Goal: Information Seeking & Learning: Learn about a topic

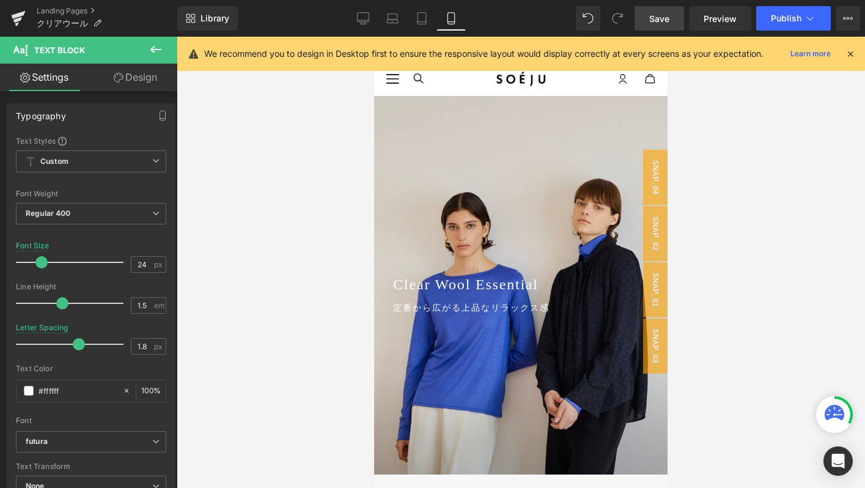
click at [660, 12] on span "Save" at bounding box center [659, 18] width 20 height 13
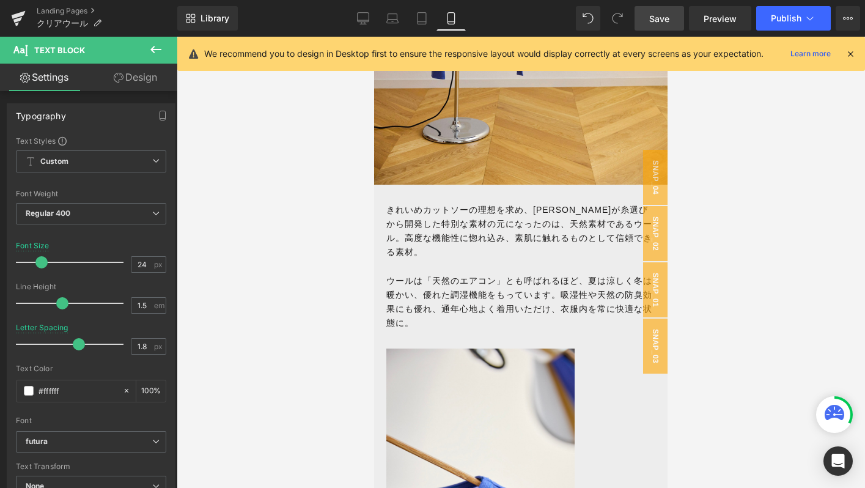
scroll to position [1089, 0]
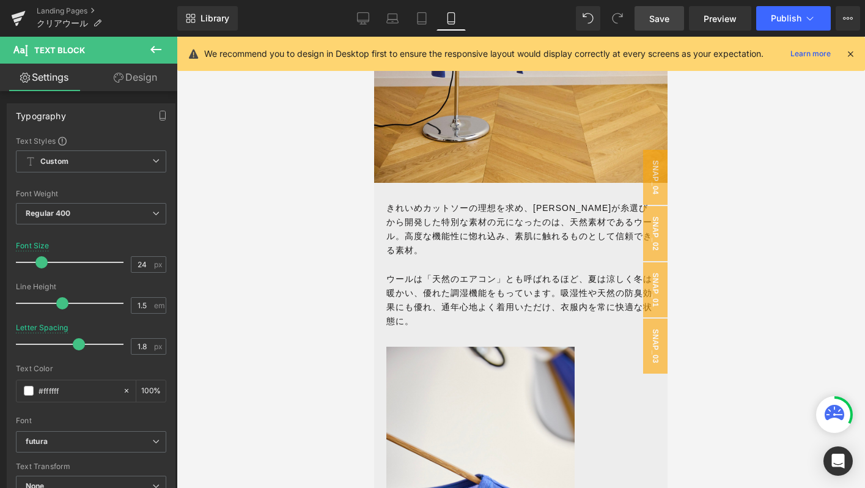
click at [431, 281] on p "ウールは「天然のエアコン」とも呼ばれるほど、夏は涼しく冬は暖かい、優れた調湿機能をもっています。吸湿性や天然の防臭効果にも優れ、通年心地よく着用いただけ、衣服…" at bounding box center [520, 300] width 269 height 56
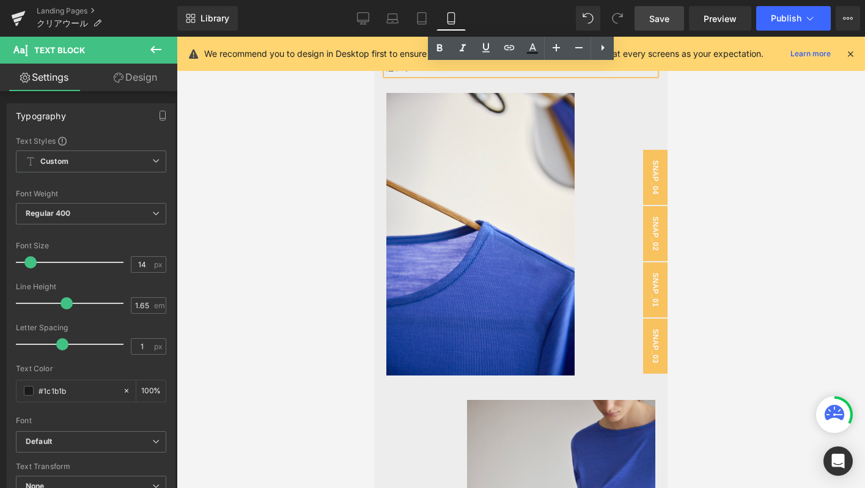
scroll to position [1094, 0]
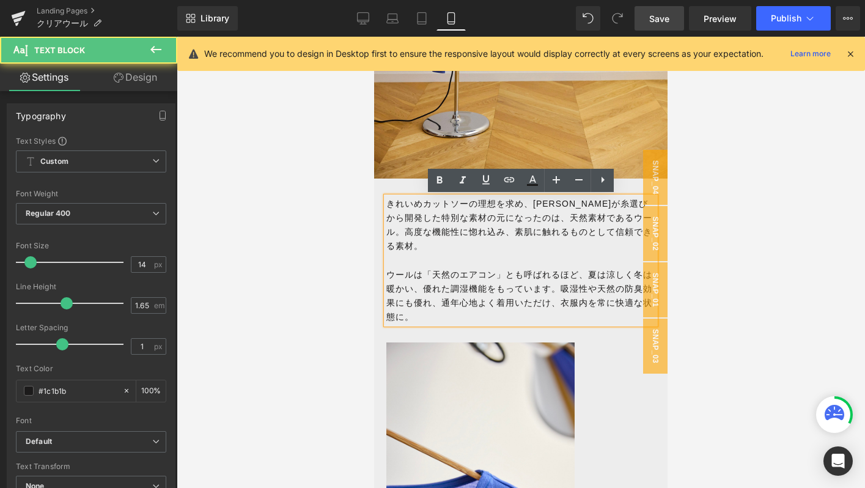
click at [448, 253] on p at bounding box center [520, 260] width 269 height 14
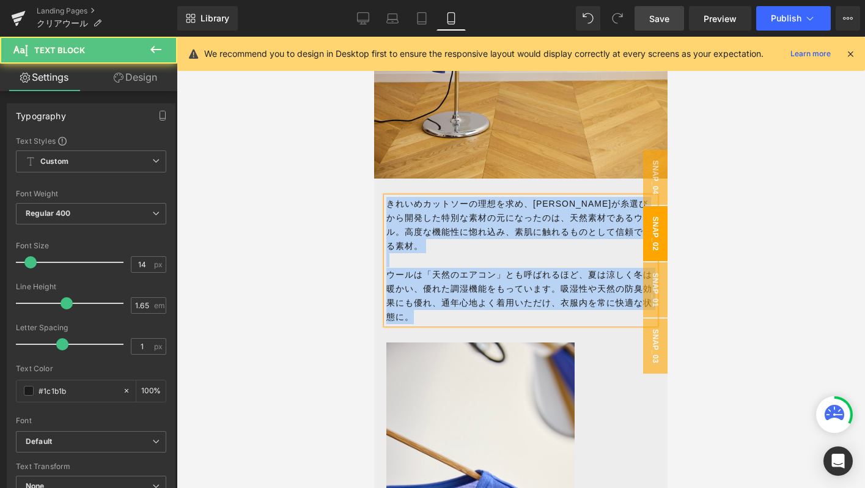
copy div "きれいめカットソーの理想を求め、[PERSON_NAME]が糸選びから開発した特別な素材の元になったのは、 天然素材であるウール。高度な機能性に惚れ込み、素肌…"
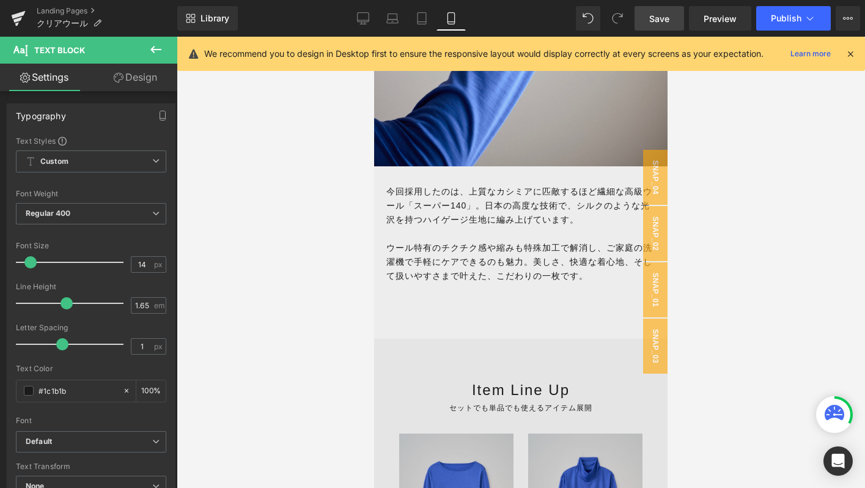
scroll to position [2635, 0]
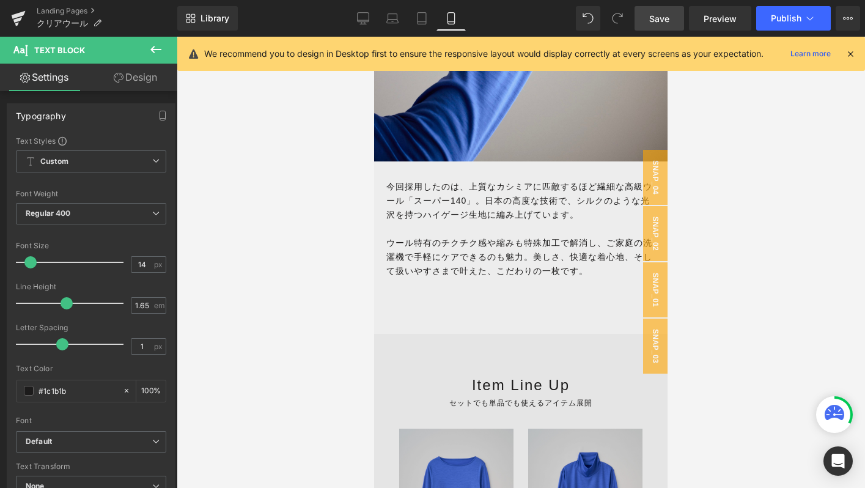
click at [551, 238] on span "ウール特有のチクチク感や縮みも特殊加工で解消し、ご家庭の洗濯機で手軽にケアできるのも魅力。美しさ、快適な着心地、そして扱いやすさまで叶えた、こだわりの一枚です。" at bounding box center [519, 257] width 266 height 38
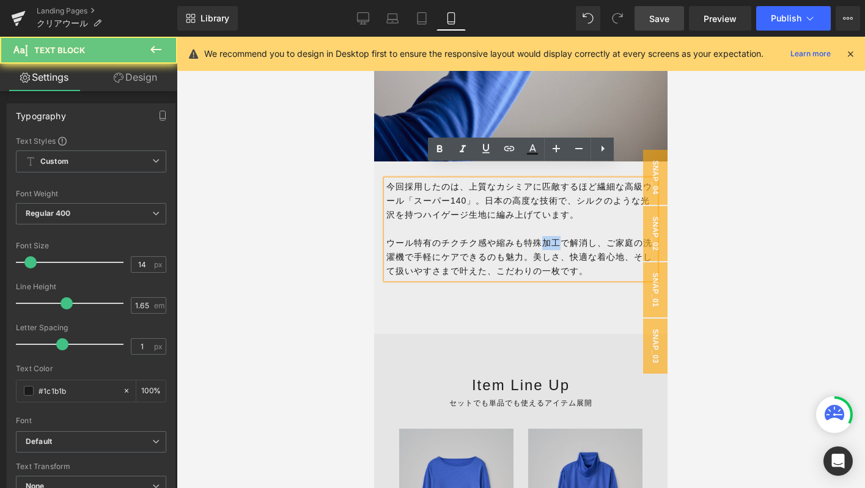
click at [551, 238] on span "ウール特有のチクチク感や縮みも特殊加工で解消し、ご家庭の洗濯機で手軽にケアできるのも魅力。美しさ、快適な着心地、そして扱いやすさまで叶えた、こだわりの一枚です。" at bounding box center [519, 257] width 266 height 38
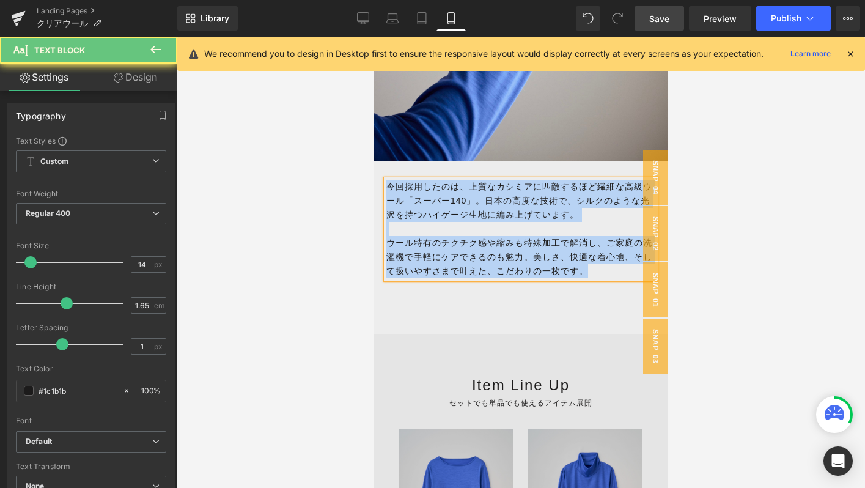
copy div "今回採用したのは、上質なカシミアに匹敵するほど繊細な高級ウール「スーパー140」。日本の高度な技術で、シルクのような光沢を持つハイゲージ生地に編み上げています…"
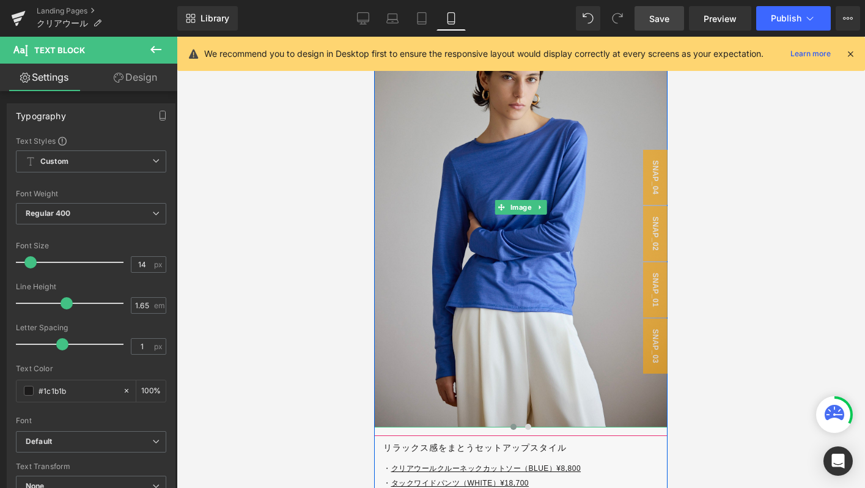
scroll to position [3455, 0]
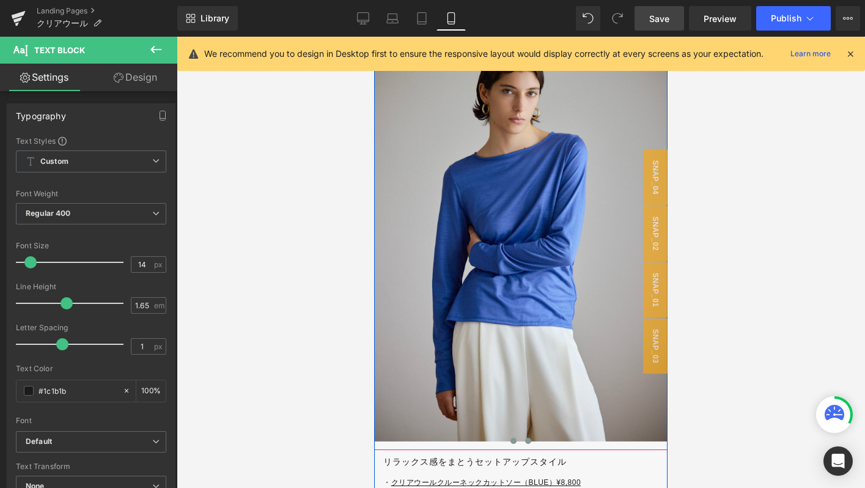
click at [526, 435] on button at bounding box center [528, 441] width 15 height 12
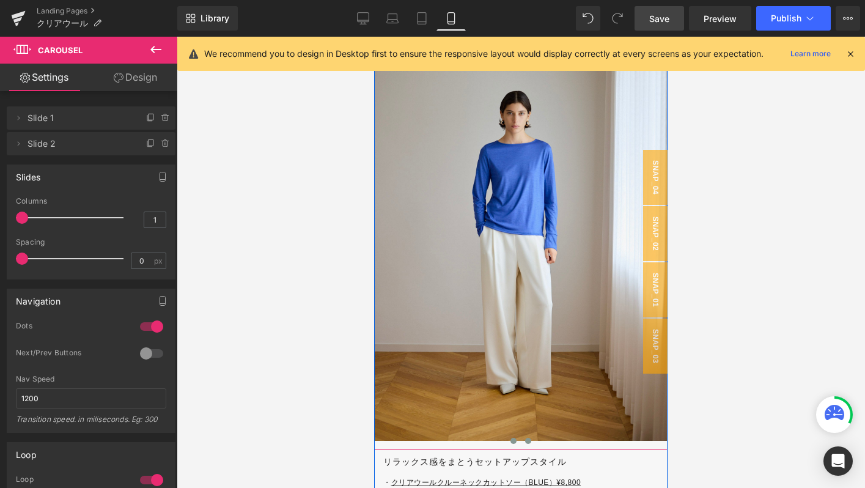
click at [506, 435] on button at bounding box center [513, 441] width 15 height 12
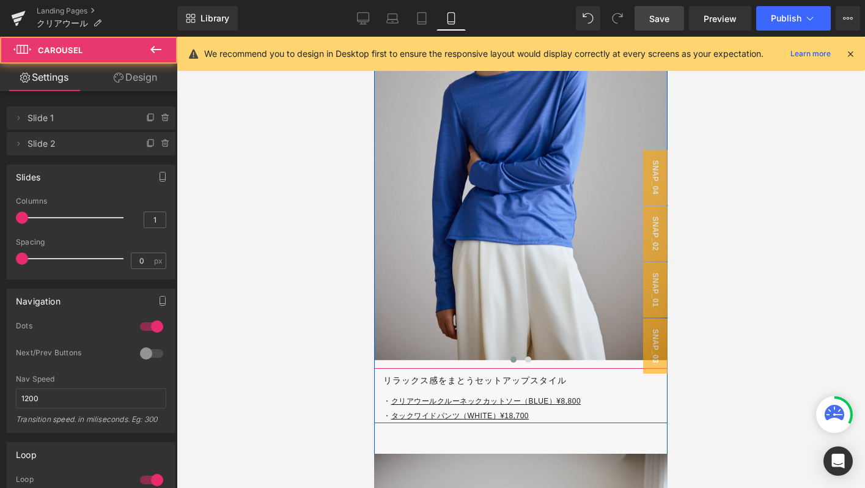
scroll to position [3545, 0]
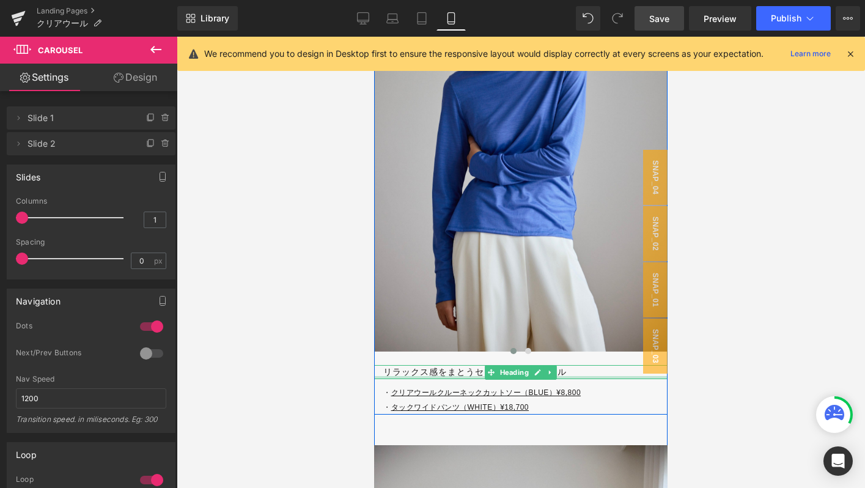
click at [400, 376] on div at bounding box center [520, 377] width 293 height 3
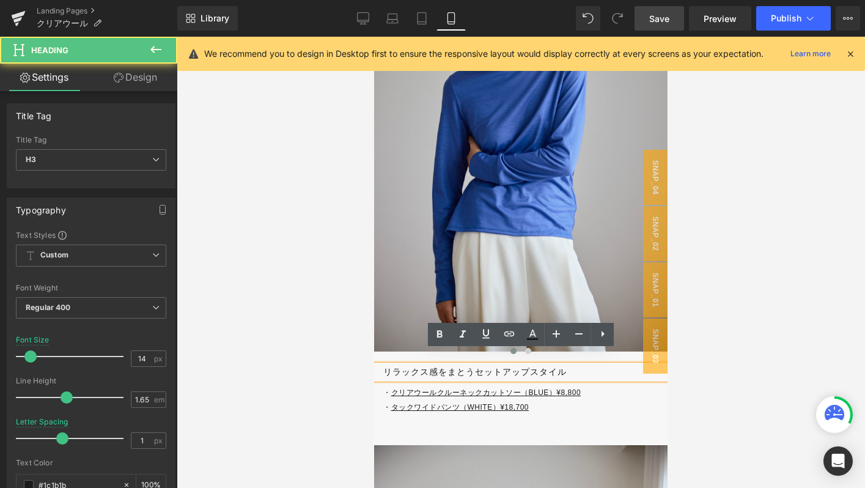
click at [397, 365] on h3 "リラックス感をまとうセットアップスタイル" at bounding box center [525, 372] width 284 height 14
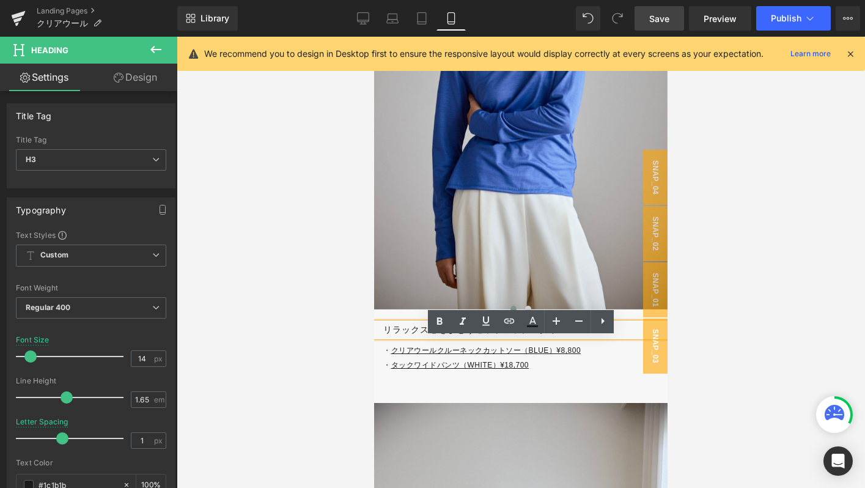
scroll to position [3591, 0]
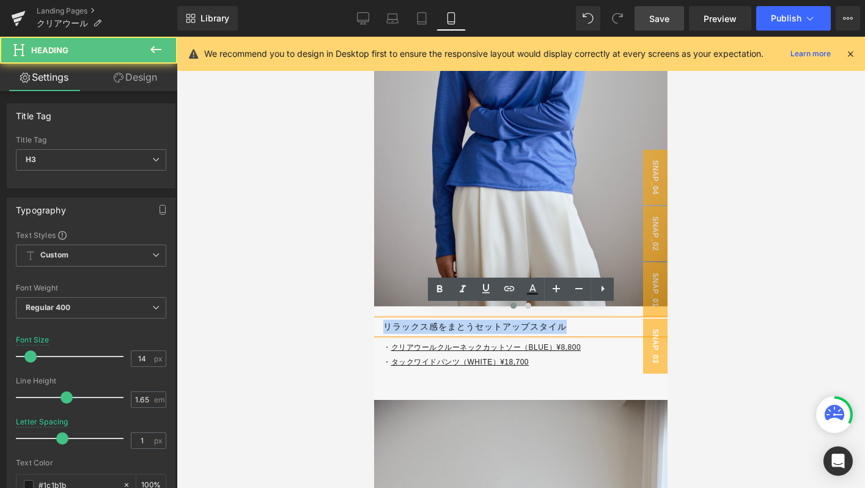
drag, startPoint x: 384, startPoint y: 311, endPoint x: 593, endPoint y: 311, distance: 208.4
click at [593, 320] on h3 "リラックス感をまとうセットアップスタイル" at bounding box center [525, 327] width 284 height 14
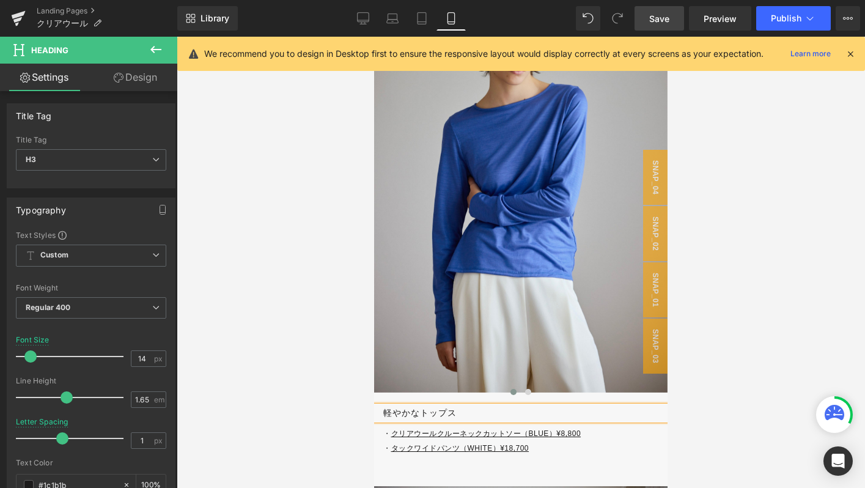
scroll to position [3511, 0]
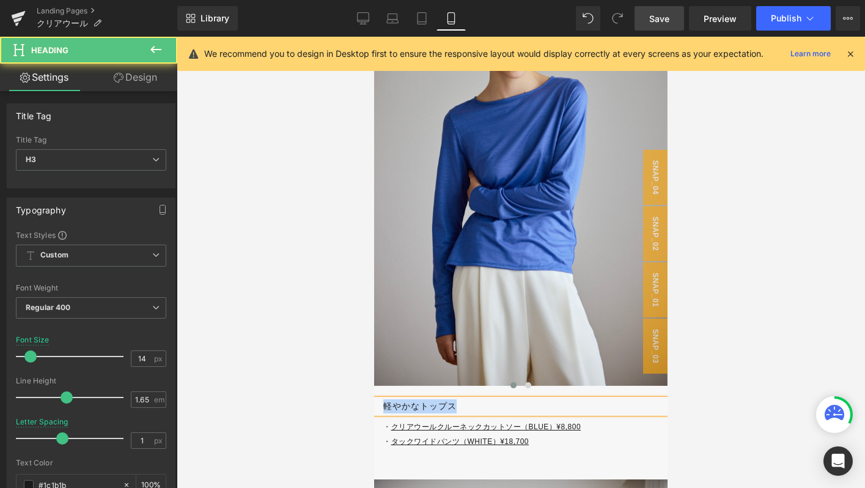
drag, startPoint x: 386, startPoint y: 394, endPoint x: 484, endPoint y: 395, distance: 97.2
click at [484, 399] on h3 "軽やかなトップス" at bounding box center [525, 406] width 284 height 14
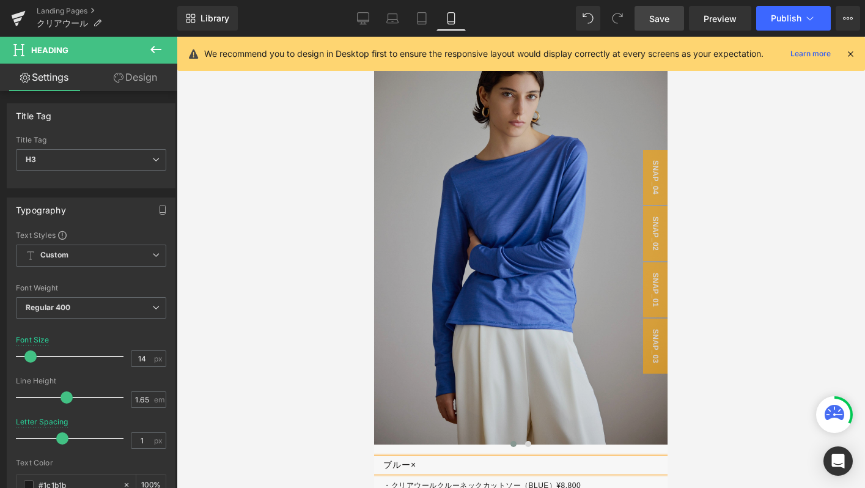
scroll to position [3454, 0]
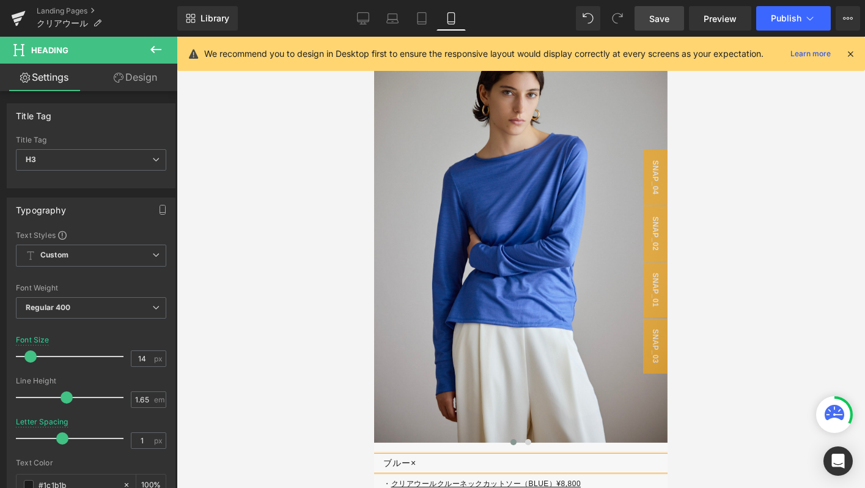
click at [416, 458] on div "ブルー×" at bounding box center [520, 463] width 293 height 14
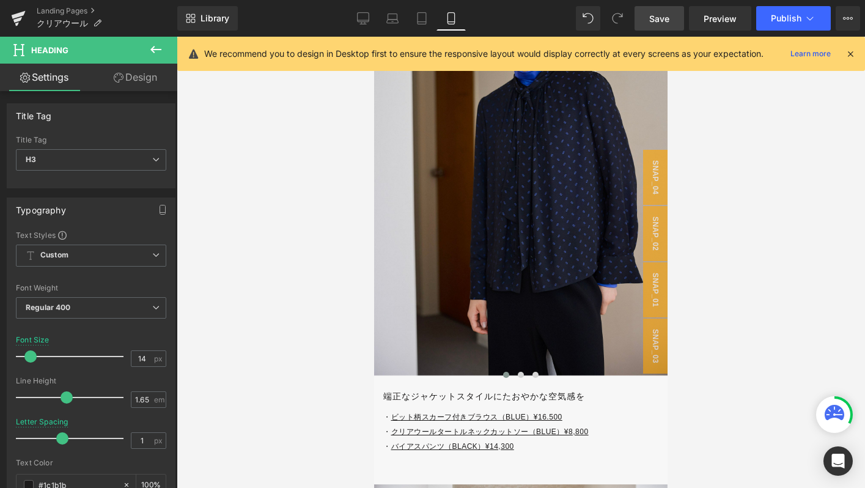
scroll to position [4612, 0]
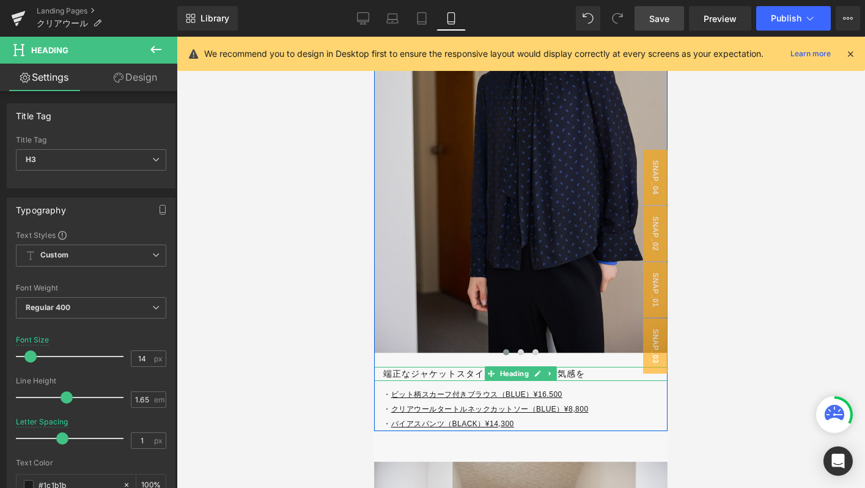
click at [414, 367] on h3 "端正なジャケットスタイルにたおやかな空気感を" at bounding box center [525, 374] width 284 height 14
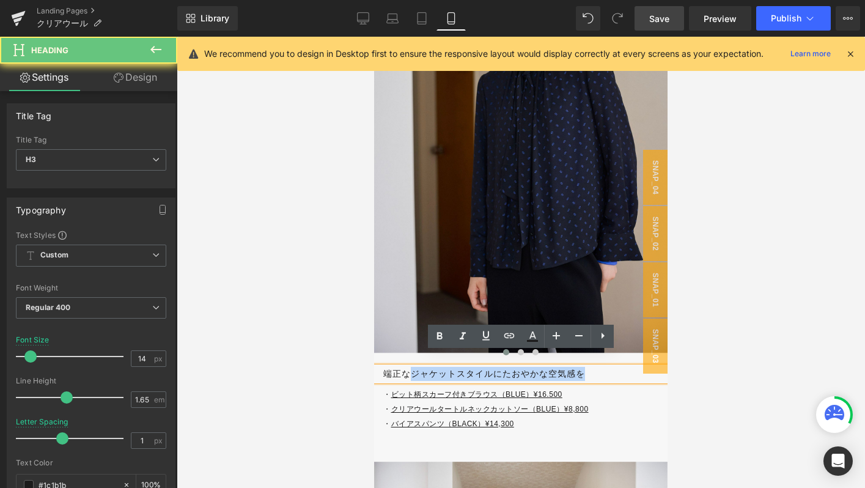
drag, startPoint x: 414, startPoint y: 356, endPoint x: 613, endPoint y: 357, distance: 199.3
click at [613, 367] on h3 "端正なジャケットスタイルにたおやかな空気感を" at bounding box center [525, 374] width 284 height 14
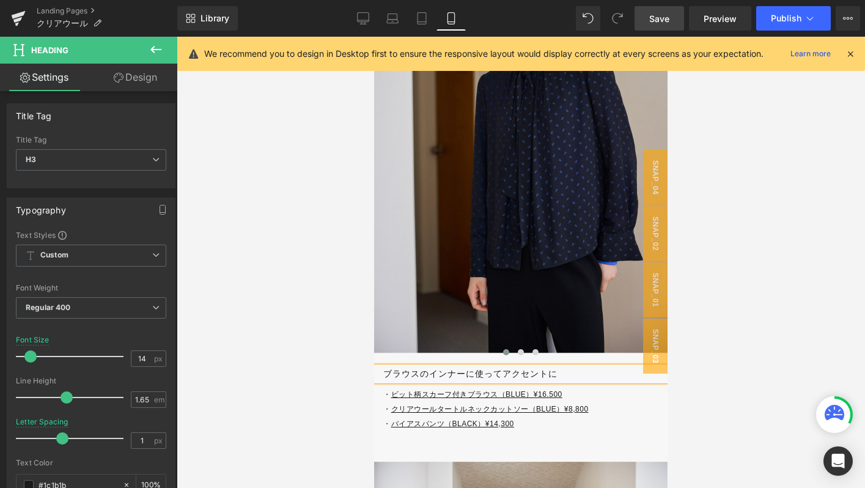
click at [502, 367] on h3 "ブラウスのインナーに使ってアクセントに" at bounding box center [525, 374] width 284 height 14
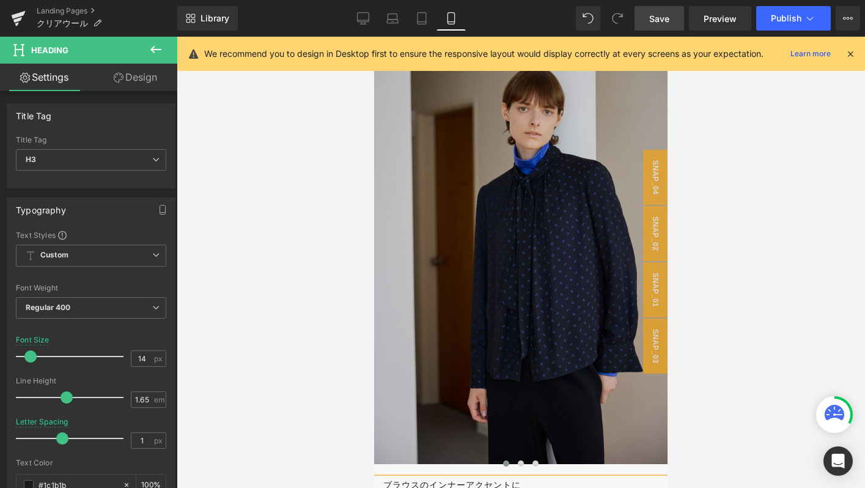
scroll to position [4505, 0]
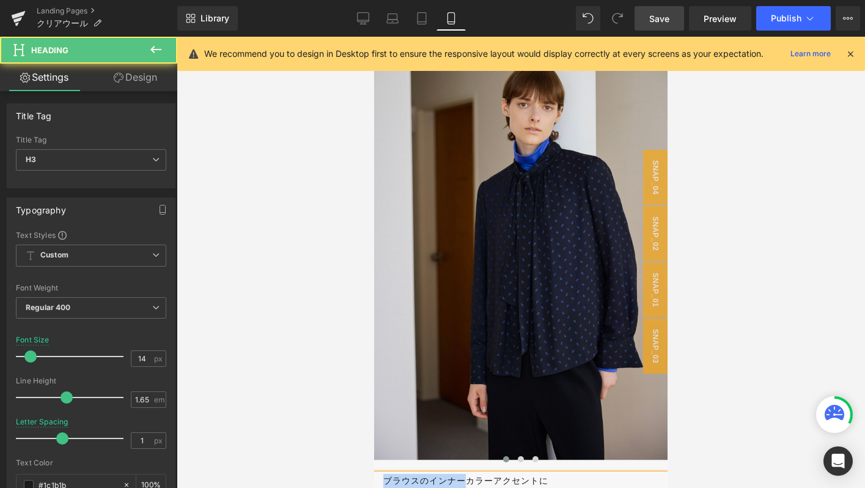
drag, startPoint x: 467, startPoint y: 467, endPoint x: 368, endPoint y: 467, distance: 99.0
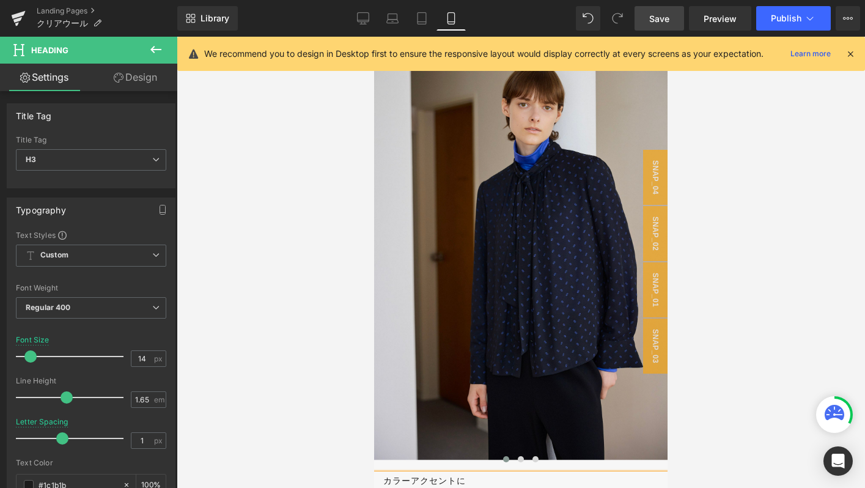
click at [526, 474] on h3 "カラーアクセントに" at bounding box center [525, 481] width 284 height 14
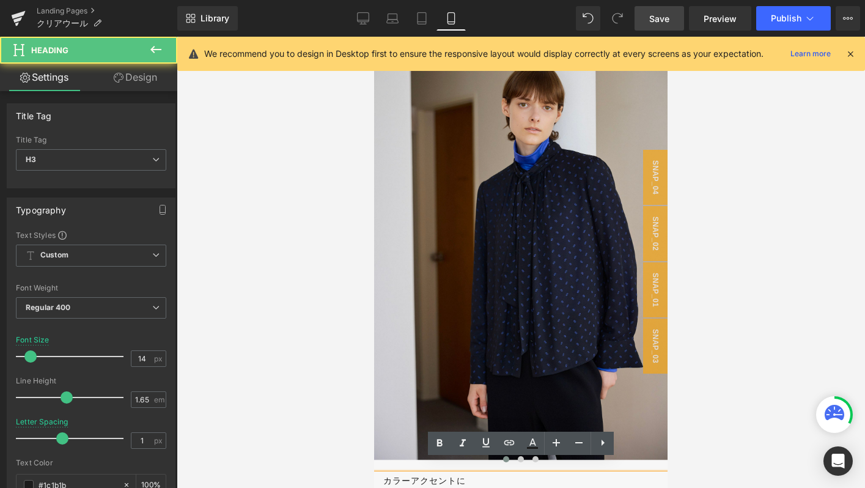
click at [383, 474] on h3 "カラーアクセントに" at bounding box center [525, 481] width 284 height 14
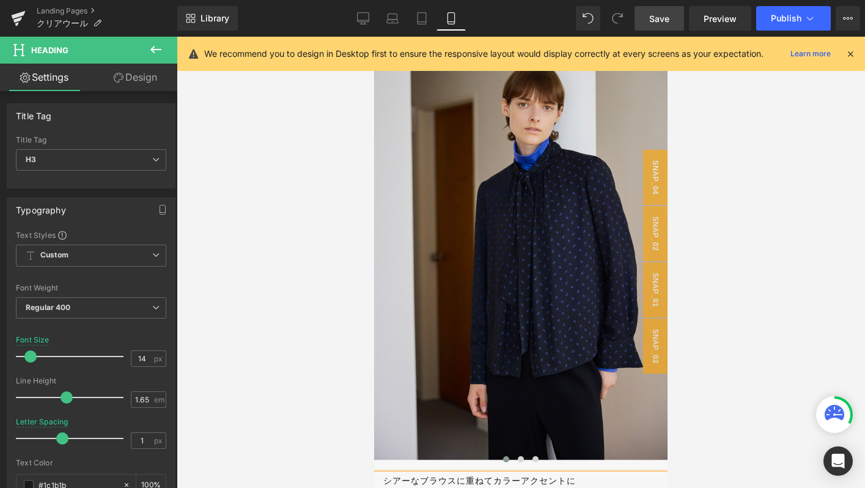
scroll to position [4550, 0]
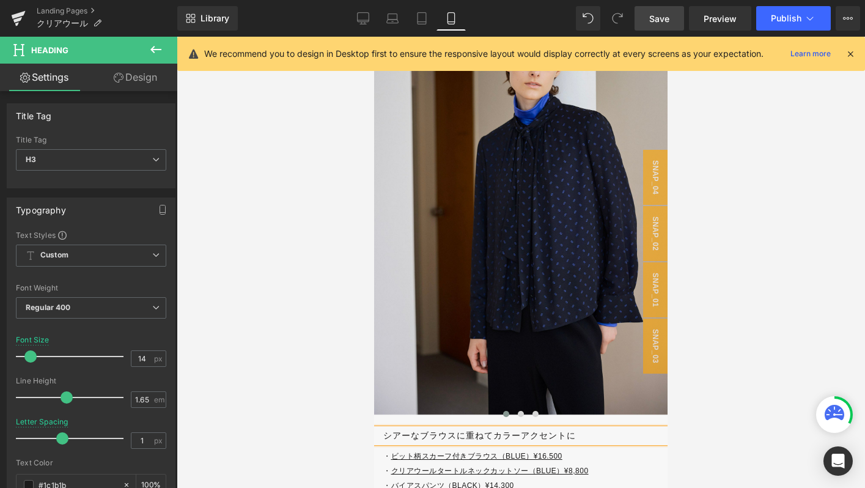
click at [518, 428] on h3 "シアーなブラウスに重ねてカラーアクセントに" at bounding box center [525, 435] width 284 height 14
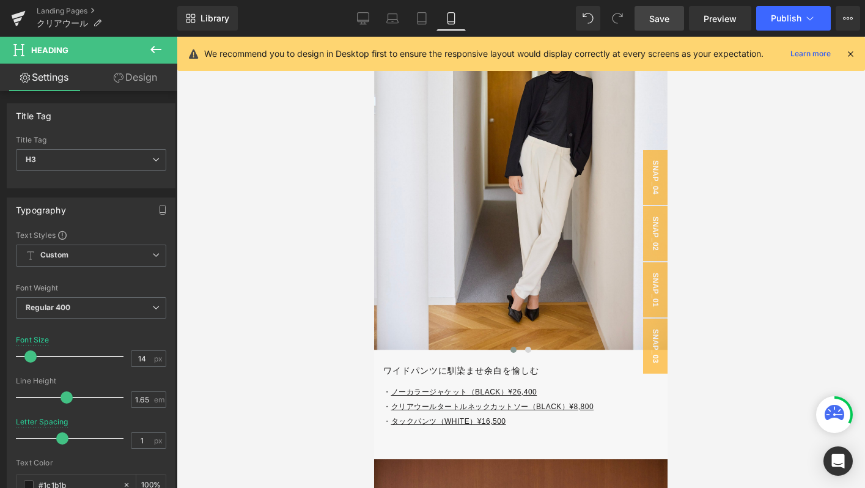
scroll to position [5200, 0]
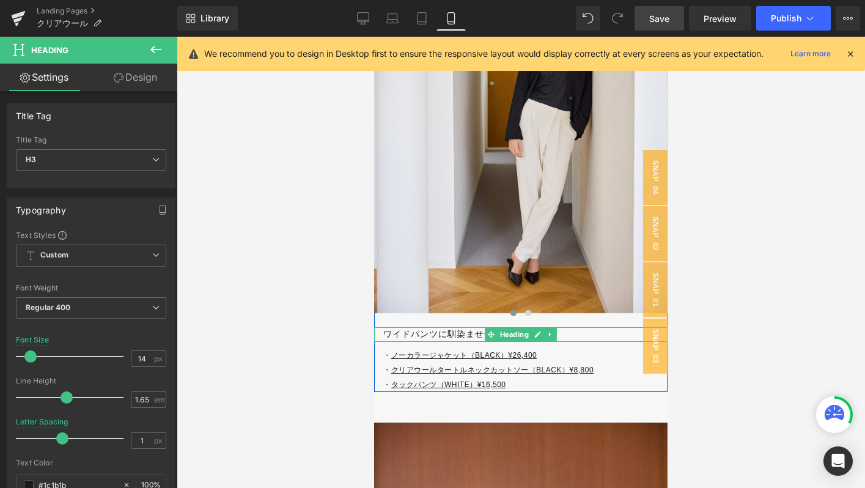
click at [459, 327] on h3 "ワイドパンツに馴染ませ余白を愉しむ" at bounding box center [525, 334] width 284 height 14
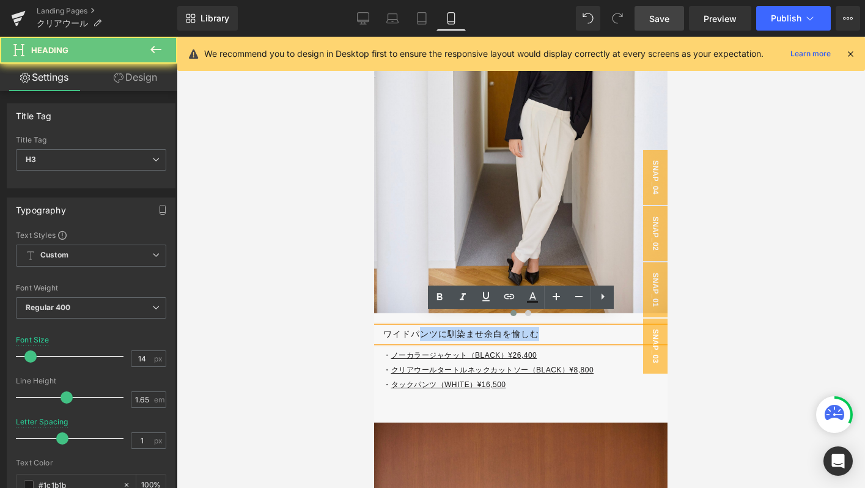
drag, startPoint x: 564, startPoint y: 323, endPoint x: 415, endPoint y: 323, distance: 148.5
click at [415, 327] on h3 "ワイドパンツに馴染ませ余白を愉しむ" at bounding box center [525, 334] width 284 height 14
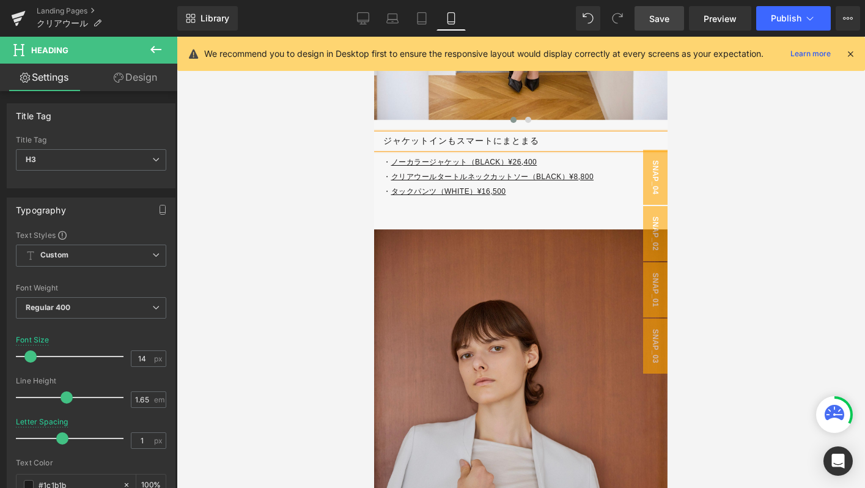
scroll to position [5482, 0]
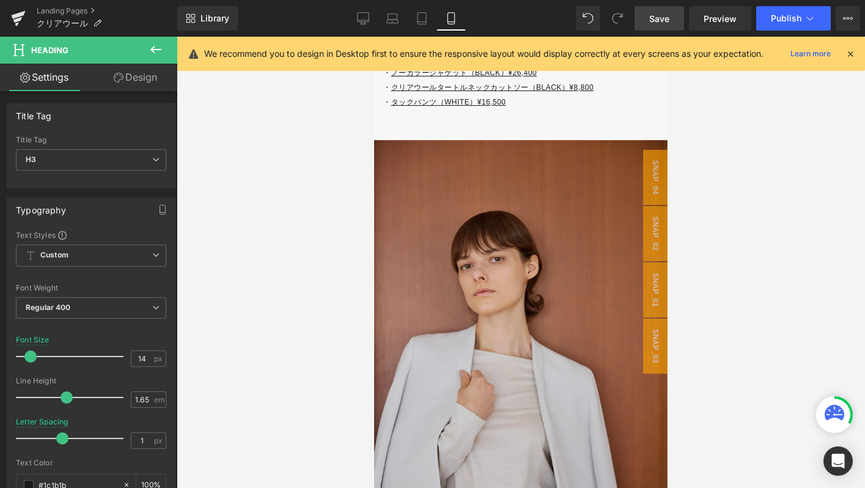
click at [655, 22] on span "Save" at bounding box center [659, 18] width 20 height 13
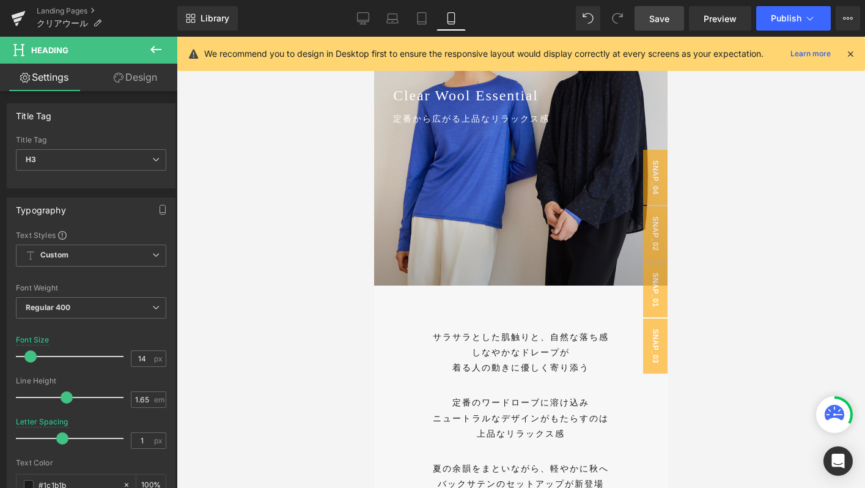
scroll to position [0, 0]
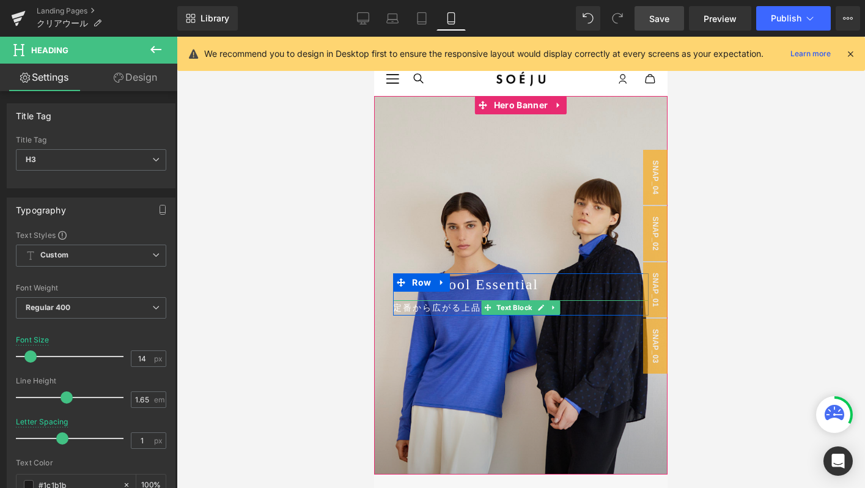
click at [399, 311] on p "定番から広がる上品なリラックス感" at bounding box center [521, 307] width 256 height 15
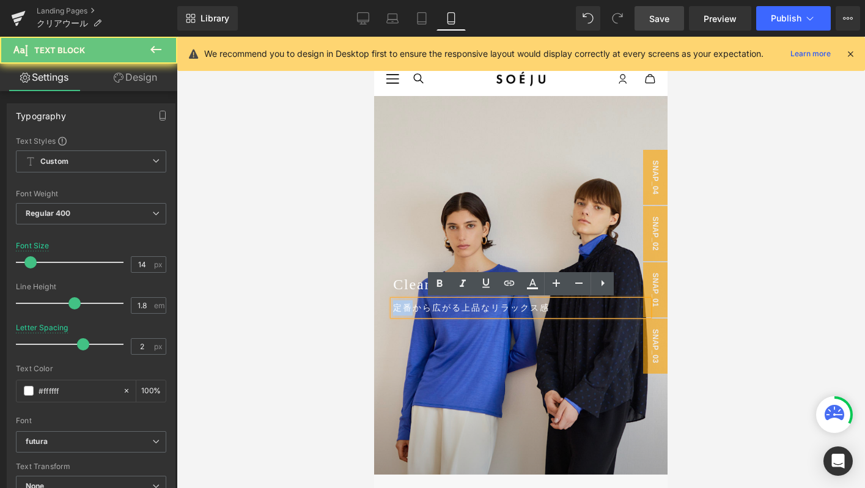
click at [399, 311] on p "定番から広がる上品なリラックス感" at bounding box center [521, 307] width 256 height 15
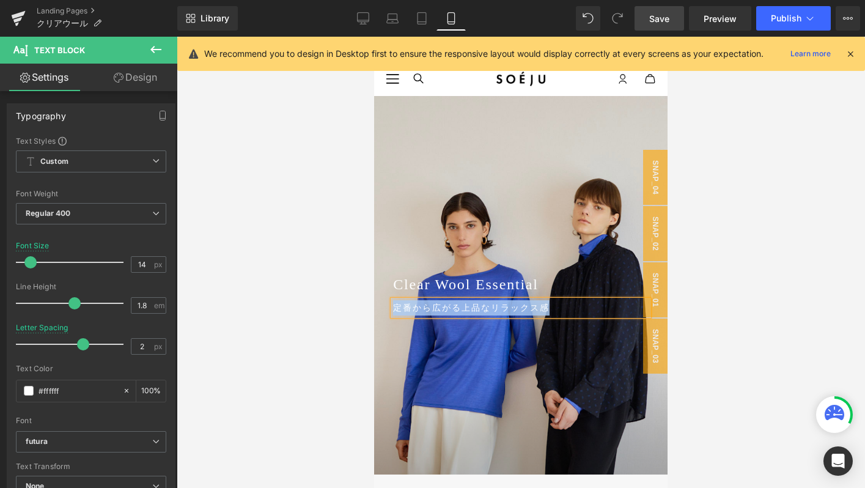
paste div
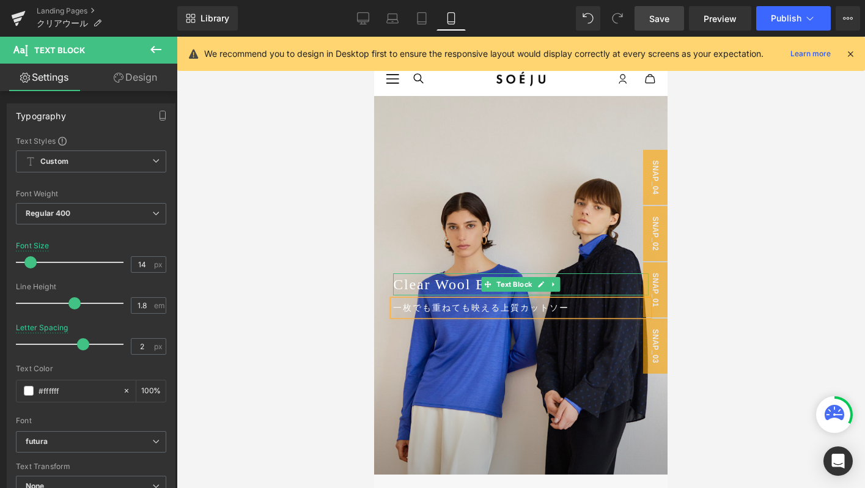
click at [440, 286] on p "Clear Wool Essential" at bounding box center [521, 284] width 256 height 22
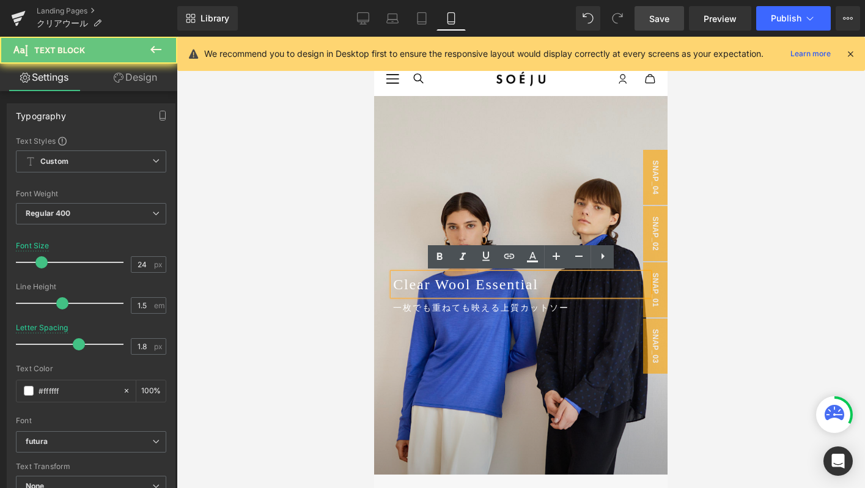
click at [429, 286] on p "Clear Wool Essential" at bounding box center [521, 284] width 256 height 22
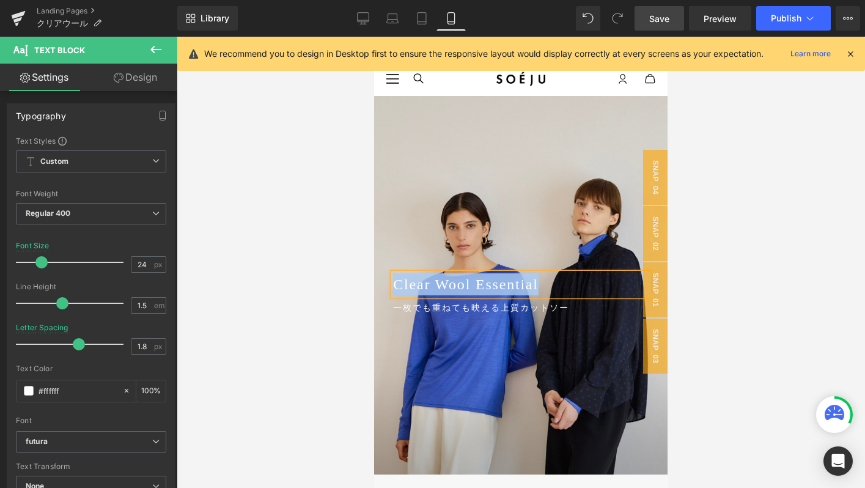
paste div
click at [649, 18] on link "Save" at bounding box center [659, 18] width 50 height 24
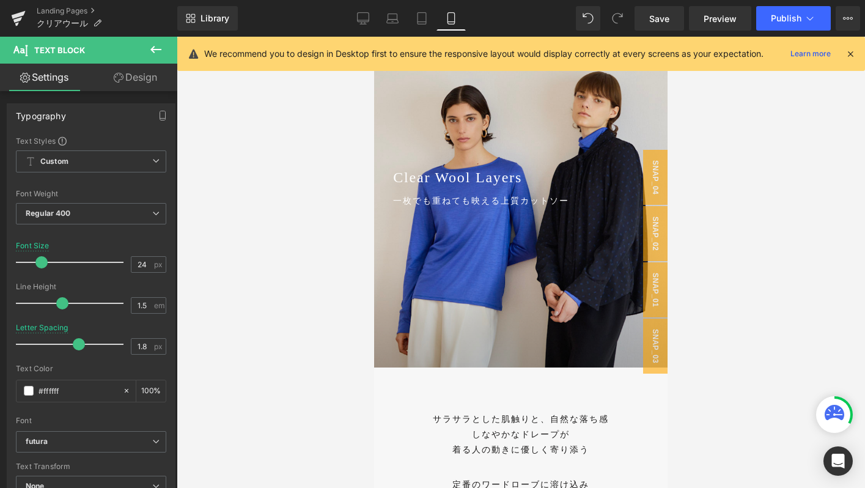
scroll to position [106, 0]
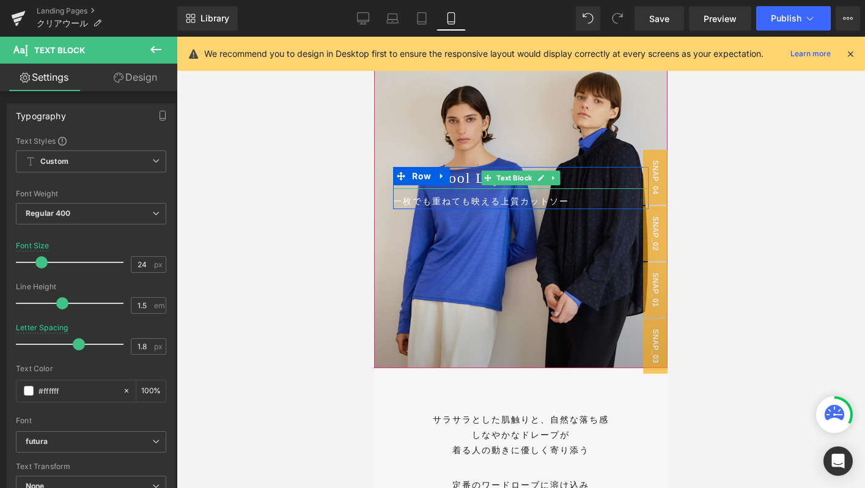
click at [468, 182] on p "Clear Wool Layers" at bounding box center [521, 178] width 256 height 22
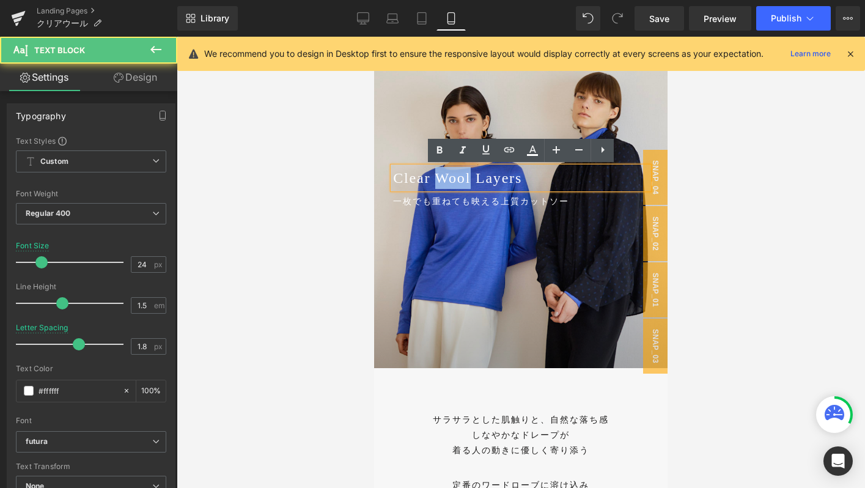
click at [468, 182] on p "Clear Wool Layers" at bounding box center [521, 178] width 256 height 22
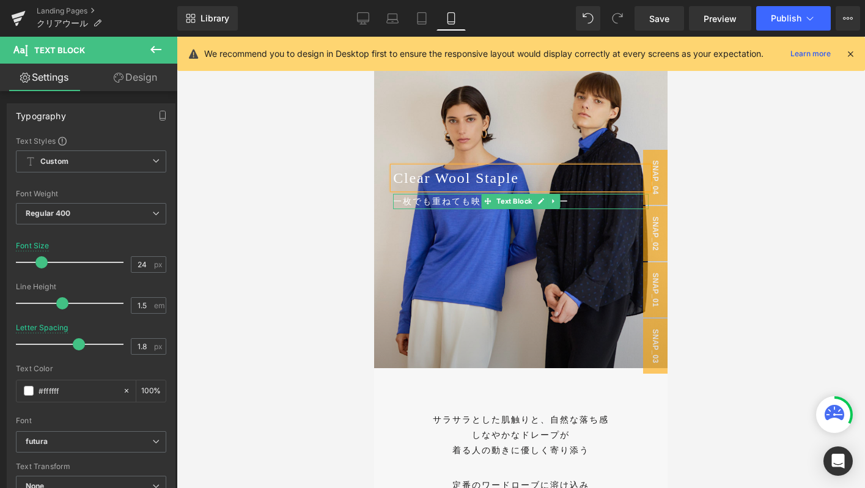
click at [578, 205] on p "一枚でも重ねても映える上質カットソー" at bounding box center [521, 201] width 256 height 15
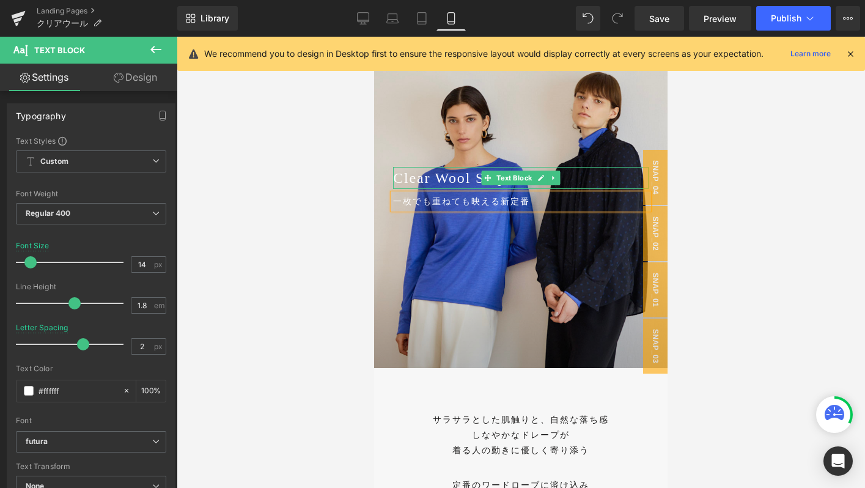
click at [433, 178] on p "Clear Wool Staple" at bounding box center [521, 178] width 256 height 22
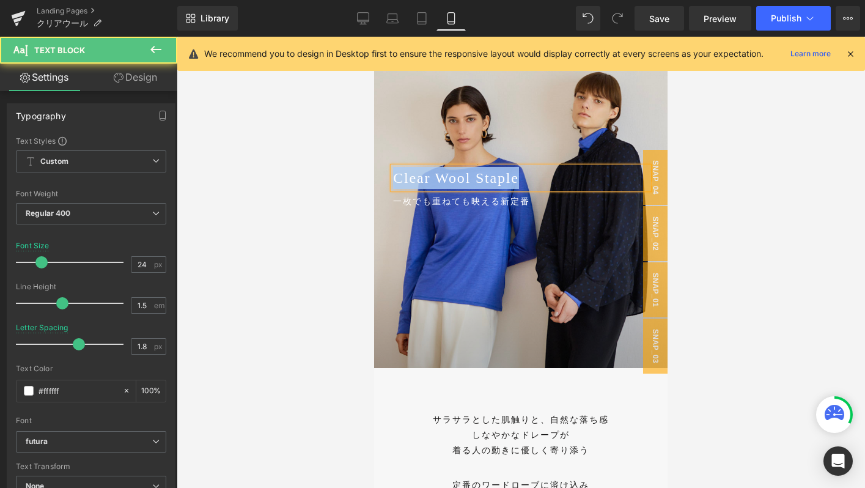
copy p "Clear Wool Staple"
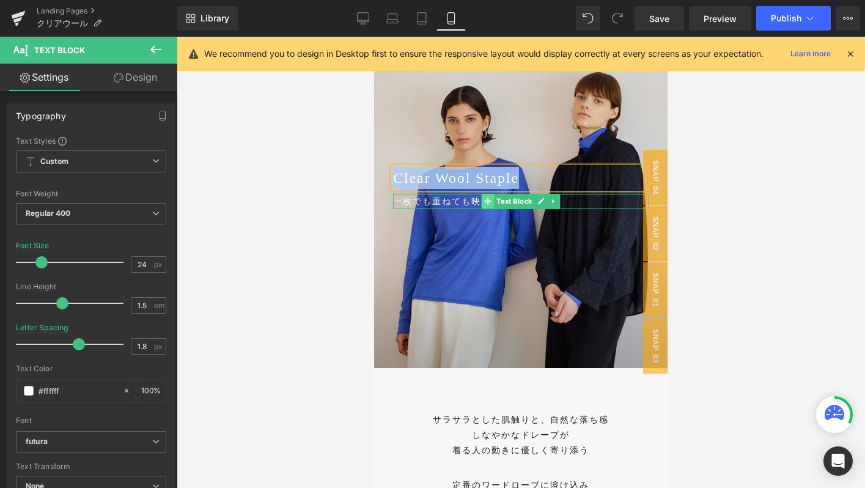
click at [486, 199] on icon at bounding box center [487, 201] width 7 height 7
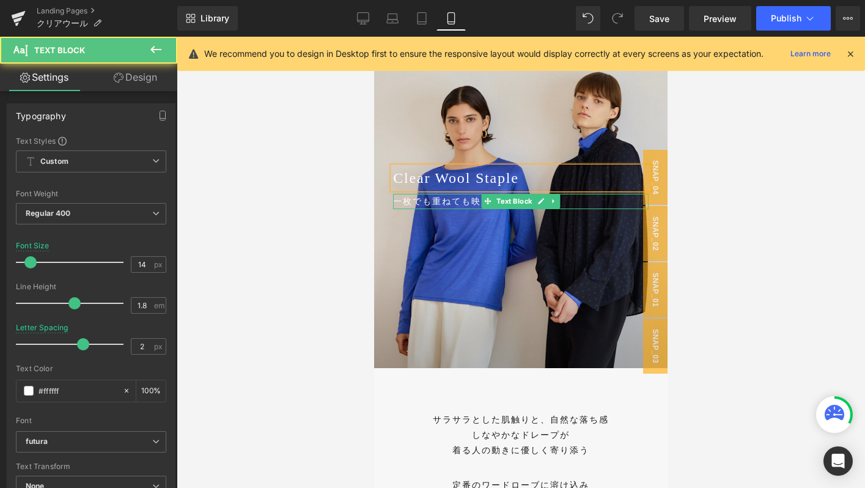
click at [458, 200] on p "一枚でも重ねても映える新定番" at bounding box center [521, 201] width 256 height 15
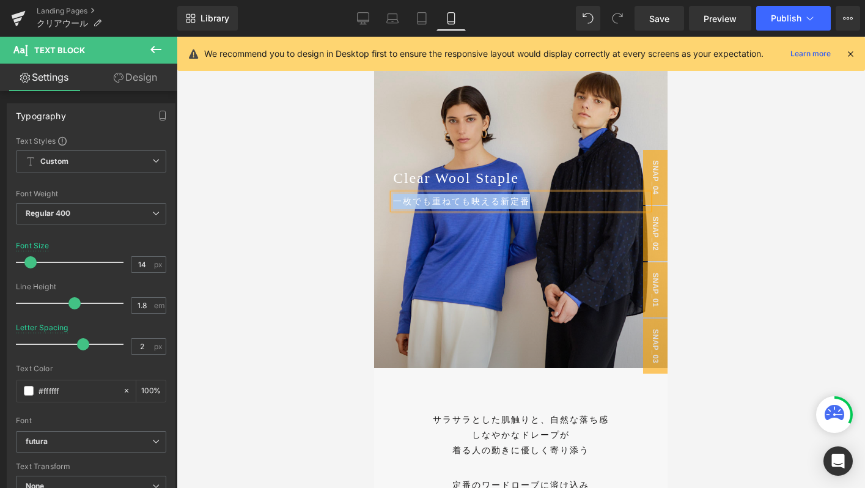
copy p "一枚でも重ねても映える新定番"
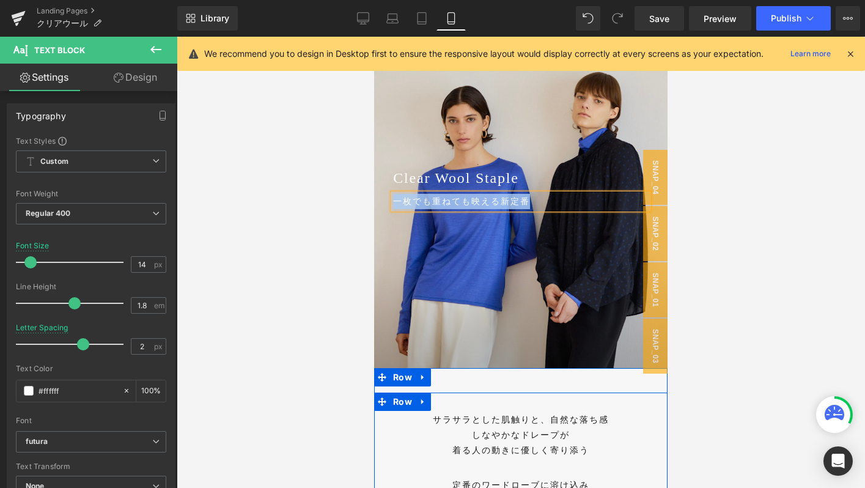
click at [433, 403] on div "サラサラとした肌触りと、自然な落ち感 しなやかなドレープが 着る人の動きに優しく寄り添う Text Block 定番のワードローブに溶け込み ニュートラルなデ…" at bounding box center [520, 493] width 293 height 202
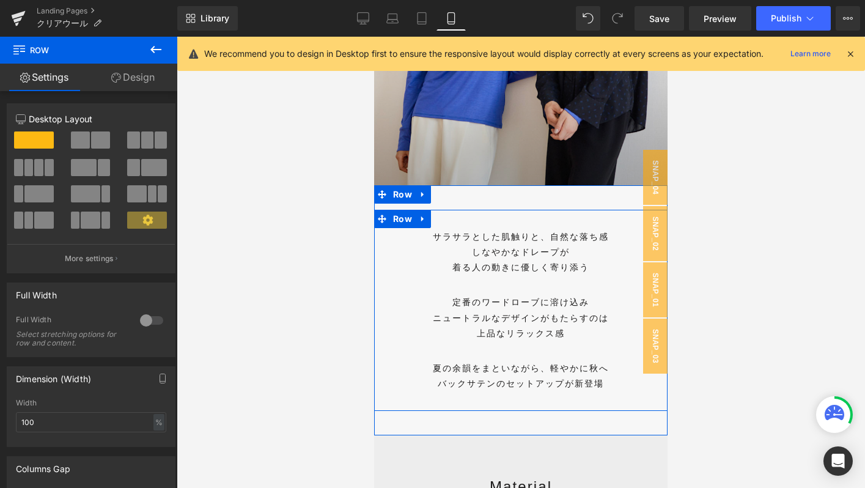
scroll to position [1046, 0]
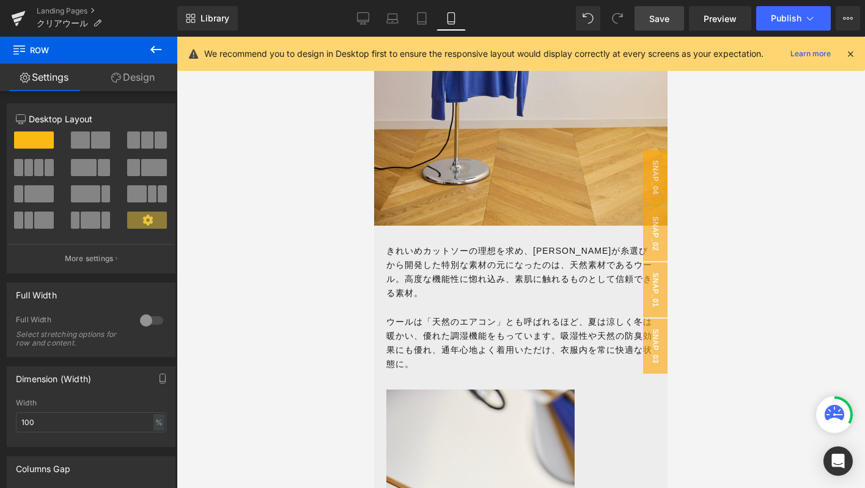
click at [665, 23] on span "Save" at bounding box center [659, 18] width 20 height 13
click at [655, 10] on link "Save" at bounding box center [659, 18] width 50 height 24
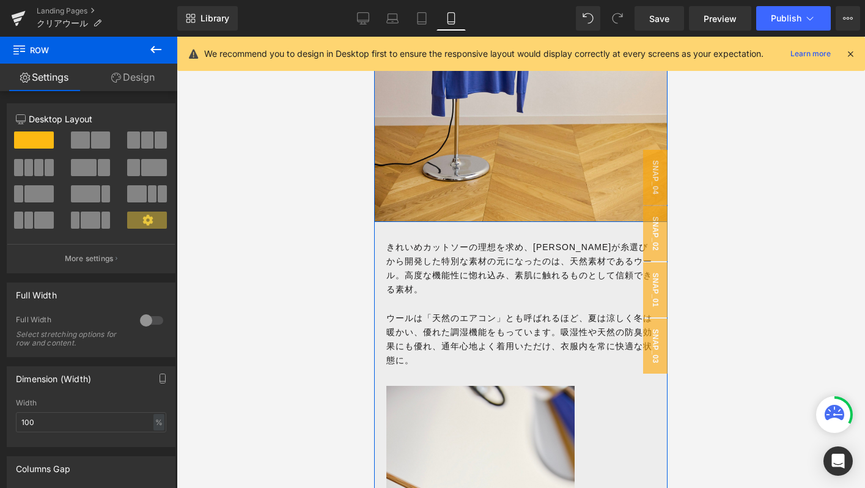
scroll to position [1052, 0]
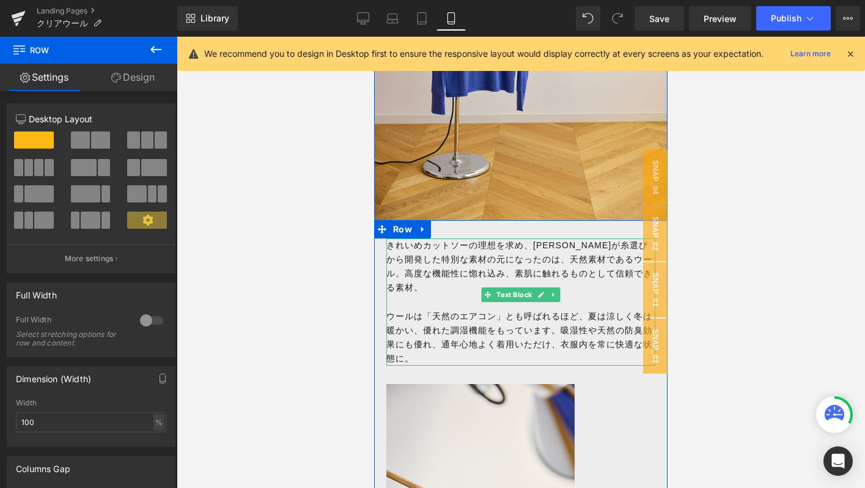
click at [441, 265] on p "きれいめカットソーの理想を求め、ソージュが糸選びから開発した特別な素材の元になったのは、 天然素材であるウール。高度な機能性に惚れ込み、素肌に触れるものとして…" at bounding box center [520, 266] width 269 height 56
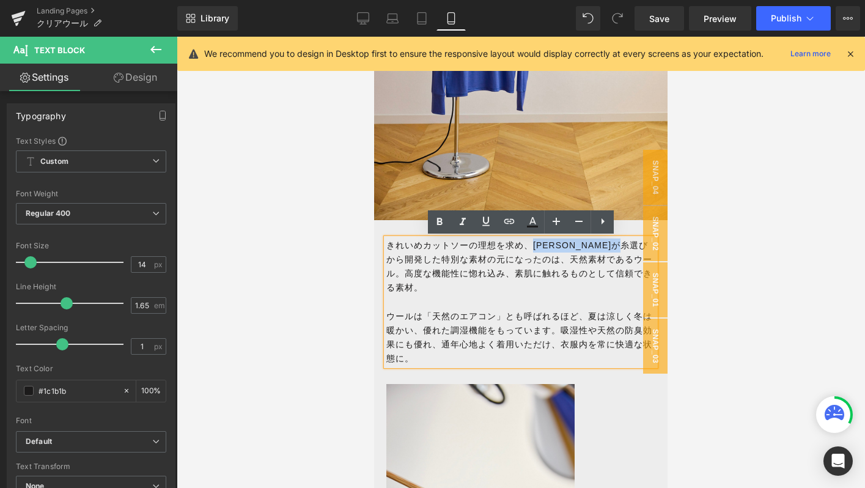
drag, startPoint x: 535, startPoint y: 247, endPoint x: 397, endPoint y: 259, distance: 138.0
click at [397, 259] on p "きれいめカットソーの理想を求め、ソージュが糸選びから開発した特別な素材の元になったのは、 天然素材であるウール。高度な機能性に惚れ込み、素肌に触れるものとして…" at bounding box center [520, 266] width 269 height 56
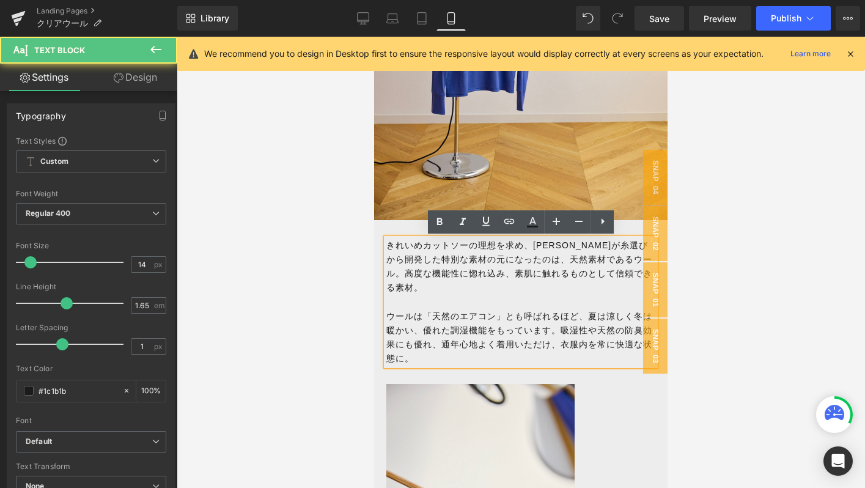
click at [487, 309] on p "ウールは「天然のエアコン」とも呼ばれるほど、夏は涼しく冬は暖かい、優れた調湿機能をもっています。吸湿性や天然の防臭効果にも優れ、通年心地よく着用いただけ、衣服…" at bounding box center [520, 337] width 269 height 56
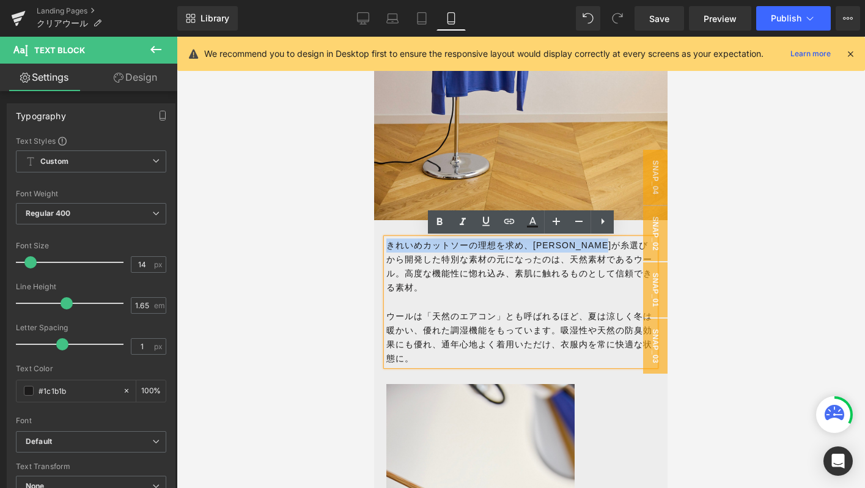
drag, startPoint x: 387, startPoint y: 244, endPoint x: 642, endPoint y: 246, distance: 254.9
click at [642, 246] on p "きれいめカットソーの理想を求め、ソージュが糸選びから開発した特別な素材の元になったのは、 天然素材であるウール。高度な機能性に惚れ込み、素肌に触れるものとして…" at bounding box center [520, 266] width 269 height 56
copy p "きれいめカットソーの理想を求め、ソージュが糸選びから開発"
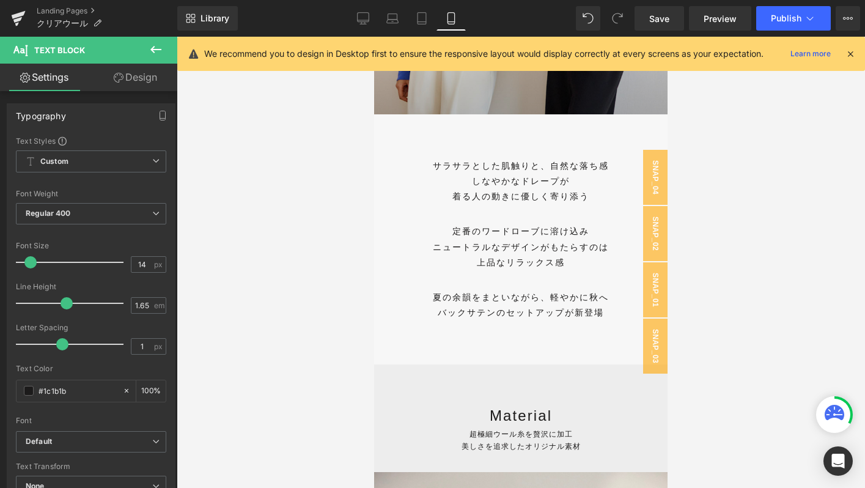
scroll to position [342, 0]
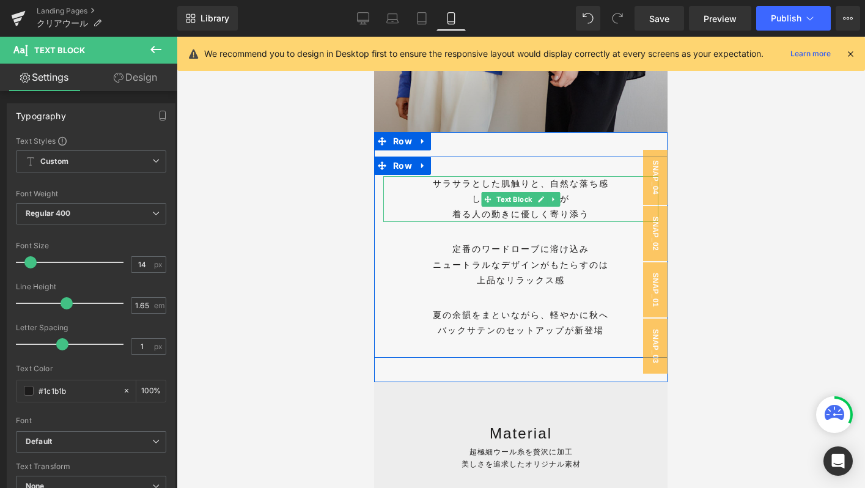
click at [450, 194] on div "しなやかなドレープが" at bounding box center [520, 198] width 275 height 15
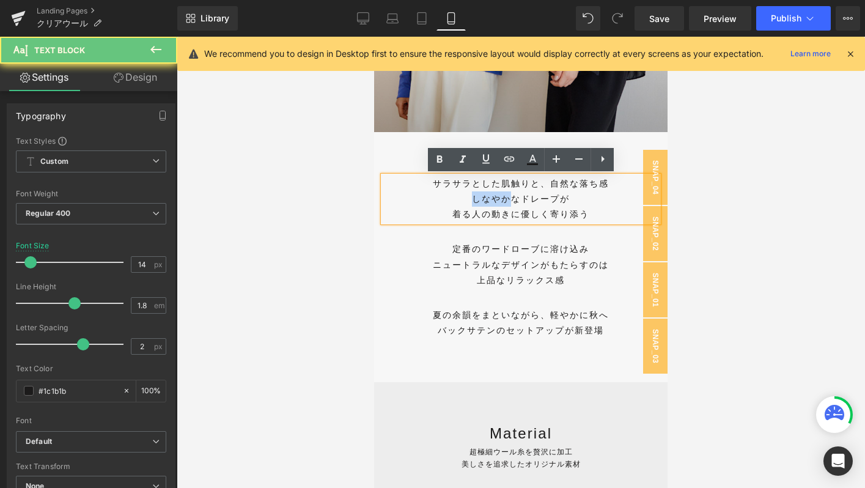
click at [450, 194] on div "しなやかなドレープが" at bounding box center [520, 198] width 275 height 15
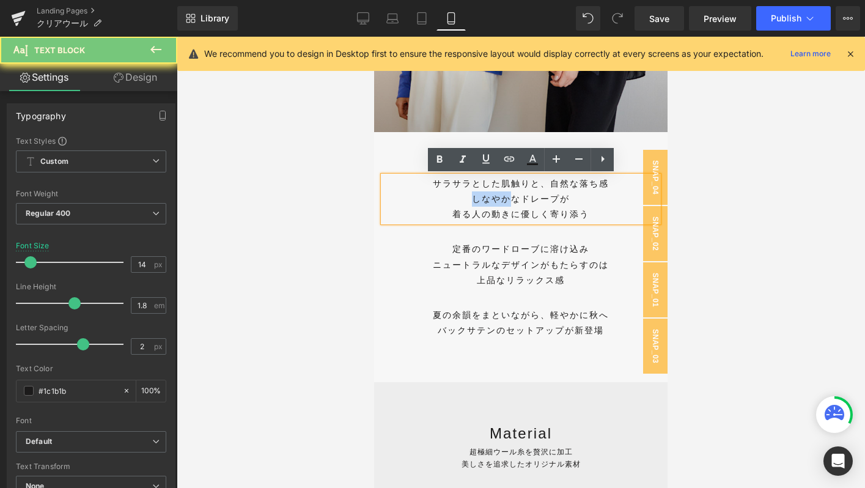
click at [450, 194] on div "しなやかなドレープが" at bounding box center [520, 198] width 275 height 15
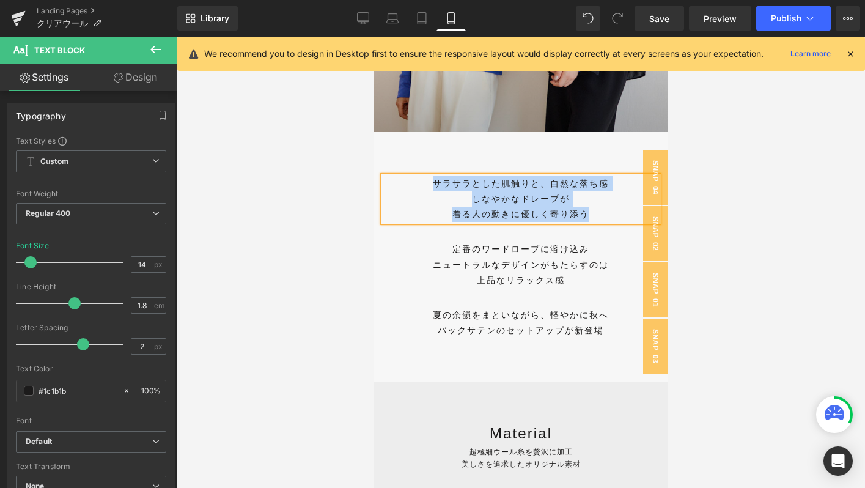
paste div
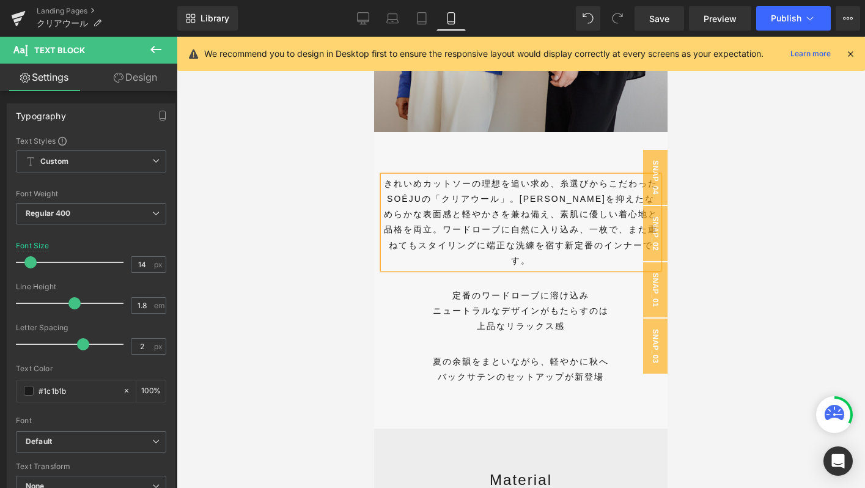
click at [562, 182] on div "きれいめカットソーの理想を追い求め、糸選びからこだわったSOÉJUの「クリアウール」。毛羽を抑えたなめらかな表面感と軽やかさを兼ね備え、素肌に優しい着心地と品…" at bounding box center [520, 222] width 275 height 92
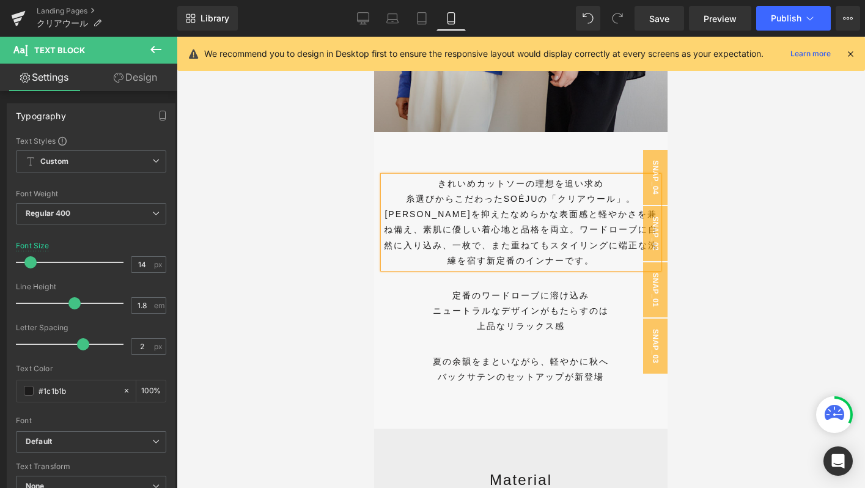
click at [510, 197] on div "糸選びからこだわったSOÉJUの「クリアウール」。毛羽を抑えたなめらかな表面感と軽やかさを兼ね備え、素肌に優しい着心地と品格を両立。ワードローブに自然に入り込…" at bounding box center [520, 229] width 275 height 77
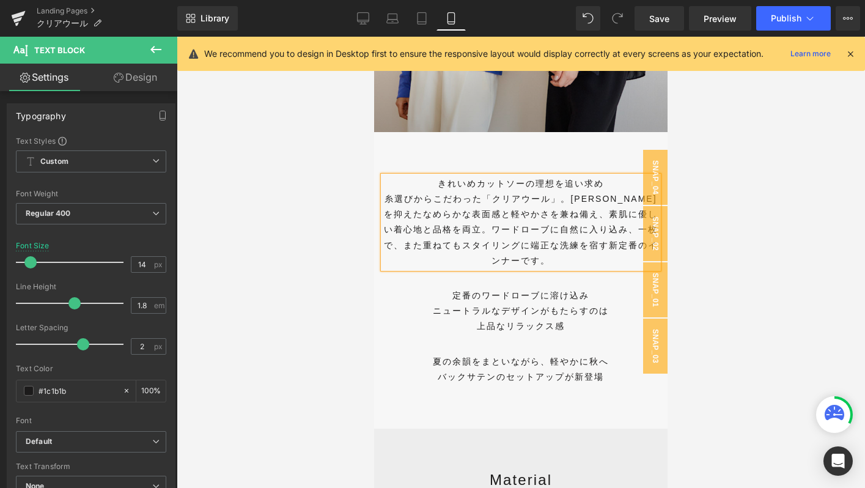
click at [568, 199] on div "糸選びからこだわった「クリアウール」。毛羽を抑えたなめらかな表面感と軽やかさを兼ね備え、素肌に優しい着心地と品格を両立。ワードローブに自然に入り込み、一枚で、…" at bounding box center [520, 229] width 275 height 77
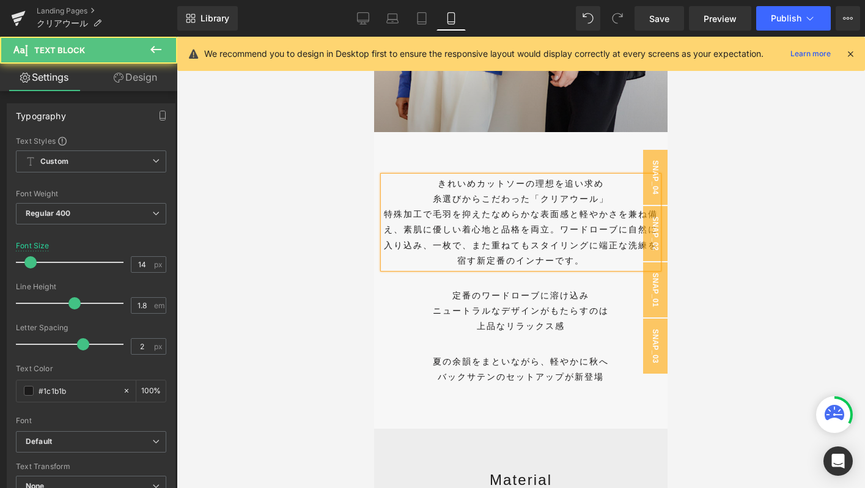
click at [578, 217] on div "特殊加工で毛羽を抑えたなめらかな表面感と軽やかさを兼ね備え、素肌に優しい着心地と品格を両立。ワードローブに自然に入り込み、一枚で、また重ねてもスタイリングに端…" at bounding box center [520, 238] width 275 height 62
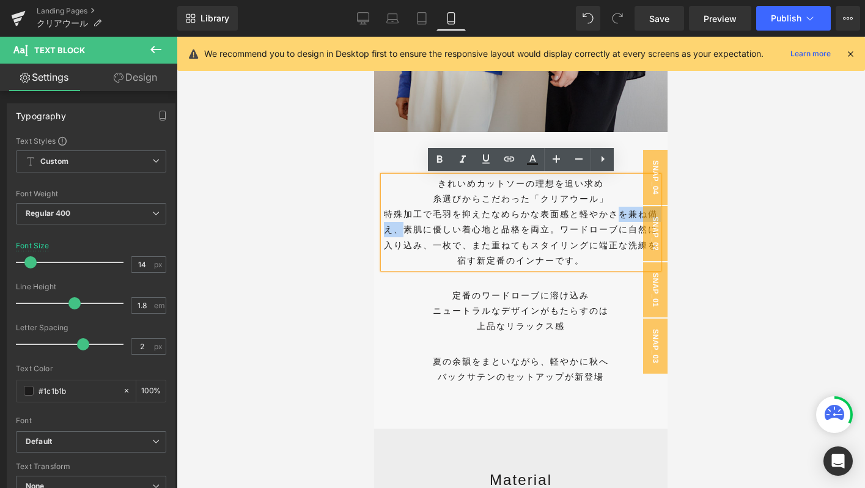
drag, startPoint x: 618, startPoint y: 215, endPoint x: 405, endPoint y: 226, distance: 213.6
click at [405, 226] on div "特殊加工で毛羽を抑えたなめらかな表面感と軽やかさを兼ね備え、素肌に優しい着心地と品格を両立。ワードローブに自然に入り込み、一枚で、また重ねてもスタイリングに端…" at bounding box center [520, 238] width 275 height 62
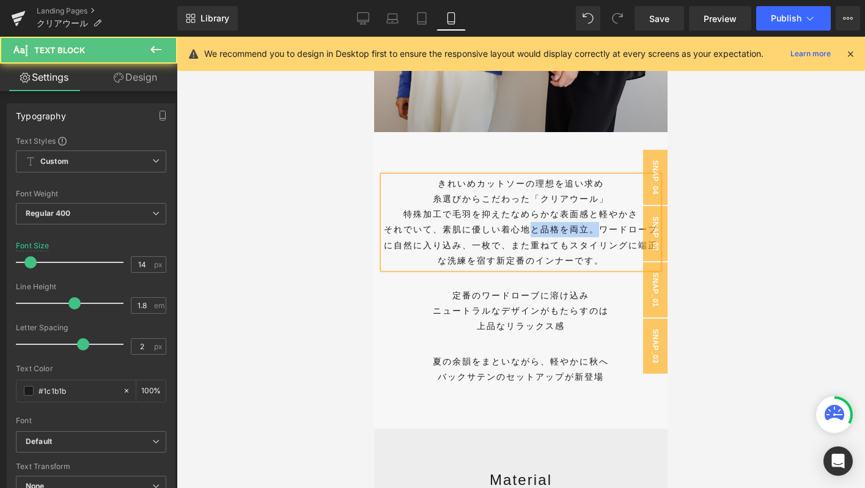
drag, startPoint x: 531, startPoint y: 229, endPoint x: 599, endPoint y: 229, distance: 68.5
click at [599, 229] on div "それでいて、素肌に優しい着心地と品格を両立。ワードローブに自然に入り込み、一枚で、また重ねてもスタイリングに端正な洗練を宿す新定番のインナーです。" at bounding box center [520, 245] width 275 height 46
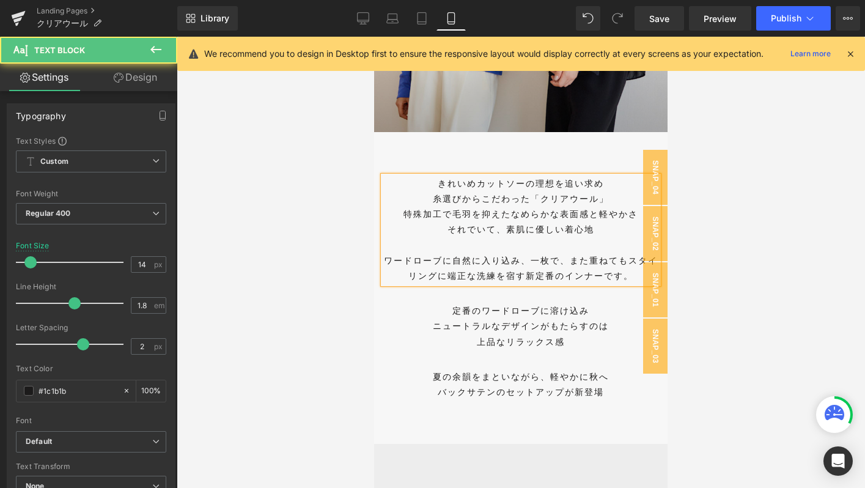
click at [531, 258] on div "ワードローブに自然に入り込み、一枚で、また重ねてもスタイリングに端正な洗練を宿す新定番のインナーです。" at bounding box center [520, 268] width 275 height 31
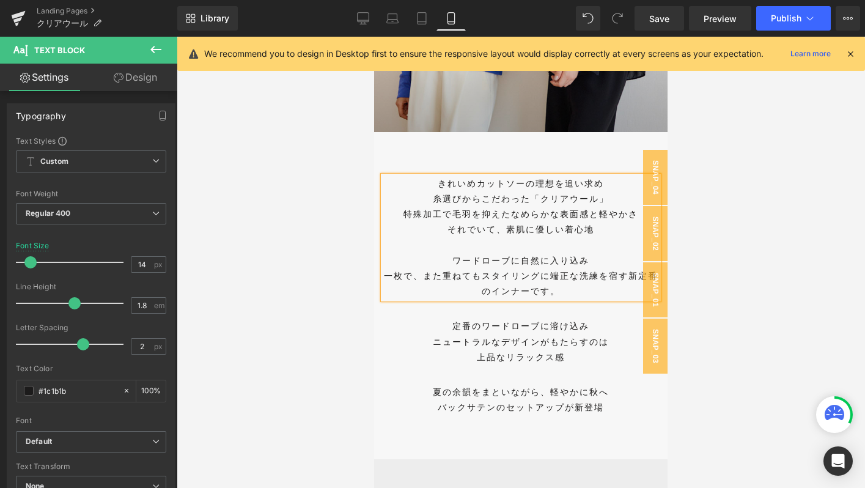
click at [482, 275] on div "一枚で、また重ねてもスタイリングに端正な洗練を宿す新定番のインナーです。" at bounding box center [520, 283] width 275 height 31
click at [541, 293] on div "スタイリングに端正な洗練を宿す新定番のインナーです。" at bounding box center [520, 291] width 275 height 15
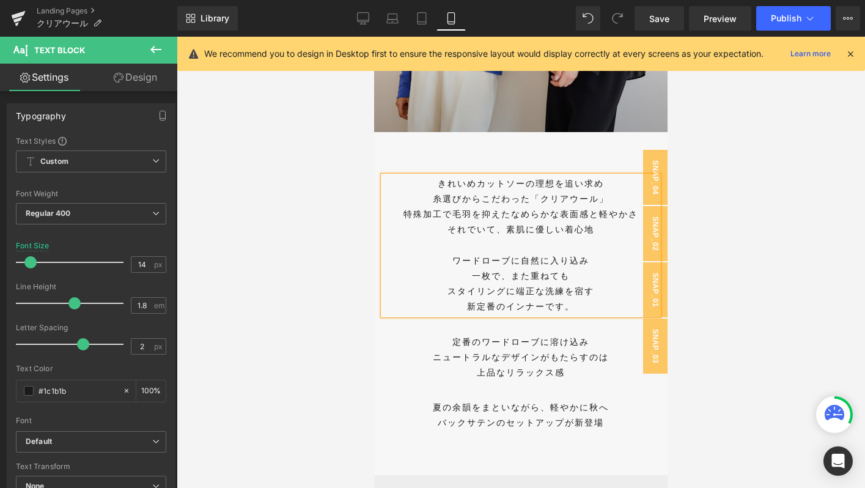
click at [576, 304] on div "新定番のインナーです。" at bounding box center [520, 306] width 275 height 15
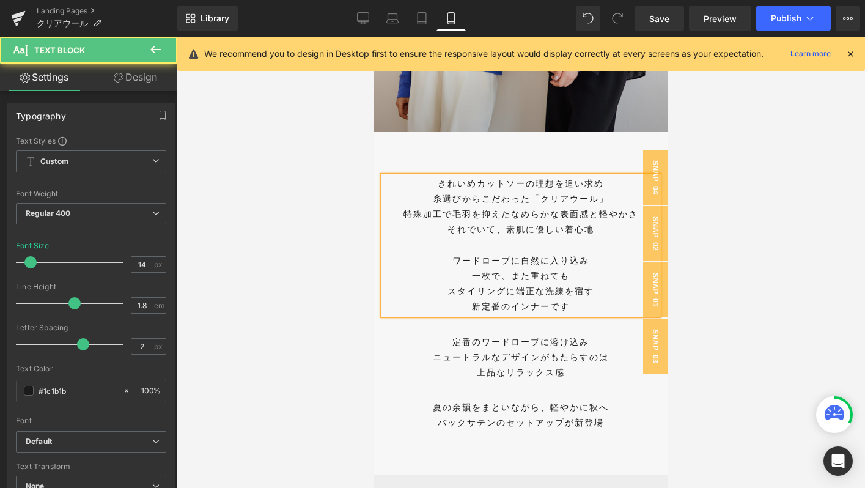
click at [550, 306] on div "新定番のインナーです" at bounding box center [520, 306] width 275 height 15
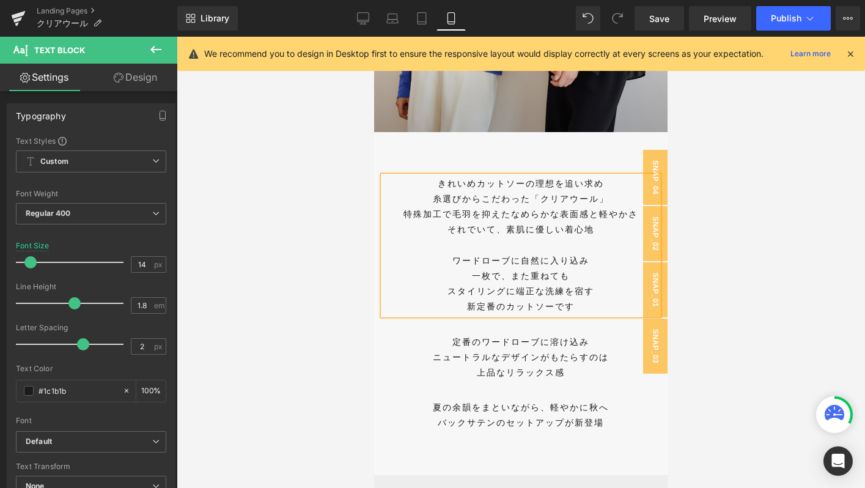
click at [469, 268] on div "一枚で、また重ねても" at bounding box center [520, 275] width 275 height 15
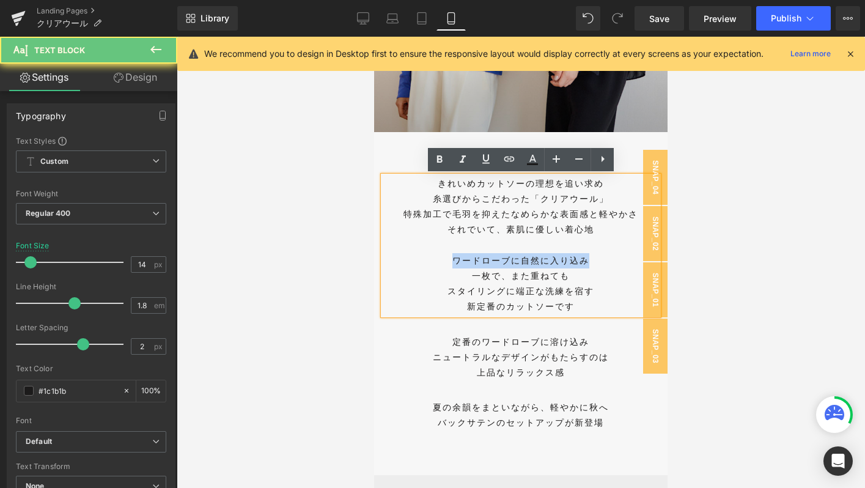
drag, startPoint x: 605, startPoint y: 259, endPoint x: 374, endPoint y: 258, distance: 230.4
click at [374, 259] on div "きれいめカットソーの理想を追い求め 糸選びからこだわった「クリアウール」 特殊加工で毛羽を抑えたなめらかな表面感と軽やかさ それでいて、素肌に優しい着心地 ワ…" at bounding box center [520, 303] width 293 height 294
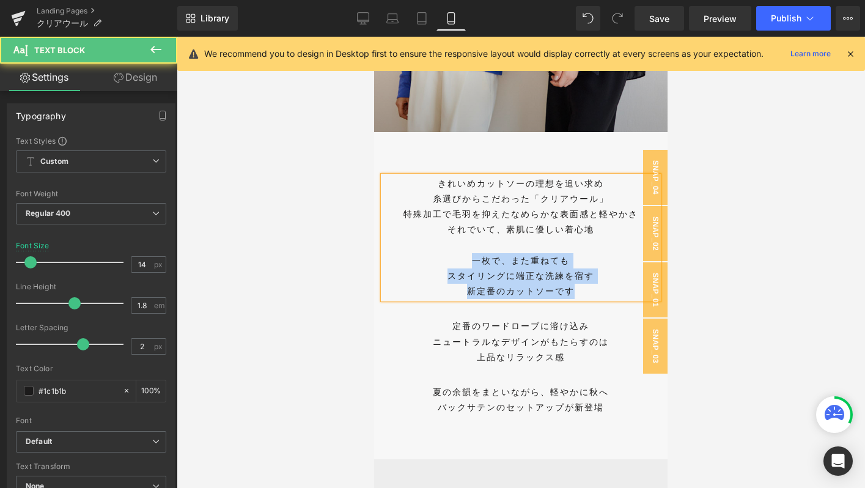
drag, startPoint x: 476, startPoint y: 256, endPoint x: 585, endPoint y: 290, distance: 114.6
click at [585, 290] on div "きれいめカットソーの理想を追い求め 糸選びからこだわった「クリアウール」 特殊加工で毛羽を抑えたなめらかな表面感と軽やかさ それでいて、素肌に優しい着心地 一…" at bounding box center [520, 237] width 275 height 123
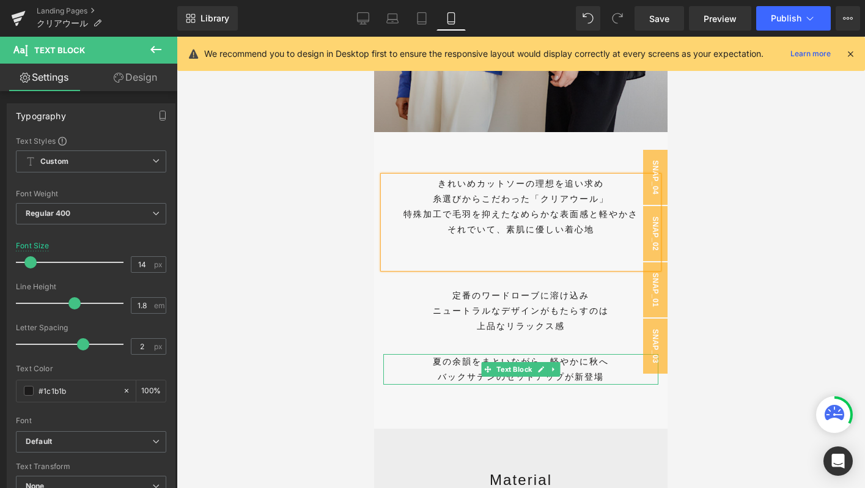
click at [485, 377] on p "バックサテンのセットアップが新登場" at bounding box center [520, 376] width 275 height 15
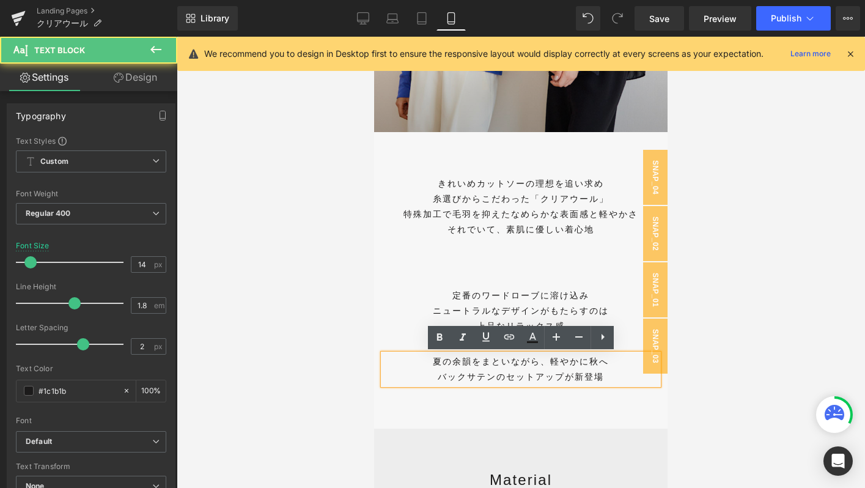
click at [485, 377] on p "バックサテンのセットアップが新登場" at bounding box center [520, 376] width 275 height 15
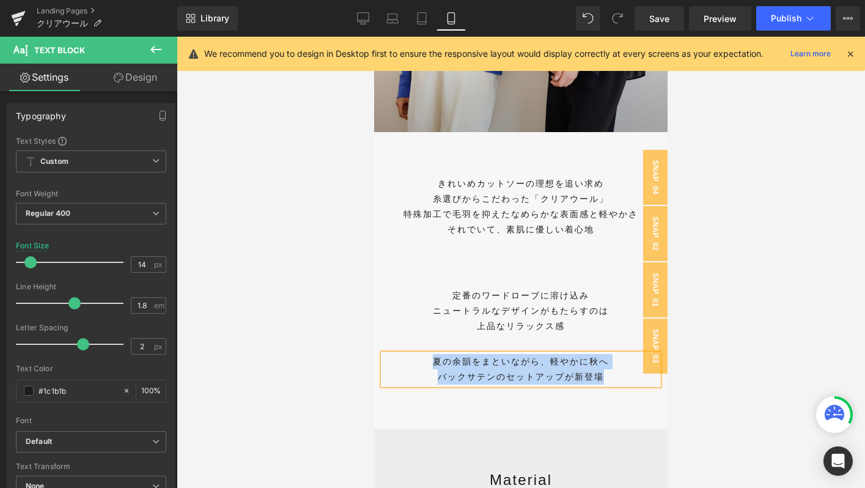
paste div
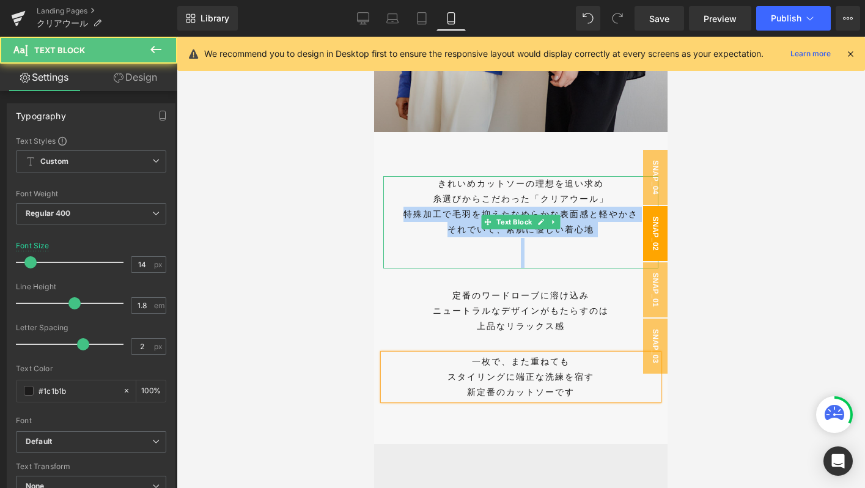
drag, startPoint x: 406, startPoint y: 215, endPoint x: 645, endPoint y: 232, distance: 239.7
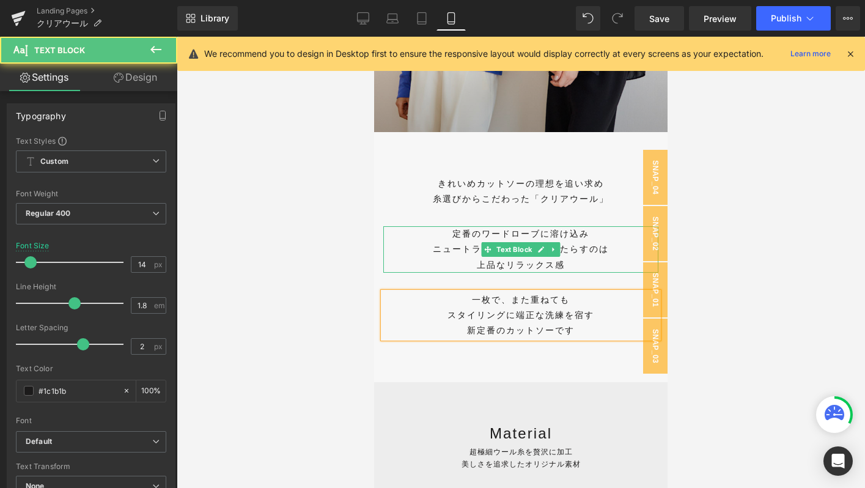
click at [451, 247] on p "ニュートラルなデザインがもたらすのは" at bounding box center [520, 248] width 275 height 15
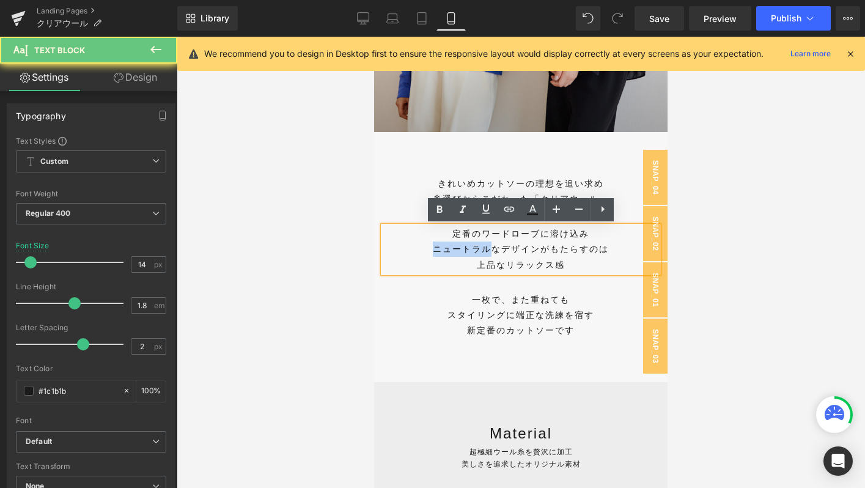
click at [451, 247] on p "ニュートラルなデザインがもたらすのは" at bounding box center [520, 248] width 275 height 15
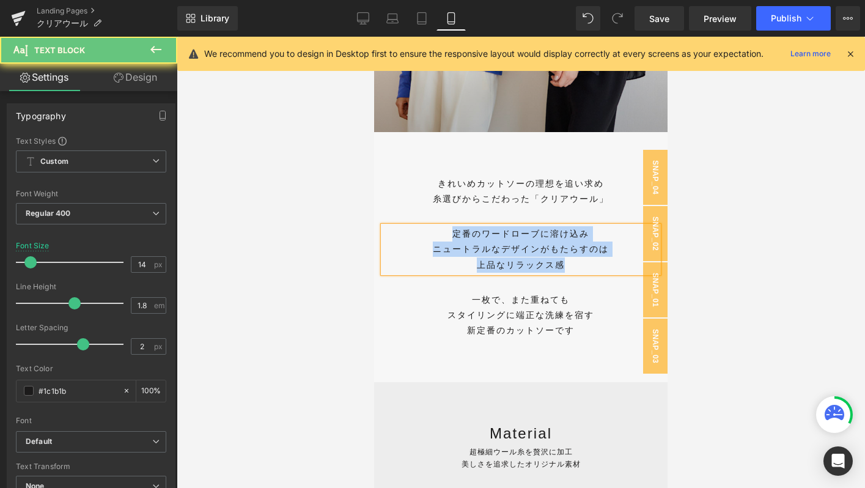
paste div
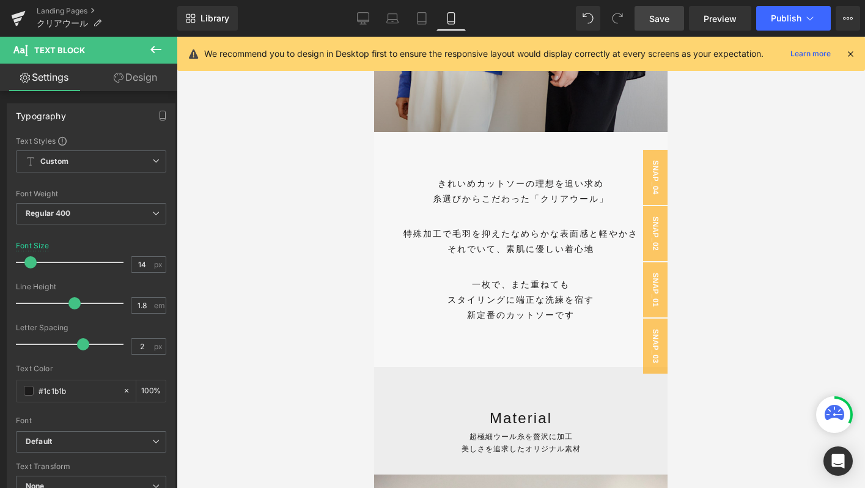
click at [657, 7] on link "Save" at bounding box center [659, 18] width 50 height 24
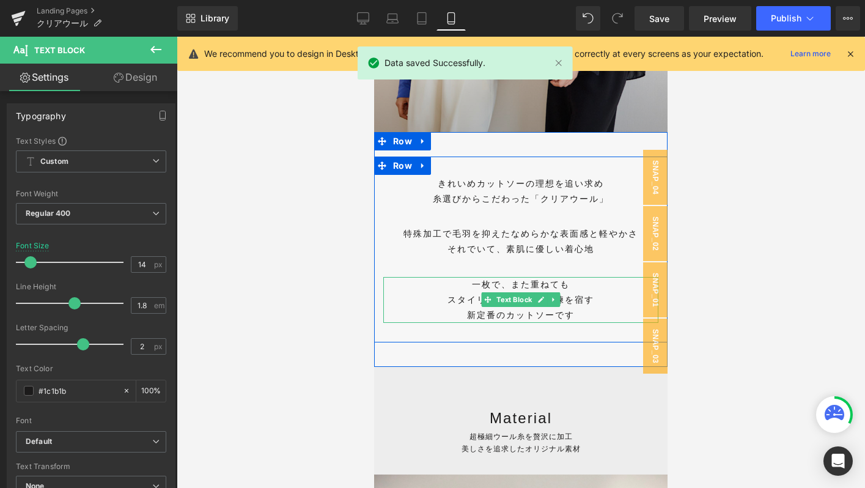
click at [469, 313] on p "新定番のカットソーです" at bounding box center [520, 314] width 275 height 15
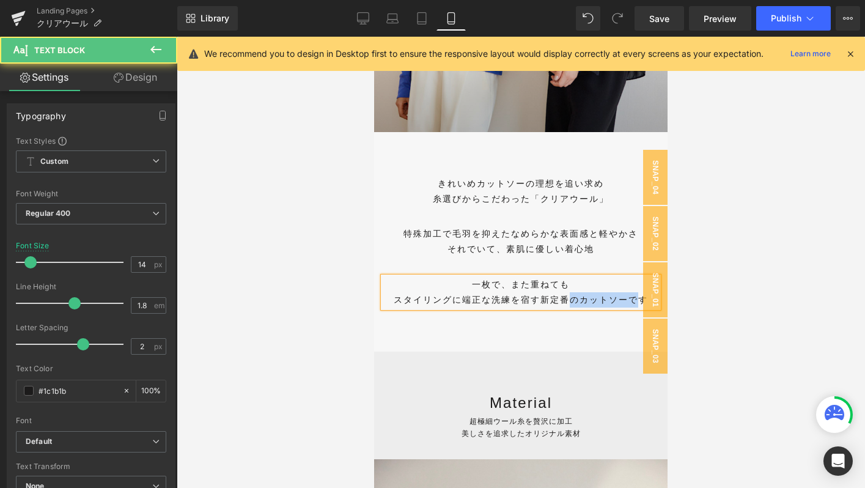
drag, startPoint x: 570, startPoint y: 301, endPoint x: 635, endPoint y: 301, distance: 64.8
click at [636, 301] on span "新定番のカットソーです" at bounding box center [594, 300] width 108 height 10
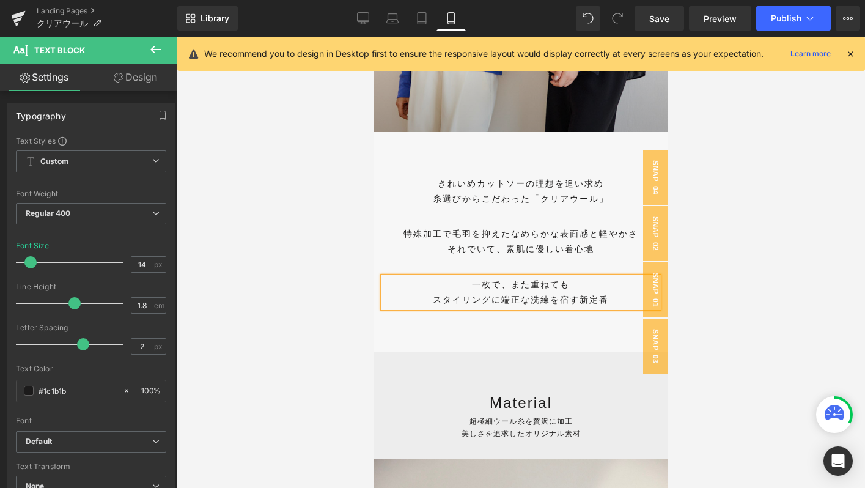
click at [501, 285] on p "一枚で、また重ねても" at bounding box center [520, 284] width 275 height 15
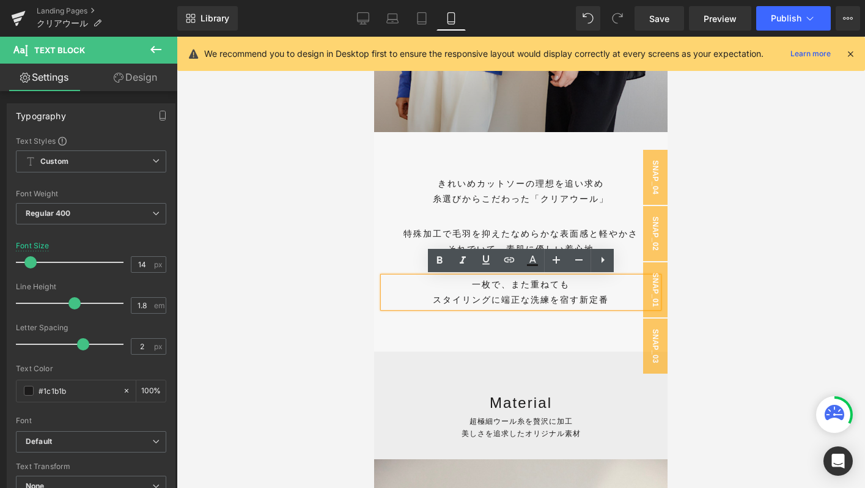
click at [459, 293] on p "スタイリングに端正な洗練を宿す 新定番" at bounding box center [520, 299] width 275 height 15
click at [500, 288] on p "一枚で、また重ねても" at bounding box center [520, 284] width 275 height 15
click at [493, 301] on p "スタイリングに端正な洗練を宿す 新定番" at bounding box center [520, 299] width 275 height 15
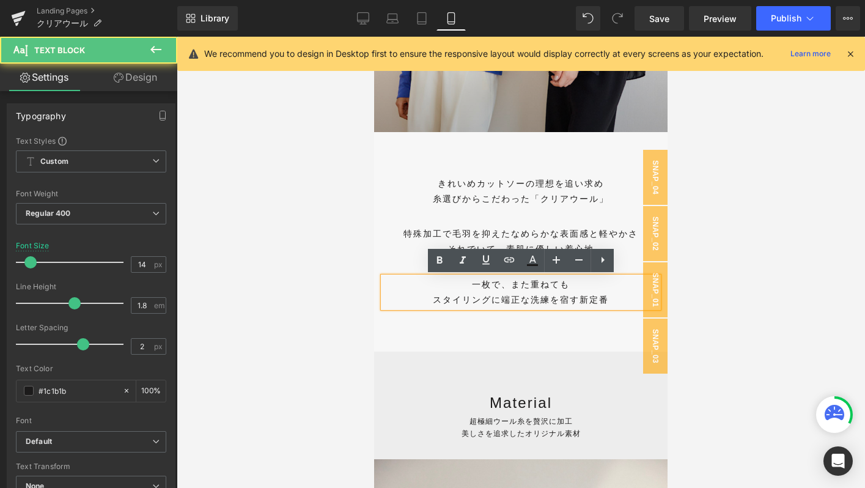
click at [328, 311] on div at bounding box center [521, 262] width 688 height 451
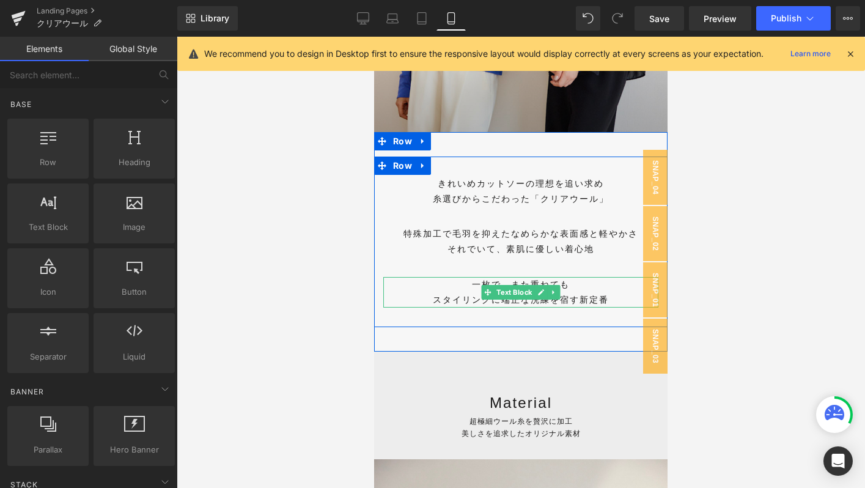
click at [530, 302] on p "スタイリングに端正な洗練を宿す 新定番" at bounding box center [520, 299] width 275 height 15
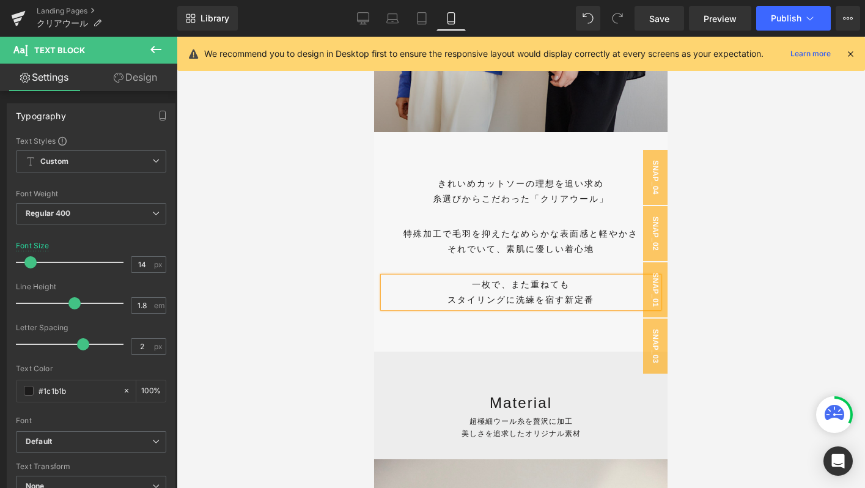
click at [260, 289] on div at bounding box center [521, 262] width 688 height 451
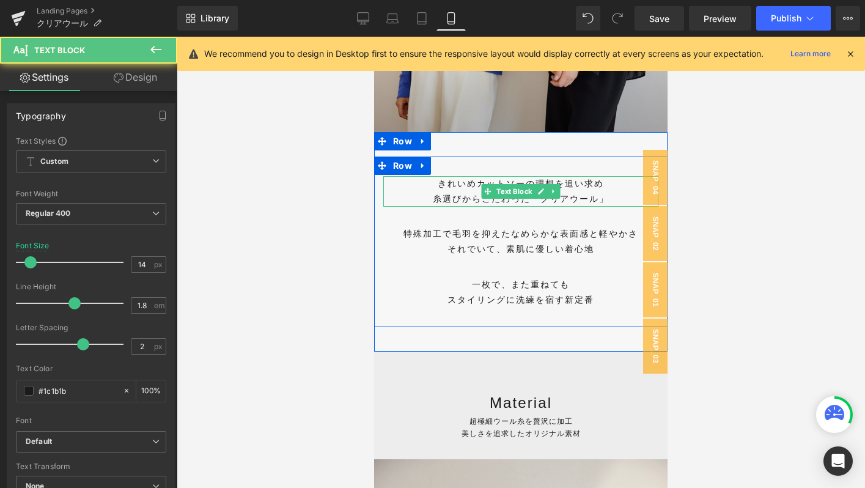
click at [436, 179] on div "きれいめカットソーの理想を追い求め" at bounding box center [520, 183] width 275 height 15
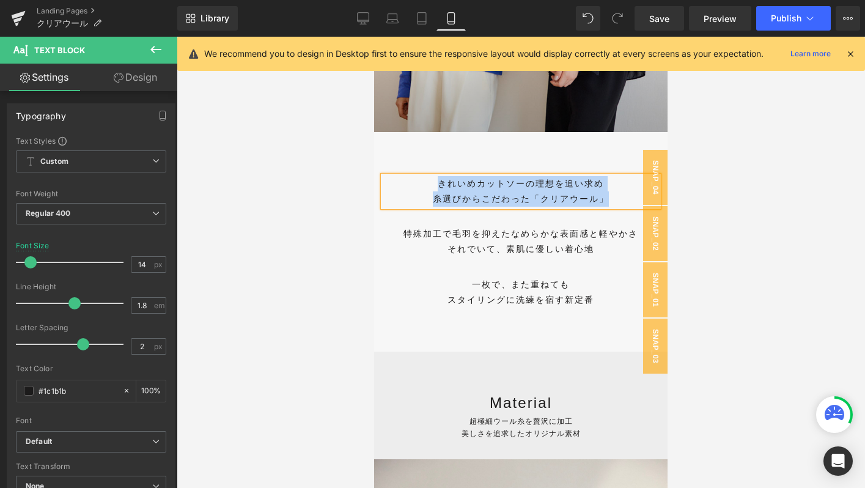
copy div "きれいめカットソーの理想を追い求め 糸選びからこだわった「クリアウール」"
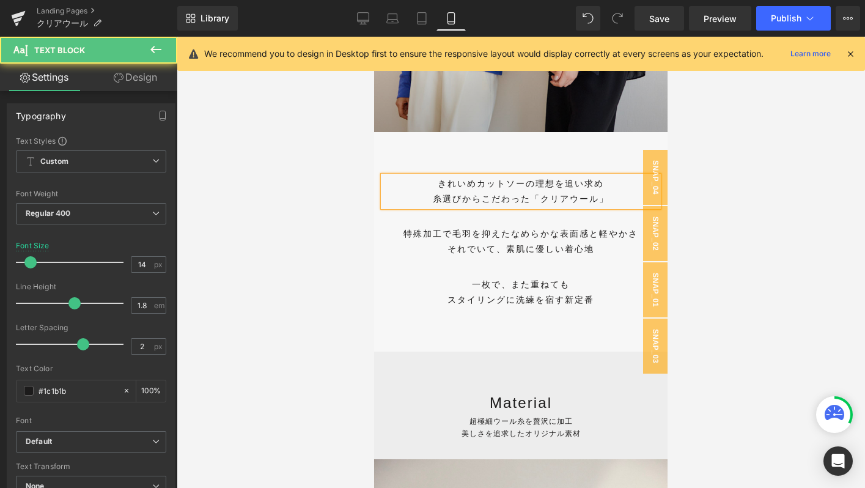
click at [543, 230] on p "特殊加工で毛羽を抑えたなめらかな表面感と軽やかさ" at bounding box center [520, 233] width 275 height 15
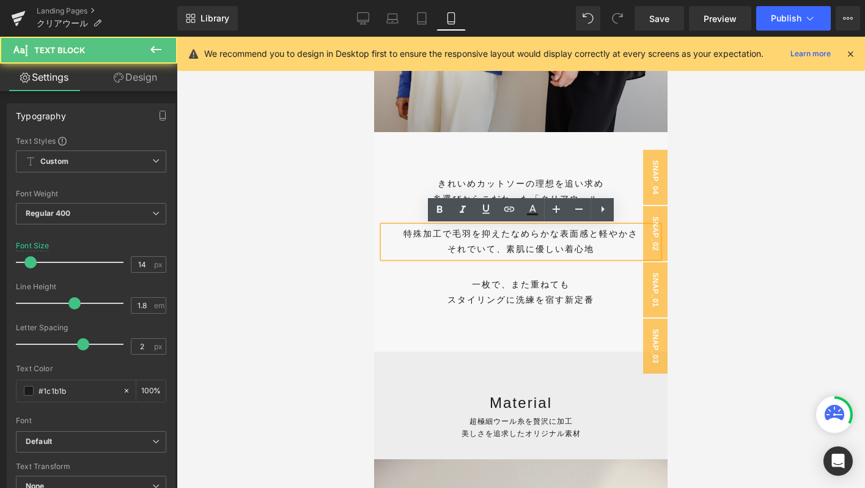
click at [543, 230] on p "特殊加工で毛羽を抑えたなめらかな表面感と軽やかさ" at bounding box center [520, 233] width 275 height 15
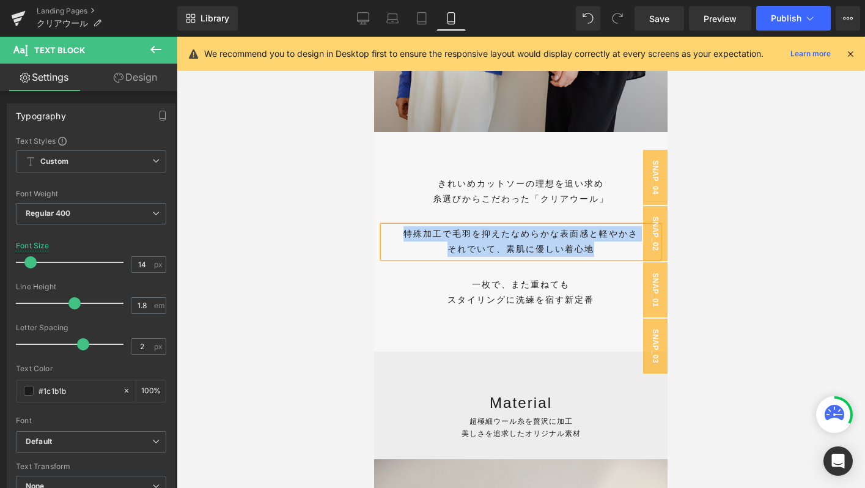
copy div "特殊加工で毛羽を抑えたなめらかな表面感と軽やかさ それでいて、素肌に優しい着心地"
click at [523, 290] on div "一枚で、また重ねても スタイリングに洗練を宿す 新定番 Text Block" at bounding box center [520, 292] width 275 height 31
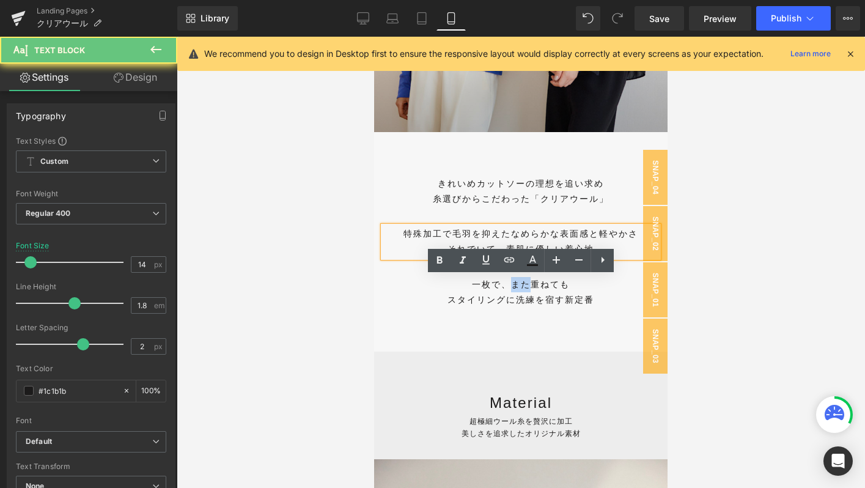
click at [523, 290] on p "一枚で、また重ねても" at bounding box center [520, 284] width 275 height 15
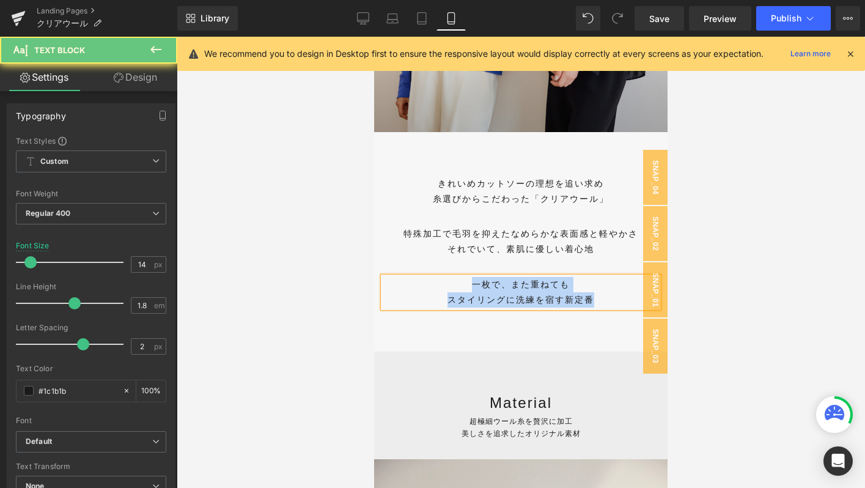
copy div "一枚で、また重ねても スタイリングに洗練を宿す 新定番"
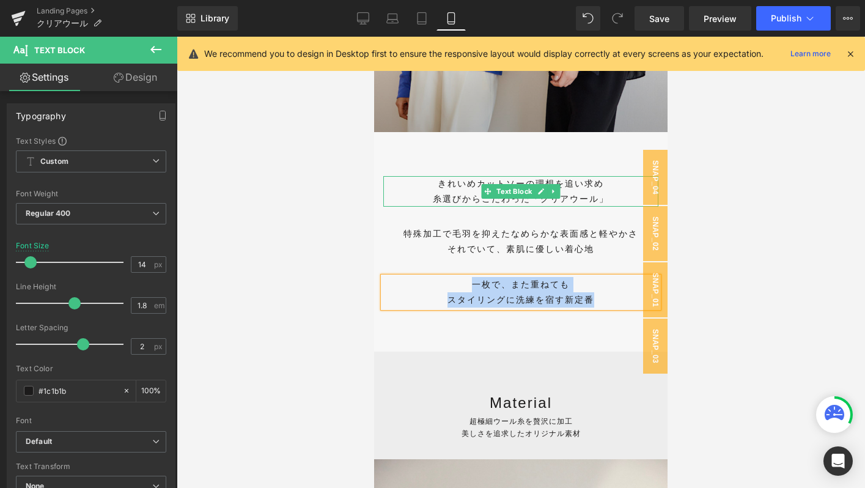
click at [440, 191] on div "糸選びからこだわった「クリアウール」" at bounding box center [520, 198] width 275 height 15
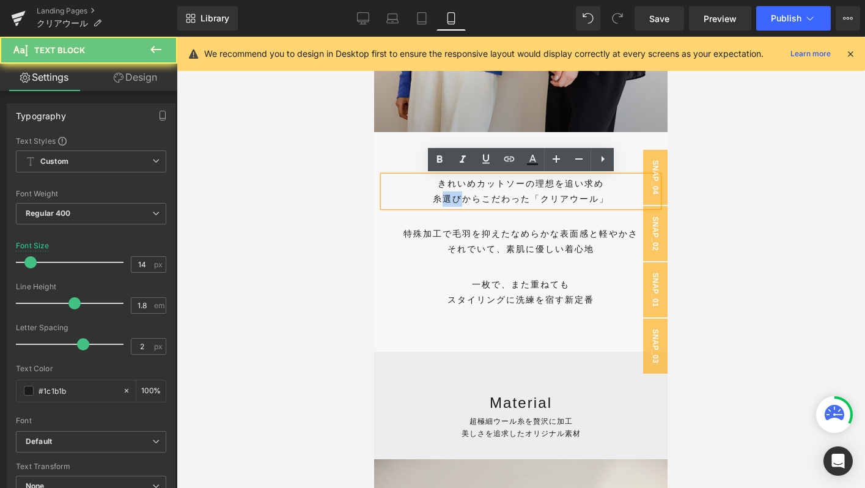
click at [440, 191] on div "糸選びからこだわった「クリアウール」" at bounding box center [520, 198] width 275 height 15
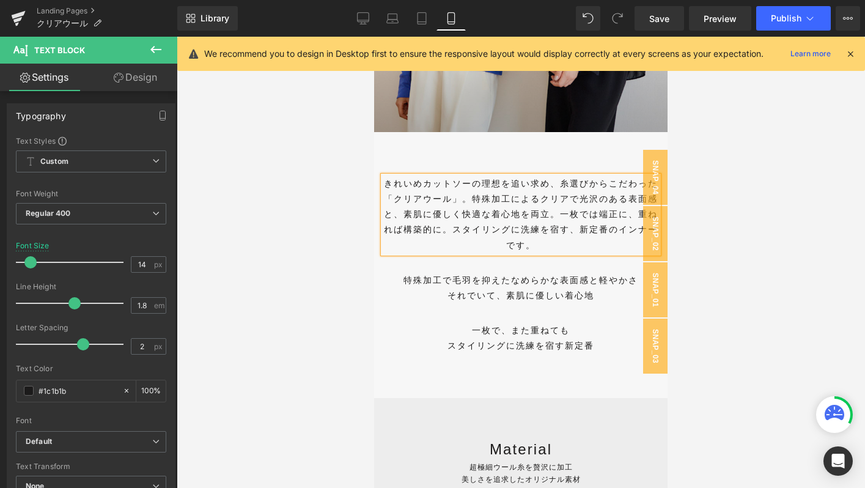
click at [559, 185] on div "きれいめカットソーの理想を追い求め、糸選びからこだわった「クリアウール」。特殊加工によるクリアで光沢のある表面感と、素肌に優しく快適な着心地を両立。一枚では端…" at bounding box center [520, 214] width 275 height 77
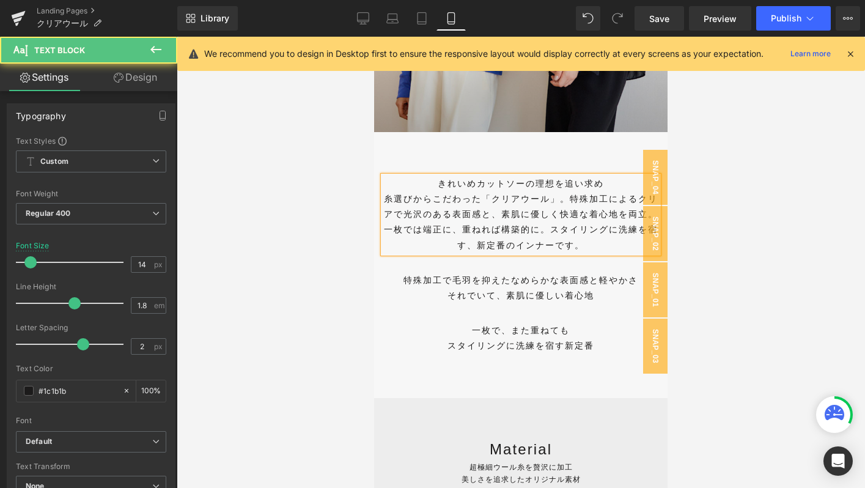
click at [569, 199] on div "糸選びからこだわった「クリアウール」。特殊加工によるクリアで光沢のある表面感と、素肌に優しく快適な着心地を両立。一枚では端正に、重ねれば構築的に。スタイリング…" at bounding box center [520, 222] width 275 height 62
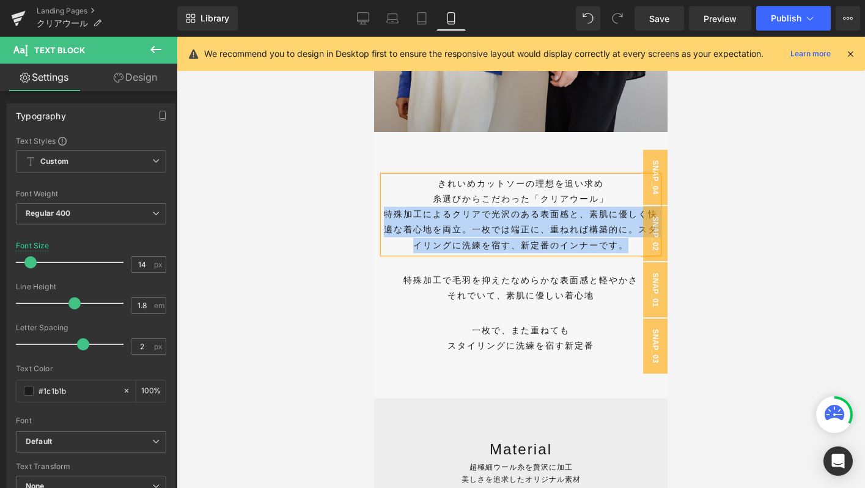
click at [627, 249] on div "特殊加工によるクリアで光沢のある表面感と、素肌に優しく快適な着心地を両立。一枚では端正に、重ねれば構築的に。スタイリングに洗練を宿す、新定番のインナーです。" at bounding box center [520, 230] width 275 height 46
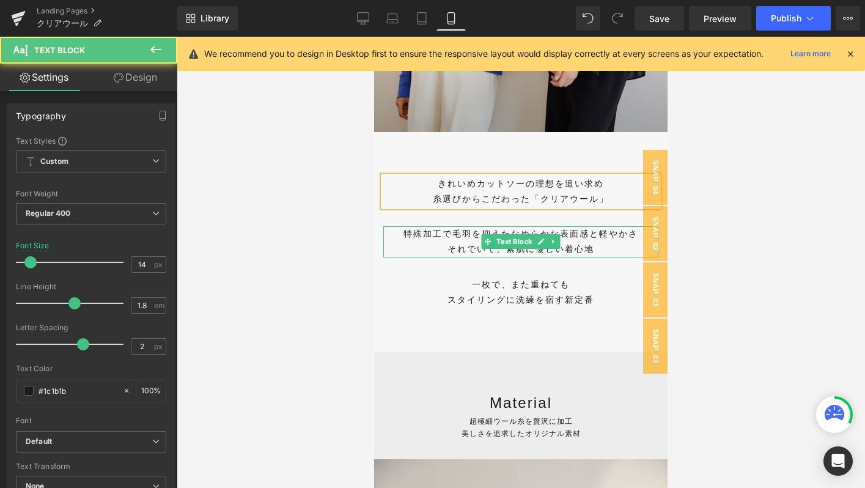
click at [427, 236] on p "特殊加工で毛羽を抑えたなめらかな表面感と軽やかさ" at bounding box center [520, 233] width 275 height 15
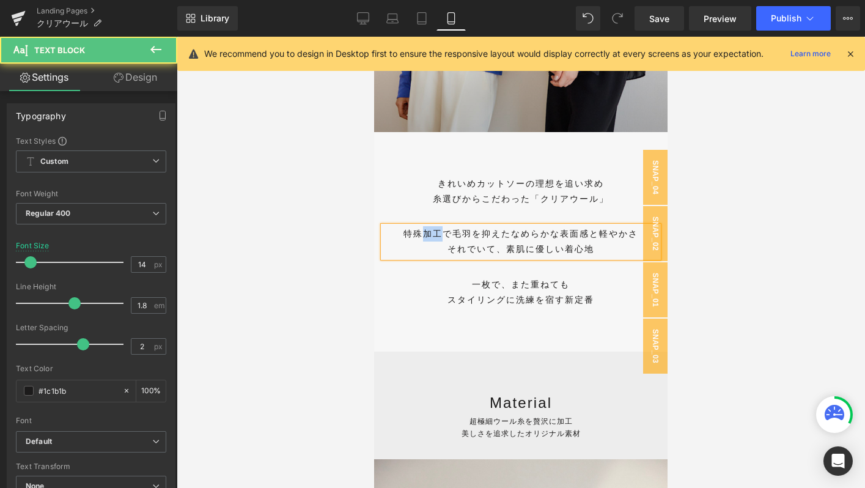
click at [427, 236] on p "特殊加工で毛羽を抑えたなめらかな表面感と軽やかさ" at bounding box center [520, 233] width 275 height 15
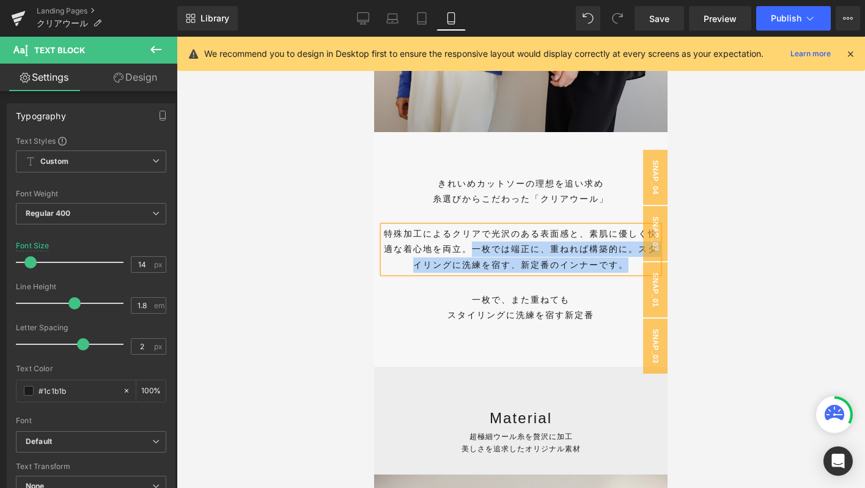
click at [471, 247] on p "特殊加工によるクリアで光沢のある表面感と、素肌に優しく快適な着心地を両立。一枚では端正に、重ねれば構築的に。スタイリングに洗練を宿す、新定番のインナーです。" at bounding box center [520, 249] width 275 height 46
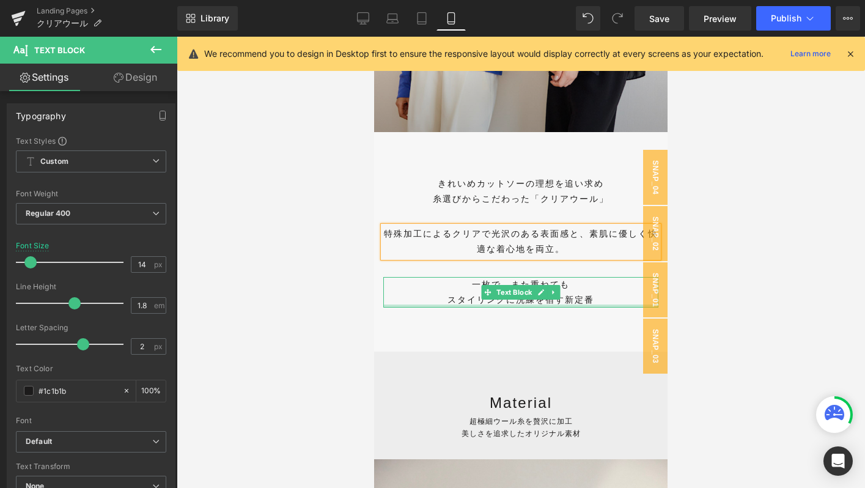
click at [462, 294] on p "スタイリングに洗練を宿す 新定番" at bounding box center [520, 299] width 275 height 15
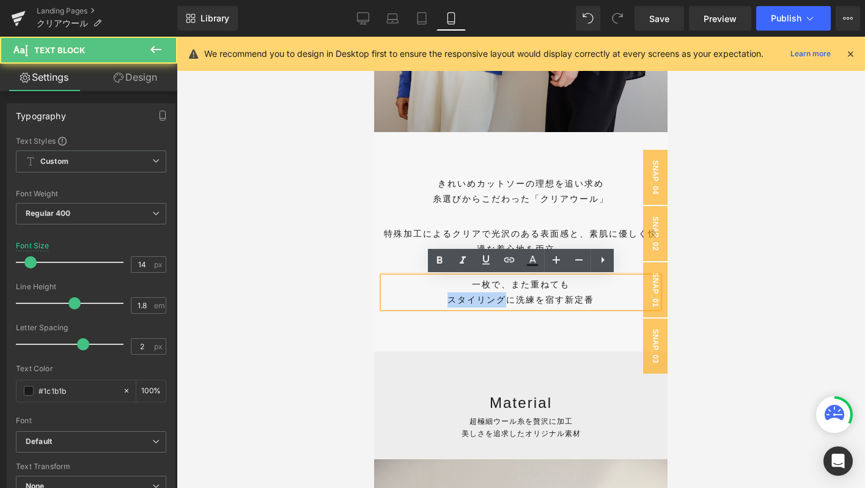
click at [462, 294] on p "スタイリングに洗練を宿す 新定番" at bounding box center [520, 299] width 275 height 15
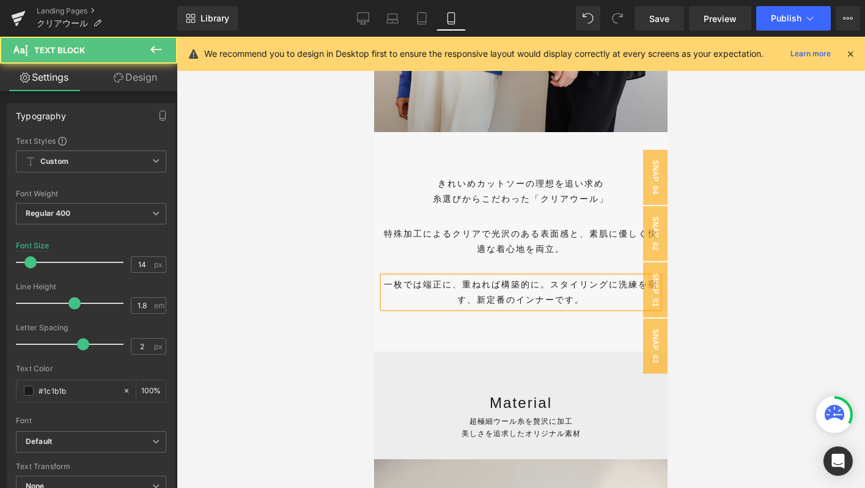
click at [550, 282] on p "一枚では端正に、重ねれば構築的に。スタイリングに洗練を宿す、新定番のインナーです。" at bounding box center [520, 292] width 275 height 31
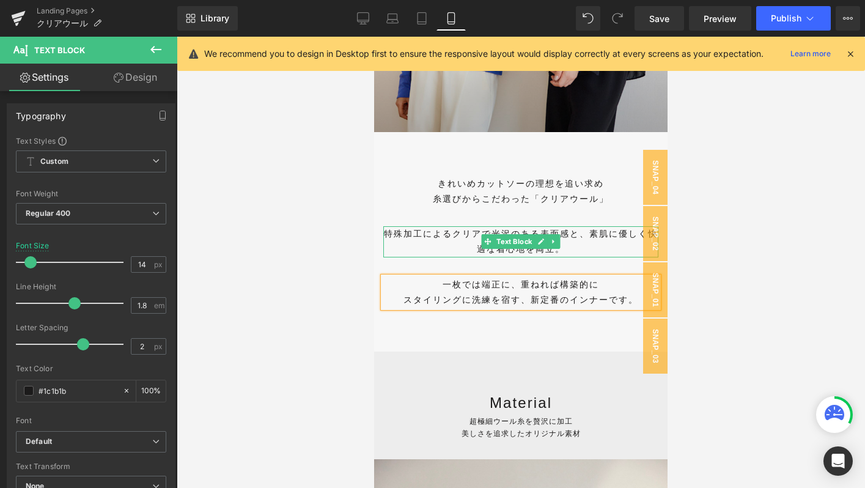
click at [589, 234] on p "特殊加工によるクリアで光沢のある表面感と、素肌に優しく快適な着心地を両立。" at bounding box center [520, 241] width 275 height 31
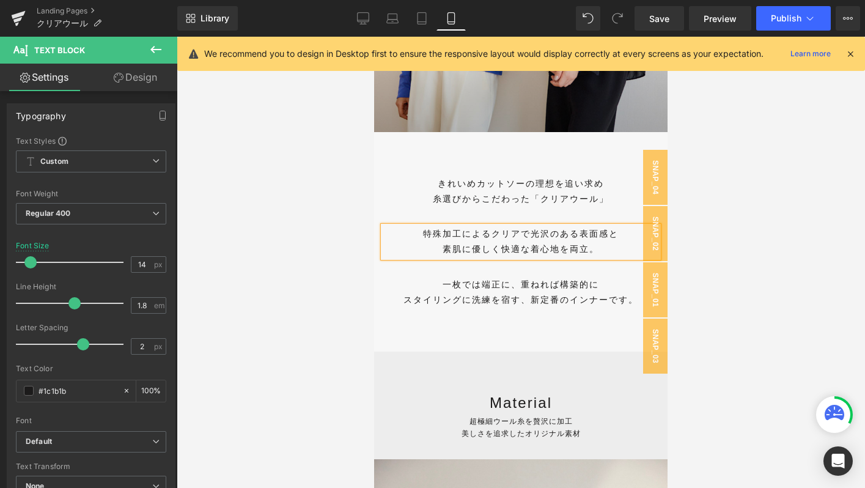
click at [617, 247] on p "素肌に優しく快適な着心地を両立。" at bounding box center [520, 248] width 275 height 15
click at [591, 299] on p "スタイリングに洗練を宿す、新定番のインナーです。" at bounding box center [520, 299] width 275 height 15
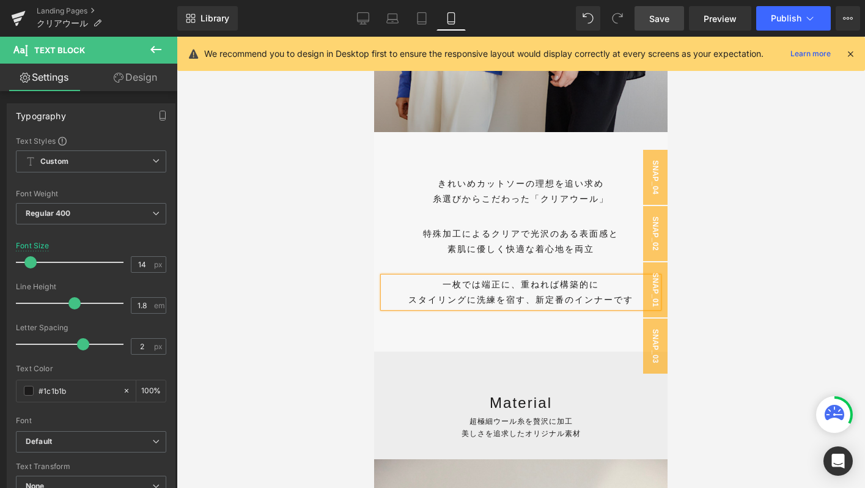
click at [657, 22] on span "Save" at bounding box center [659, 18] width 20 height 13
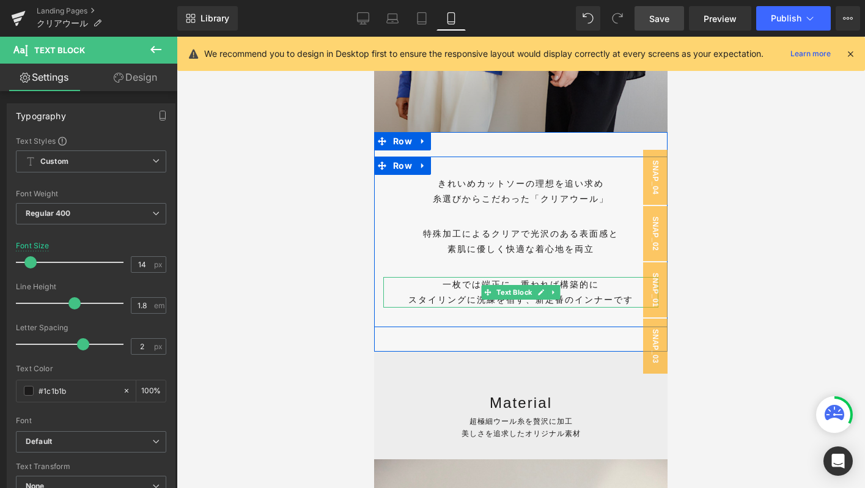
click at [627, 297] on p "スタイリングに洗練を宿す、新定番のインナーです" at bounding box center [520, 299] width 275 height 15
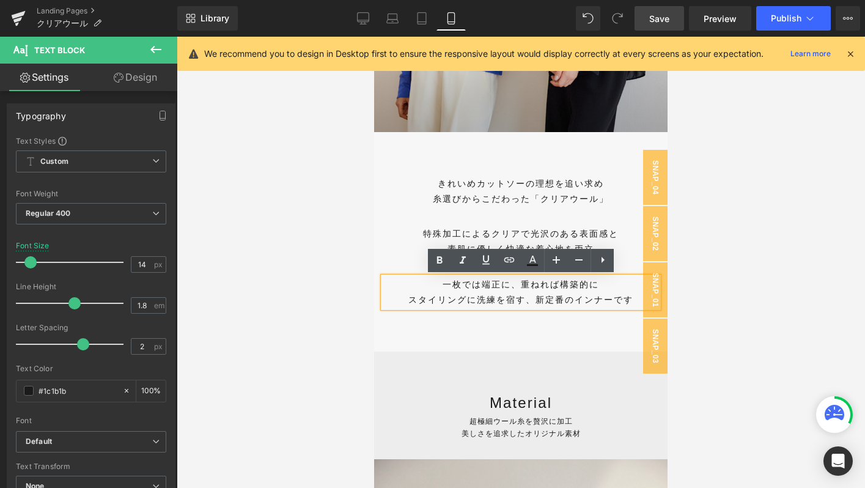
click at [370, 381] on div at bounding box center [521, 262] width 688 height 451
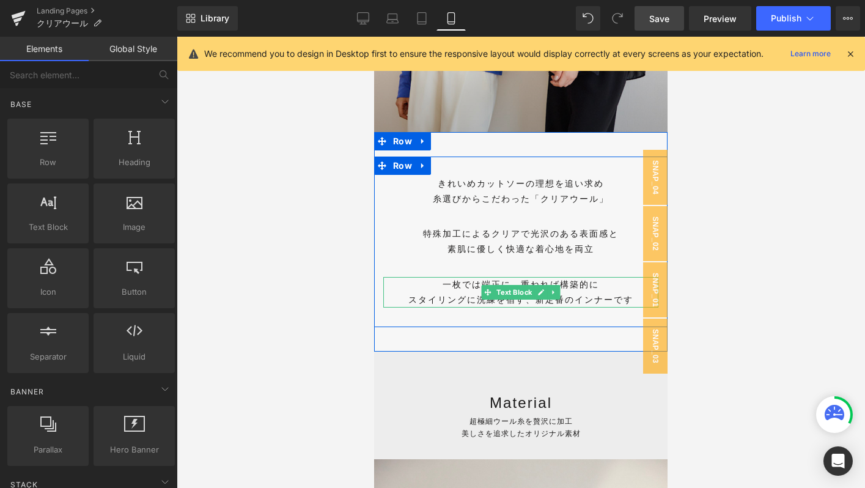
click at [571, 295] on p "スタイリングに洗練を宿す、新定番のインナーです" at bounding box center [520, 299] width 275 height 15
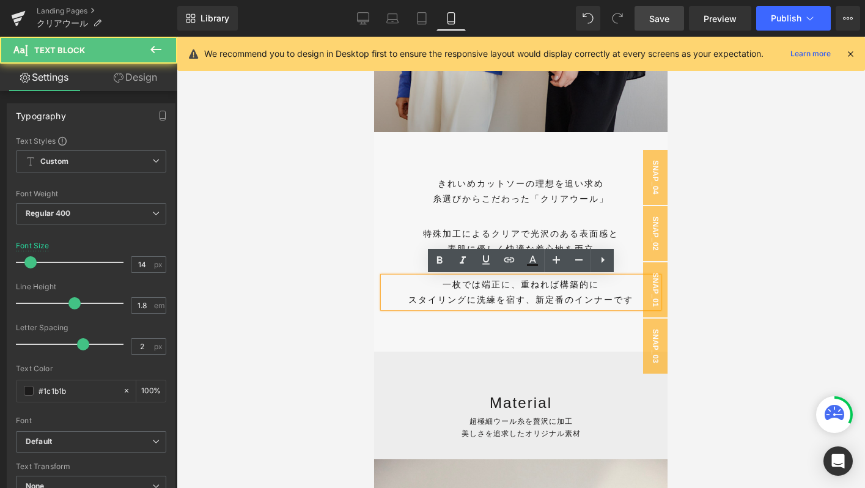
click at [535, 301] on p "スタイリングに洗練を宿す、新定番のインナーです" at bounding box center [520, 299] width 275 height 15
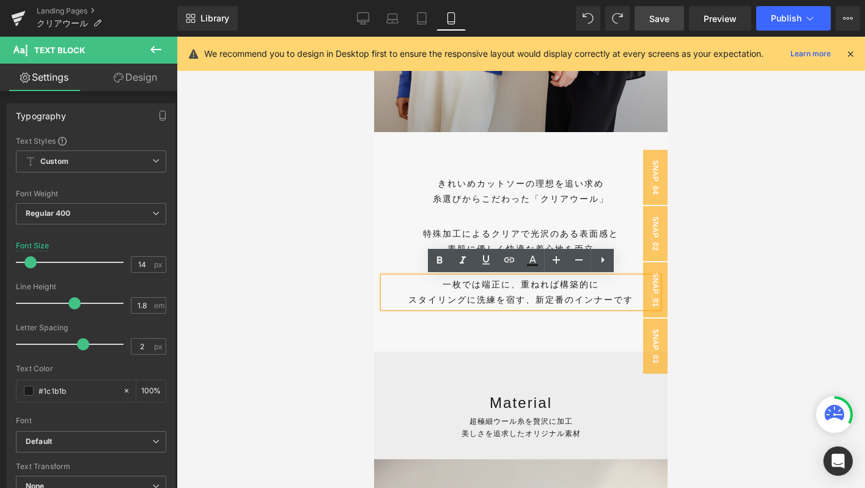
click at [534, 305] on p "スタイリングに洗練を宿す、新定番のインナーです" at bounding box center [520, 299] width 275 height 15
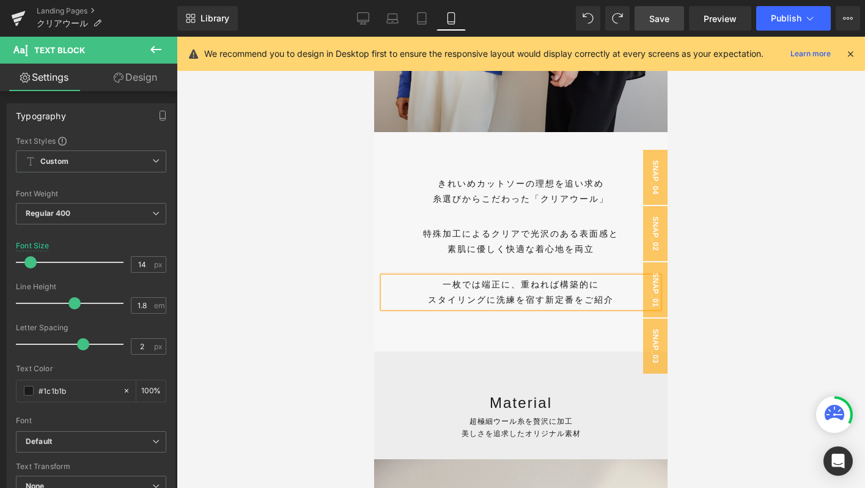
click at [647, 12] on link "Save" at bounding box center [659, 18] width 50 height 24
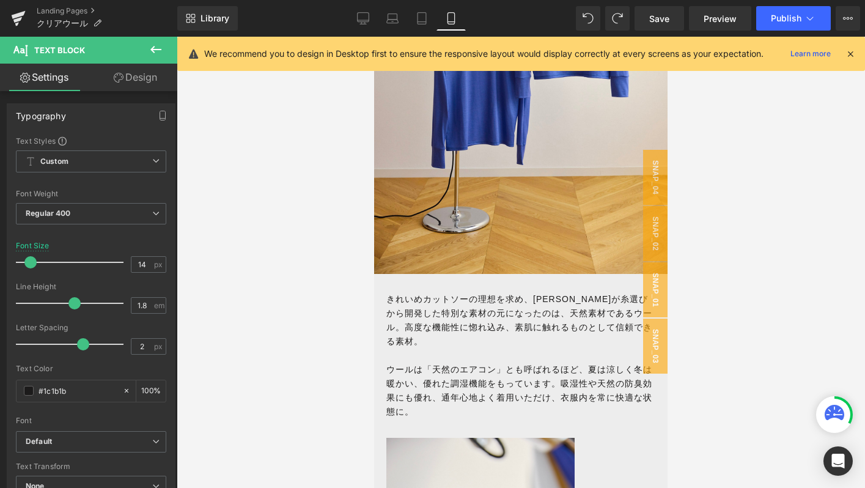
scroll to position [976, 0]
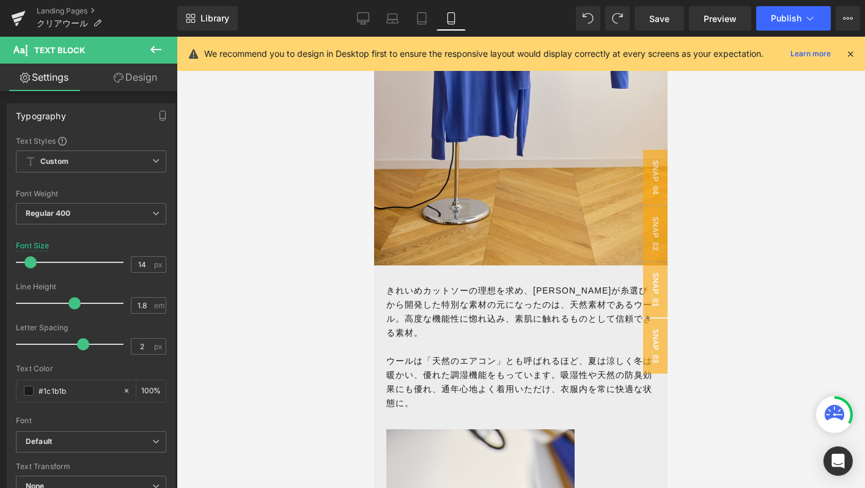
click at [398, 311] on p "きれいめカットソーの理想を求め、ソージュが糸選びから開発した特別な素材の元になったのは、 天然素材であるウール。高度な機能性に惚れ込み、素肌に触れるものとして…" at bounding box center [520, 312] width 269 height 56
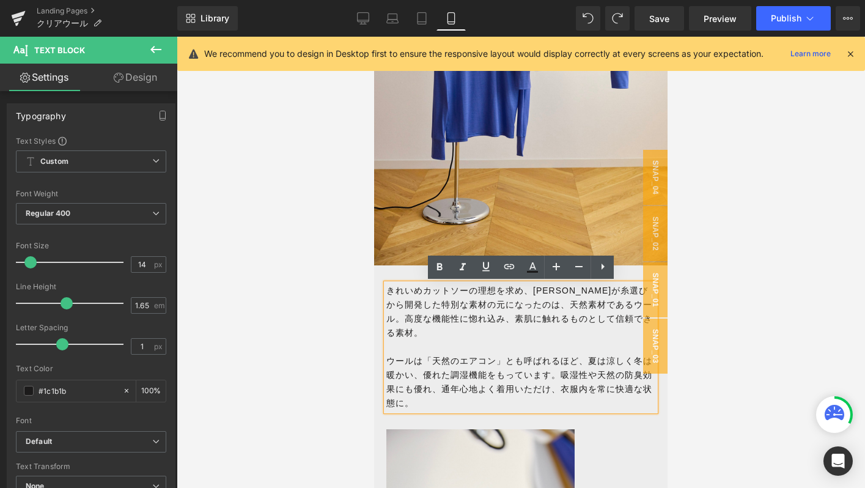
click at [388, 290] on p "きれいめカットソーの理想を求め、ソージュが糸選びから開発した特別な素材の元になったのは、 天然素材であるウール。高度な機能性に惚れ込み、素肌に触れるものとして…" at bounding box center [520, 312] width 269 height 56
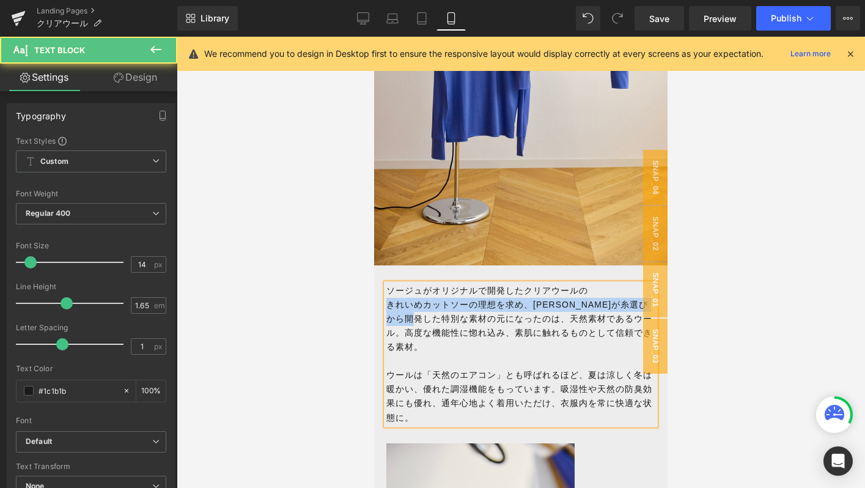
drag, startPoint x: 451, startPoint y: 317, endPoint x: 374, endPoint y: 303, distance: 77.7
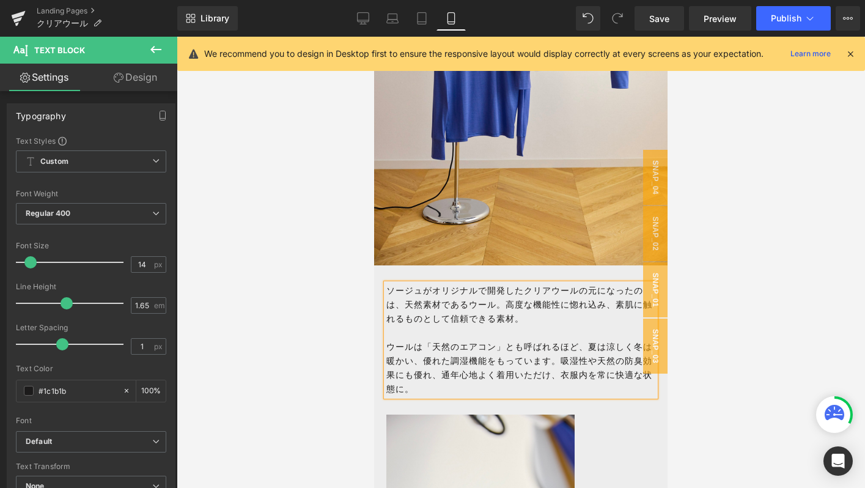
click at [574, 326] on p at bounding box center [520, 333] width 269 height 14
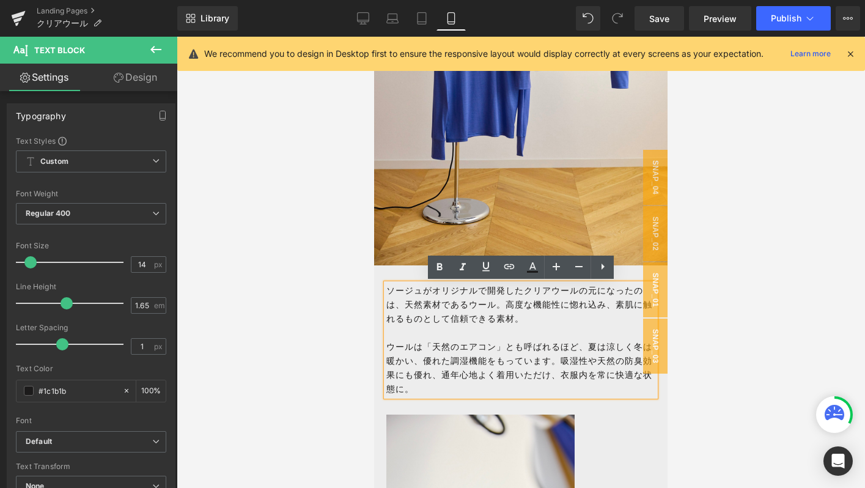
click at [463, 376] on p "ウールは「天然のエアコン」とも呼ばれるほど、夏は涼しく冬は暖かい、優れた調湿機能をもっています。吸湿性や天然の防臭効果にも優れ、通年心地よく着用いただけ、衣服…" at bounding box center [520, 368] width 269 height 56
click at [531, 311] on p "ソージュがオリジナルで開発したクリアウールの 元になったのは、 天然素材であるウール。高度な機能性に惚れ込み、素肌に触れるものとして信頼できる素材。" at bounding box center [520, 305] width 269 height 42
click at [540, 320] on p "ソージュがオリジナルで開発したクリアウールの 元になったのは、 天然素材であるウール。高度な機能性に惚れ込み、素肌に触れるものとして信頼できる素材。" at bounding box center [520, 305] width 269 height 42
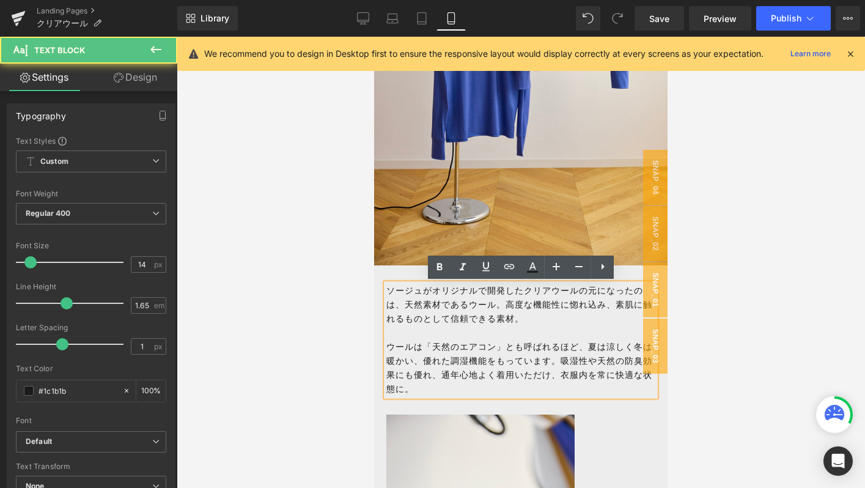
click at [426, 320] on span "天然素材であるウール。高度な機能性に惚れ込み、素肌に触れるものとして信頼できる素材。" at bounding box center [519, 312] width 266 height 24
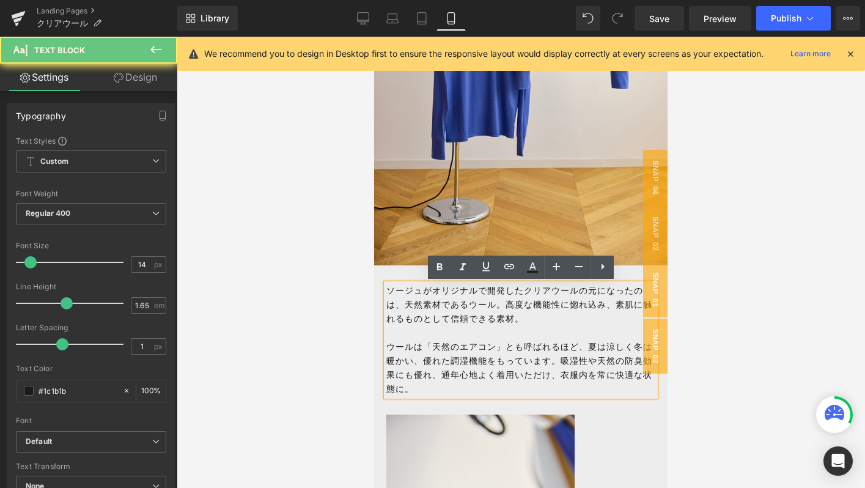
click at [426, 320] on span "天然素材であるウール。高度な機能性に惚れ込み、素肌に触れるものとして信頼できる素材。" at bounding box center [519, 312] width 266 height 24
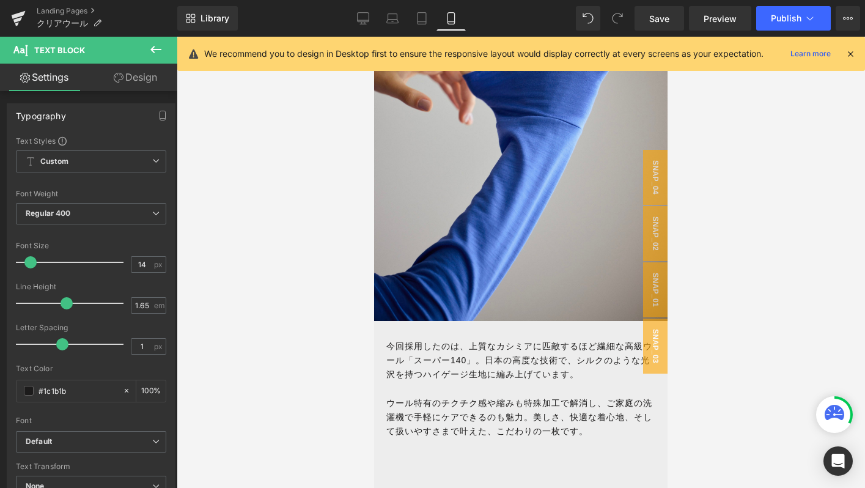
scroll to position [2481, 0]
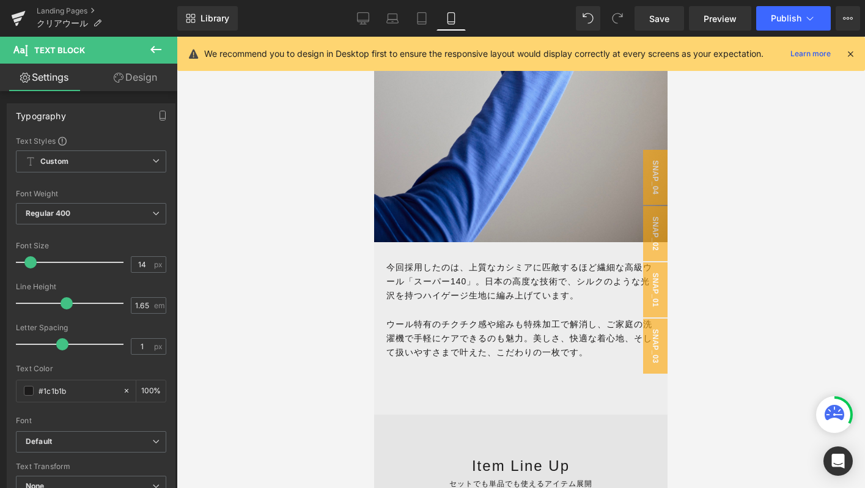
click at [395, 293] on p "今回採用したのは、上質なカシミアに匹敵するほど繊細な高級ウール「スーパー140」。日本の高度な技術で、シルクのような光沢を持つハイゲージ生地に編み上げています。" at bounding box center [520, 281] width 269 height 42
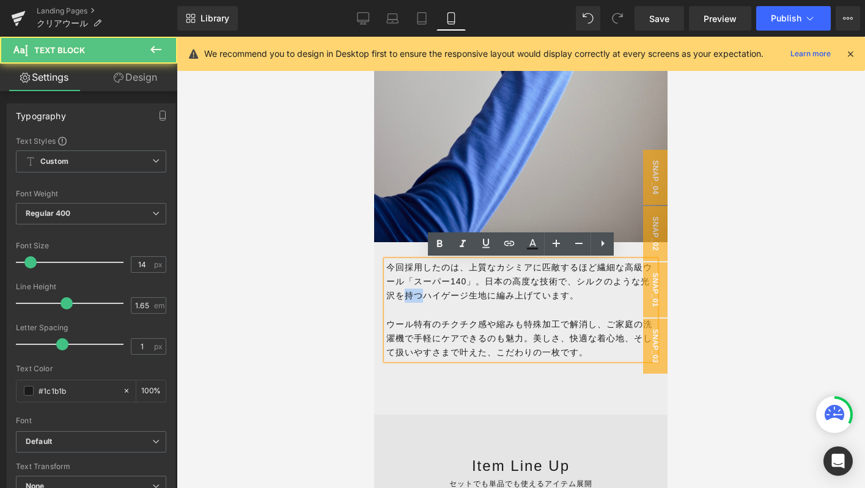
click at [395, 293] on p "今回採用したのは、上質なカシミアに匹敵するほど繊細な高級ウール「スーパー140」。日本の高度な技術で、シルクのような光沢を持つハイゲージ生地に編み上げています。" at bounding box center [520, 281] width 269 height 42
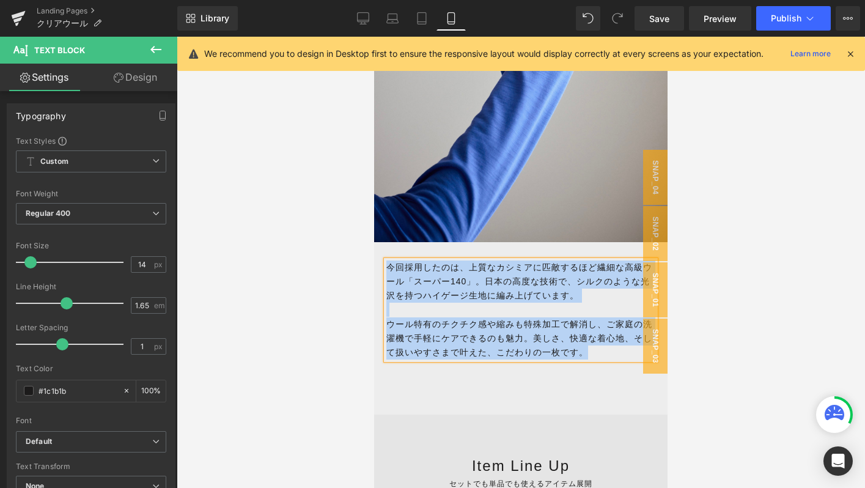
paste div
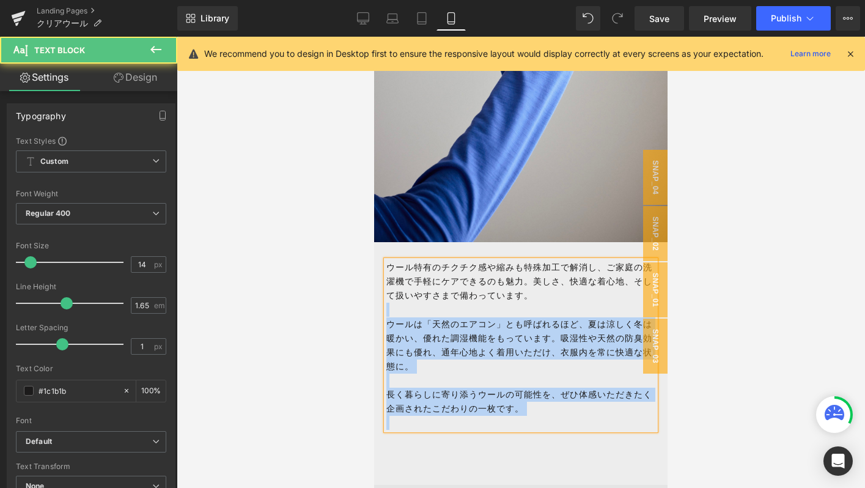
drag, startPoint x: 560, startPoint y: 293, endPoint x: 384, endPoint y: 267, distance: 177.4
click at [386, 268] on div "ウール特有のチクチク感や縮みも特殊加工で解消し、ご家庭の洗濯機で手軽にケアできるのも魅力。美しさ、快適な着心地、そして扱いやすさまで備わっています。 ウールは…" at bounding box center [520, 344] width 269 height 169
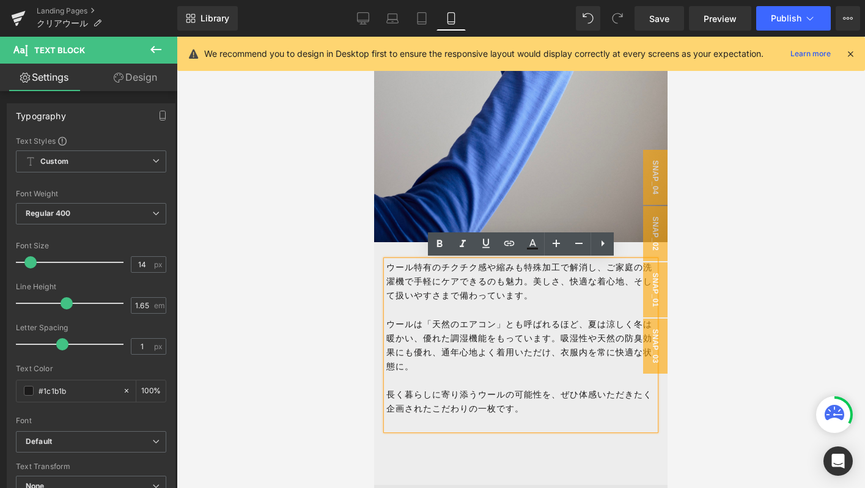
click at [386, 267] on div "ウール特有のチクチク感や縮みも特殊加工で解消し、ご家庭の洗濯機で手軽にケアできるのも魅力。美しさ、快適な着心地、そして扱いやすさまで備わっています。 ウールは…" at bounding box center [520, 344] width 269 height 169
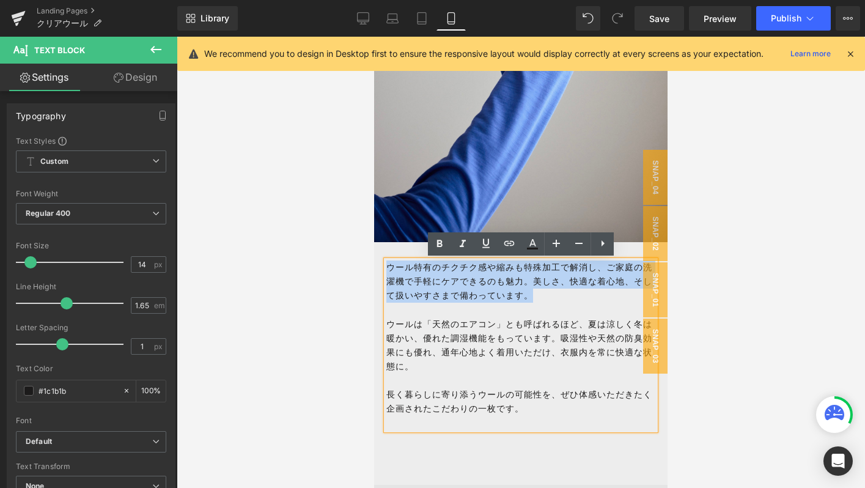
drag, startPoint x: 540, startPoint y: 300, endPoint x: 387, endPoint y: 269, distance: 156.6
click at [387, 269] on p "ウール特有のチクチク感や縮みも特殊加工で解消し、ご家庭の洗濯機で手軽にケアできるのも魅力。美しさ、快適な着心地、そして扱いやすさまで備わっています。" at bounding box center [520, 281] width 269 height 42
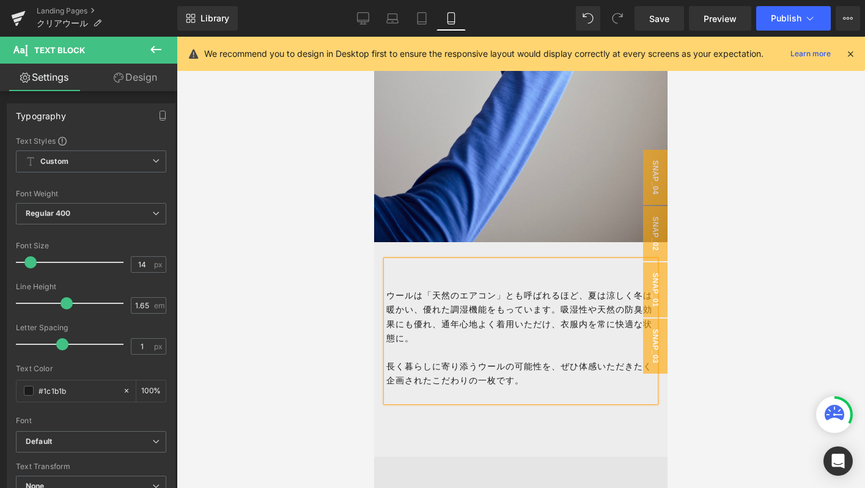
click at [386, 296] on p "ウールは「天然のエアコン」とも呼ばれるほど、夏は涼しく冬は暖かい、優れた調湿機能をもっています。吸湿性や天然の防臭効果にも優れ、通年心地よく着用いただけ、衣服…" at bounding box center [520, 317] width 269 height 56
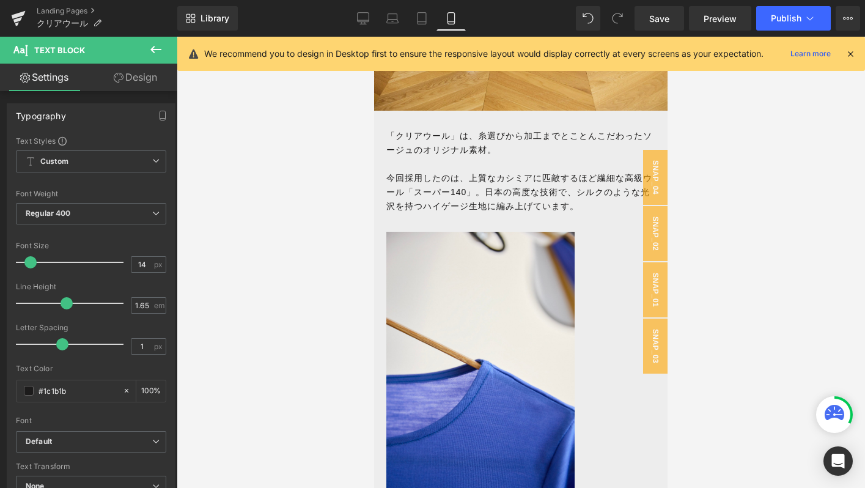
scroll to position [1130, 0]
click at [577, 207] on p "今回採用したのは、上質なカシミアに匹敵するほど繊細な高級ウール「スーパー140」。日本の高度な技術で、シルクのような光沢を持つハイゲージ生地に編み上げています。" at bounding box center [520, 193] width 269 height 42
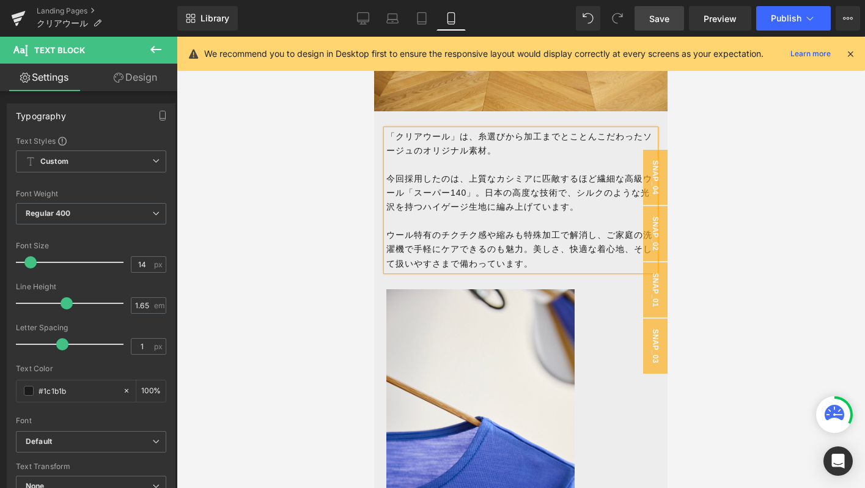
click at [675, 12] on link "Save" at bounding box center [659, 18] width 50 height 24
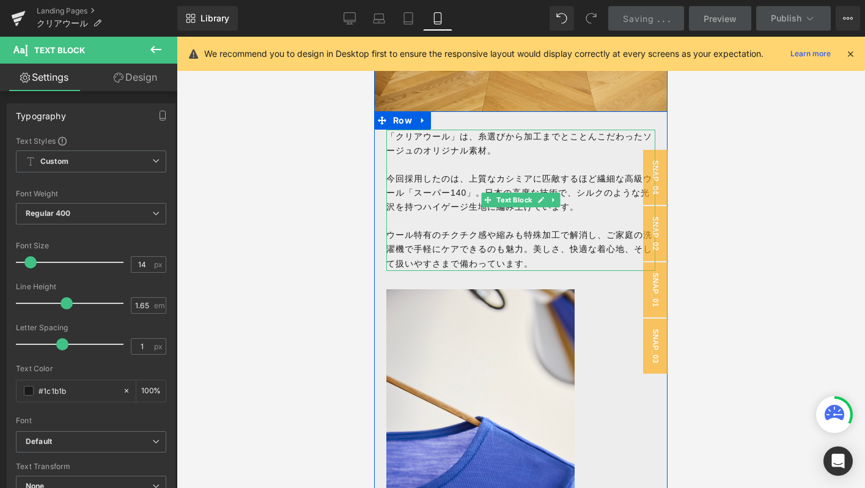
click at [407, 175] on p "今回採用したのは、上質なカシミアに匹敵するほど繊細な高級ウール「スーパー140」。日本の高度な技術で、シルクのような光沢を持つハイゲージ生地に編み上げています。" at bounding box center [520, 193] width 269 height 42
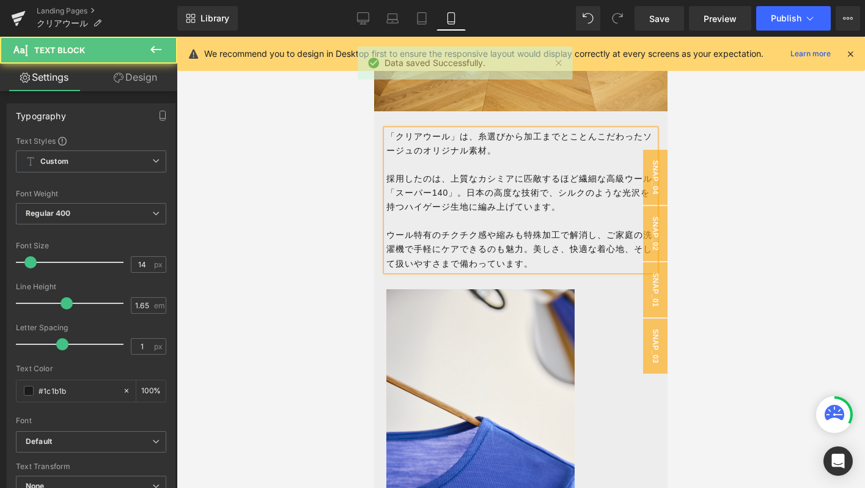
click at [484, 150] on p "「クリアウール」は、糸選びから加工までとことんこだわったソージュのオリジナル素材。" at bounding box center [520, 144] width 269 height 28
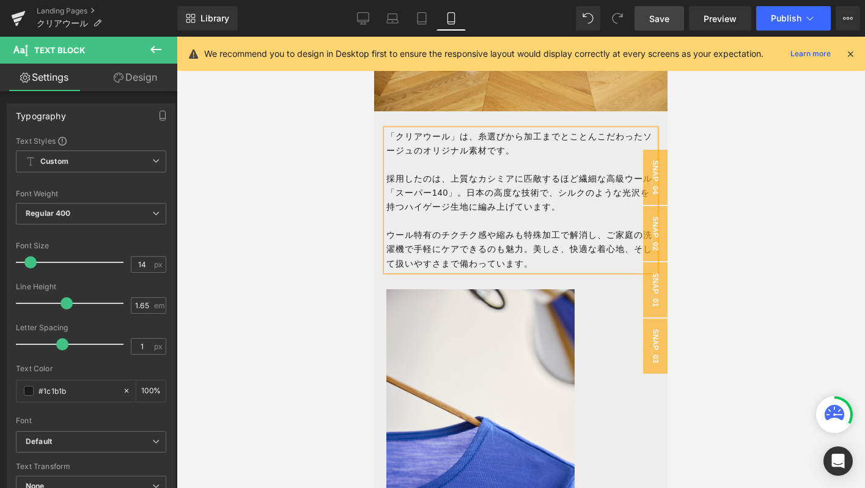
click at [652, 23] on span "Save" at bounding box center [659, 18] width 20 height 13
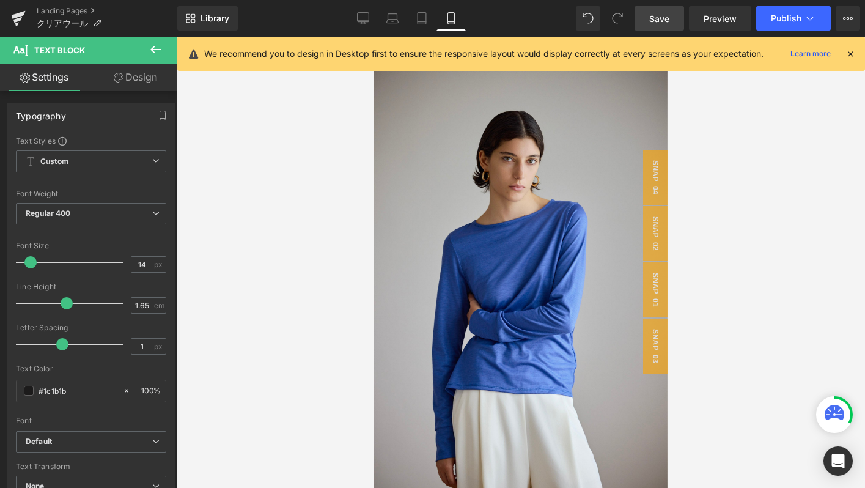
scroll to position [3710, 0]
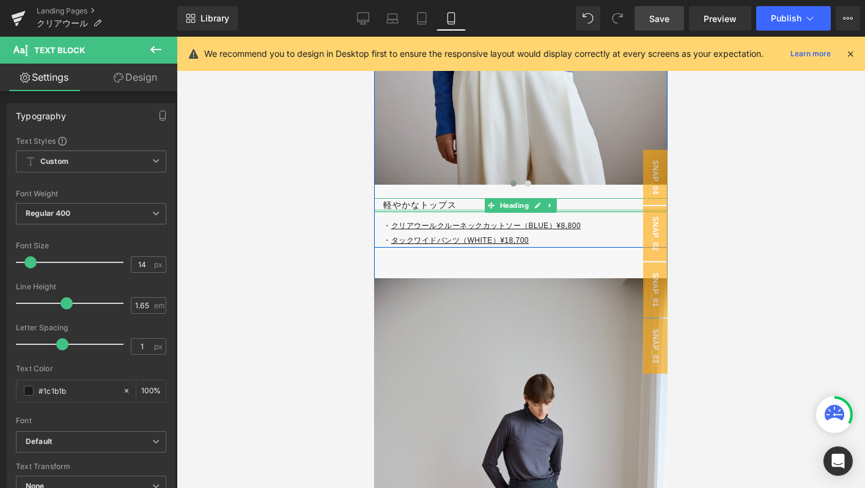
click at [393, 210] on div at bounding box center [520, 210] width 293 height 3
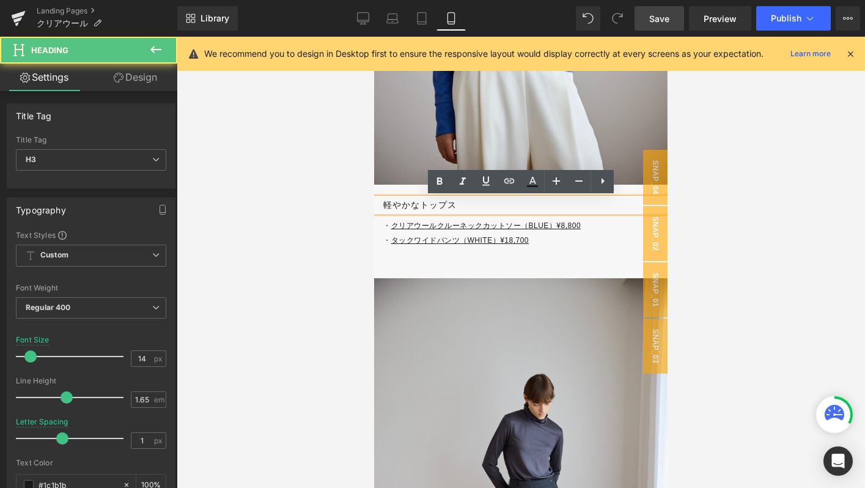
click at [392, 206] on h3 "軽やかなトップス" at bounding box center [525, 205] width 284 height 14
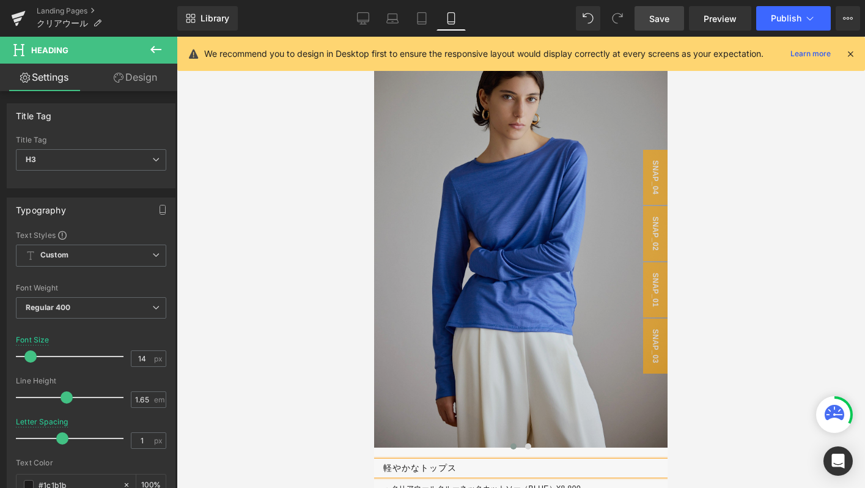
scroll to position [3482, 0]
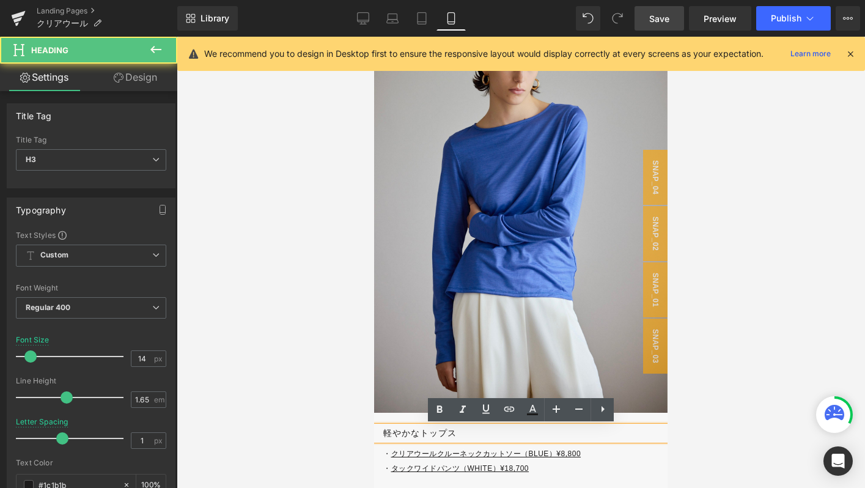
click at [386, 430] on h3 "軽やかなトップス" at bounding box center [525, 433] width 284 height 14
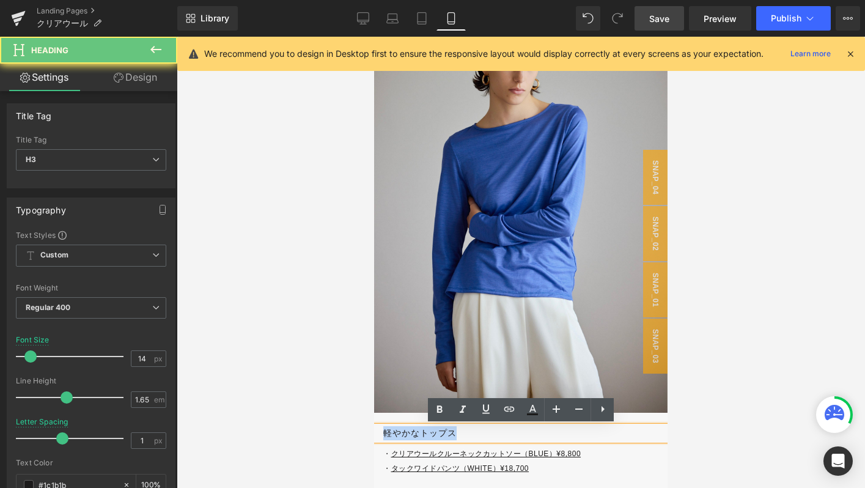
drag, startPoint x: 386, startPoint y: 430, endPoint x: 489, endPoint y: 430, distance: 103.3
click at [489, 430] on h3 "軽やかなトップス" at bounding box center [525, 433] width 284 height 14
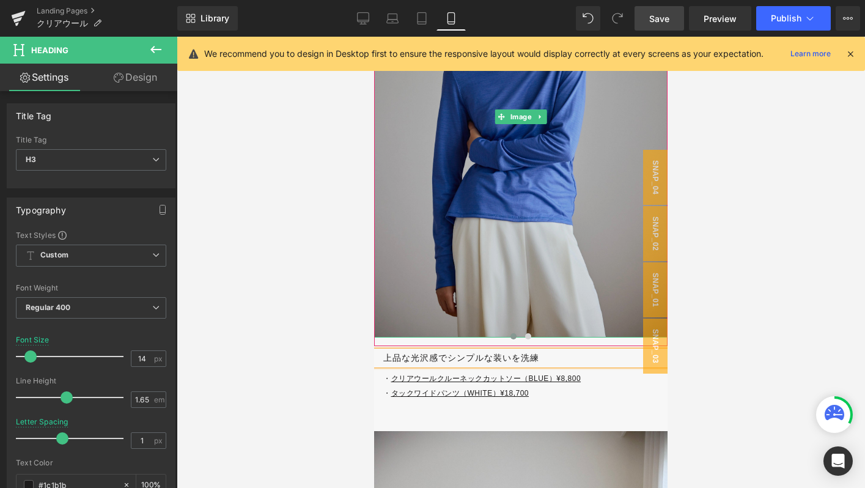
scroll to position [3558, 0]
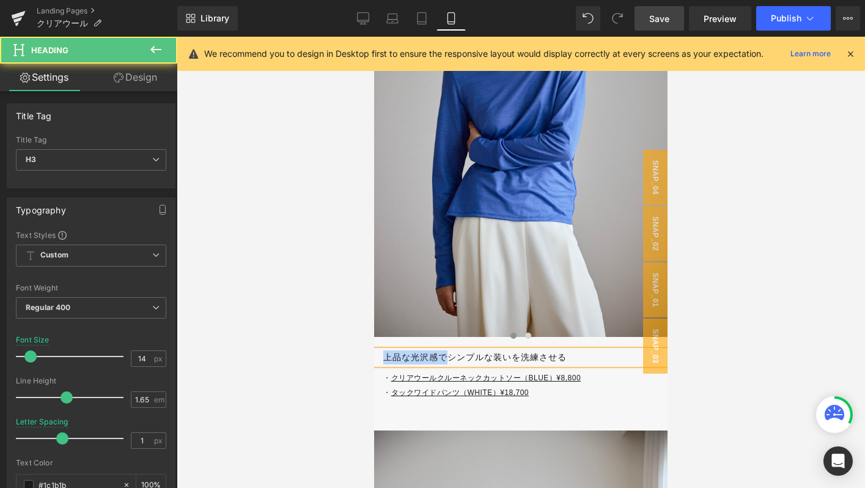
drag, startPoint x: 449, startPoint y: 356, endPoint x: 370, endPoint y: 356, distance: 78.9
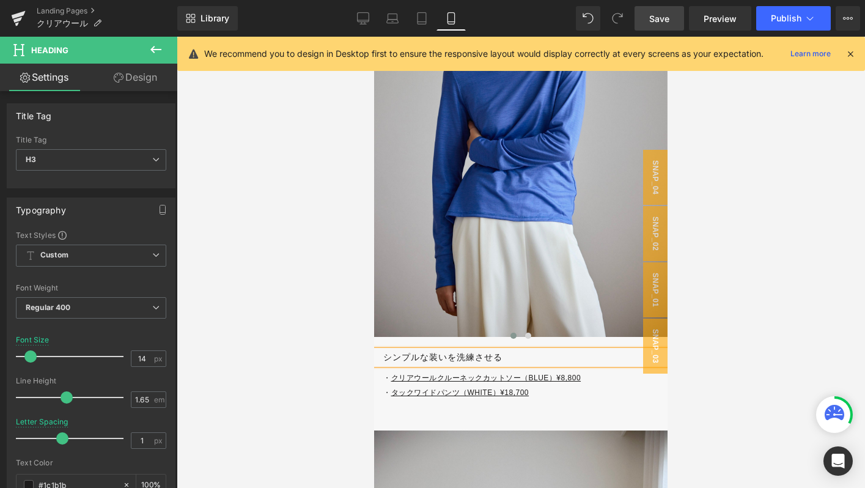
click at [511, 361] on h3 "シンプルな装いを洗練させる" at bounding box center [525, 357] width 284 height 14
click at [530, 337] on span at bounding box center [528, 336] width 6 height 6
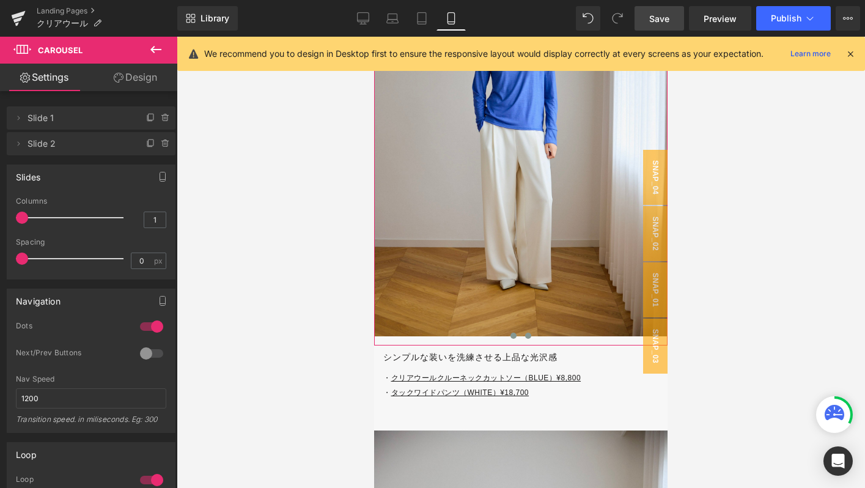
click at [515, 337] on span at bounding box center [513, 336] width 6 height 6
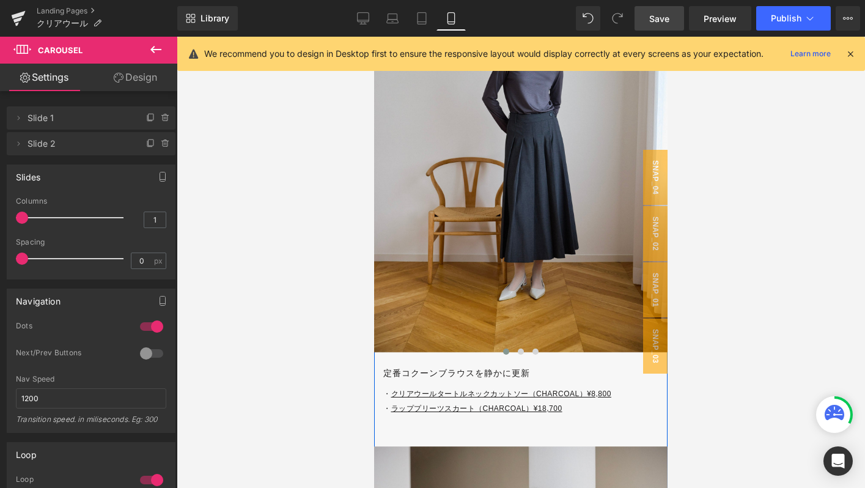
scroll to position [4148, 0]
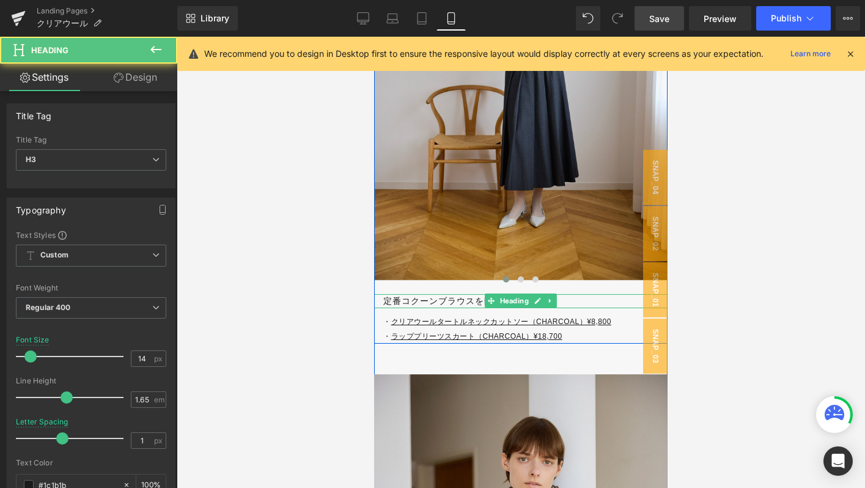
click at [424, 298] on h3 "定番コクーンブラウスを静かに更新" at bounding box center [525, 301] width 284 height 14
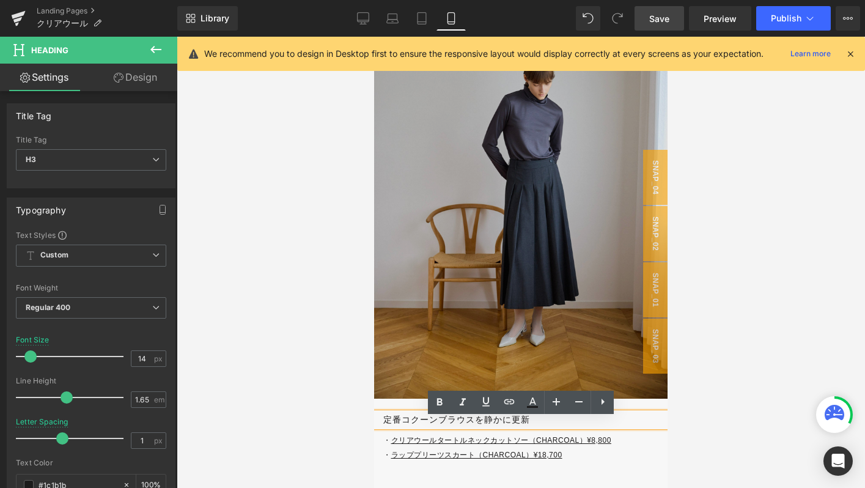
scroll to position [4031, 0]
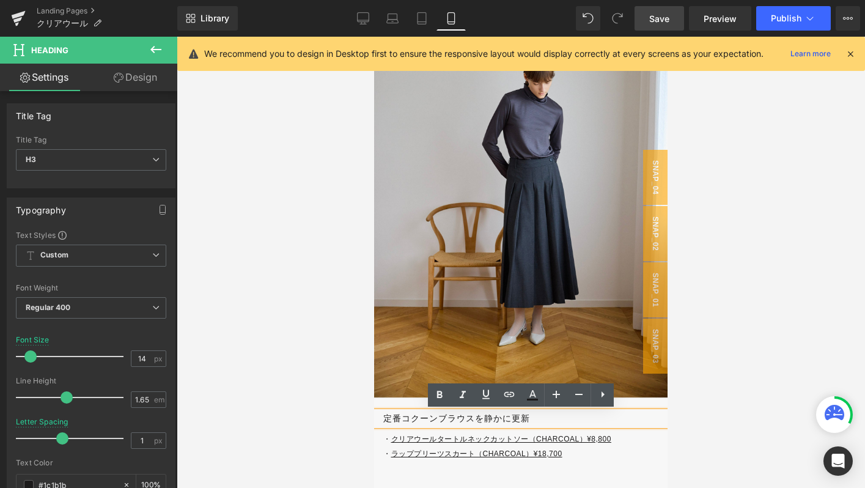
click at [554, 419] on h3 "定番コクーンブラウスを静かに更新" at bounding box center [525, 418] width 284 height 14
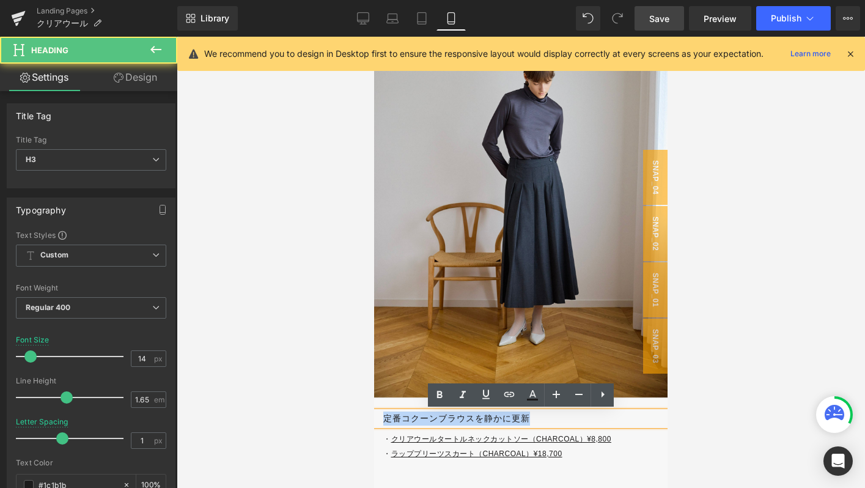
drag, startPoint x: 386, startPoint y: 421, endPoint x: 546, endPoint y: 421, distance: 160.2
click at [547, 421] on h3 "定番コクーンブラウスを静かに更新" at bounding box center [525, 418] width 284 height 14
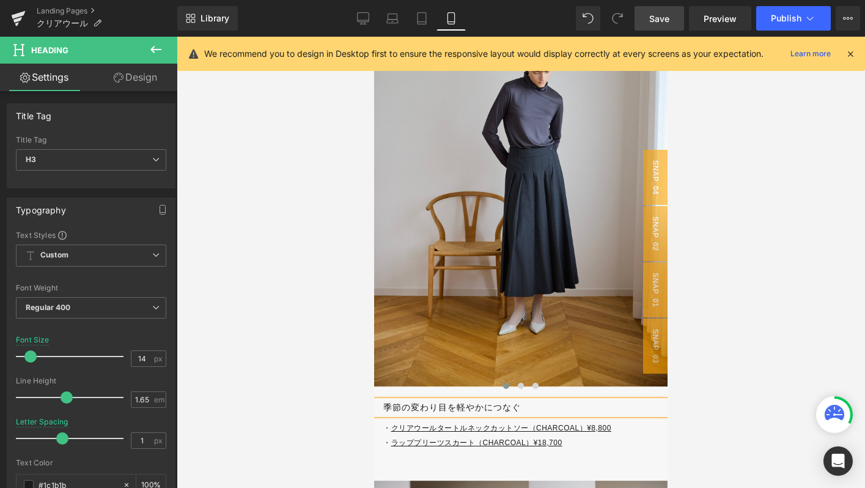
scroll to position [4018, 0]
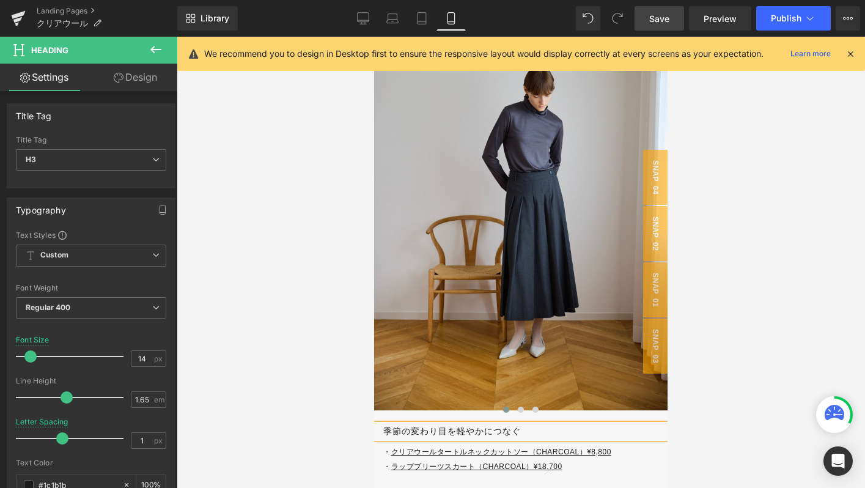
click at [384, 432] on h3 "季節の変わり目を軽やかにつなぐ" at bounding box center [525, 431] width 284 height 14
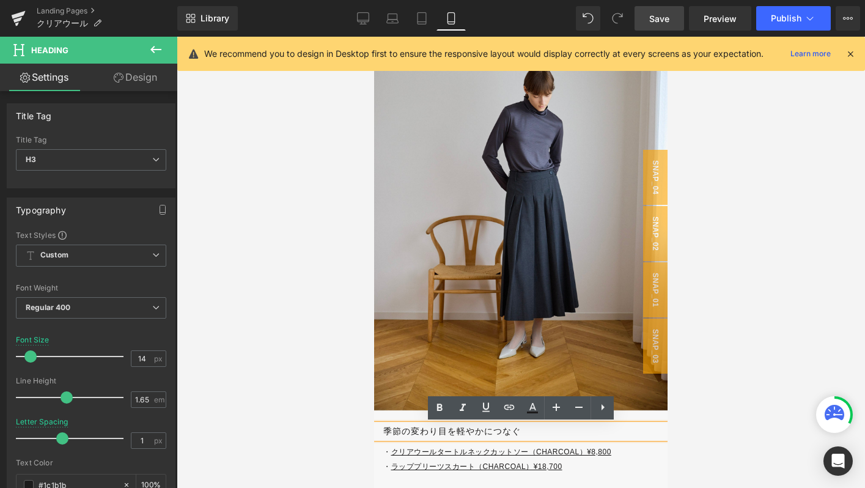
click at [523, 428] on h3 "季節の変わり目を軽やかにつなぐ" at bounding box center [525, 431] width 284 height 14
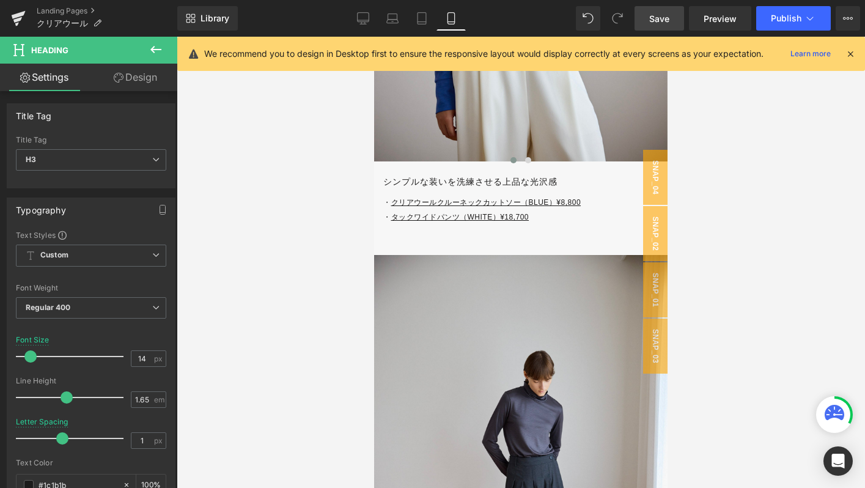
scroll to position [3726, 0]
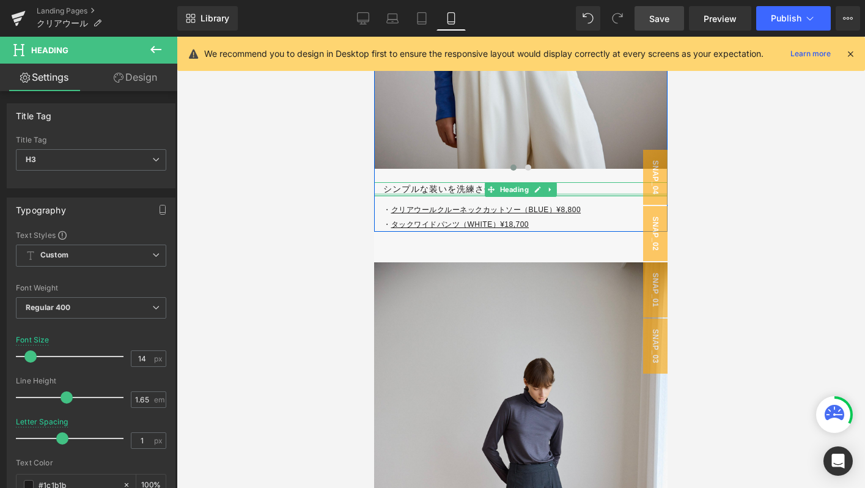
click at [391, 196] on div at bounding box center [520, 194] width 293 height 3
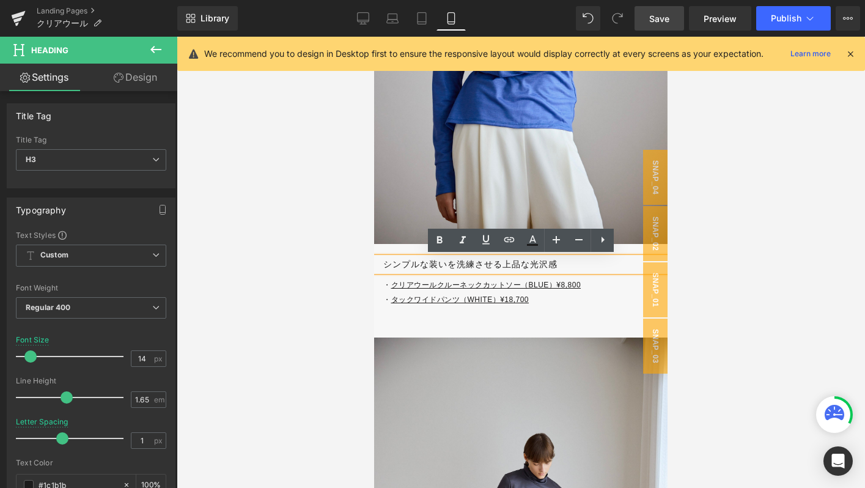
scroll to position [3651, 0]
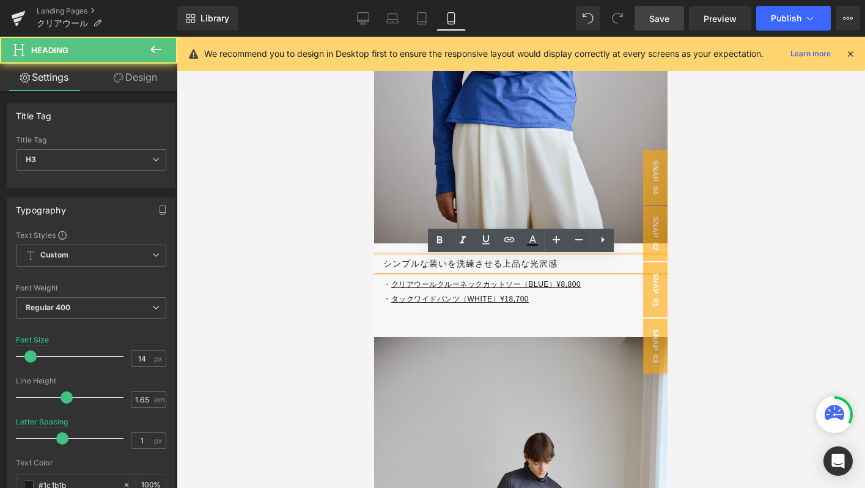
click at [506, 262] on h3 "シンプルな装いを洗練させる上品な光沢感" at bounding box center [525, 264] width 284 height 14
drag, startPoint x: 501, startPoint y: 264, endPoint x: 324, endPoint y: 263, distance: 177.3
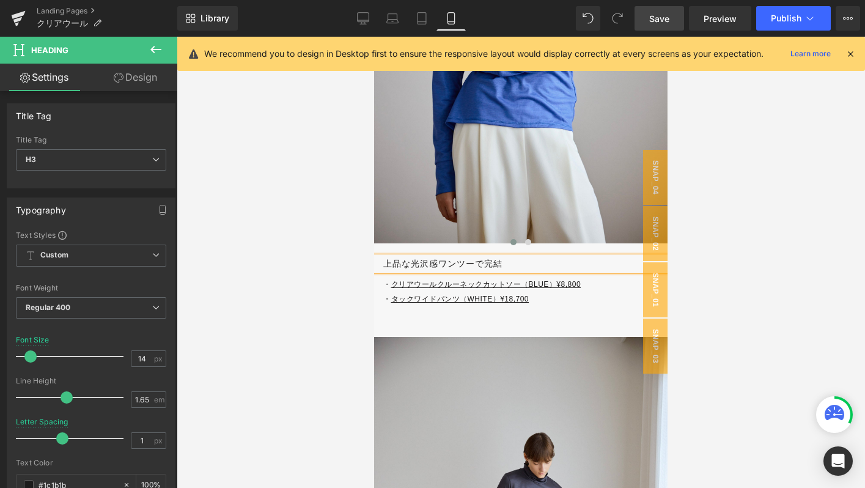
click at [427, 267] on h3 "上品な光沢感ワンツーで完結" at bounding box center [525, 264] width 284 height 14
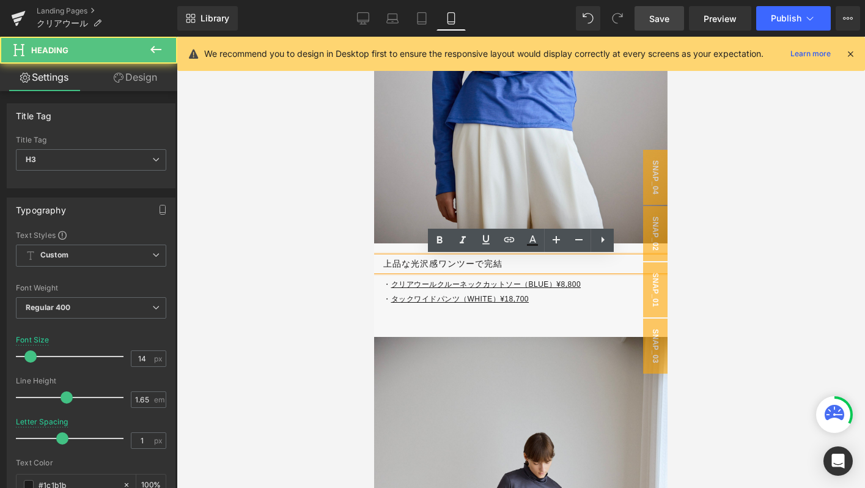
click at [435, 267] on h3 "上品な光沢感ワンツーで完結" at bounding box center [525, 264] width 284 height 14
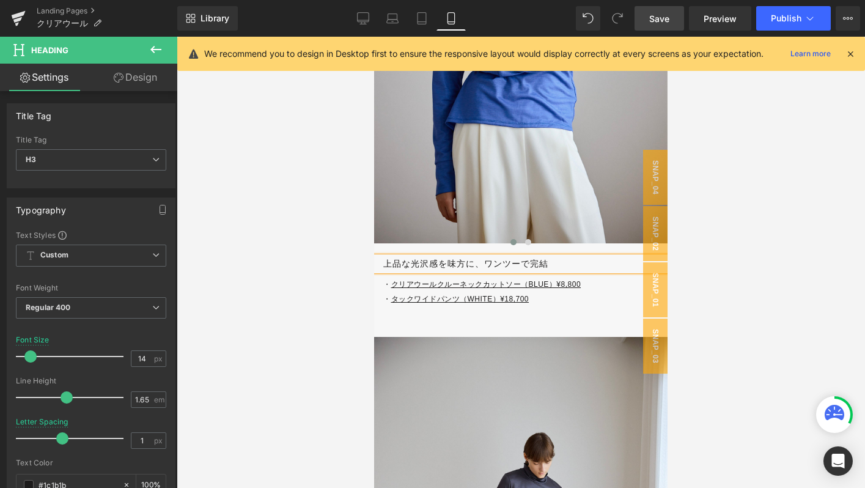
click at [297, 328] on div at bounding box center [521, 262] width 688 height 451
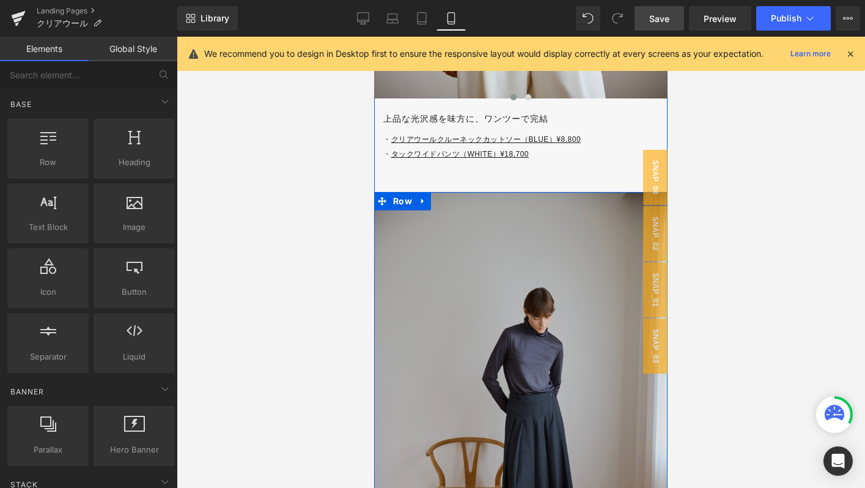
scroll to position [3798, 0]
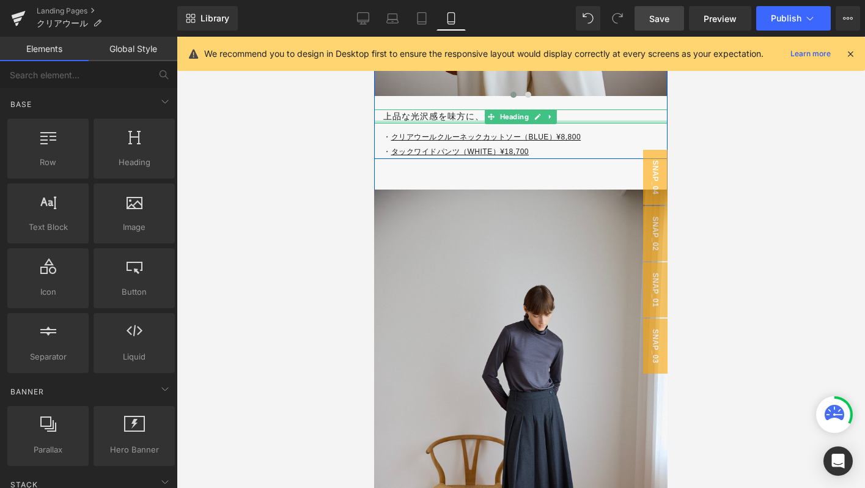
click at [557, 122] on div at bounding box center [520, 121] width 293 height 3
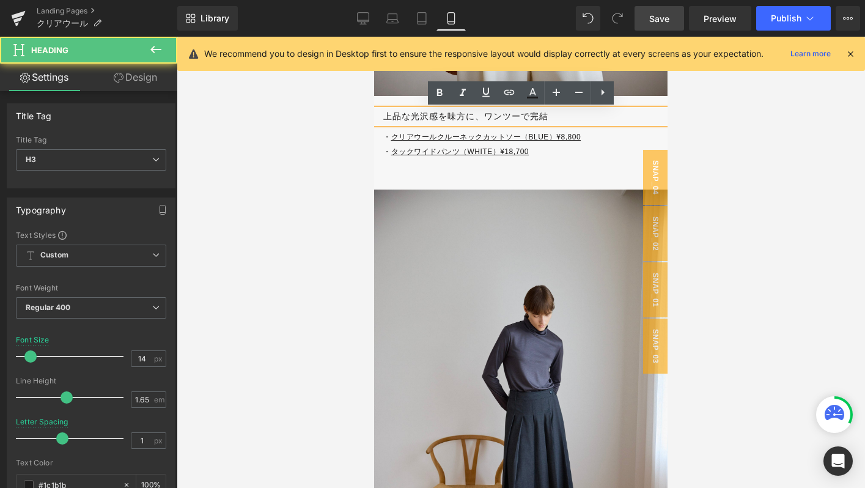
click at [470, 116] on h3 "上品な光沢感を味方に、ワンツーで完結" at bounding box center [525, 116] width 284 height 14
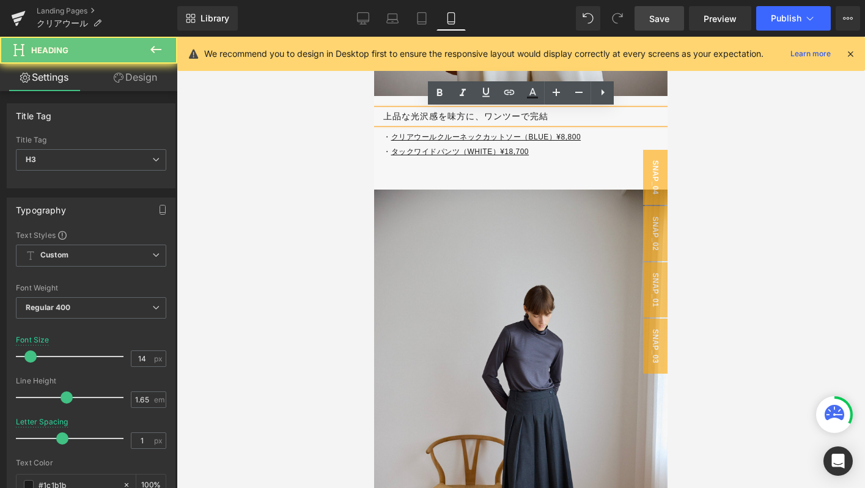
click at [483, 116] on h3 "上品な光沢感を味方に、ワンツーで完結" at bounding box center [525, 116] width 284 height 14
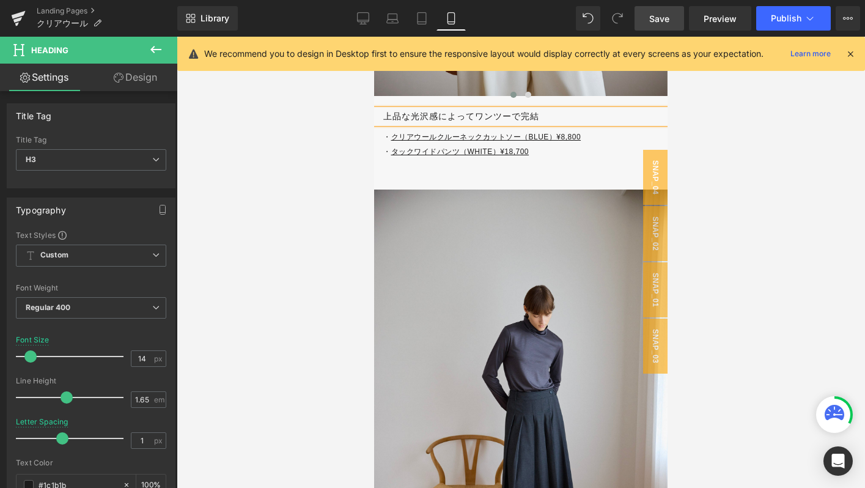
click at [564, 114] on h3 "上品な光沢感によってワンツーで完結" at bounding box center [525, 116] width 284 height 14
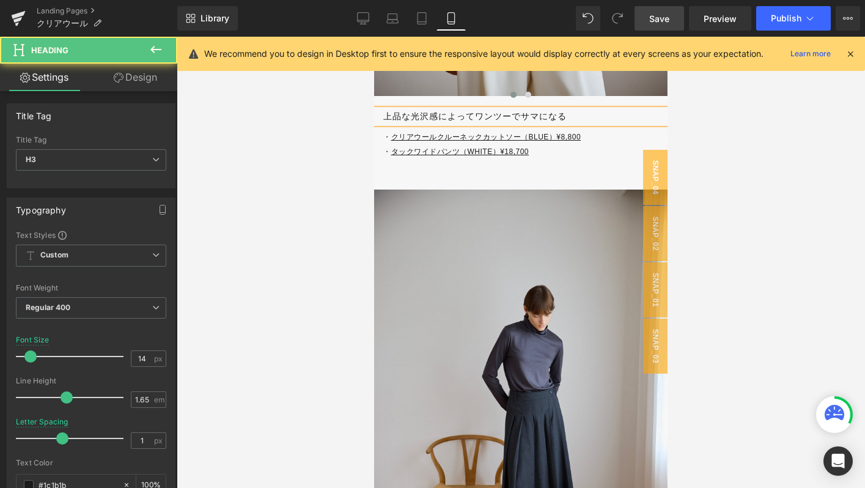
click at [520, 114] on h3 "上品な光沢感によってワンツーでサマになる" at bounding box center [525, 116] width 284 height 14
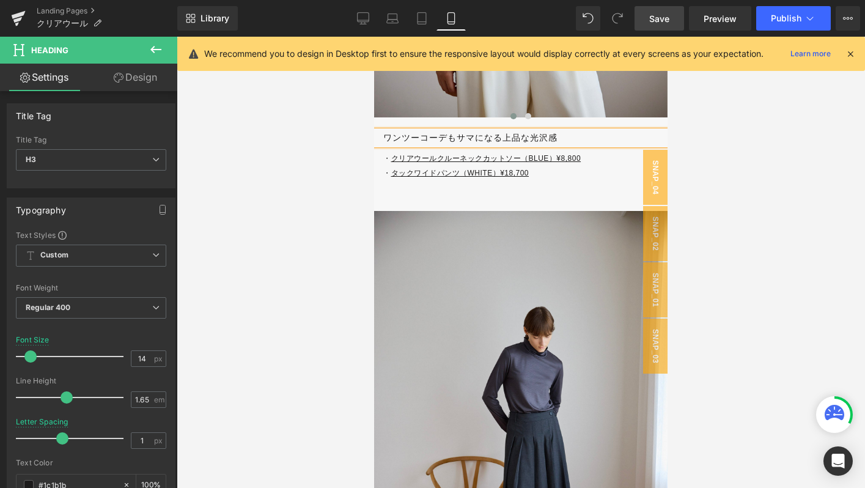
scroll to position [3778, 0]
click at [439, 138] on h3 "ワンツーコーデもサマになる上品な光沢感" at bounding box center [525, 137] width 284 height 14
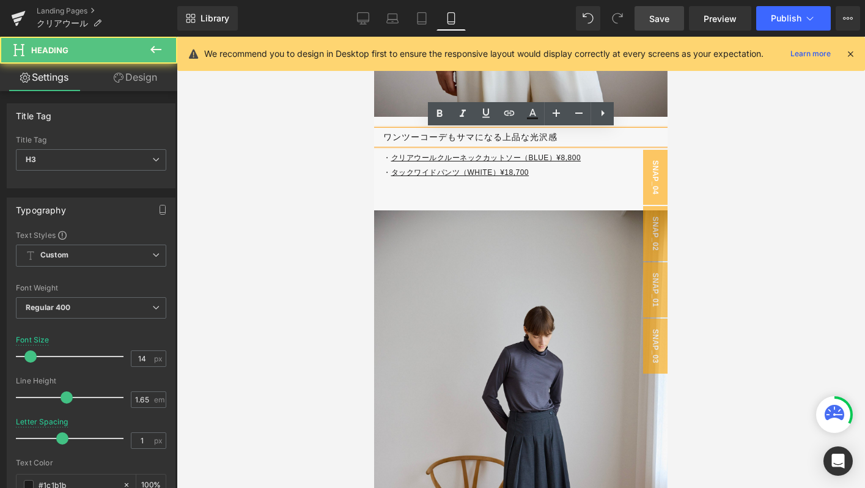
click at [448, 138] on h3 "ワンツーコーデもサマになる上品な光沢感" at bounding box center [525, 137] width 284 height 14
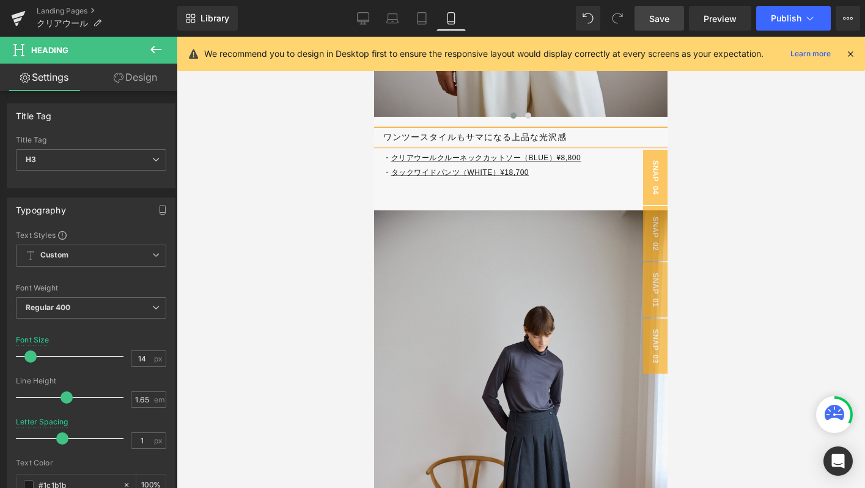
click at [660, 17] on span "Save" at bounding box center [659, 18] width 20 height 13
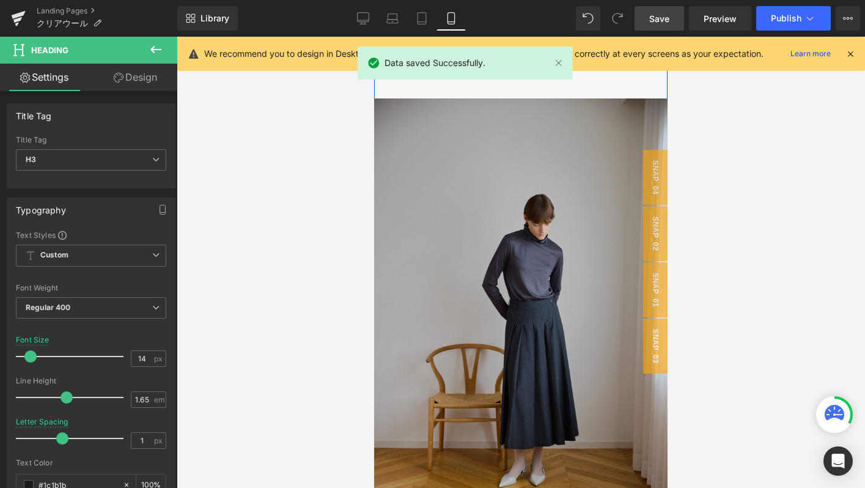
scroll to position [3636, 0]
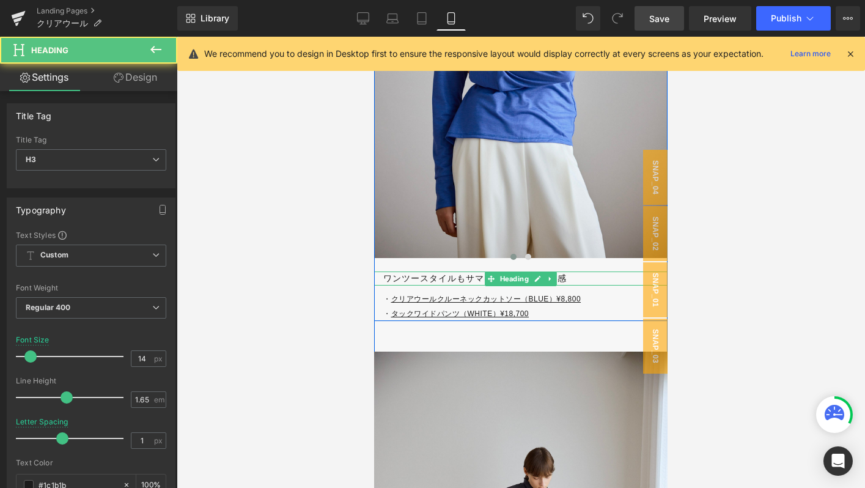
click at [421, 279] on h3 "ワンツースタイルもサマになる上品な光沢感" at bounding box center [525, 278] width 284 height 14
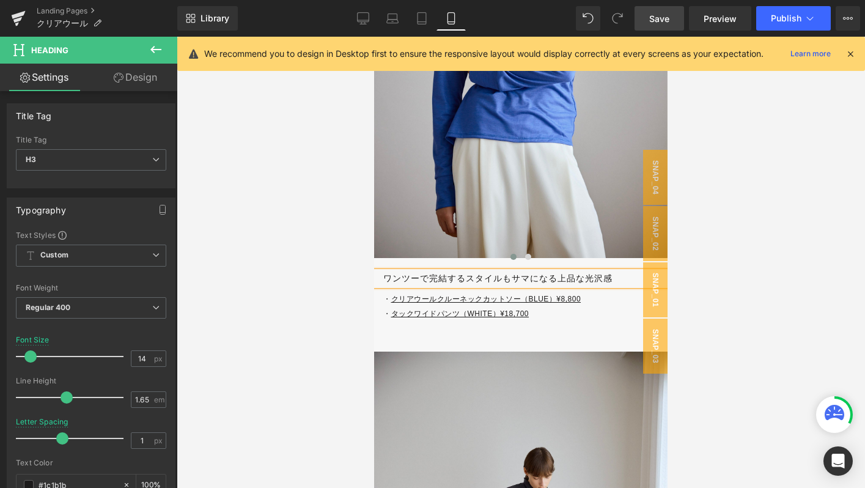
click at [559, 278] on h3 "ワンツーで完結するスタイルもサマになる上品な光沢感" at bounding box center [525, 278] width 284 height 14
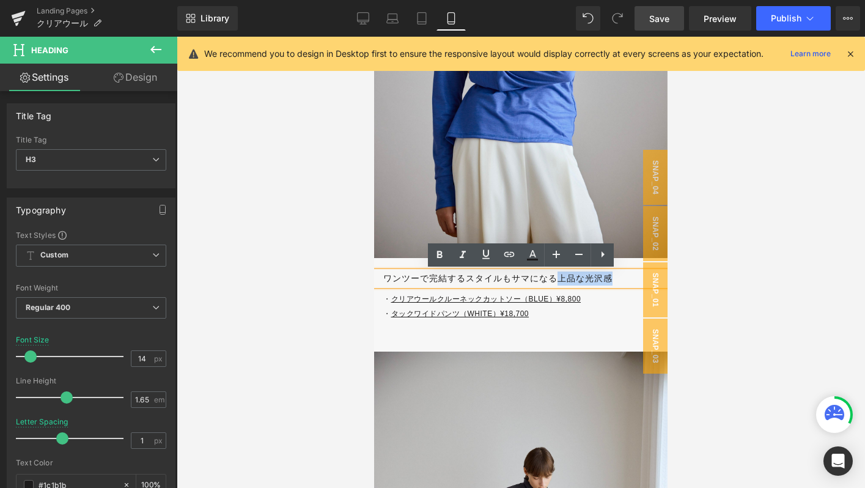
drag, startPoint x: 559, startPoint y: 278, endPoint x: 628, endPoint y: 278, distance: 69.7
click at [628, 278] on h3 "ワンツーで完結するスタイルもサマになる上品な光沢感" at bounding box center [525, 278] width 284 height 14
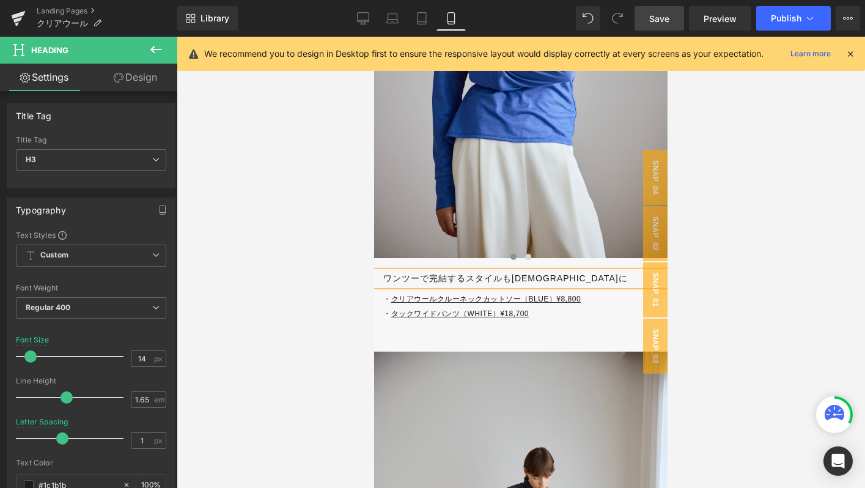
click at [384, 278] on h3 "ワンツーで完結するスタイルもサマに" at bounding box center [525, 278] width 284 height 14
click at [554, 281] on h3 "ワンツーで完結するスタイルもサマに" at bounding box center [525, 278] width 284 height 14
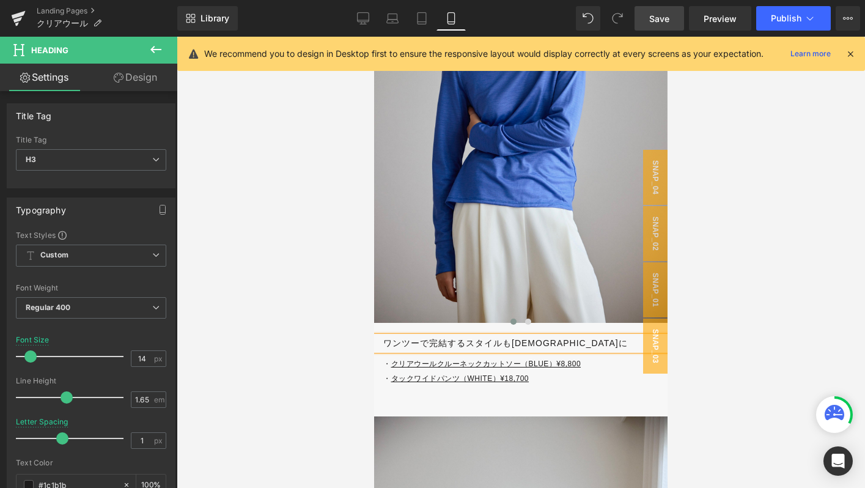
scroll to position [3598, 0]
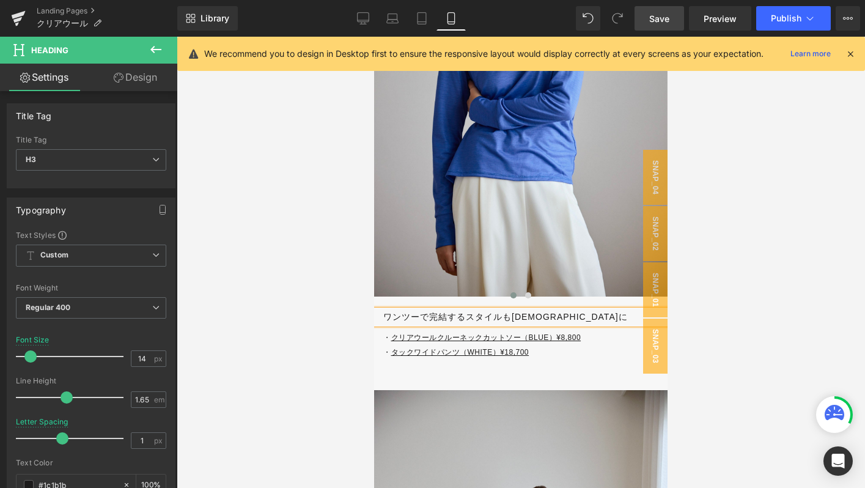
click at [510, 315] on h3 "ワンツーで完結するスタイルもサマに" at bounding box center [525, 317] width 284 height 14
click at [386, 317] on h3 "ワンツーで完結する" at bounding box center [525, 317] width 284 height 14
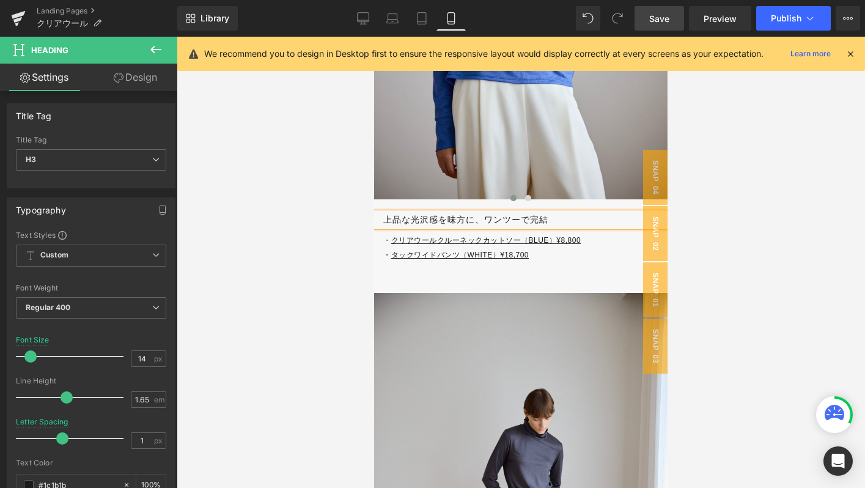
scroll to position [3596, 0]
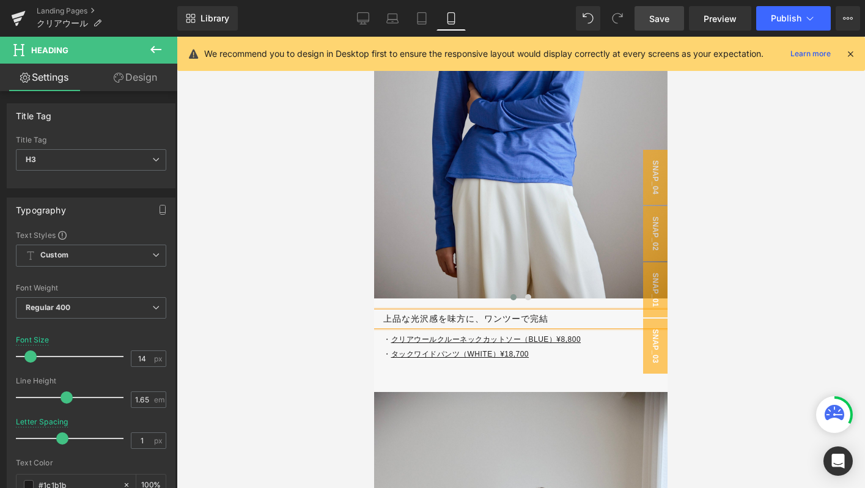
click at [477, 312] on div "上品な光沢感を味方に、ワンツーで完結" at bounding box center [520, 319] width 293 height 14
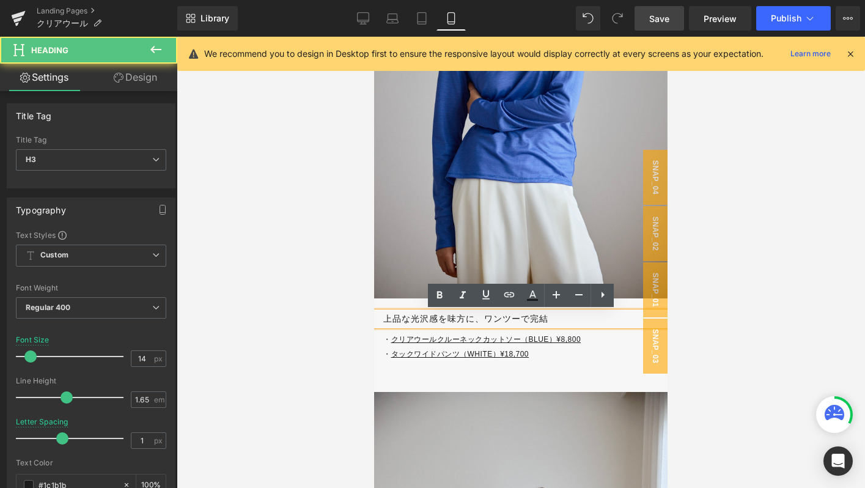
click at [432, 320] on h3 "上品な光沢感を味方に、ワンツーで完結" at bounding box center [525, 319] width 284 height 14
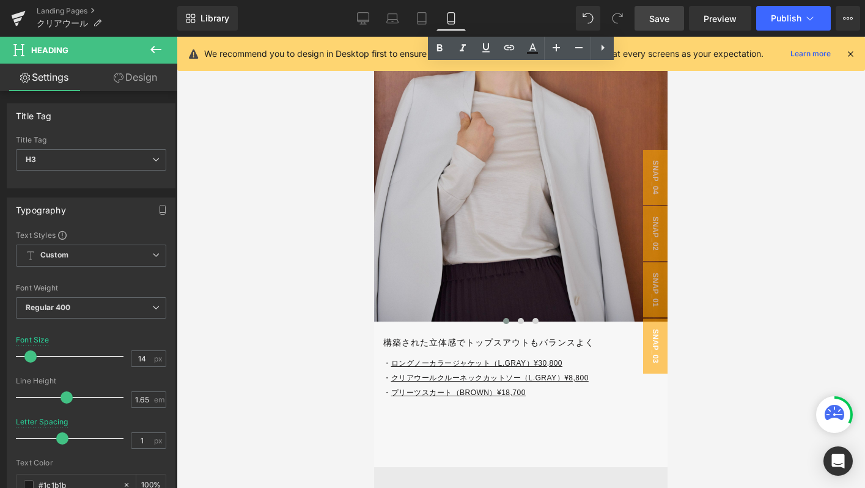
scroll to position [5736, 0]
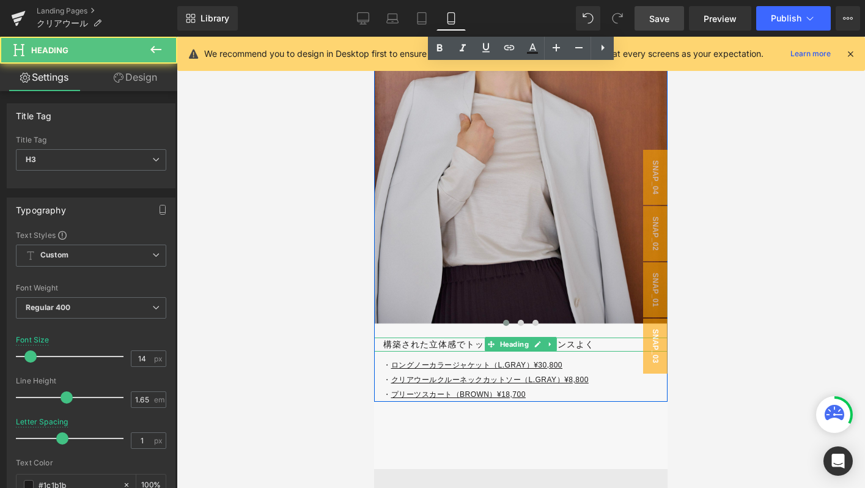
click at [410, 345] on h3 "構築された立体感でトップスアウトもバランスよく" at bounding box center [525, 344] width 284 height 14
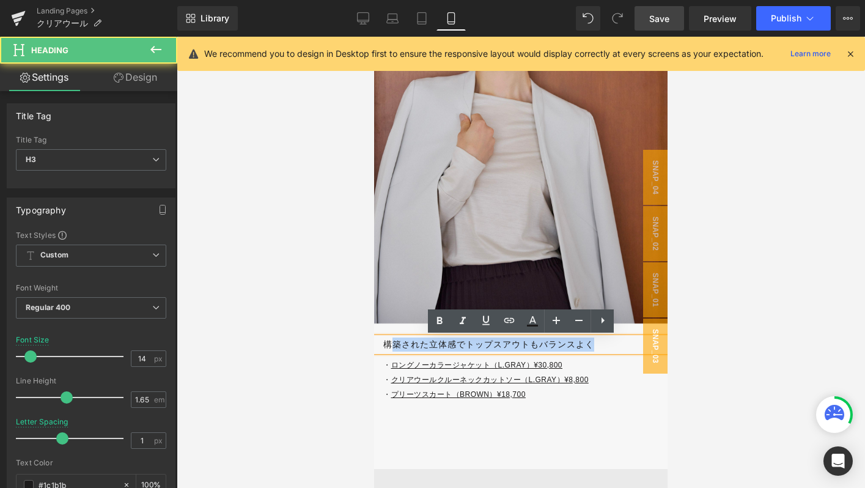
drag, startPoint x: 389, startPoint y: 343, endPoint x: 609, endPoint y: 342, distance: 220.7
click at [609, 342] on h3 "構築された立体感でトップスアウトもバランスよく" at bounding box center [525, 344] width 284 height 14
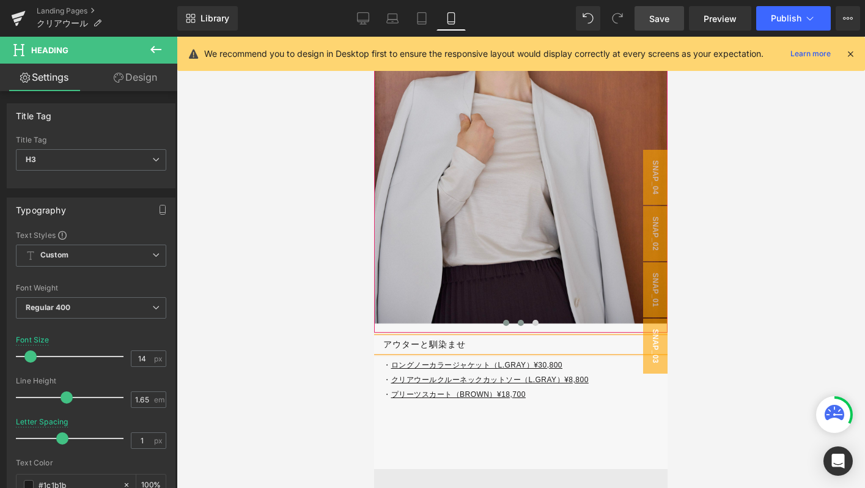
click at [521, 322] on span at bounding box center [521, 323] width 6 height 6
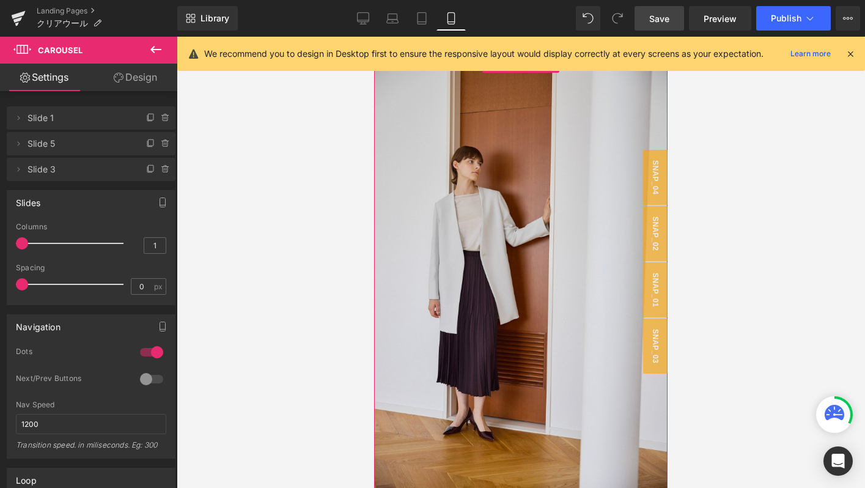
scroll to position [5657, 0]
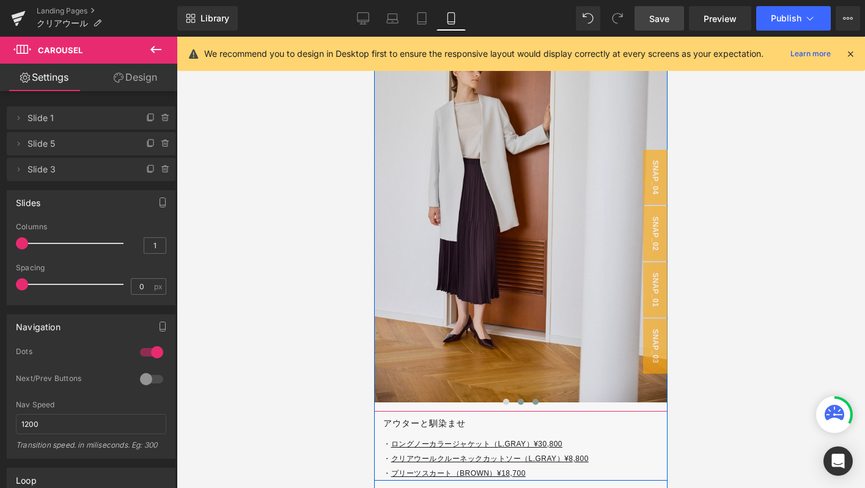
click at [542, 397] on button at bounding box center [535, 401] width 15 height 12
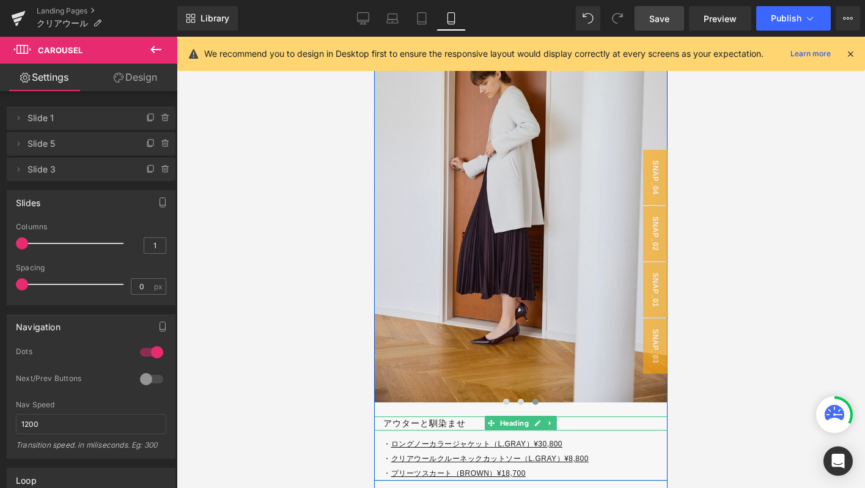
click at [447, 424] on h3 "アウターと馴染ませ" at bounding box center [525, 423] width 284 height 14
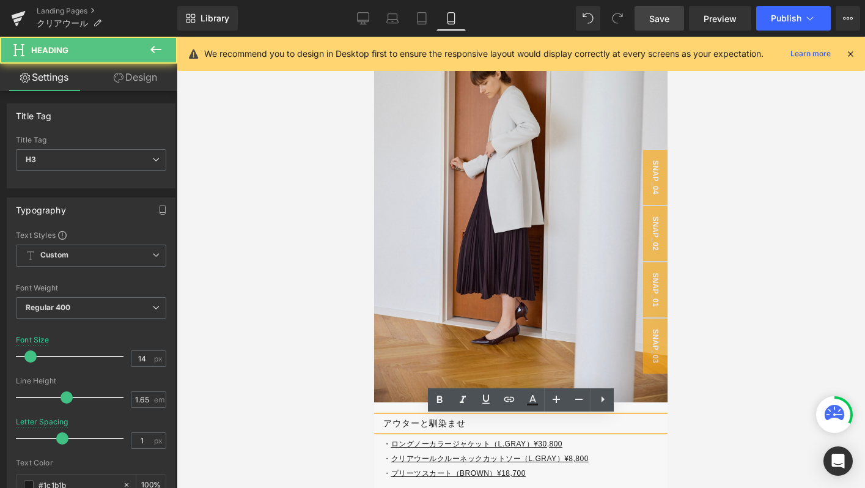
click at [477, 424] on h3 "アウターと馴染ませ" at bounding box center [525, 423] width 284 height 14
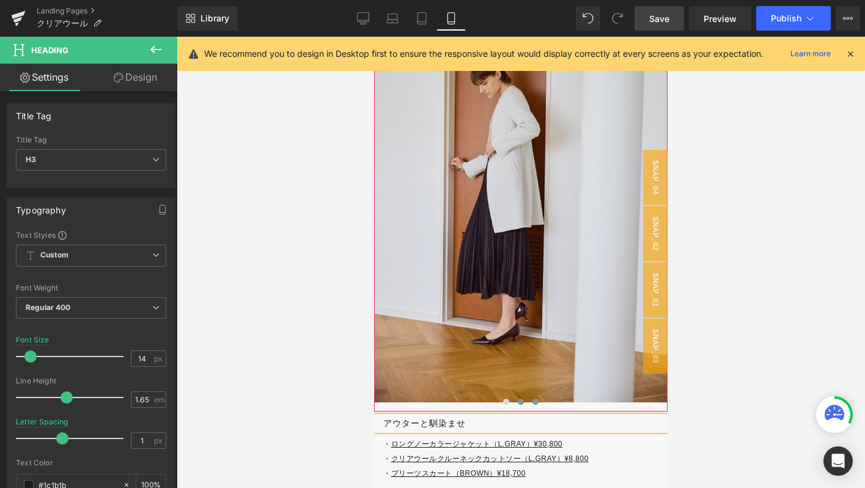
click at [524, 400] on button at bounding box center [520, 401] width 15 height 12
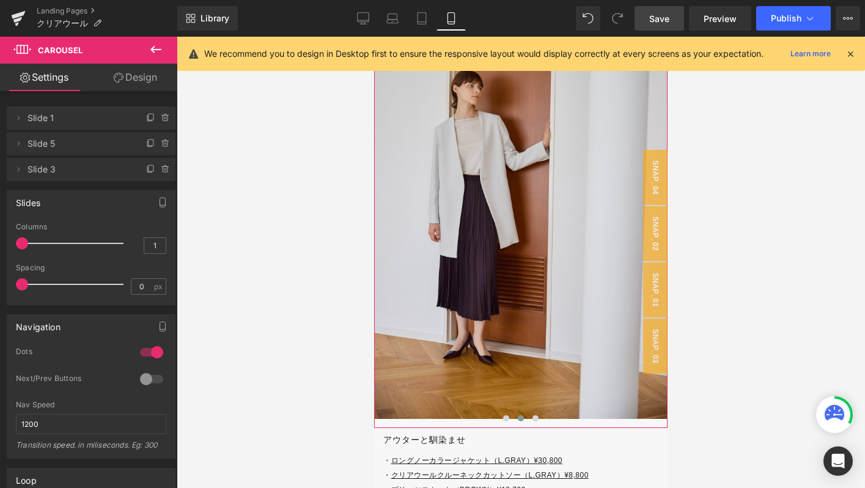
scroll to position [5640, 0]
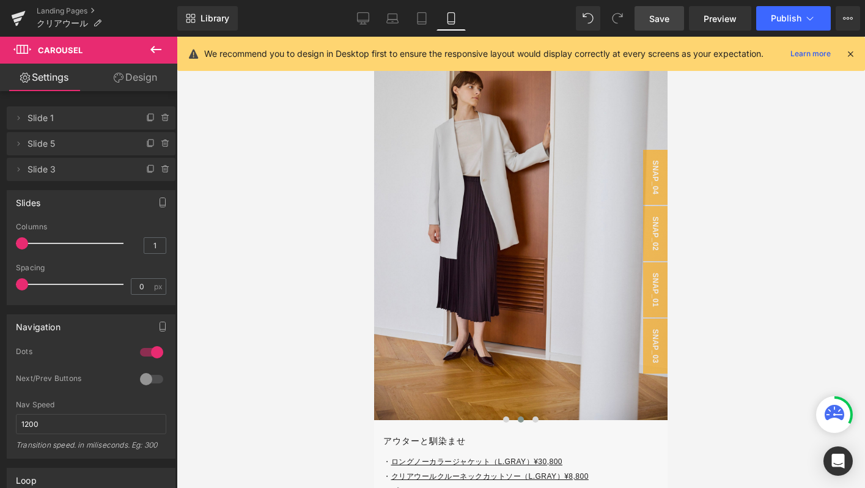
click at [465, 440] on div "Rendering Content" at bounding box center [432, 439] width 75 height 13
click at [418, 443] on div "Rendering Content" at bounding box center [432, 439] width 75 height 13
click at [655, 23] on span "Save" at bounding box center [659, 18] width 20 height 13
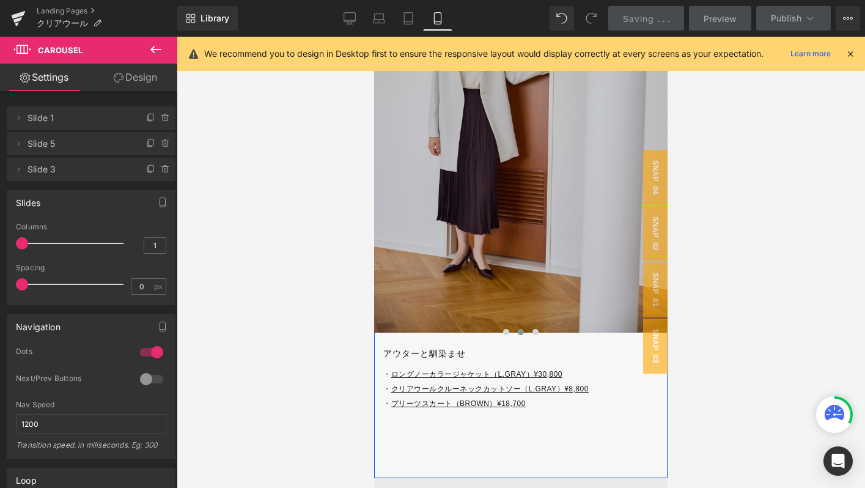
scroll to position [5768, 0]
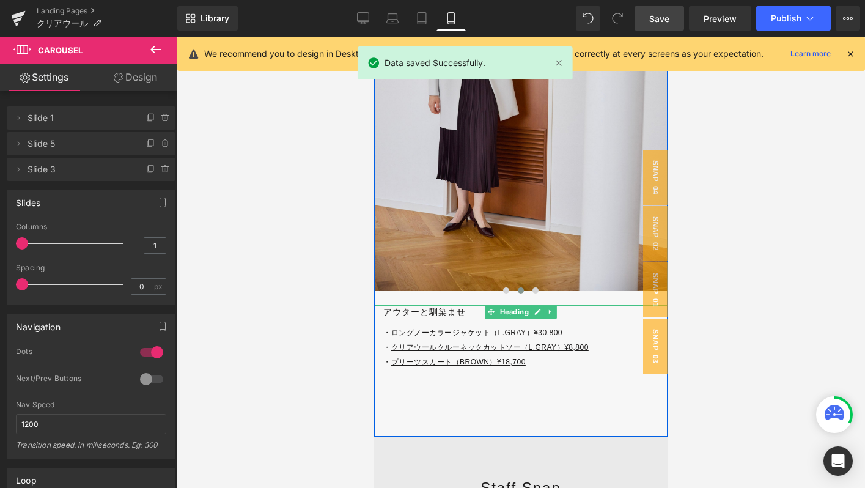
click at [425, 309] on h3 "アウターと馴染ませ" at bounding box center [525, 312] width 284 height 14
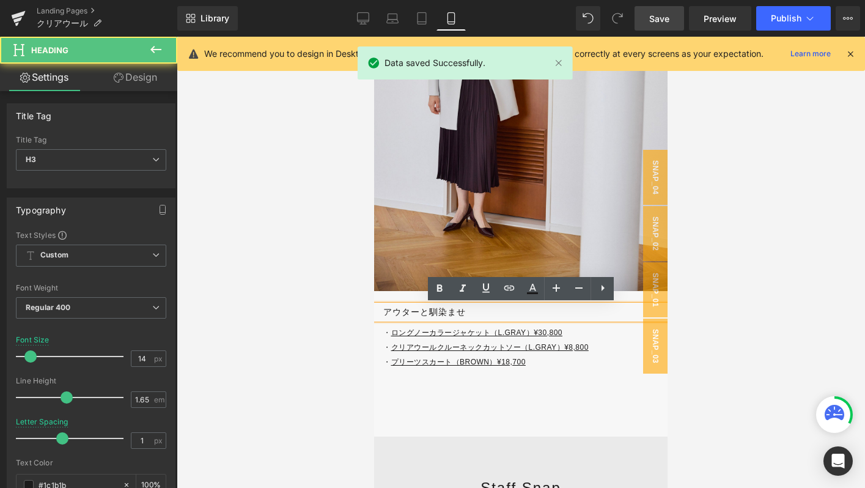
click at [480, 312] on h3 "アウターと馴染ませ" at bounding box center [525, 312] width 284 height 14
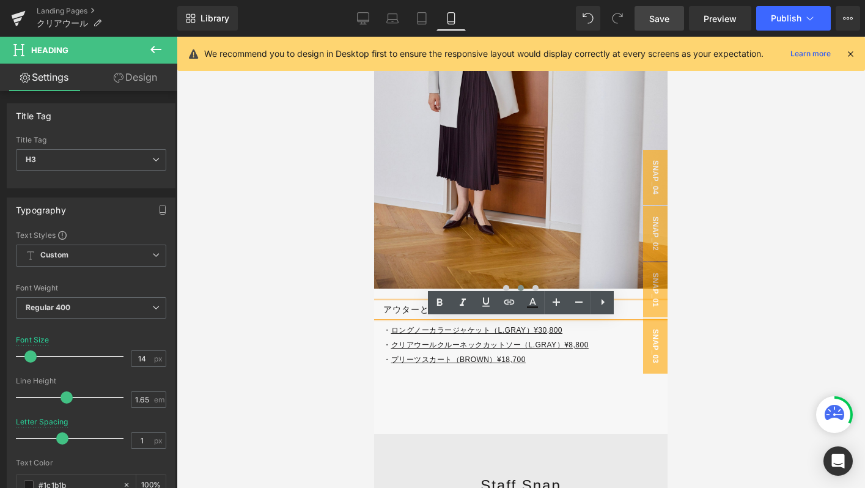
scroll to position [5780, 0]
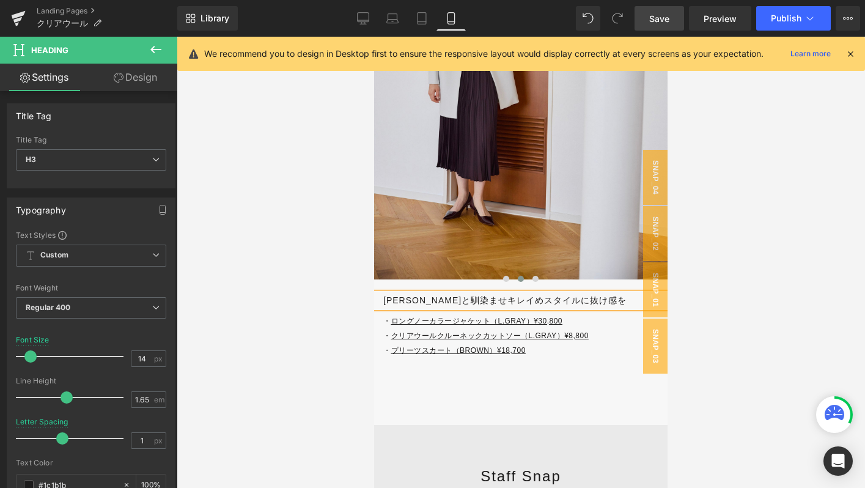
click at [463, 301] on h3 "アウターと馴染ませキレイめスタイルに抜け感を" at bounding box center [525, 300] width 284 height 14
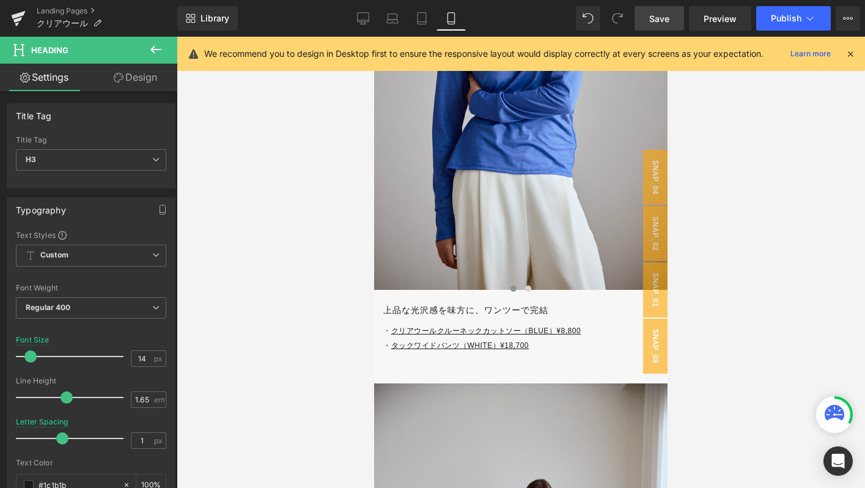
scroll to position [3583, 0]
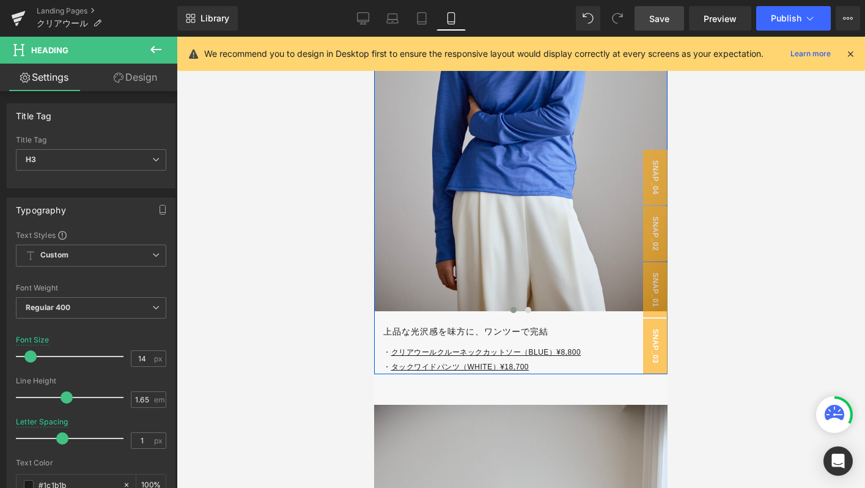
click at [419, 341] on div "Image Image ‹ › Carousel 上品な光沢感を味方に、ワンツーで完結 Heading ・ クリアウールクルーネックカットソー（BLUE）¥8…" at bounding box center [520, 122] width 293 height 504
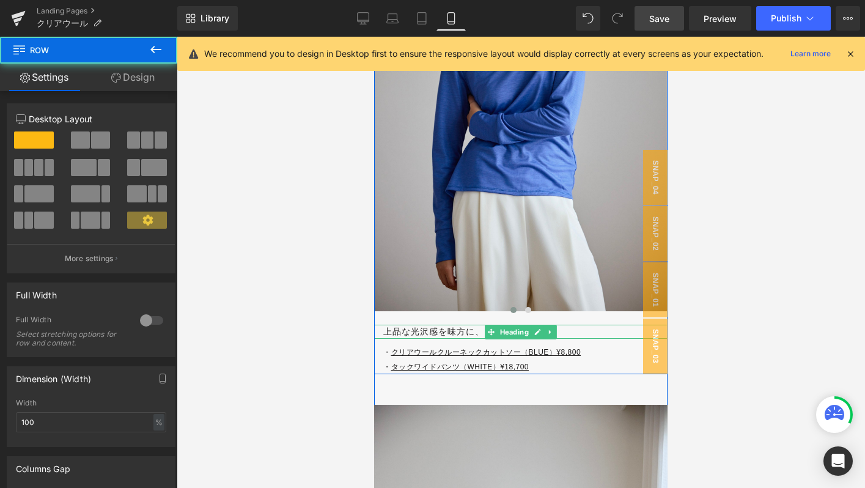
click at [415, 333] on h3 "上品な光沢感を味方に、ワンツーで完結" at bounding box center [525, 332] width 284 height 14
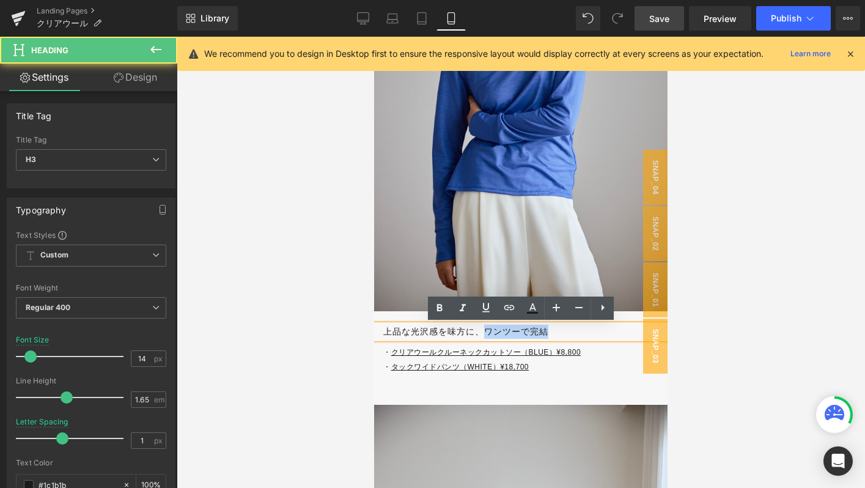
drag, startPoint x: 486, startPoint y: 328, endPoint x: 583, endPoint y: 328, distance: 96.6
click at [583, 328] on h3 "上品な光沢感を味方に、ワンツーで完結" at bounding box center [525, 332] width 284 height 14
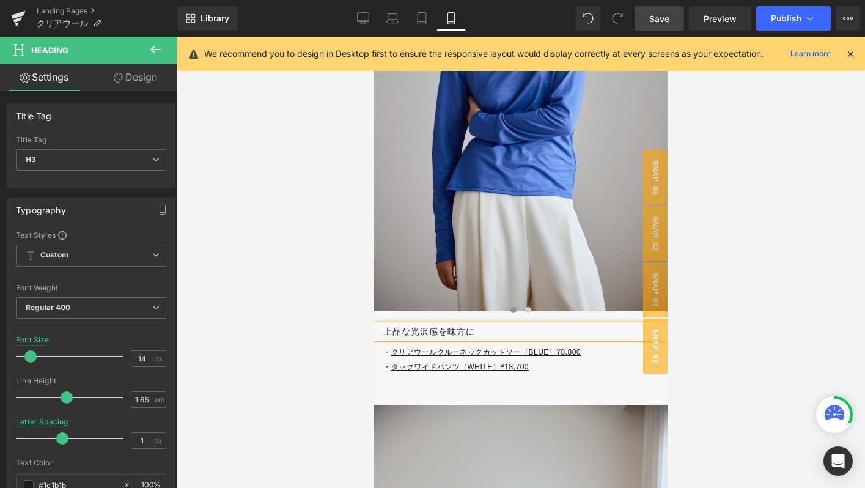
click at [397, 333] on h3 "上品な光沢感を味方に" at bounding box center [525, 332] width 284 height 14
click at [318, 408] on div at bounding box center [521, 262] width 688 height 451
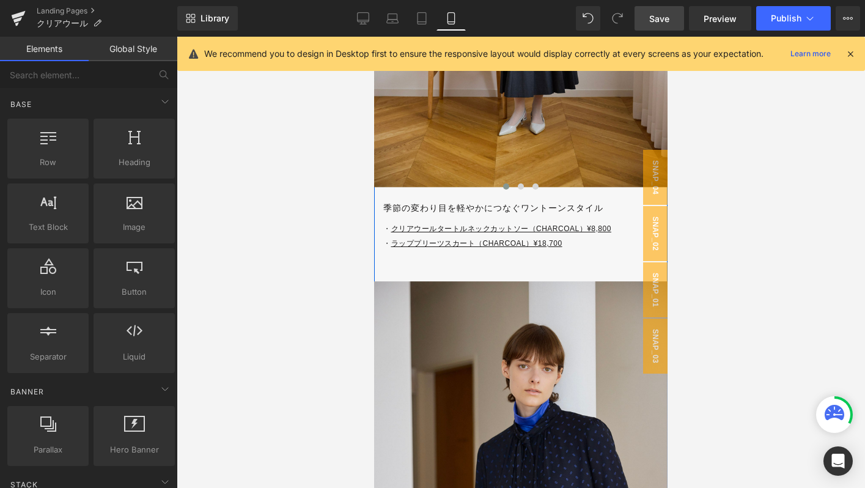
scroll to position [4242, 0]
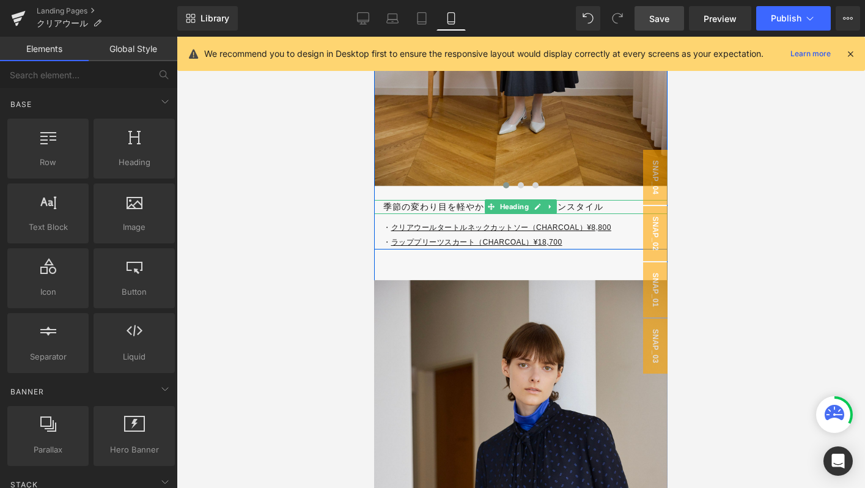
click at [606, 204] on h3 "季節の変わり目を軽やかにつなぐワントーンスタイル" at bounding box center [525, 207] width 284 height 14
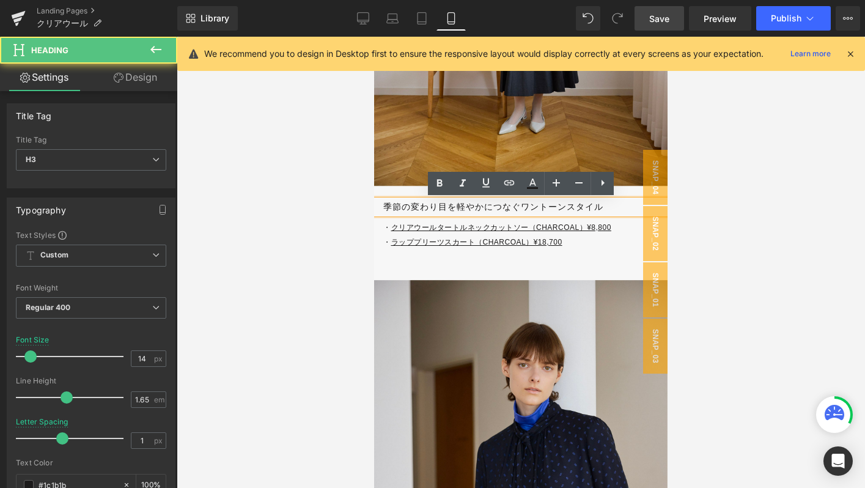
click at [384, 208] on h3 "季節の変わり目を軽やかにつなぐワントーンスタイル" at bounding box center [525, 207] width 284 height 14
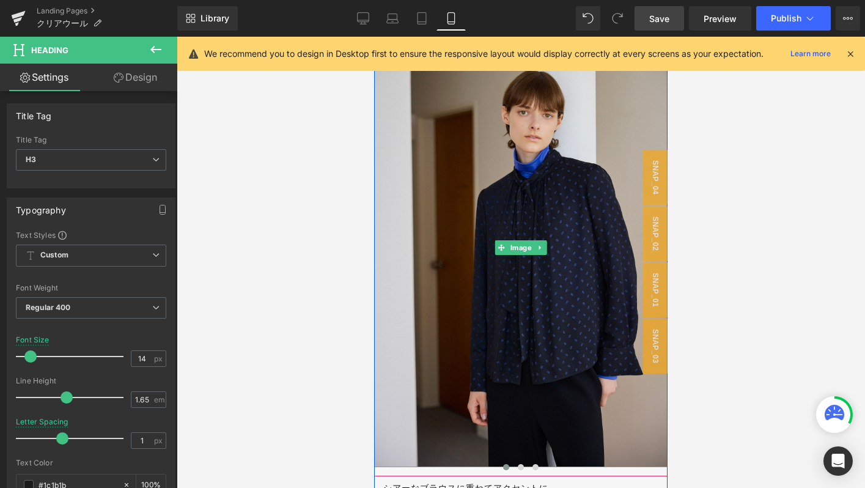
scroll to position [4628, 0]
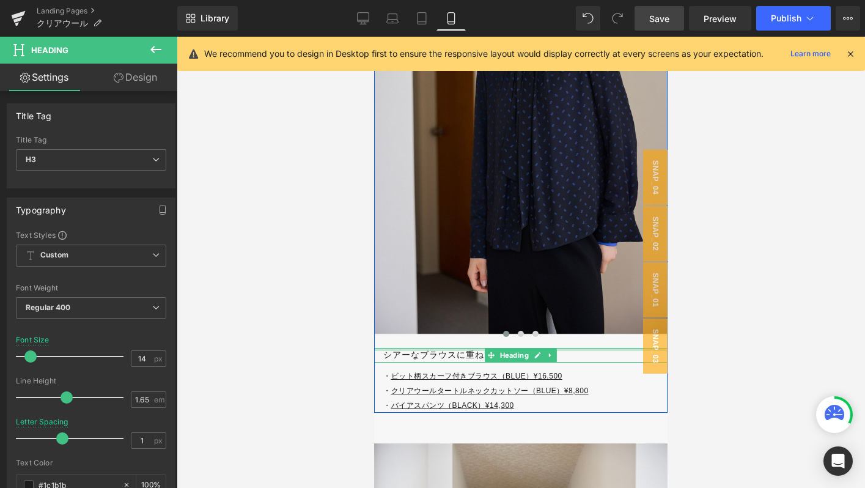
click at [429, 350] on div at bounding box center [520, 349] width 293 height 3
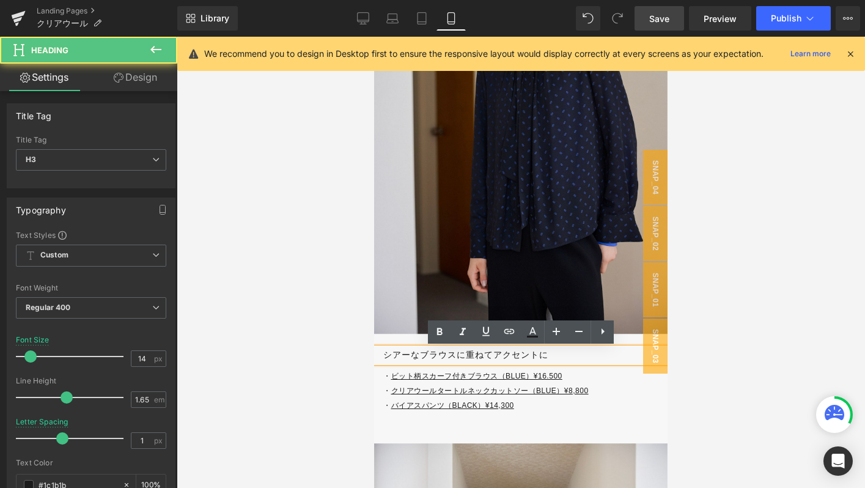
click at [496, 350] on h3 "シアーなブラウスに重ねてアクセントに" at bounding box center [525, 355] width 284 height 14
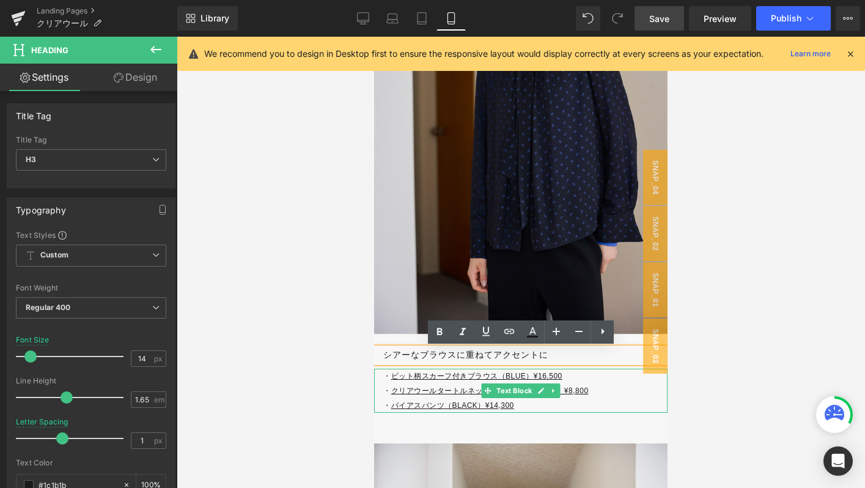
click at [383, 392] on p "・ クリアウールタートルネックカットソー（BLUE）¥8,800" at bounding box center [525, 390] width 284 height 15
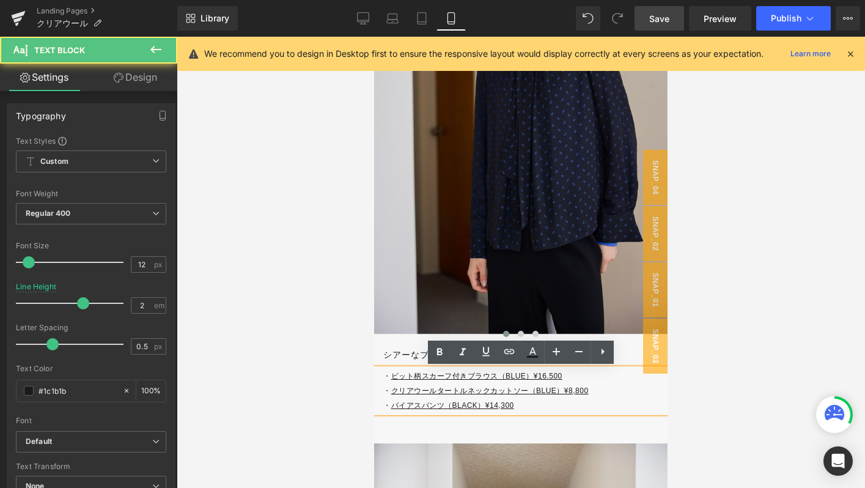
click at [628, 345] on div "Image Image Image ‹ › Carousel シアーなブラウスに重ねてアクセントに Heading ・ ビット柄スカーフ付きブラウス（BLUE…" at bounding box center [520, 153] width 293 height 518
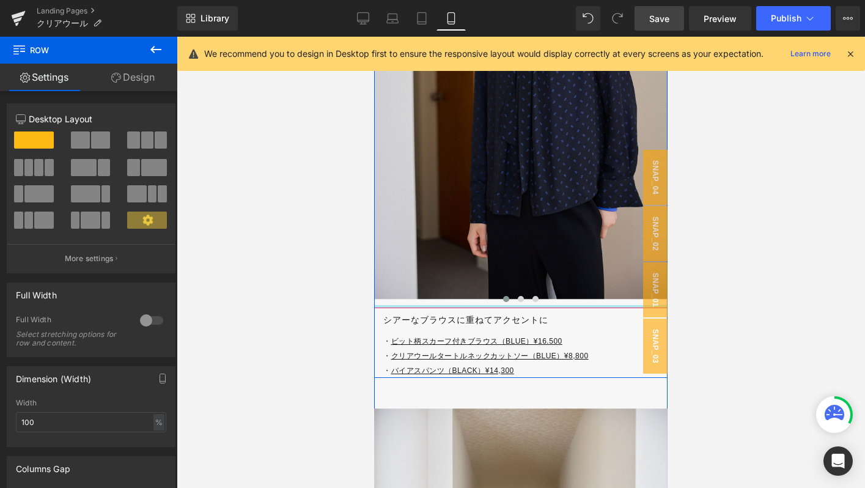
scroll to position [4663, 0]
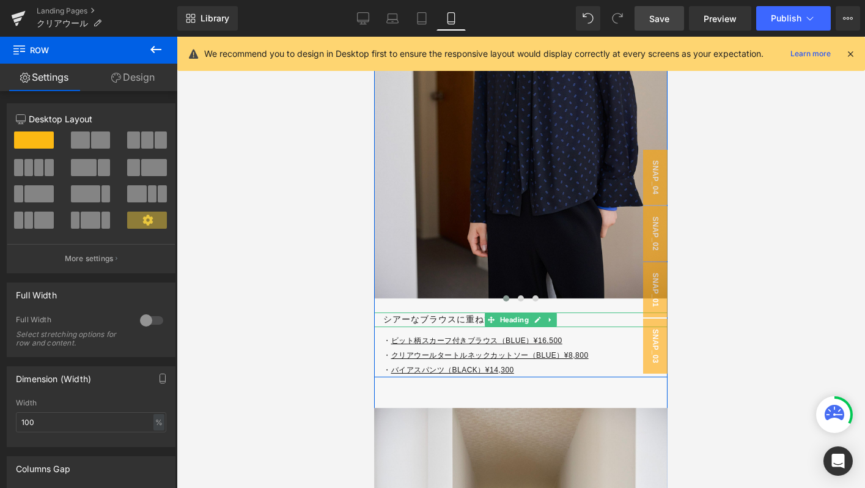
click at [469, 317] on h3 "シアーなブラウスに重ねてアクセントに" at bounding box center [525, 319] width 284 height 14
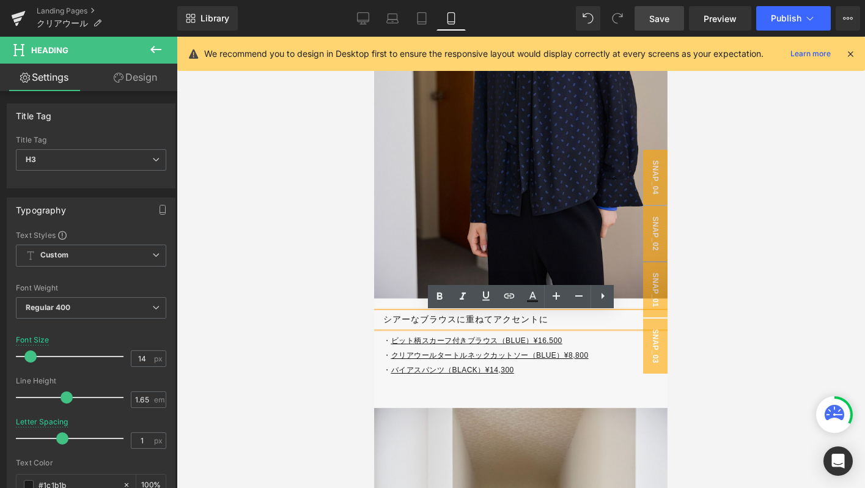
click at [491, 317] on h3 "シアーなブラウスに重ねてアクセントに" at bounding box center [525, 319] width 284 height 14
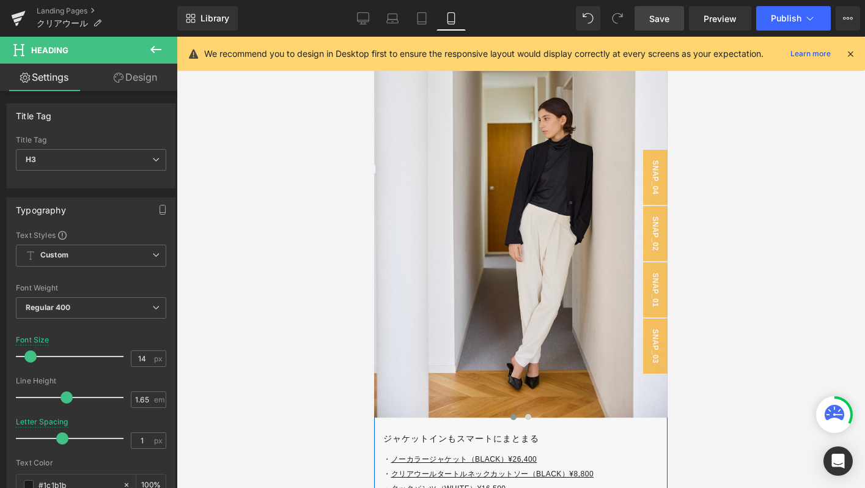
scroll to position [5092, 0]
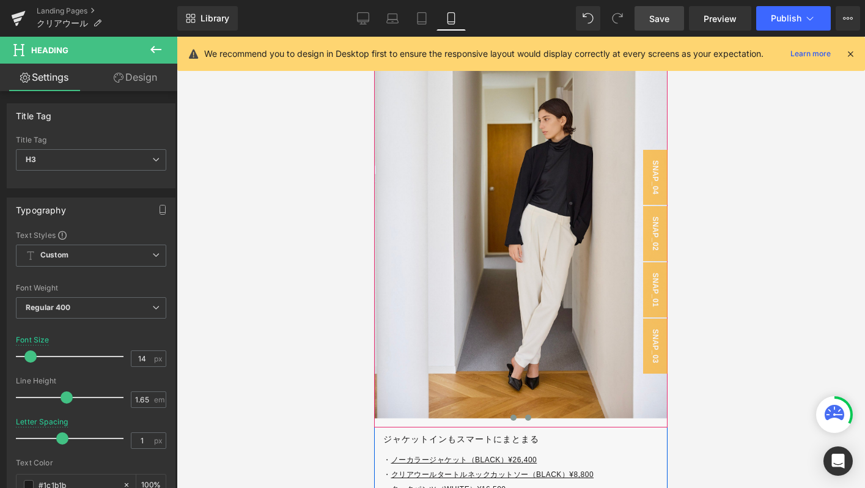
click at [528, 411] on button at bounding box center [528, 417] width 15 height 12
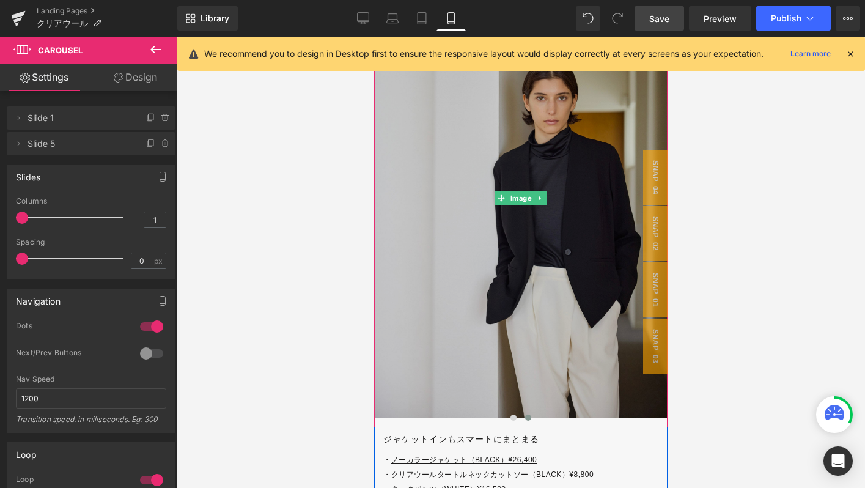
click at [515, 411] on img at bounding box center [520, 199] width 293 height 440
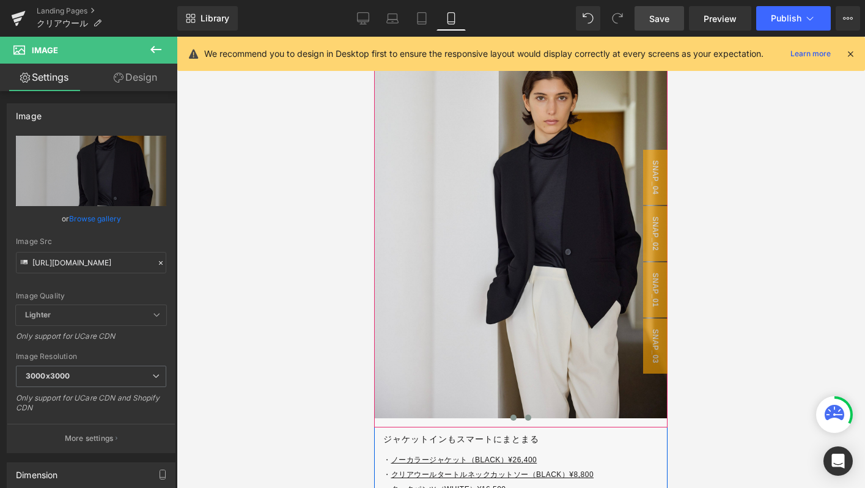
click at [513, 418] on span at bounding box center [513, 417] width 6 height 6
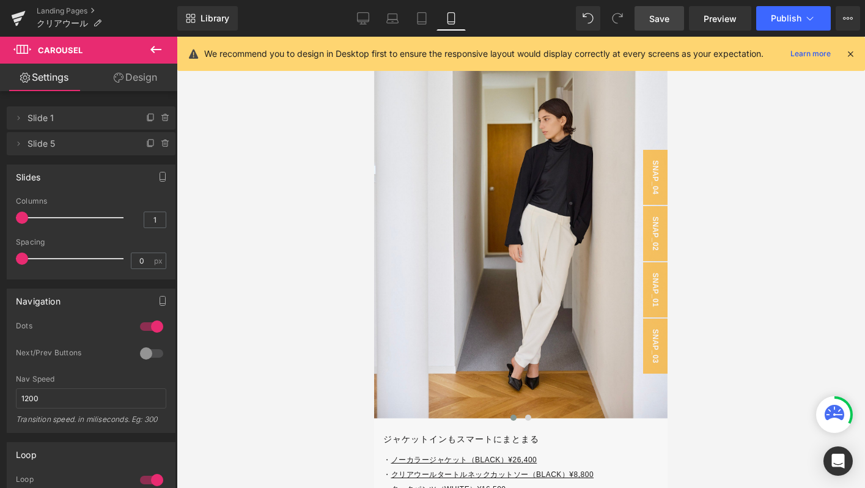
click at [459, 435] on div "Rendering Content" at bounding box center [432, 439] width 75 height 13
click at [384, 439] on h3 "ジャケットインもスマートにまとまる" at bounding box center [525, 439] width 284 height 14
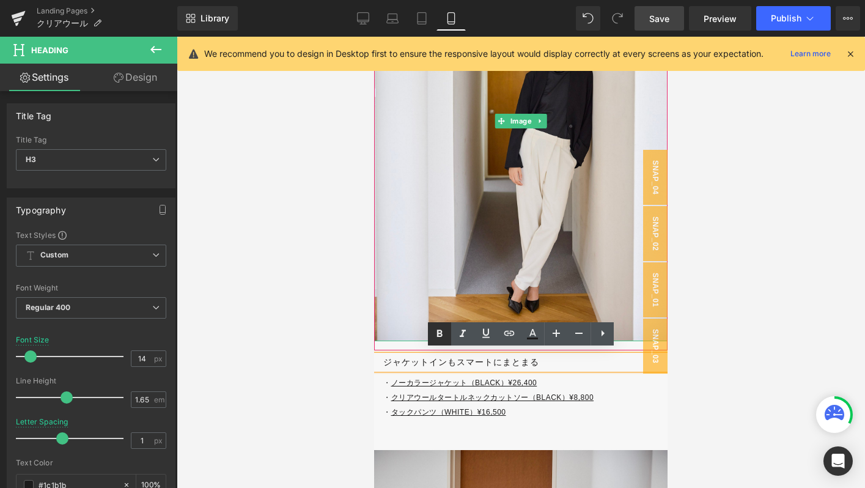
scroll to position [5179, 0]
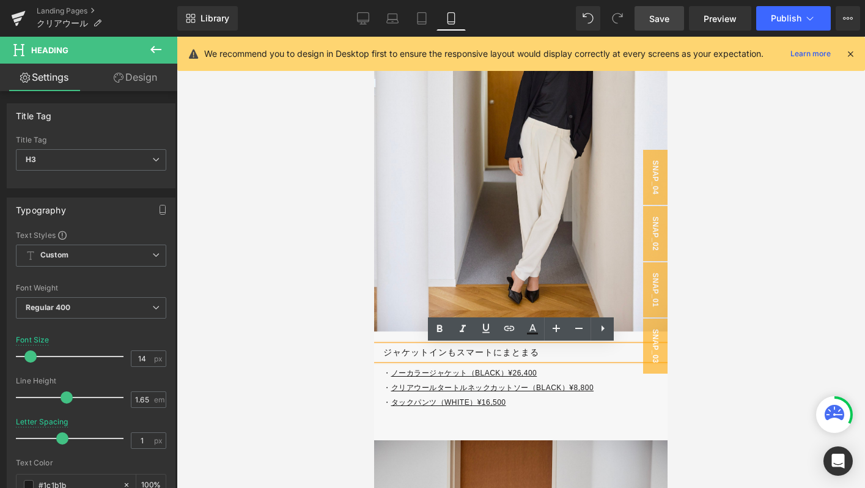
click at [545, 350] on h3 "ジャケットインもスマートにまとまる" at bounding box center [525, 352] width 284 height 14
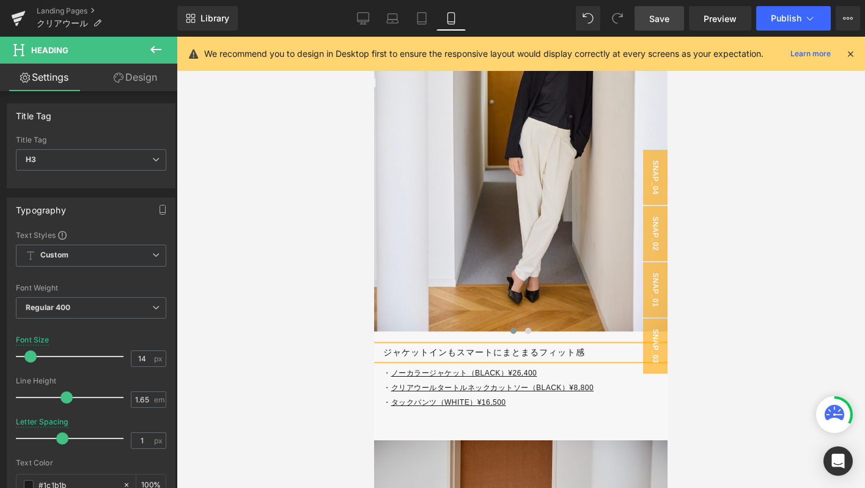
click at [539, 355] on h3 "ジャケットインもスマートにまとまるフィット感" at bounding box center [525, 352] width 284 height 14
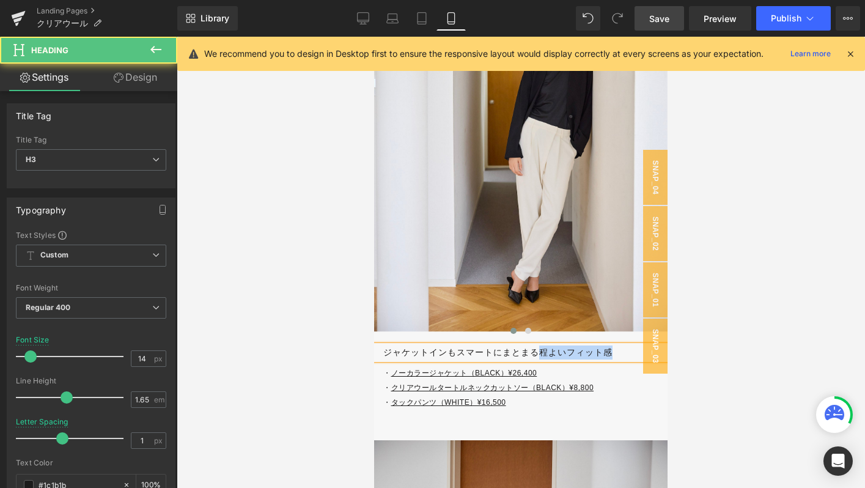
drag, startPoint x: 540, startPoint y: 353, endPoint x: 641, endPoint y: 353, distance: 100.9
click at [641, 353] on h3 "ジャケットインもスマートにまとまる程よいフィット感" at bounding box center [525, 352] width 284 height 14
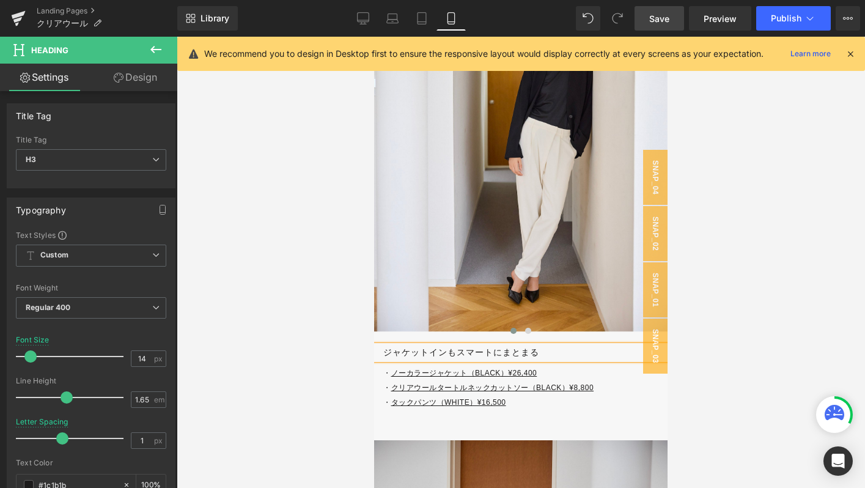
click at [383, 354] on div "ジャケットインもスマートにまとまる" at bounding box center [520, 352] width 293 height 14
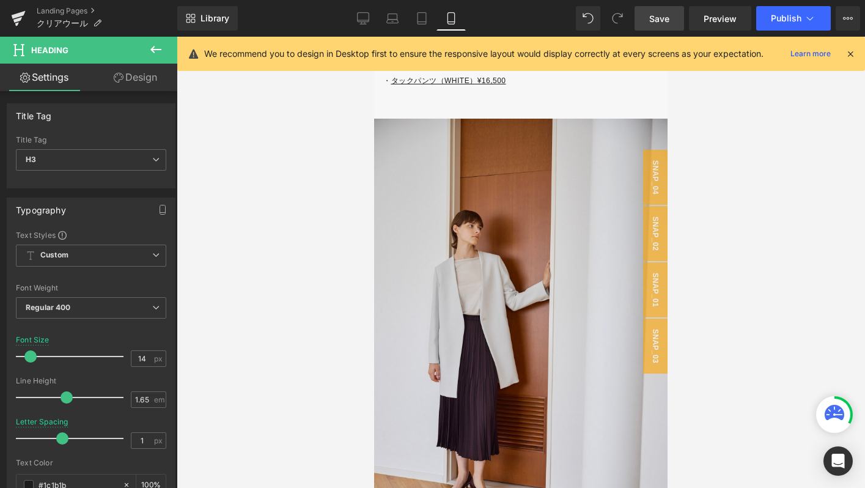
scroll to position [5793, 0]
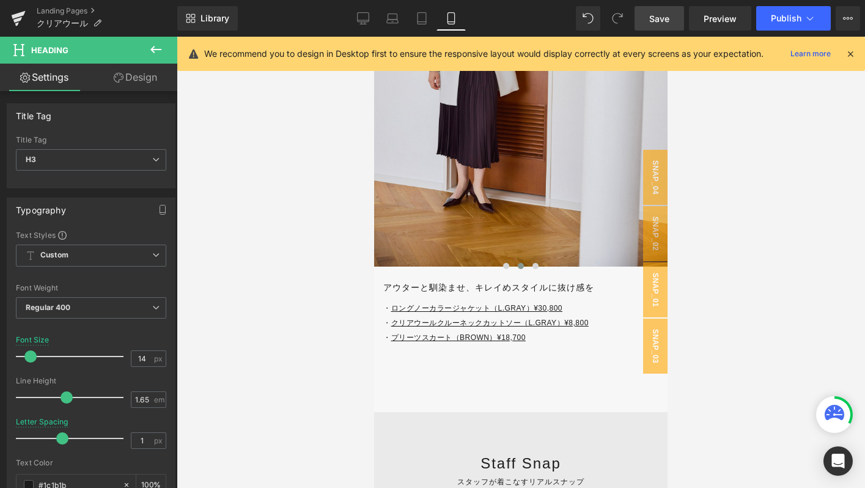
click at [658, 23] on span "Save" at bounding box center [659, 18] width 20 height 13
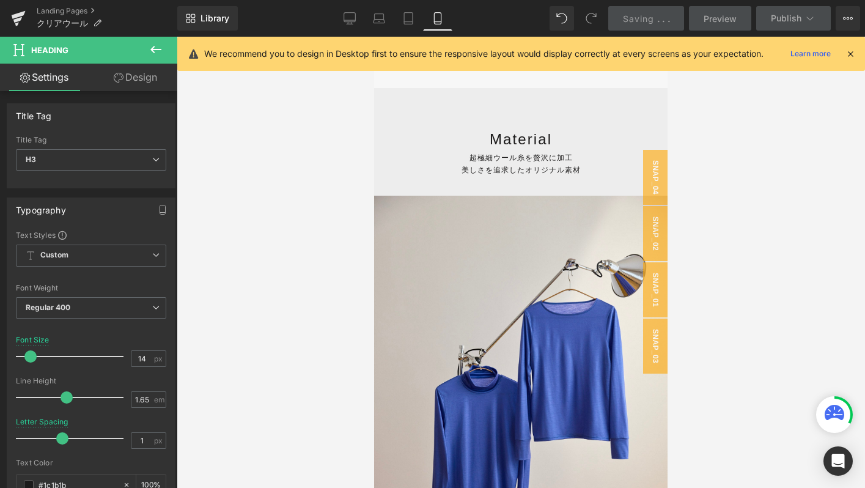
scroll to position [0, 0]
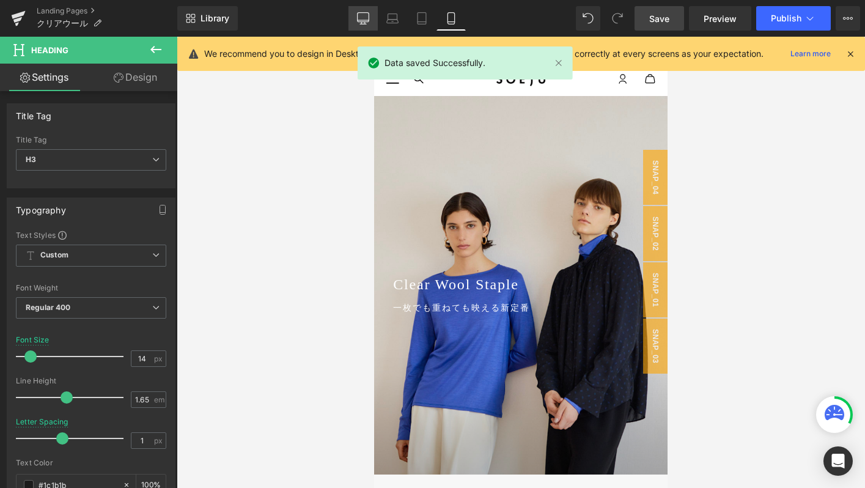
click at [364, 15] on icon at bounding box center [363, 18] width 12 height 12
type input "16"
type input "0"
type input "100"
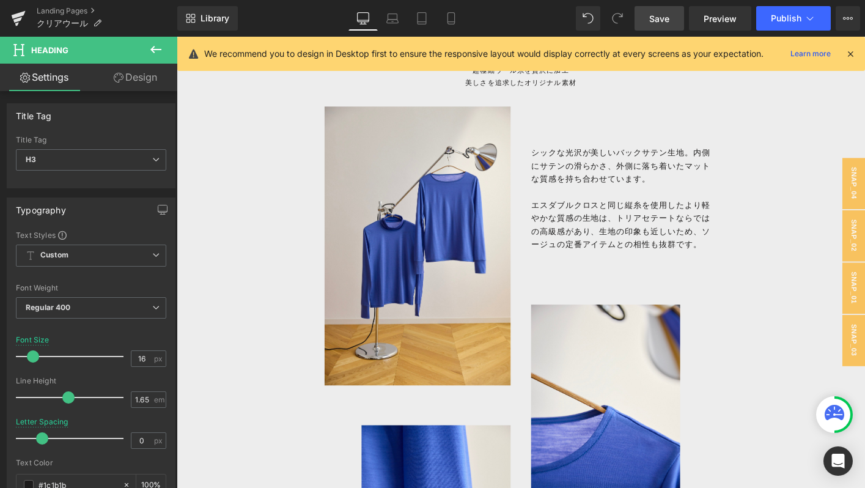
scroll to position [839, 0]
click at [457, 18] on icon at bounding box center [451, 18] width 12 height 12
type input "14"
type input "1"
type input "100"
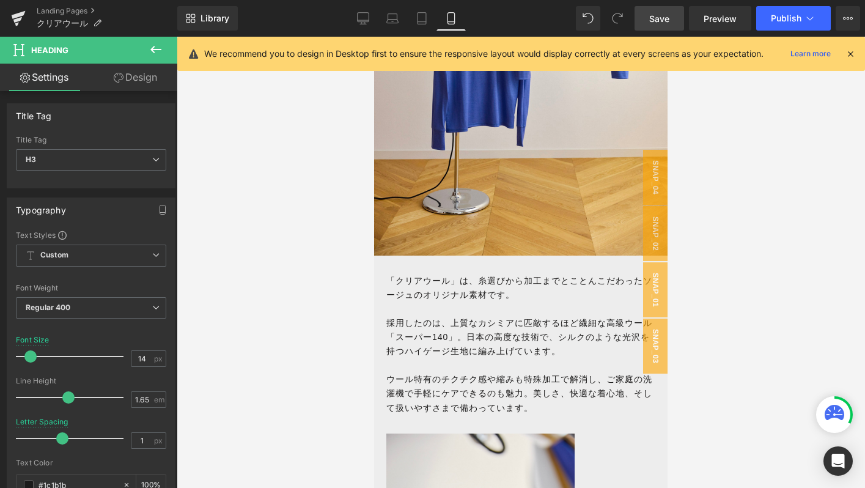
scroll to position [1002, 0]
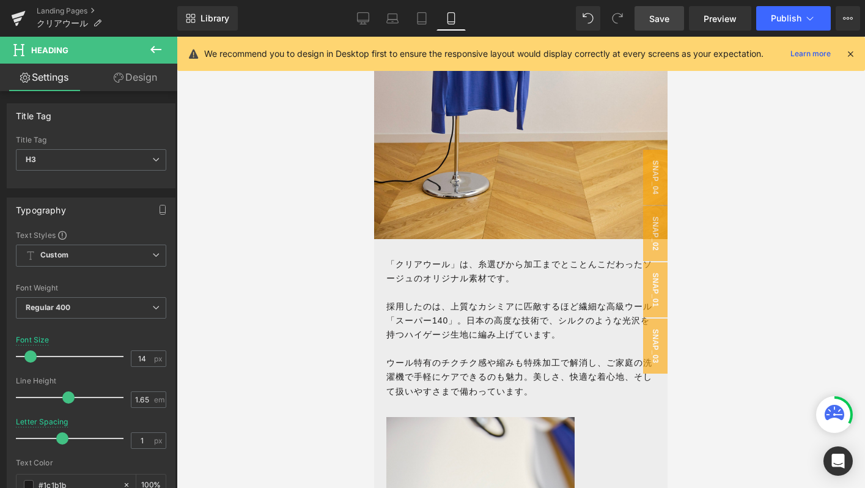
click at [436, 322] on p "採用したのは、上質なカシミアに匹敵するほど繊細な高級ウール「スーパー140」。日本の高度な技術で、シルクのような光沢を持つハイゲージ生地に編み上げています。" at bounding box center [520, 321] width 269 height 42
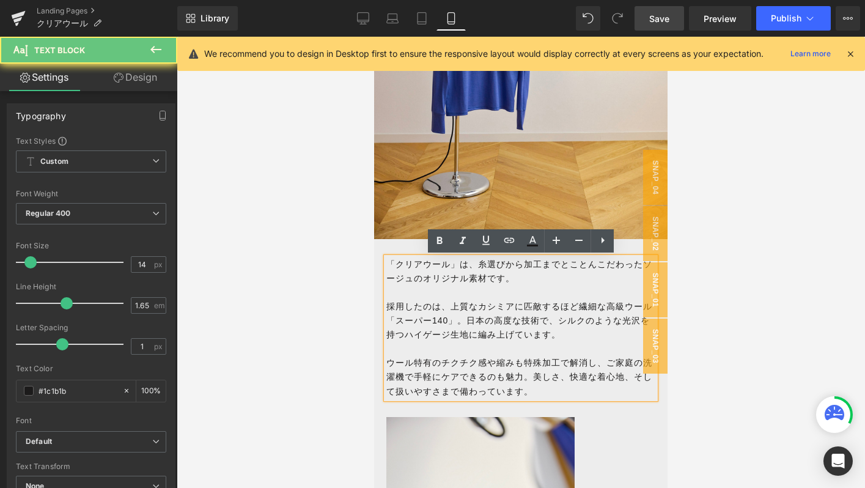
click at [436, 322] on p "採用したのは、上質なカシミアに匹敵するほど繊細な高級ウール「スーパー140」。日本の高度な技術で、シルクのような光沢を持つハイゲージ生地に編み上げています。" at bounding box center [520, 321] width 269 height 42
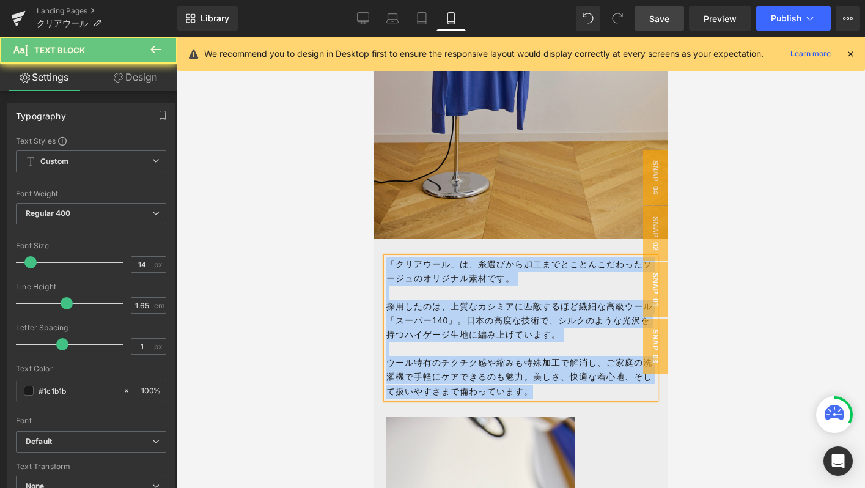
copy div "「クリアウール」は、糸選びから加工までとことんこだわったソージュのオリジナル素材です。 採用したのは、上質なカシミアに匹敵するほど繊細な高級ウール「スーパー1…"
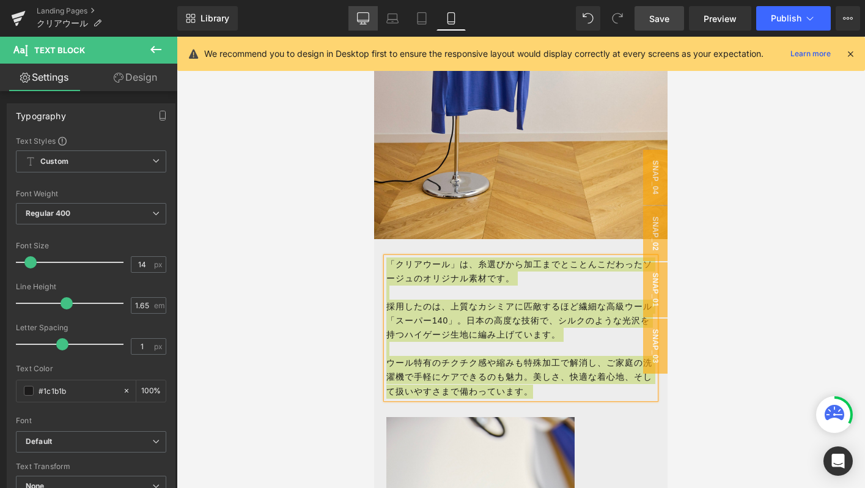
click at [361, 16] on icon at bounding box center [363, 18] width 12 height 12
type input "100"
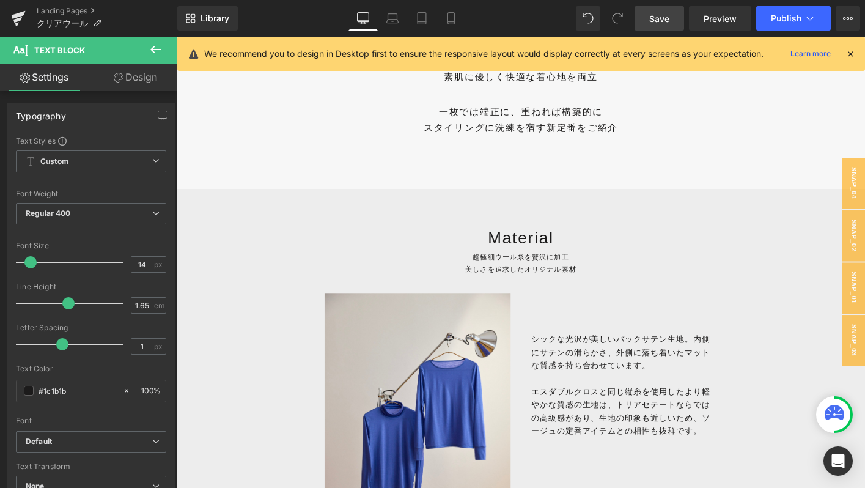
scroll to position [729, 0]
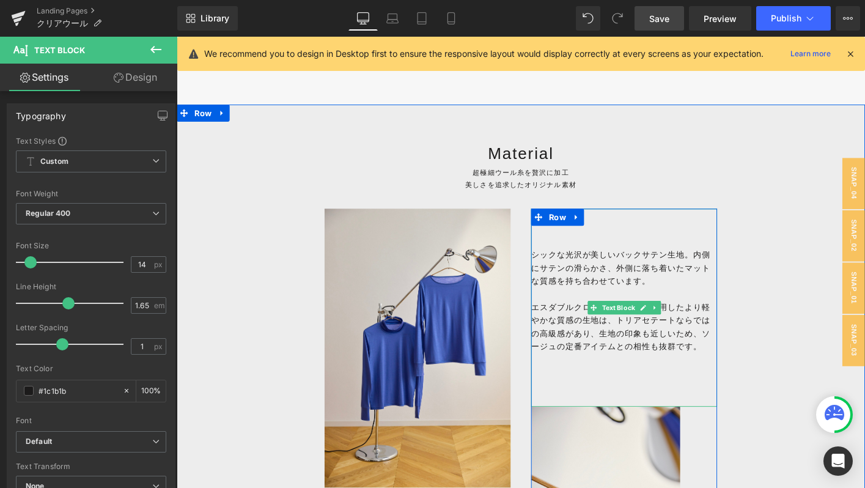
click at [587, 281] on p "シックな光沢が美しいバックサテン生地。内側にサテンの滑らかさ、外側に落ち着いたマットな質感を持ち合わせています。" at bounding box center [657, 285] width 200 height 42
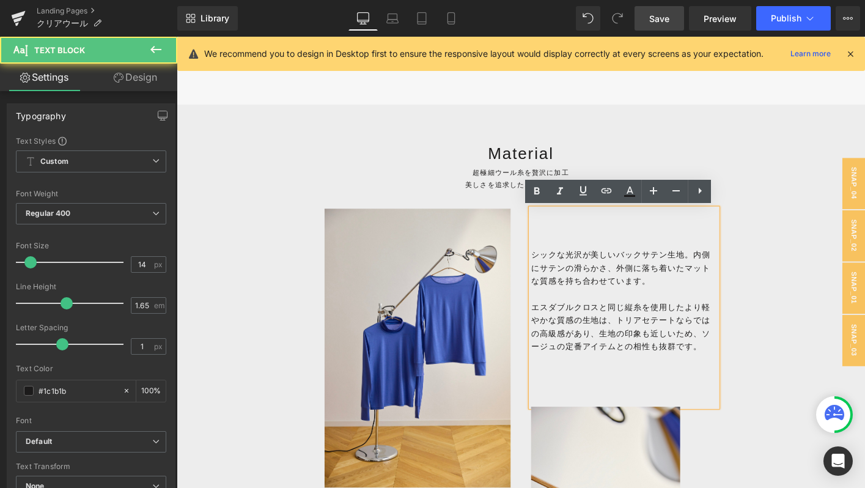
click at [587, 281] on p "シックな光沢が美しいバックサテン生地。内側にサテンの滑らかさ、外側に落ち着いたマットな質感を持ち合わせています。" at bounding box center [657, 285] width 200 height 42
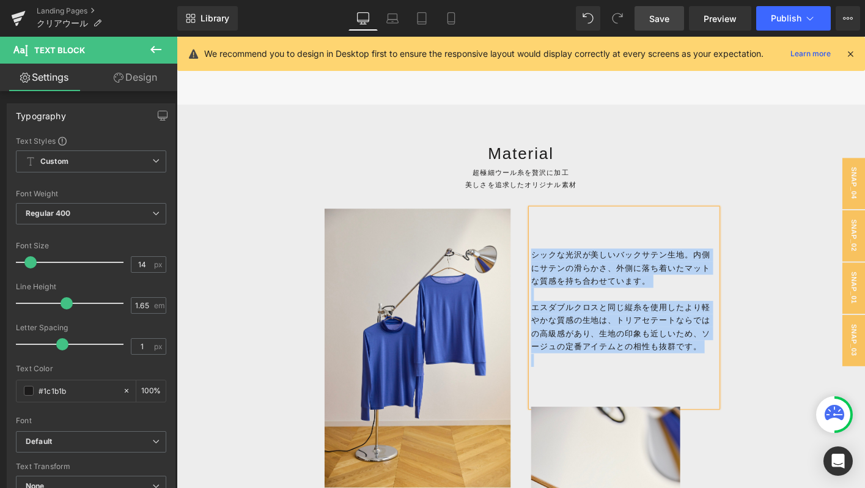
paste div
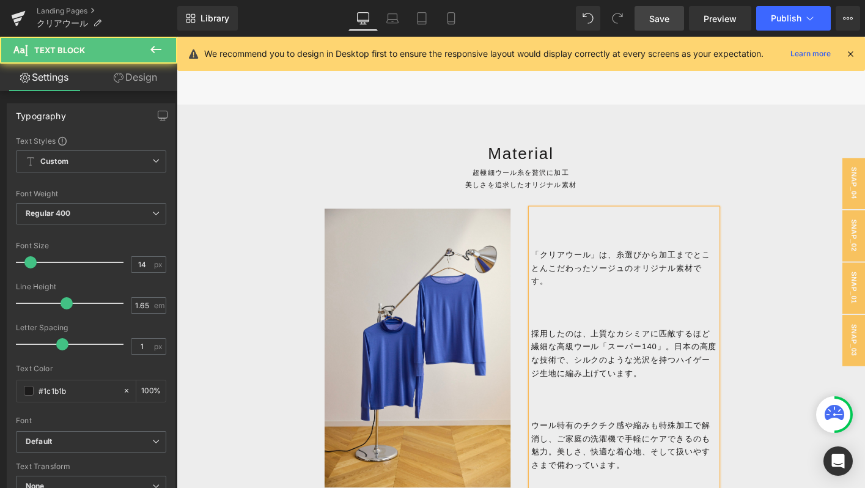
click at [561, 348] on p "採用したのは、上質なカシミアに匹敵するほど繊細な高級ウール「スーパー140」。日本の高度な技術で、シルクのような光沢を持つハイゲージ生地に編み上げています。" at bounding box center [657, 376] width 200 height 56
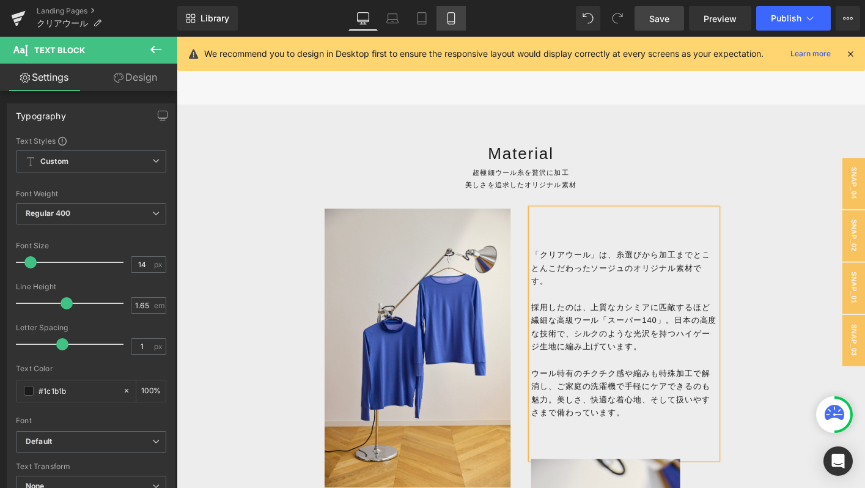
click at [442, 22] on link "Mobile" at bounding box center [450, 18] width 29 height 24
type input "100"
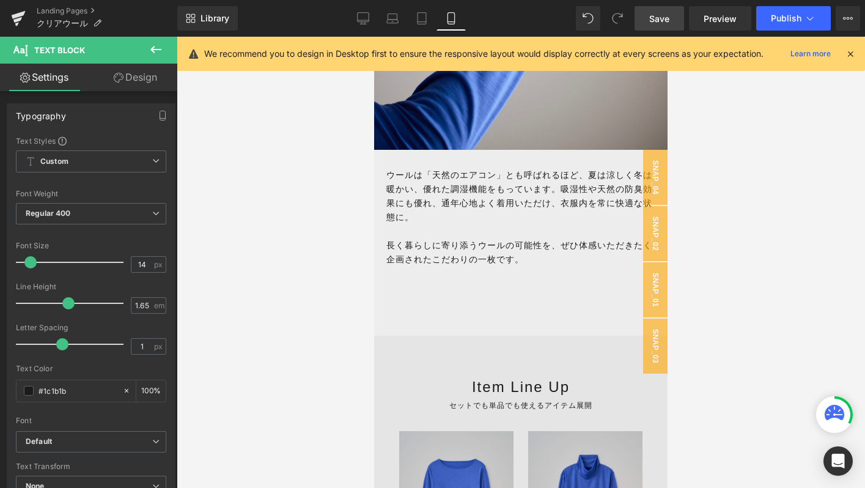
scroll to position [2668, 0]
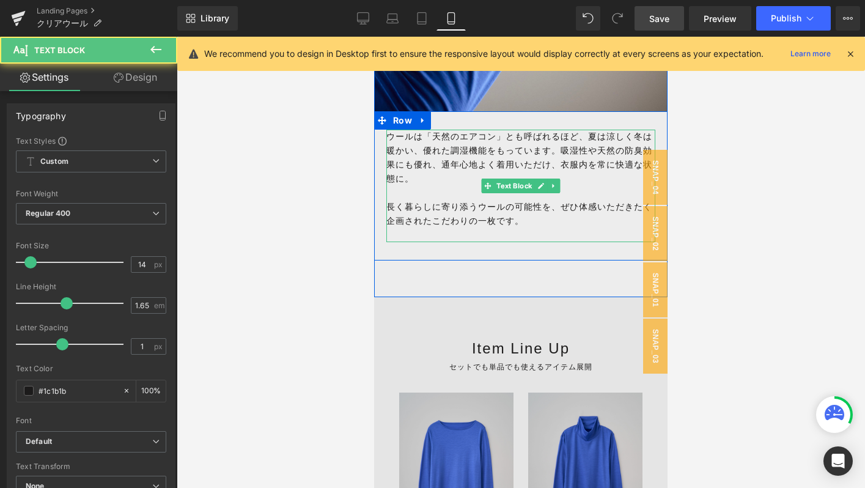
click at [428, 156] on p "ウールは「天然のエアコン」とも呼ばれるほど、夏は涼しく冬は暖かい、優れた調湿機能をもっています。吸湿性や天然の防臭効果にも優れ、通年心地よく着用いただけ、衣服…" at bounding box center [520, 158] width 269 height 56
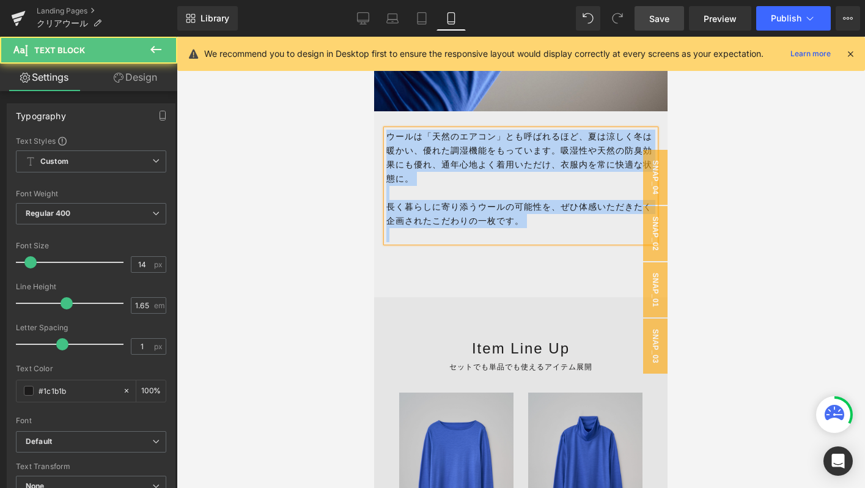
copy div "ウールは「天然のエアコン」とも呼ばれるほど、夏は涼しく冬は暖かい、優れた調湿機能をもっています。吸湿性や天然の防臭効果にも優れ、通年心地よく着用いただけ、衣服…"
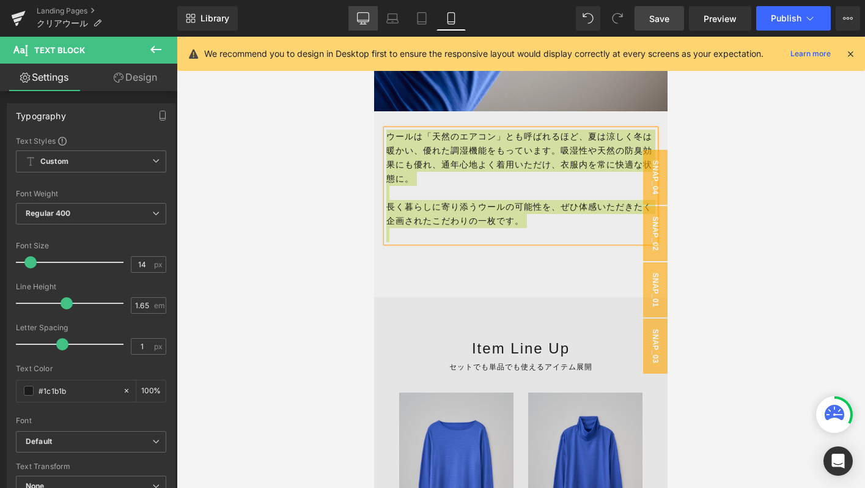
click at [357, 16] on icon at bounding box center [363, 18] width 12 height 12
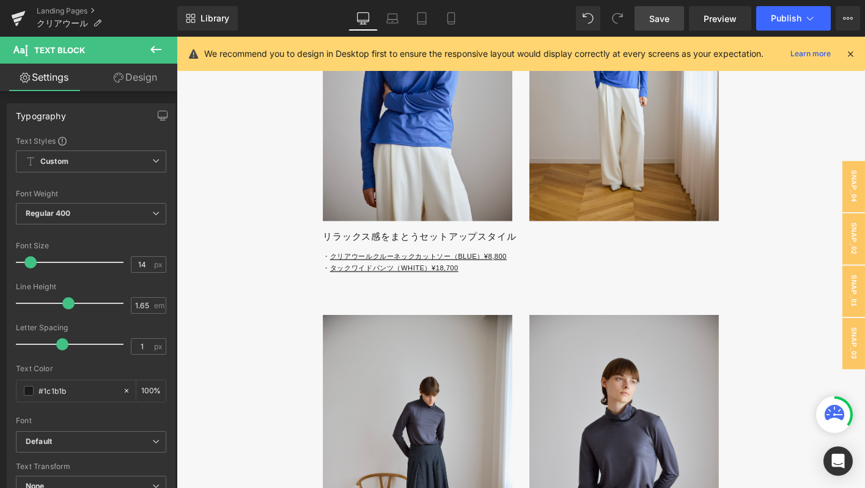
scroll to position [0, 0]
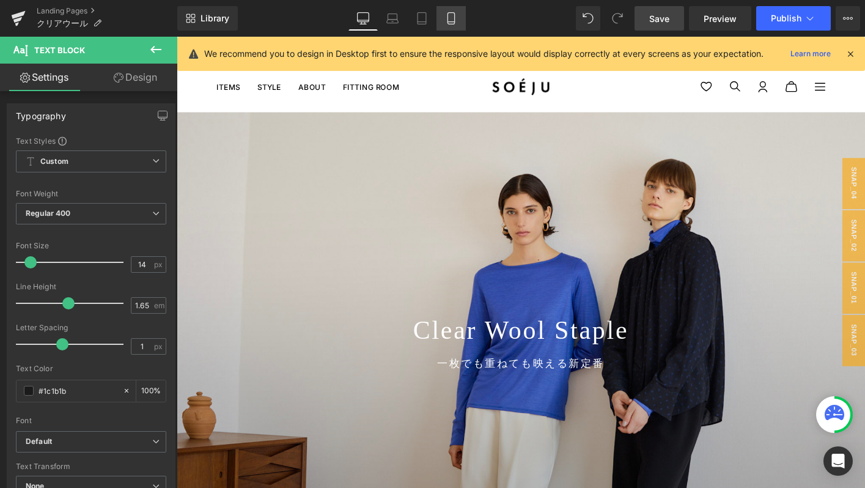
click at [453, 20] on icon at bounding box center [451, 18] width 12 height 12
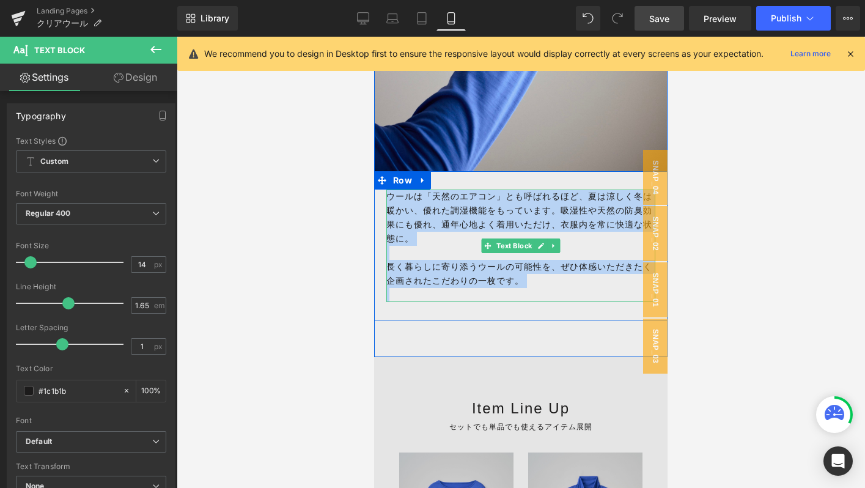
click at [408, 289] on p at bounding box center [520, 295] width 269 height 14
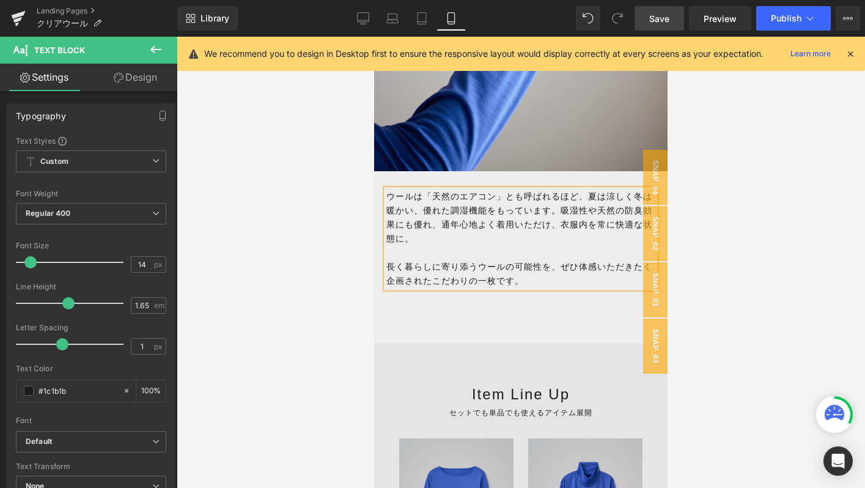
click at [417, 283] on p "長く暮らしに寄り添うウールの可能性を、ぜひ体感いただきたく企画されたこだわりの一枚です。" at bounding box center [520, 274] width 269 height 28
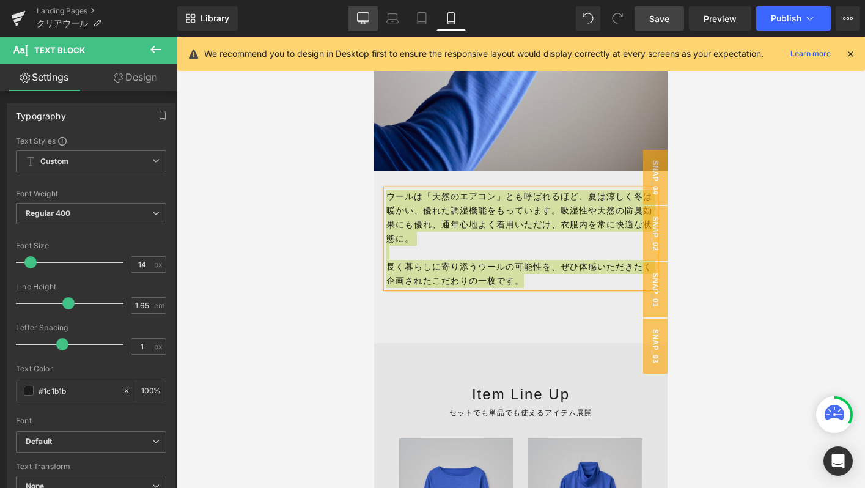
click at [356, 25] on link "Desktop" at bounding box center [362, 18] width 29 height 24
type input "100"
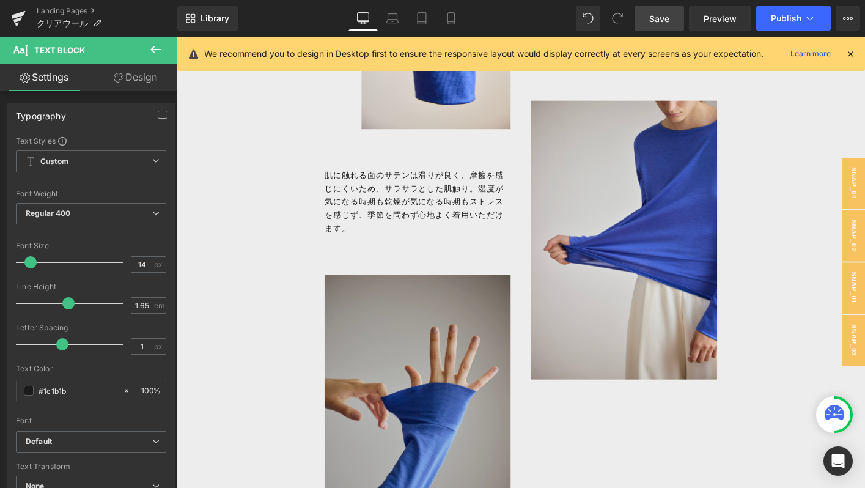
scroll to position [1394, 0]
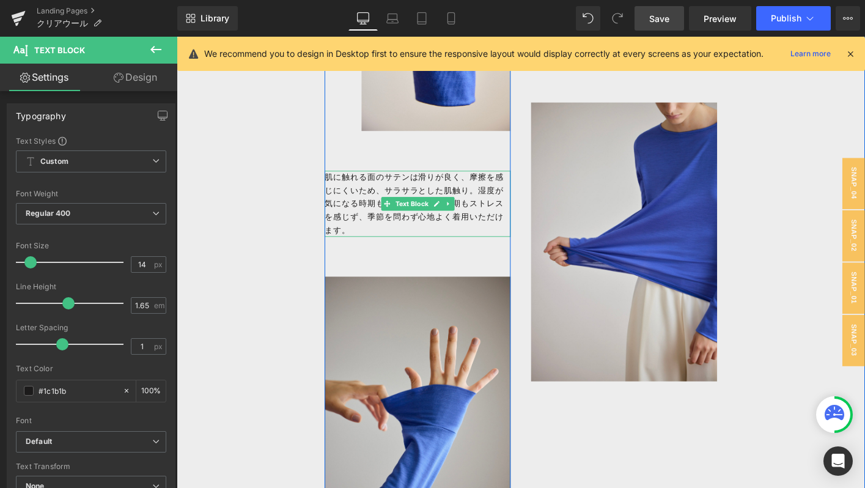
click at [344, 219] on p "肌に触れる面のサテンは滑りが良く、摩擦を感じにくいため、サラサラとした肌触り。湿度が気になる時期も乾燥が気になる時期もストレスを感じず、季節を問わず心地よく着…" at bounding box center [436, 216] width 200 height 70
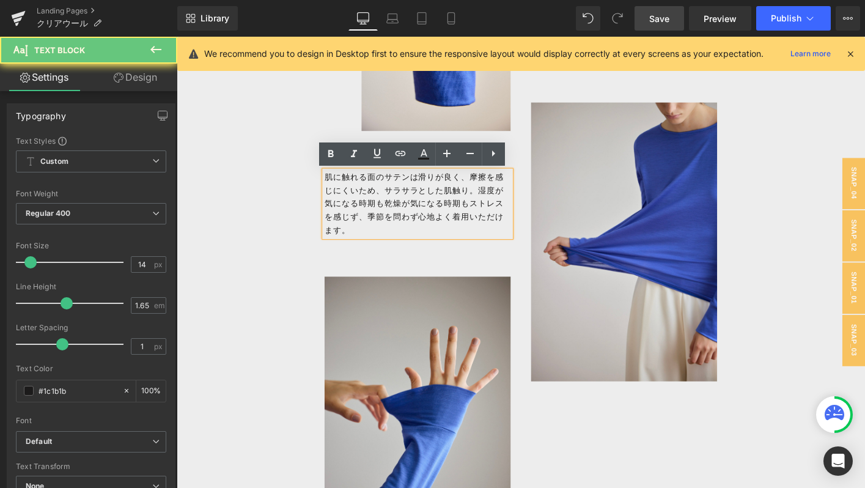
click at [344, 219] on p "肌に触れる面のサテンは滑りが良く、摩擦を感じにくいため、サラサラとした肌触り。湿度が気になる時期も乾燥が気になる時期もストレスを感じず、季節を問わず心地よく着…" at bounding box center [436, 216] width 200 height 70
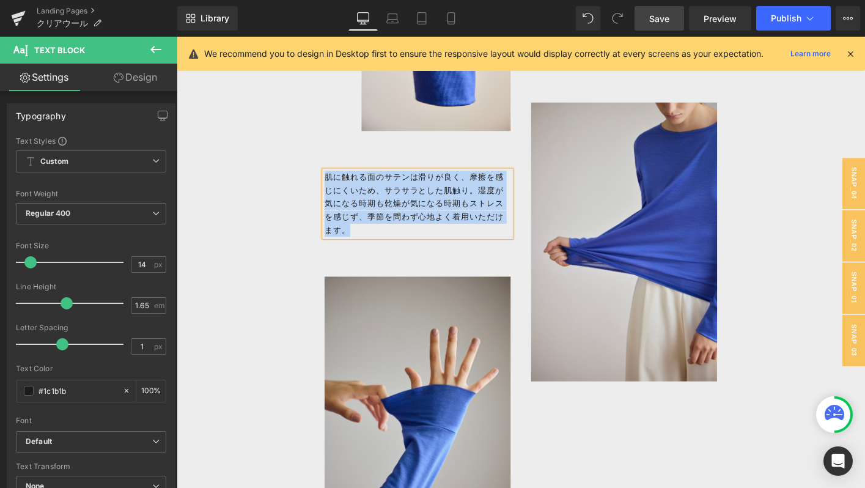
paste div
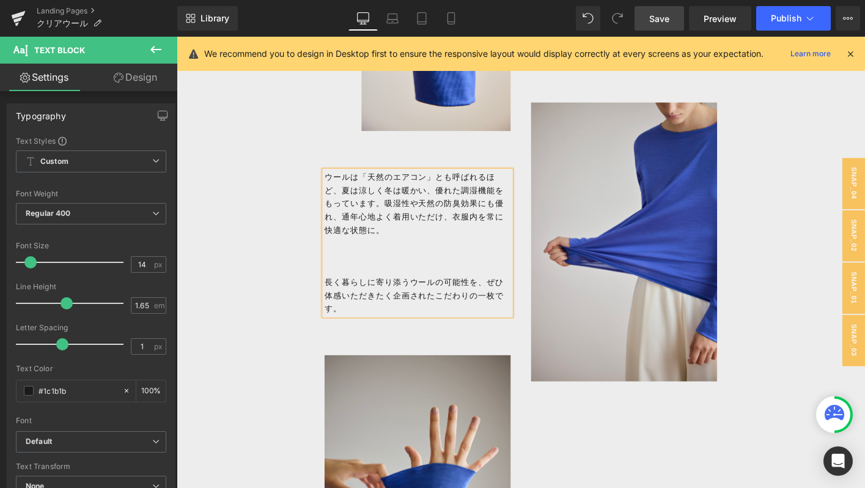
click at [339, 296] on p "長く暮らしに寄り添うウールの可能性を、ぜひ体感いただきたく企画されたこだわりの一枚です。" at bounding box center [436, 315] width 200 height 42
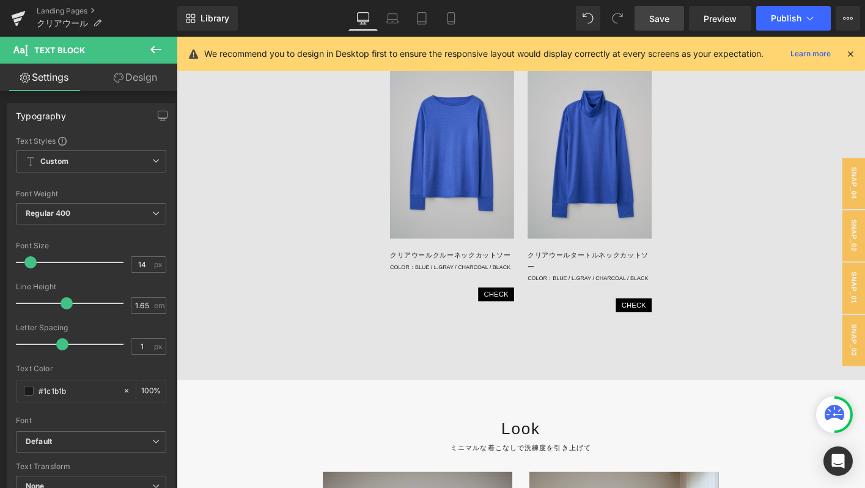
scroll to position [2182, 0]
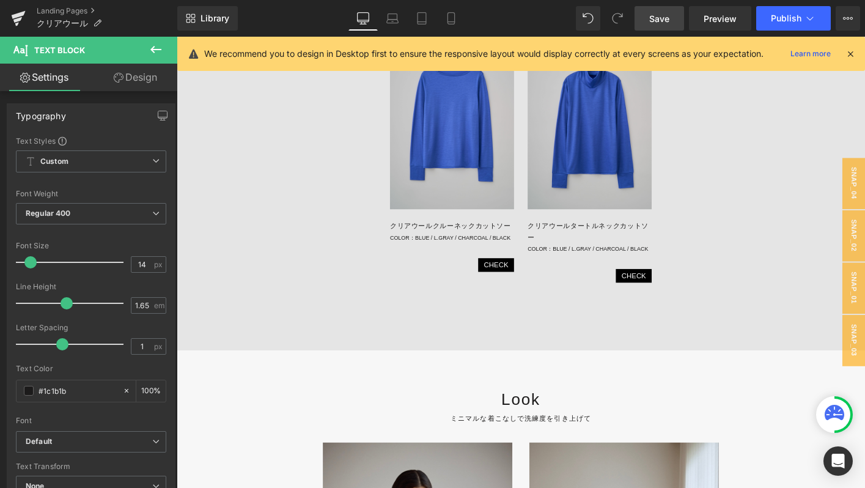
click at [647, 21] on link "Save" at bounding box center [659, 18] width 50 height 24
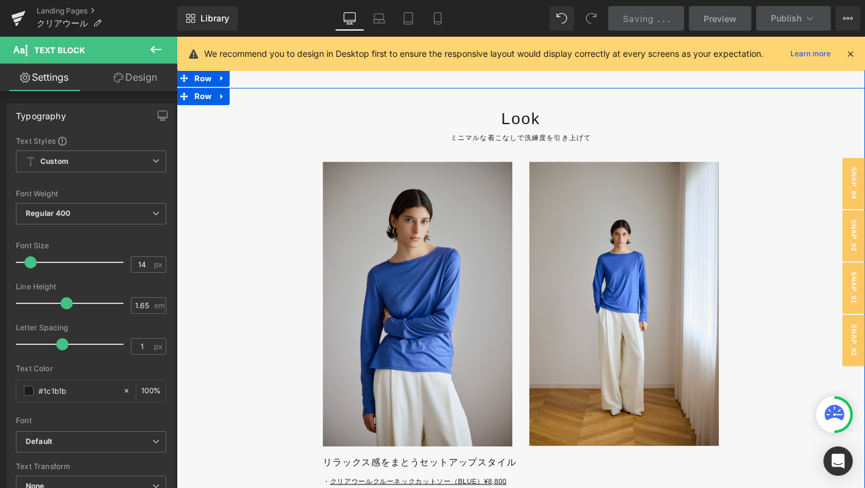
scroll to position [2517, 0]
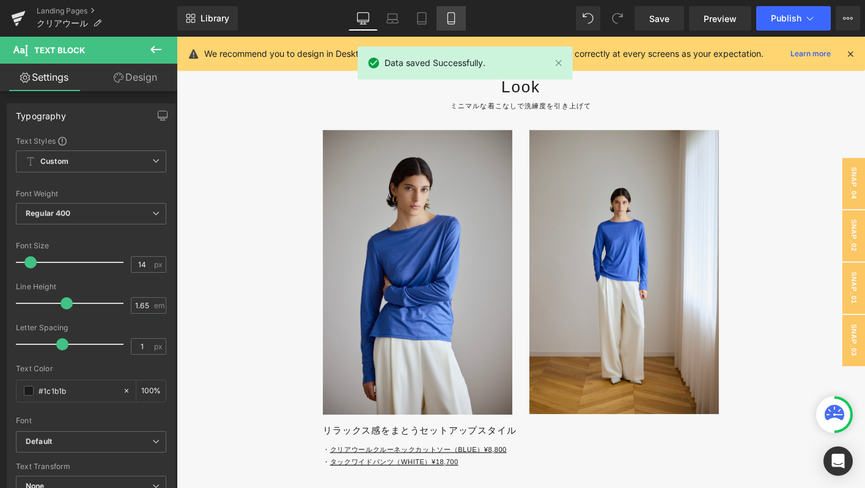
click at [454, 16] on icon at bounding box center [451, 18] width 12 height 12
type input "100"
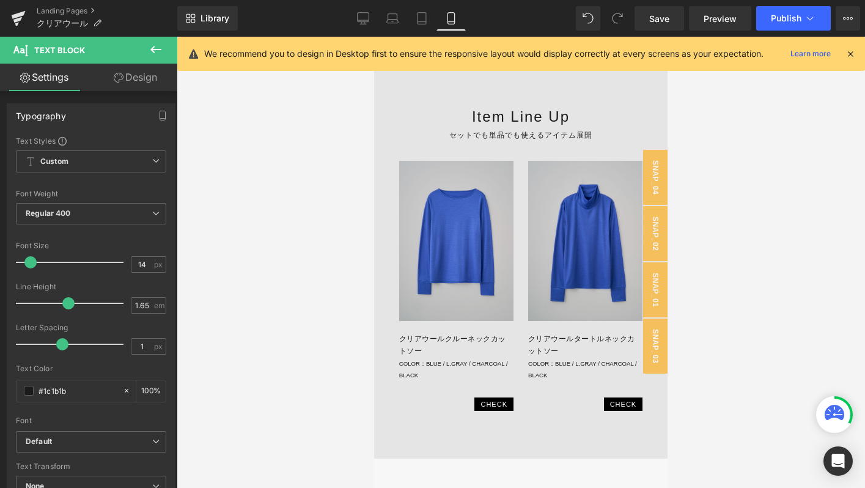
scroll to position [3095, 0]
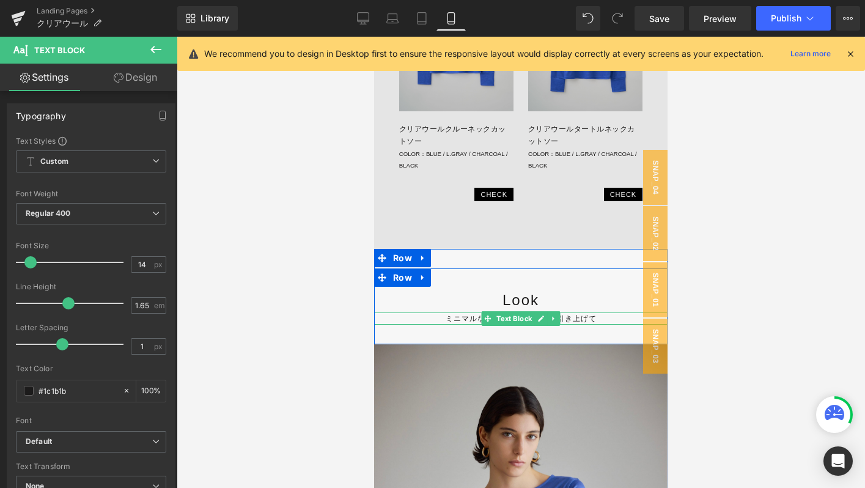
click at [447, 316] on p "ミニマルな着こなしで洗練度を引き上げて" at bounding box center [520, 318] width 293 height 12
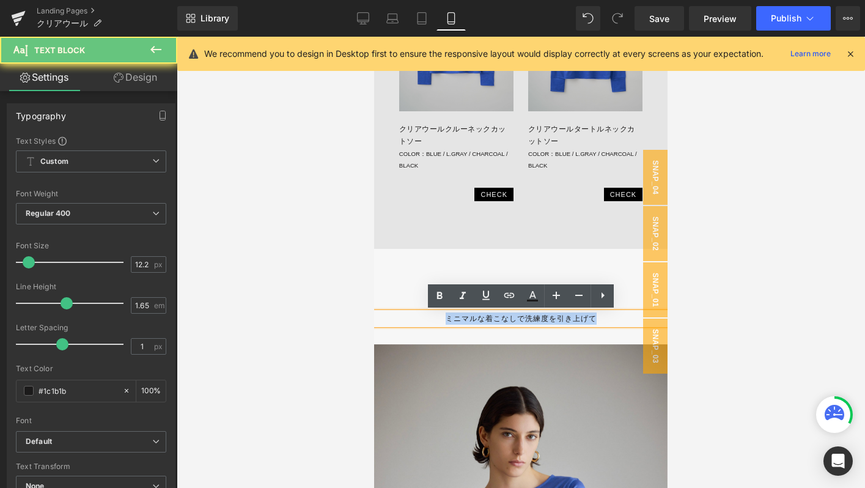
drag, startPoint x: 447, startPoint y: 316, endPoint x: 622, endPoint y: 316, distance: 174.8
click at [623, 316] on p "ミニマルな着こなしで洗練度を引き上げて" at bounding box center [520, 318] width 293 height 12
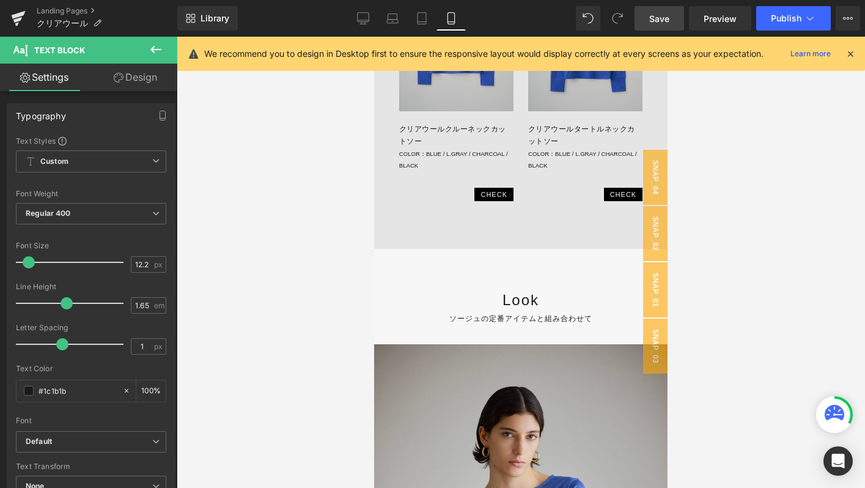
click at [675, 22] on link "Save" at bounding box center [659, 18] width 50 height 24
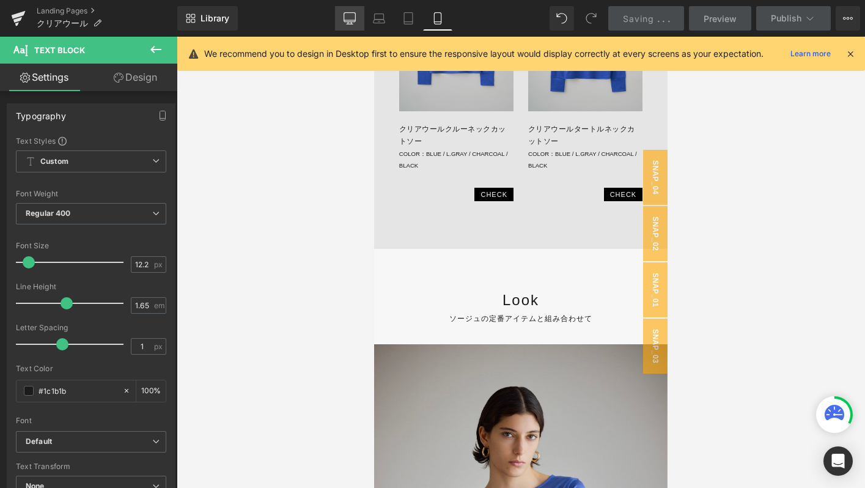
click at [350, 14] on icon at bounding box center [350, 18] width 12 height 12
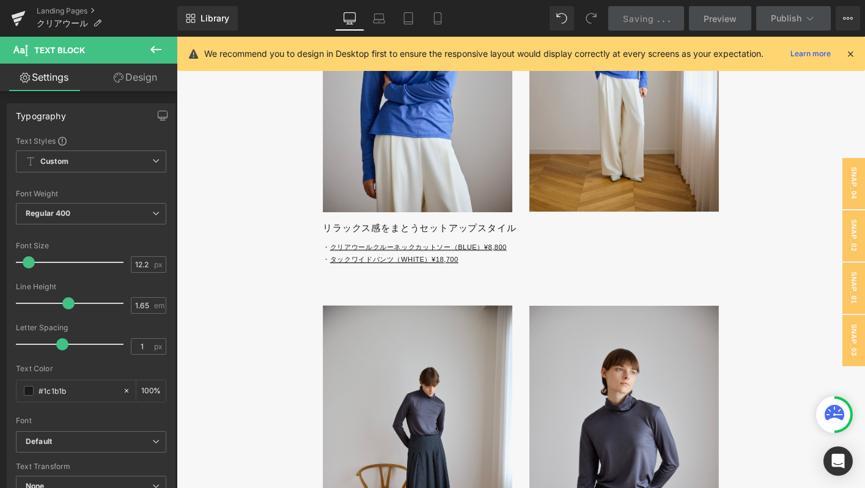
scroll to position [2734, 0]
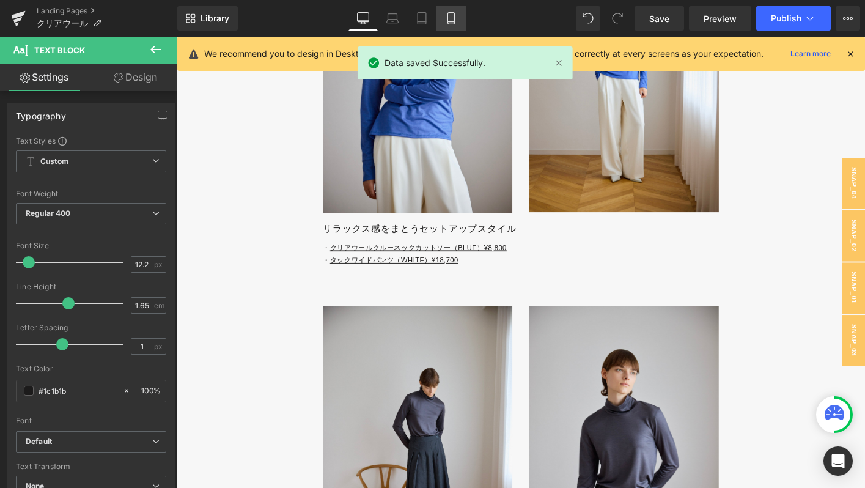
click at [444, 30] on link "Mobile" at bounding box center [450, 18] width 29 height 24
type input "100"
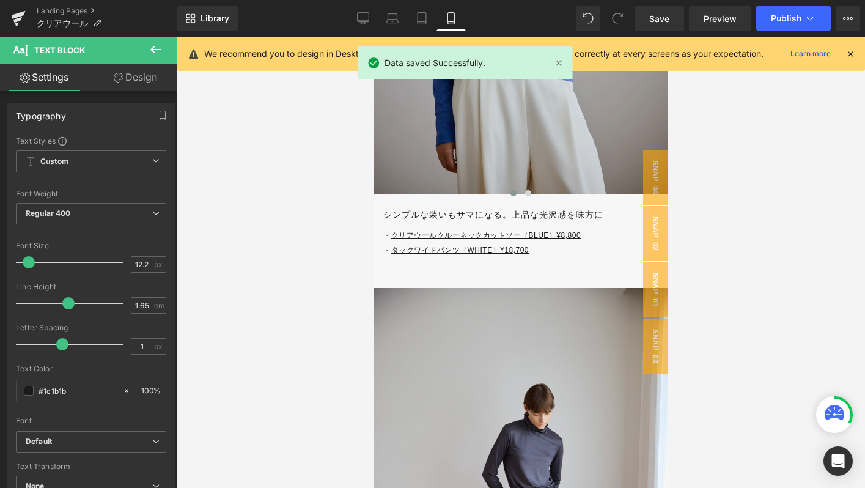
scroll to position [3710, 0]
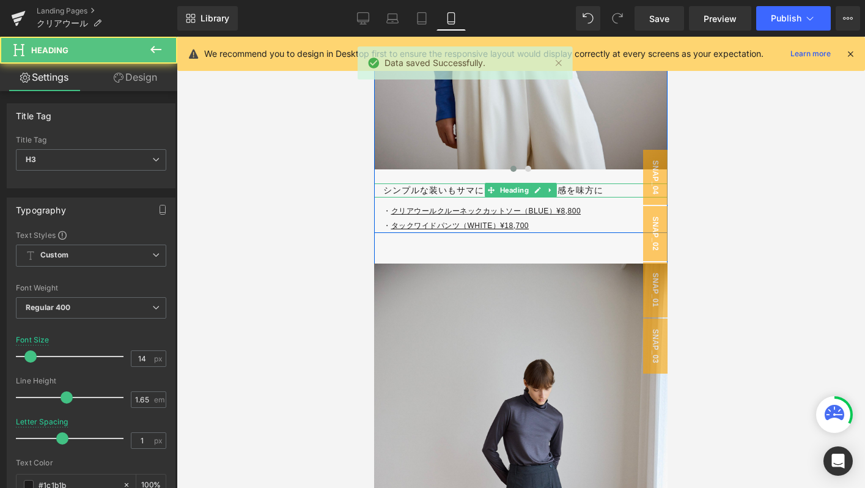
click at [389, 192] on h3 "シンプルな装いもサマになる。上品な光沢感を味方に" at bounding box center [525, 190] width 284 height 14
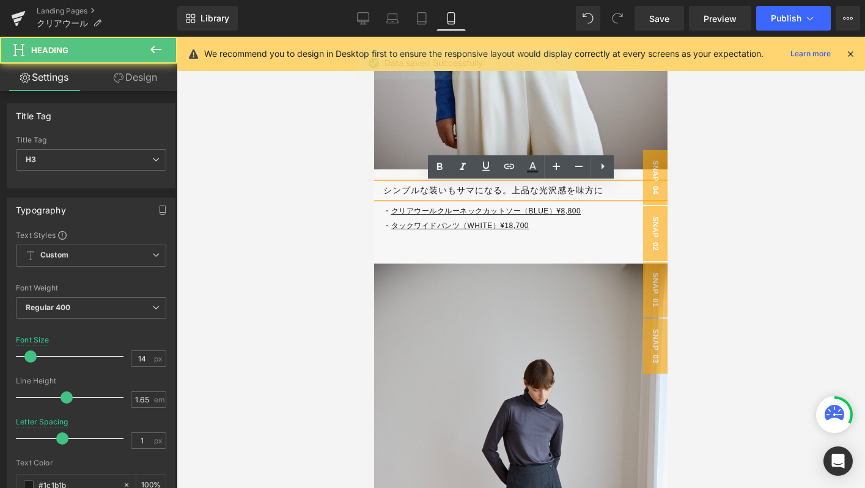
click at [389, 192] on h3 "シンプルな装いもサマになる。上品な光沢感を味方に" at bounding box center [525, 190] width 284 height 14
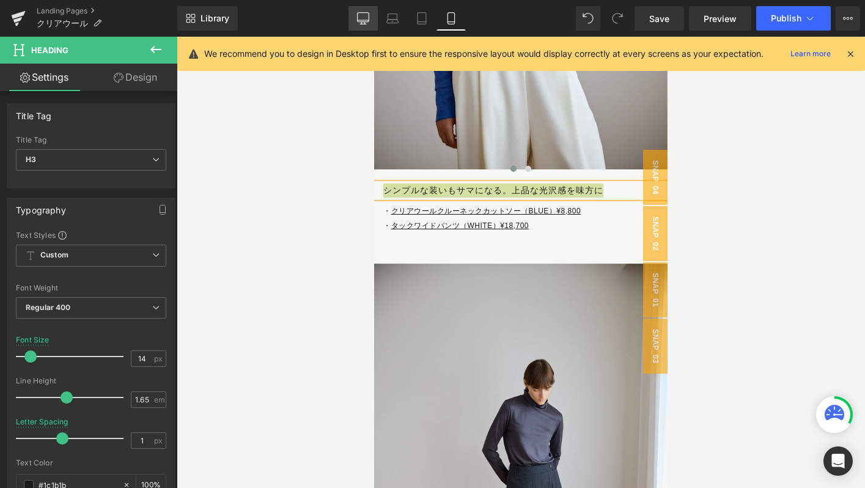
click at [364, 18] on icon at bounding box center [363, 18] width 12 height 12
type input "16"
type input "0"
type input "100"
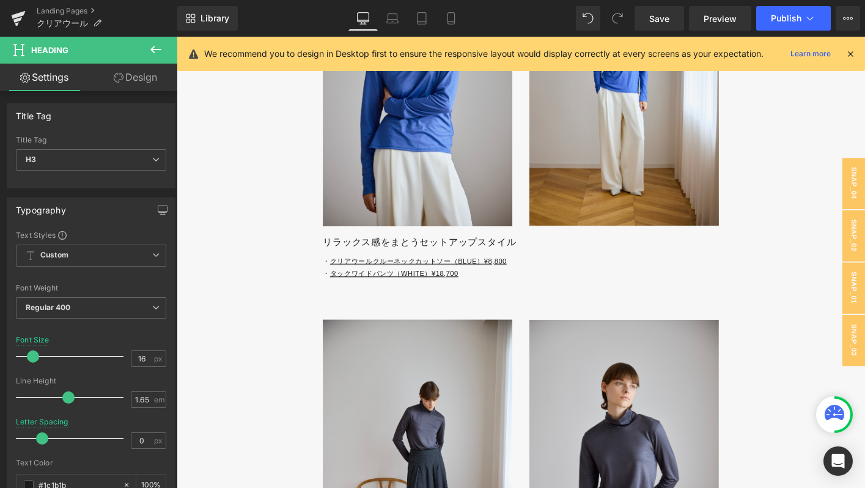
scroll to position [2679, 0]
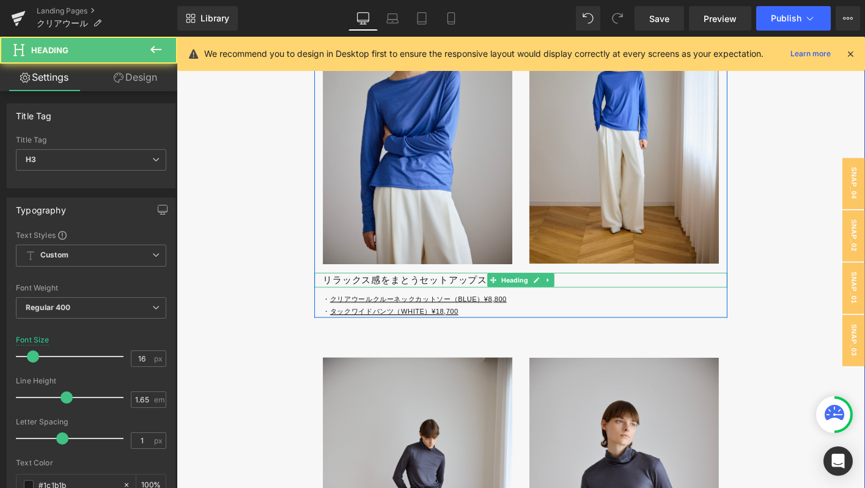
click at [354, 306] on h3 "リラックス感をまとうセットアップスタイル" at bounding box center [551, 298] width 435 height 16
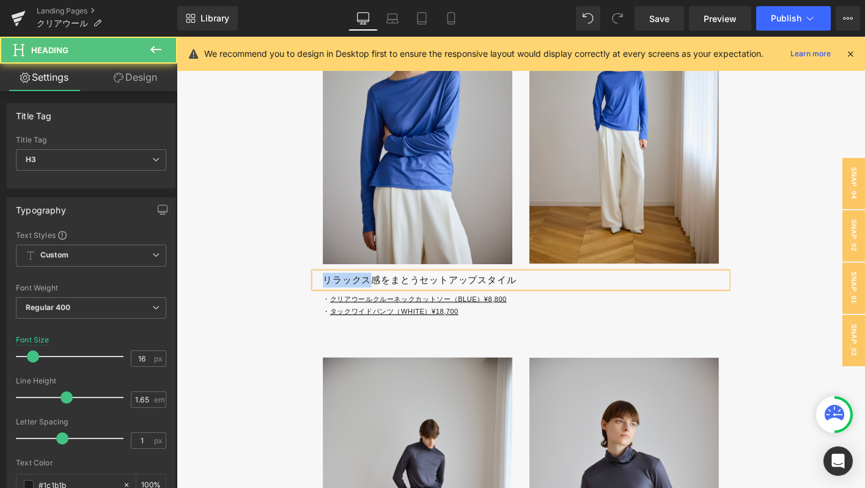
click at [354, 306] on h3 "リラックス感をまとうセットアップスタイル" at bounding box center [551, 298] width 435 height 16
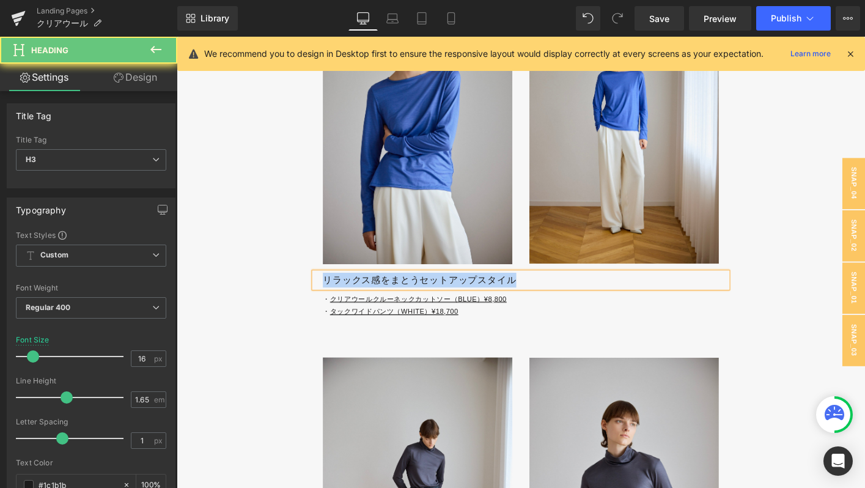
paste div
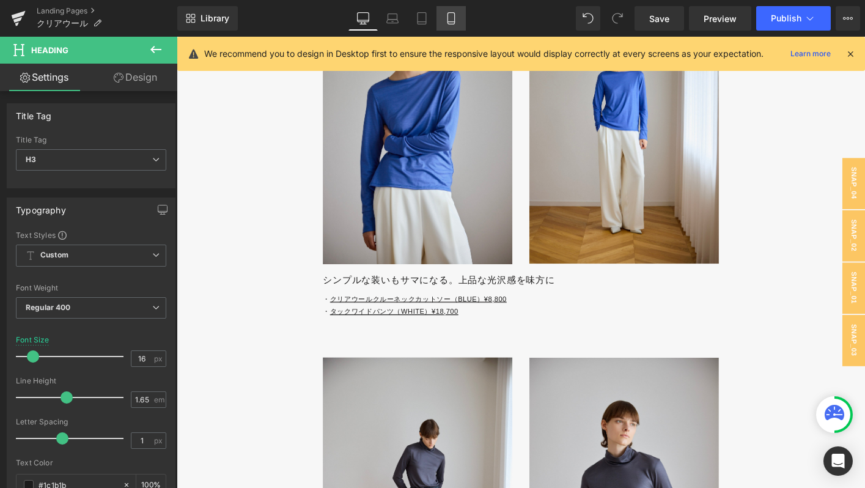
click at [458, 13] on link "Mobile" at bounding box center [450, 18] width 29 height 24
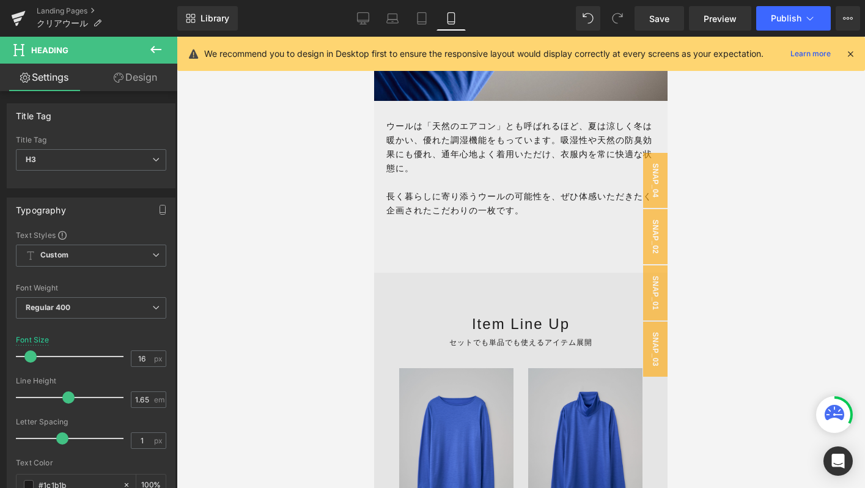
type input "14"
type input "100"
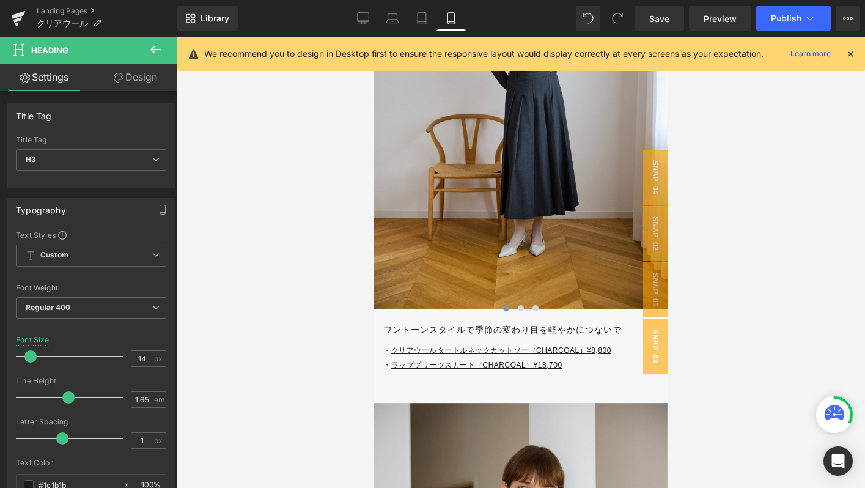
scroll to position [4131, 0]
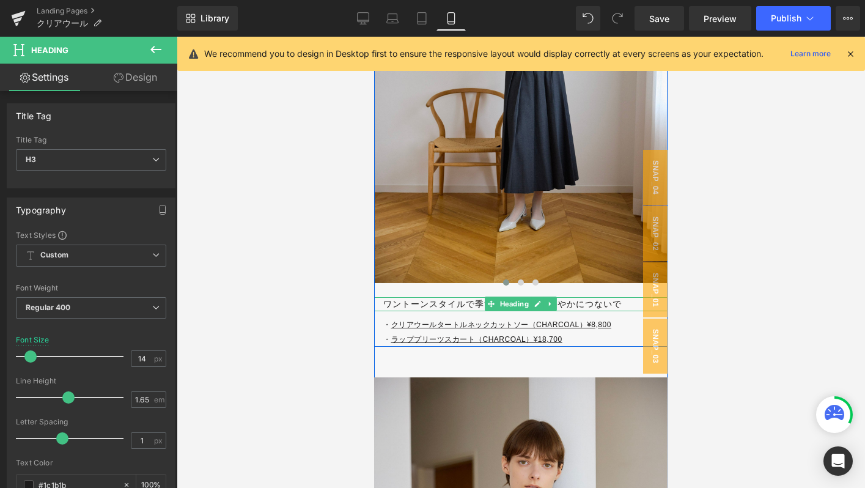
click at [398, 303] on h3 "ワントーンスタイルで季節の変わり目を軽やかにつないで" at bounding box center [525, 304] width 284 height 14
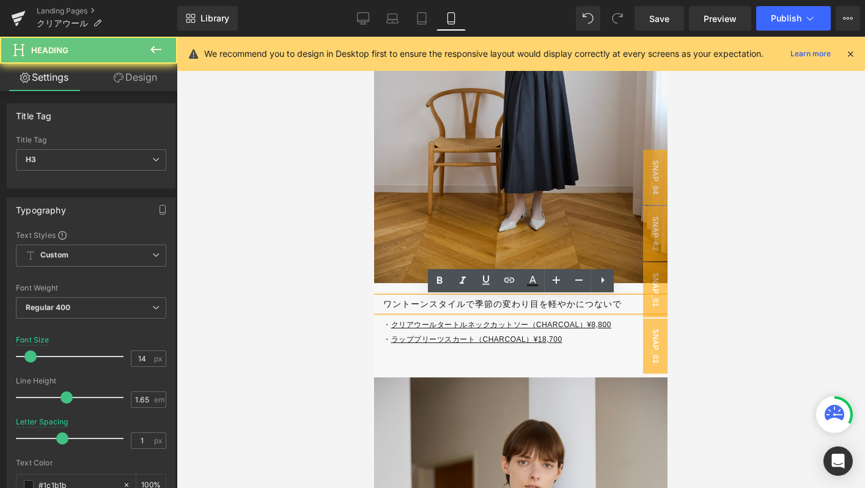
click at [398, 303] on h3 "ワントーンスタイルで季節の変わり目を軽やかにつないで" at bounding box center [525, 304] width 284 height 14
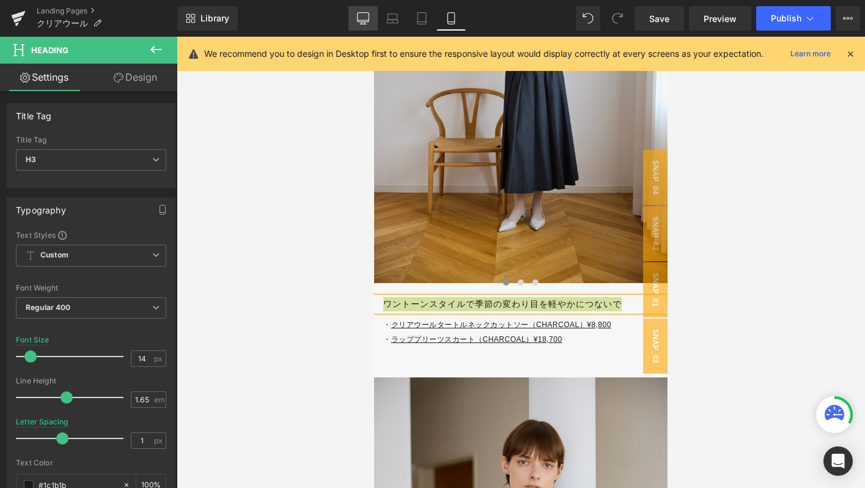
click at [367, 17] on icon at bounding box center [363, 18] width 12 height 12
type input "16"
type input "0"
type input "100"
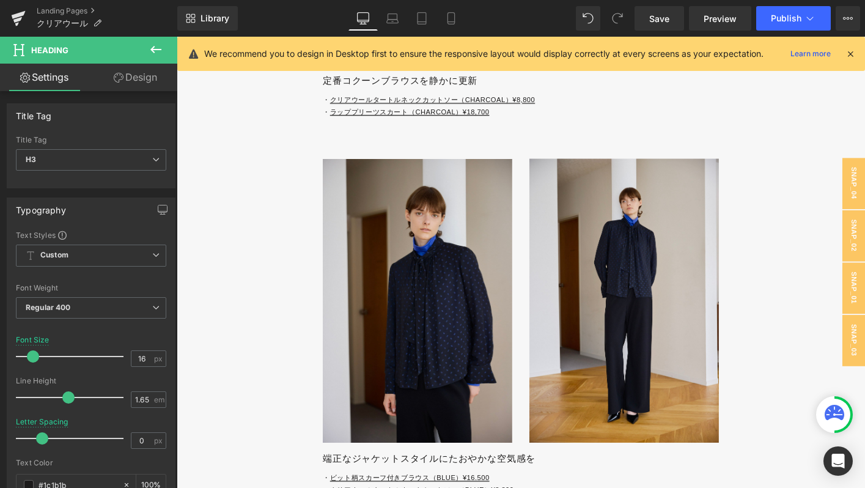
scroll to position [3298, 0]
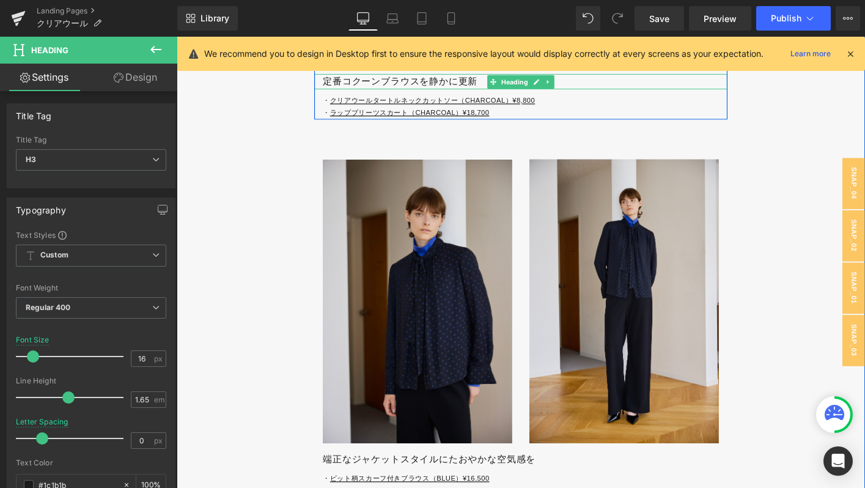
click at [349, 92] on h3 "定番コクーンブラウスを静かに更新" at bounding box center [551, 84] width 435 height 16
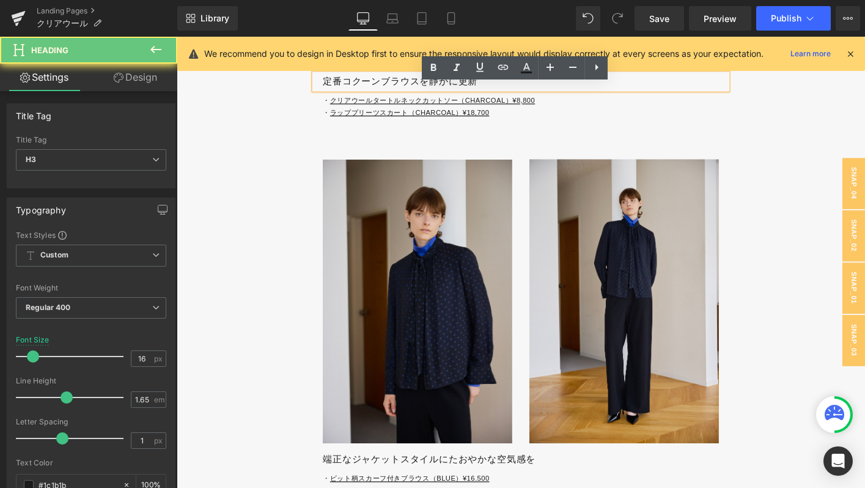
click at [349, 92] on h3 "定番コクーンブラウスを静かに更新" at bounding box center [551, 84] width 435 height 16
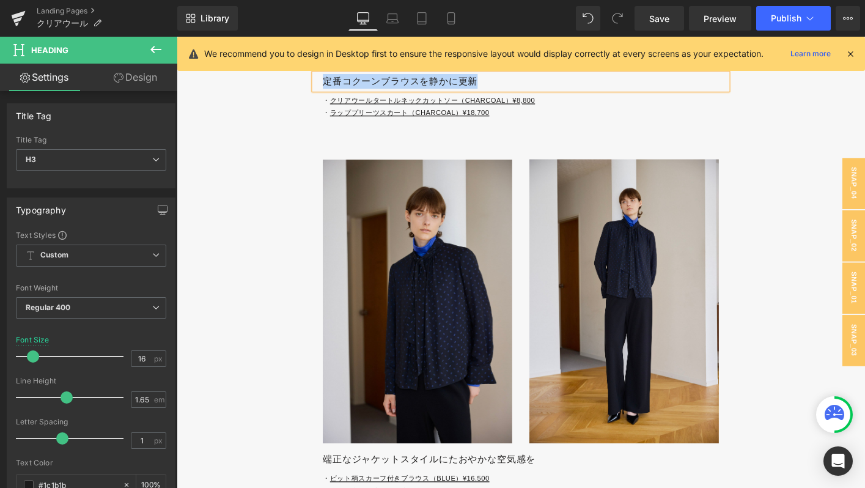
paste div
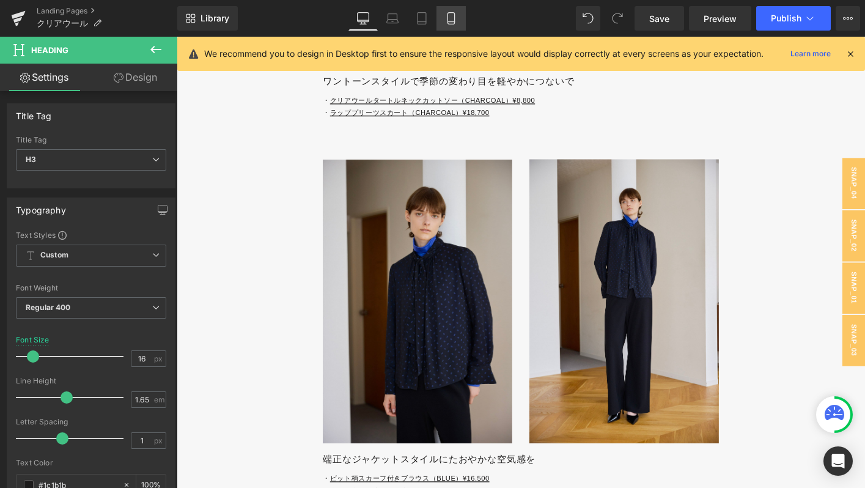
click at [455, 21] on icon at bounding box center [451, 18] width 12 height 12
type input "14"
type input "100"
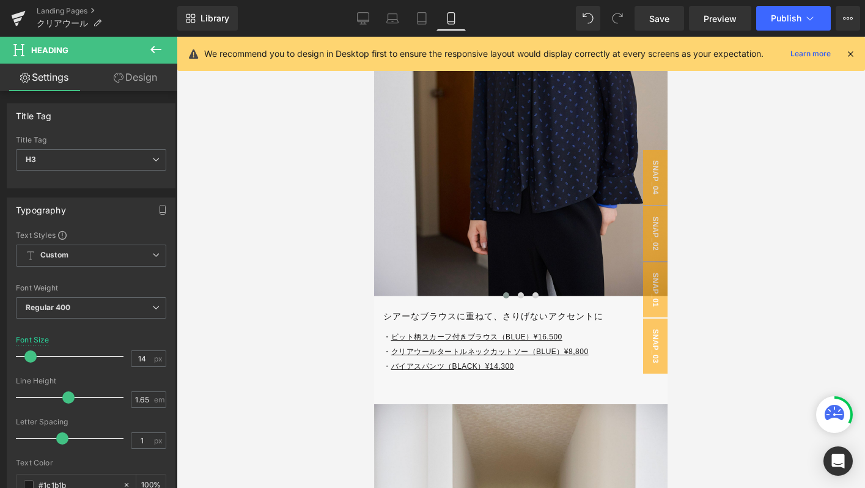
scroll to position [4674, 0]
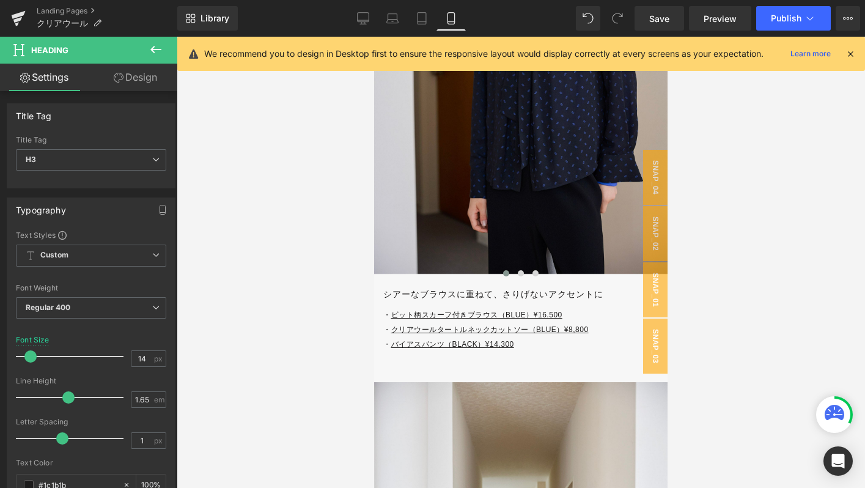
click at [430, 298] on div "シアーなブラウスに重ねて、さりげないアクセントに Heading" at bounding box center [520, 294] width 293 height 14
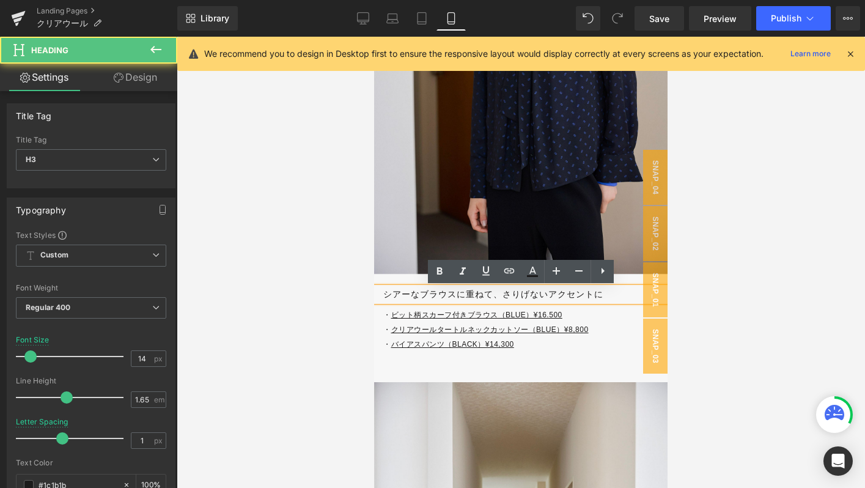
click at [430, 298] on div "シアーなブラウスに重ねて、さりげないアクセントに Heading" at bounding box center [520, 294] width 293 height 14
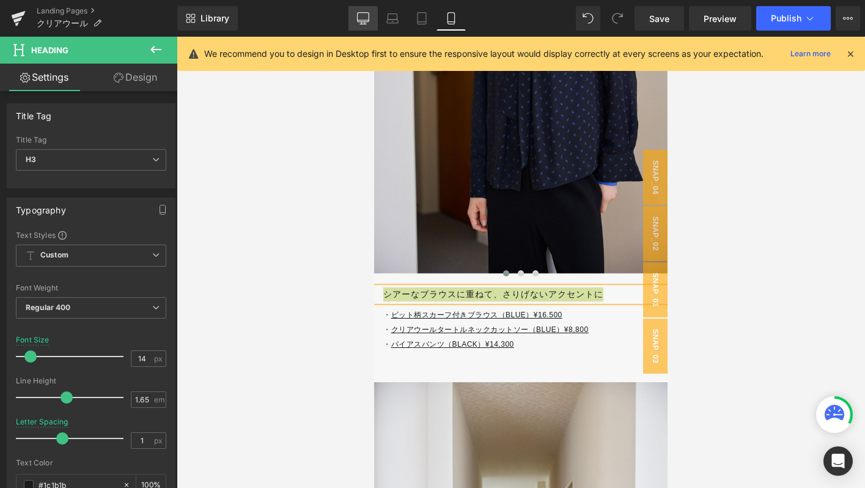
click at [351, 28] on link "Desktop" at bounding box center [362, 18] width 29 height 24
type input "16"
type input "0"
type input "100"
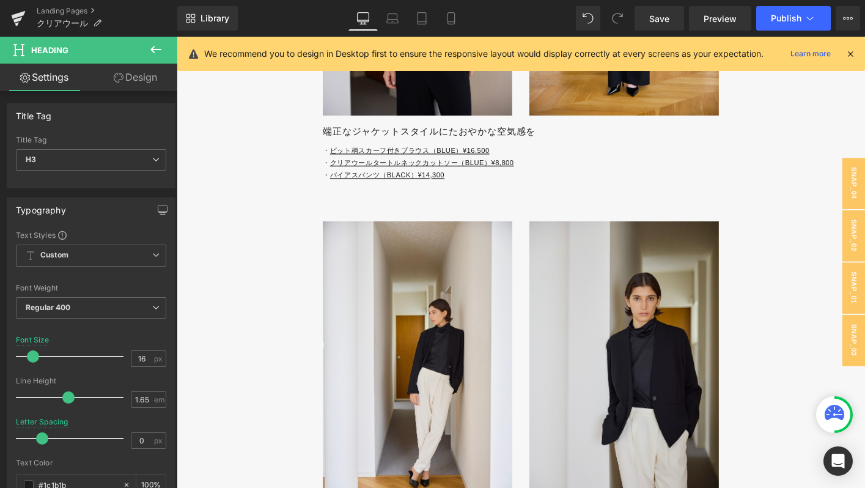
scroll to position [3468, 0]
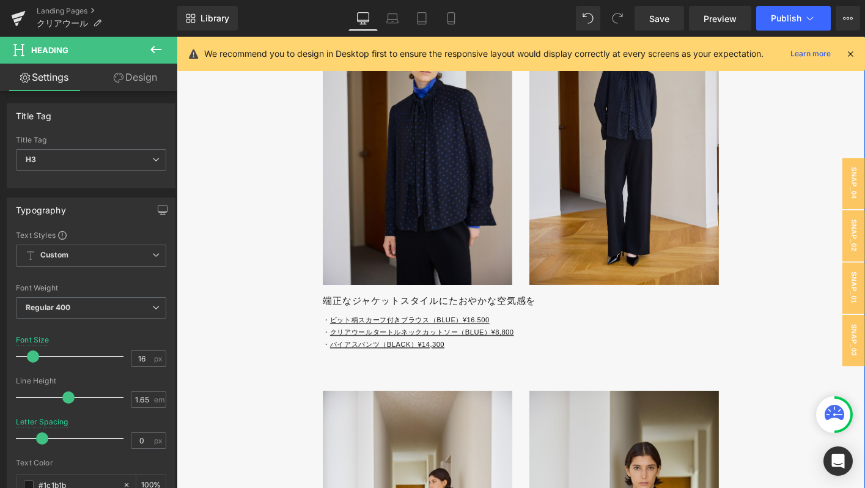
click at [348, 328] on h3 "端正なジャケットスタイルにたおやかな空気感を" at bounding box center [551, 320] width 435 height 16
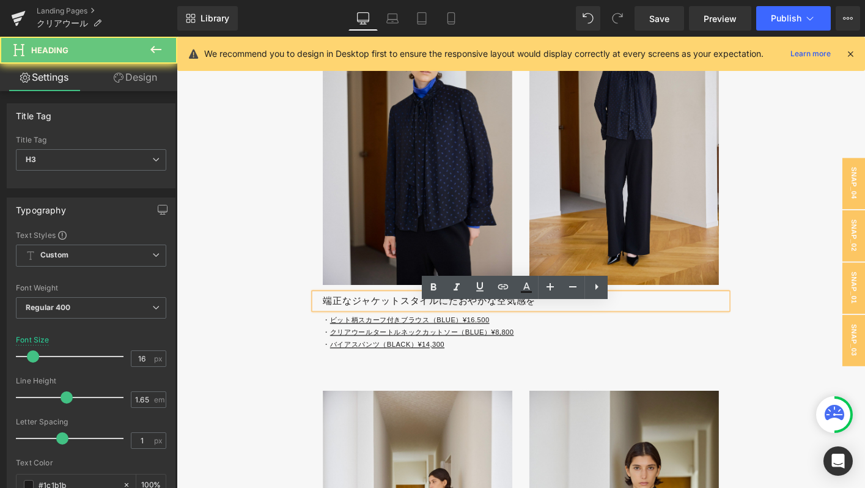
click at [348, 328] on h3 "端正なジャケットスタイルにたおやかな空気感を" at bounding box center [551, 320] width 435 height 16
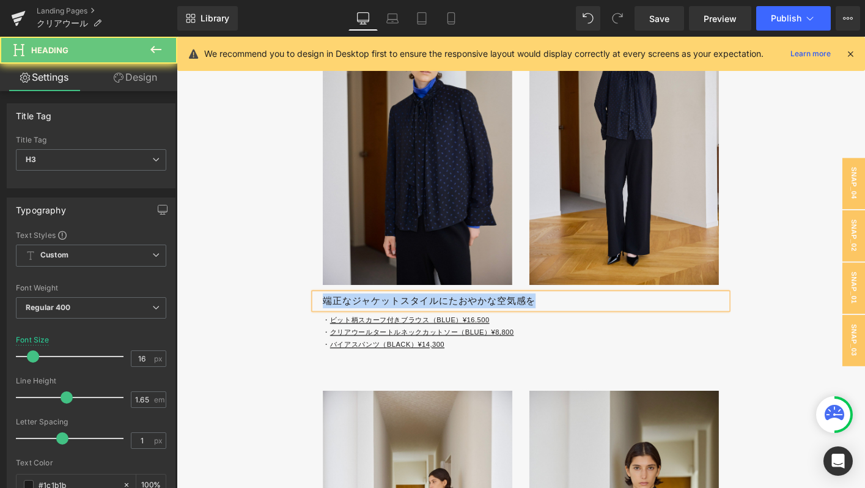
paste div
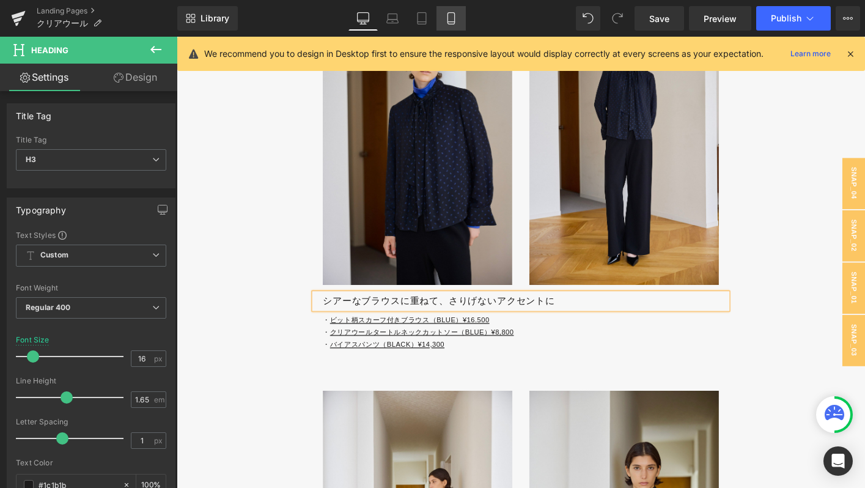
click at [454, 12] on link "Mobile" at bounding box center [450, 18] width 29 height 24
type input "14"
type input "100"
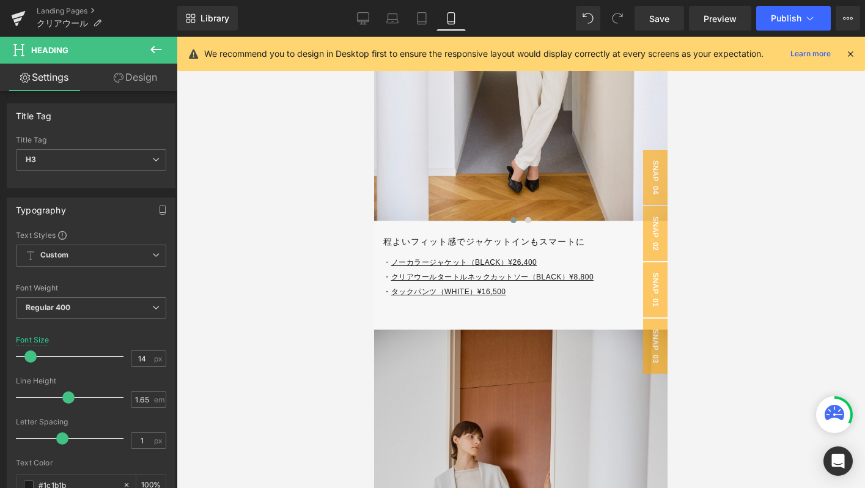
scroll to position [5306, 0]
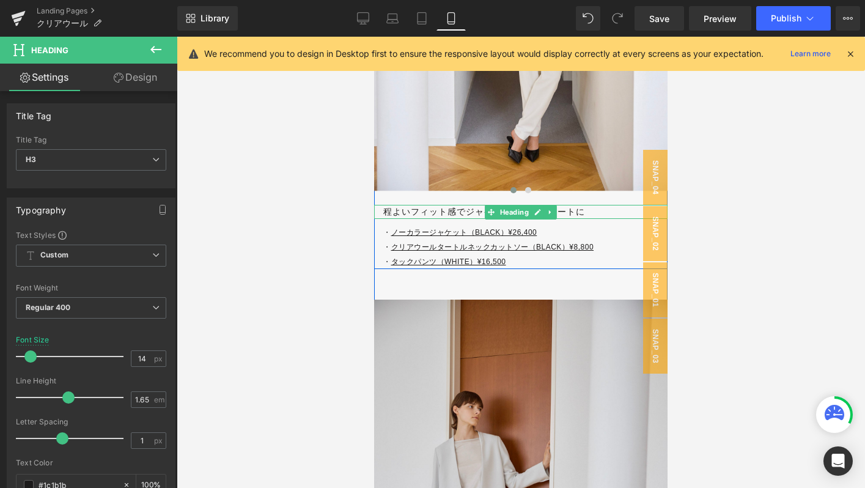
click at [408, 210] on h3 "程よいフィット感でジャケットインもスマートに" at bounding box center [525, 212] width 284 height 14
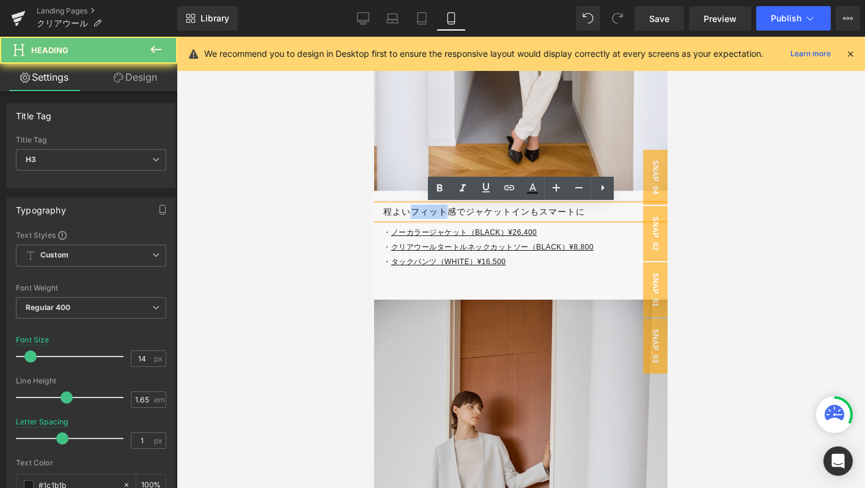
click at [408, 210] on h3 "程よいフィット感でジャケットインもスマートに" at bounding box center [525, 212] width 284 height 14
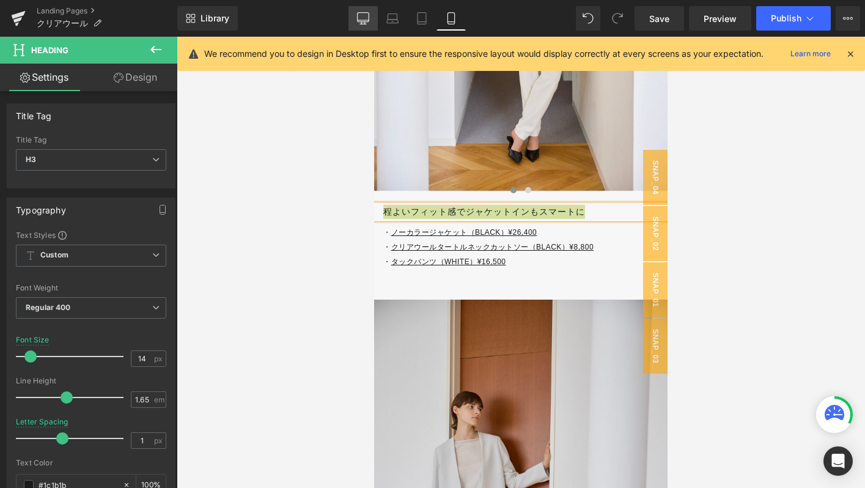
click at [364, 26] on link "Desktop" at bounding box center [362, 18] width 29 height 24
type input "16"
type input "0"
type input "100"
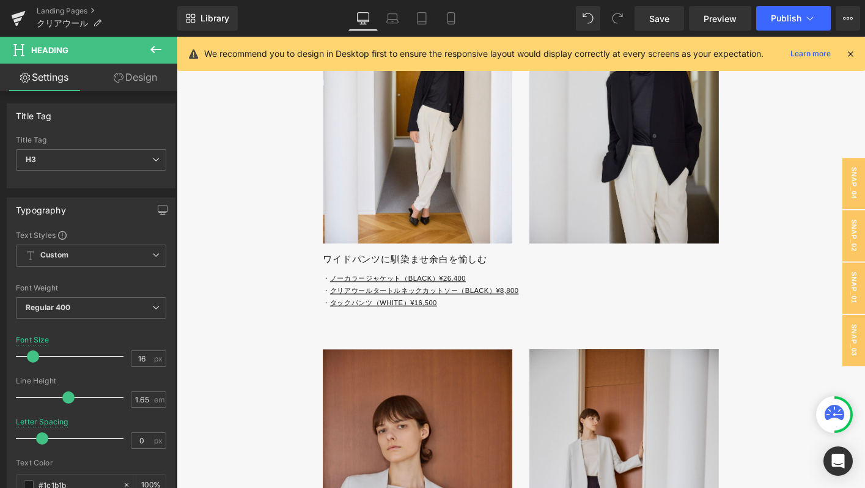
scroll to position [3922, 0]
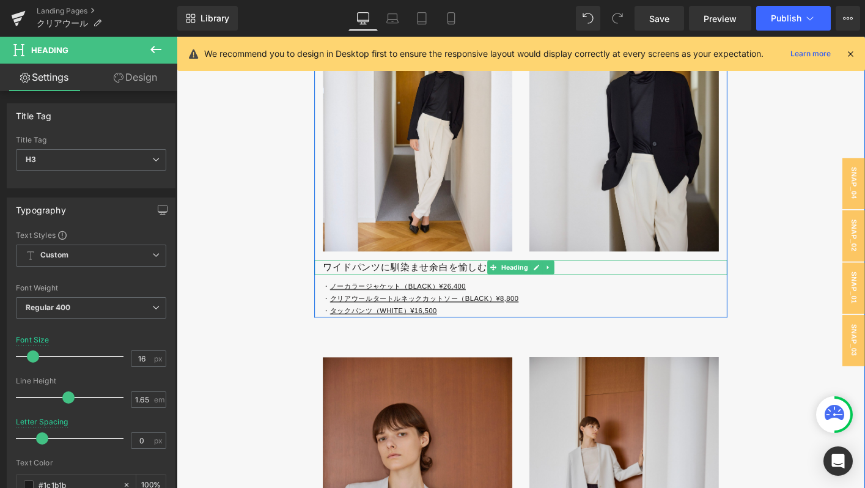
click at [355, 292] on h3 "ワイドパンツに馴染ませ余白を愉しむ" at bounding box center [551, 285] width 435 height 16
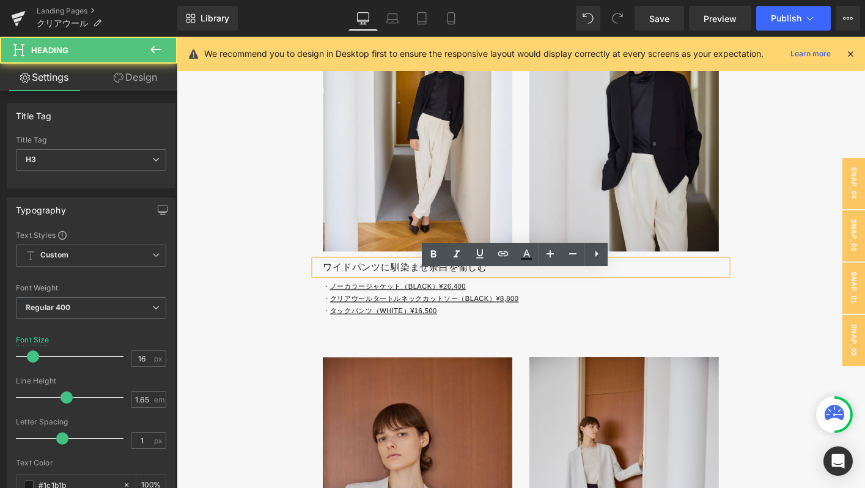
click at [355, 292] on h3 "ワイドパンツに馴染ませ余白を愉しむ" at bounding box center [551, 285] width 435 height 16
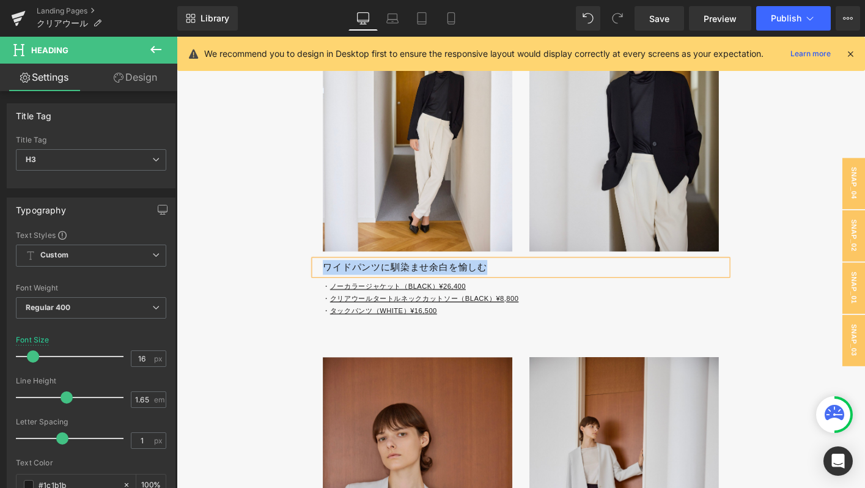
paste div
click at [445, 23] on icon at bounding box center [451, 18] width 12 height 12
type input "14"
type input "100"
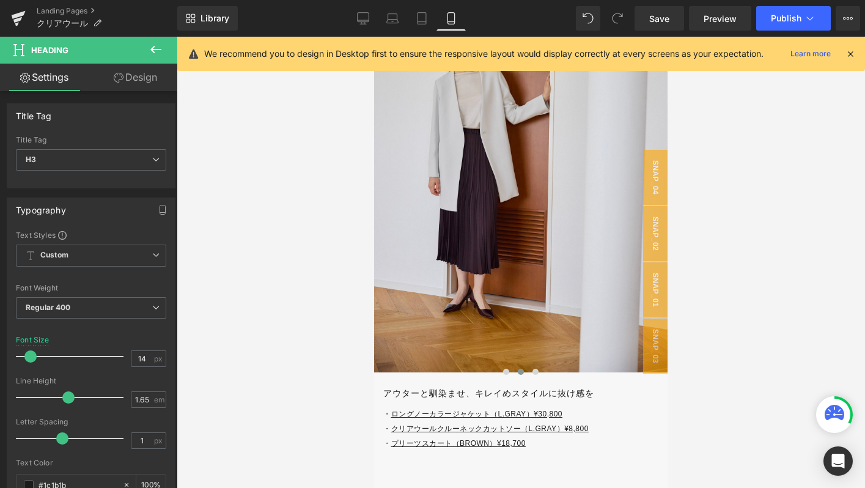
scroll to position [5667, 0]
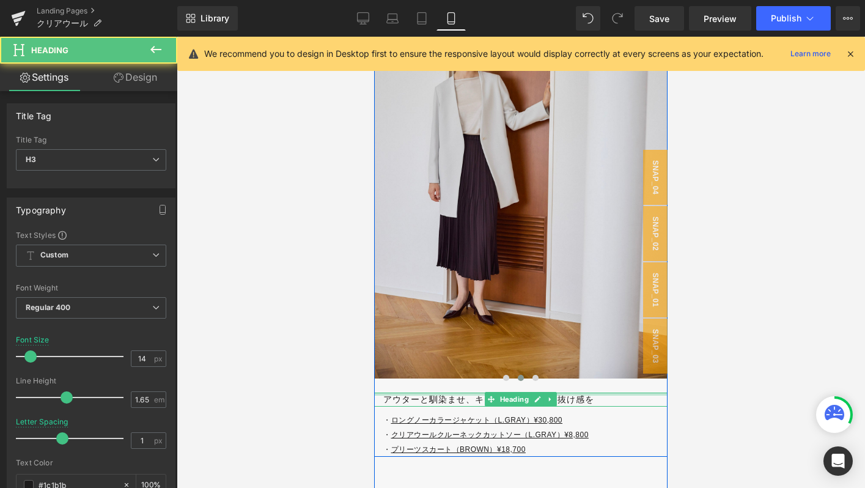
click at [430, 395] on div at bounding box center [520, 393] width 293 height 3
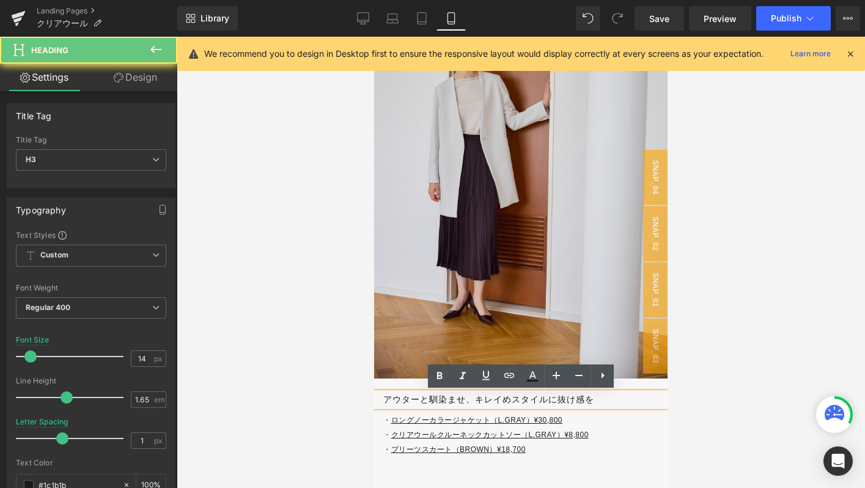
click at [430, 395] on h3 "アウターと馴染ませ、キレイめスタイルに抜け感を" at bounding box center [525, 399] width 284 height 14
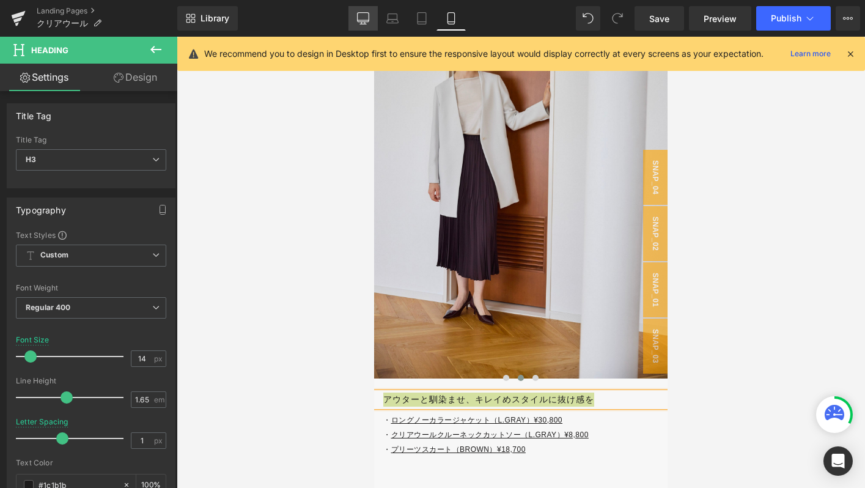
click at [361, 23] on icon at bounding box center [363, 18] width 12 height 12
type input "16"
type input "0"
type input "100"
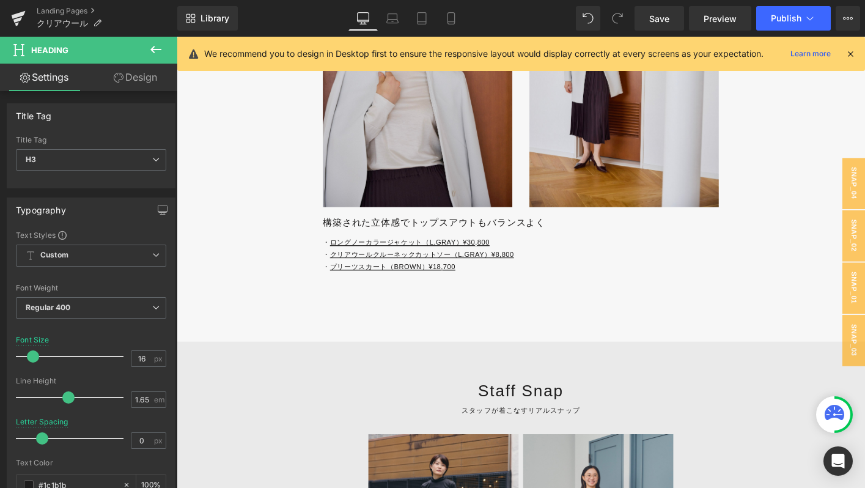
scroll to position [4347, 0]
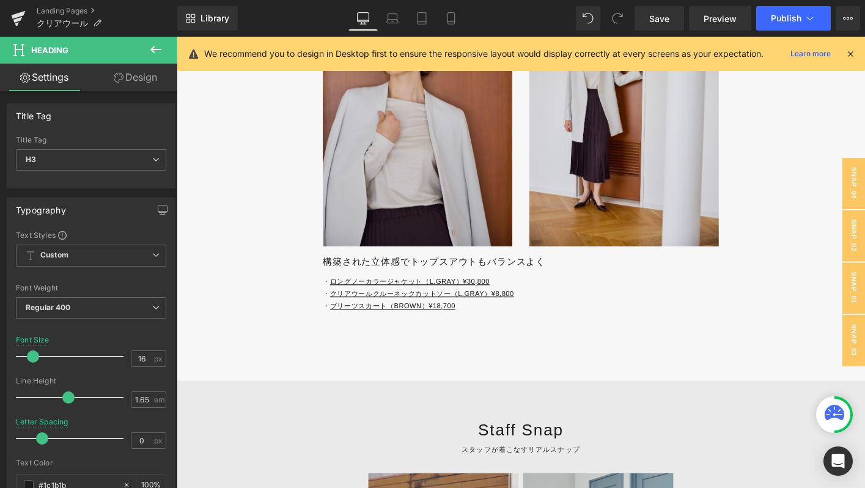
click at [357, 287] on h3 "構築された立体感でトップスアウトもバランスよく" at bounding box center [551, 279] width 435 height 16
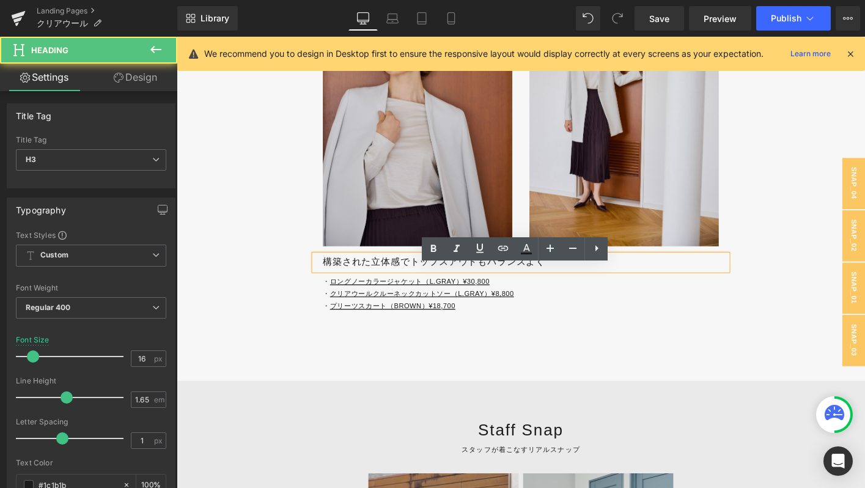
click at [357, 287] on h3 "構築された立体感でトップスアウトもバランスよく" at bounding box center [551, 279] width 435 height 16
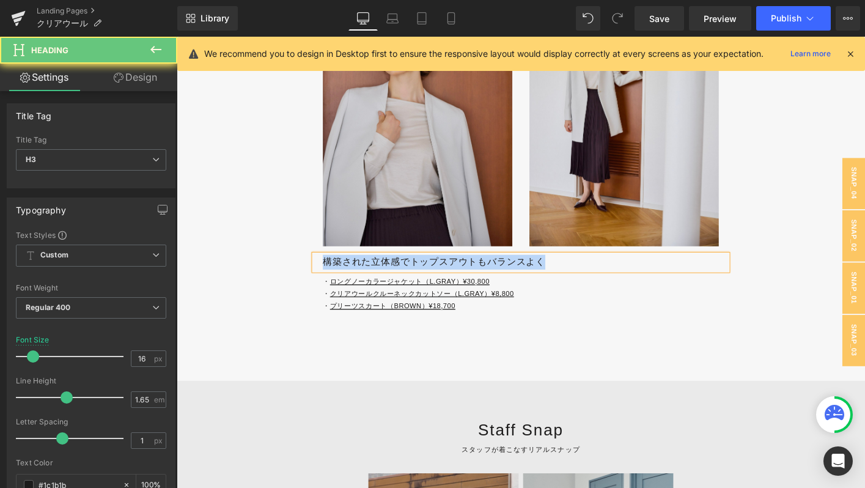
paste div
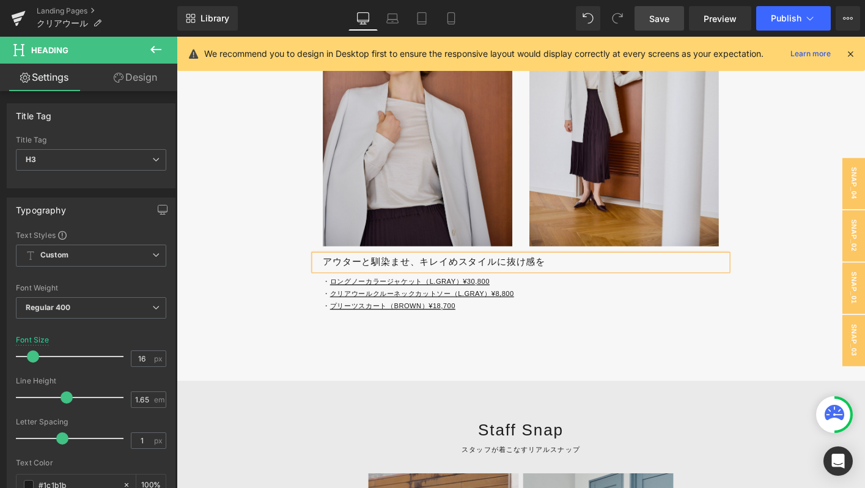
click at [665, 12] on span "Save" at bounding box center [659, 18] width 20 height 13
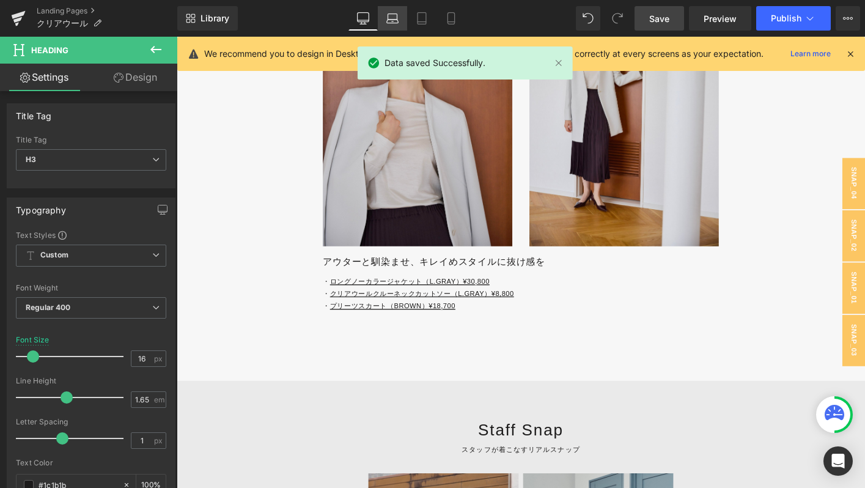
click at [384, 17] on link "Laptop" at bounding box center [392, 18] width 29 height 24
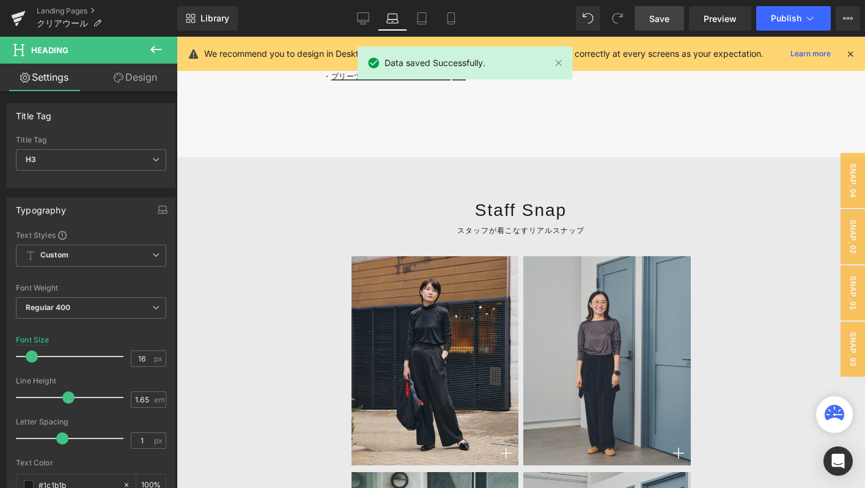
type input "15"
type input "100"
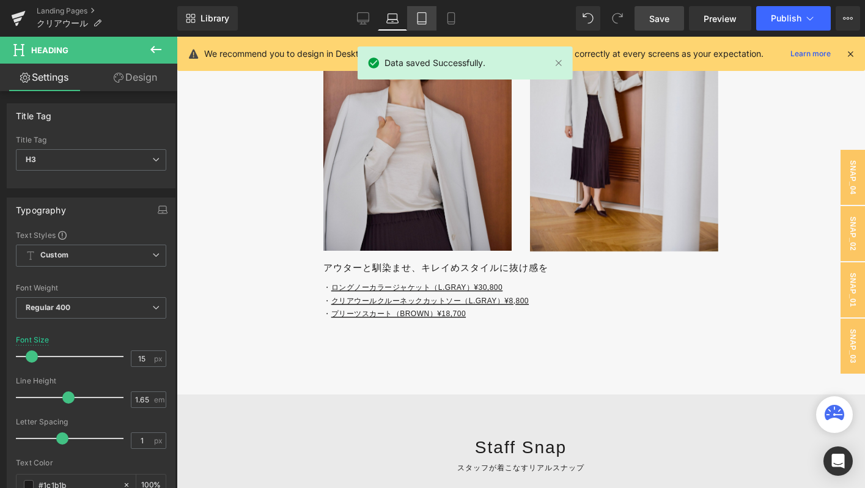
click at [428, 16] on icon at bounding box center [422, 18] width 12 height 12
type input "14"
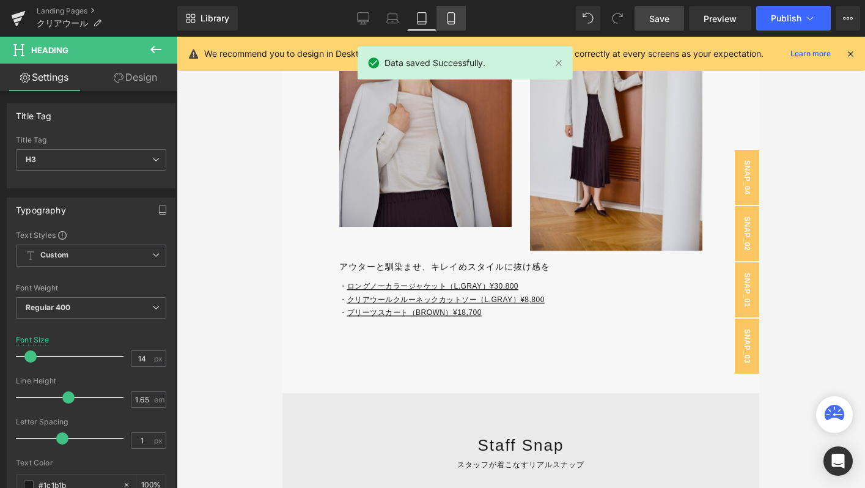
scroll to position [3798, 0]
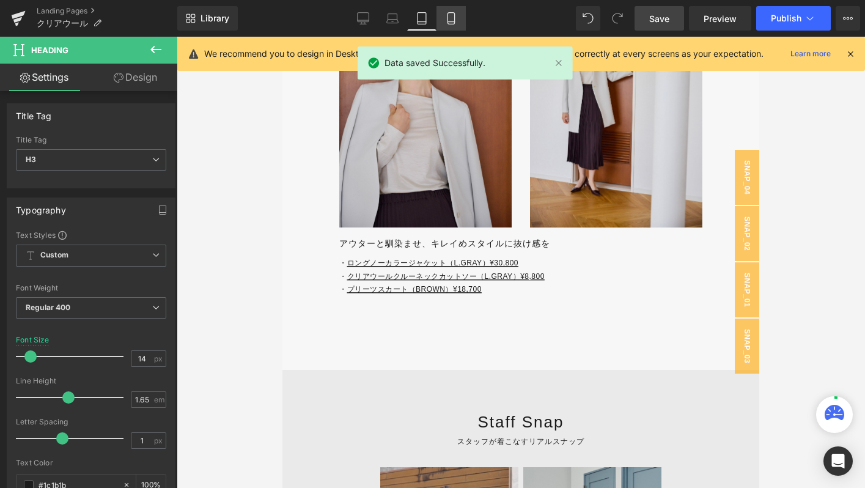
click at [447, 15] on icon at bounding box center [451, 18] width 12 height 12
type input "100"
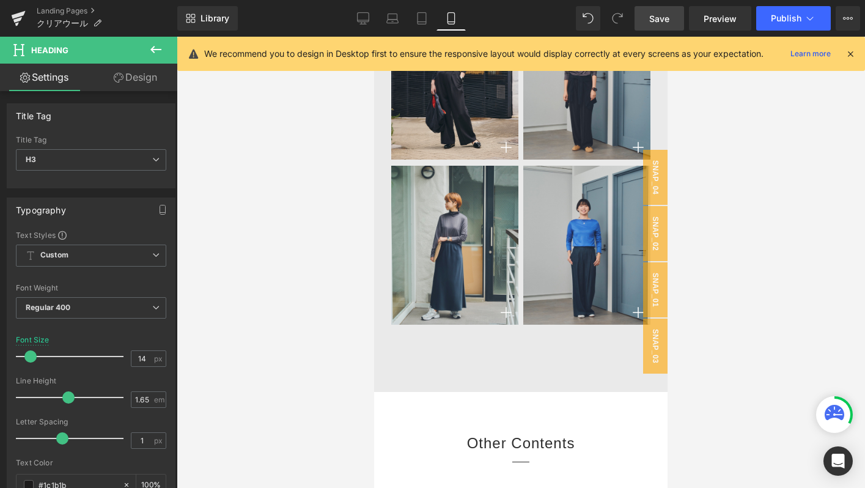
scroll to position [6234, 0]
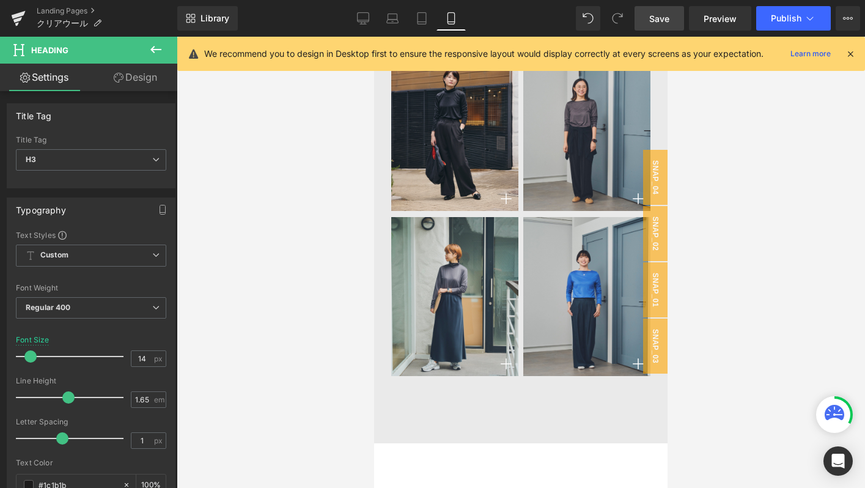
click at [669, 15] on span "Save" at bounding box center [659, 18] width 20 height 13
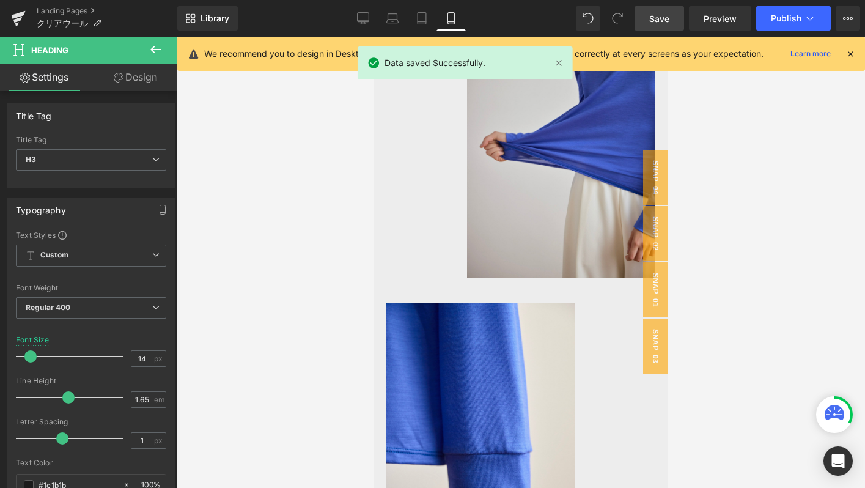
scroll to position [0, 0]
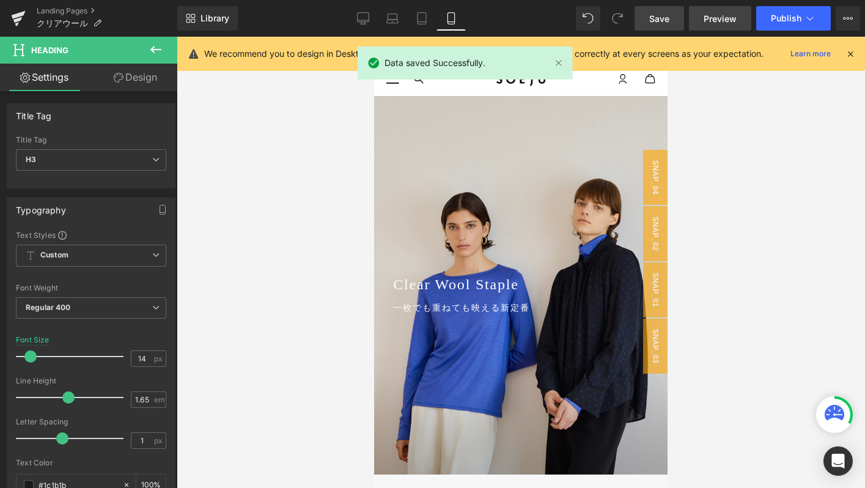
click at [712, 17] on span "Preview" at bounding box center [720, 18] width 33 height 13
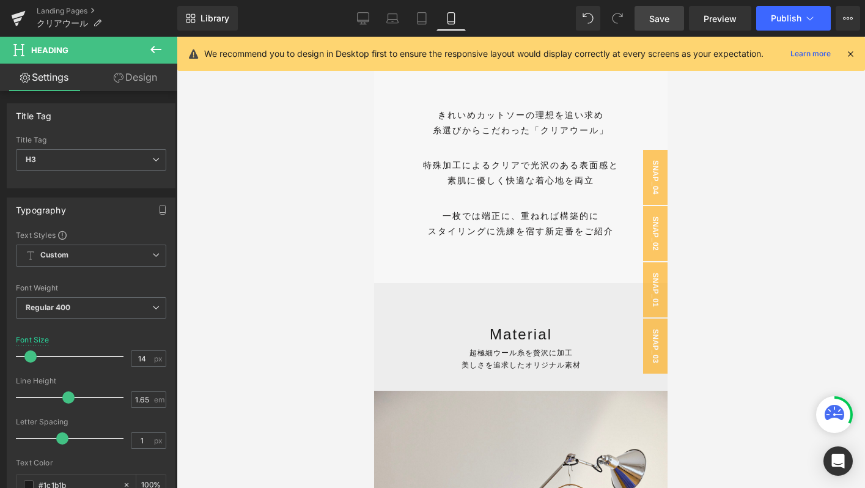
scroll to position [342, 0]
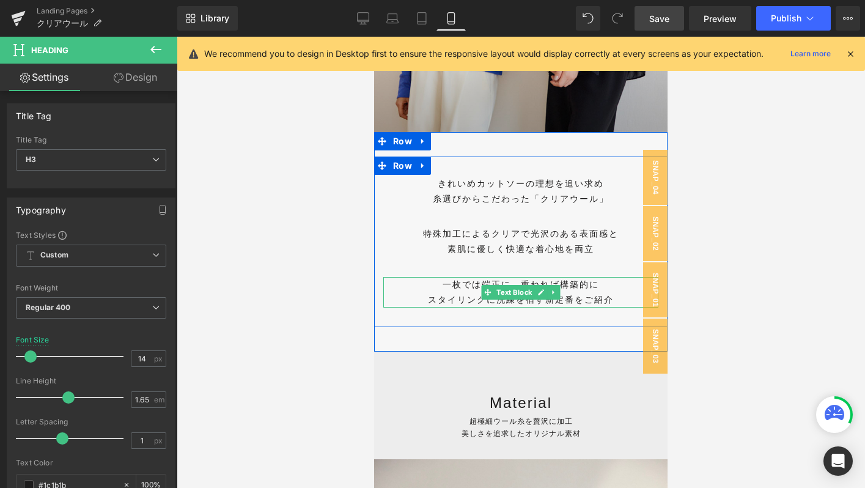
click at [624, 301] on p "スタイリングに洗練を宿す新定番をご紹介" at bounding box center [520, 299] width 275 height 15
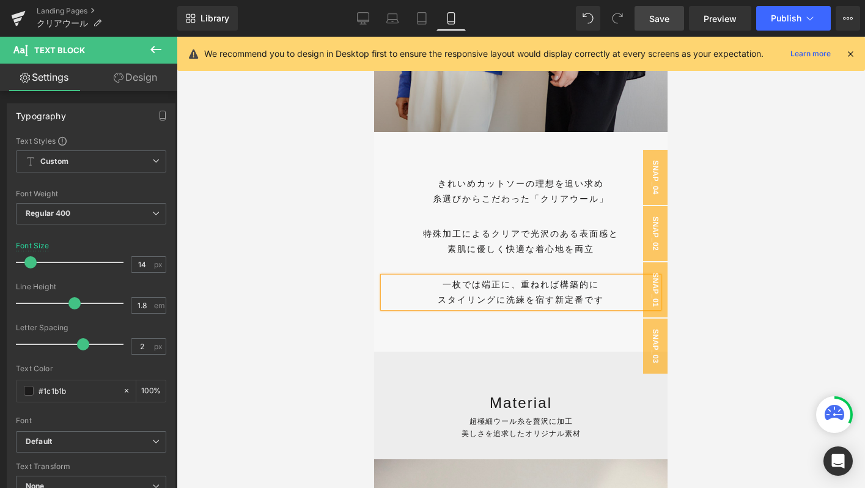
click at [659, 24] on span "Save" at bounding box center [659, 18] width 20 height 13
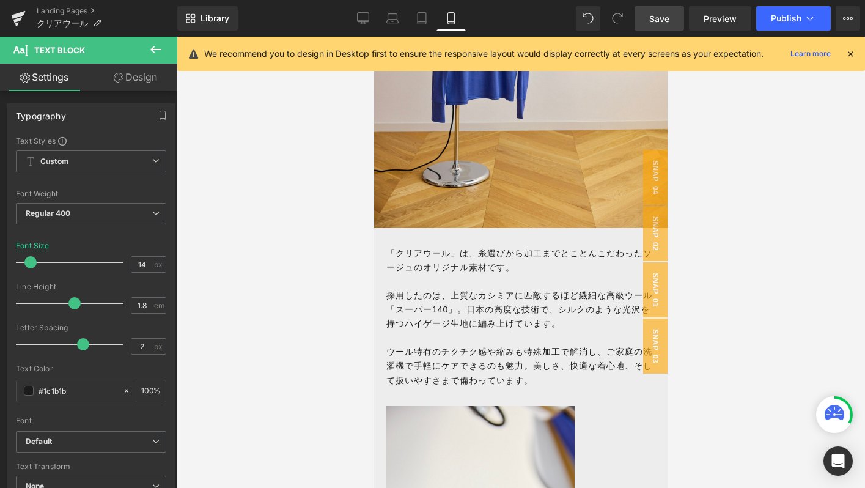
scroll to position [1034, 0]
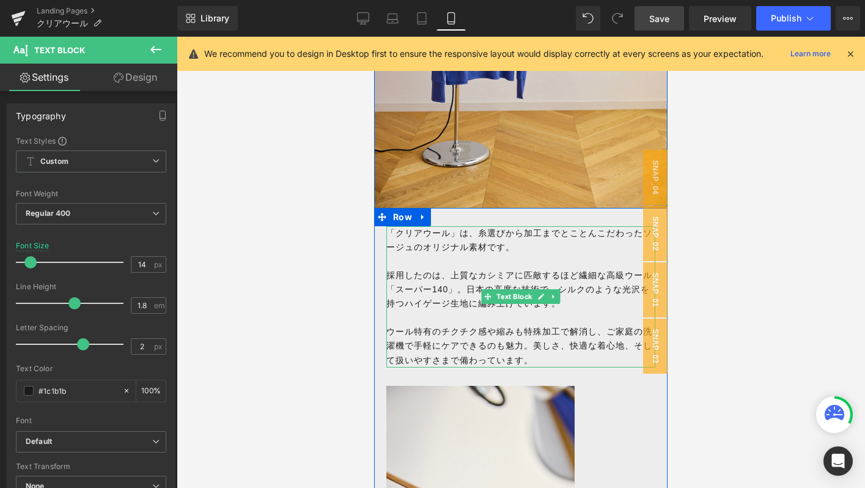
click at [504, 243] on p "「クリアウール」は、糸選びから加工までとことんこだわったソージュのオリジナル素材です。" at bounding box center [520, 240] width 269 height 28
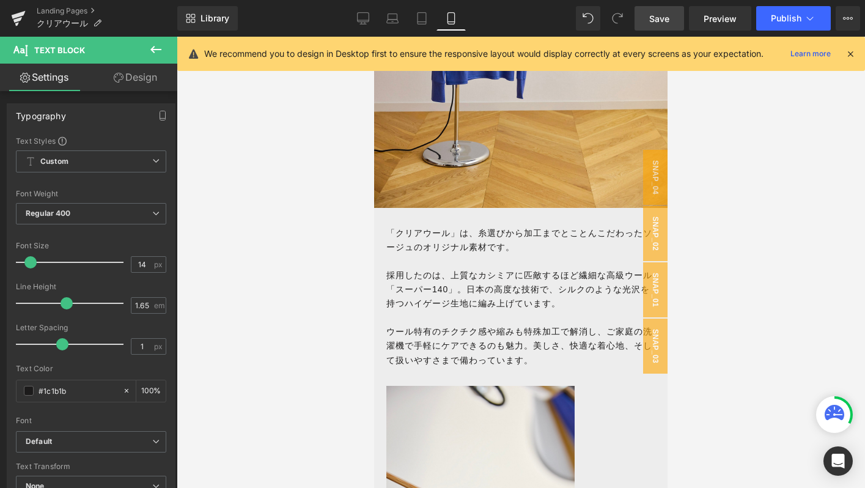
click at [669, 18] on span "Save" at bounding box center [659, 18] width 20 height 13
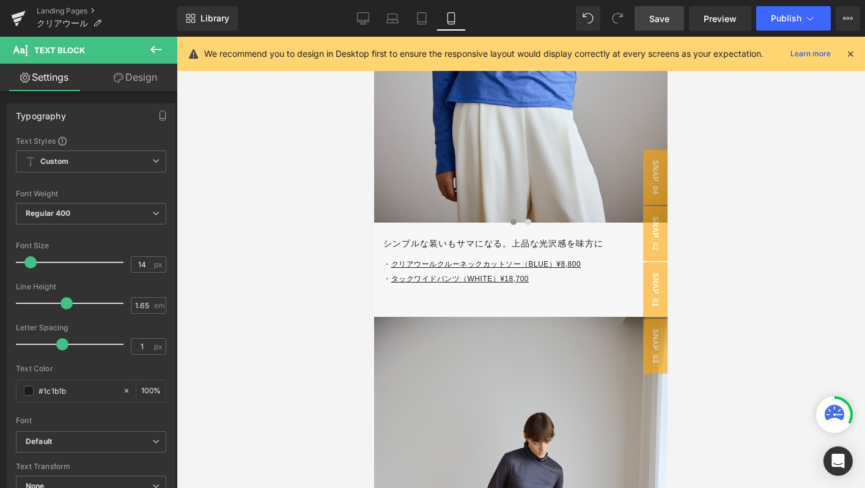
scroll to position [3659, 0]
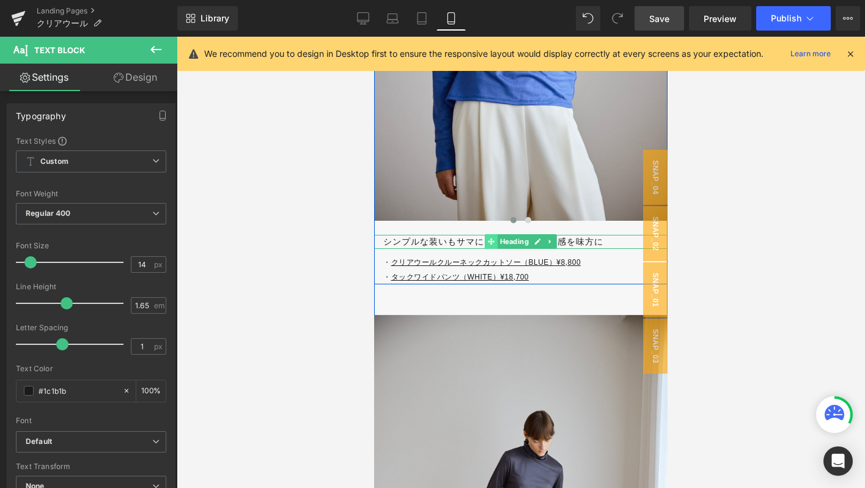
click at [490, 240] on icon at bounding box center [491, 241] width 7 height 7
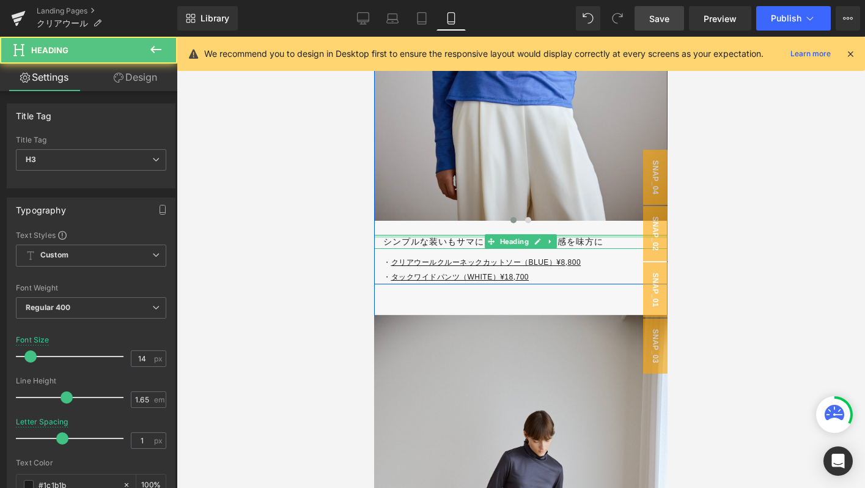
click at [457, 237] on div at bounding box center [520, 236] width 293 height 3
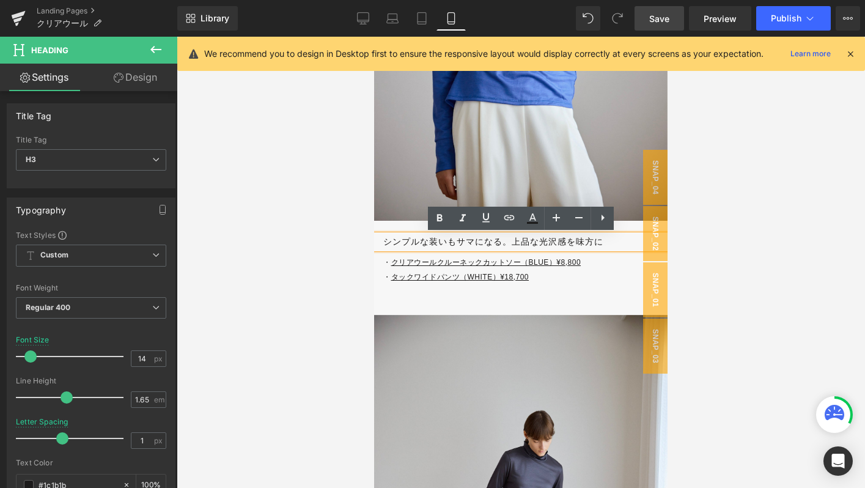
click at [512, 243] on h3 "シンプルな装いもサマになる。上品な光沢感を味方に" at bounding box center [525, 242] width 284 height 14
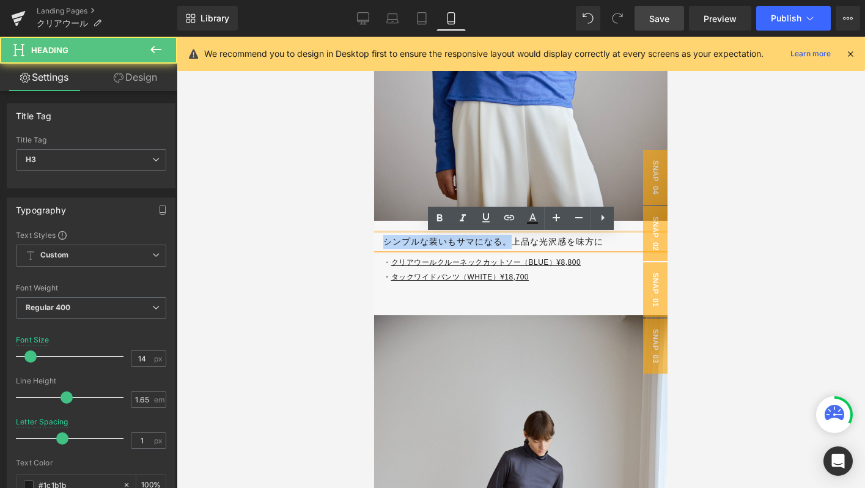
drag, startPoint x: 512, startPoint y: 243, endPoint x: 376, endPoint y: 243, distance: 135.7
click at [376, 243] on div "シンプルな装いもサマになる。上品な光沢感を味方に" at bounding box center [520, 242] width 293 height 14
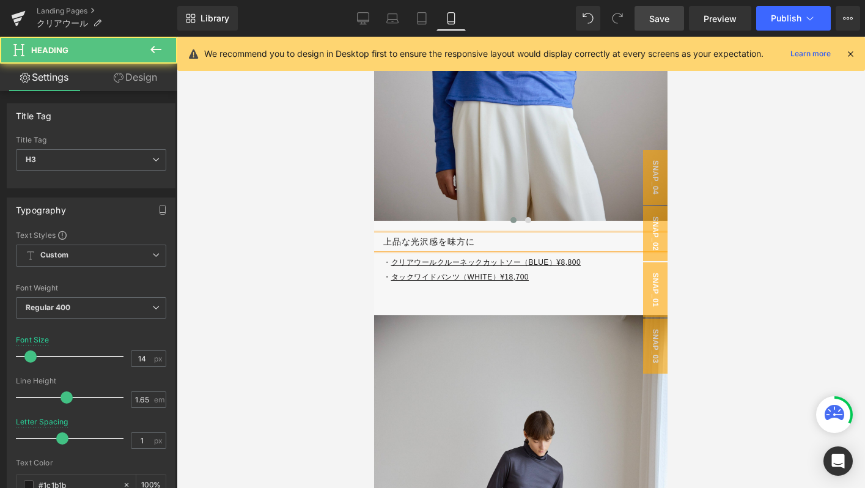
click at [481, 242] on h3 "上品な光沢感を味方に" at bounding box center [525, 242] width 284 height 14
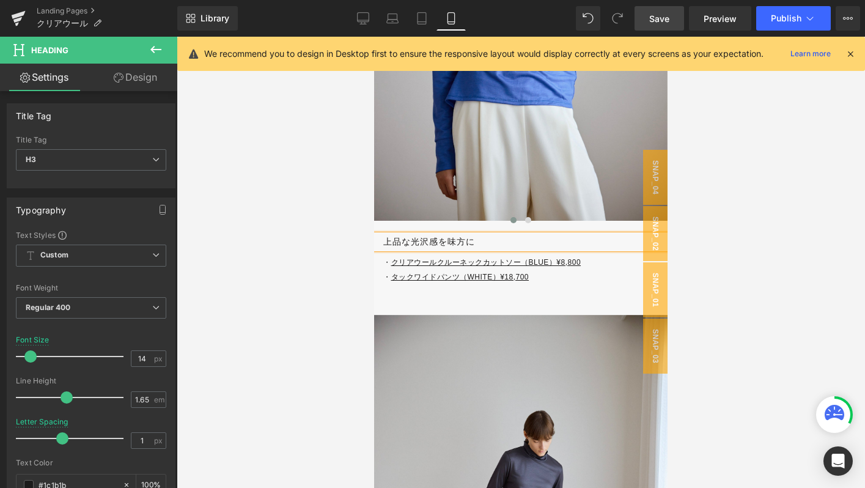
click at [385, 242] on h3 "上品な光沢感を味方に" at bounding box center [525, 242] width 284 height 14
click at [669, 18] on span "Save" at bounding box center [659, 18] width 20 height 13
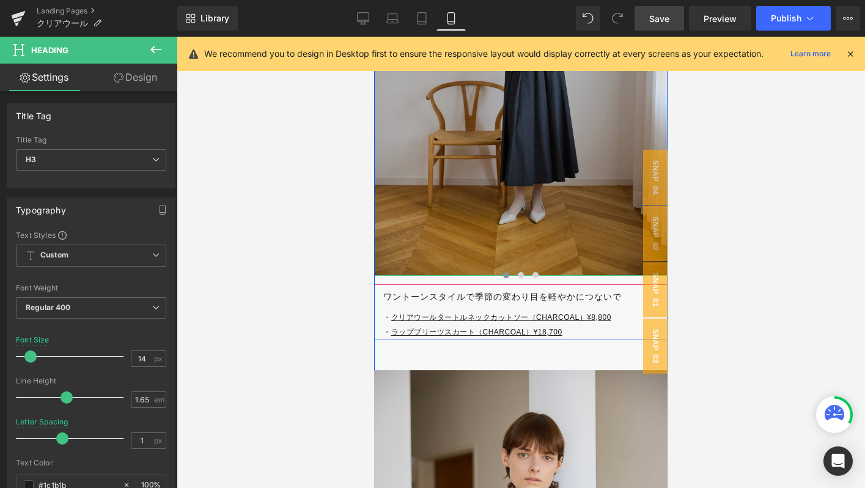
scroll to position [4124, 0]
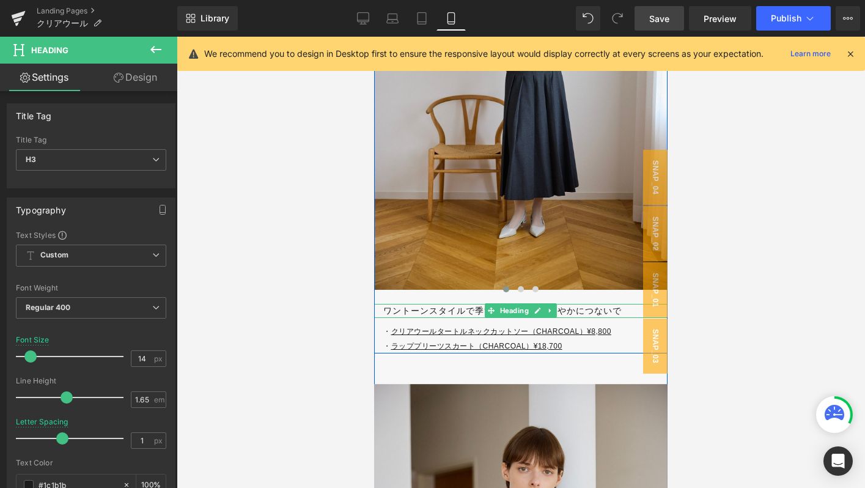
click at [444, 313] on h3 "ワントーンスタイルで季節の変わり目を軽やかにつないで" at bounding box center [525, 311] width 284 height 14
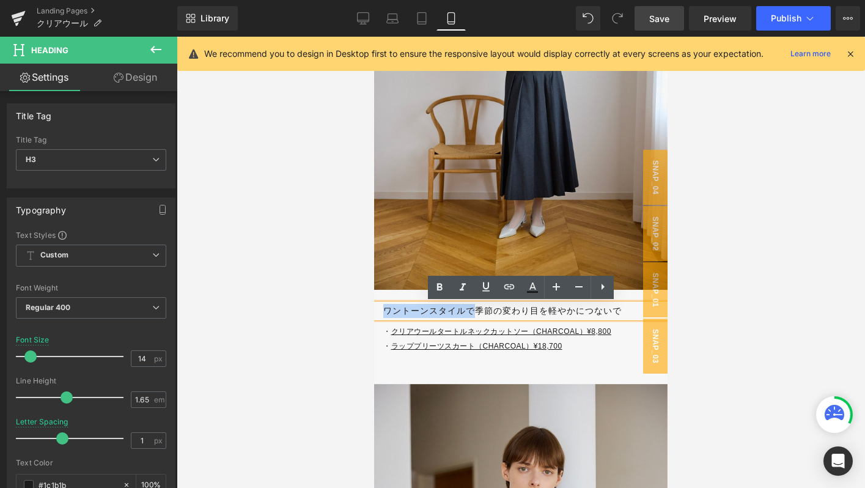
drag, startPoint x: 471, startPoint y: 312, endPoint x: 718, endPoint y: 349, distance: 249.1
click at [374, 312] on html "コンテンツへスキップ 22,000円(税込)以上のご注文で送料無料 ITEMS すべての商品 この季節におすすめ #1 3シーズン活躍する羽織れるワンピース …" at bounding box center [520, 53] width 293 height 8283
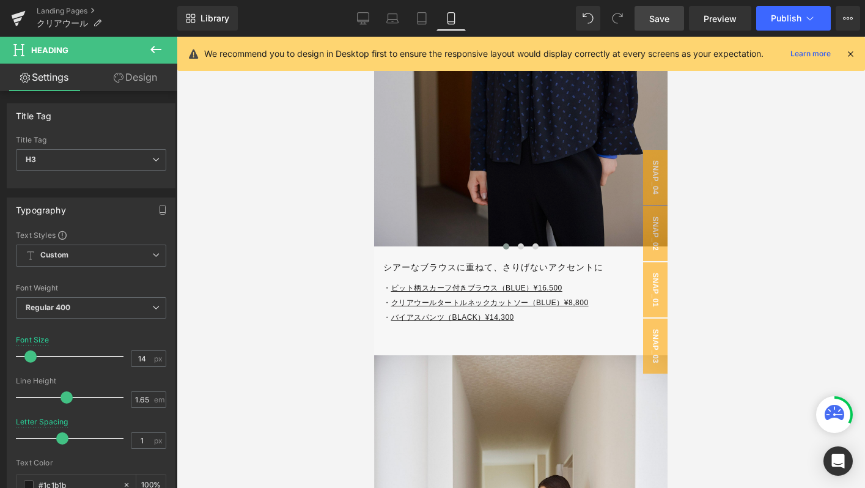
scroll to position [4700, 0]
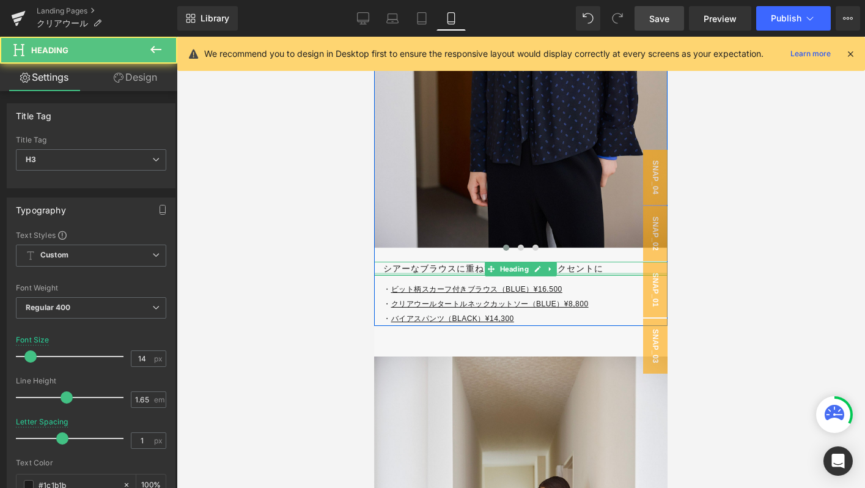
click at [419, 273] on div at bounding box center [520, 274] width 293 height 3
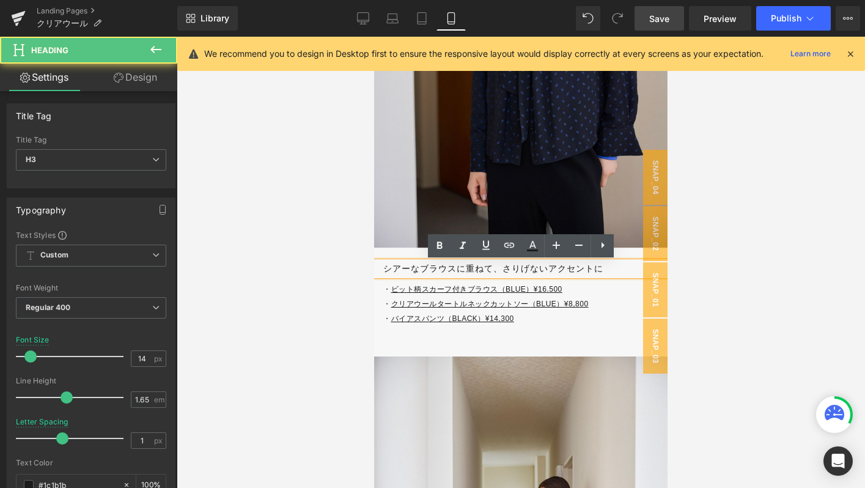
click at [419, 267] on h3 "シアーなブラウスに重ねて、さりげないアクセントに" at bounding box center [525, 269] width 284 height 14
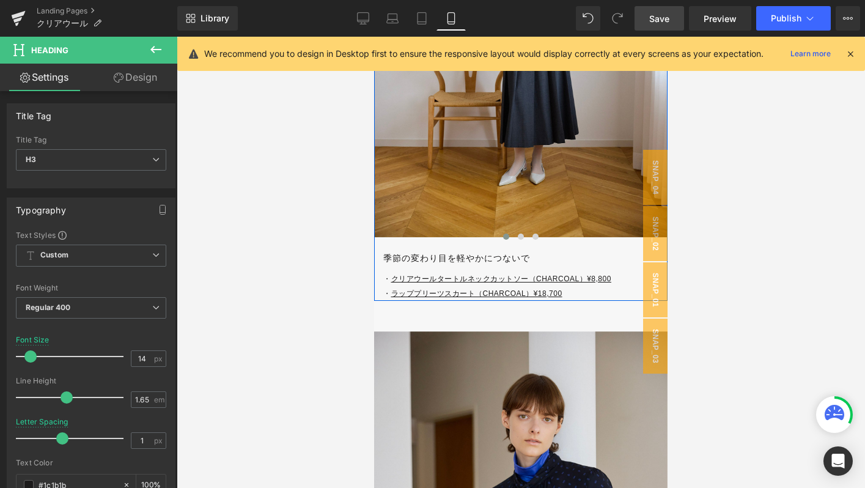
scroll to position [4180, 0]
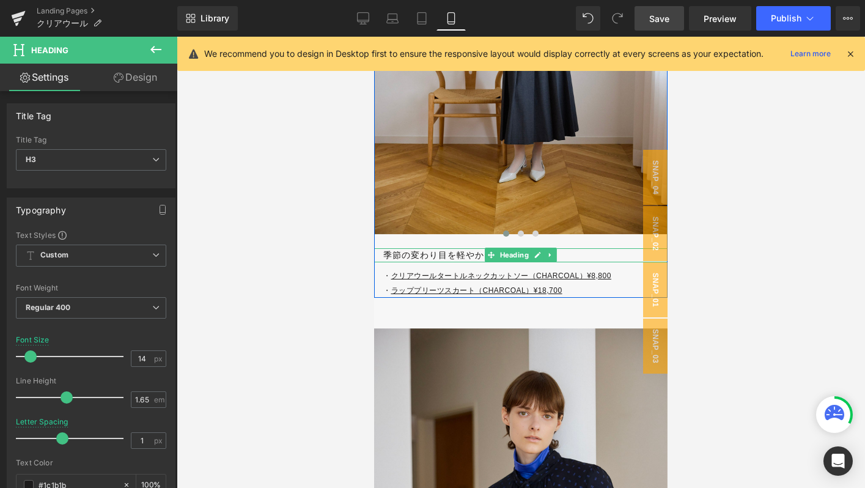
click at [395, 258] on h3 "季節の変わり目を軽やかにつないで" at bounding box center [525, 255] width 284 height 14
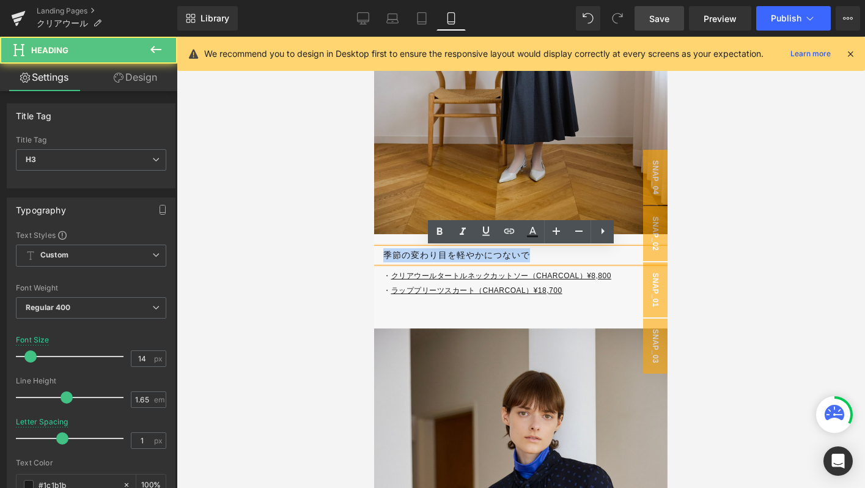
drag, startPoint x: 550, startPoint y: 259, endPoint x: 378, endPoint y: 255, distance: 171.8
click at [378, 255] on div "季節の変わり目を軽やかにつないで" at bounding box center [520, 255] width 293 height 14
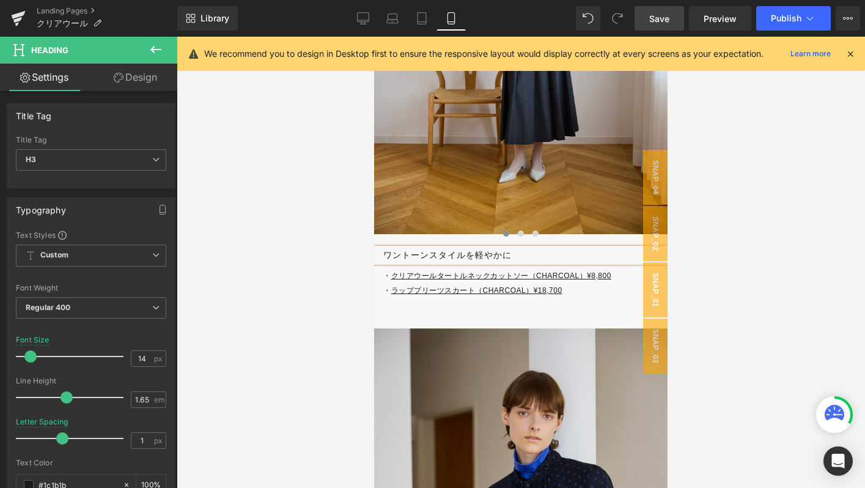
click at [385, 258] on h3 "ワントーンスタイルを軽やかに" at bounding box center [525, 255] width 284 height 14
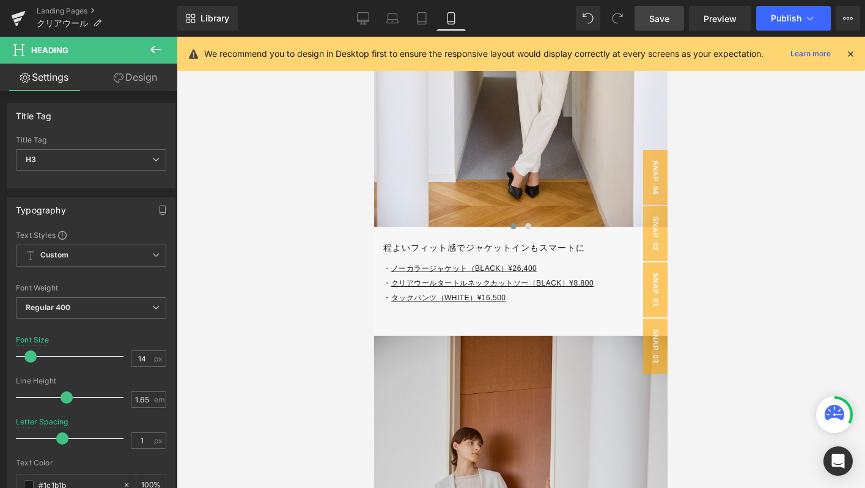
scroll to position [5271, 0]
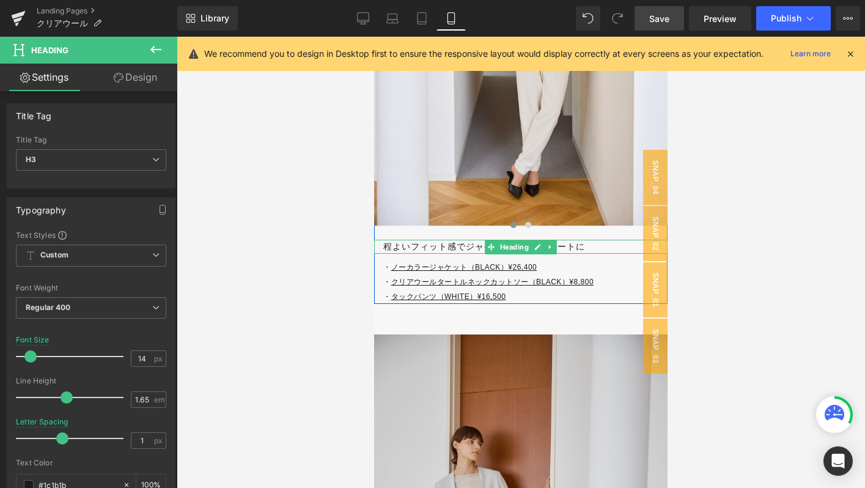
click at [438, 245] on h3 "程よいフィット感でジャケットインもスマートに" at bounding box center [525, 247] width 284 height 14
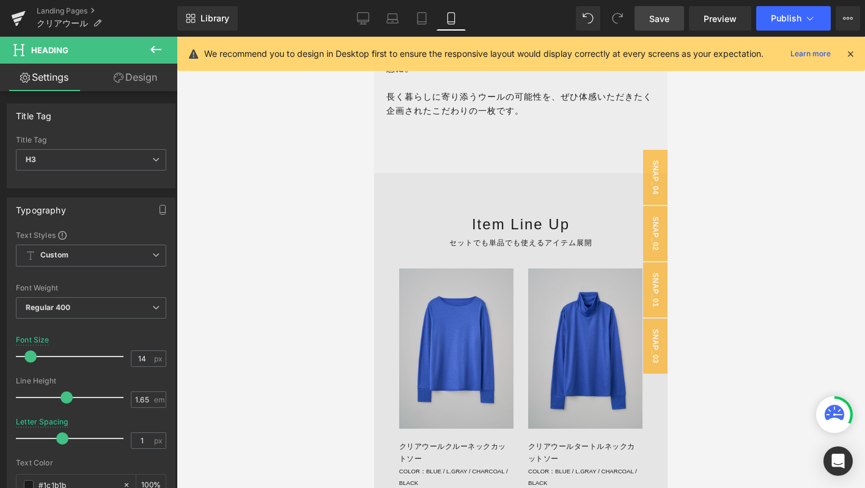
scroll to position [2706, 0]
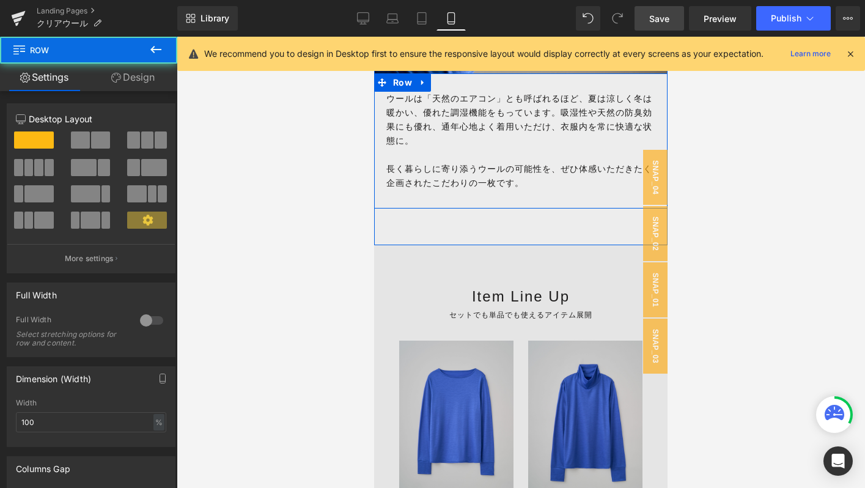
click at [416, 193] on div "ウールは「天然のエアコン」とも呼ばれるほど、夏は涼しく冬は暖かい、優れた調湿機能をもっています。吸湿性や天然の防臭効果にも優れ、通年心地よく着用いただけ、衣服…" at bounding box center [520, 141] width 293 height 136
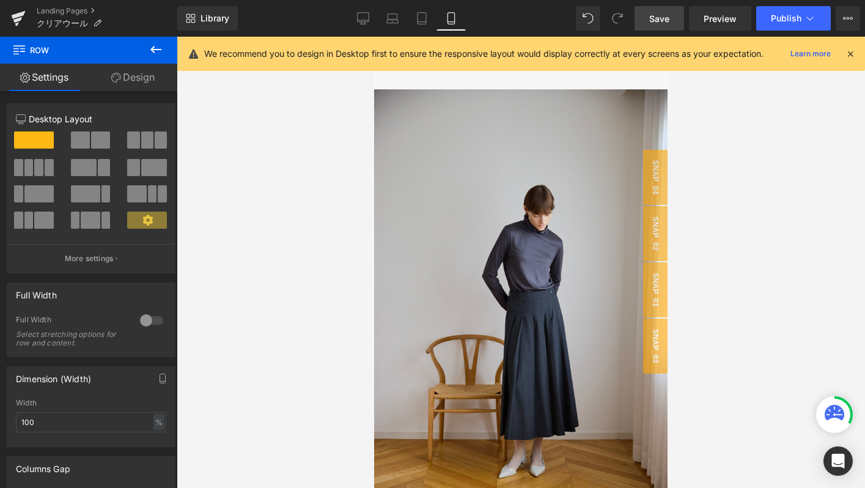
scroll to position [3706, 0]
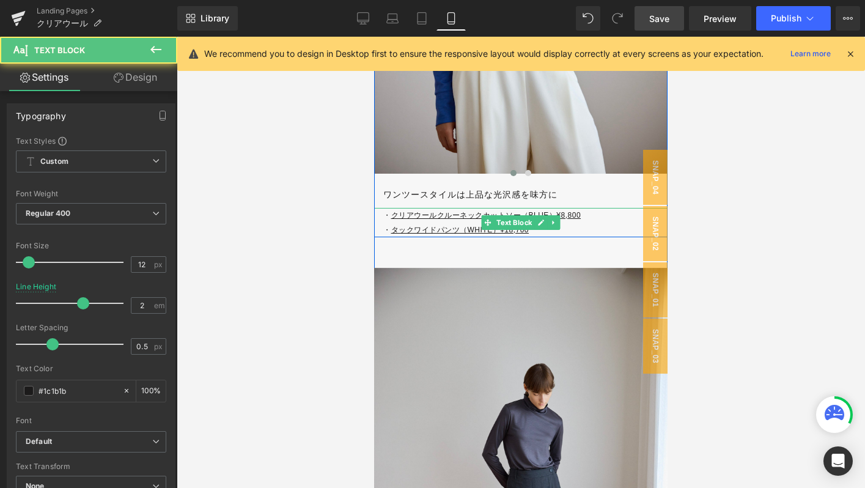
click at [423, 212] on u "クリアウールクルーネックカットソー（BLUE）¥8,800" at bounding box center [486, 215] width 190 height 9
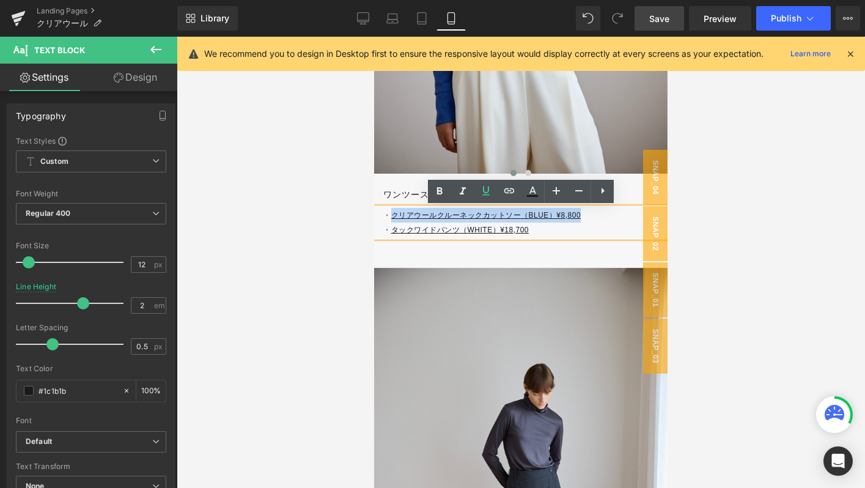
drag, startPoint x: 392, startPoint y: 216, endPoint x: 600, endPoint y: 212, distance: 207.9
click at [600, 212] on p "・ クリアウールクルーネックカットソー（BLUE）¥8,800" at bounding box center [525, 215] width 284 height 15
click at [508, 191] on icon at bounding box center [509, 190] width 15 height 15
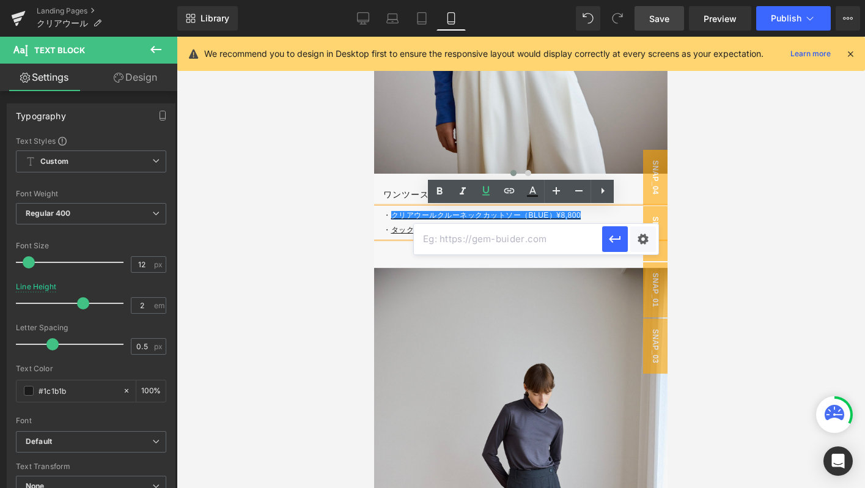
click at [475, 241] on input "text" at bounding box center [508, 239] width 188 height 31
paste input "https://store.soeju.com/products/clearwool_turtleneck_cutandsewn"
type input "https://store.soeju.com/products/clearwool_turtleneck_cutandsewn"
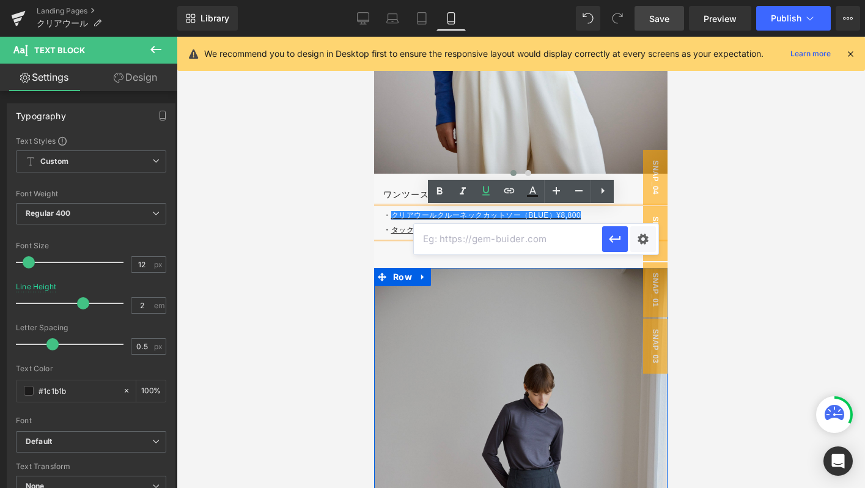
click at [377, 279] on span at bounding box center [382, 277] width 16 height 18
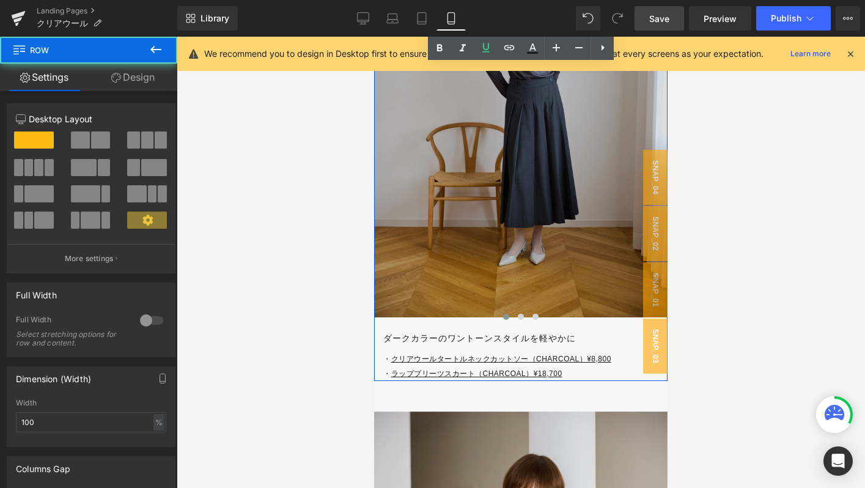
scroll to position [4146, 0]
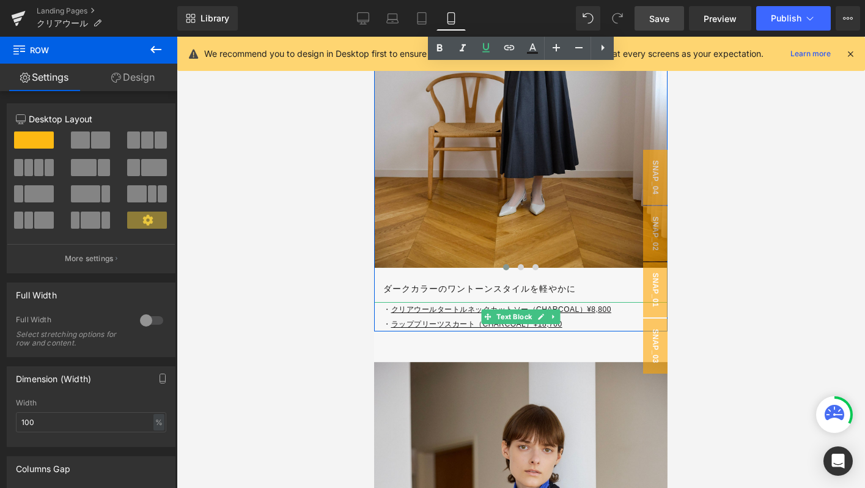
click at [395, 306] on u "クリアウールタートルネックカットソー（CHARCOAL）¥8,800" at bounding box center [501, 309] width 220 height 9
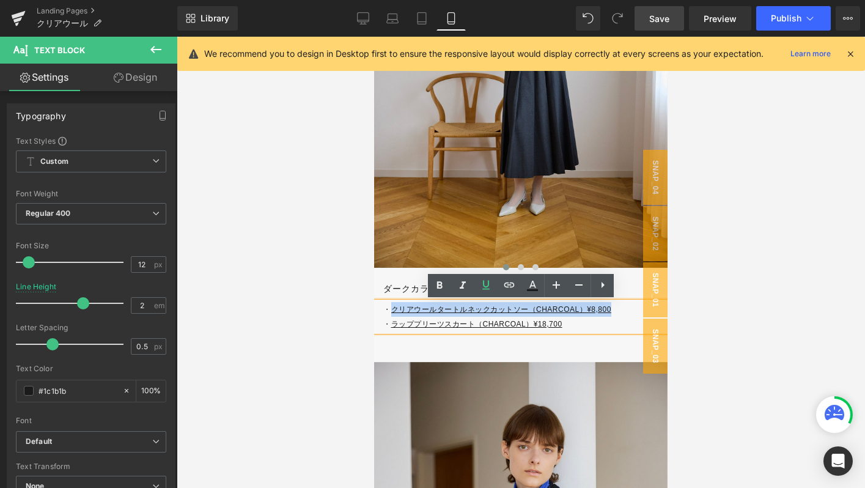
drag, startPoint x: 391, startPoint y: 311, endPoint x: 704, endPoint y: 311, distance: 313.0
click at [667, 311] on html "コンテンツへスキップ 22,000円(税込)以上のご注文で送料無料 ITEMS すべての商品 この季節におすすめ #1 3シーズン活躍する羽織れるワンピース …" at bounding box center [520, 31] width 293 height 8283
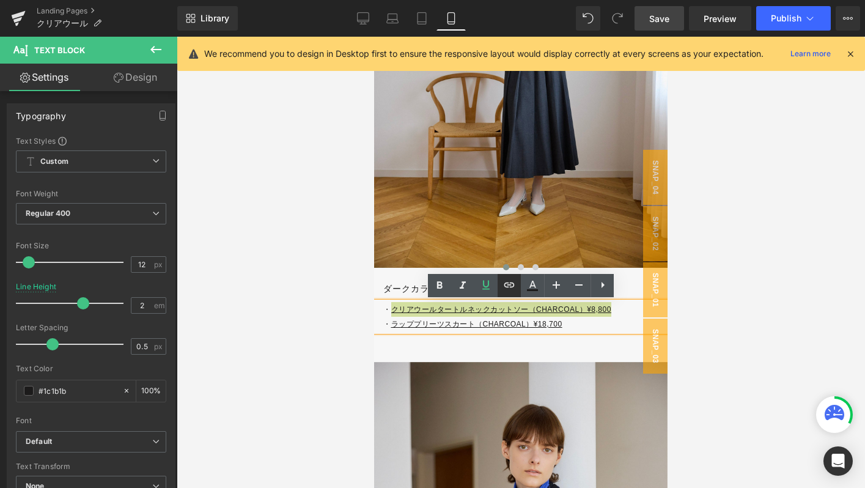
click at [510, 287] on icon at bounding box center [509, 285] width 15 height 15
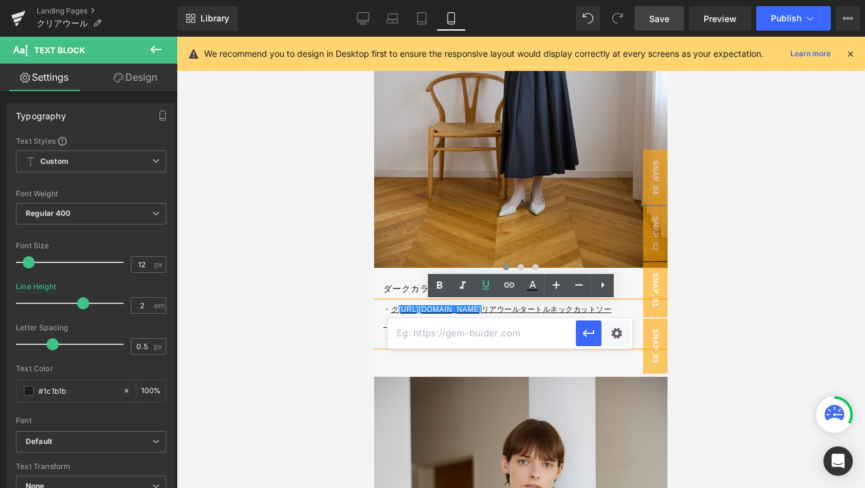
click at [477, 333] on input "text" at bounding box center [482, 333] width 188 height 31
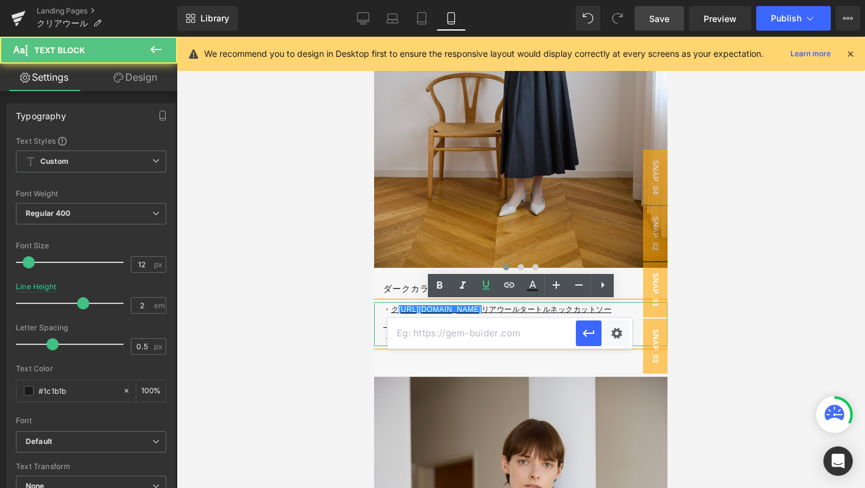
click at [534, 311] on u "ク https://gem-3910432.net リアウールタートルネックカットソー（CHARCOAL）¥8,800" at bounding box center [497, 316] width 228 height 23
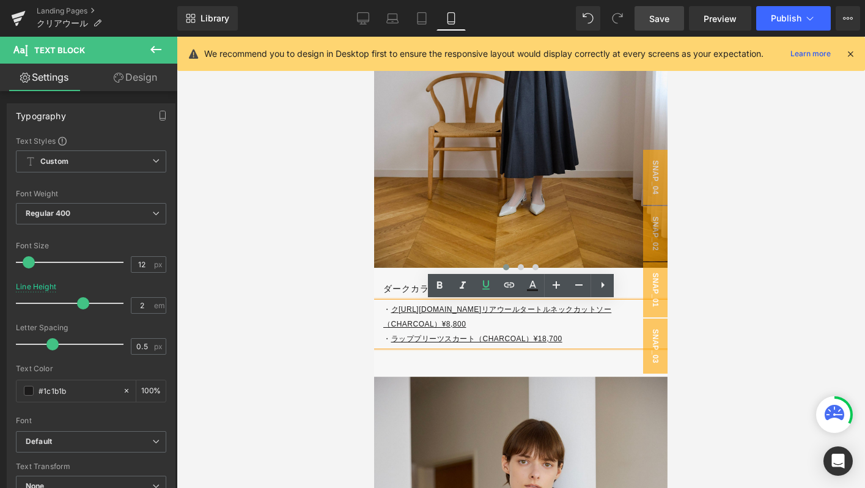
drag, startPoint x: 499, startPoint y: 309, endPoint x: 422, endPoint y: 307, distance: 77.0
click at [422, 307] on u "ク https://gem-3910432.net リアウールタートルネックカットソー（CHARCOAL）¥8,800" at bounding box center [497, 316] width 228 height 23
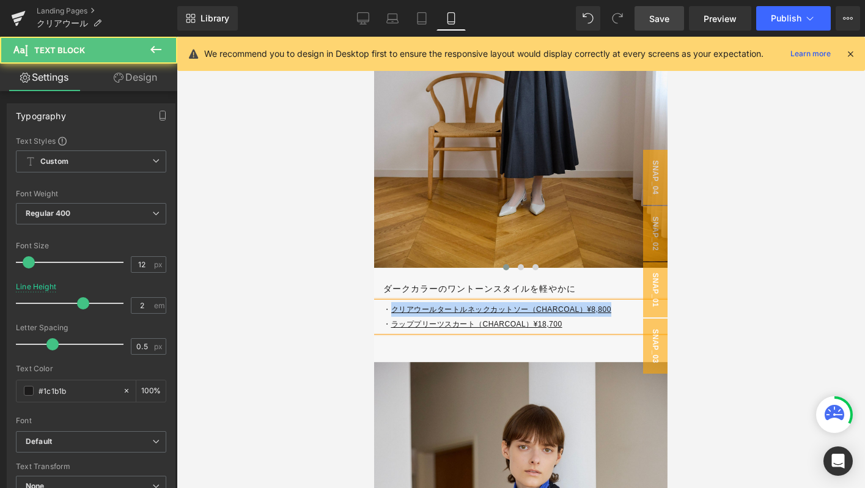
drag, startPoint x: 621, startPoint y: 309, endPoint x: 389, endPoint y: 309, distance: 231.7
click at [389, 309] on p "・ ク リアウールタートルネックカットソー（CHARCOAL）¥8,800" at bounding box center [525, 309] width 284 height 15
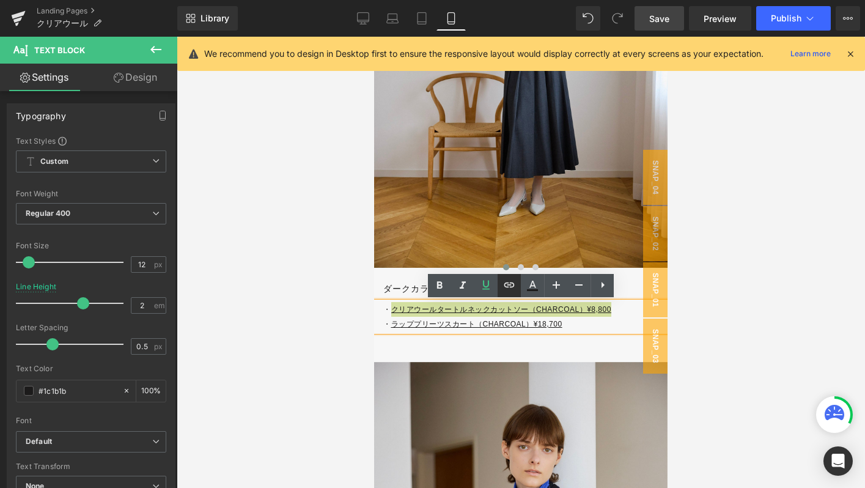
click at [510, 278] on icon at bounding box center [509, 285] width 15 height 15
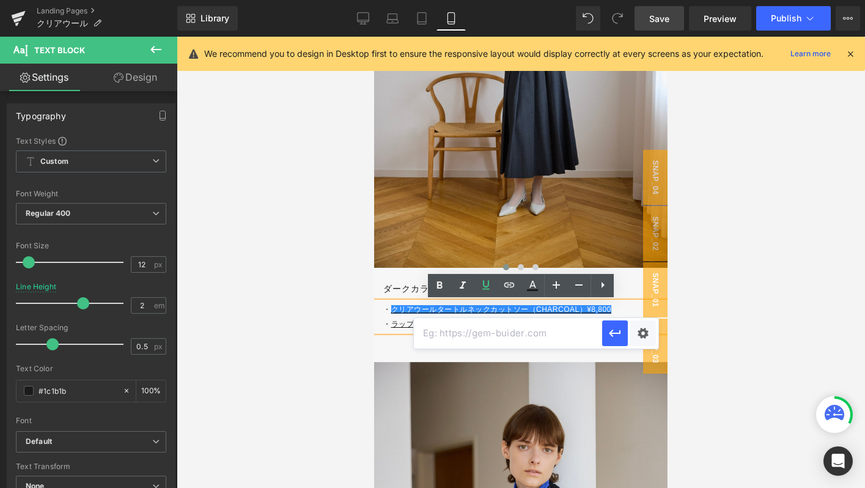
click at [463, 335] on input "text" at bounding box center [508, 333] width 188 height 31
paste input "https://store.soeju.com/products/clearwool_turtleneck_cutandsewn"
type input "https://store.soeju.com/products/clearwool_turtleneck_cutandsewn"
click at [606, 331] on button "button" at bounding box center [615, 333] width 26 height 26
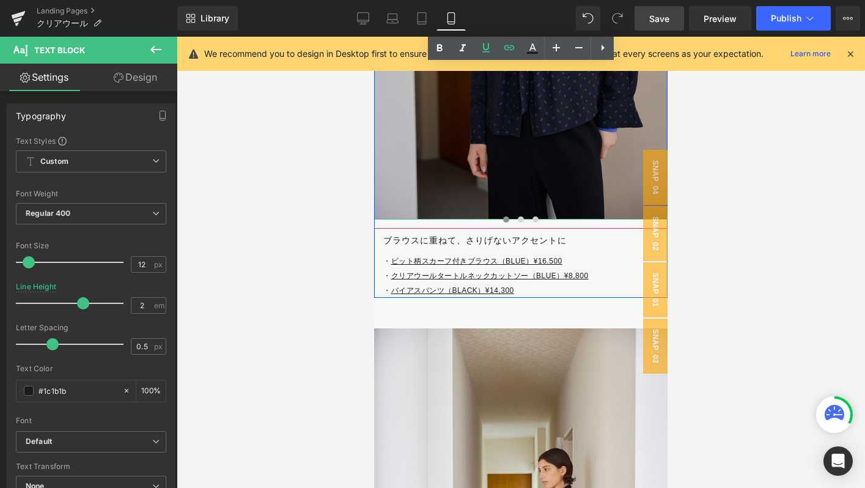
scroll to position [4741, 0]
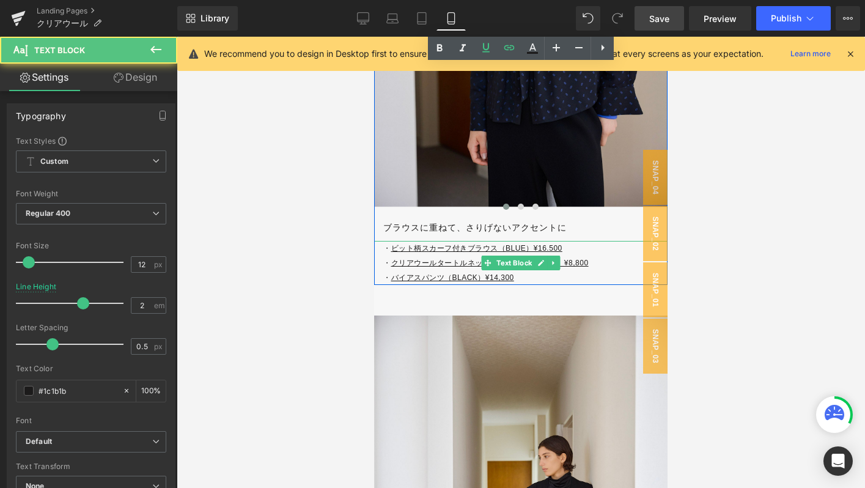
click at [400, 254] on p "・ ビット柄スカーフ付きブラウス（BLUE）¥16.500" at bounding box center [525, 248] width 284 height 15
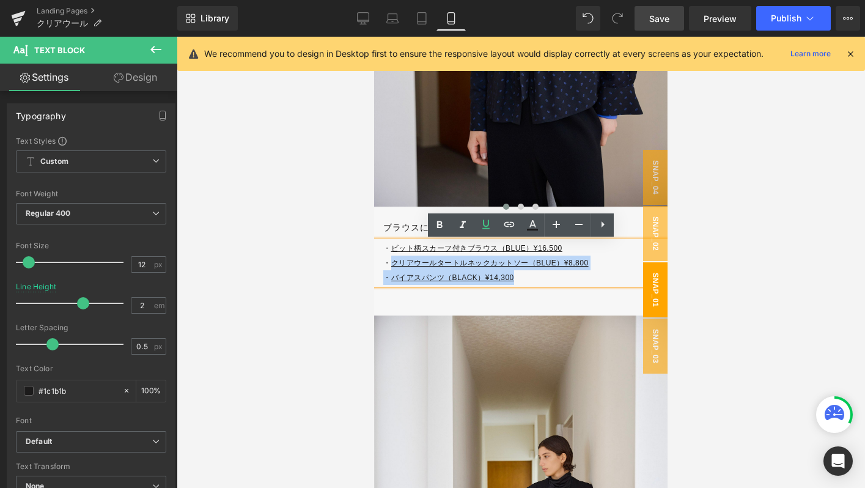
drag, startPoint x: 392, startPoint y: 264, endPoint x: 660, endPoint y: 264, distance: 267.7
click at [534, 276] on p "・ バイアスパンツ（BLACK）¥14,300" at bounding box center [525, 277] width 284 height 15
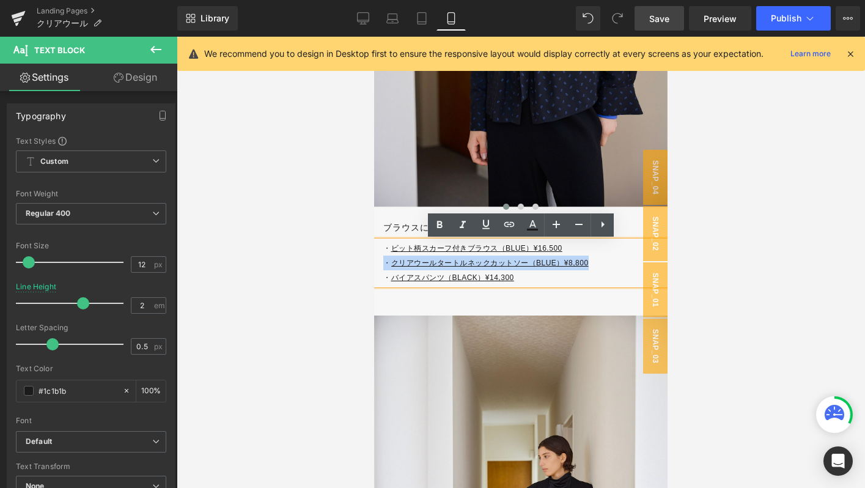
drag, startPoint x: 605, startPoint y: 258, endPoint x: 370, endPoint y: 258, distance: 234.1
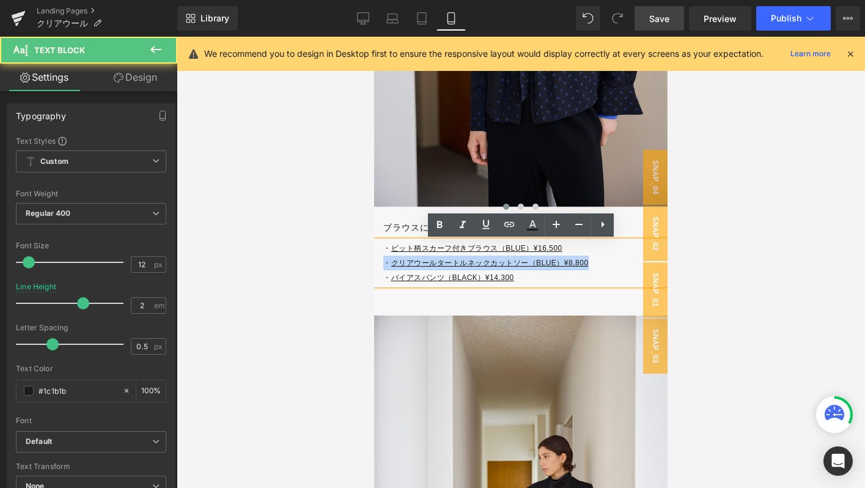
click at [393, 263] on u "クリアウールタートルネックカットソー（BLUE）¥8,800" at bounding box center [489, 263] width 197 height 9
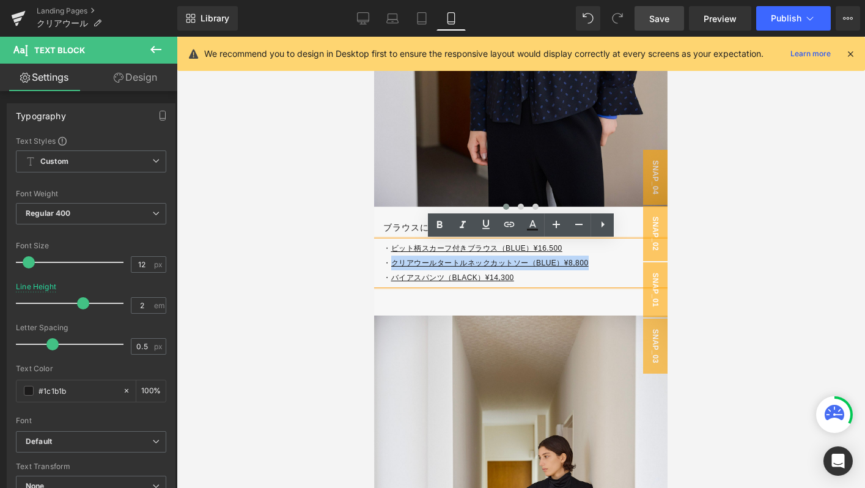
click at [599, 260] on p "・ クリアウールタートルネックカットソー（BLUE）¥8,800" at bounding box center [525, 263] width 284 height 15
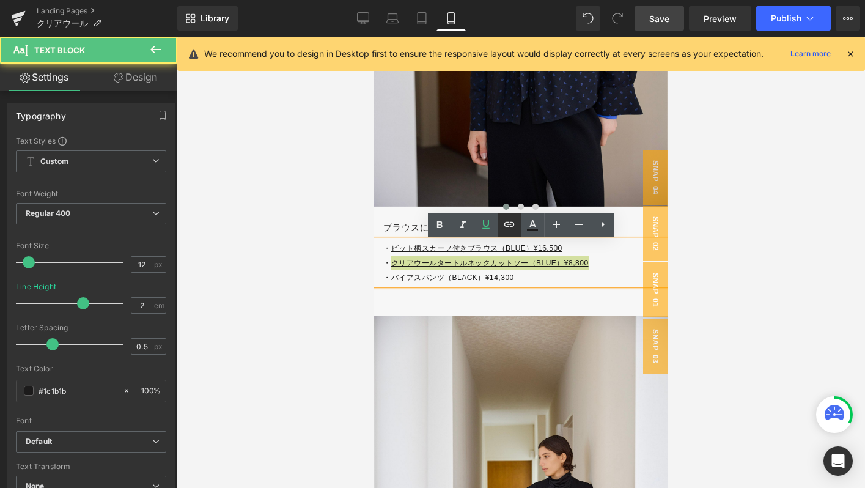
click at [507, 223] on icon at bounding box center [509, 224] width 15 height 15
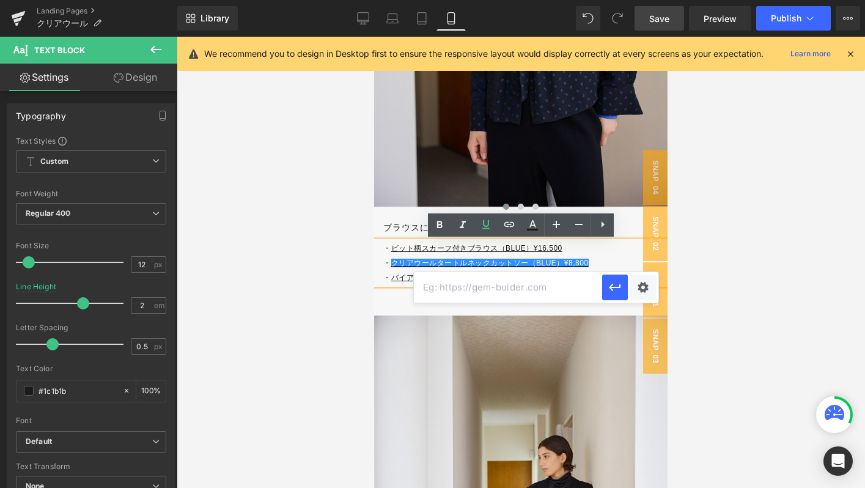
click at [466, 282] on input "text" at bounding box center [508, 287] width 188 height 31
paste input "https://store.soeju.com/products/clearwool_turtleneck_cutandsewn"
type input "https://store.soeju.com/products/clearwool_turtleneck_cutandsewn"
click at [614, 289] on icon "button" at bounding box center [615, 287] width 15 height 15
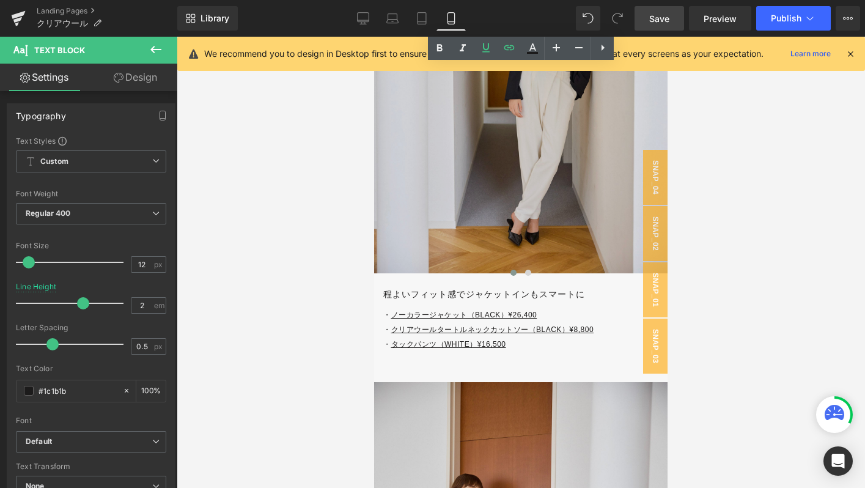
scroll to position [5191, 0]
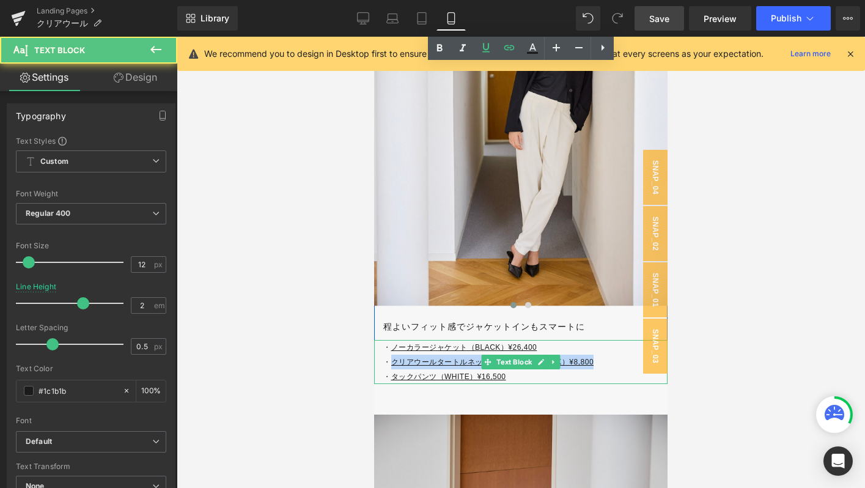
drag, startPoint x: 392, startPoint y: 361, endPoint x: 608, endPoint y: 361, distance: 215.2
click at [609, 361] on p "・ クリアウールタートルネックカットソー（BLACK）¥8,800" at bounding box center [525, 362] width 284 height 15
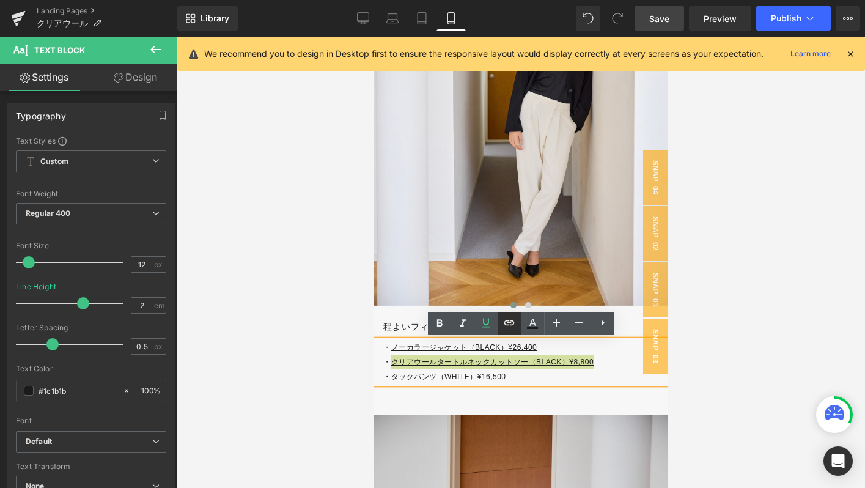
click at [513, 325] on icon at bounding box center [509, 322] width 15 height 15
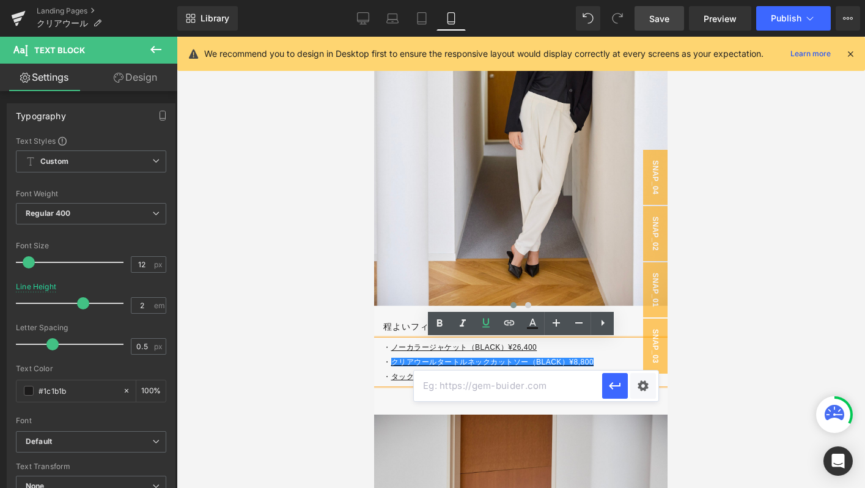
click at [480, 383] on input "text" at bounding box center [508, 385] width 188 height 31
paste input "https://store.soeju.com/products/clearwool_turtleneck_cutandsewn"
type input "https://store.soeju.com/products/clearwool_turtleneck_cutandsewn"
click at [623, 384] on button "button" at bounding box center [615, 386] width 26 height 26
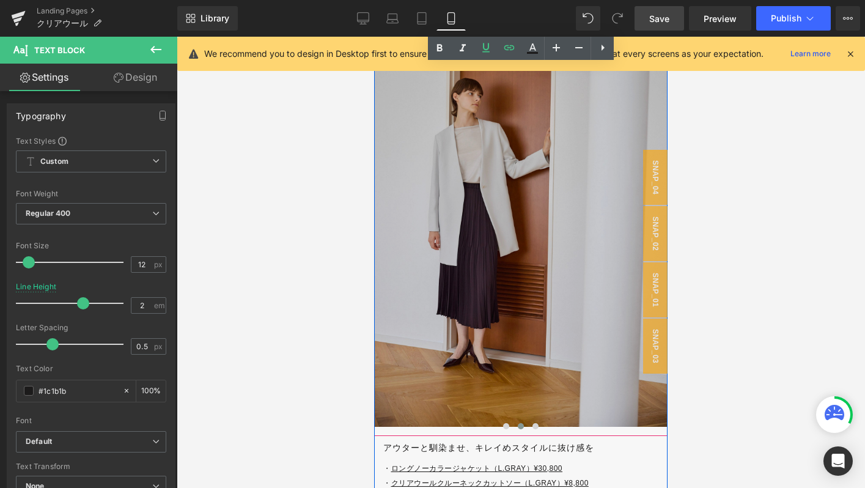
scroll to position [5705, 0]
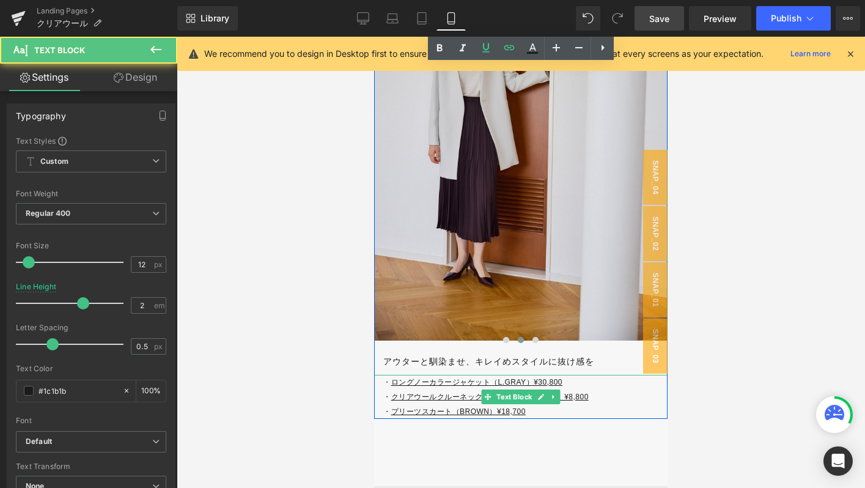
click at [394, 394] on u "クリアウールクルーネックカットソー（L.GRAY）¥8,800" at bounding box center [489, 396] width 197 height 9
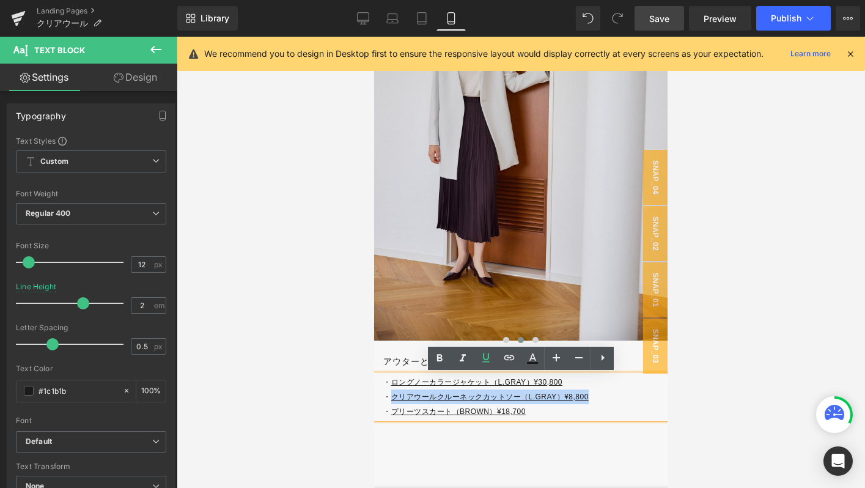
drag, startPoint x: 393, startPoint y: 396, endPoint x: 605, endPoint y: 396, distance: 211.5
click at [605, 396] on p "・ クリアウールクルーネックカットソー（L.GRAY）¥8,800" at bounding box center [525, 396] width 284 height 15
click at [509, 360] on icon at bounding box center [509, 357] width 15 height 15
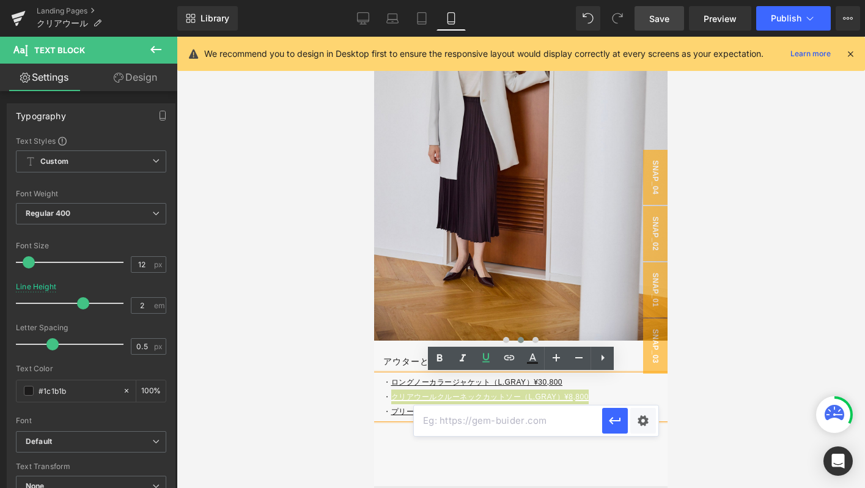
click at [473, 411] on input "text" at bounding box center [508, 420] width 188 height 31
paste input "https://store.soeju.com/products/clearwool_crewneck_cutandsewn"
type input "https://store.soeju.com/products/clearwool_crewneck_cutandsewn"
click at [614, 423] on icon "button" at bounding box center [615, 420] width 15 height 15
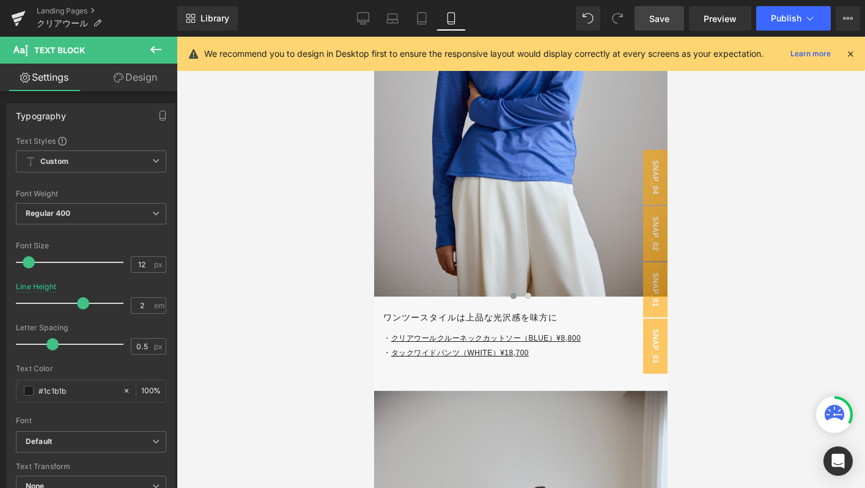
scroll to position [3578, 0]
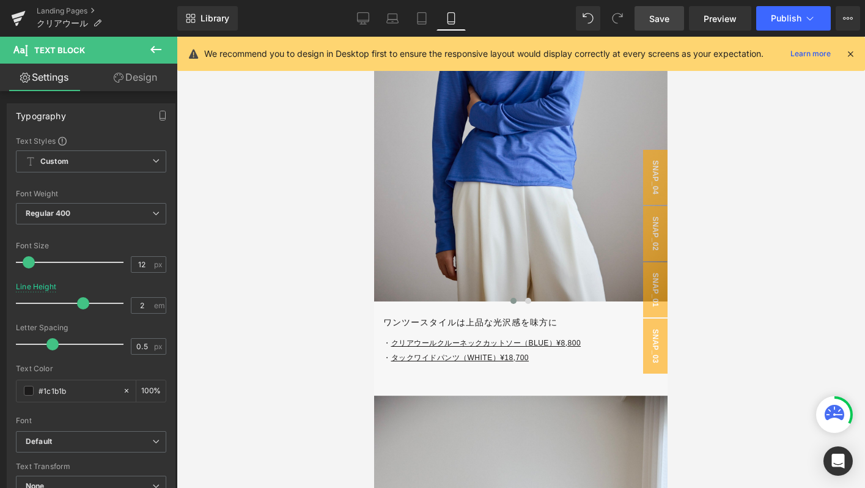
click at [394, 345] on u "クリアウールクルーネックカットソー（BLUE）¥8,800" at bounding box center [486, 343] width 190 height 9
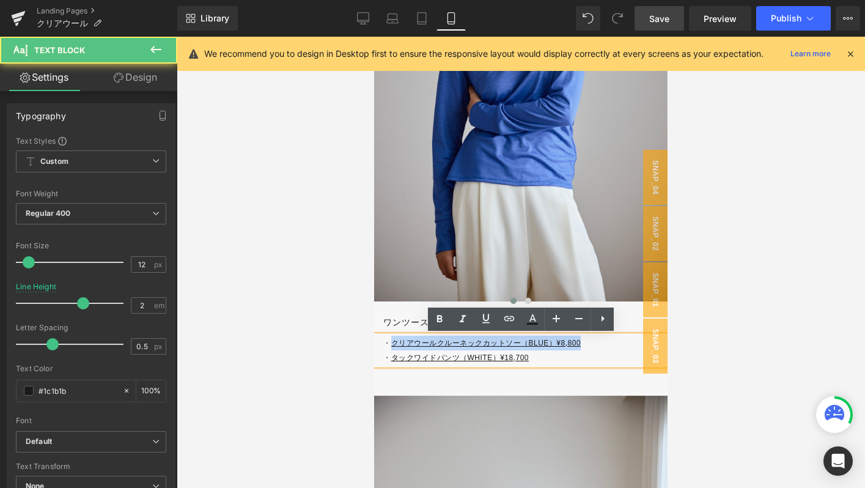
click at [587, 344] on p "・ クリアウールクルーネックカットソー（BLUE）¥8,800" at bounding box center [525, 343] width 284 height 15
click at [512, 321] on icon at bounding box center [509, 318] width 15 height 15
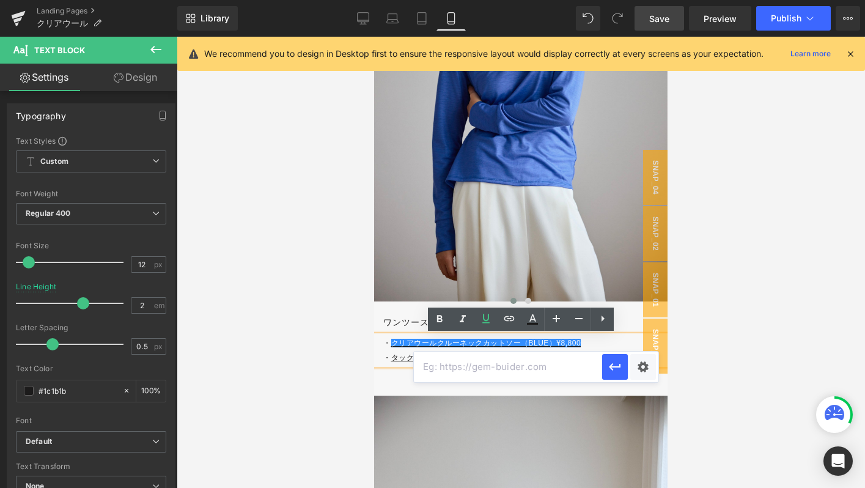
click at [472, 366] on input "text" at bounding box center [508, 366] width 188 height 31
paste input "https://store.soeju.com/products/clearwool_crewneck_cutandsewn"
type input "https://store.soeju.com/products/clearwool_crewneck_cutandsewn"
click at [612, 365] on icon "button" at bounding box center [615, 366] width 15 height 15
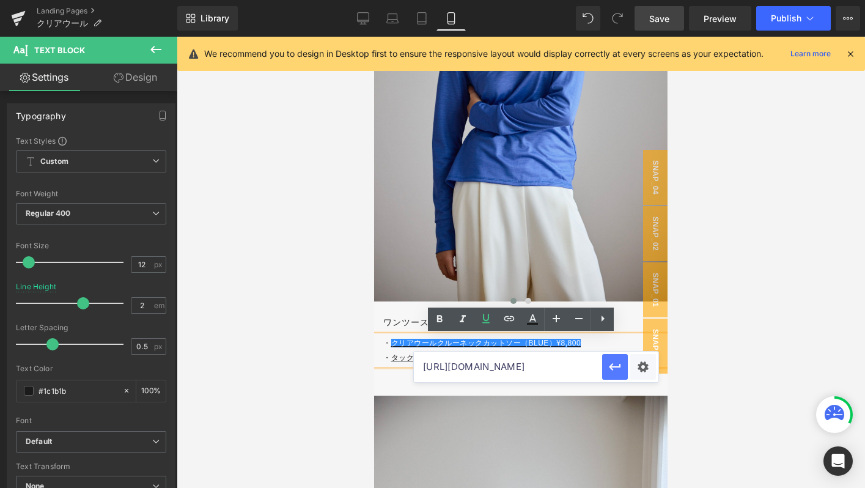
scroll to position [0, 0]
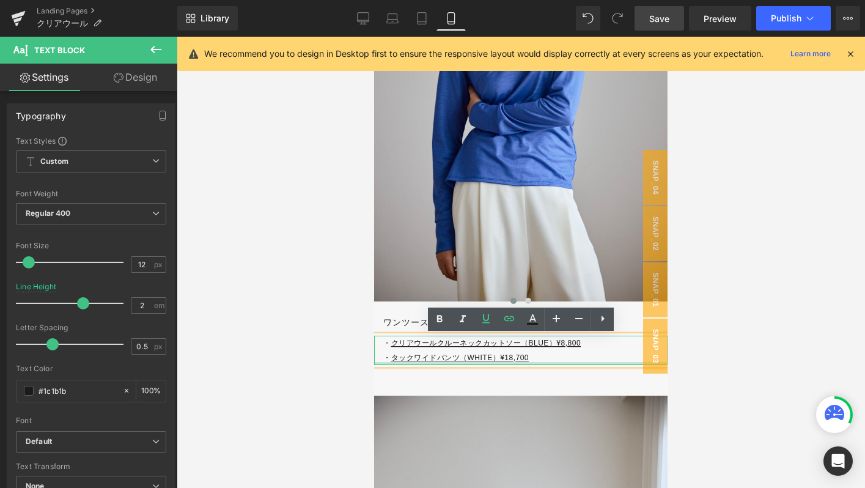
click at [386, 361] on p "・ タックワイドパンツ（WHITE）¥18,700" at bounding box center [525, 357] width 284 height 15
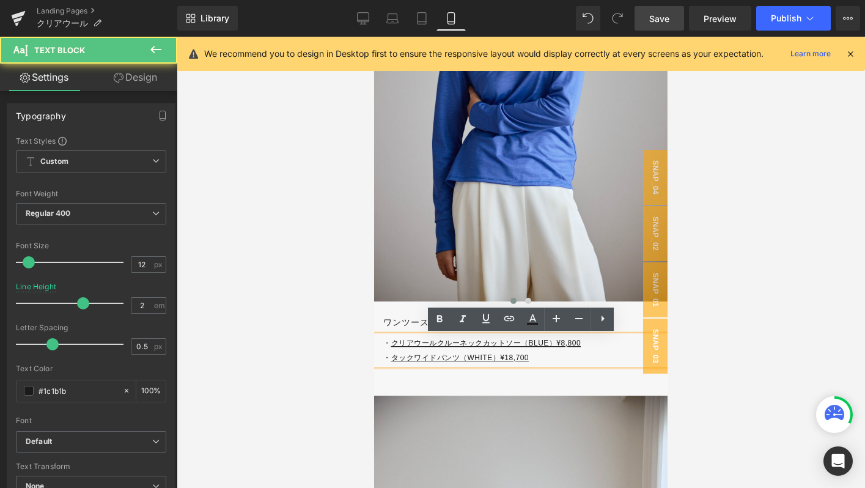
click at [392, 360] on u "タックワイドパンツ（WHITE）¥18,700" at bounding box center [460, 357] width 138 height 9
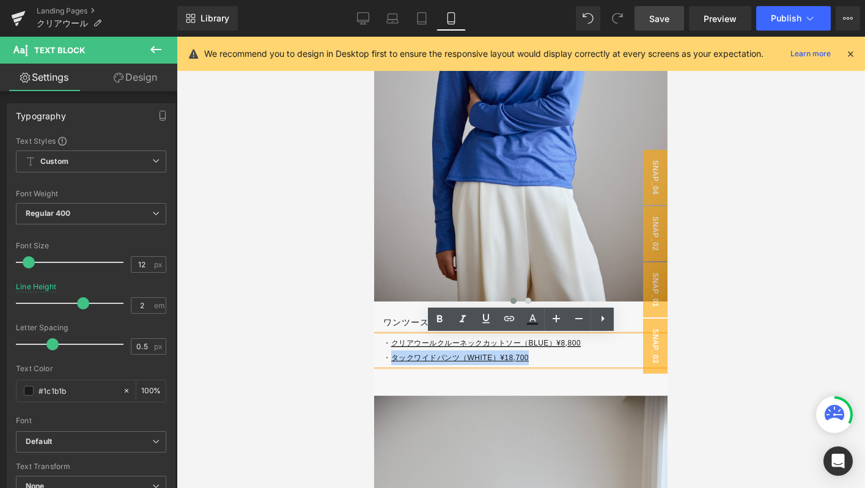
click at [550, 359] on p "・ タックワイドパンツ（WHITE）¥18,700" at bounding box center [525, 357] width 284 height 15
click at [512, 325] on icon at bounding box center [509, 318] width 15 height 15
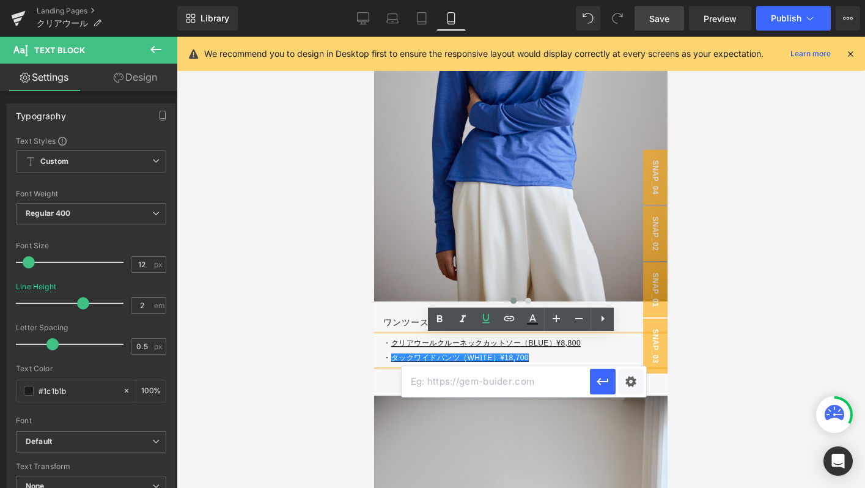
click at [485, 385] on input "text" at bounding box center [496, 381] width 188 height 31
paste input "https://store.soeju.com/products/005-tuck-wide-pants"
type input "https://store.soeju.com/products/005-tuck-wide-pants"
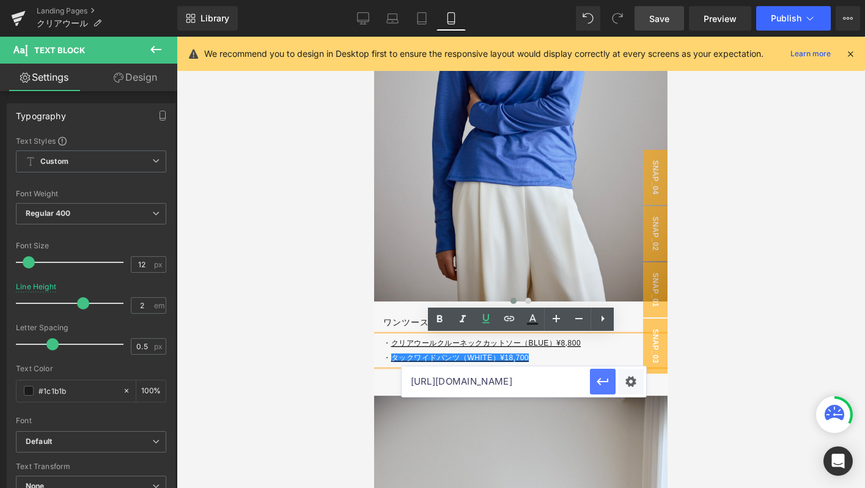
click at [590, 381] on button "button" at bounding box center [603, 382] width 26 height 26
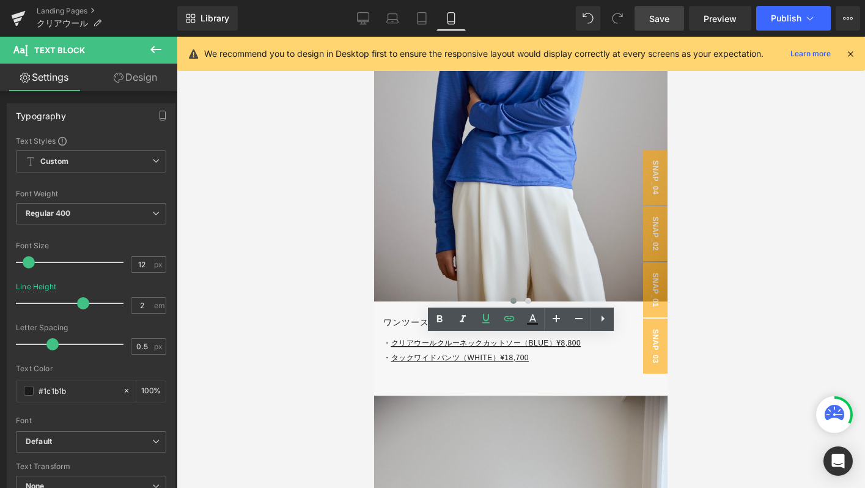
click at [653, 20] on span "Save" at bounding box center [659, 18] width 20 height 13
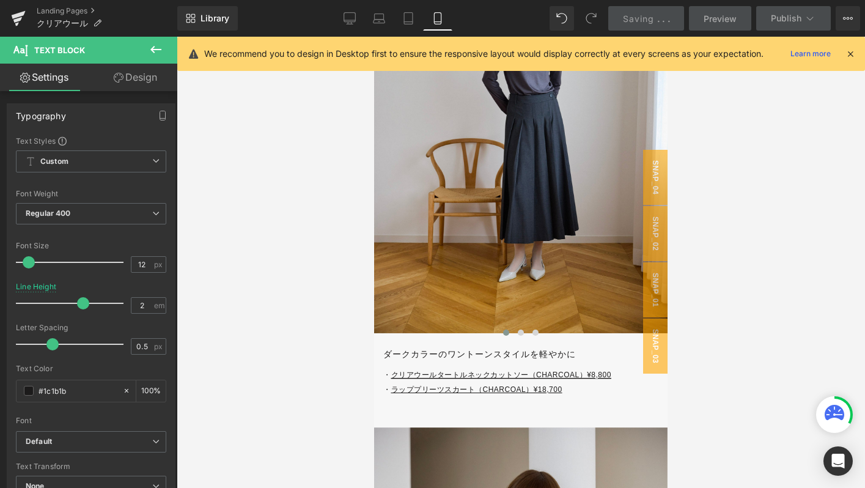
scroll to position [4091, 0]
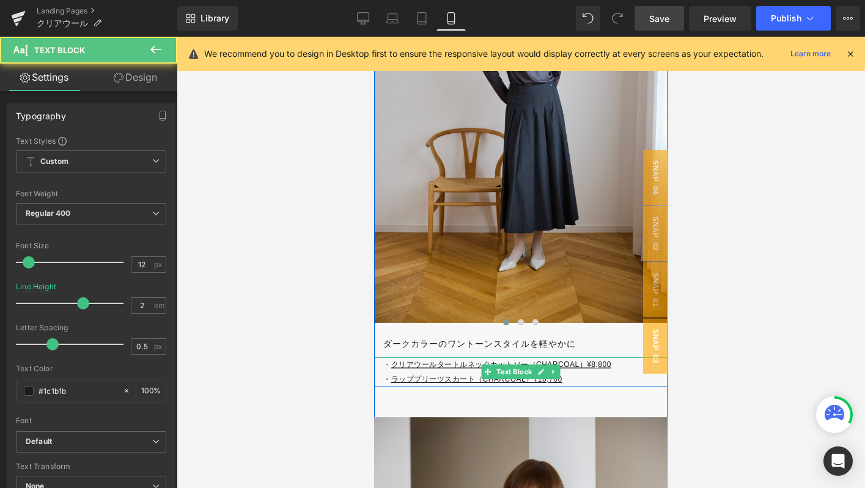
click at [392, 377] on u "ラッププリーツスカート（CHARCOAL）¥18,700" at bounding box center [476, 379] width 171 height 9
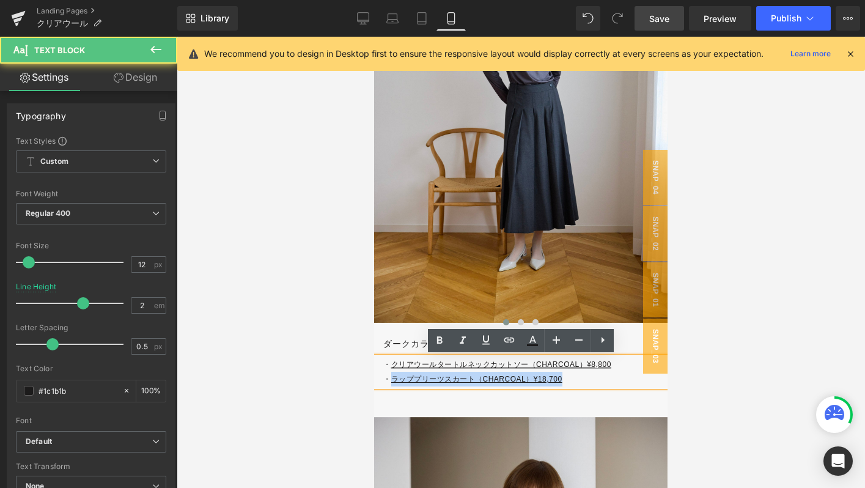
click at [580, 383] on p "・ ラッププリーツスカート（CHARCOAL）¥18,700" at bounding box center [525, 379] width 284 height 15
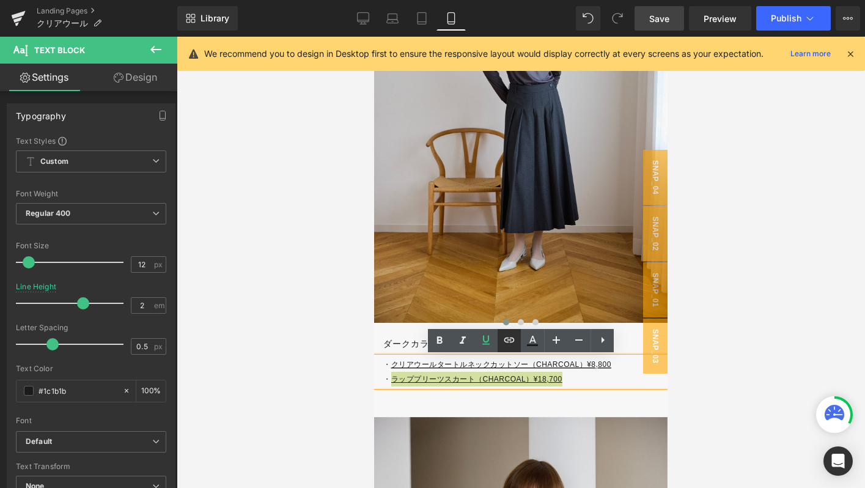
click at [501, 342] on link at bounding box center [509, 340] width 23 height 23
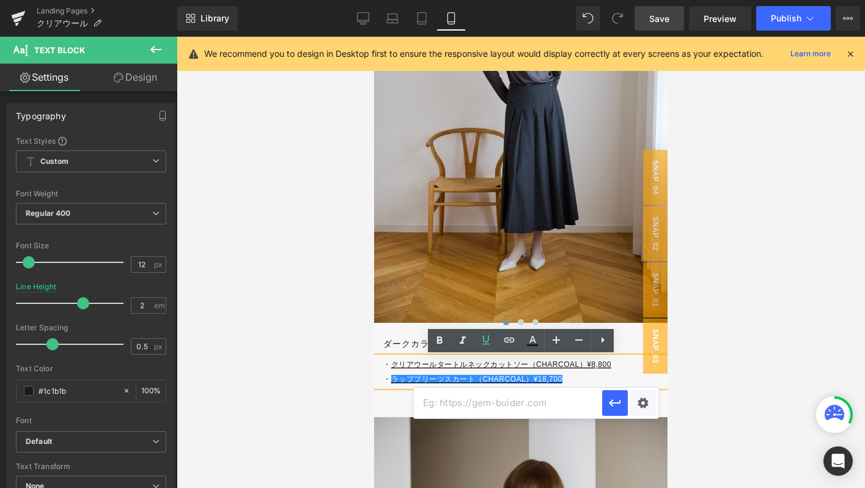
click at [459, 402] on input "text" at bounding box center [508, 403] width 188 height 31
paste input "https://store.soeju.com/products/wrap_pleated_skirt"
type input "https://store.soeju.com/products/wrap_pleated_skirt"
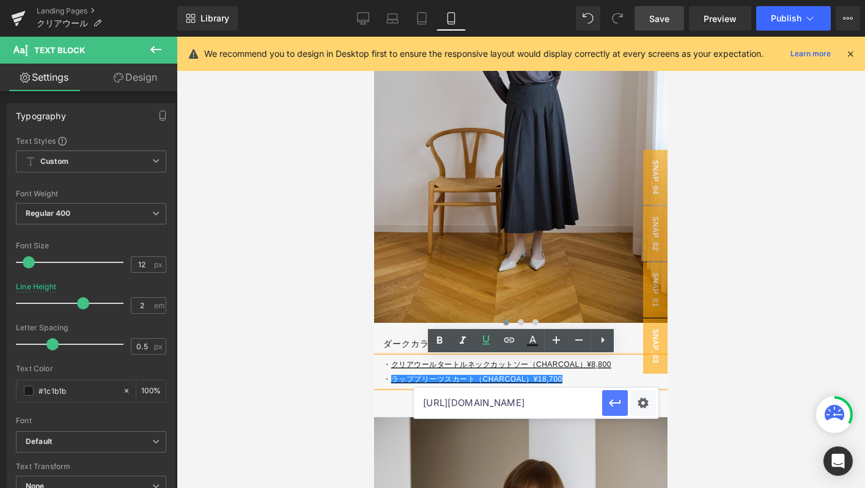
click at [604, 395] on button "button" at bounding box center [615, 403] width 26 height 26
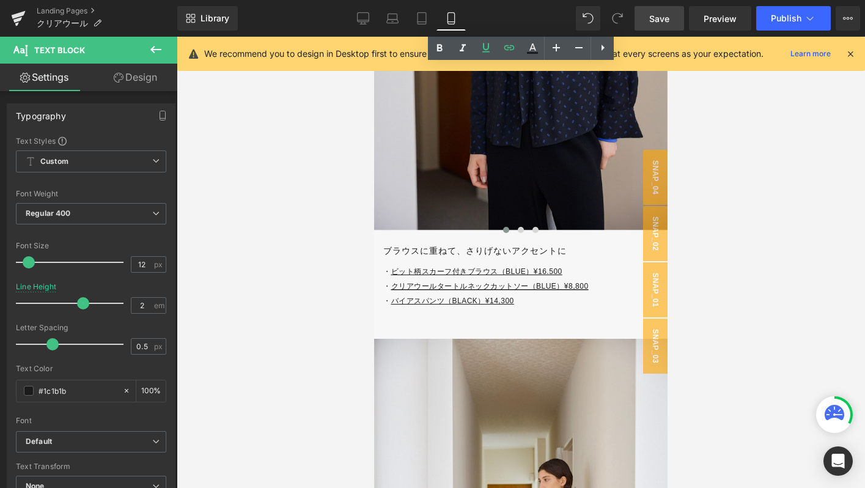
scroll to position [4718, 0]
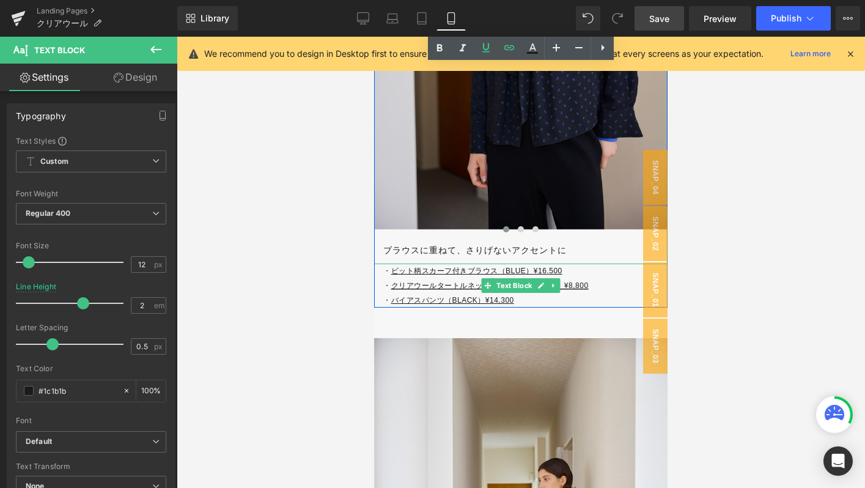
click at [391, 274] on u "ビット柄スカーフ付きブラウス（BLUE）¥16.500" at bounding box center [476, 271] width 171 height 9
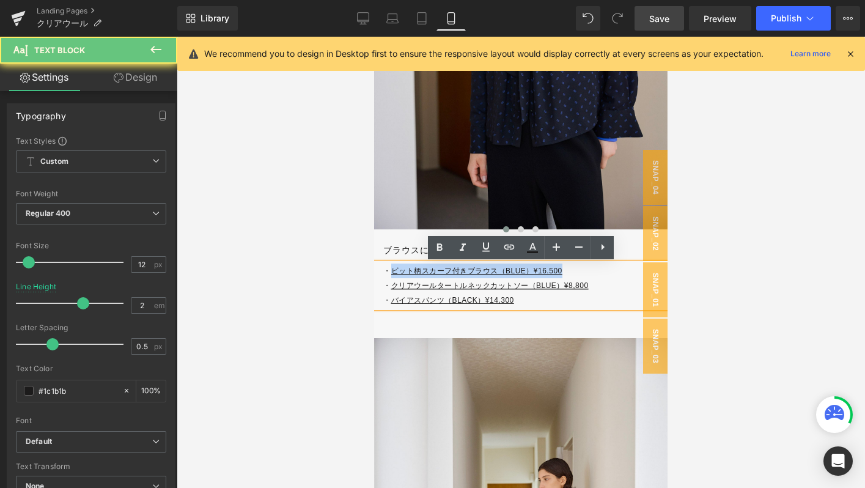
click at [562, 271] on u "ビット柄スカーフ付きブラウス（BLUE）¥16.500" at bounding box center [476, 271] width 171 height 9
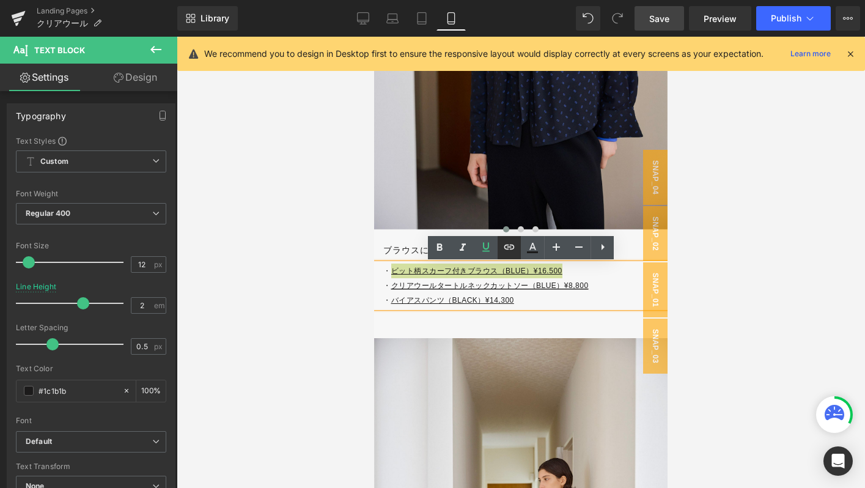
click at [513, 253] on icon at bounding box center [509, 247] width 15 height 15
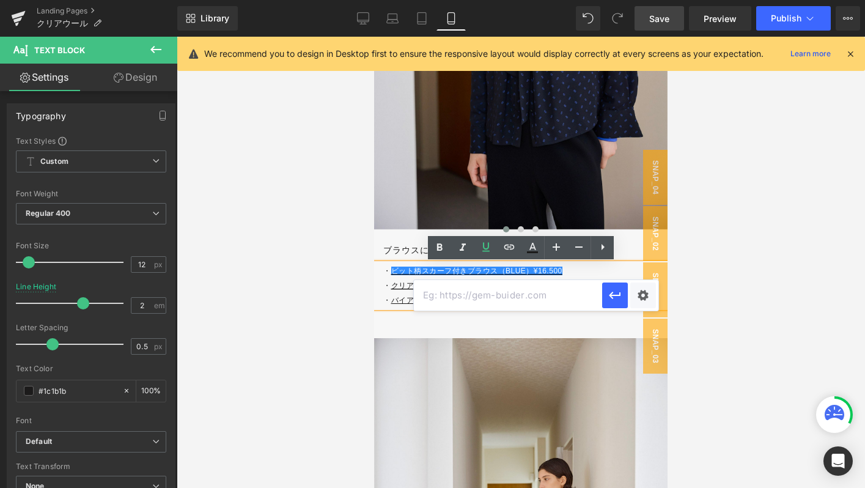
click at [451, 297] on input "text" at bounding box center [508, 295] width 188 height 31
paste input "https://store.soeju.com/products/bit_motif_blouse_with_scarf"
click at [613, 301] on icon "button" at bounding box center [615, 295] width 15 height 15
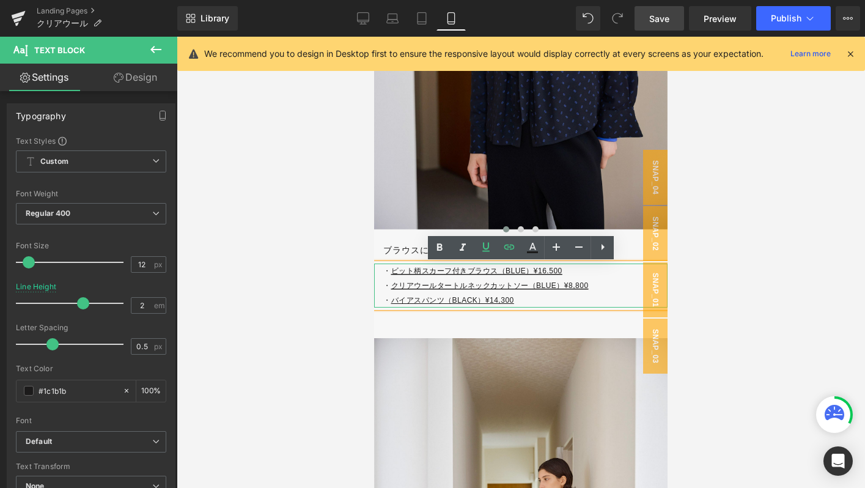
click at [392, 303] on u "バイアスパンツ（BLACK）¥14,300" at bounding box center [452, 300] width 123 height 9
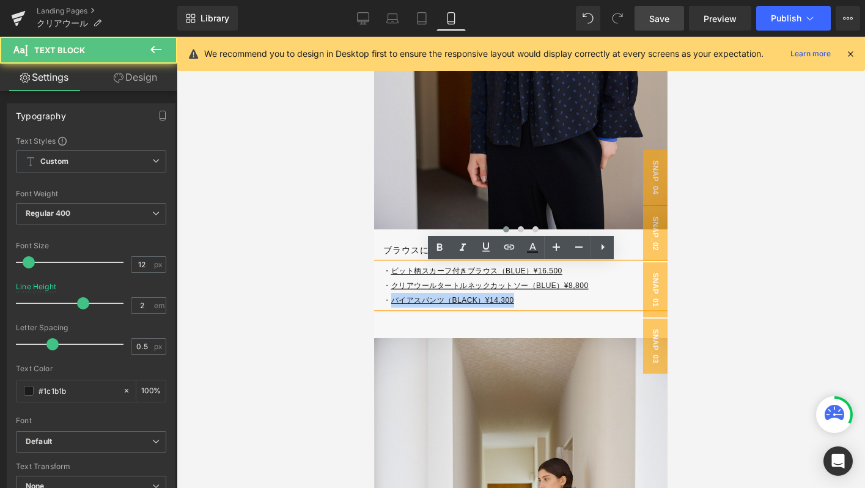
click at [537, 303] on p "・ バイアスパンツ（BLACK）¥14,300" at bounding box center [525, 300] width 284 height 15
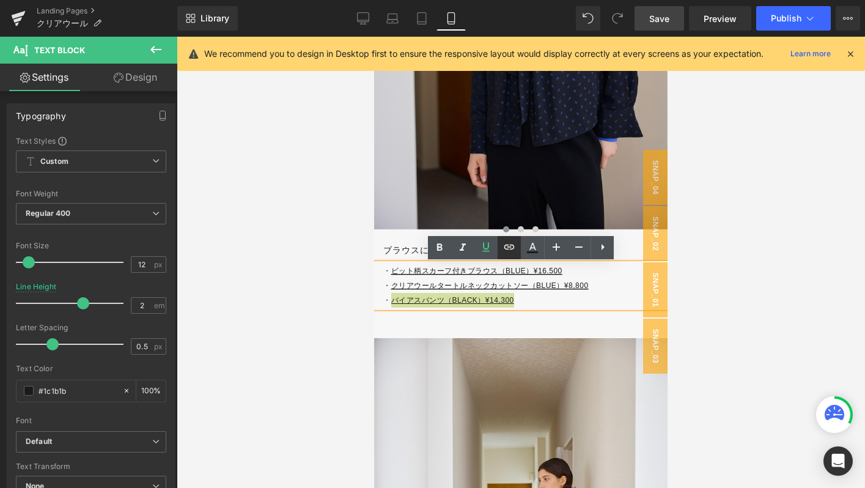
click at [502, 243] on icon at bounding box center [509, 247] width 15 height 15
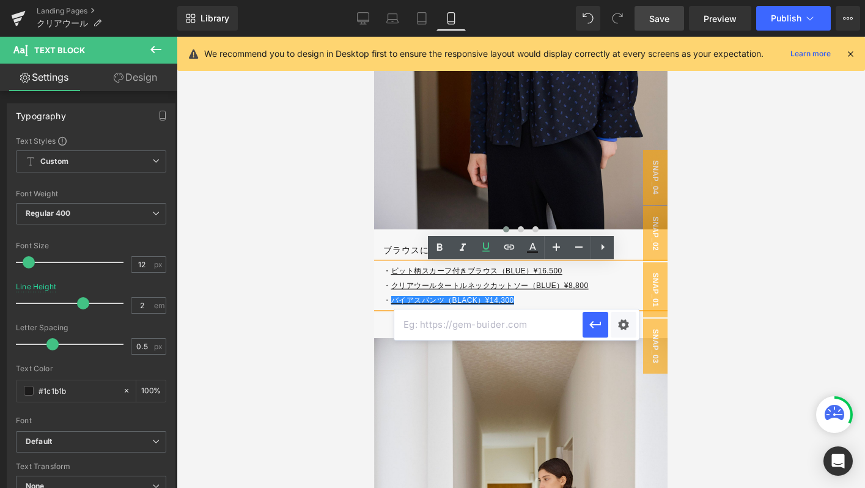
click at [452, 320] on input "text" at bounding box center [488, 324] width 188 height 31
paste input "https://store.soeju.com/products/bias_pants"
click at [598, 324] on icon "button" at bounding box center [595, 324] width 12 height 7
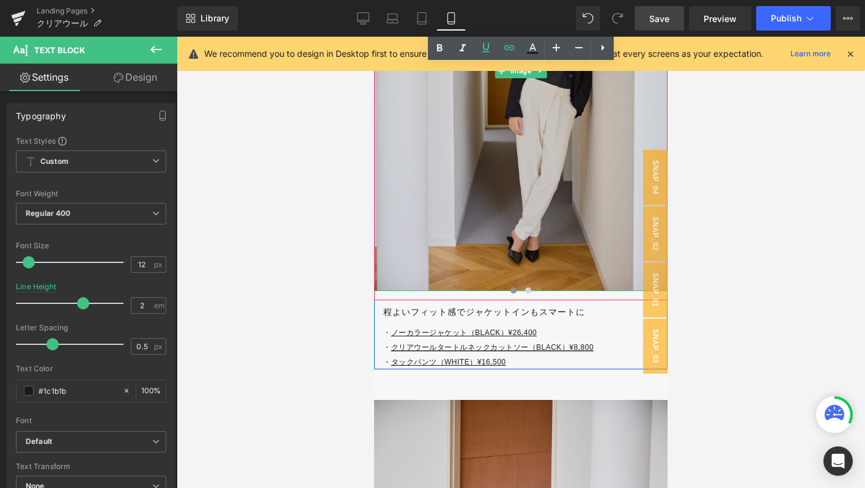
scroll to position [5312, 0]
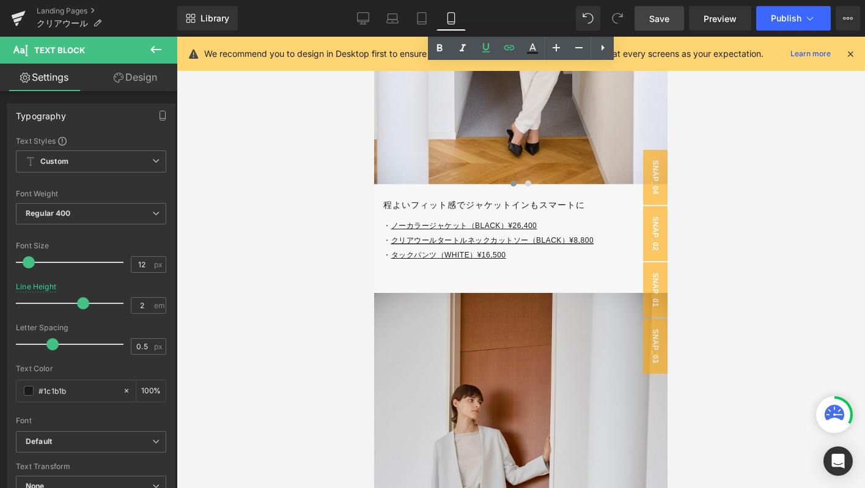
click at [660, 15] on span "Save" at bounding box center [659, 18] width 20 height 13
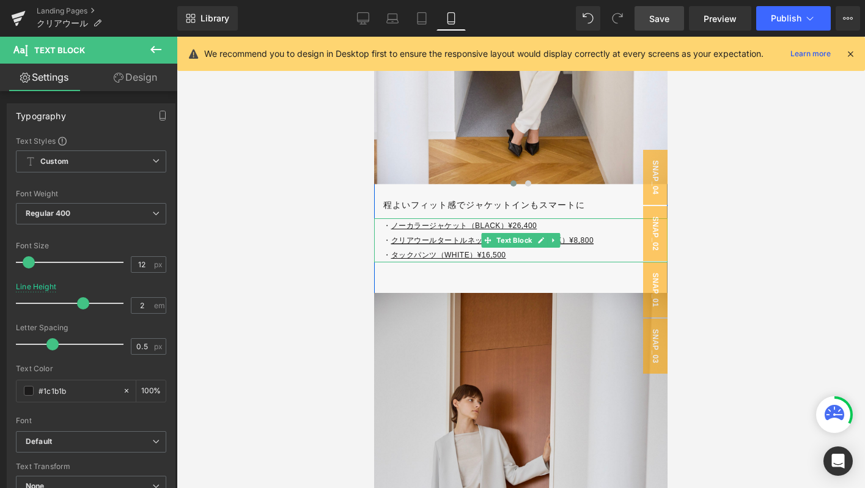
click at [391, 226] on u "ノーカラージャケット（BLACK）¥26,400" at bounding box center [464, 225] width 146 height 9
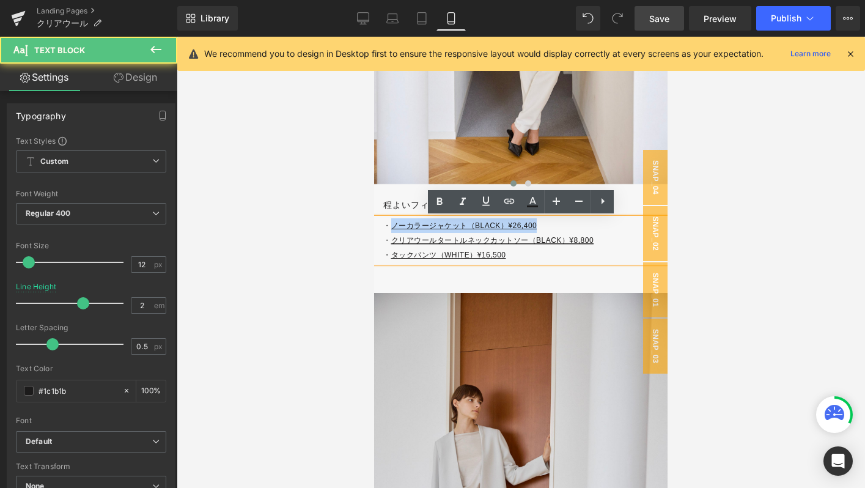
click at [570, 225] on p "・ ノーカラージャケット（BLACK）¥26,400" at bounding box center [525, 225] width 284 height 15
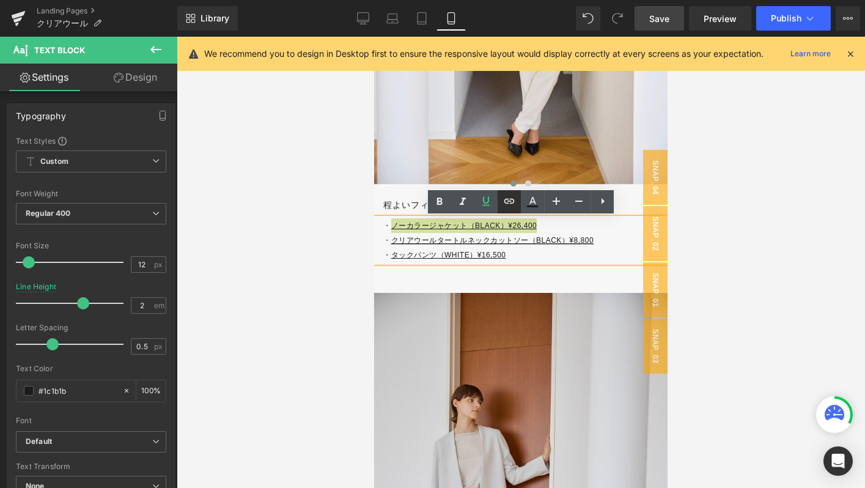
click at [518, 205] on link at bounding box center [509, 201] width 23 height 23
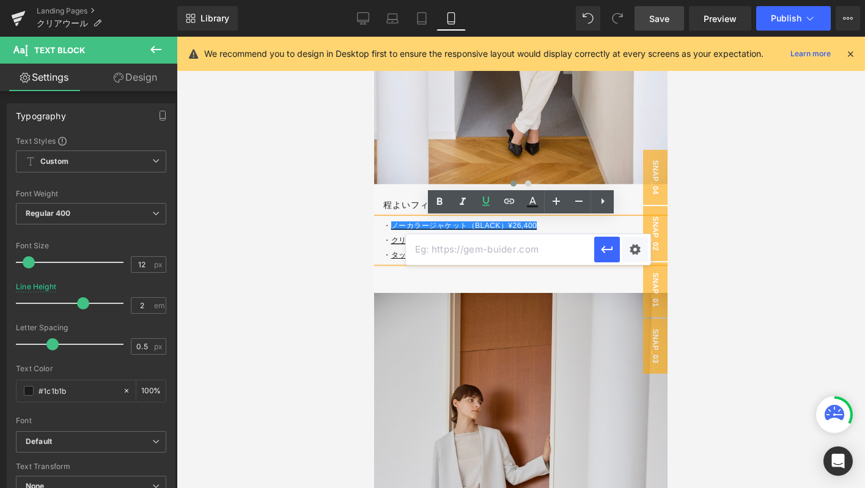
click at [435, 248] on input "text" at bounding box center [500, 249] width 188 height 31
paste input "https://store.soeju.com/products/double_cloth_nocollar_jacket"
type input "https://store.soeju.com/products/double_cloth_nocollar_jacket"
click at [612, 248] on icon "button" at bounding box center [607, 249] width 15 height 15
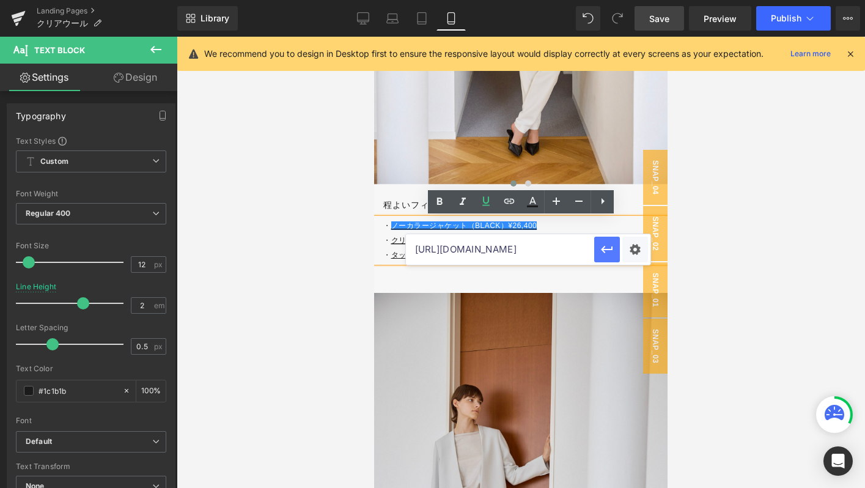
scroll to position [0, 0]
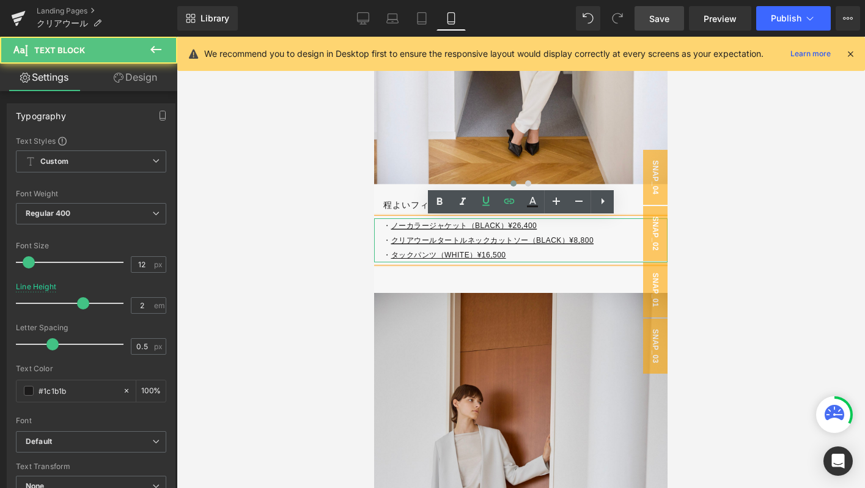
click at [389, 258] on p "・ タックパンツ（WHITE）¥16,500" at bounding box center [525, 255] width 284 height 15
click at [516, 253] on p "・ タックパンツ（WHITE）¥16,500" at bounding box center [525, 255] width 284 height 15
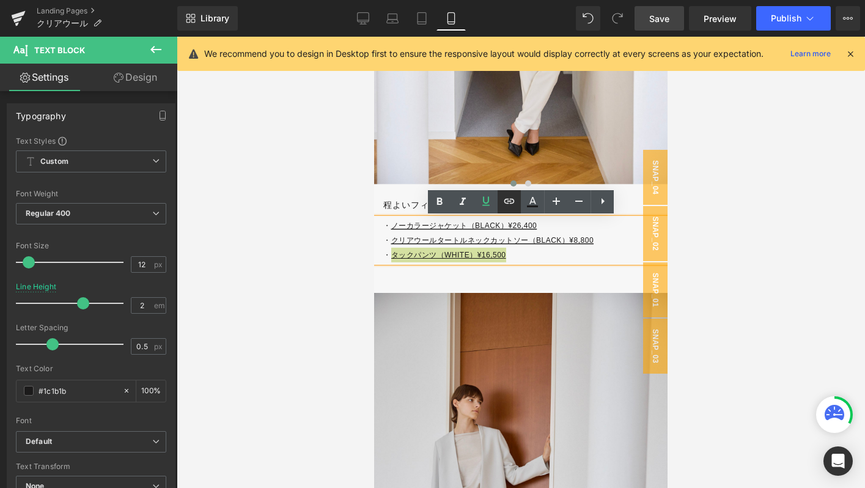
click at [507, 193] on link at bounding box center [509, 201] width 23 height 23
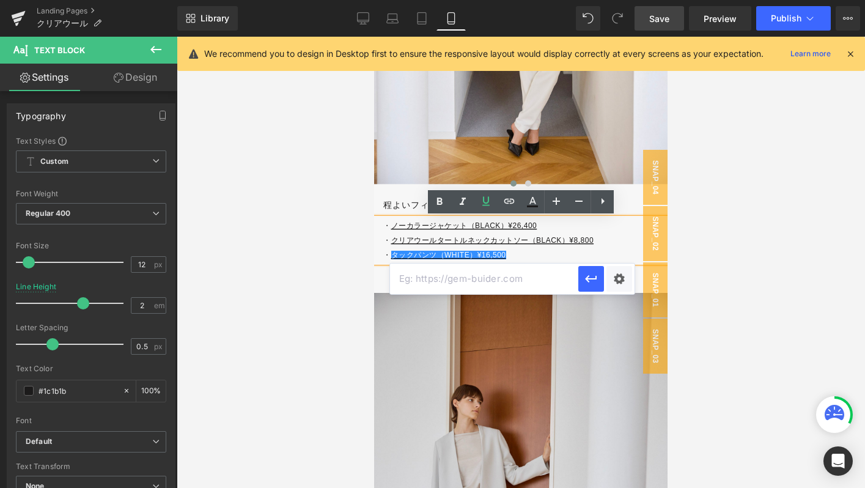
click at [463, 281] on input "text" at bounding box center [484, 278] width 188 height 31
paste input "https://store.soeju.com/products/soeju_tuckpants"
click at [586, 278] on icon "button" at bounding box center [591, 279] width 12 height 7
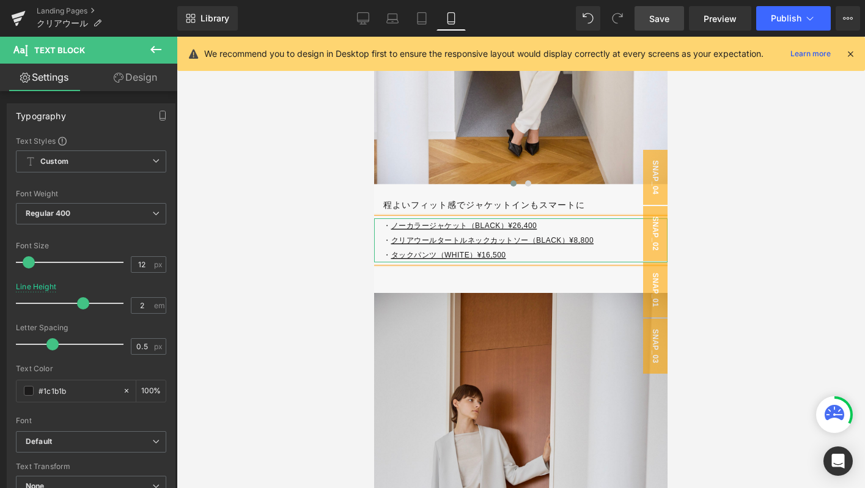
click at [545, 259] on p "・ タックパンツ（WHITE）¥16,500" at bounding box center [525, 255] width 284 height 15
click at [512, 259] on p "・ タックパンツ（WHITE）¥16,500 ※モデルはTALL丈を着用" at bounding box center [525, 255] width 284 height 15
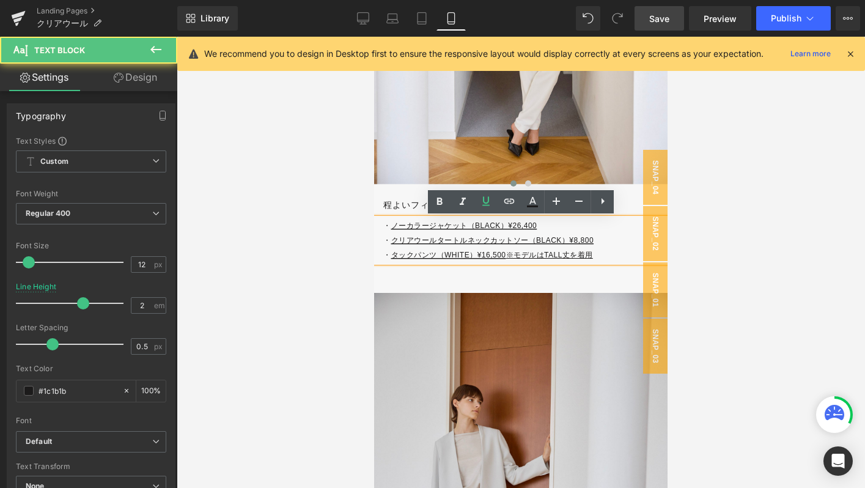
click at [630, 260] on p "・ タックパンツ（WHITE）¥16,500 ※モデルはTALL丈を着用" at bounding box center [525, 255] width 284 height 15
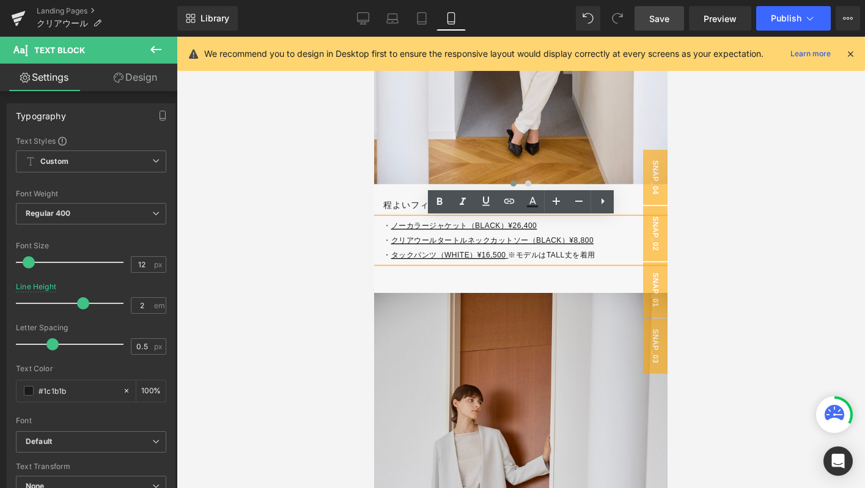
click at [630, 260] on p "・ タックパンツ（WHITE）¥16,500 ※モデルはTALL丈を着用" at bounding box center [525, 255] width 284 height 15
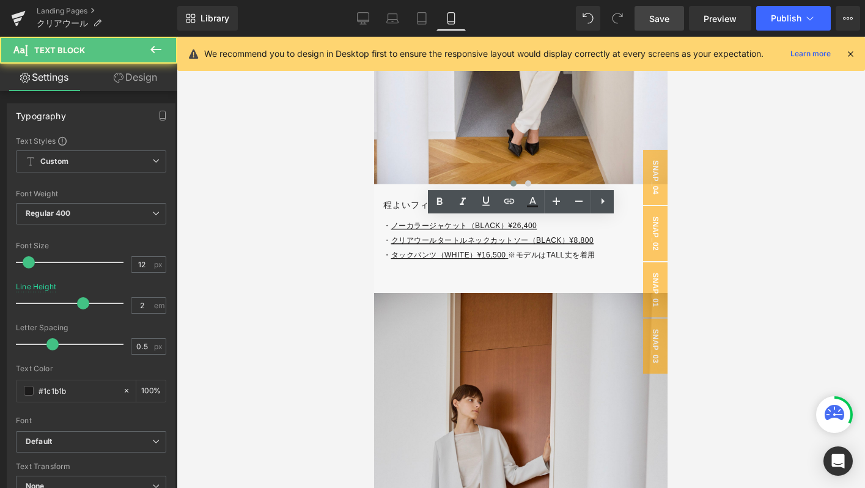
click at [653, 23] on span "Save" at bounding box center [659, 18] width 20 height 13
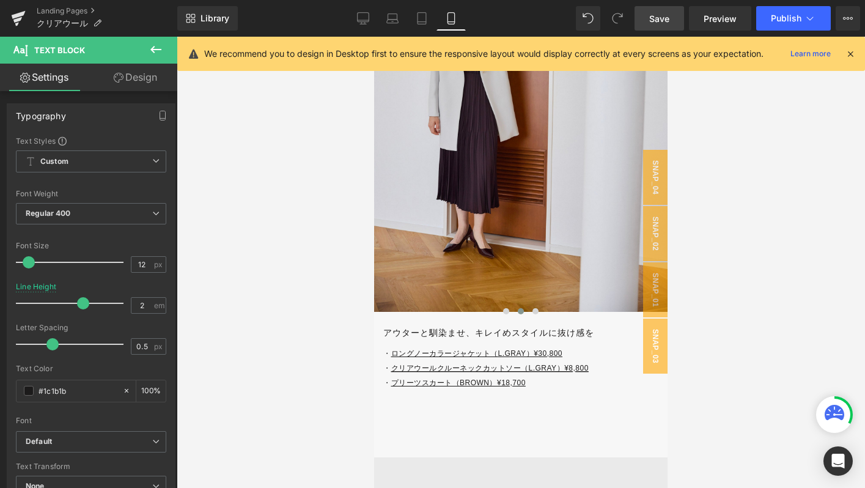
scroll to position [5742, 0]
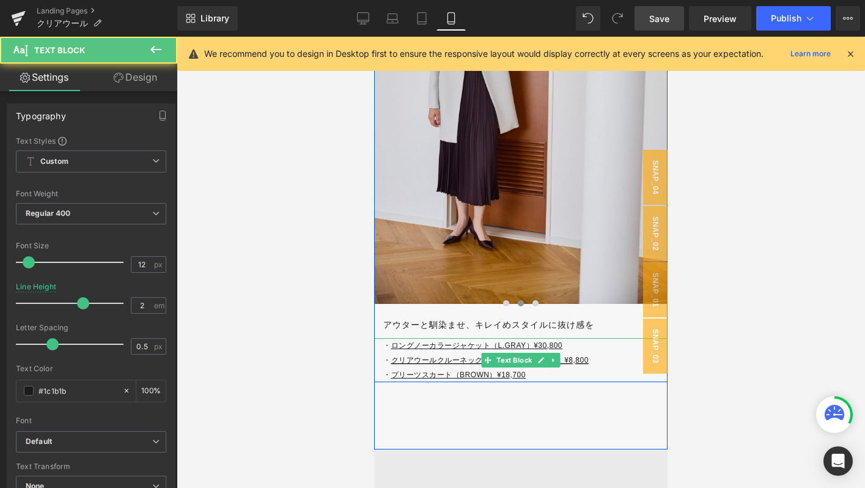
click at [394, 375] on u "プリーツスカート（BROWN）¥18,700" at bounding box center [458, 374] width 134 height 9
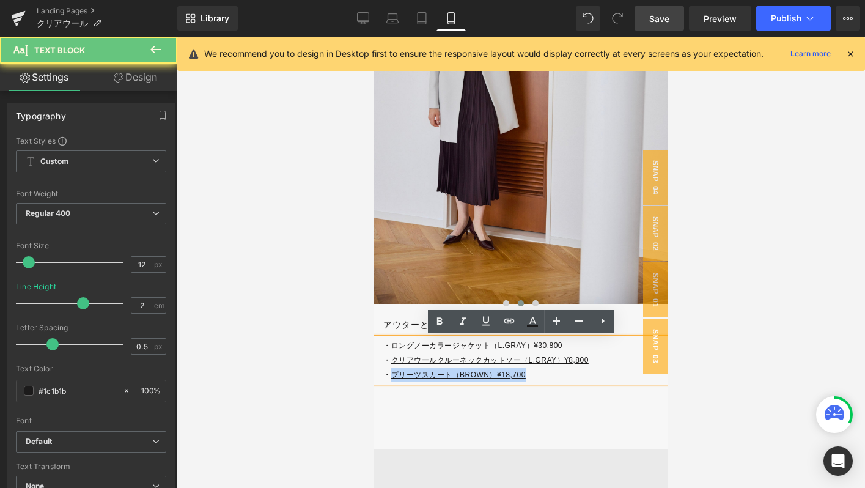
click at [537, 378] on p "・ プリーツスカート（BROWN）¥18,700" at bounding box center [525, 374] width 284 height 15
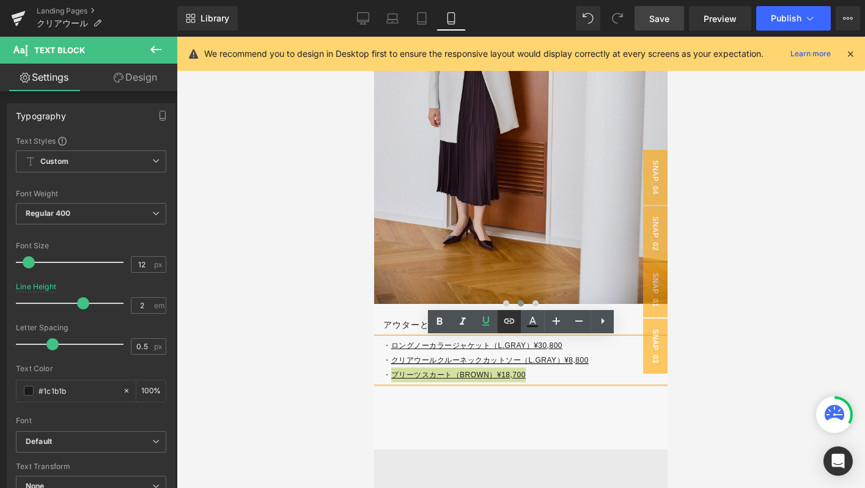
click at [509, 328] on icon at bounding box center [509, 321] width 15 height 15
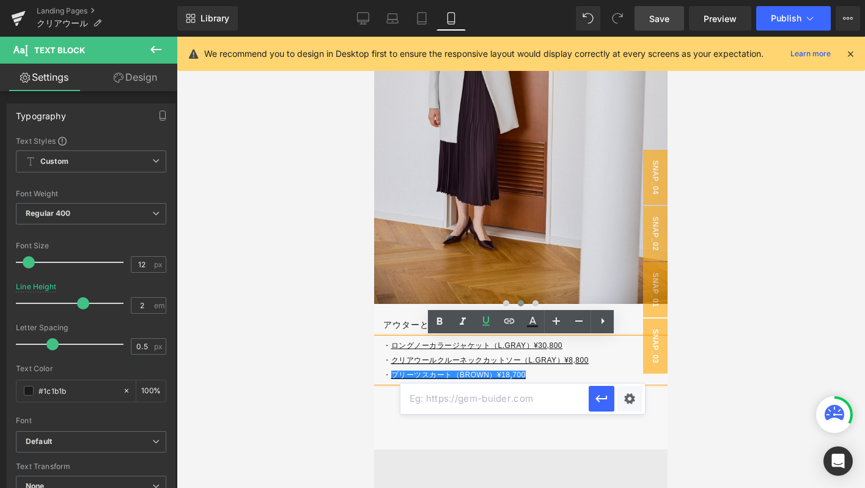
click at [454, 392] on input "text" at bounding box center [494, 398] width 188 height 31
paste input "https://store.soeju.com/products/pleated-skirt"
click at [606, 394] on icon "button" at bounding box center [601, 398] width 15 height 15
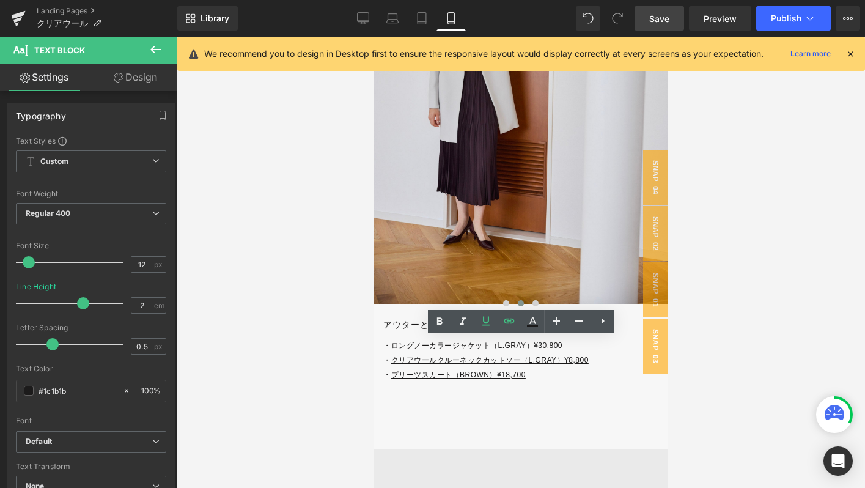
click at [658, 20] on span "Save" at bounding box center [659, 18] width 20 height 13
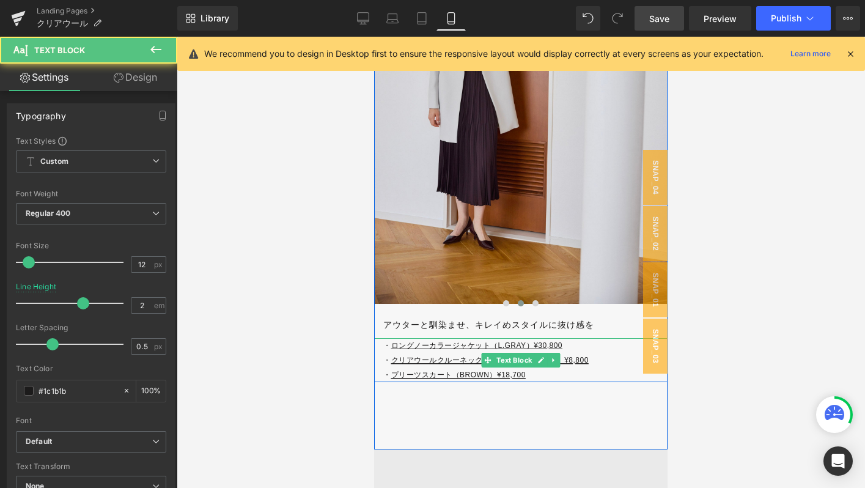
click at [389, 345] on p "・ ロングノーカラージャケット（L.GRAY）¥30,800" at bounding box center [525, 345] width 284 height 15
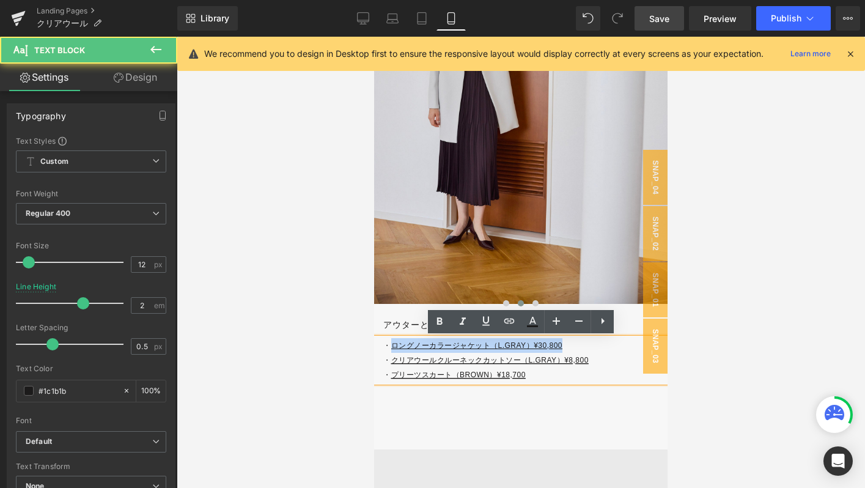
click at [577, 347] on p "・ ロングノーカラージャケット（L.GRAY）¥30,800" at bounding box center [525, 345] width 284 height 15
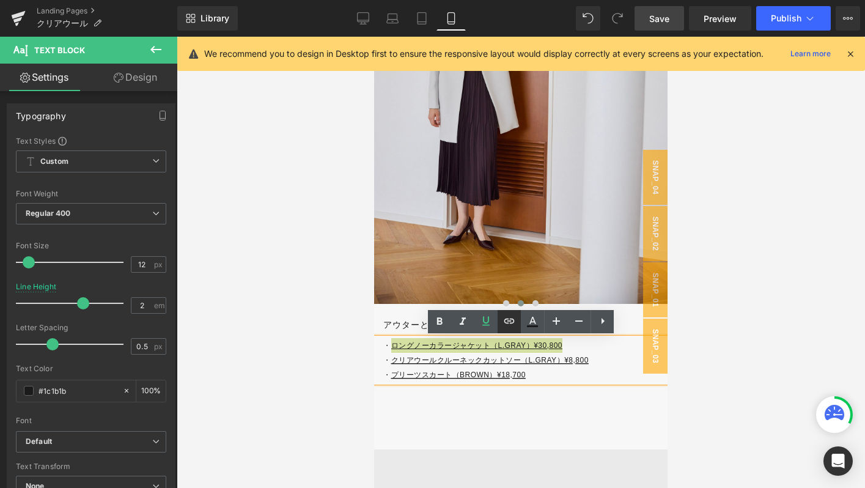
click at [502, 328] on icon at bounding box center [509, 321] width 15 height 15
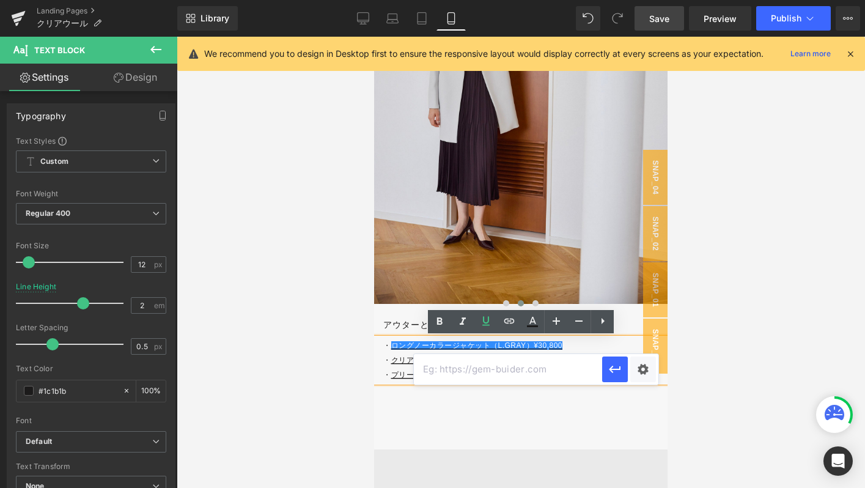
click at [471, 372] on input "text" at bounding box center [508, 369] width 188 height 31
paste input "https://store.soeju.com/products/collarless-long-jacket"
type input "https://store.soeju.com/products/collarless-long-jacket"
click at [611, 377] on button "button" at bounding box center [615, 369] width 26 height 26
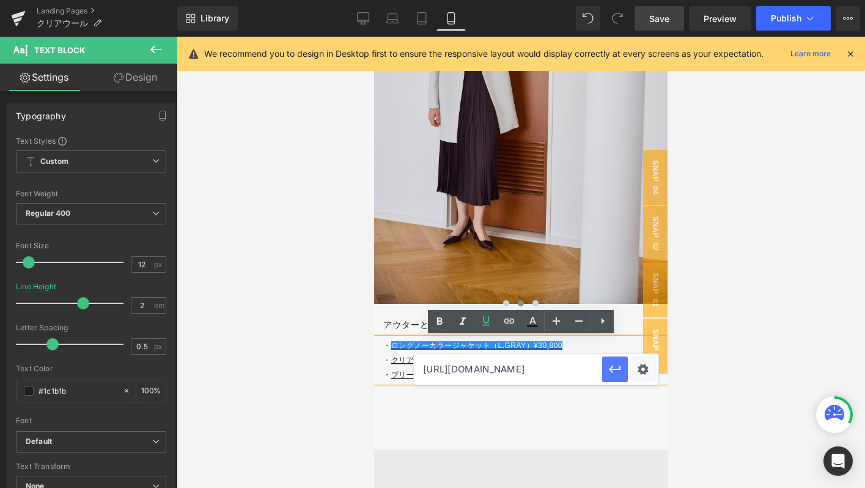
scroll to position [0, 0]
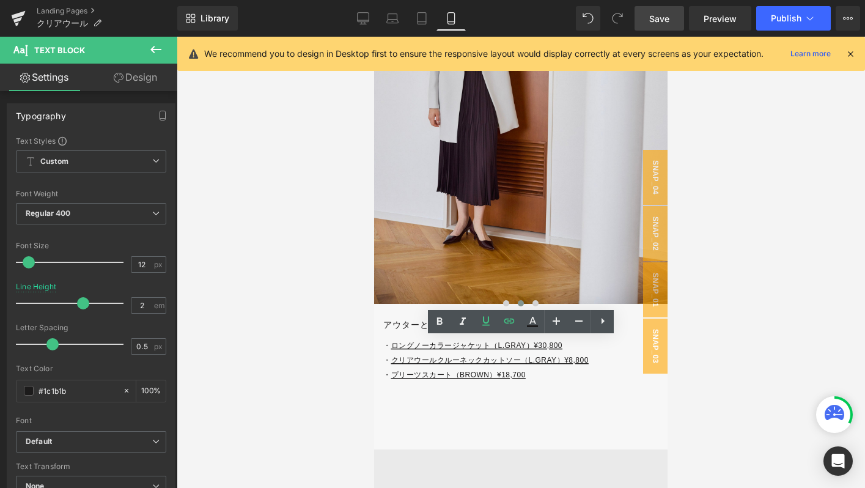
click at [649, 17] on link "Save" at bounding box center [659, 18] width 50 height 24
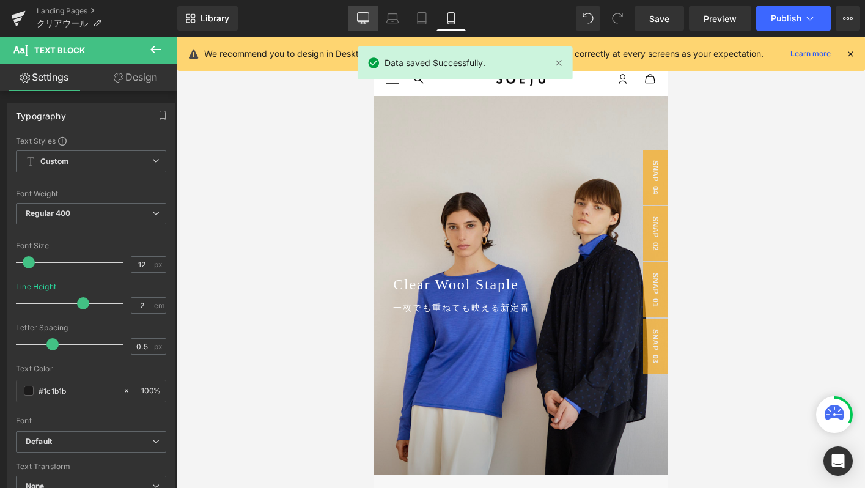
click at [373, 23] on link "Desktop" at bounding box center [362, 18] width 29 height 24
type input "1.8"
type input "100"
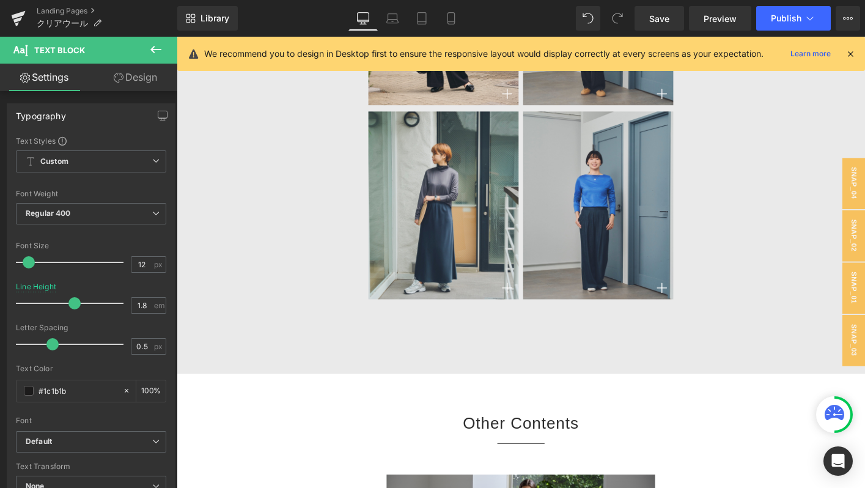
scroll to position [4885, 0]
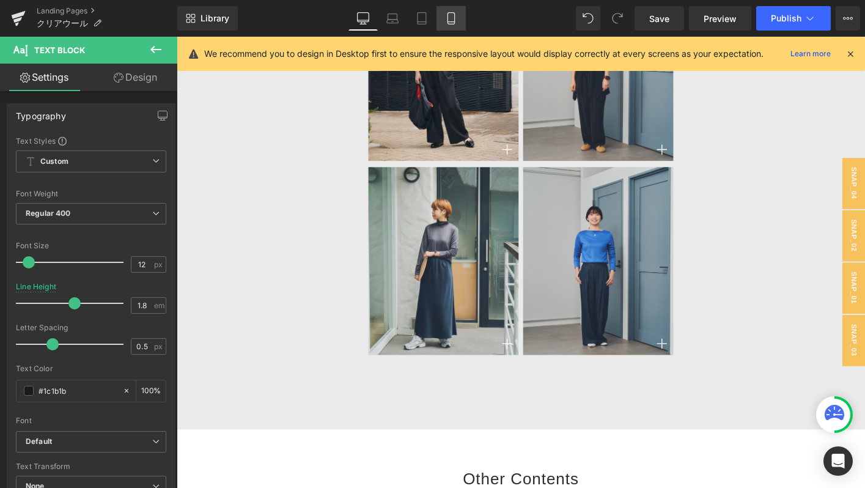
click at [450, 22] on icon at bounding box center [451, 18] width 12 height 12
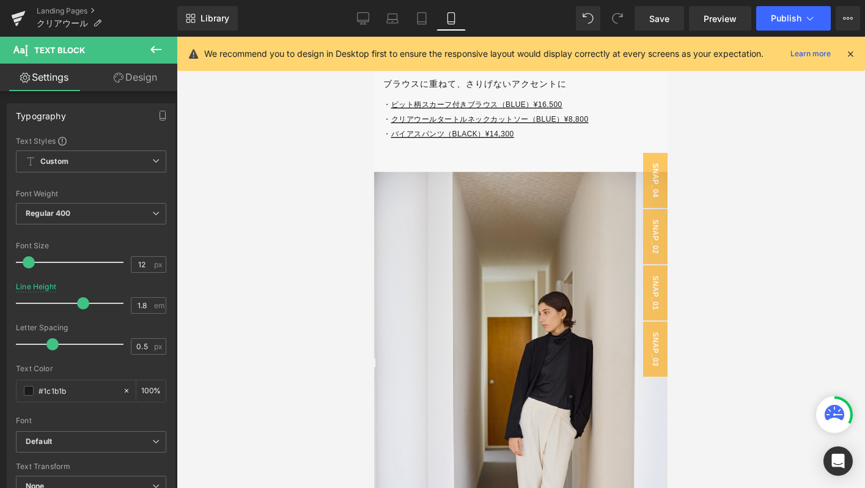
type input "2"
type input "100"
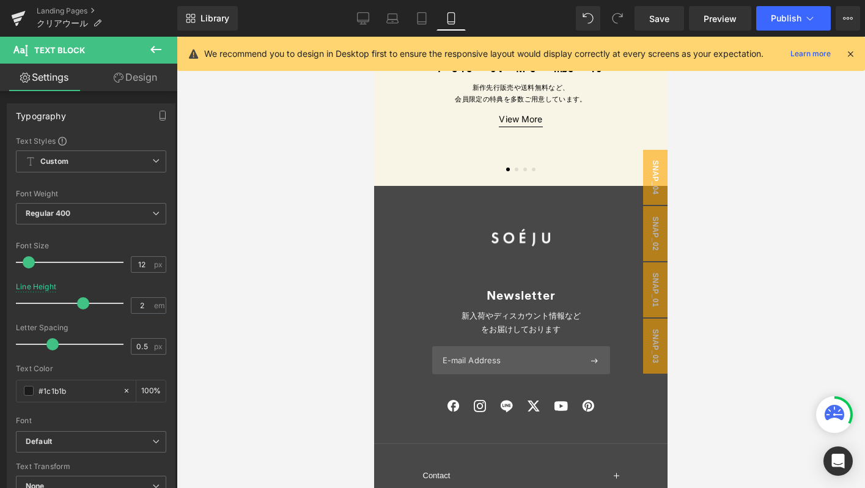
scroll to position [7239, 0]
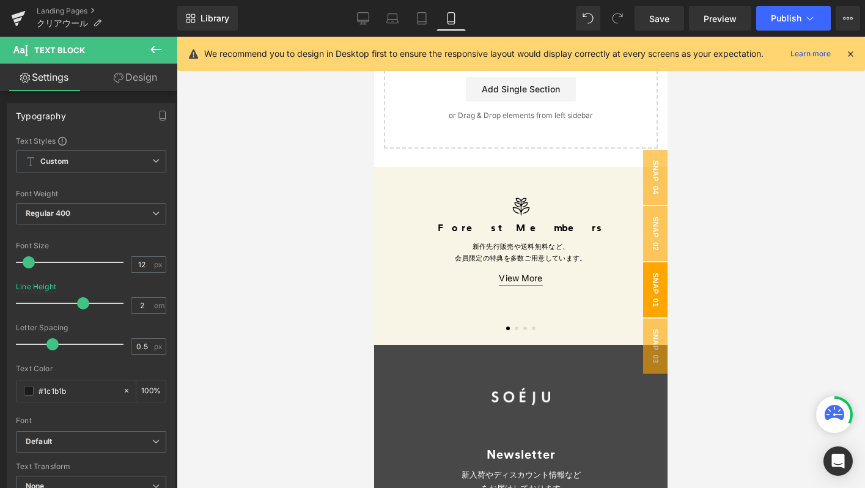
click at [647, 303] on span "snap_01" at bounding box center [655, 289] width 24 height 55
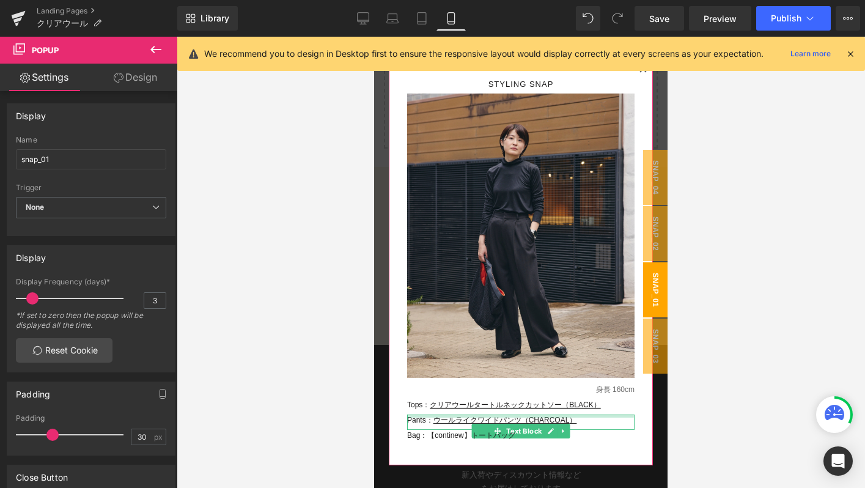
click at [435, 416] on div at bounding box center [520, 415] width 227 height 3
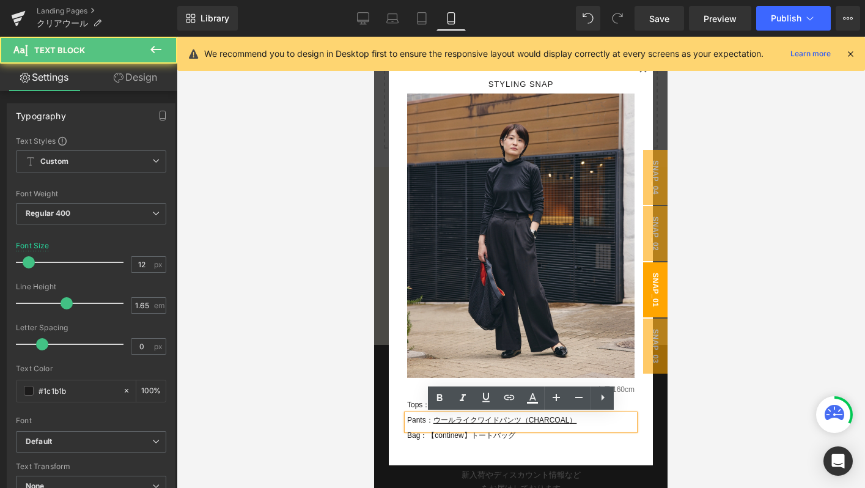
click at [435, 421] on u "ウールライクワイドパンツ（CHARCOAL" at bounding box center [501, 420] width 136 height 9
click at [606, 417] on p "Pants： ウールライクワイドパンツ（CHARCOAL ）" at bounding box center [520, 420] width 227 height 12
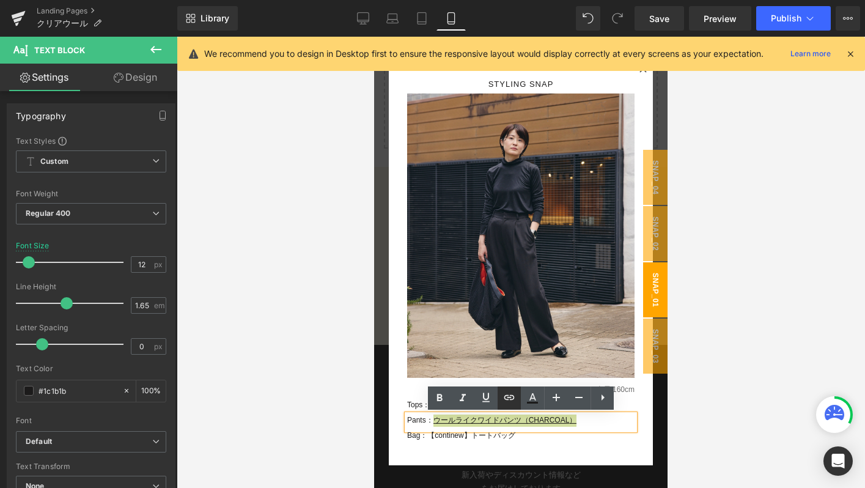
click at [510, 398] on icon at bounding box center [509, 397] width 15 height 15
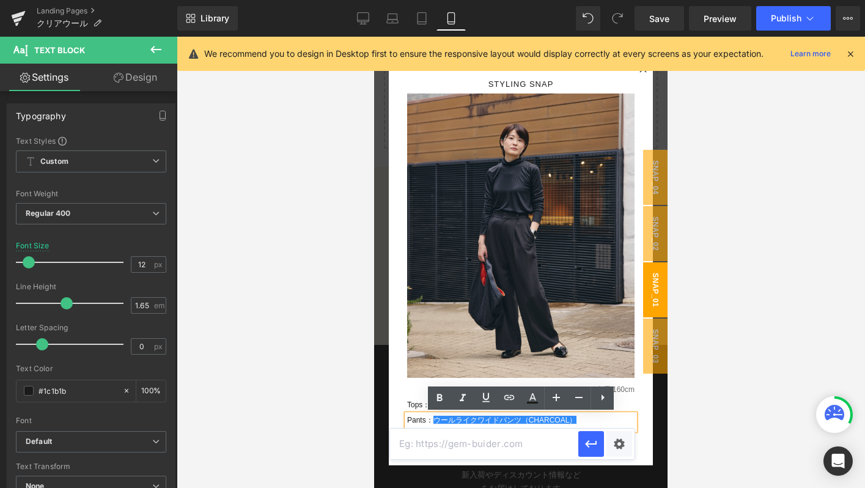
click at [462, 438] on input "text" at bounding box center [484, 443] width 188 height 31
paste input "https://store.soeju.com/products/woolike_widepants"
type input "https://store.soeju.com/products/woolike_widepants"
click at [597, 436] on icon "button" at bounding box center [591, 443] width 15 height 15
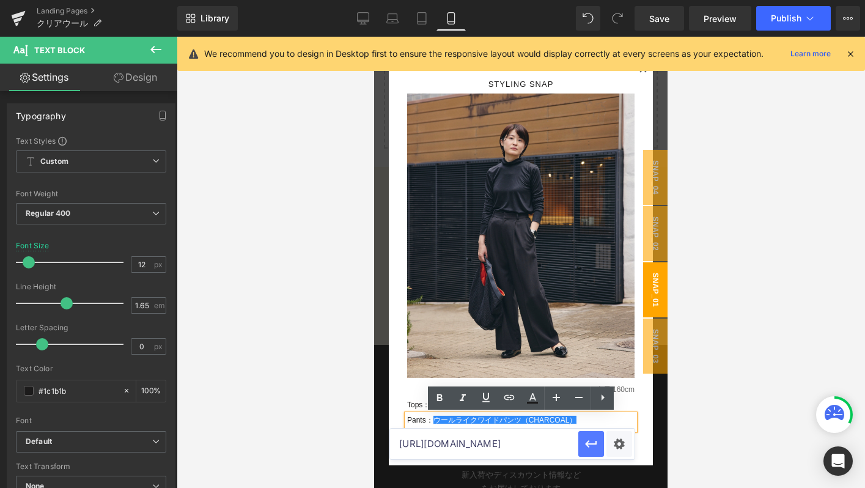
scroll to position [0, 0]
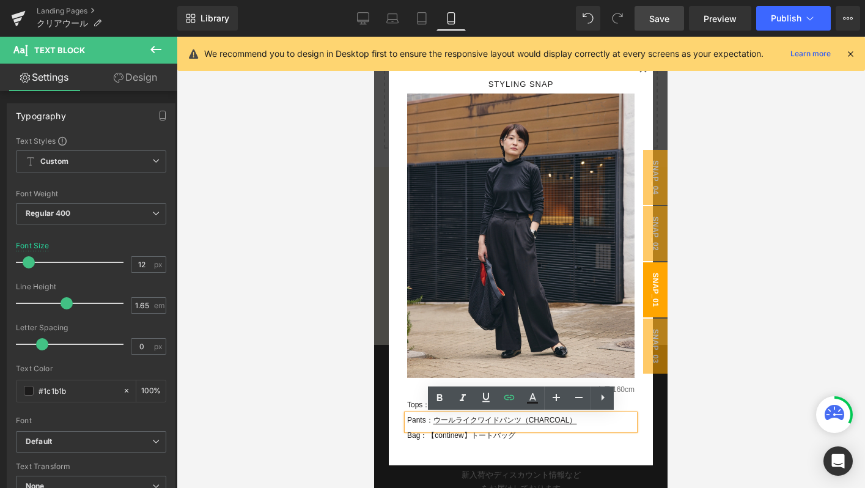
click at [655, 23] on span "Save" at bounding box center [659, 18] width 20 height 13
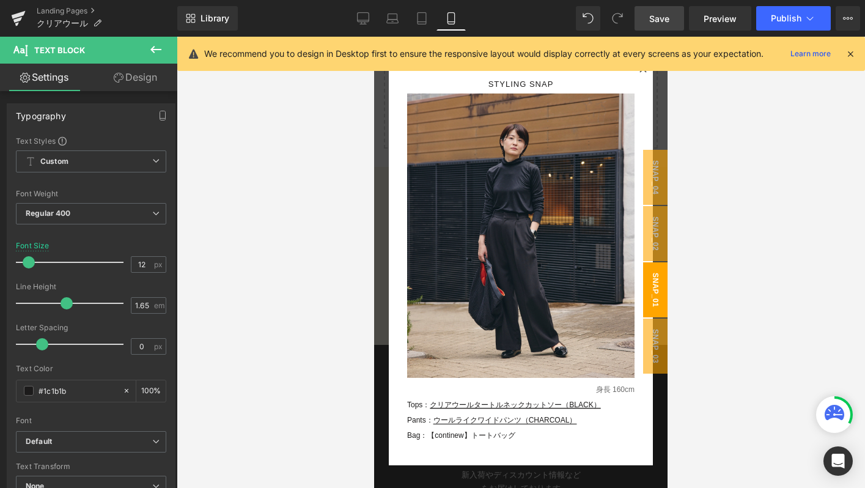
click at [428, 436] on div "Rendering Content" at bounding box center [432, 439] width 75 height 13
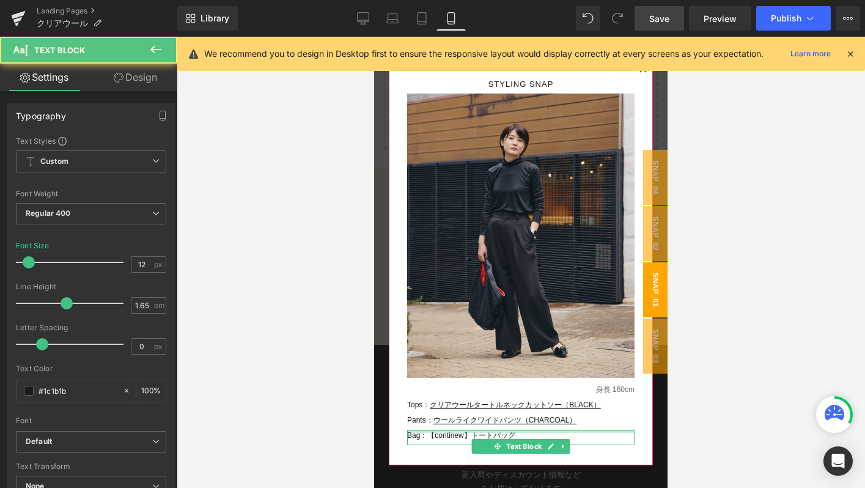
click at [541, 432] on div at bounding box center [520, 431] width 227 height 3
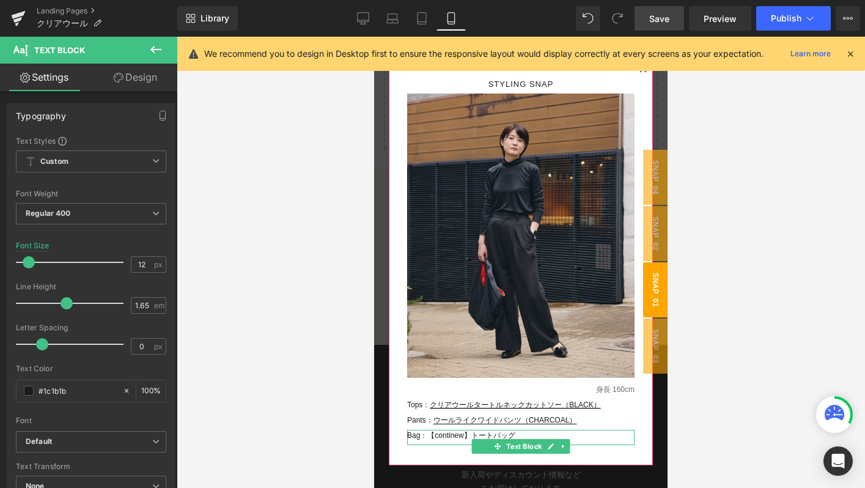
drag, startPoint x: 800, startPoint y: 475, endPoint x: 590, endPoint y: 438, distance: 213.0
click at [534, 439] on link "Text Block" at bounding box center [517, 446] width 53 height 15
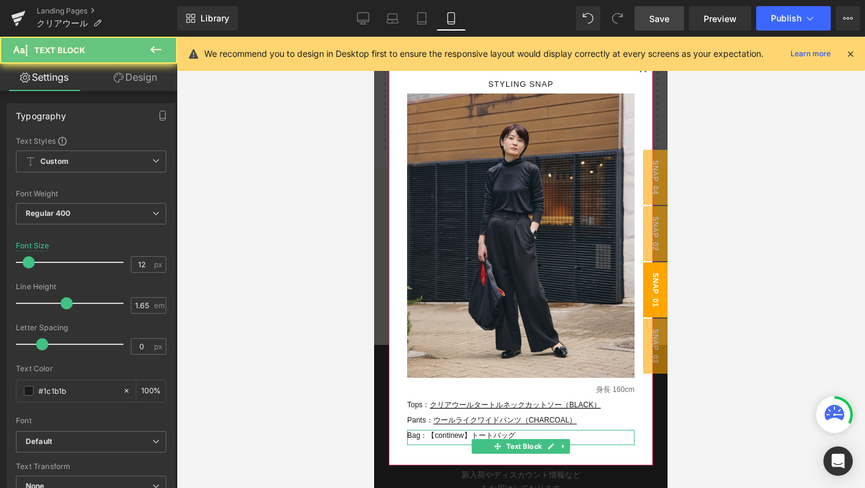
click at [521, 435] on p "Bag：【continew】トートバッグ" at bounding box center [520, 436] width 227 height 12
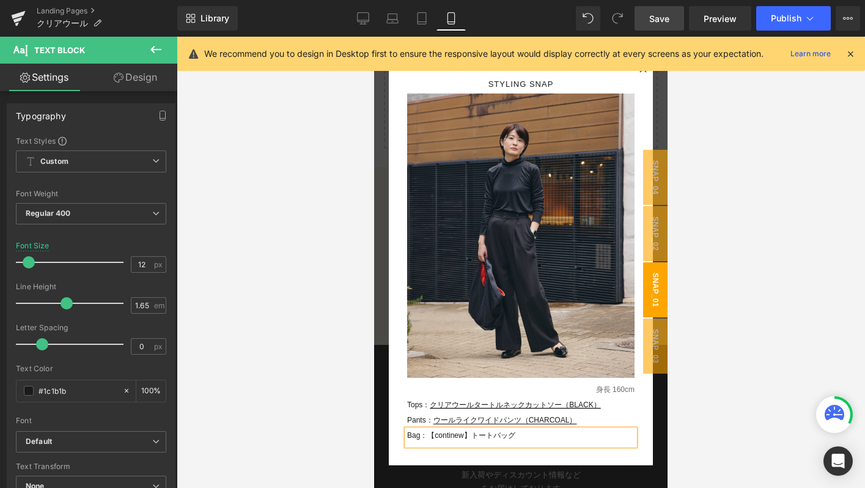
click at [425, 436] on div "Rendering Content" at bounding box center [432, 439] width 75 height 13
click at [441, 437] on div "Rendering Content" at bounding box center [432, 439] width 75 height 13
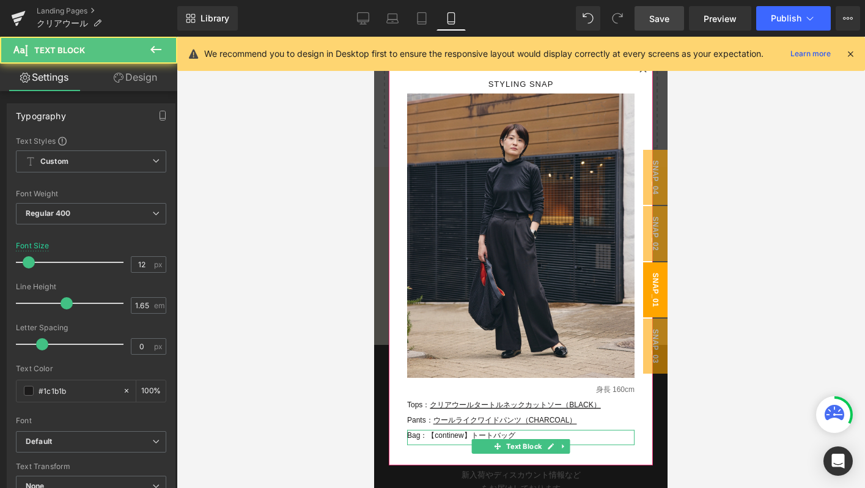
click at [548, 435] on p "Bag：【continew】トートバッグ" at bounding box center [520, 436] width 227 height 12
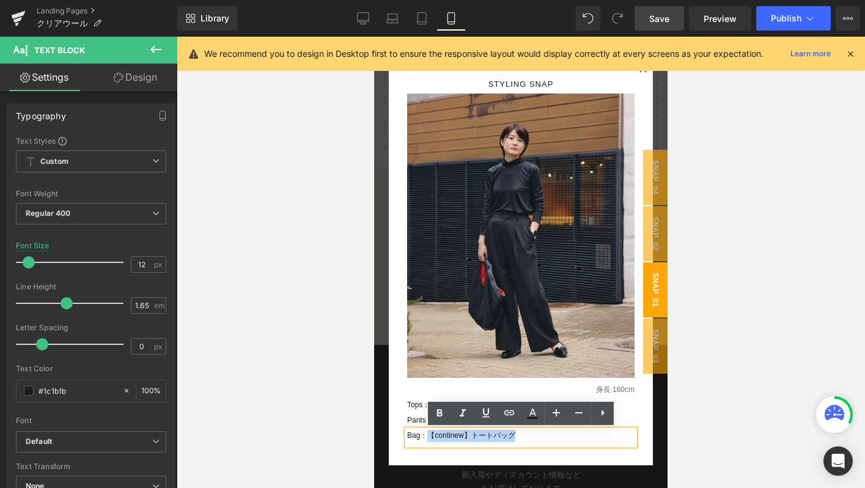
drag, startPoint x: 548, startPoint y: 435, endPoint x: 428, endPoint y: 435, distance: 119.8
click at [428, 435] on p "Bag：【continew】トートバッグ" at bounding box center [520, 436] width 227 height 12
click at [496, 406] on link at bounding box center [485, 413] width 23 height 23
click at [504, 407] on icon at bounding box center [509, 412] width 15 height 15
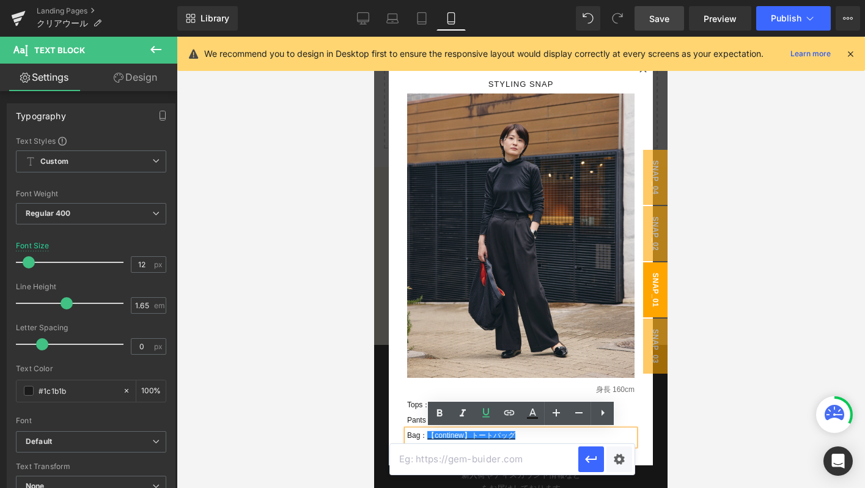
click at [466, 451] on input "text" at bounding box center [484, 459] width 188 height 31
paste input "https://store.soeju.com/products/continew_totebag"
type input "https://store.soeju.com/products/continew_totebag"
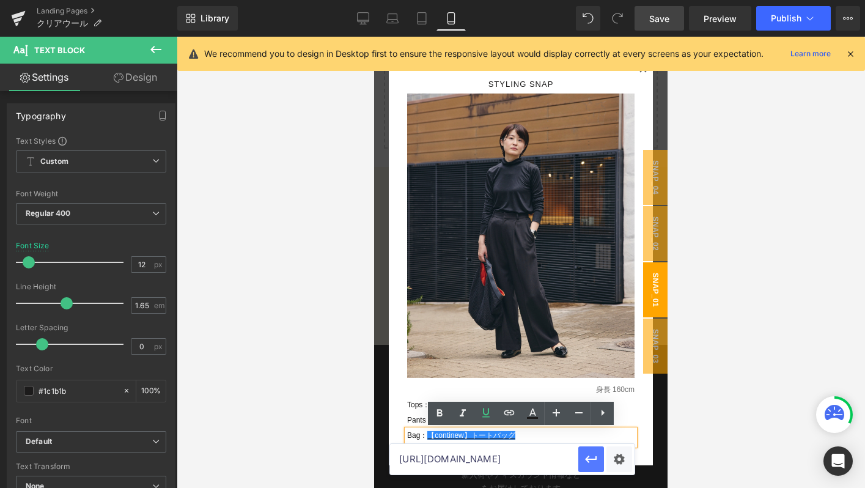
click at [598, 452] on icon "button" at bounding box center [591, 459] width 15 height 15
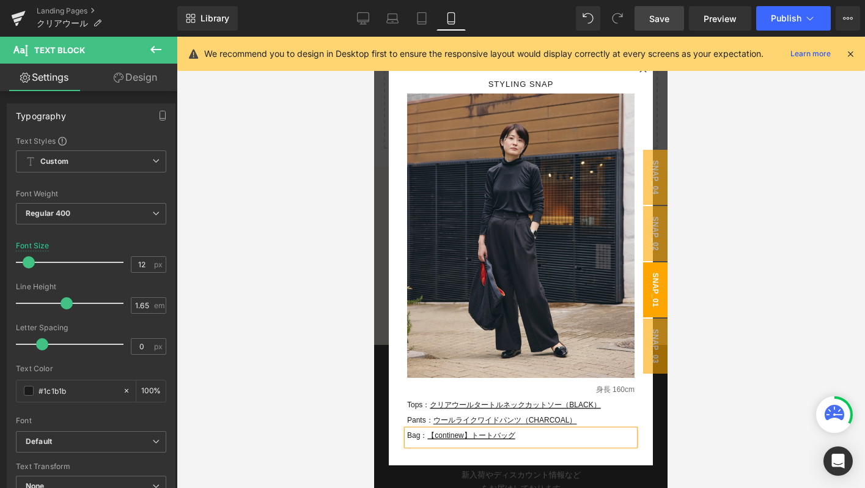
drag, startPoint x: 652, startPoint y: 22, endPoint x: 278, endPoint y: 239, distance: 432.5
click at [652, 22] on span "Save" at bounding box center [659, 18] width 20 height 13
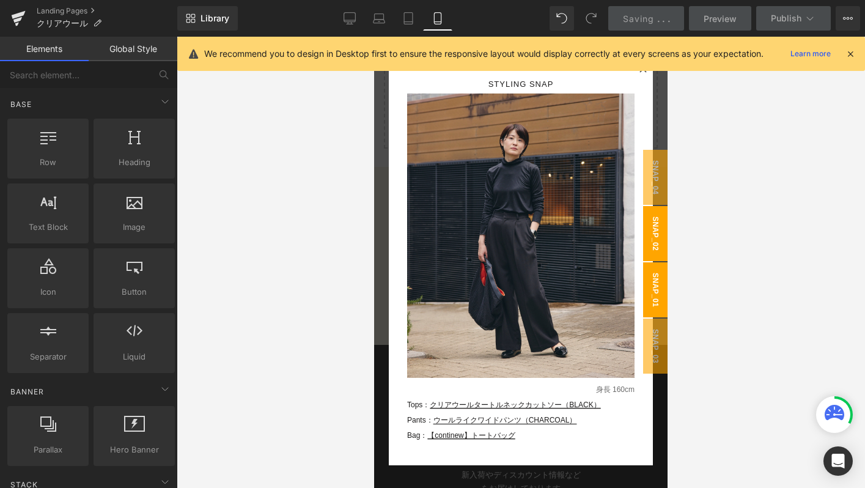
click at [649, 235] on span "snap_02" at bounding box center [655, 233] width 24 height 55
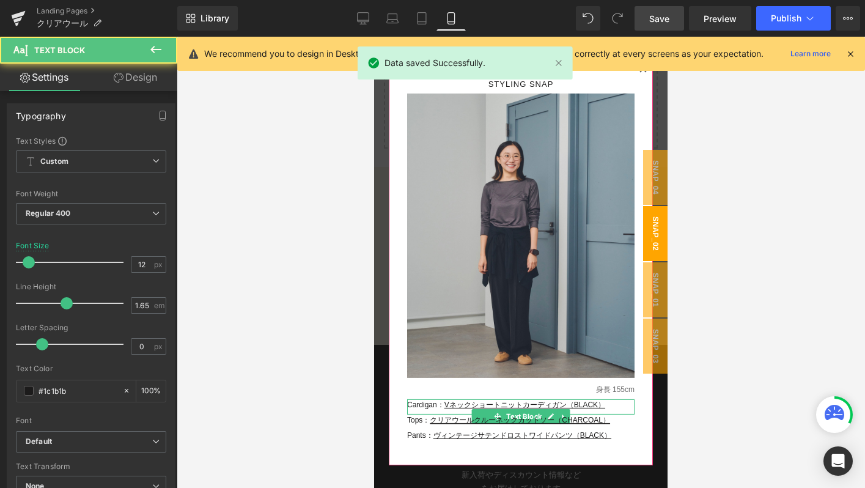
click at [467, 405] on u "Vネックショートニットカーディガン（BLACK）" at bounding box center [524, 404] width 161 height 9
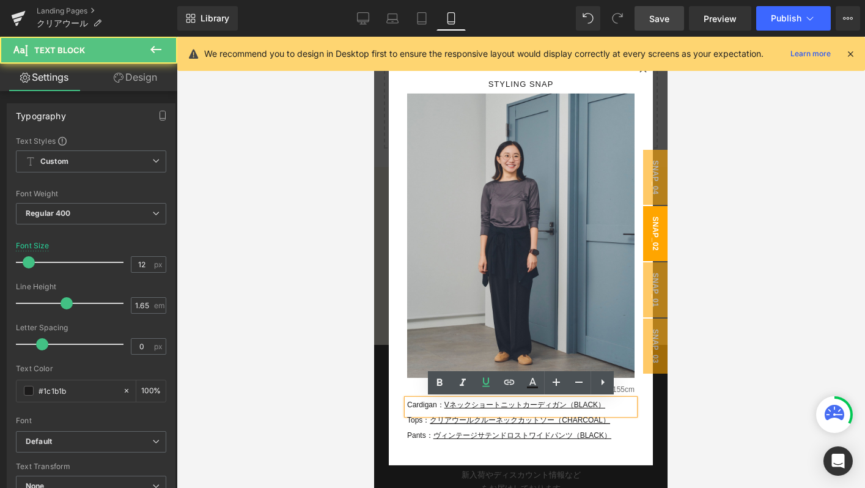
click at [446, 402] on p "Cardigan： Vネックショートニットカーディガン（BLACK）" at bounding box center [520, 405] width 227 height 12
click at [616, 410] on p "Cardigan： Vネックショートニットカーディガン（BLACK）" at bounding box center [520, 405] width 227 height 12
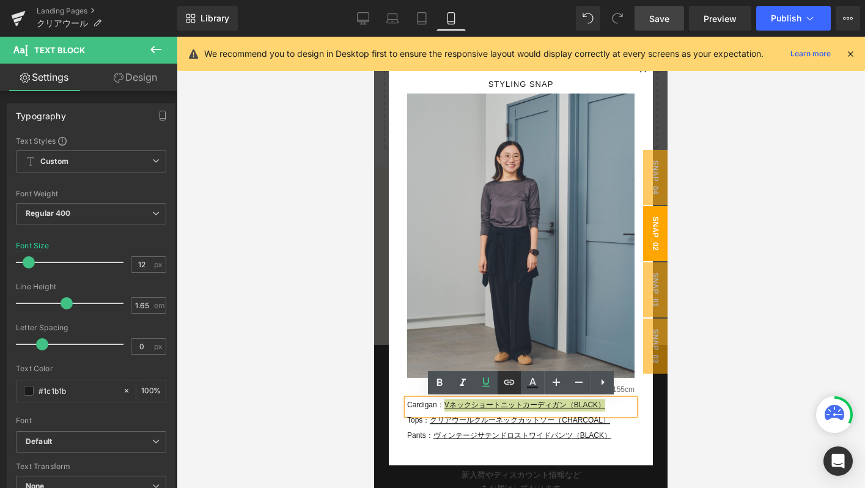
click at [508, 384] on icon at bounding box center [509, 382] width 10 height 5
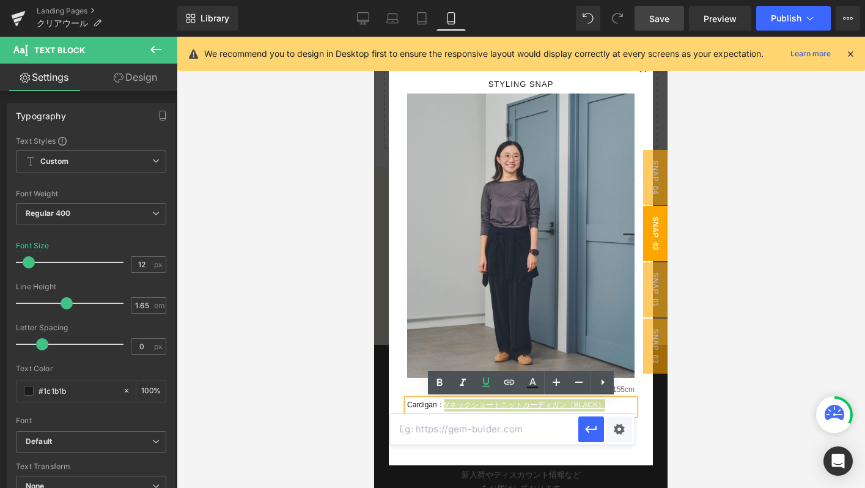
click at [424, 432] on input "text" at bounding box center [484, 429] width 188 height 31
paste input "https://store.soeju.com/products/bolero-v-neck-cardiganv-s-00-nt-023"
type input "https://store.soeju.com/products/bolero-v-neck-cardiganv-s-00-nt-023"
click at [594, 427] on icon "button" at bounding box center [591, 429] width 15 height 15
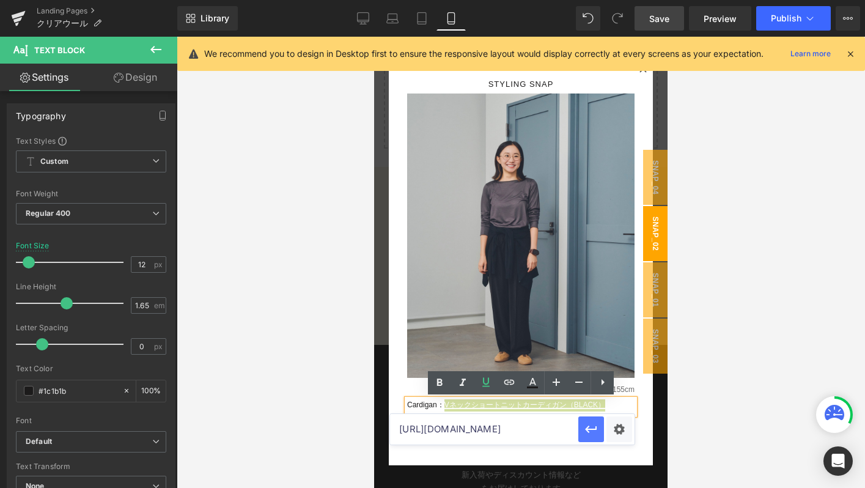
scroll to position [0, 0]
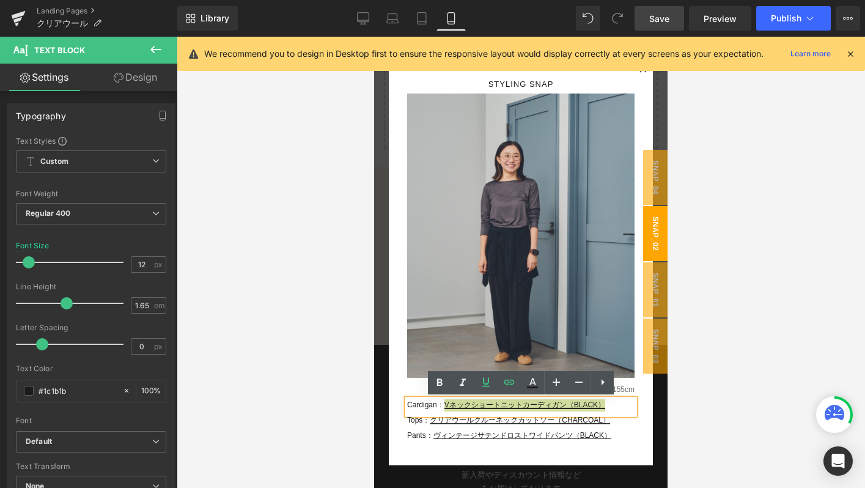
click at [663, 15] on span "Save" at bounding box center [659, 18] width 20 height 13
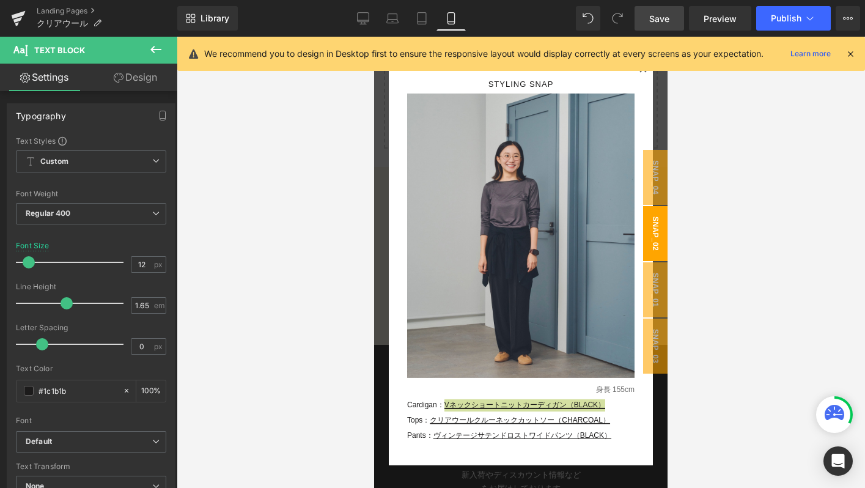
click at [434, 435] on div "Rendering Content" at bounding box center [432, 439] width 75 height 13
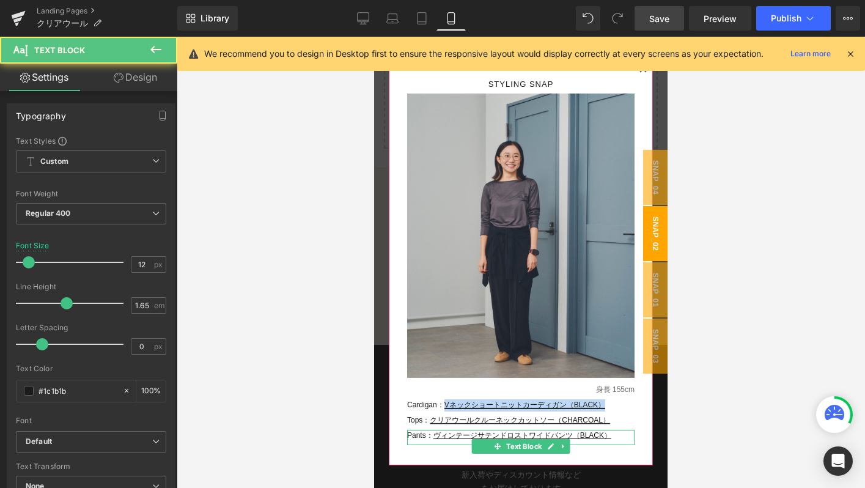
click at [622, 435] on p "Pants： ヴィンテージサテンドロストワイドパンツ（BLACK）" at bounding box center [520, 436] width 227 height 12
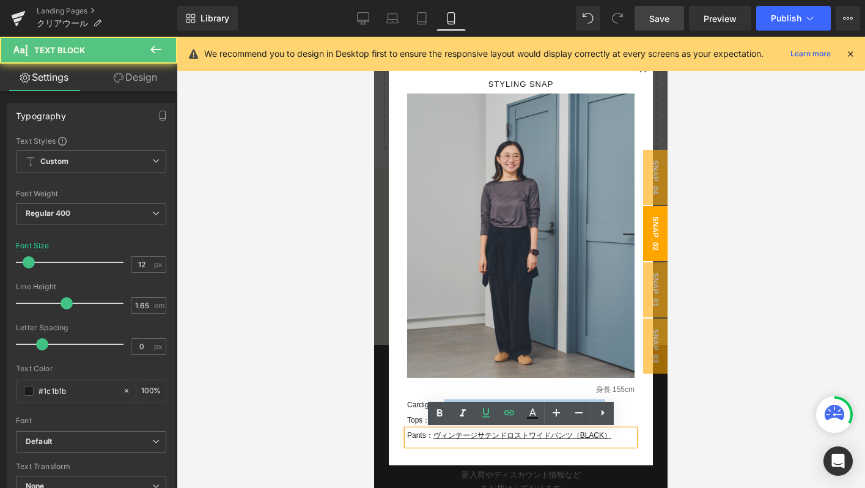
click at [619, 436] on p "Pants： ヴィンテージサテンドロストワイドパンツ（BLACK）" at bounding box center [520, 436] width 227 height 12
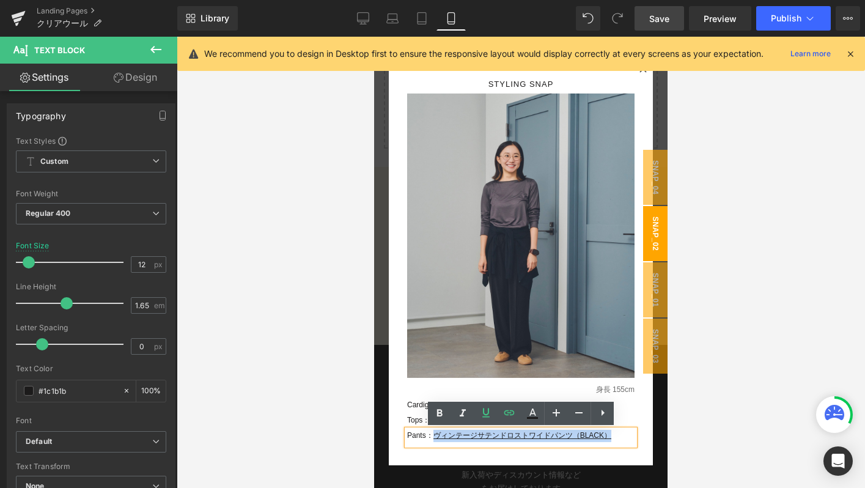
drag, startPoint x: 620, startPoint y: 438, endPoint x: 436, endPoint y: 434, distance: 184.6
click at [436, 434] on p "Pants： ヴィンテージサテンドロストワイドパンツ（BLACK）" at bounding box center [520, 436] width 227 height 12
click at [506, 416] on icon at bounding box center [509, 412] width 15 height 15
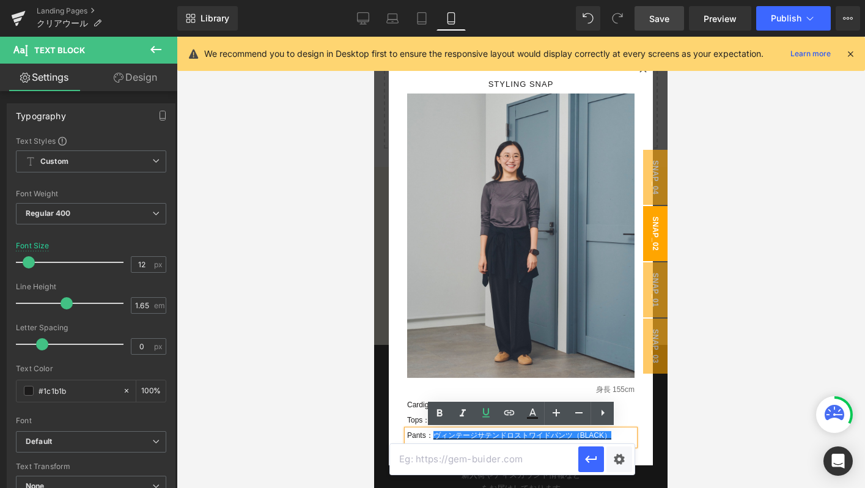
click at [479, 458] on input "text" at bounding box center [484, 459] width 188 height 31
paste input "https://store.soeju.com/products/vintage_satin_drawstring_wide_pants"
type input "https://store.soeju.com/products/vintage_satin_drawstring_wide_pants"
click at [585, 458] on icon "button" at bounding box center [591, 459] width 15 height 15
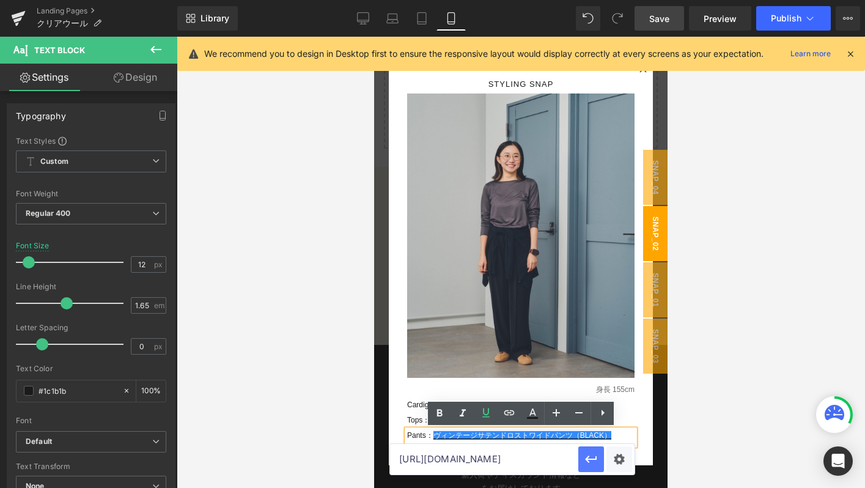
scroll to position [0, 0]
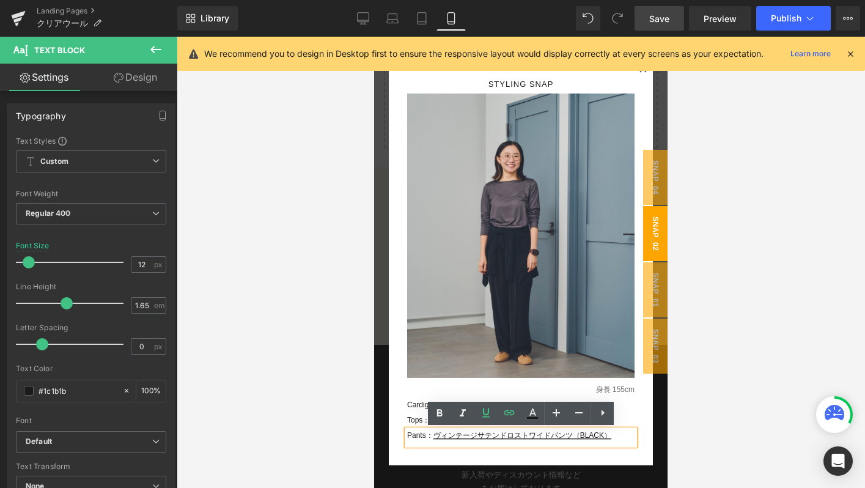
click at [670, 8] on link "Save" at bounding box center [659, 18] width 50 height 24
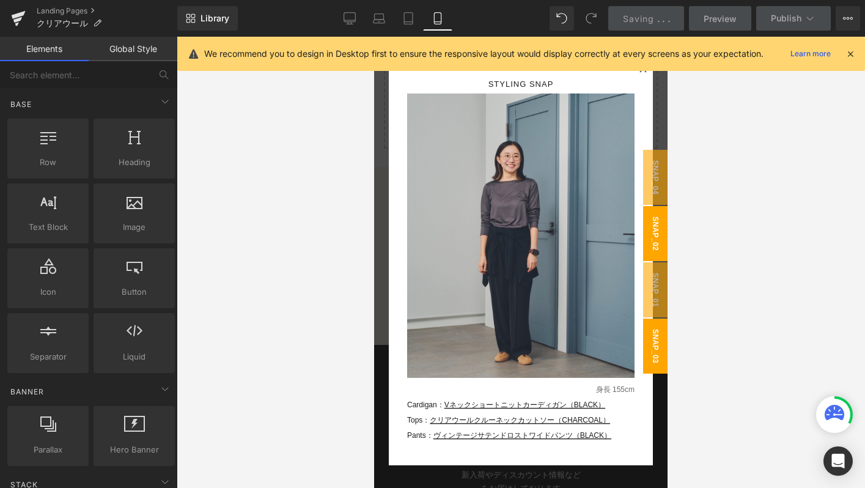
click at [654, 355] on span "snap_03" at bounding box center [655, 345] width 24 height 55
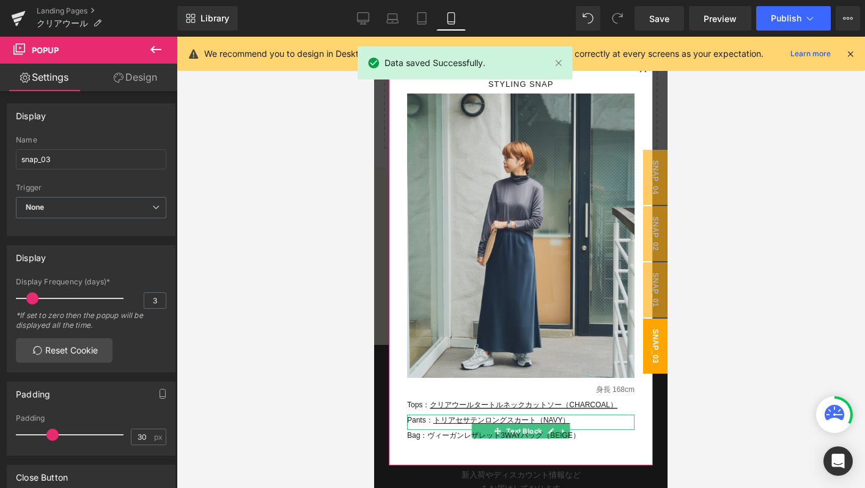
click at [440, 421] on u "トリアセサテンロングスカート（NAVY）" at bounding box center [501, 420] width 137 height 9
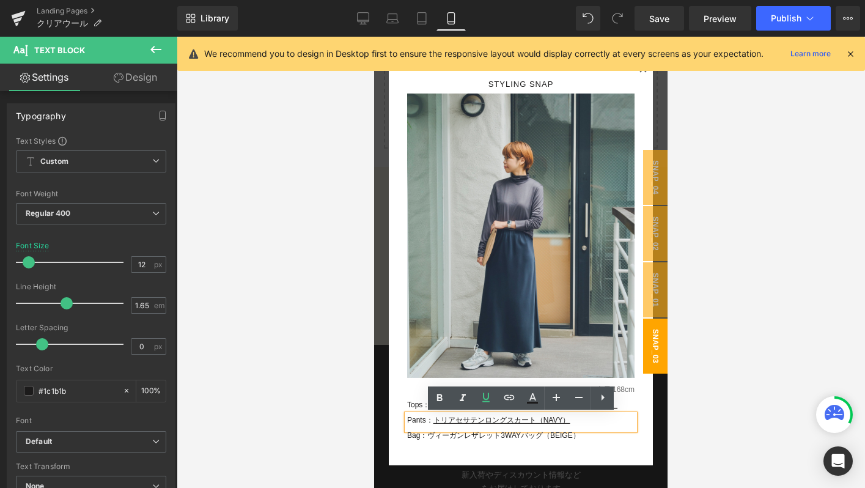
click at [436, 421] on u "トリアセサテンロングスカート（NAVY）" at bounding box center [501, 420] width 137 height 9
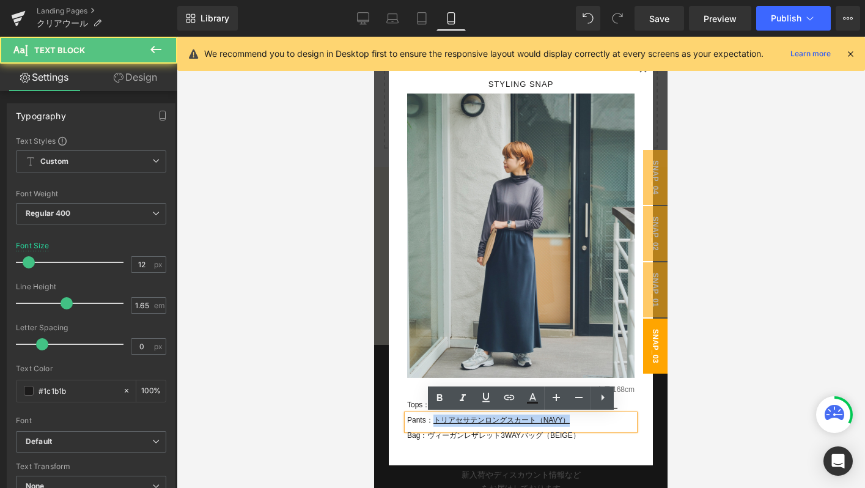
click at [587, 423] on p "Pants： トリアセサテンロングスカート（NAVY）" at bounding box center [520, 420] width 227 height 12
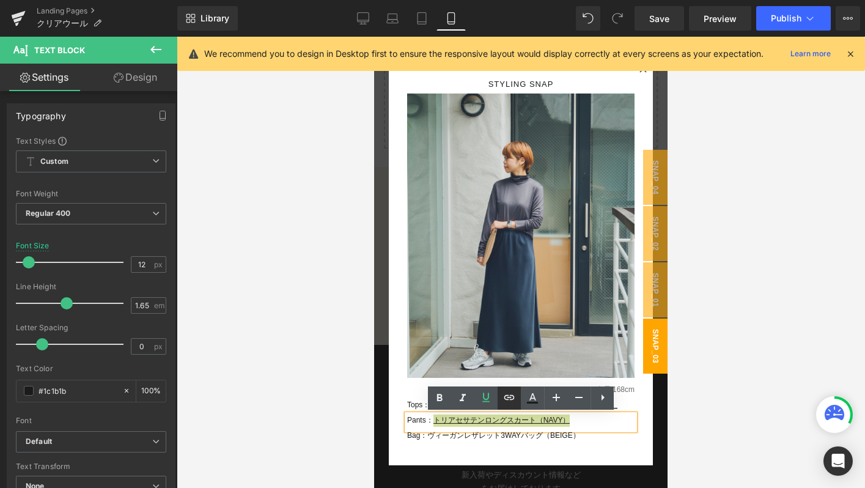
click at [515, 398] on icon at bounding box center [509, 397] width 15 height 15
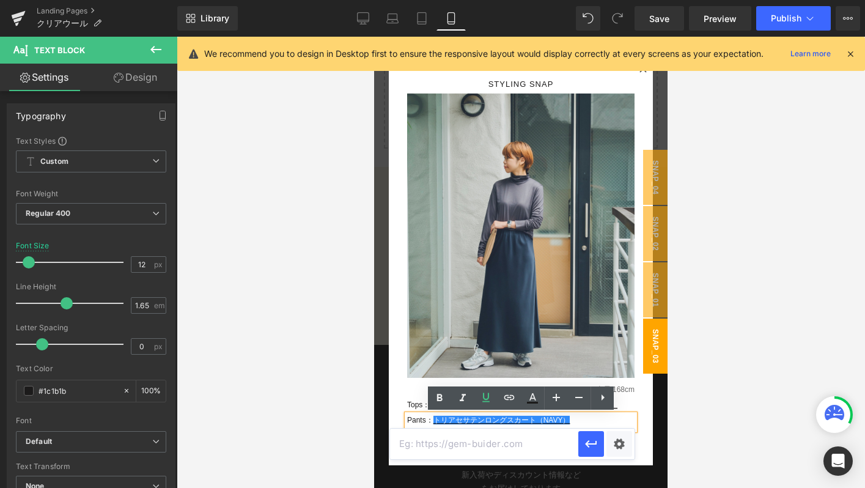
click at [482, 442] on input "text" at bounding box center [484, 443] width 188 height 31
paste input "https://store.soeju.com/products/triacetate_satin_long_skirt"
type input "https://store.soeju.com/products/triacetate_satin_long_skirt"
click at [599, 443] on button "button" at bounding box center [591, 444] width 26 height 26
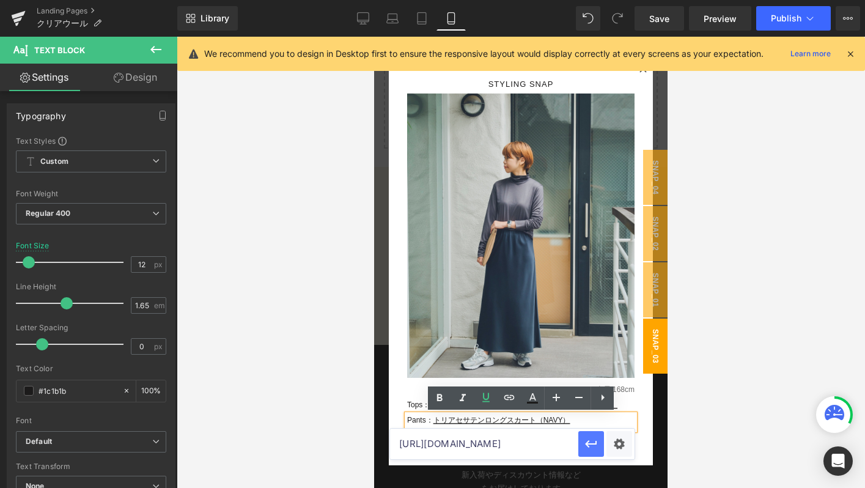
scroll to position [0, 0]
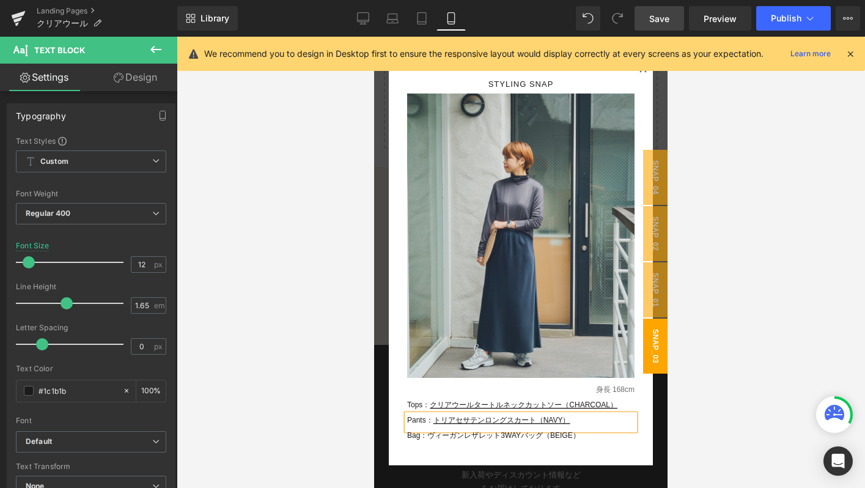
click at [655, 26] on link "Save" at bounding box center [659, 18] width 50 height 24
click at [428, 437] on div "Rendering Content" at bounding box center [432, 439] width 75 height 13
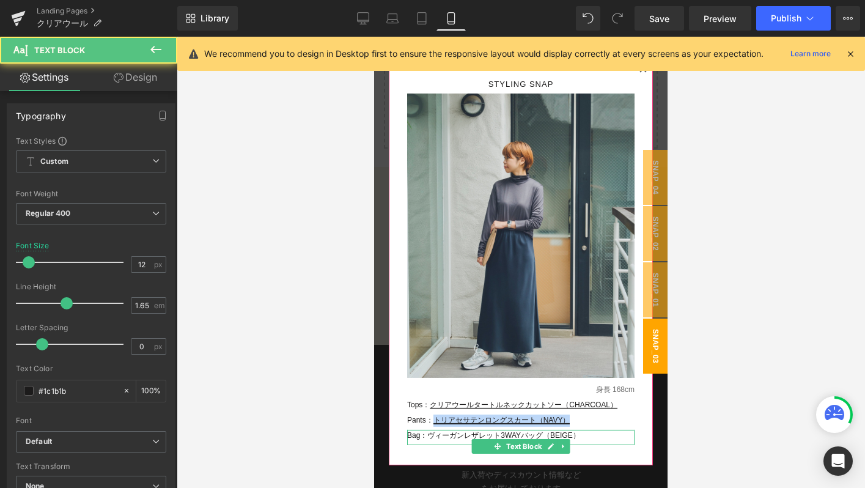
click at [583, 434] on p "Bag：ヴィーガンレザレット3WAYバッグ（BEIGE）" at bounding box center [520, 436] width 227 height 12
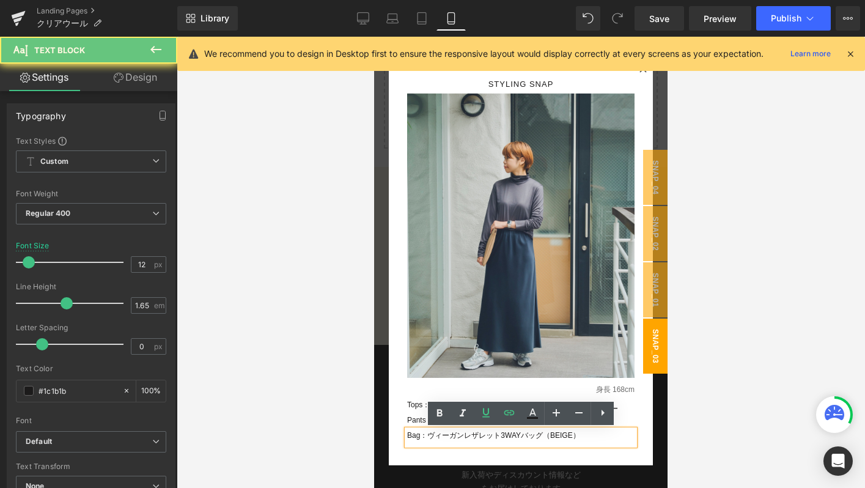
click at [583, 434] on p "Bag：ヴィーガンレザレット3WAYバッグ（BEIGE）" at bounding box center [520, 436] width 227 height 12
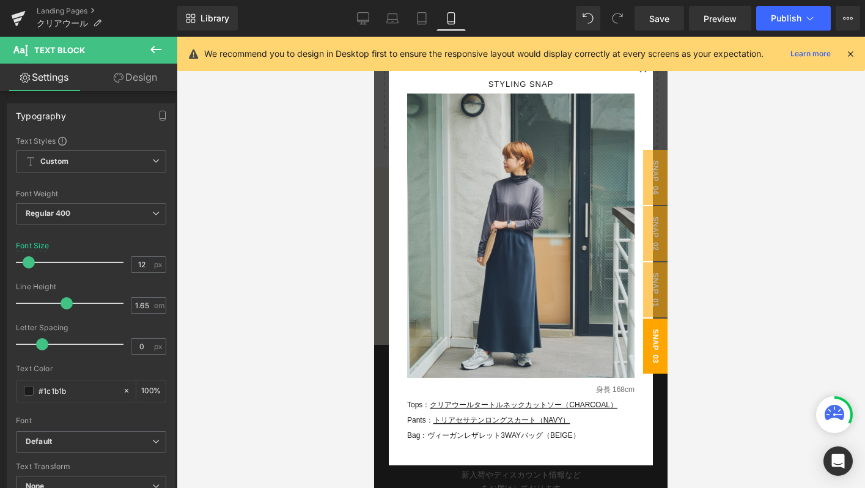
click at [430, 436] on div "Rendering Content" at bounding box center [432, 439] width 75 height 13
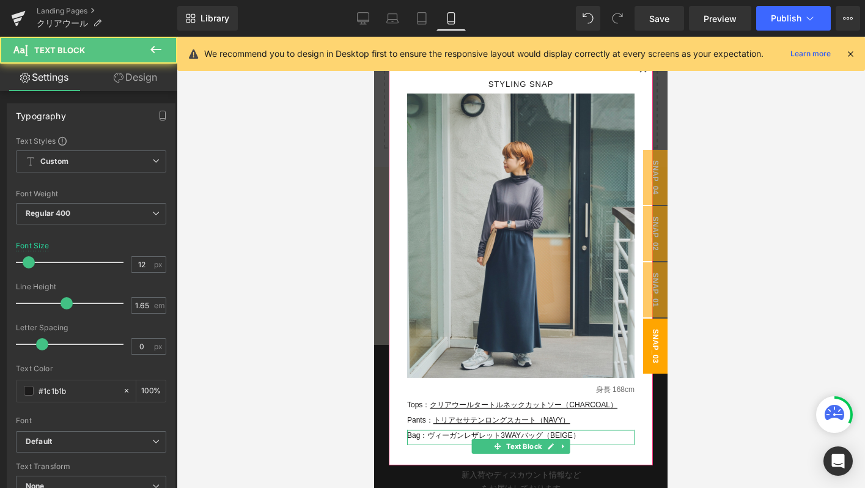
click at [583, 436] on p "Bag：ヴィーガンレザレット3WAYバッグ（BEIGE）" at bounding box center [520, 436] width 227 height 12
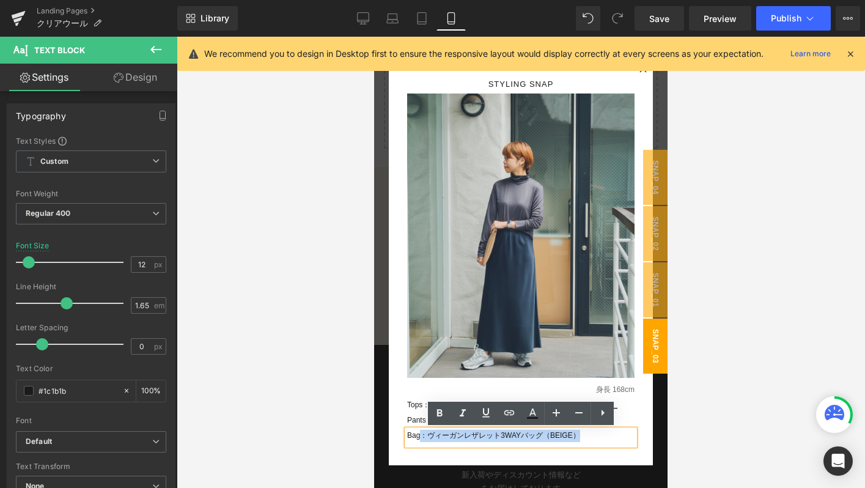
drag, startPoint x: 583, startPoint y: 436, endPoint x: 422, endPoint y: 433, distance: 160.2
click at [422, 433] on p "Bag：ヴィーガンレザレット3WAYバッグ（BEIGE）" at bounding box center [520, 436] width 227 height 12
click at [591, 437] on p "Bag：ヴィーガンレザレット3WAYバッグ（BEIGE）" at bounding box center [520, 436] width 227 height 12
drag, startPoint x: 591, startPoint y: 437, endPoint x: 431, endPoint y: 438, distance: 160.2
click at [431, 438] on p "Bag：ヴィーガンレザレット3WAYバッグ（BEIGE）" at bounding box center [520, 436] width 227 height 12
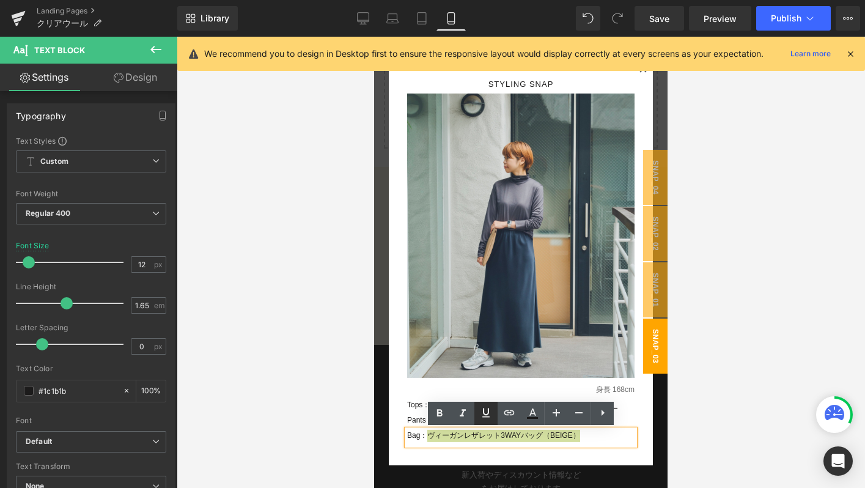
click at [479, 417] on icon at bounding box center [486, 412] width 15 height 15
click at [502, 416] on icon at bounding box center [509, 412] width 15 height 15
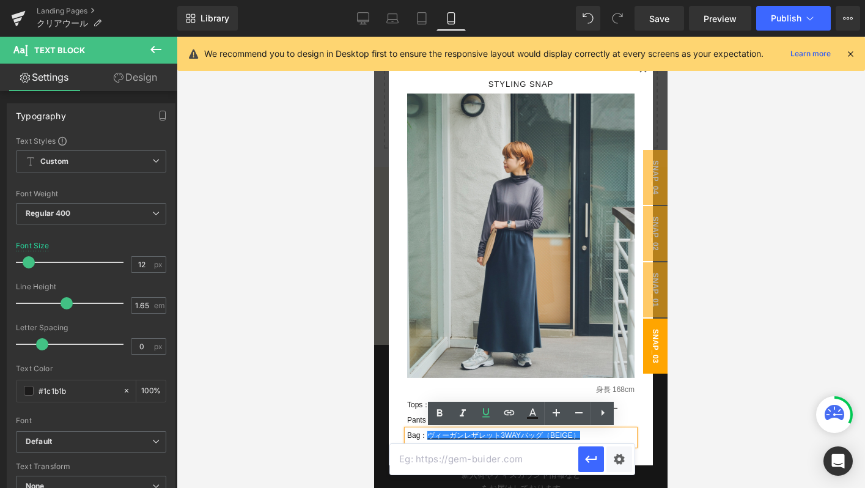
click at [457, 460] on input "text" at bounding box center [484, 459] width 188 height 31
paste input "https://store.soeju.com/products/vegan_leather_3way_bag"
type input "https://store.soeju.com/products/vegan_leather_3way_bag"
click at [586, 458] on icon "button" at bounding box center [591, 458] width 12 height 7
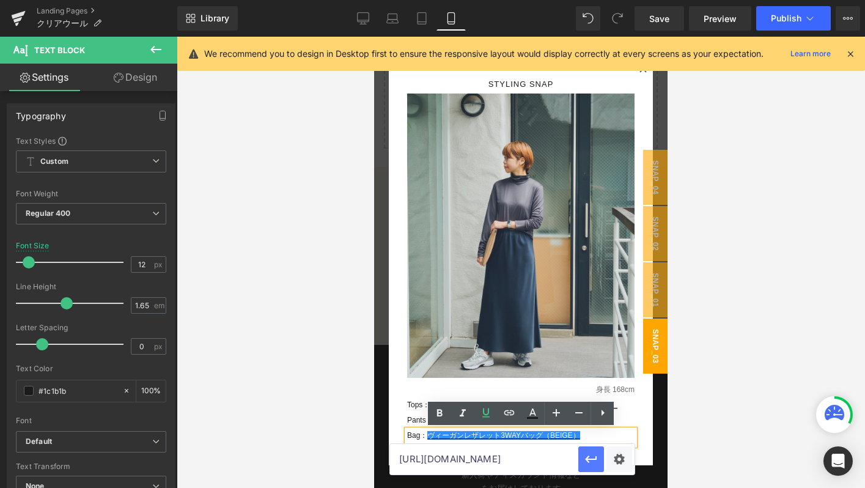
scroll to position [0, 0]
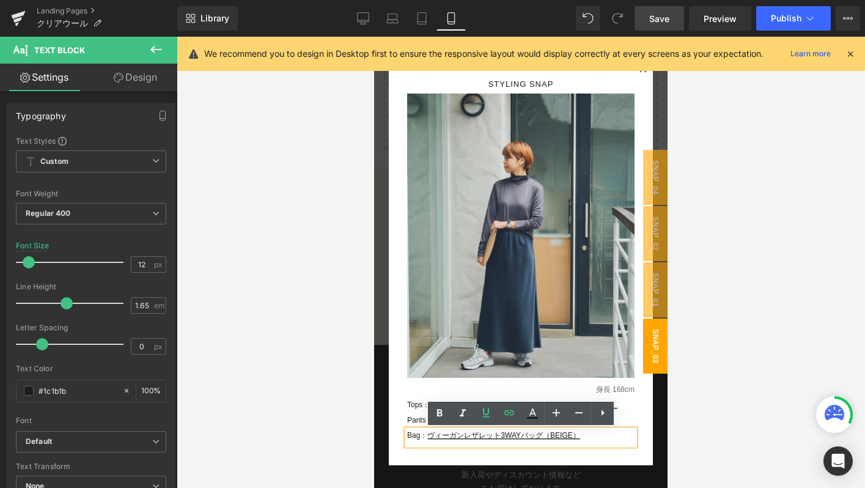
click at [640, 28] on link "Save" at bounding box center [659, 18] width 50 height 24
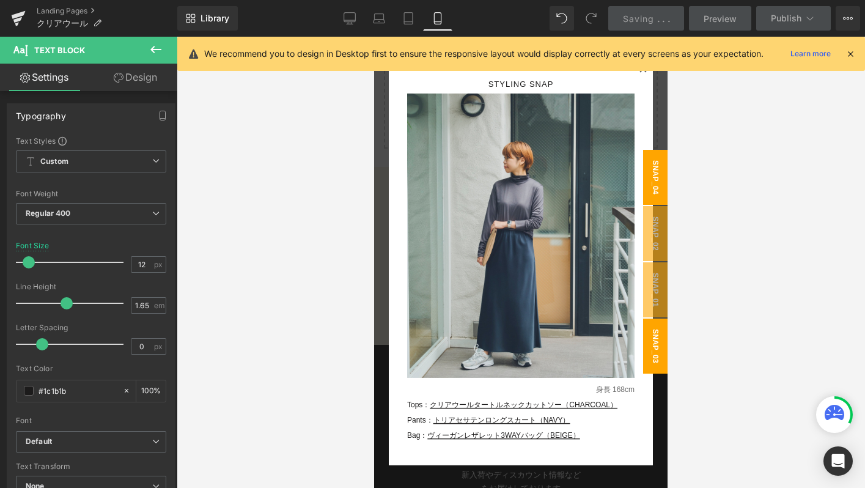
click at [654, 199] on span "snap_04" at bounding box center [655, 177] width 24 height 55
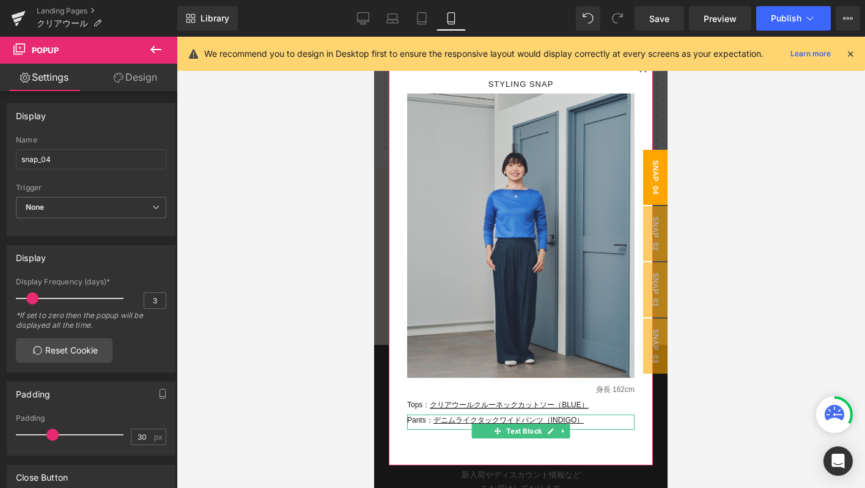
click at [586, 419] on p "Pants： デニムライクタックワイドパンツ（INDIGO）" at bounding box center [520, 420] width 227 height 12
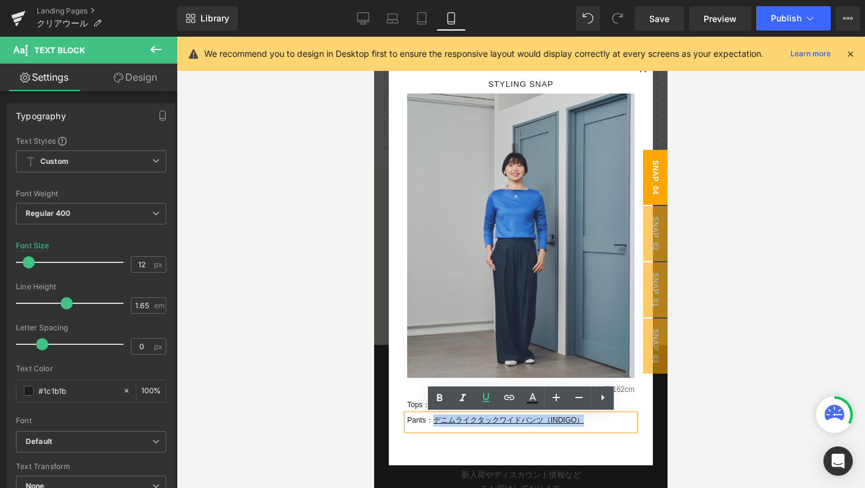
drag, startPoint x: 586, startPoint y: 419, endPoint x: 435, endPoint y: 419, distance: 151.0
click at [435, 419] on p "Pants： デニムライクタックワイドパンツ（INDIGO）" at bounding box center [520, 420] width 227 height 12
click at [512, 389] on link at bounding box center [509, 397] width 23 height 23
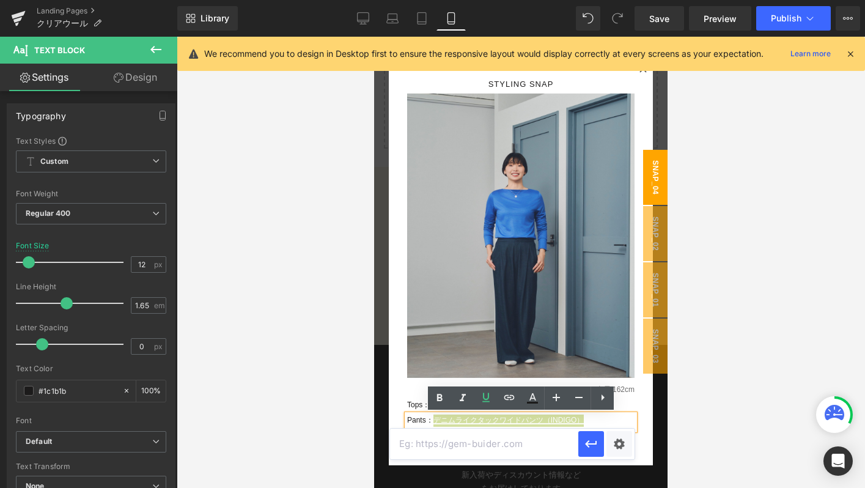
click at [454, 450] on input "text" at bounding box center [484, 443] width 188 height 31
paste input "[URL][DOMAIN_NAME]"
type input "[URL][DOMAIN_NAME]"
click at [587, 442] on icon "button" at bounding box center [591, 444] width 12 height 7
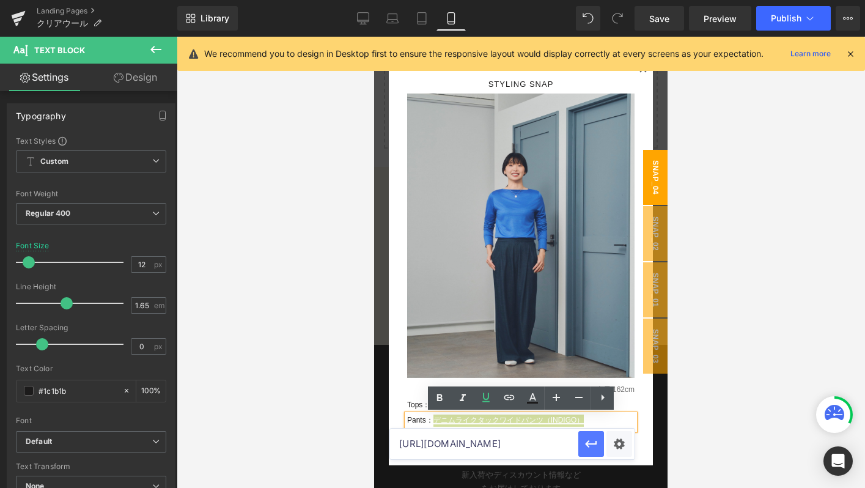
scroll to position [0, 0]
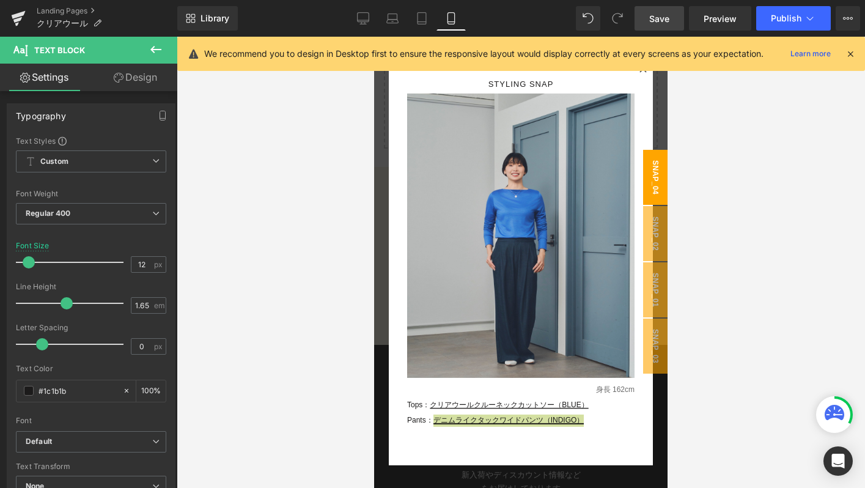
click at [646, 23] on link "Save" at bounding box center [659, 18] width 50 height 24
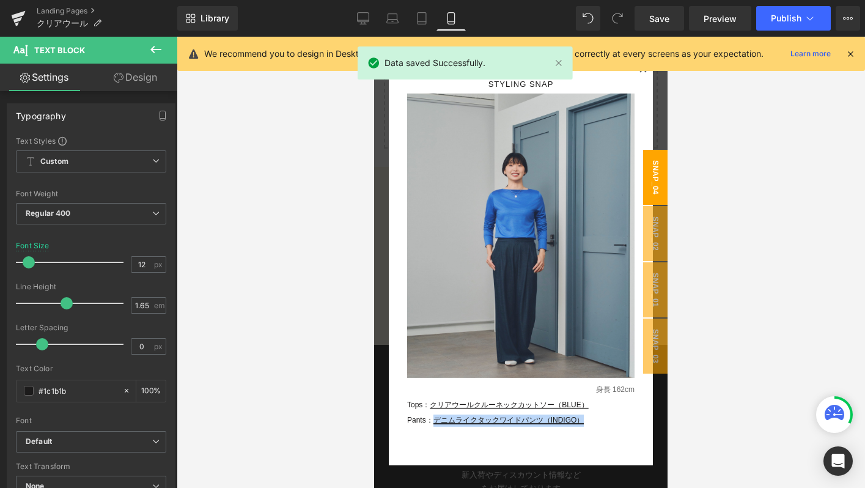
click at [659, 159] on span "snap_04" at bounding box center [655, 177] width 24 height 55
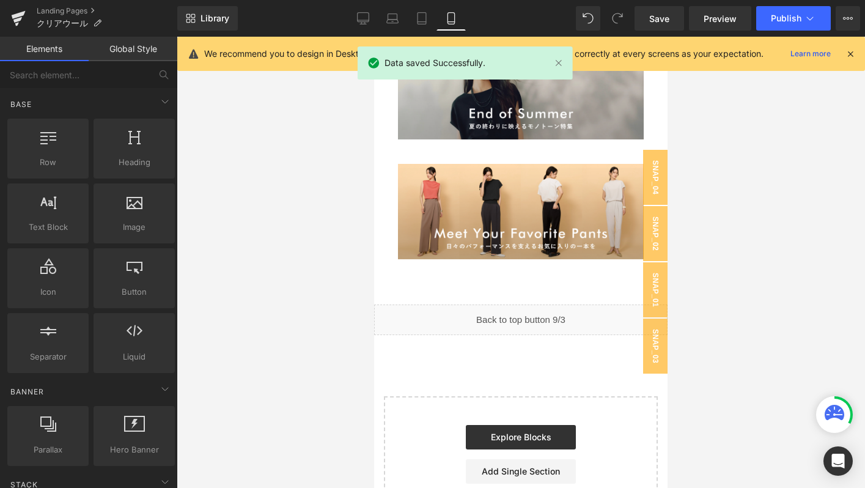
scroll to position [6639, 0]
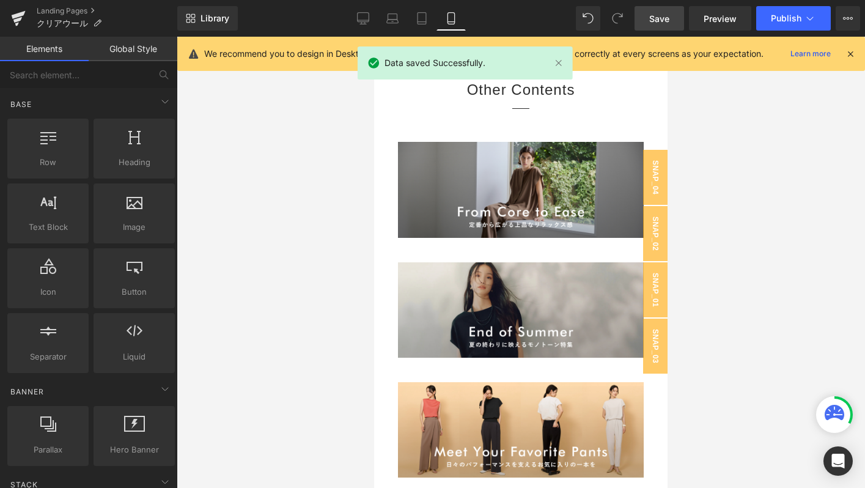
click at [655, 22] on span "Save" at bounding box center [659, 18] width 20 height 13
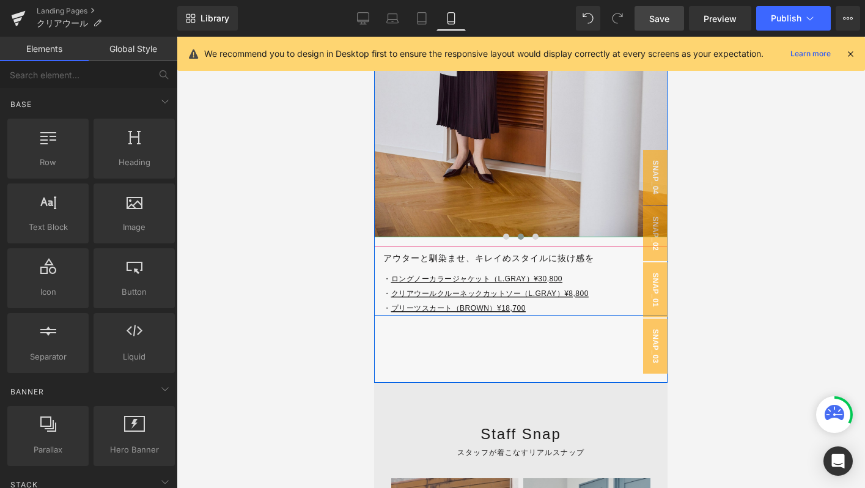
scroll to position [5830, 0]
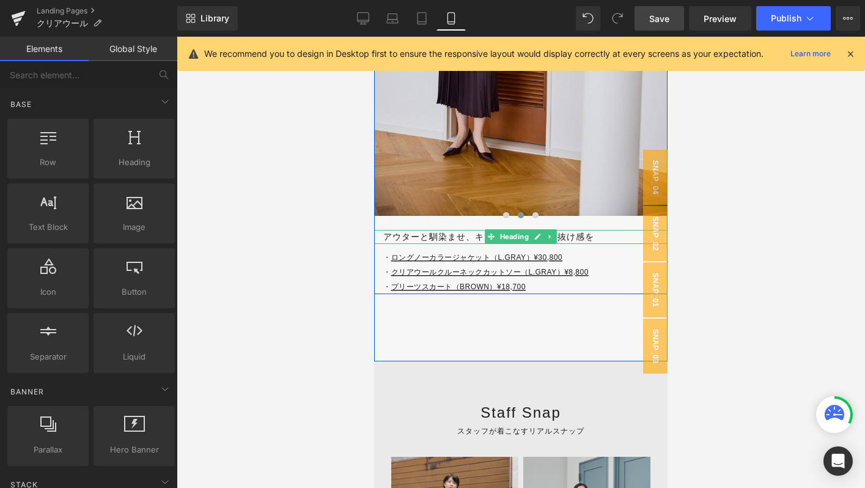
click at [420, 235] on h3 "アウターと馴染ませ、キレイめスタイルに抜け感を" at bounding box center [525, 237] width 284 height 14
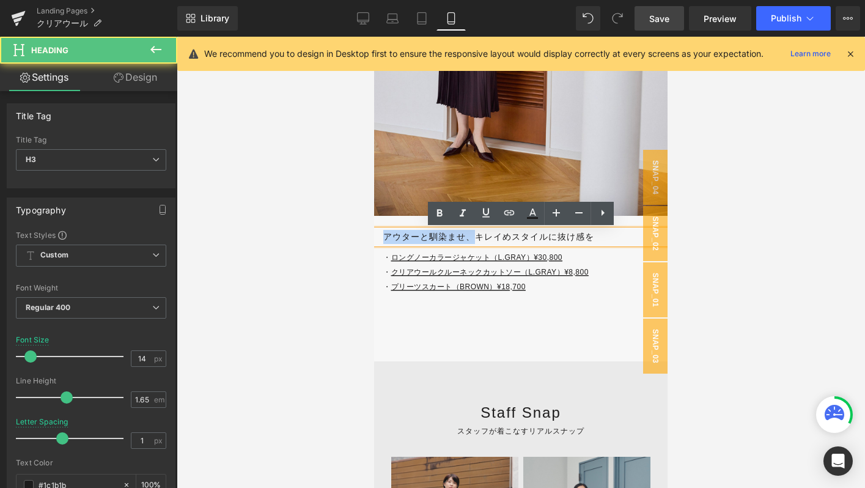
drag, startPoint x: 477, startPoint y: 235, endPoint x: 363, endPoint y: 235, distance: 113.7
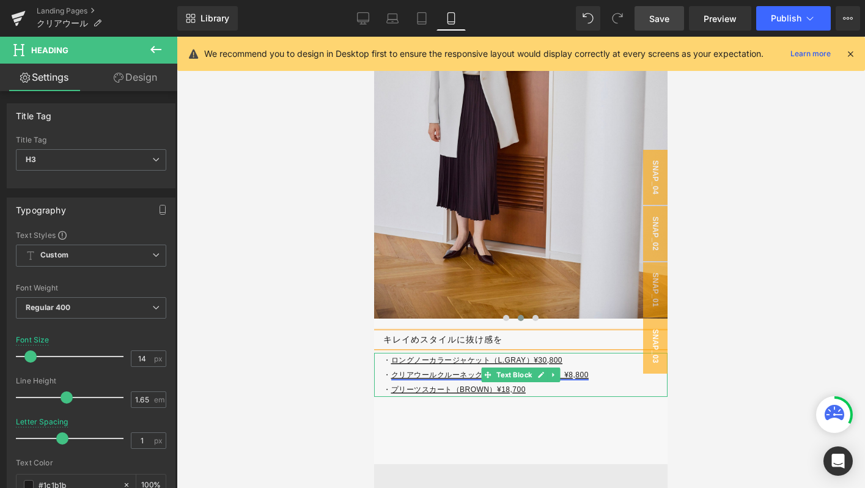
scroll to position [5728, 0]
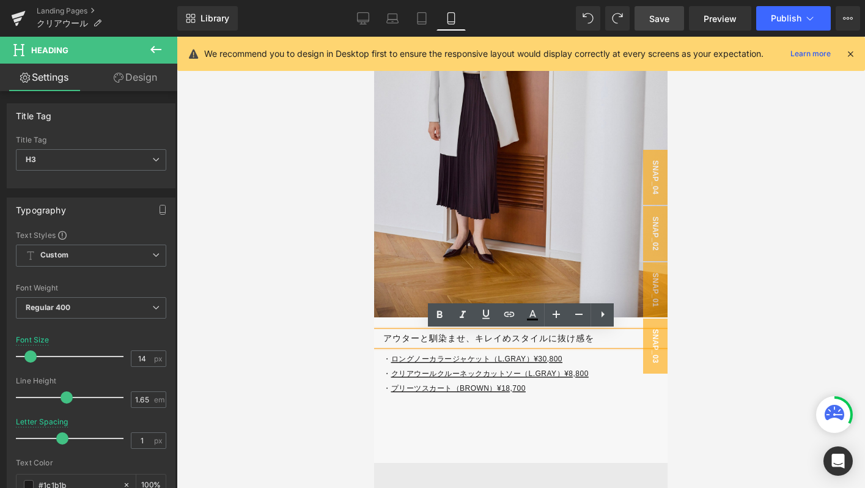
click at [400, 343] on h3 "アウターと馴染ませ、キレイめスタイルに抜け感を" at bounding box center [525, 338] width 284 height 14
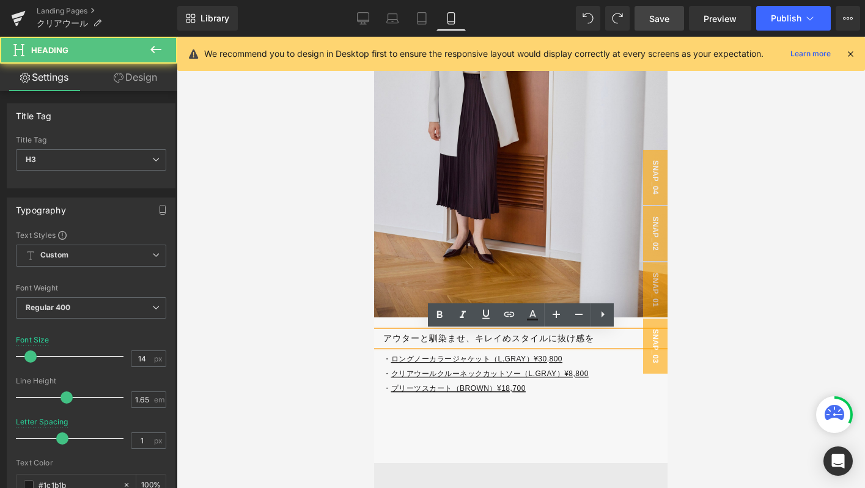
click at [426, 337] on h3 "アウターと馴染ませ、キレイめスタイルに抜け感を" at bounding box center [525, 338] width 284 height 14
drag, startPoint x: 477, startPoint y: 339, endPoint x: 358, endPoint y: 339, distance: 119.2
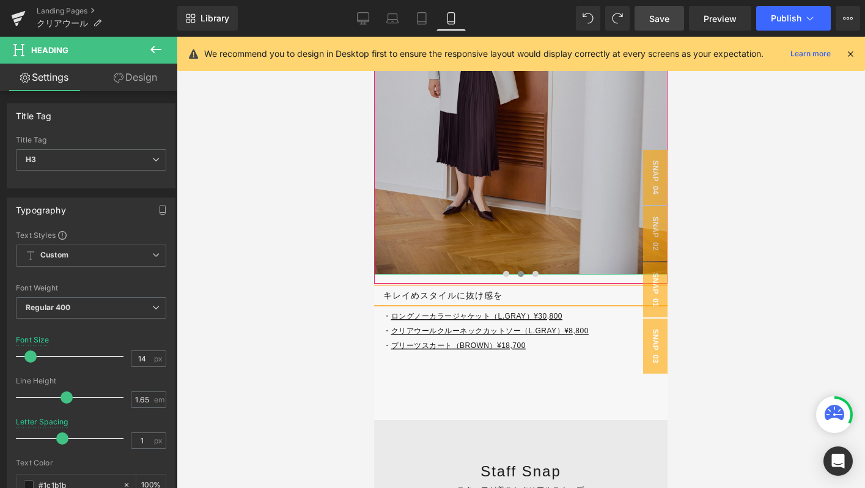
scroll to position [5770, 0]
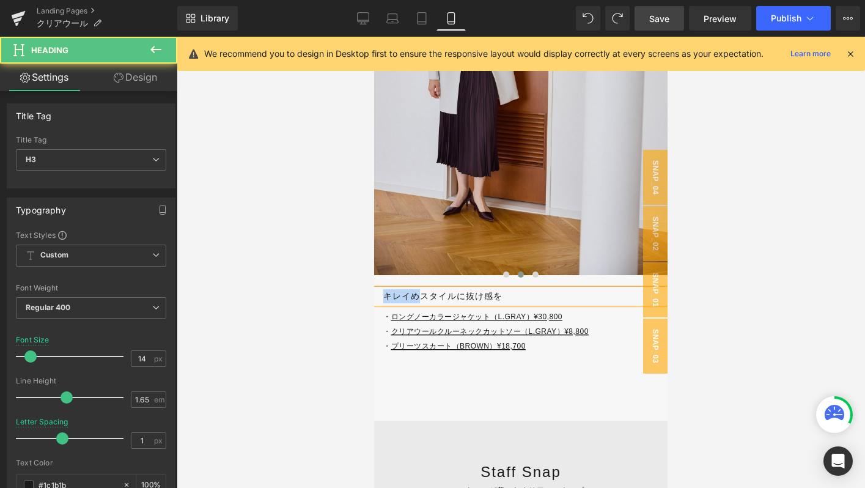
drag, startPoint x: 422, startPoint y: 296, endPoint x: 369, endPoint y: 296, distance: 52.6
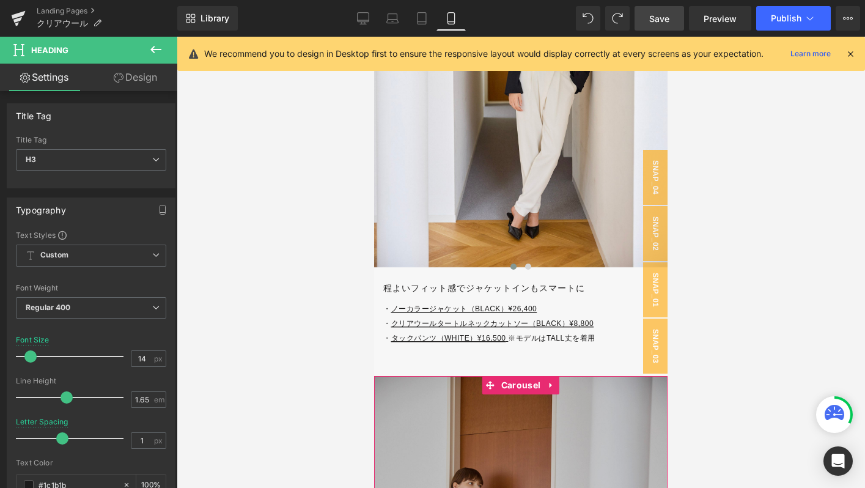
scroll to position [5229, 0]
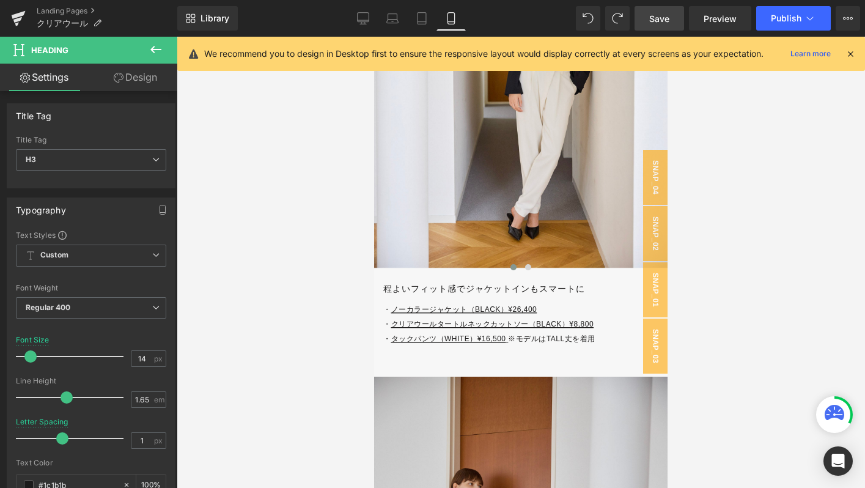
click at [418, 294] on div "程よいフィット感でジャケットインもスマートに Heading" at bounding box center [520, 289] width 293 height 14
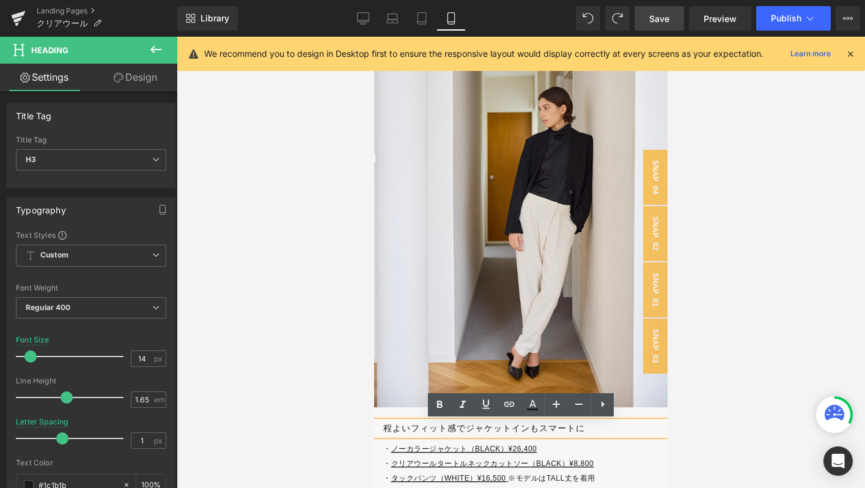
scroll to position [5133, 0]
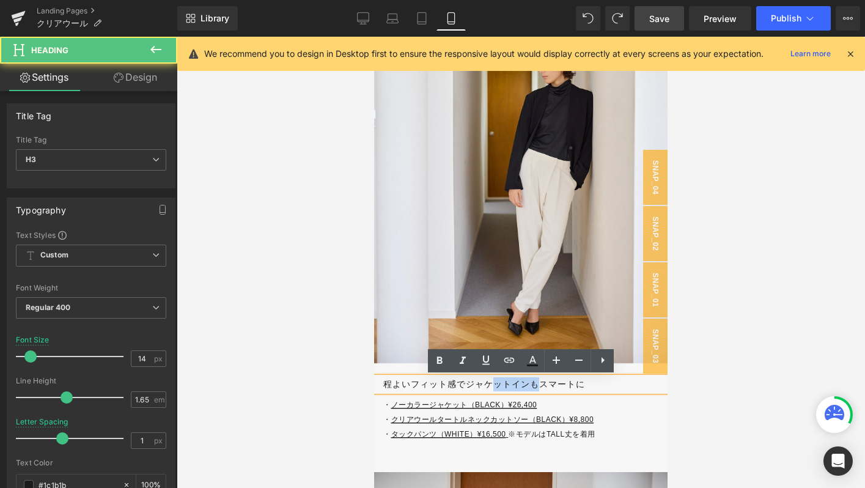
drag, startPoint x: 539, startPoint y: 383, endPoint x: 492, endPoint y: 383, distance: 46.5
click at [492, 383] on h3 "程よいフィット感でジャケットインもスマートに" at bounding box center [525, 384] width 284 height 14
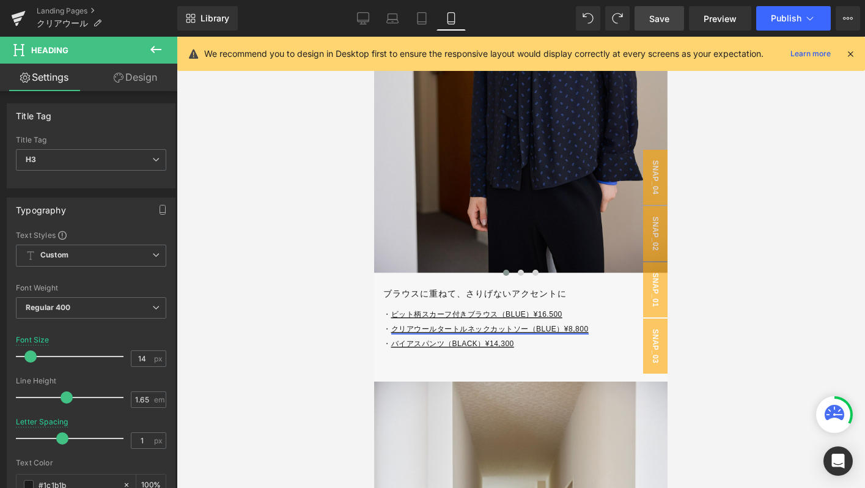
scroll to position [4664, 0]
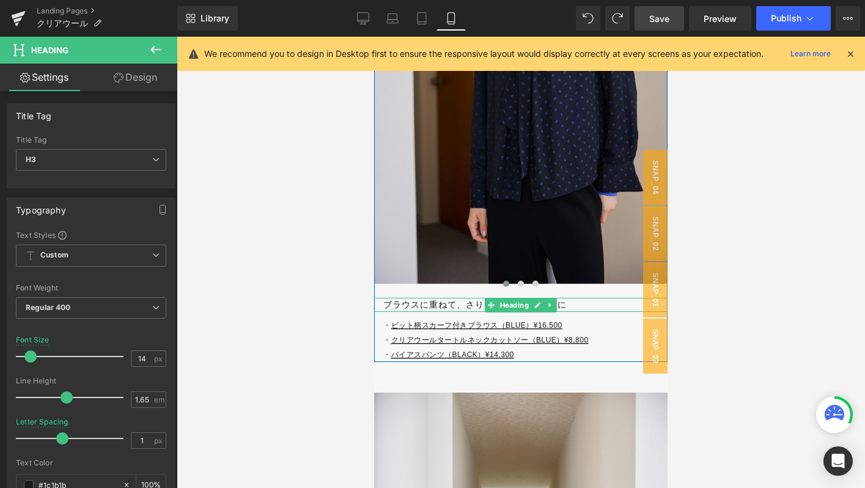
click at [575, 305] on h3 "ブラウスに重ねて、さりげないアクセントに" at bounding box center [525, 305] width 284 height 14
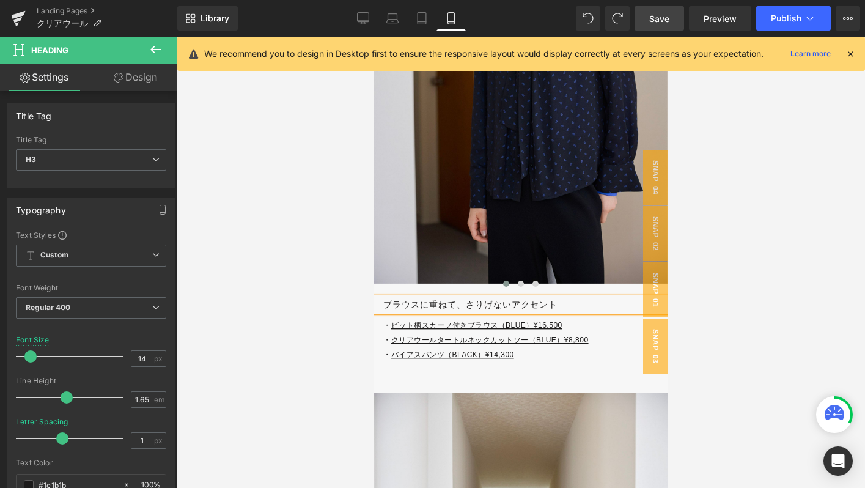
click at [467, 301] on h3 "ブラウスに重ねて、さりげないアクセント" at bounding box center [525, 305] width 284 height 14
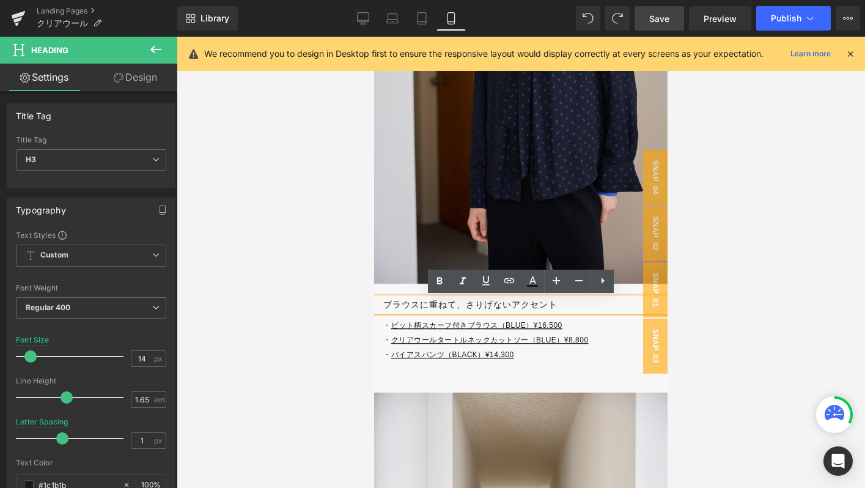
click at [574, 301] on h3 "ブラウスに重ねて、さりげないアクセント" at bounding box center [525, 305] width 284 height 14
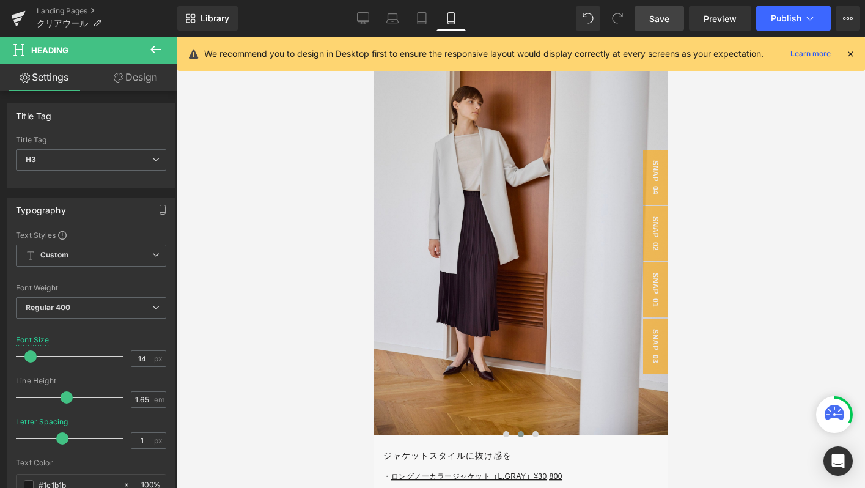
scroll to position [5676, 0]
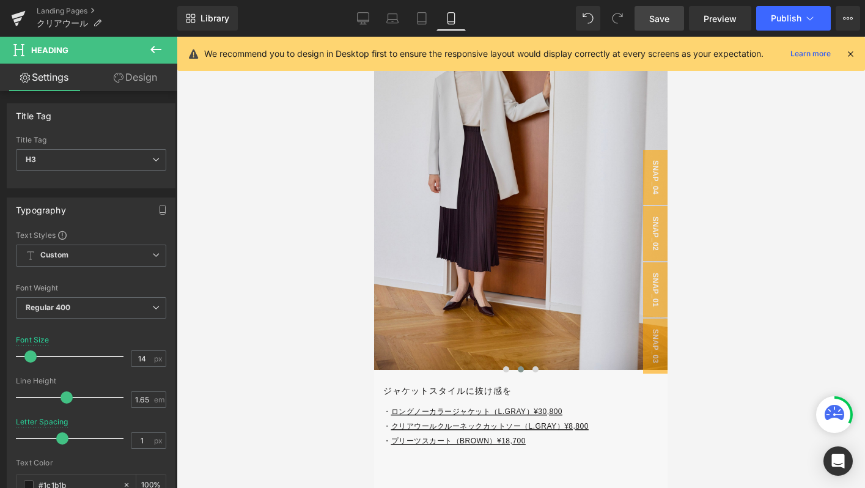
click at [465, 387] on h3 "ジャケットスタイルに抜け感を" at bounding box center [525, 391] width 284 height 14
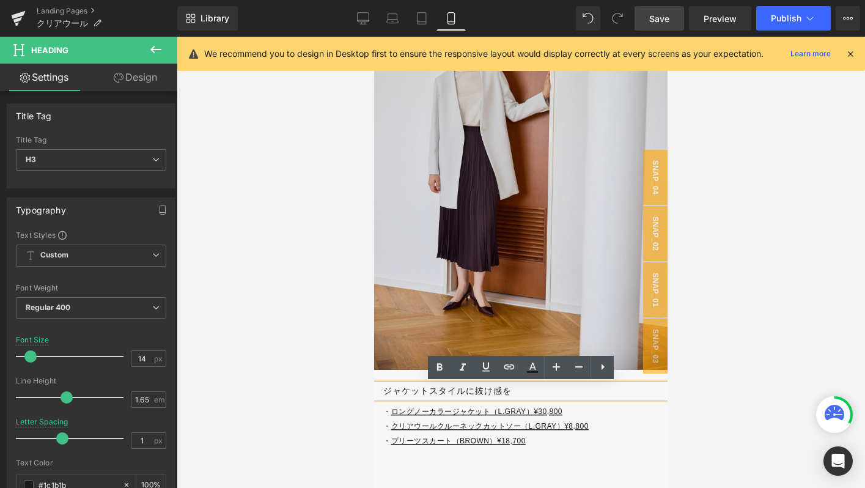
click at [517, 391] on h3 "ジャケットスタイルに抜け感を" at bounding box center [525, 391] width 284 height 14
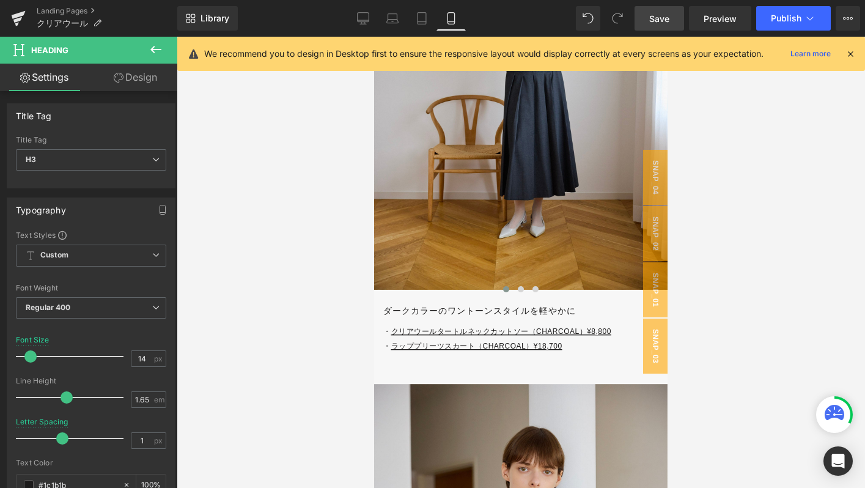
scroll to position [4021, 0]
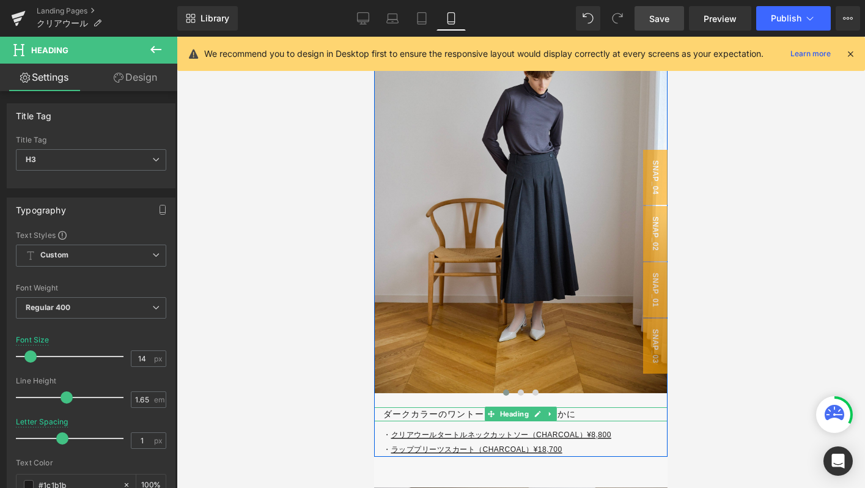
click at [419, 416] on h3 "ダークカラーのワントーンスタイルを軽やかに" at bounding box center [525, 414] width 284 height 14
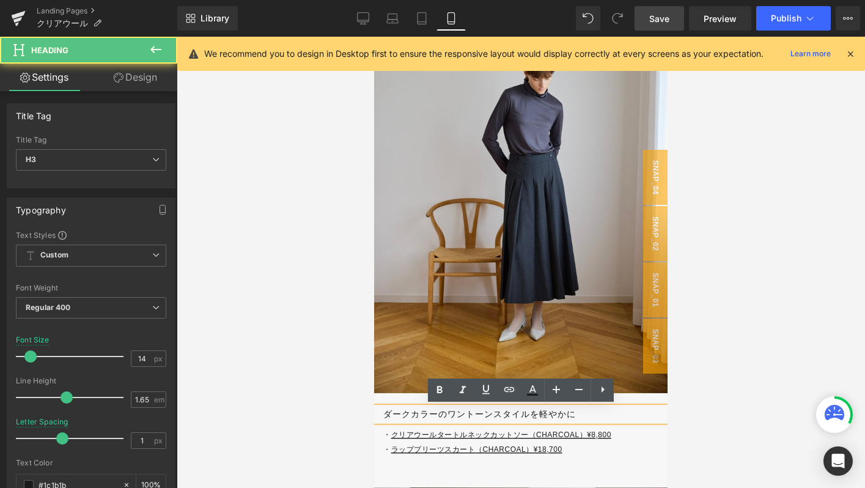
click at [501, 421] on div "ダークカラーのワントーンスタイルを軽やかに" at bounding box center [520, 414] width 293 height 14
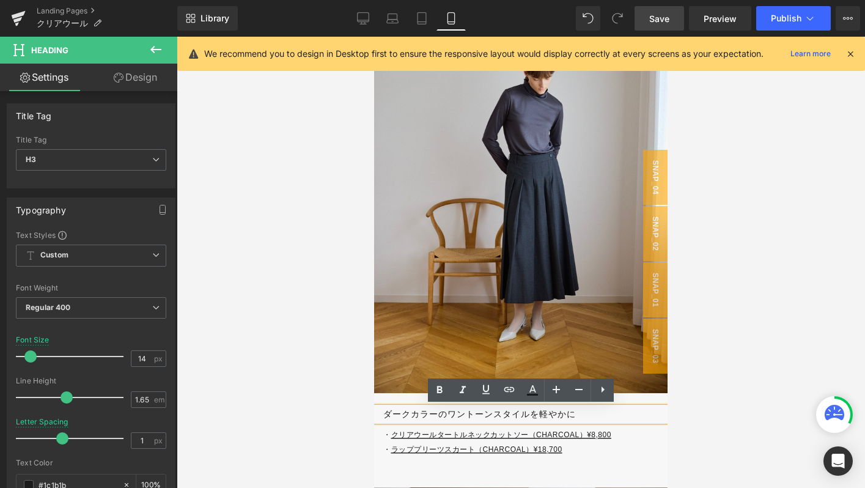
click at [406, 416] on h3 "ダークカラーのワントーンスタイルを軽やかに" at bounding box center [525, 414] width 284 height 14
drag, startPoint x: 583, startPoint y: 416, endPoint x: 482, endPoint y: 415, distance: 100.9
click at [482, 415] on h3 "ダークカラーのワントーンスタイルを軽やかに" at bounding box center [525, 414] width 284 height 14
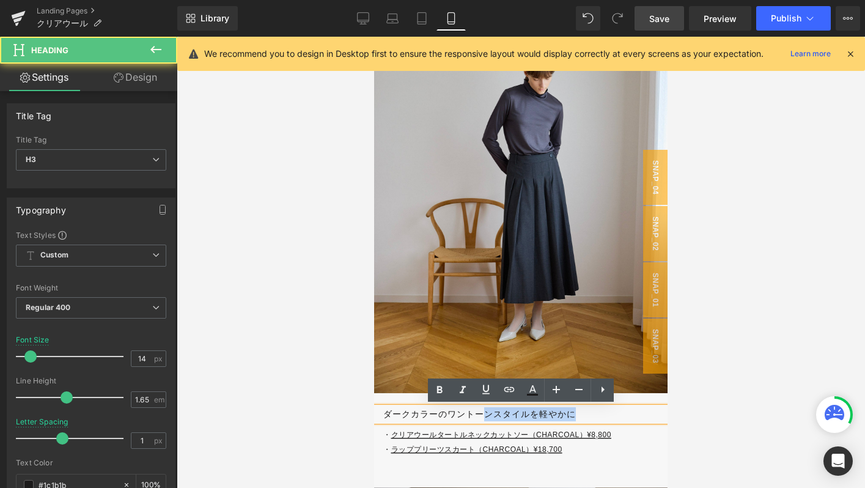
click at [482, 415] on h3 "ダークカラーのワントーンスタイルを軽やかに" at bounding box center [525, 414] width 284 height 14
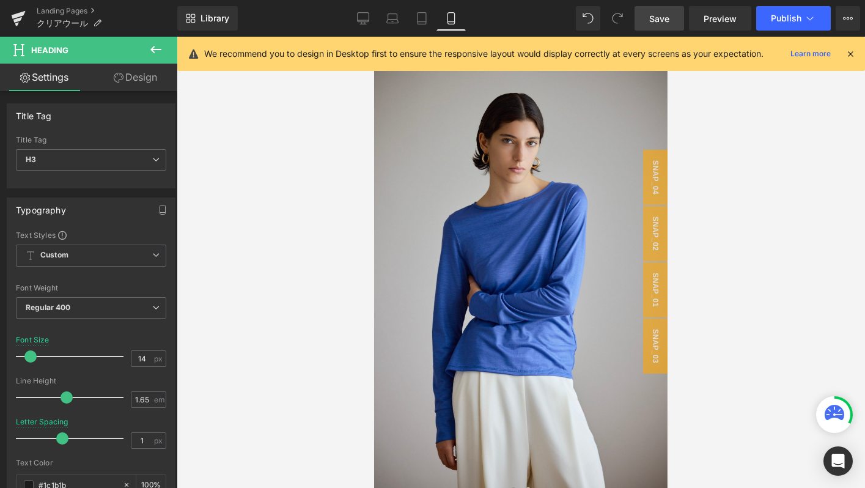
scroll to position [3594, 0]
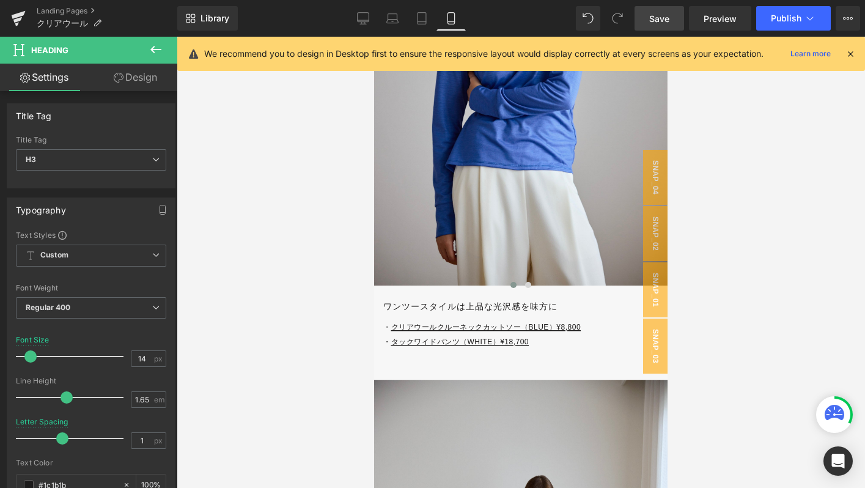
click at [424, 309] on h3 "ワンツースタイルは上品な光沢感を味方に" at bounding box center [525, 307] width 284 height 14
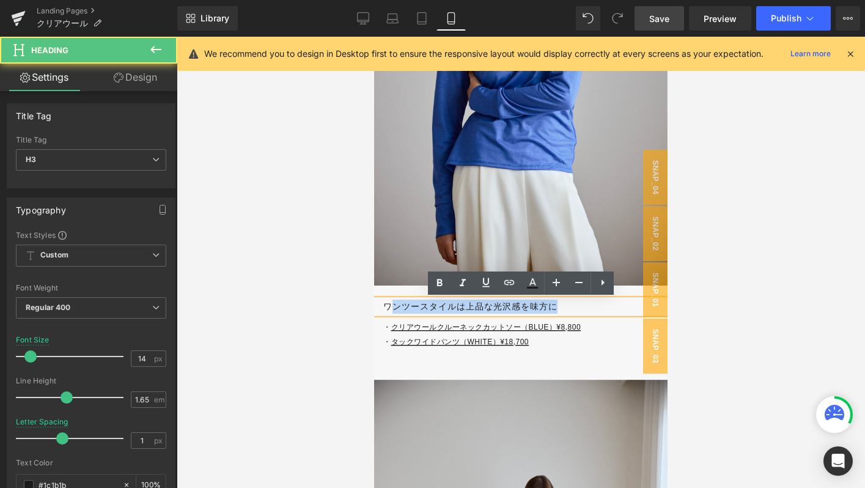
drag, startPoint x: 392, startPoint y: 304, endPoint x: 573, endPoint y: 302, distance: 180.3
click at [573, 304] on h3 "ワンツースタイルは上品な光沢感を味方に" at bounding box center [525, 307] width 284 height 14
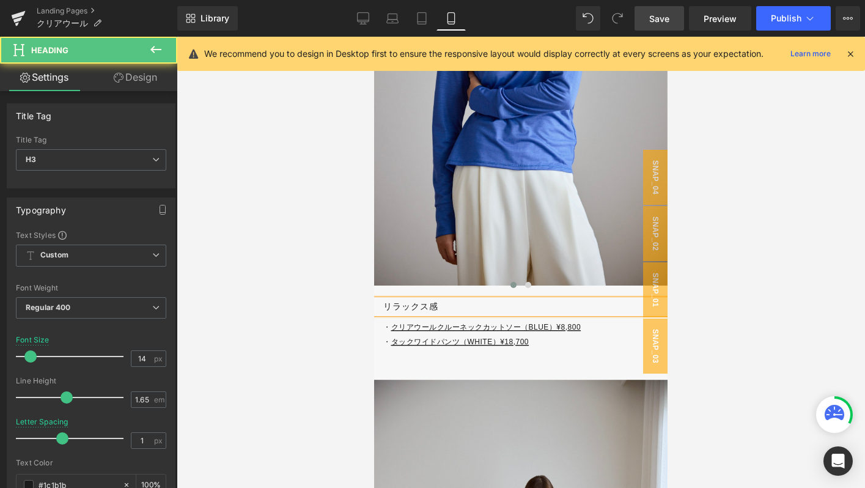
click at [388, 306] on h3 "リラックス感" at bounding box center [525, 307] width 284 height 14
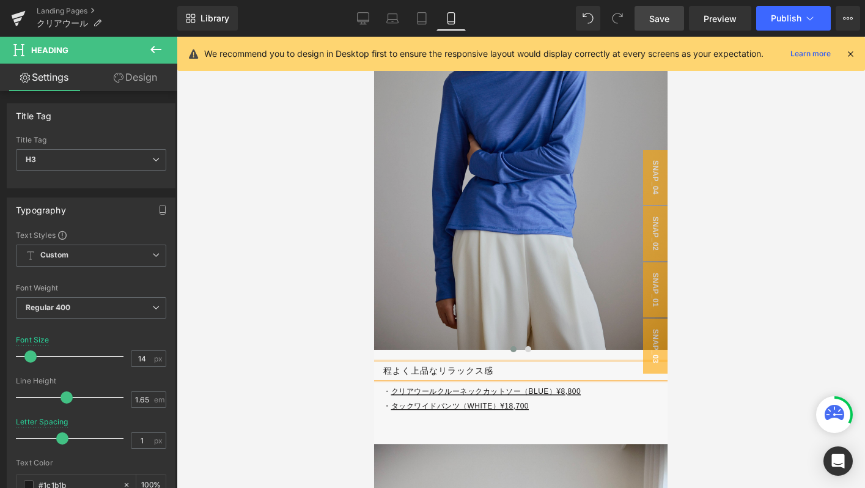
scroll to position [3535, 0]
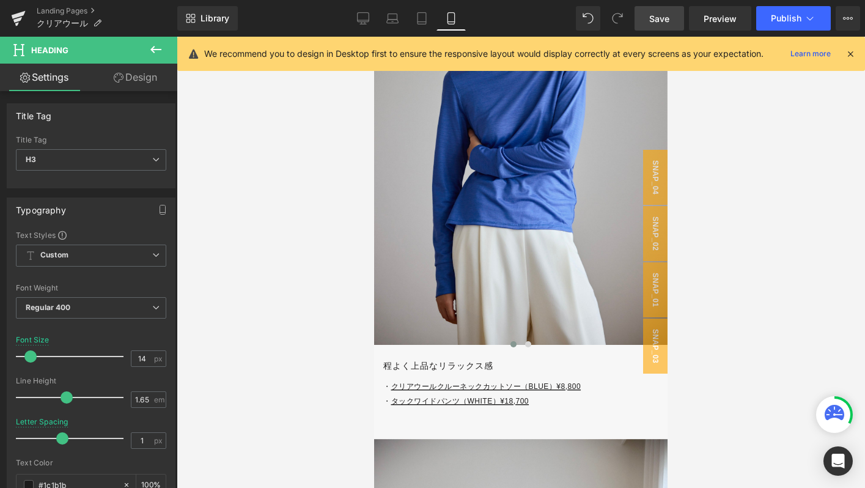
click at [649, 18] on link "Save" at bounding box center [659, 18] width 50 height 24
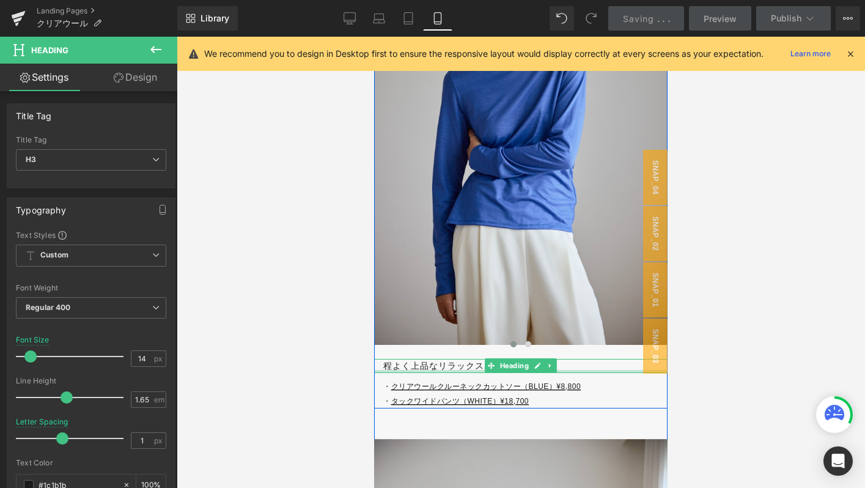
click at [416, 370] on div at bounding box center [520, 371] width 293 height 3
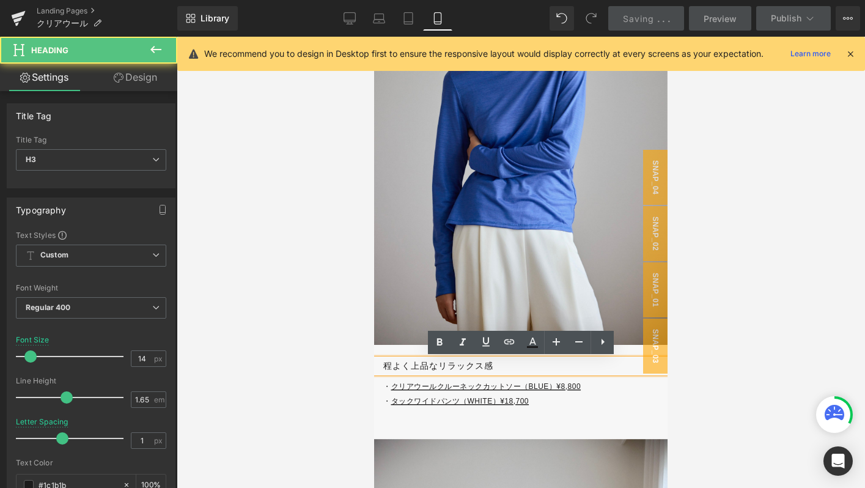
click at [482, 369] on h3 "程よく上品なリラックス感" at bounding box center [525, 366] width 284 height 14
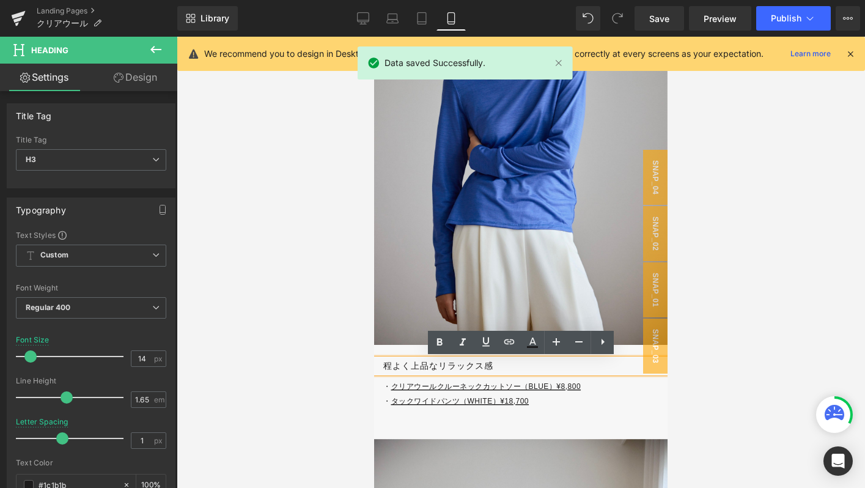
click at [424, 369] on h3 "程よく上品なリラックス感" at bounding box center [525, 366] width 284 height 14
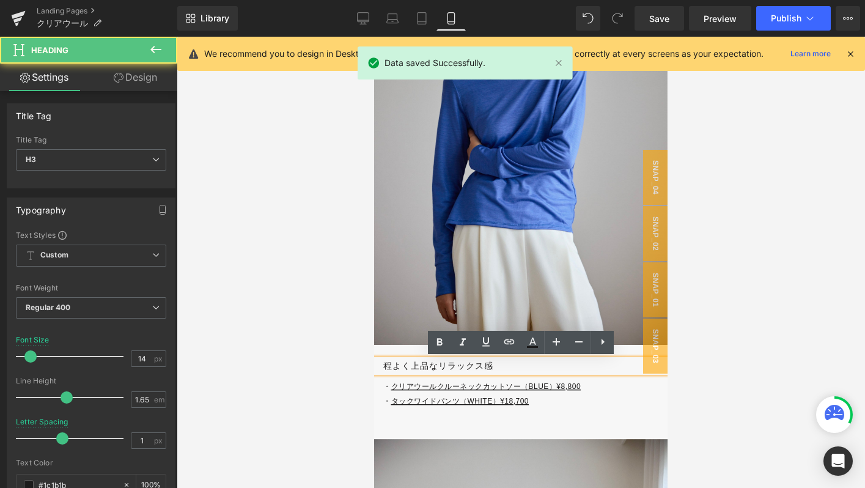
click at [435, 367] on h3 "程よく上品なリラックス感" at bounding box center [525, 366] width 284 height 14
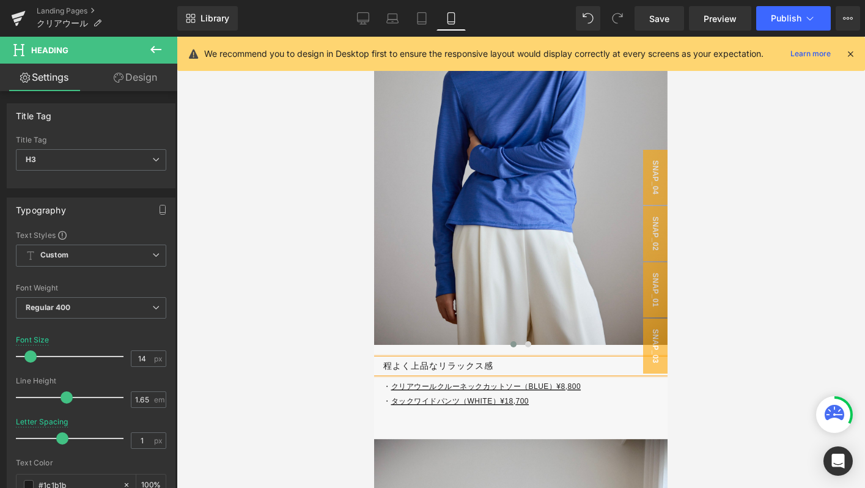
click at [438, 369] on h3 "程よく上品なリラックス感" at bounding box center [525, 366] width 284 height 14
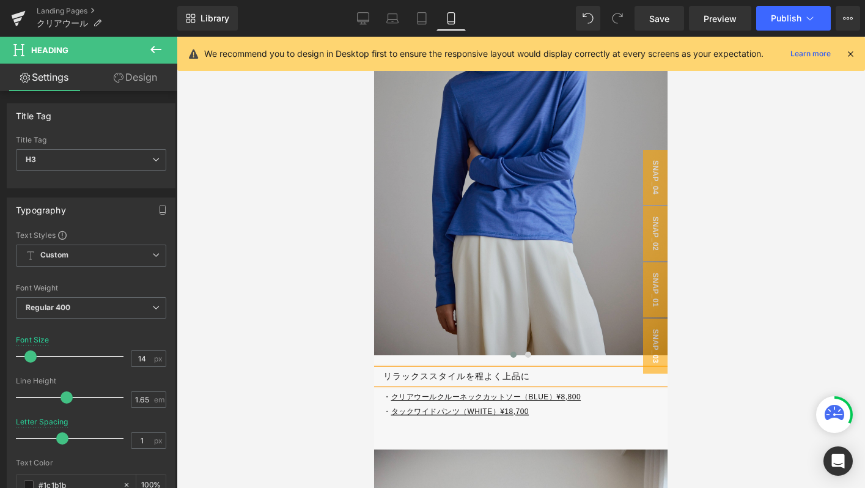
scroll to position [3536, 0]
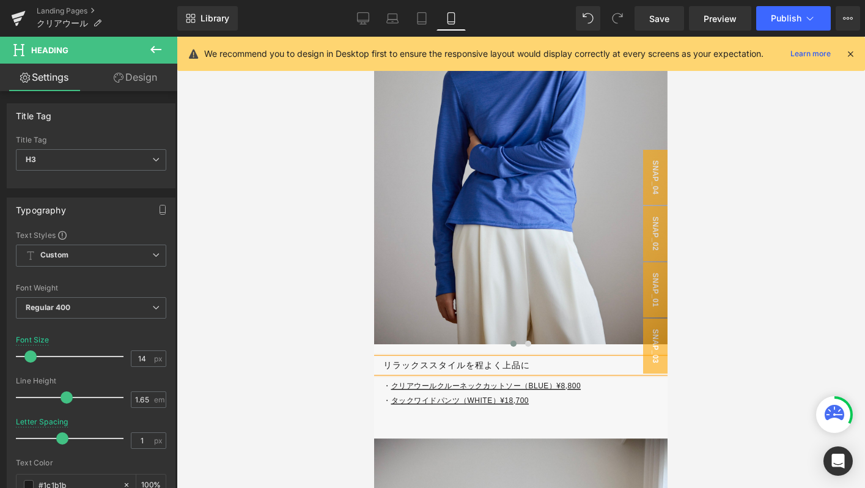
click at [438, 369] on h3 "リラックススタイルを程よく上品に" at bounding box center [525, 365] width 284 height 14
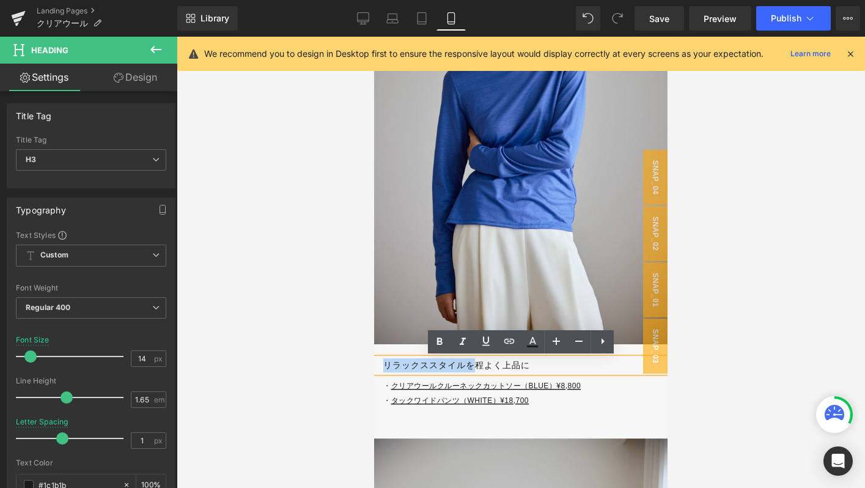
drag, startPoint x: 472, startPoint y: 369, endPoint x: 359, endPoint y: 369, distance: 113.1
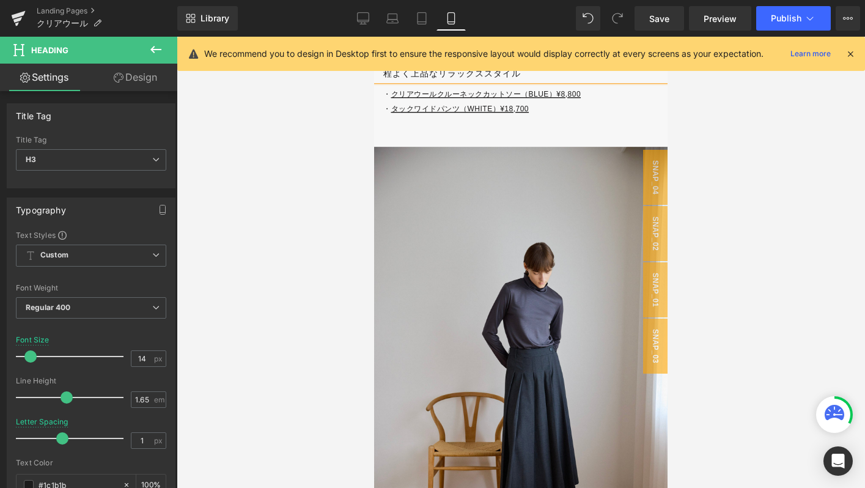
scroll to position [3999, 0]
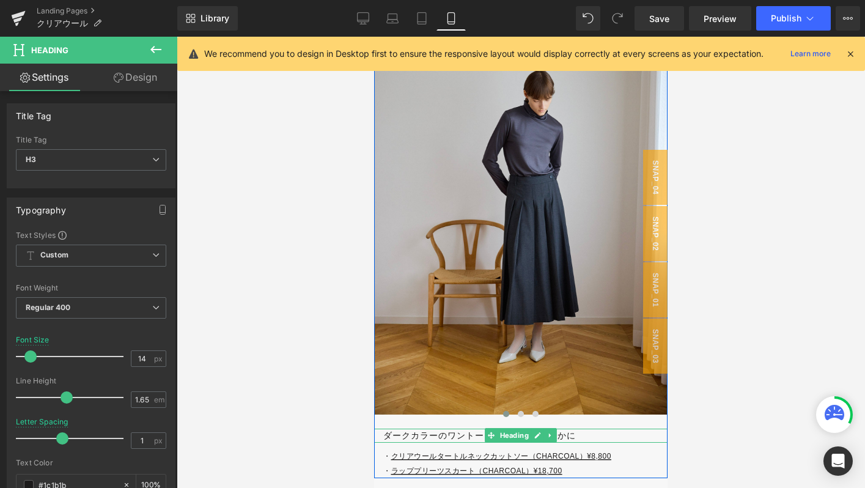
click at [411, 431] on h3 "ダークカラーのワントーンスタイルを軽やかに" at bounding box center [525, 435] width 284 height 14
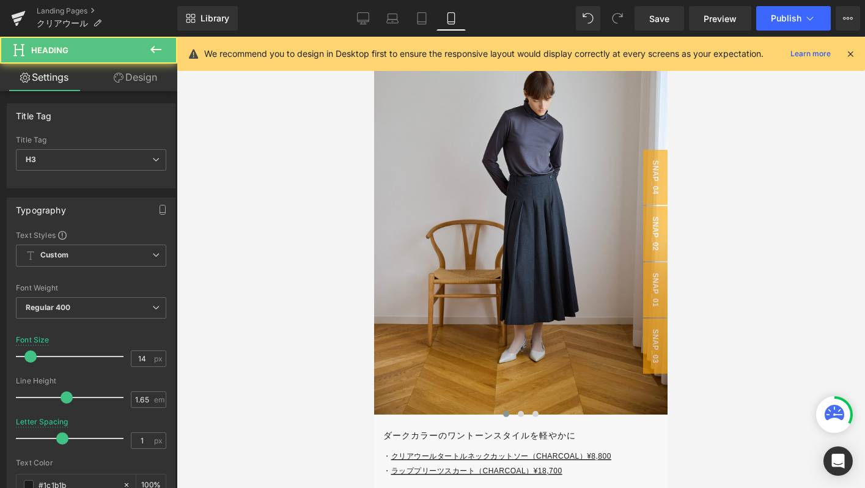
drag, startPoint x: 769, startPoint y: 469, endPoint x: 616, endPoint y: 433, distance: 157.2
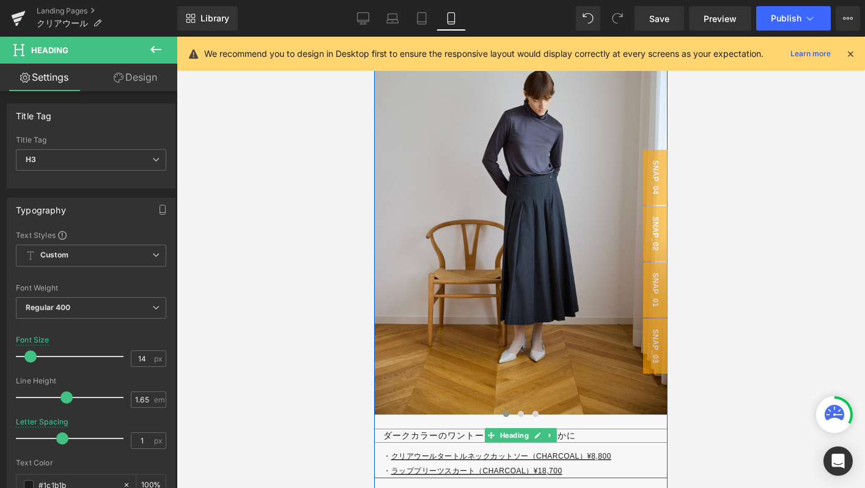
click at [616, 433] on h3 "ダークカラーのワントーンスタイルを軽やかに" at bounding box center [525, 435] width 284 height 14
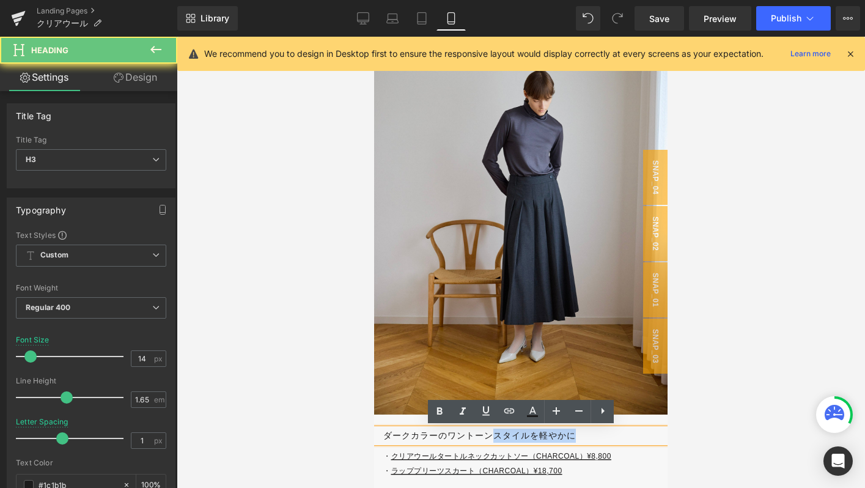
drag, startPoint x: 616, startPoint y: 433, endPoint x: 490, endPoint y: 433, distance: 125.9
click at [490, 433] on h3 "ダークカラーのワントーンスタイルを軽やかに" at bounding box center [525, 435] width 284 height 14
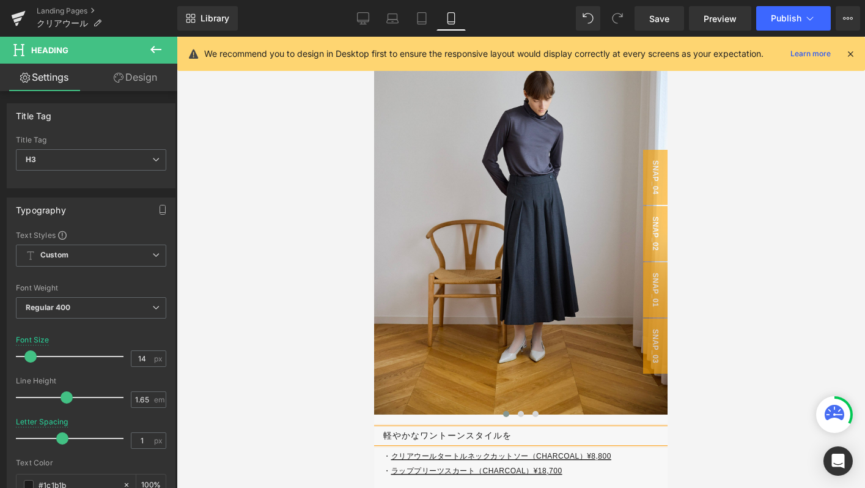
click at [421, 433] on div "Rendering Content" at bounding box center [432, 439] width 75 height 13
click at [411, 433] on div "Rendering Content" at bounding box center [432, 439] width 75 height 13
click at [441, 435] on div "Rendering Content" at bounding box center [432, 439] width 75 height 13
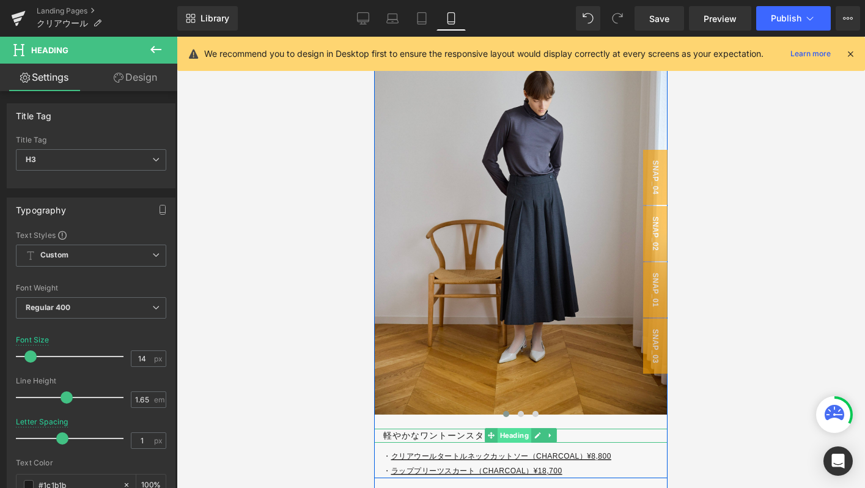
click at [504, 438] on span "Heading" at bounding box center [515, 435] width 34 height 15
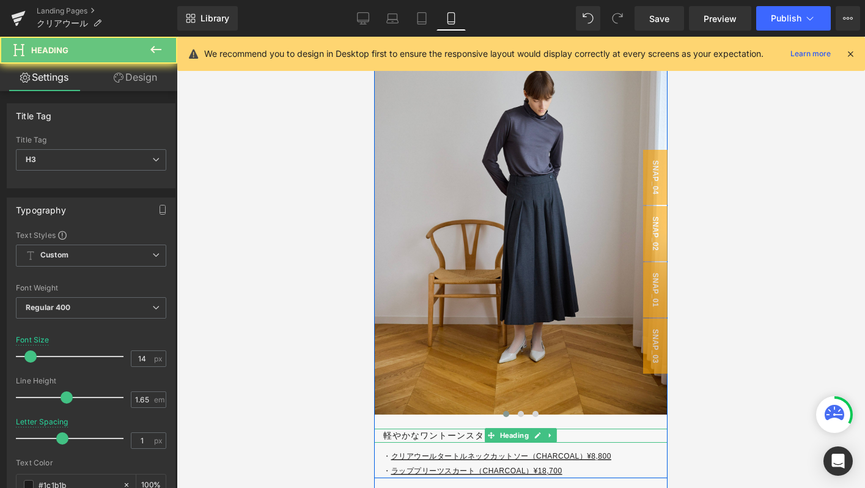
click at [468, 432] on h3 "軽やかなワントーンスタイルを" at bounding box center [525, 435] width 284 height 14
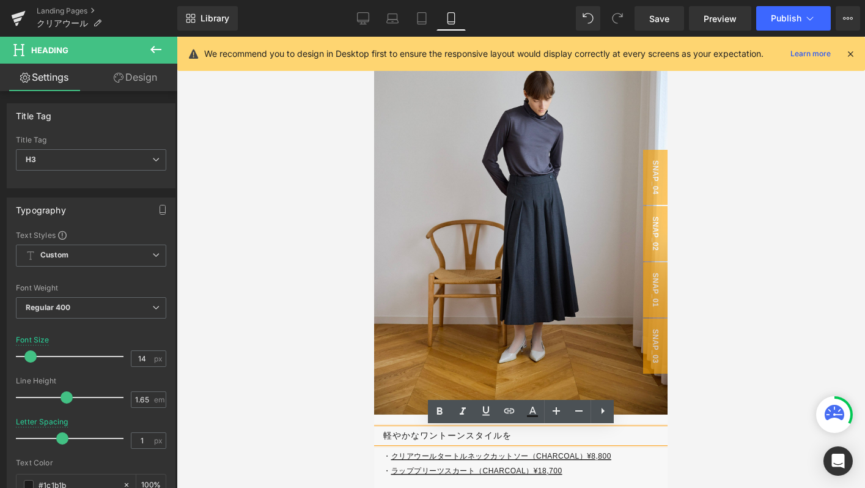
click at [425, 433] on div "Rendering Content" at bounding box center [432, 439] width 75 height 13
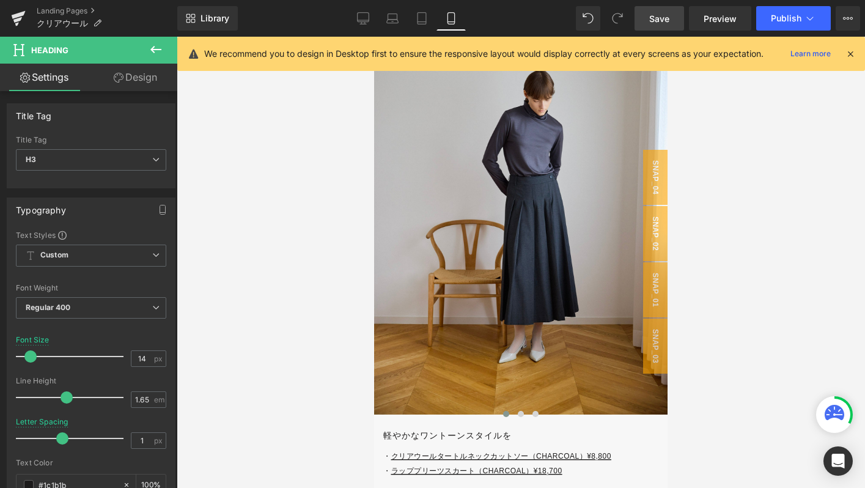
click at [655, 17] on span "Save" at bounding box center [659, 18] width 20 height 13
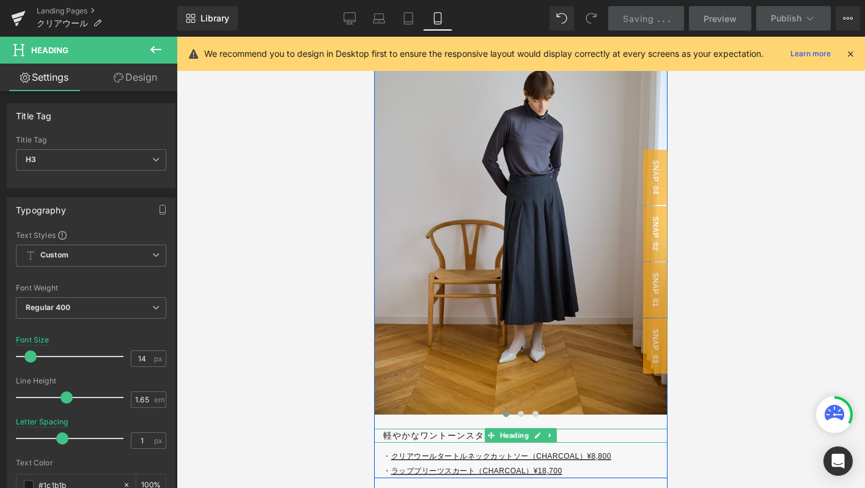
click at [567, 437] on h3 "軽やかなワントーンスタイルを" at bounding box center [525, 435] width 284 height 14
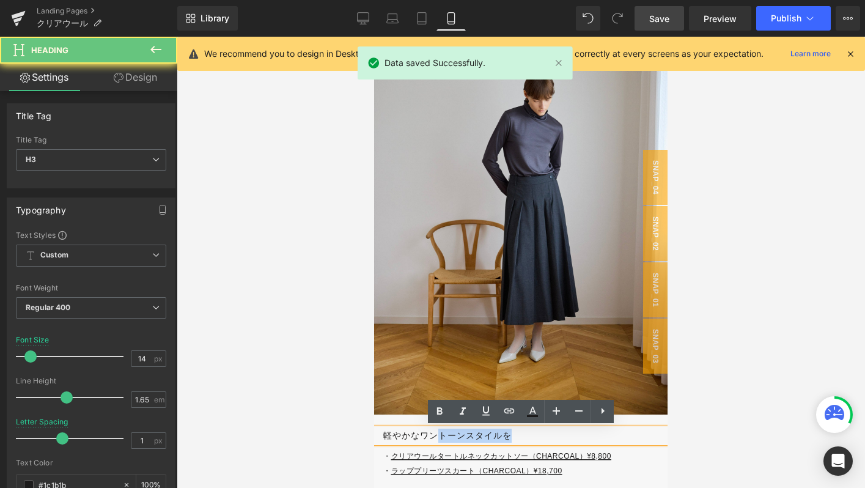
drag, startPoint x: 567, startPoint y: 437, endPoint x: 438, endPoint y: 436, distance: 129.6
click at [438, 436] on h3 "軽やかなワントーンスタイルを" at bounding box center [525, 435] width 284 height 14
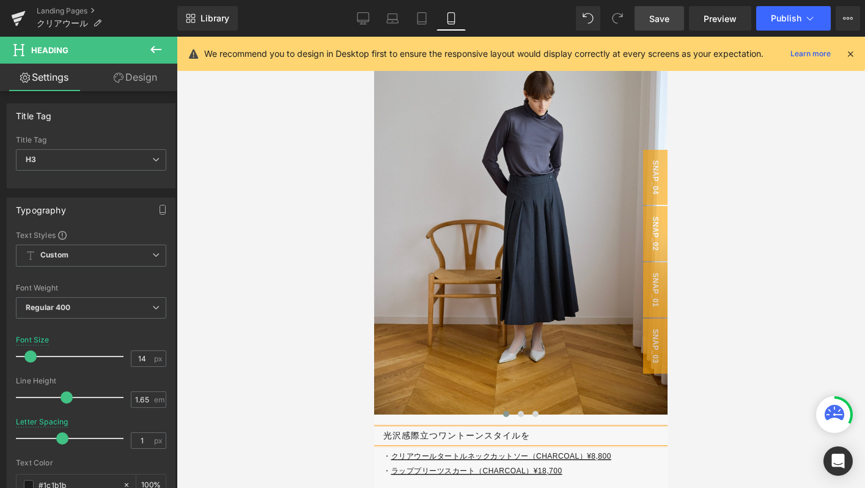
click at [436, 433] on div "Rendering Content" at bounding box center [432, 439] width 75 height 13
click at [452, 434] on div "Rendering Content" at bounding box center [432, 439] width 75 height 13
click at [470, 434] on h3 "光沢感際立つワントーンスタイルを" at bounding box center [525, 435] width 284 height 14
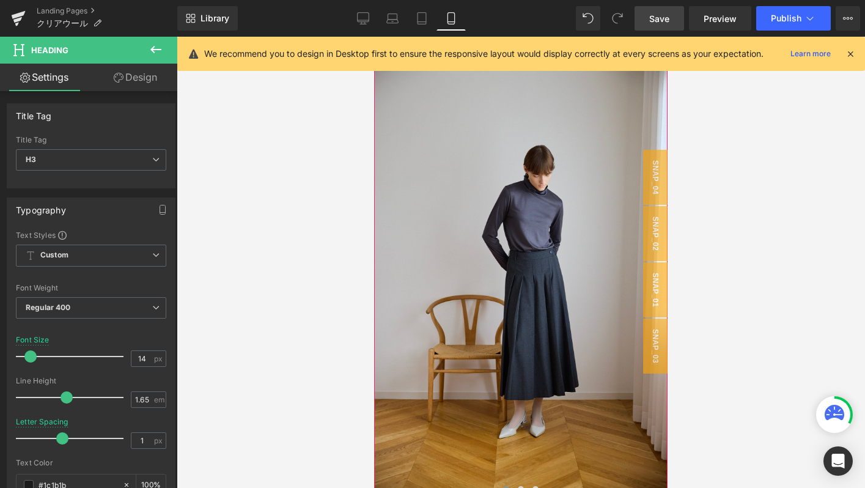
scroll to position [4022, 0]
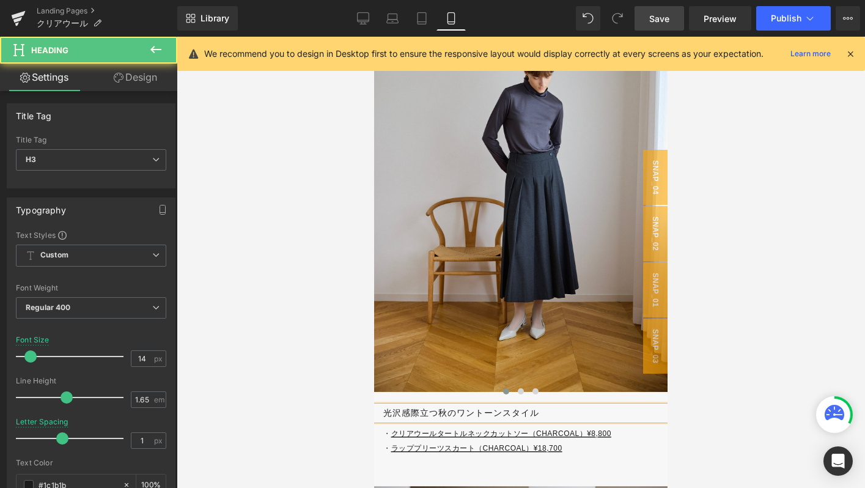
click at [409, 411] on h3 "光沢感際立つ秋のワントーンスタイル" at bounding box center [525, 413] width 284 height 14
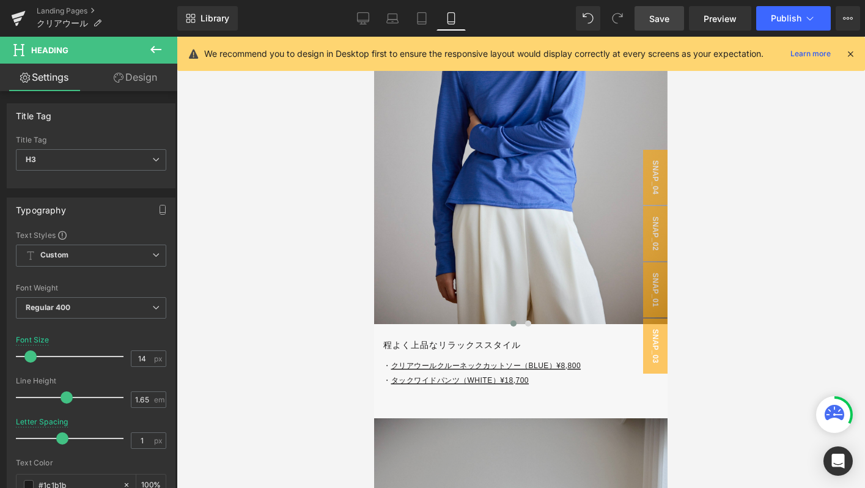
scroll to position [3530, 0]
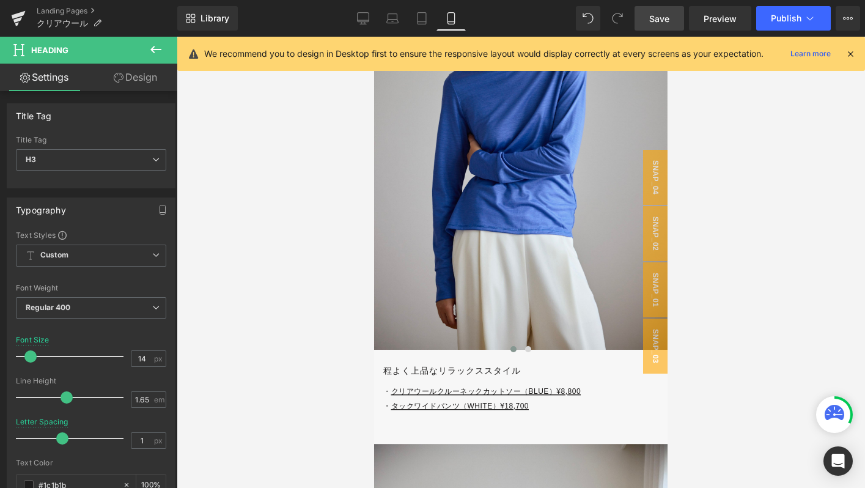
click at [658, 20] on span "Save" at bounding box center [659, 18] width 20 height 13
drag, startPoint x: 666, startPoint y: 12, endPoint x: 48, endPoint y: 317, distance: 688.6
click at [666, 12] on span "Save" at bounding box center [659, 18] width 20 height 13
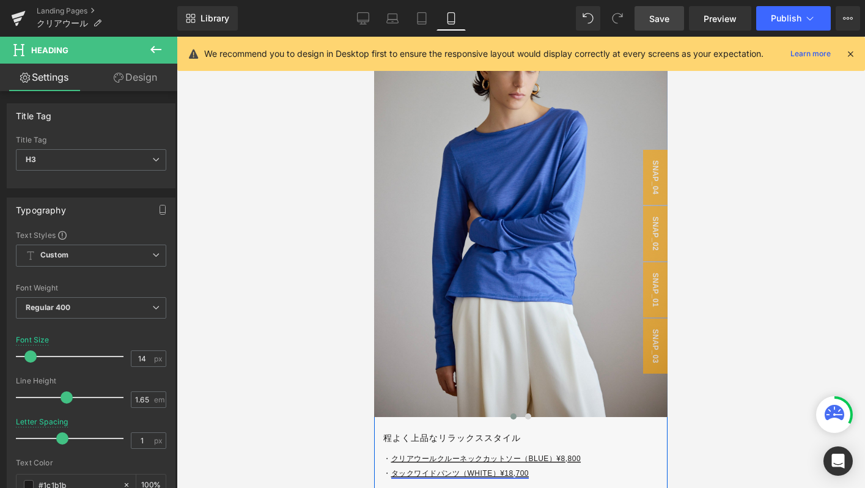
scroll to position [3490, 0]
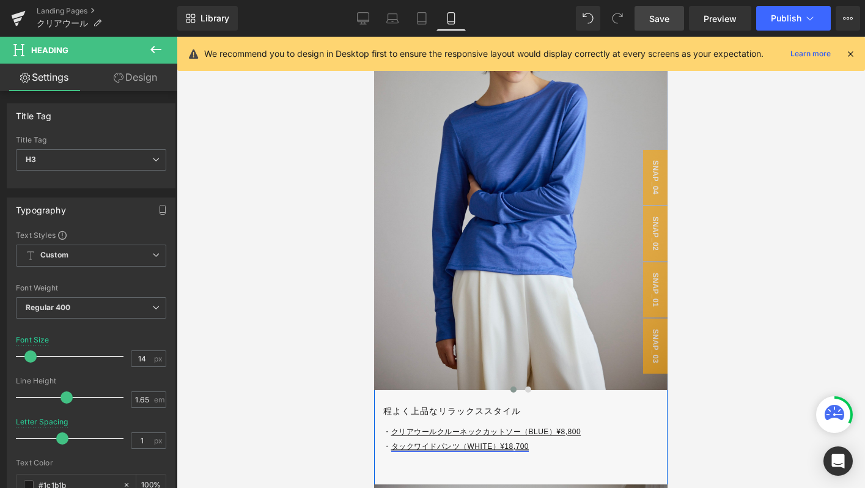
click at [374, 37] on div at bounding box center [374, 37] width 0 height 0
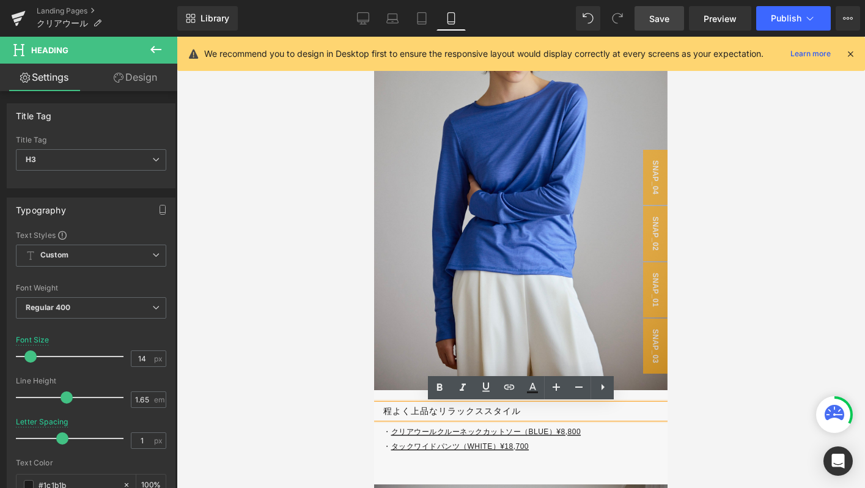
click at [397, 418] on div "程よく上品なリラックススタイル" at bounding box center [520, 411] width 293 height 14
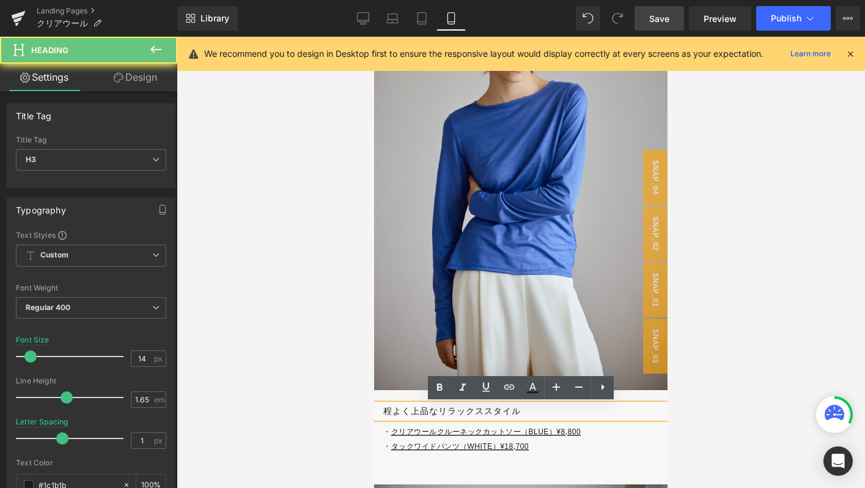
click at [383, 411] on h3 "程よく上品なリラックススタイル" at bounding box center [525, 411] width 284 height 14
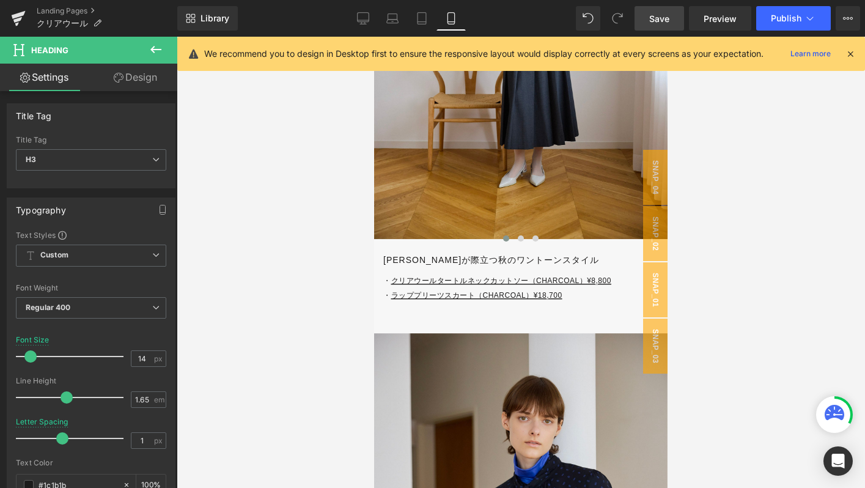
scroll to position [4144, 0]
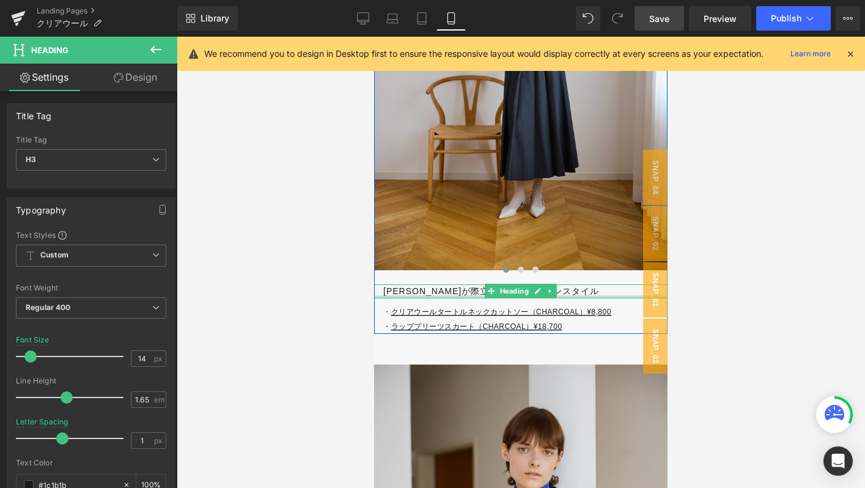
click at [422, 295] on div at bounding box center [520, 296] width 293 height 3
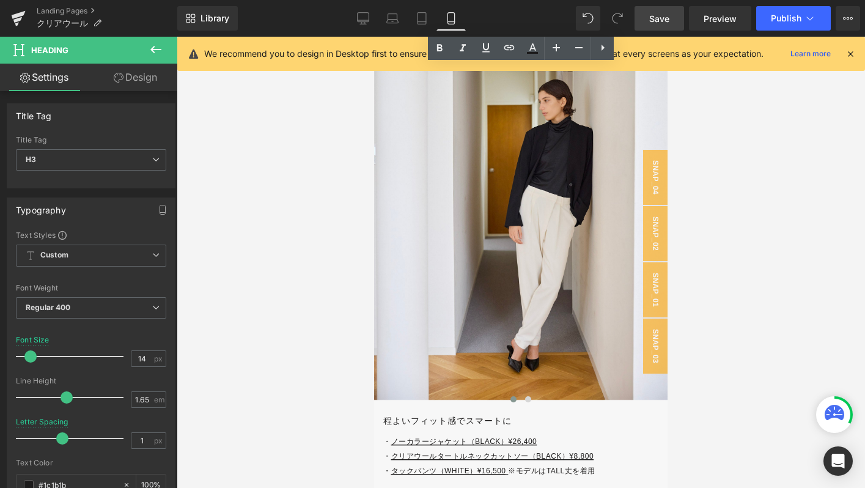
scroll to position [5141, 0]
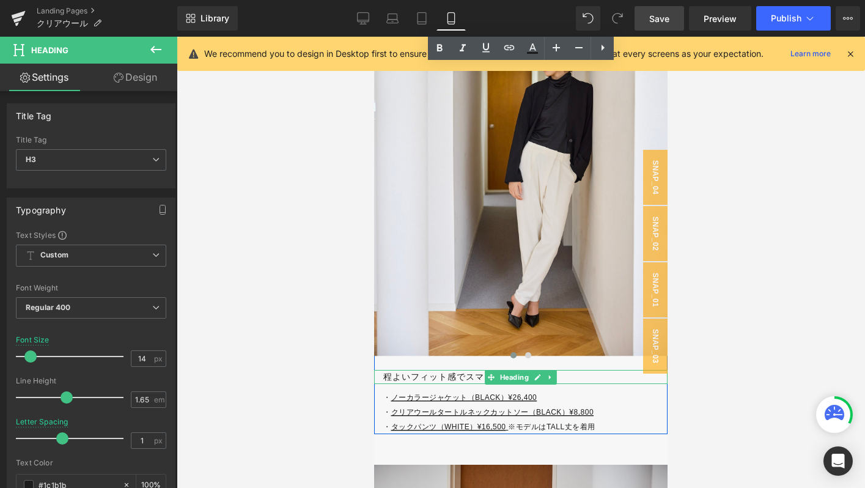
click at [388, 377] on h3 "程よいフィット感でスマートに" at bounding box center [525, 377] width 284 height 14
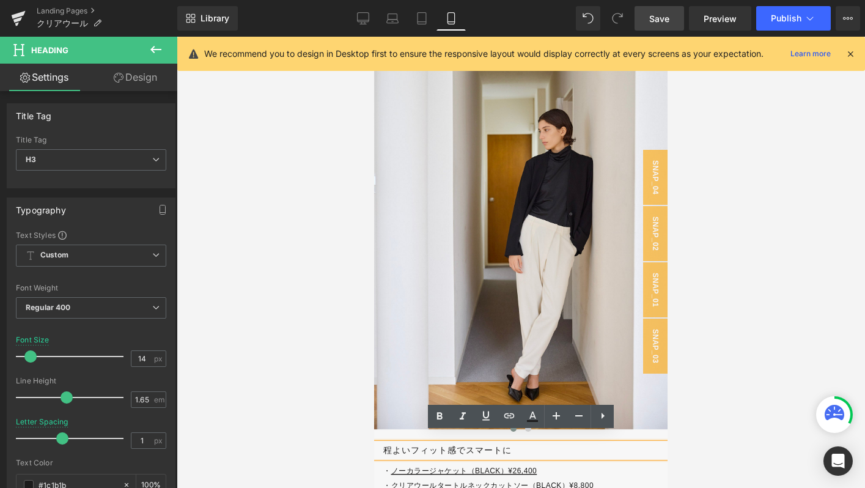
scroll to position [5185, 0]
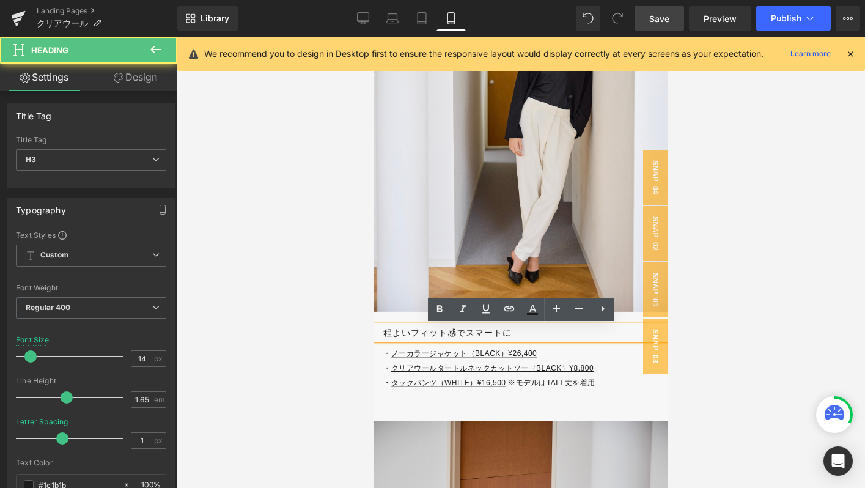
click at [466, 336] on h3 "程よいフィット感でスマートに" at bounding box center [525, 333] width 284 height 14
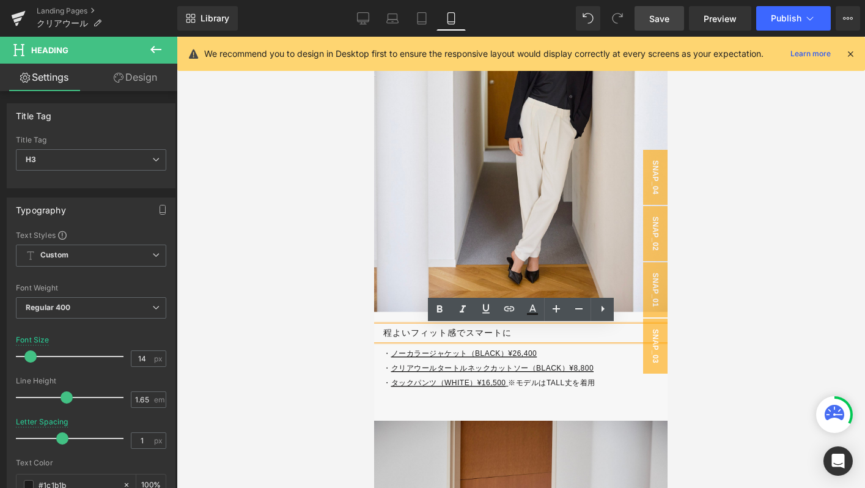
click at [513, 334] on h3 "程よいフィット感でスマートに" at bounding box center [525, 333] width 284 height 14
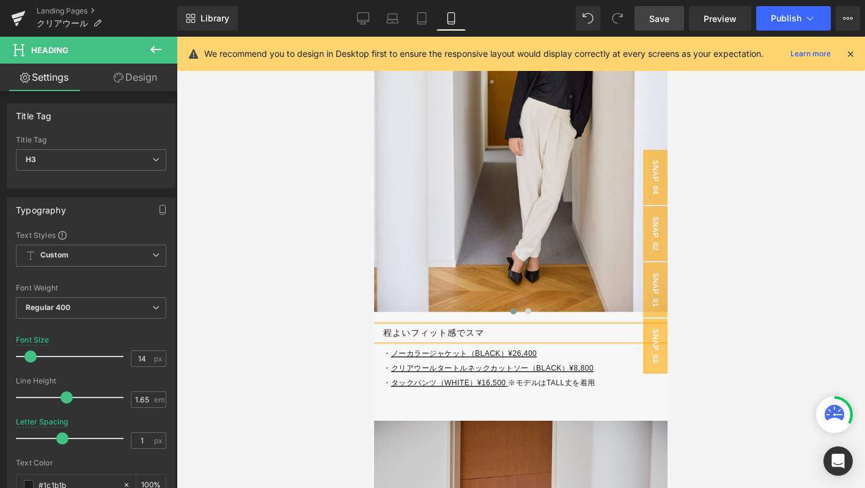
scroll to position [5057, 0]
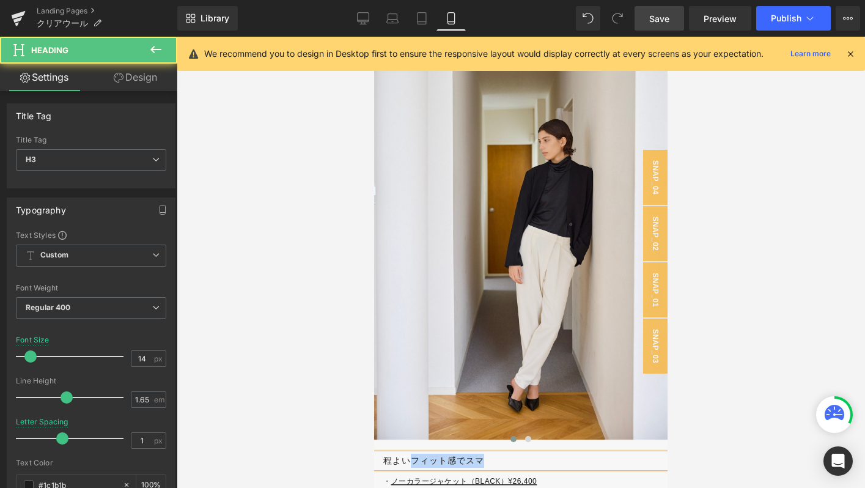
drag, startPoint x: 414, startPoint y: 458, endPoint x: 531, endPoint y: 457, distance: 116.8
click at [531, 458] on h3 "程よいフィット感でスマ" at bounding box center [525, 461] width 284 height 14
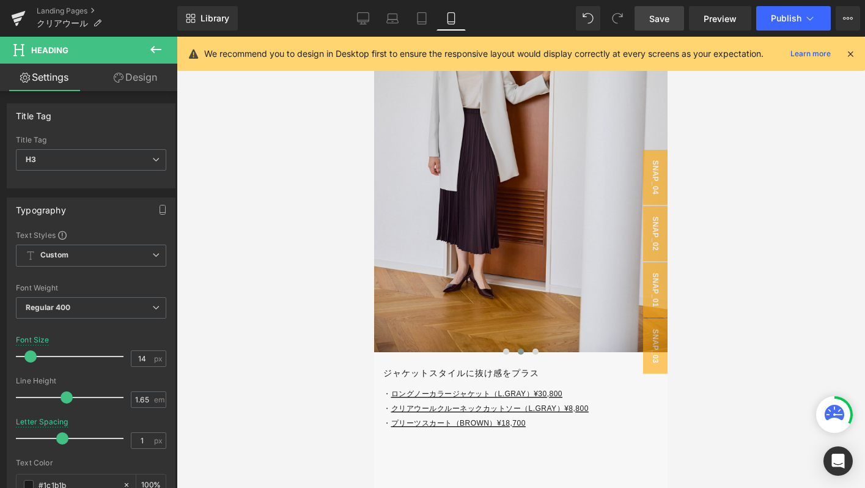
scroll to position [5698, 0]
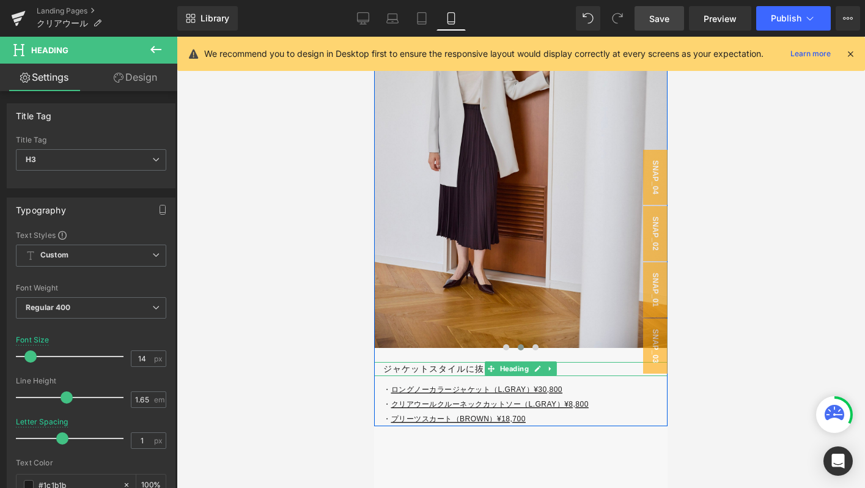
click at [433, 369] on h3 "ジャケットスタイルに抜け感をプラス" at bounding box center [525, 369] width 284 height 14
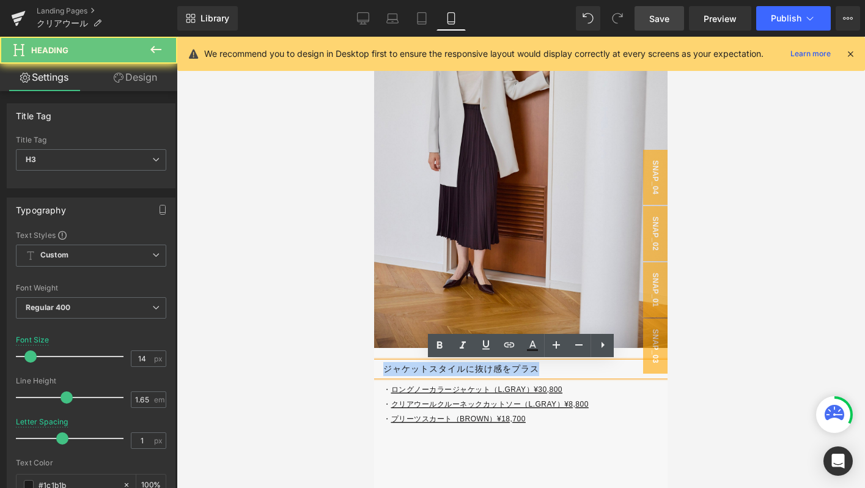
drag, startPoint x: 540, startPoint y: 369, endPoint x: 356, endPoint y: 369, distance: 184.6
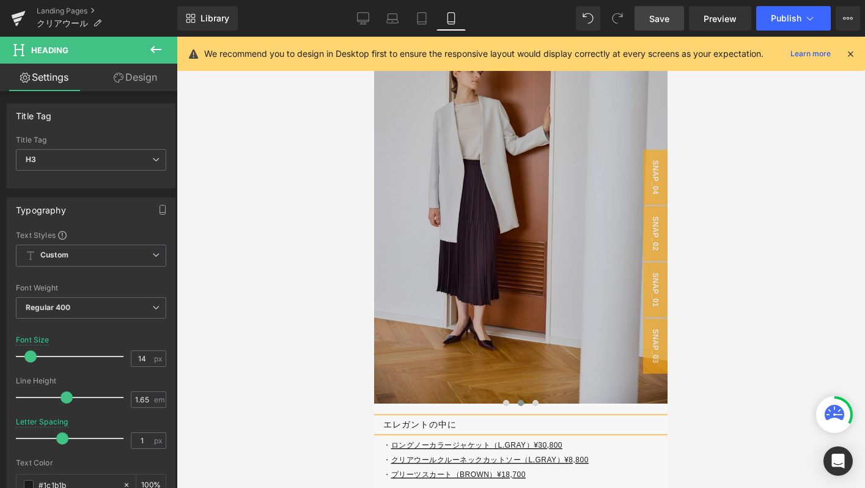
scroll to position [5643, 0]
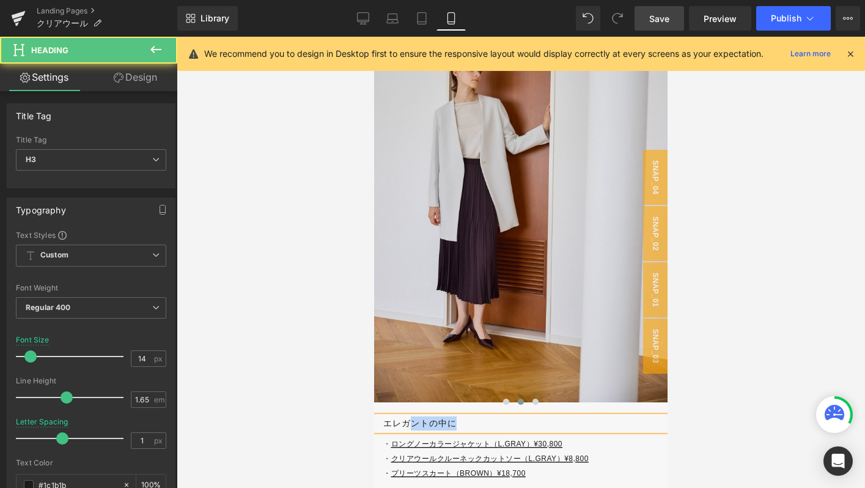
drag, startPoint x: 458, startPoint y: 426, endPoint x: 415, endPoint y: 426, distance: 42.8
click at [415, 426] on h3 "エレガントの中に" at bounding box center [525, 423] width 284 height 14
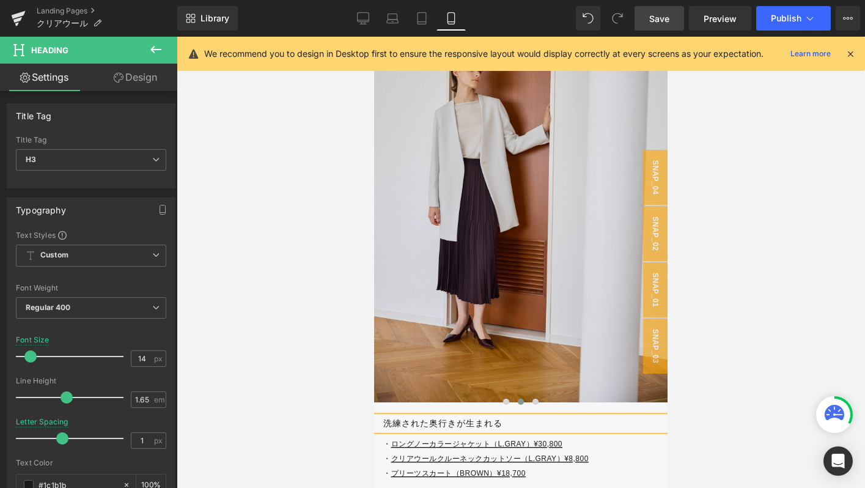
click at [413, 428] on h3 "洗練された奥行きが生まれる" at bounding box center [525, 423] width 284 height 14
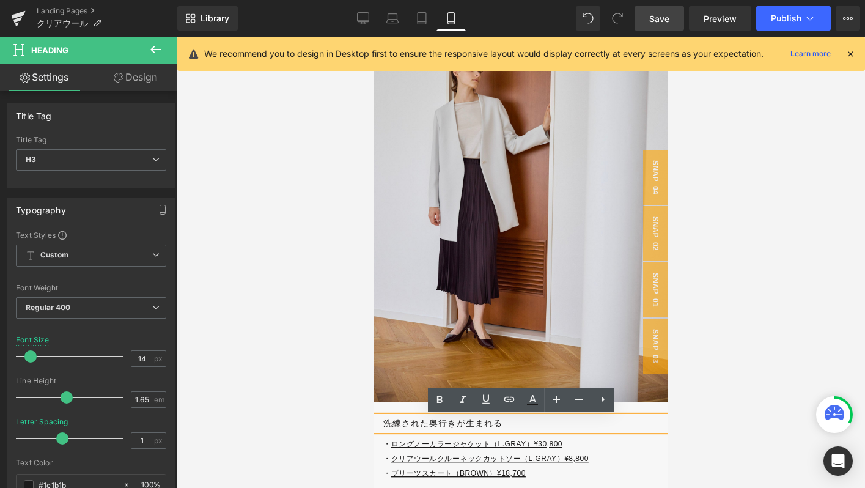
click at [394, 421] on h3 "洗練された奥行きが生まれる" at bounding box center [525, 423] width 284 height 14
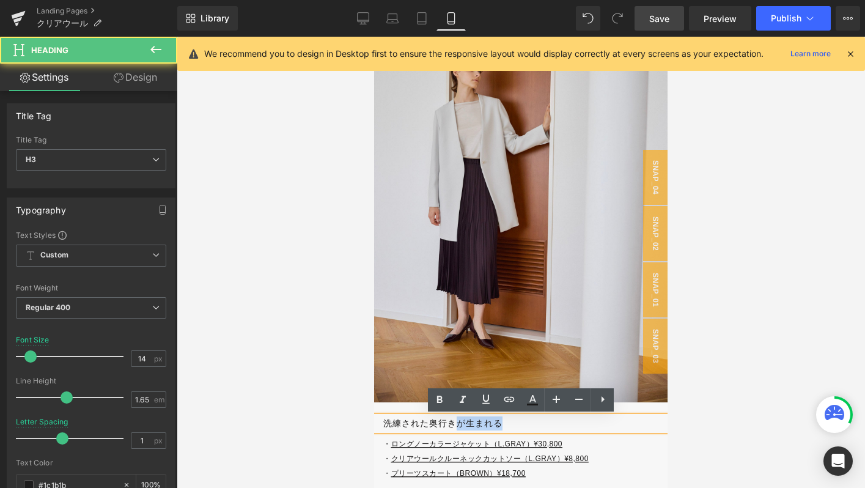
drag, startPoint x: 459, startPoint y: 423, endPoint x: 524, endPoint y: 423, distance: 65.4
click at [524, 423] on h3 "洗練された奥行きが生まれる" at bounding box center [525, 423] width 284 height 14
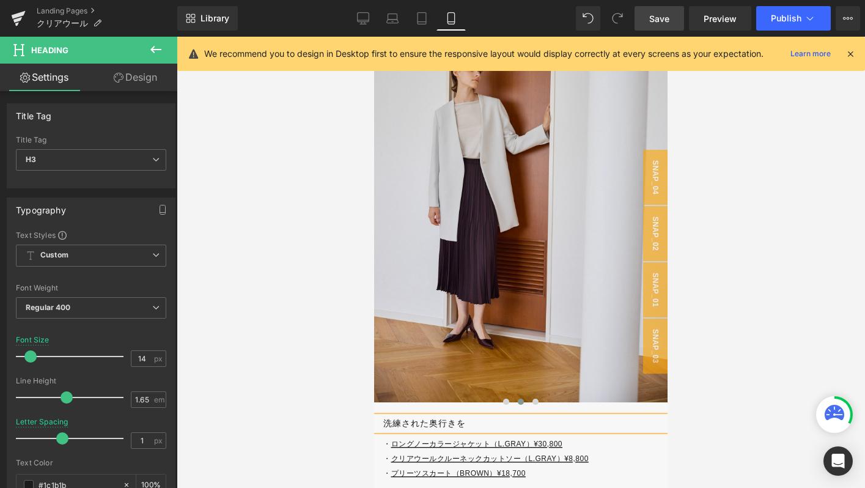
click at [385, 422] on h3 "洗練された奥行きを" at bounding box center [525, 423] width 284 height 14
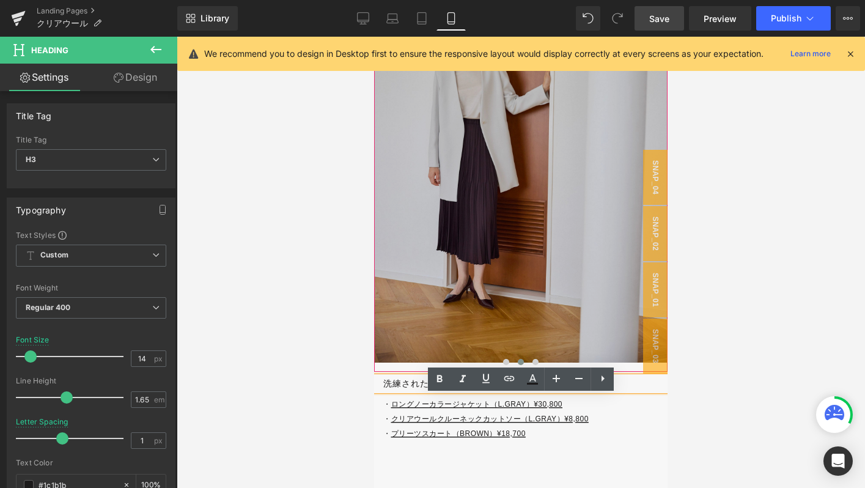
scroll to position [5684, 0]
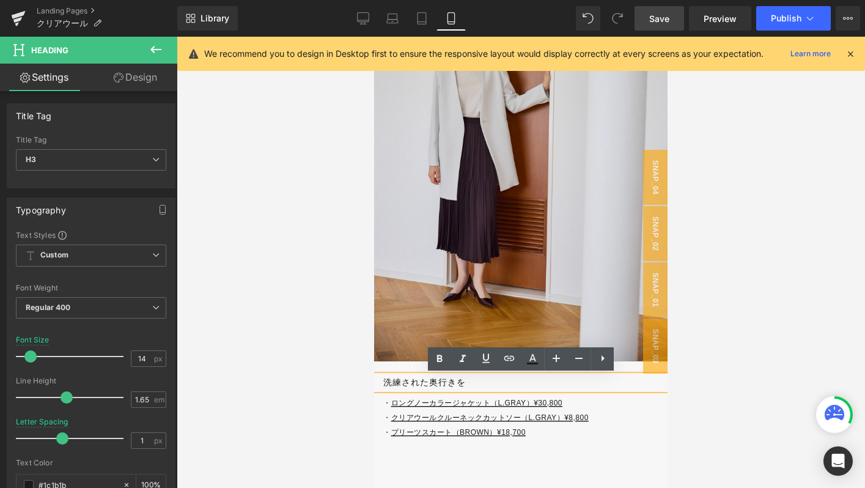
click at [481, 380] on h3 "洗練された奥行きを" at bounding box center [525, 382] width 284 height 14
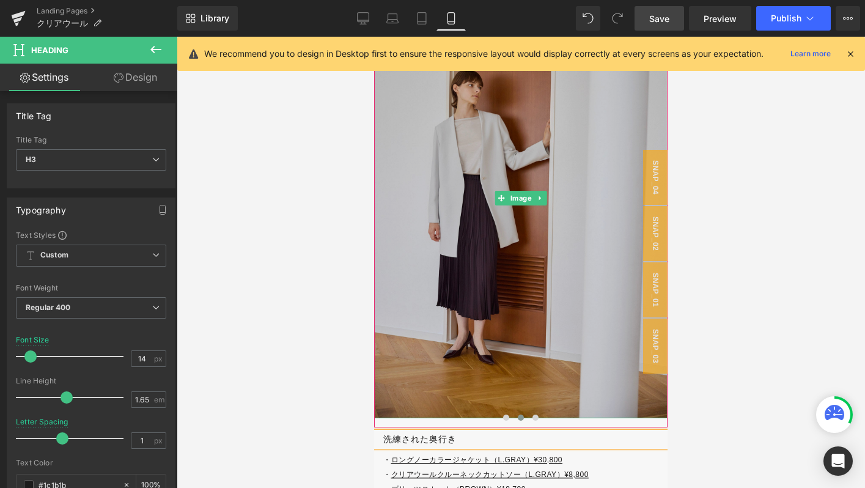
scroll to position [5638, 0]
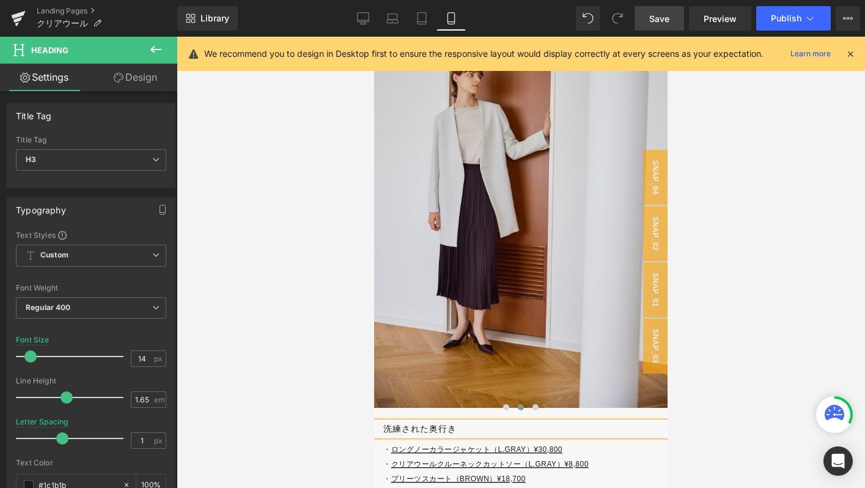
click at [383, 431] on div "洗練された奥行き" at bounding box center [520, 429] width 293 height 14
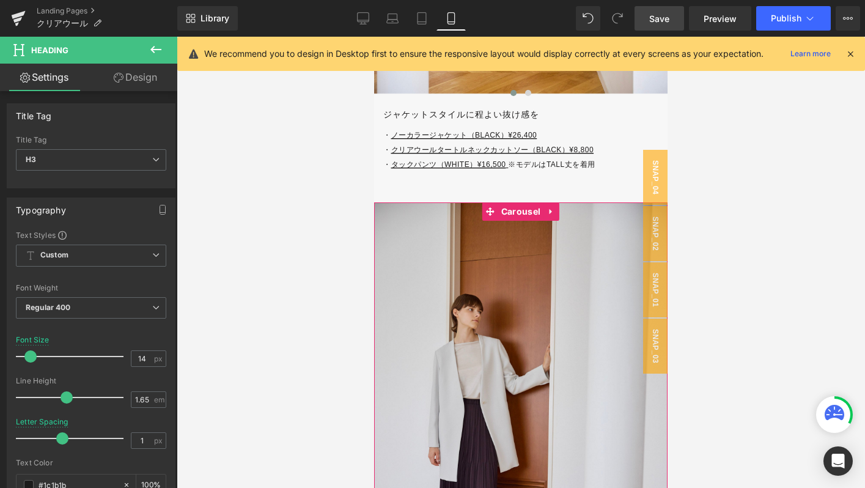
scroll to position [5402, 0]
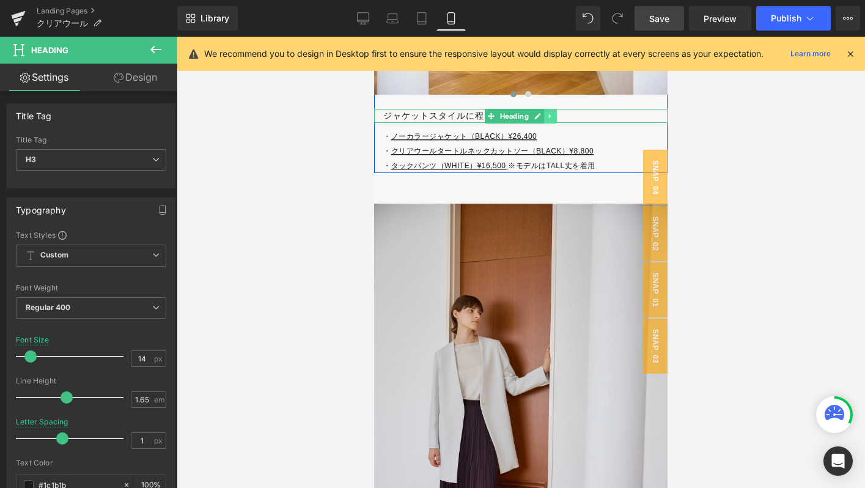
click at [550, 114] on icon at bounding box center [550, 115] width 7 height 7
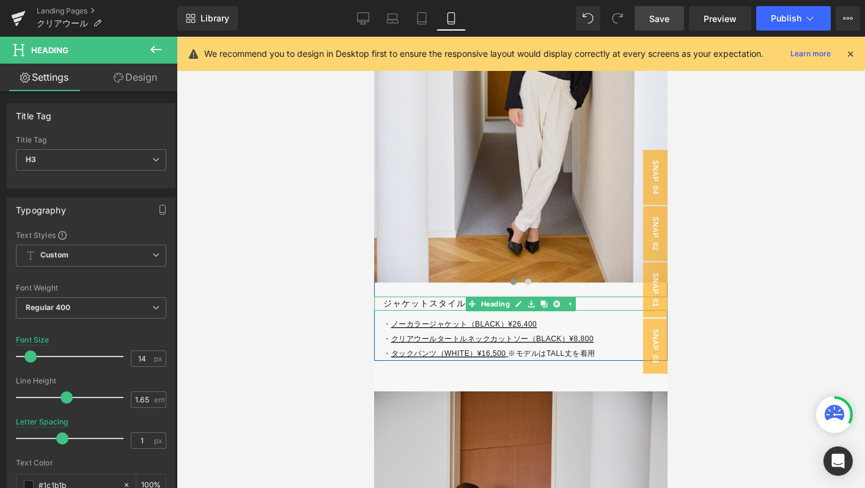
click at [415, 305] on h3 "ジャケットスタイルに程よい抜け感を" at bounding box center [525, 303] width 284 height 14
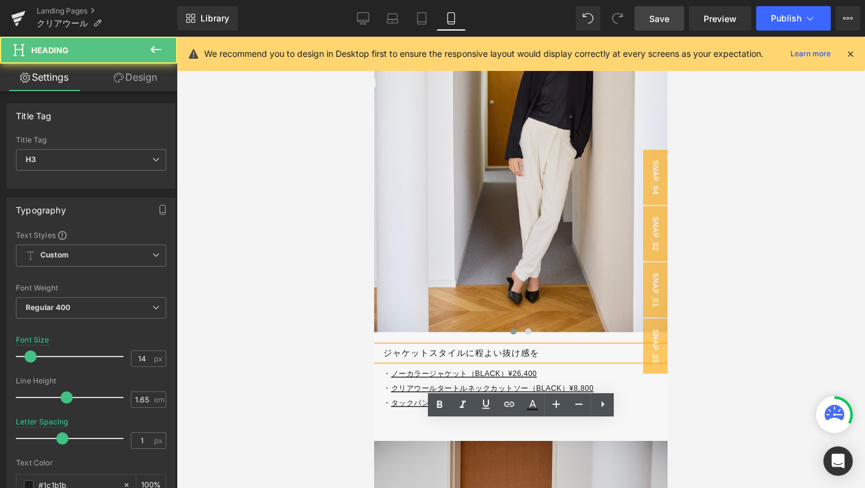
scroll to position [5166, 0]
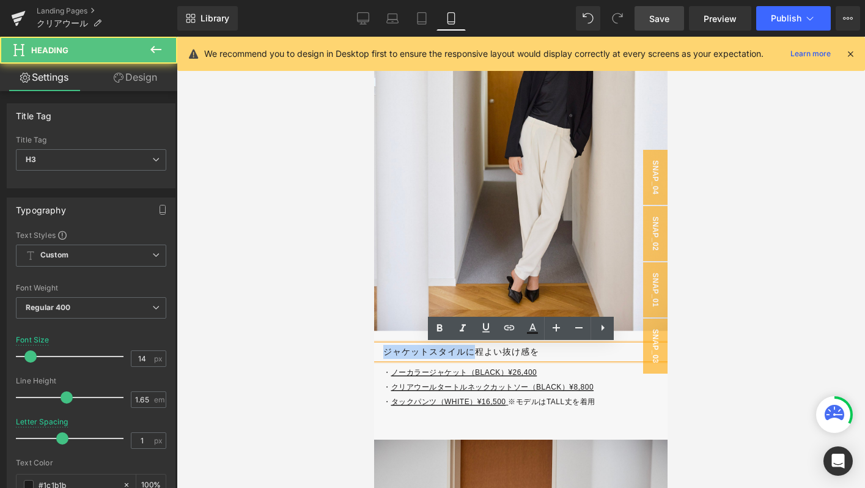
drag, startPoint x: 383, startPoint y: 356, endPoint x: 474, endPoint y: 356, distance: 91.1
click at [474, 356] on h3 "ジャケットスタイルに程よい抜け感を" at bounding box center [525, 352] width 284 height 14
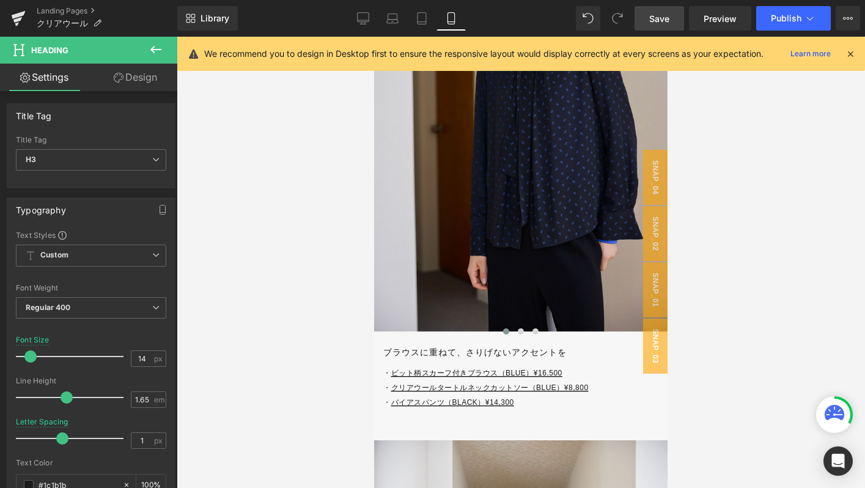
scroll to position [4622, 0]
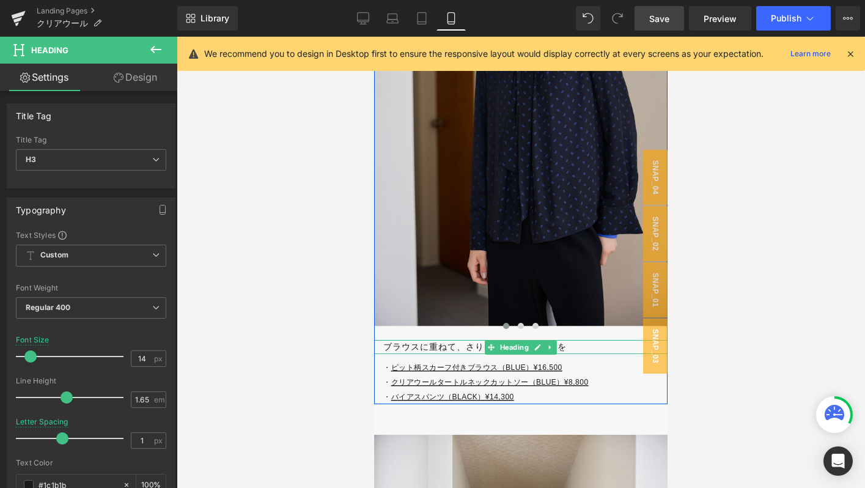
click at [402, 344] on h3 "ブラウスに重ねて、さりげないアクセントを" at bounding box center [525, 347] width 284 height 14
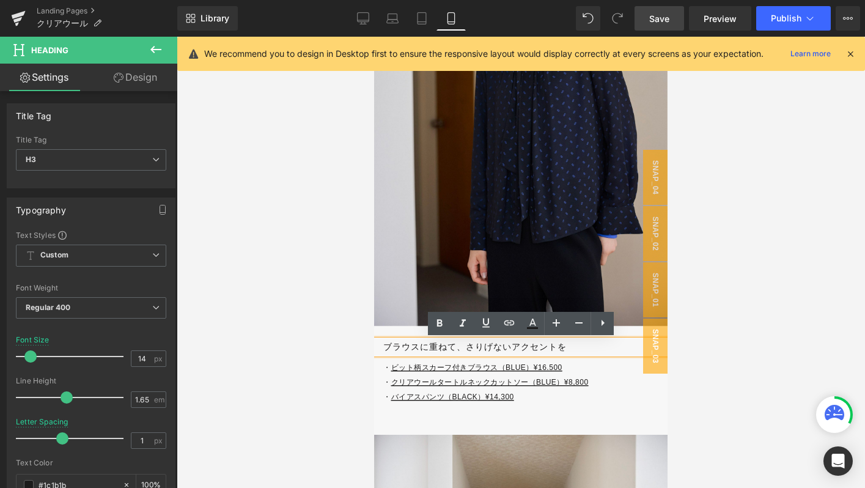
click at [463, 347] on h3 "ブラウスに重ねて、さりげないアクセントを" at bounding box center [525, 347] width 284 height 14
click at [575, 347] on h3 "ブラウスに重ねて、さりげないアクセントを" at bounding box center [525, 347] width 284 height 14
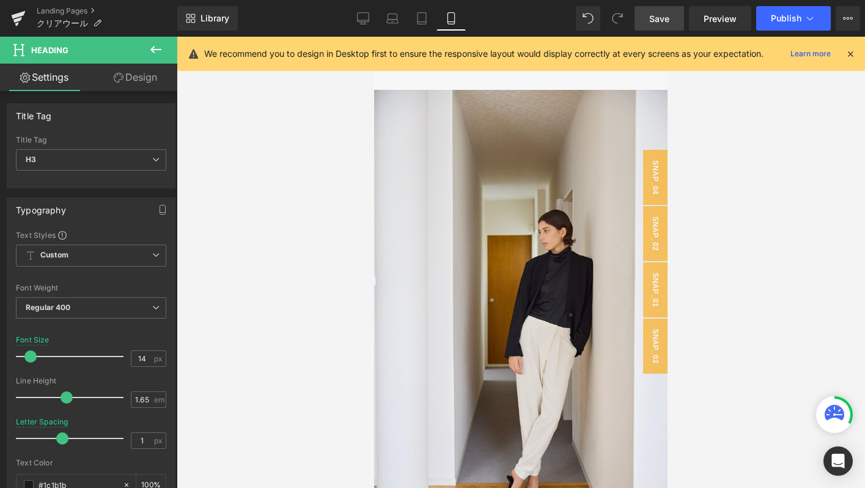
scroll to position [5188, 0]
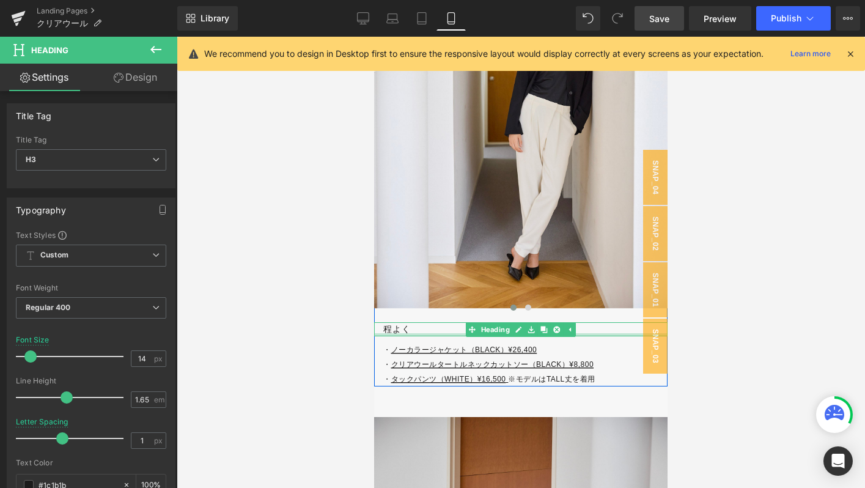
click at [420, 333] on div at bounding box center [520, 334] width 293 height 3
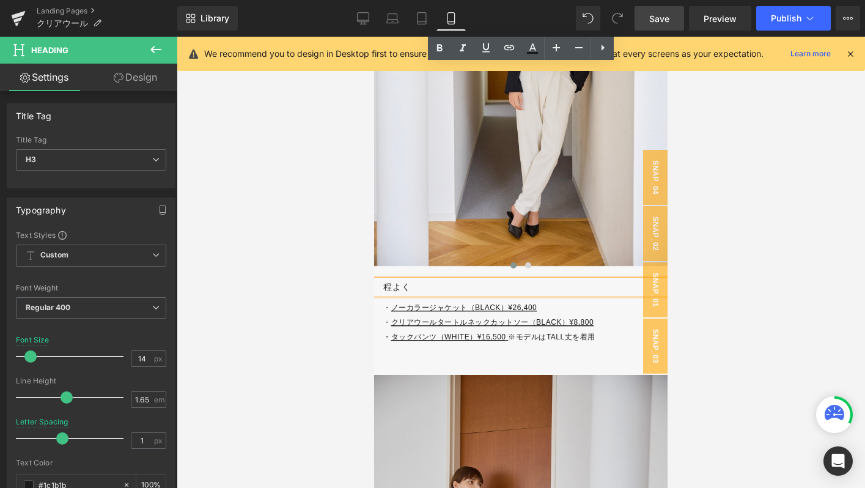
scroll to position [5229, 0]
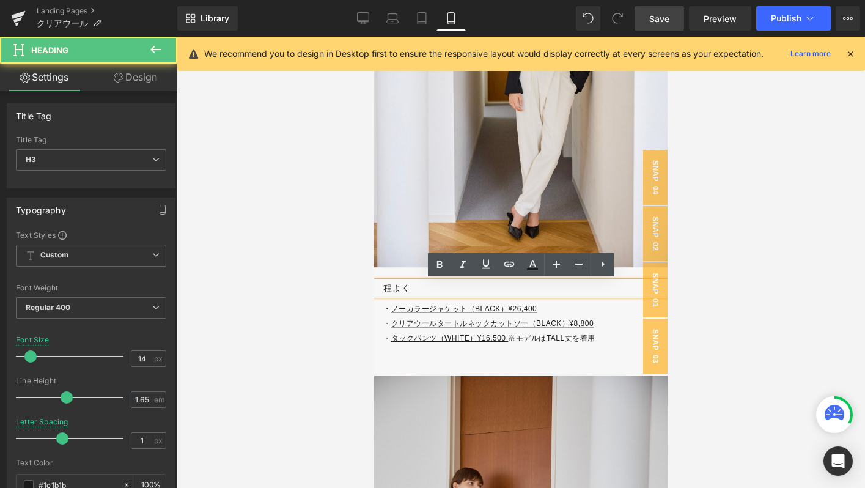
click at [409, 281] on h3 "程よく" at bounding box center [525, 288] width 284 height 14
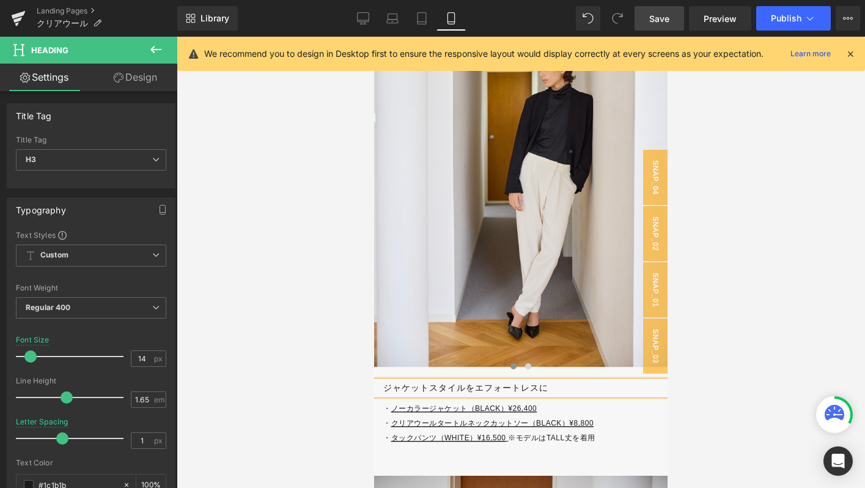
drag, startPoint x: 676, startPoint y: 12, endPoint x: 95, endPoint y: 219, distance: 616.6
click at [676, 12] on link "Save" at bounding box center [659, 18] width 50 height 24
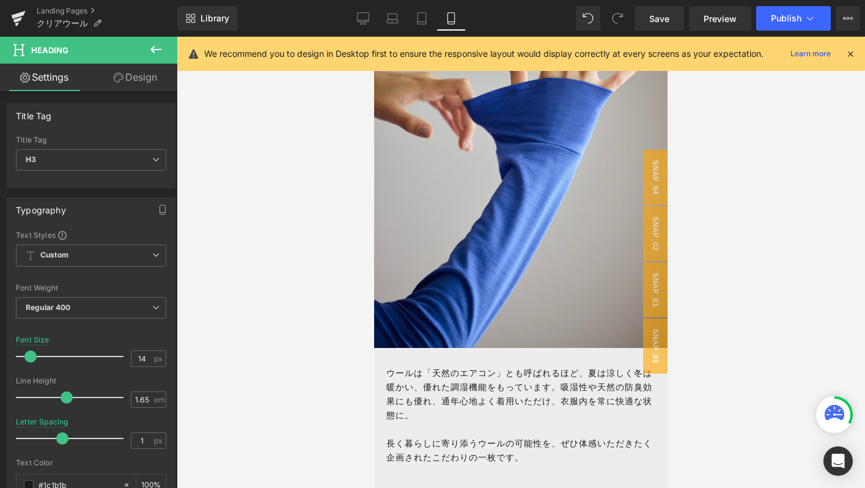
scroll to position [2606, 0]
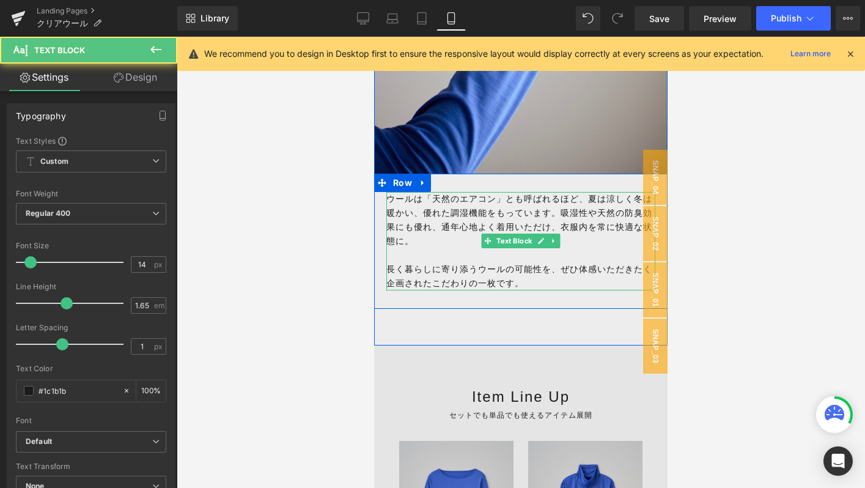
click at [409, 267] on p "長く暮らしに寄り添うウールの可能性を、ぜひ体感いただきたく企画されたこだわりの一枚です。" at bounding box center [520, 276] width 269 height 28
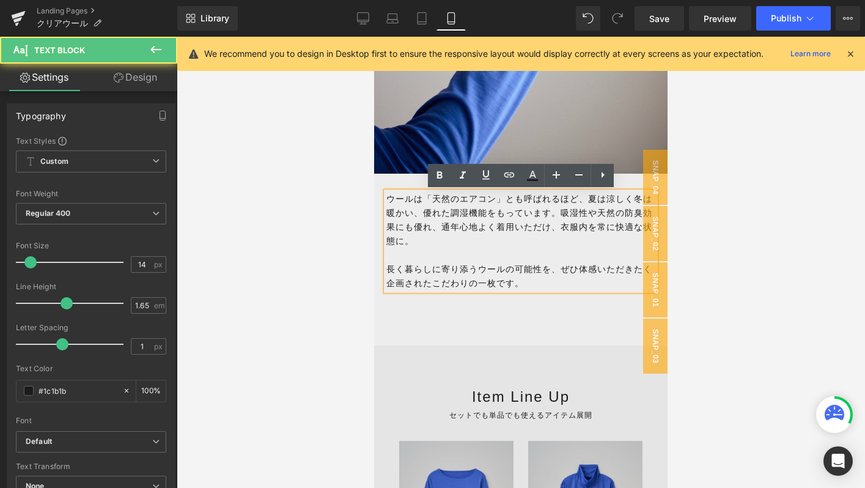
click at [431, 270] on p "長く暮らしに寄り添うウールの可能性を、ぜひ体感いただきたく企画されたこだわりの一枚です。" at bounding box center [520, 276] width 269 height 28
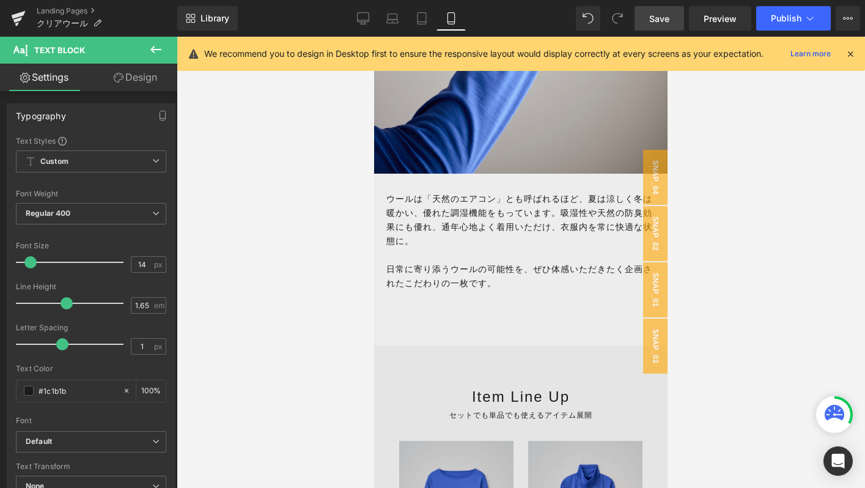
click at [662, 17] on span "Save" at bounding box center [659, 18] width 20 height 13
click at [663, 20] on span "Save" at bounding box center [659, 18] width 20 height 13
click at [661, 18] on span "Save" at bounding box center [659, 18] width 20 height 13
click at [656, 11] on link "Save" at bounding box center [659, 18] width 50 height 24
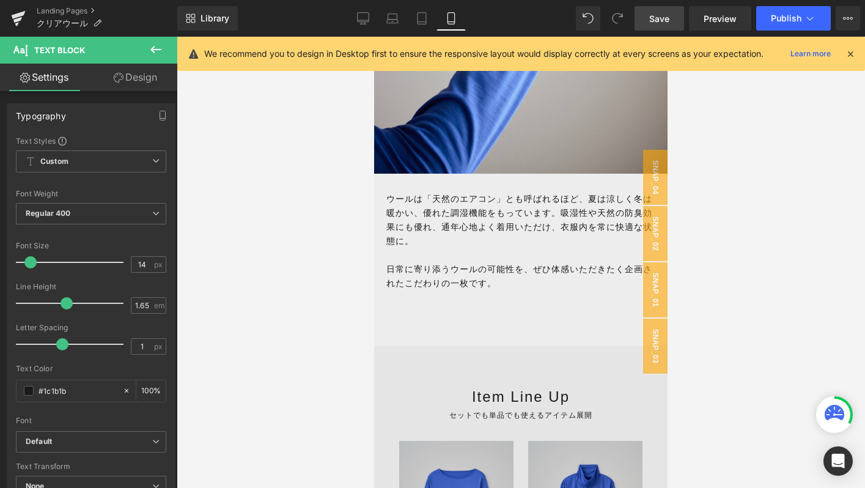
click at [666, 14] on span "Save" at bounding box center [659, 18] width 20 height 13
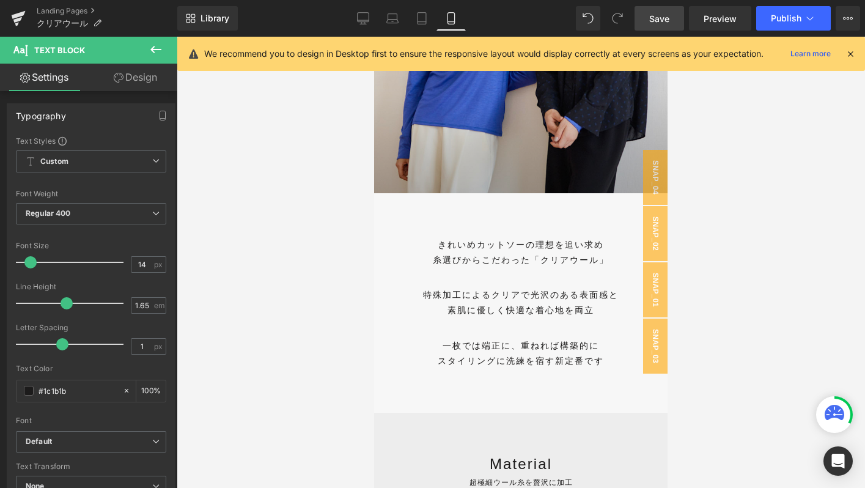
scroll to position [309, 0]
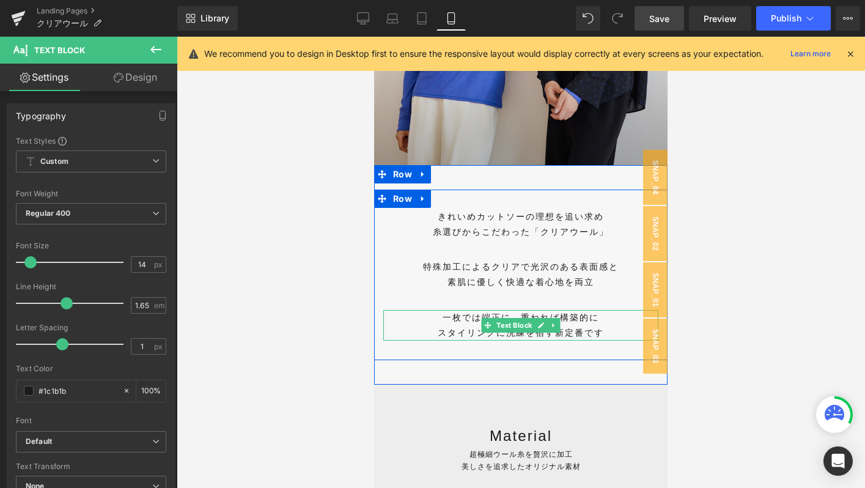
click at [596, 320] on p "一枚では端正に、重ねれば構築的に" at bounding box center [520, 317] width 275 height 15
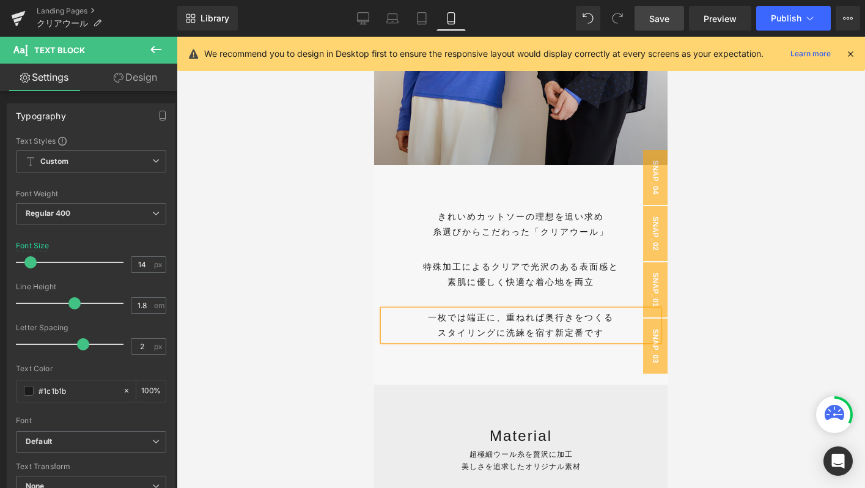
click at [670, 10] on link "Save" at bounding box center [659, 18] width 50 height 24
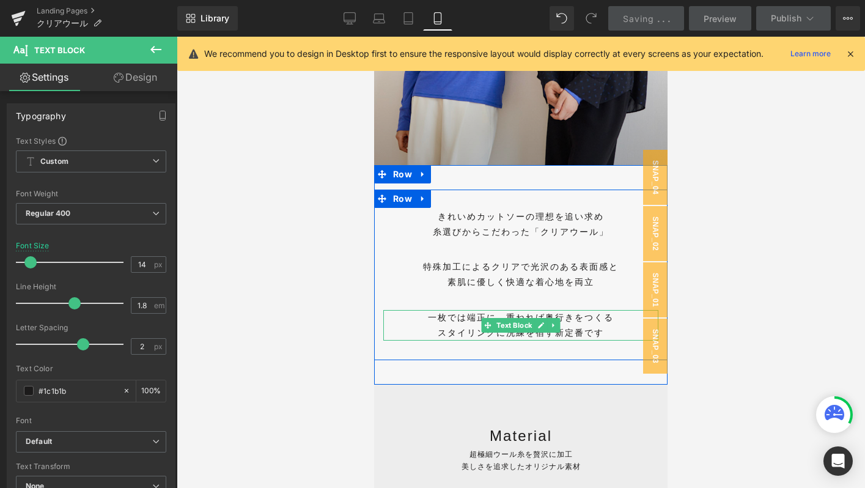
click at [606, 336] on p "スタイリングに洗練を宿す新定番です" at bounding box center [520, 332] width 275 height 15
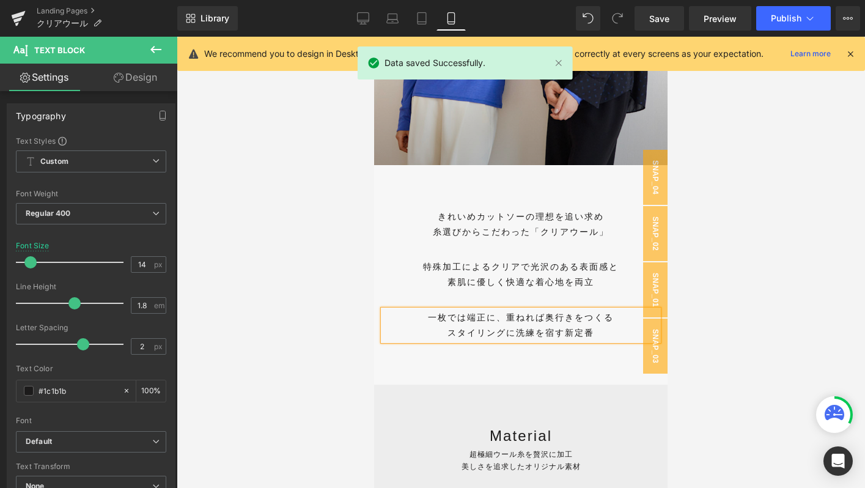
click at [581, 338] on p "スタイリングに洗練を宿す新定番" at bounding box center [520, 332] width 275 height 15
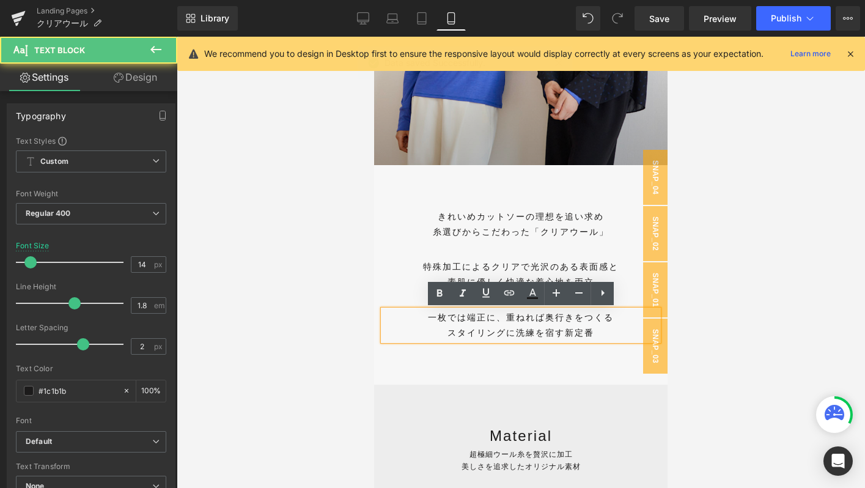
click at [614, 318] on p "一枚では端正に、重ねれば奥行きをつくる" at bounding box center [520, 317] width 275 height 15
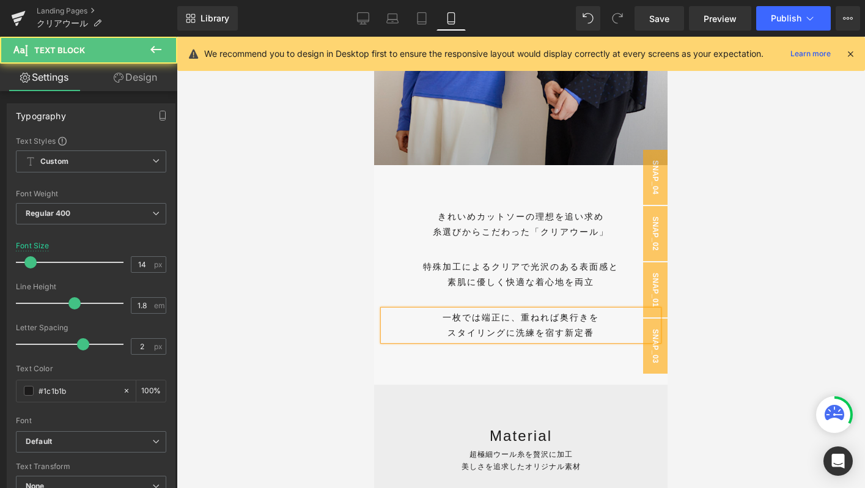
click at [556, 323] on p "一枚では端正に、重ねれば奥行きを" at bounding box center [520, 317] width 275 height 15
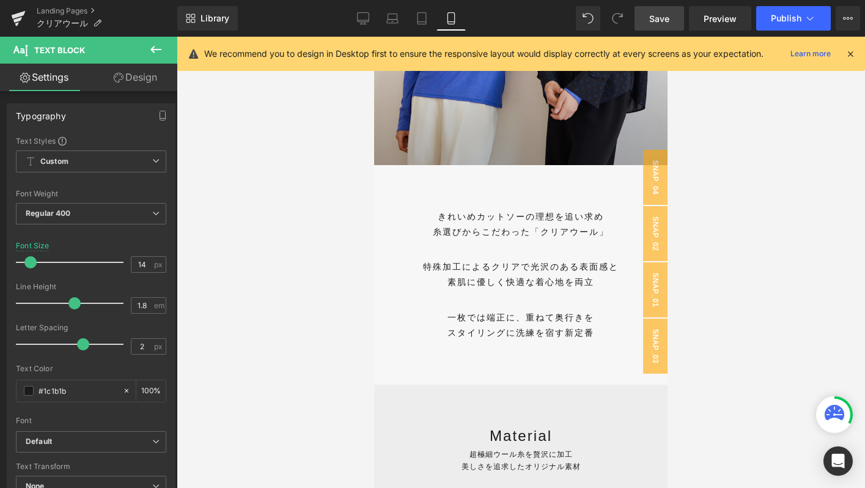
click at [668, 12] on span "Save" at bounding box center [659, 18] width 20 height 13
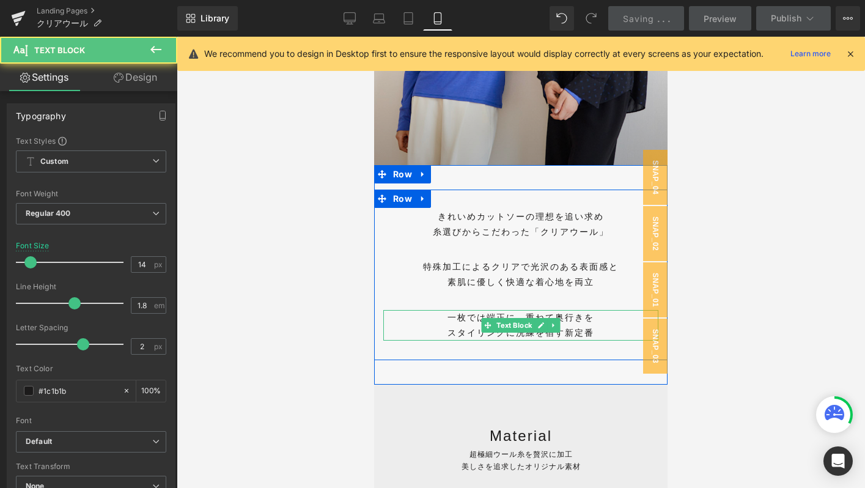
click at [477, 314] on p "一枚では端正に、重ねて奥行きを" at bounding box center [520, 317] width 275 height 15
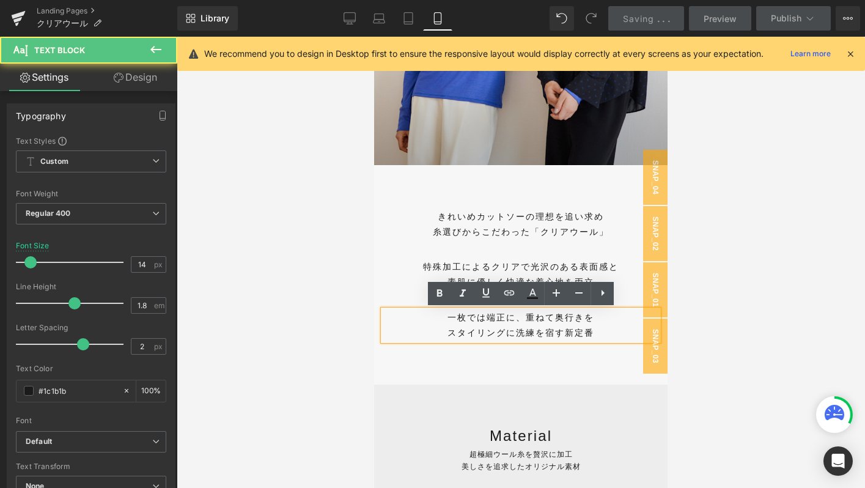
click at [483, 318] on p "一枚では端正に、重ねて奥行きを" at bounding box center [520, 317] width 275 height 15
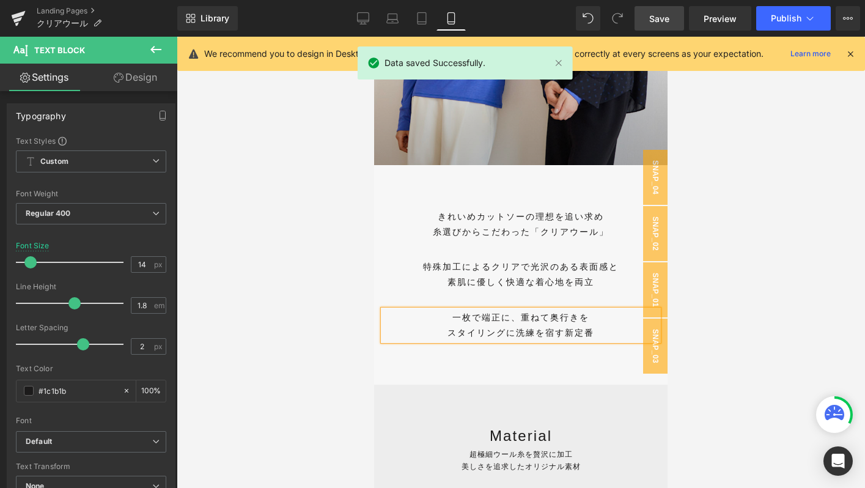
click at [667, 9] on link "Save" at bounding box center [659, 18] width 50 height 24
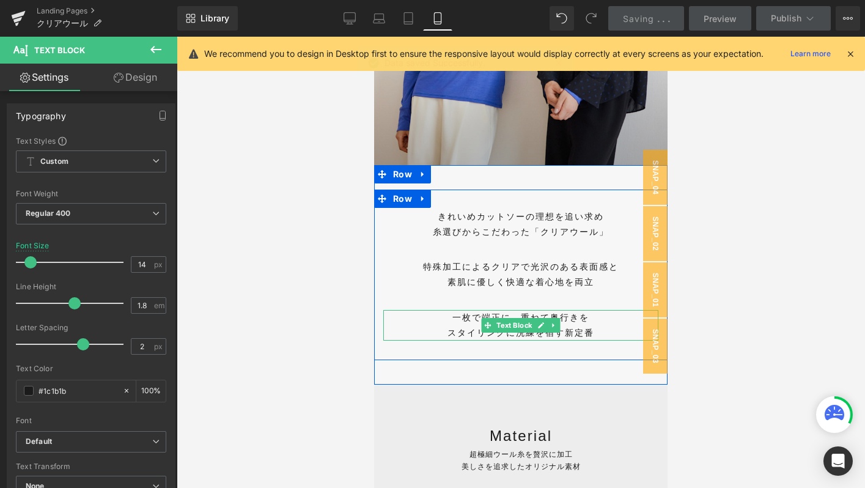
click at [443, 332] on p "スタイリングに洗練を宿す新定番" at bounding box center [520, 332] width 275 height 15
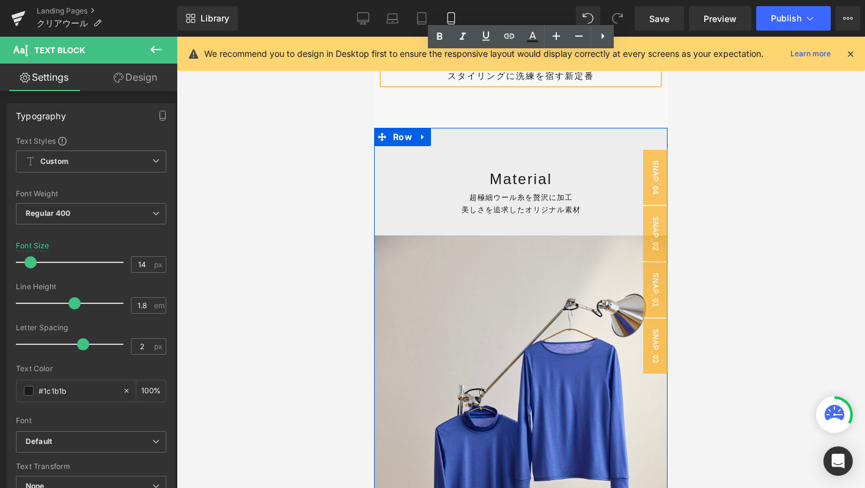
scroll to position [679, 0]
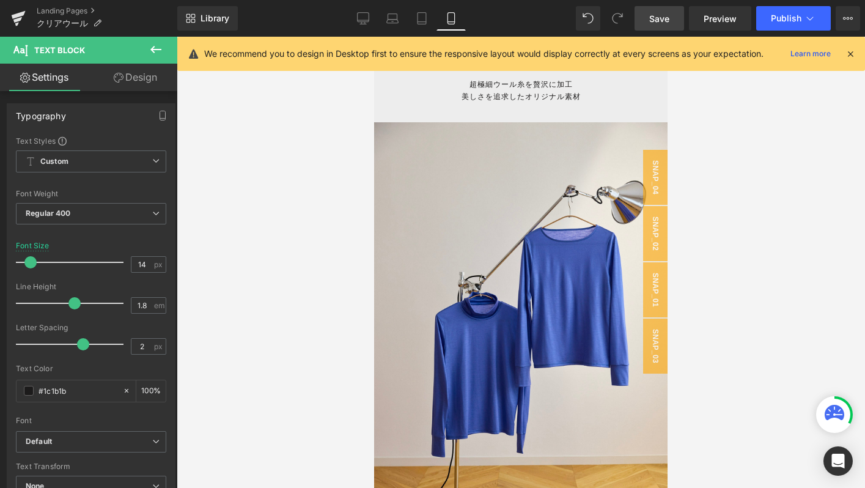
click at [653, 24] on link "Save" at bounding box center [659, 18] width 50 height 24
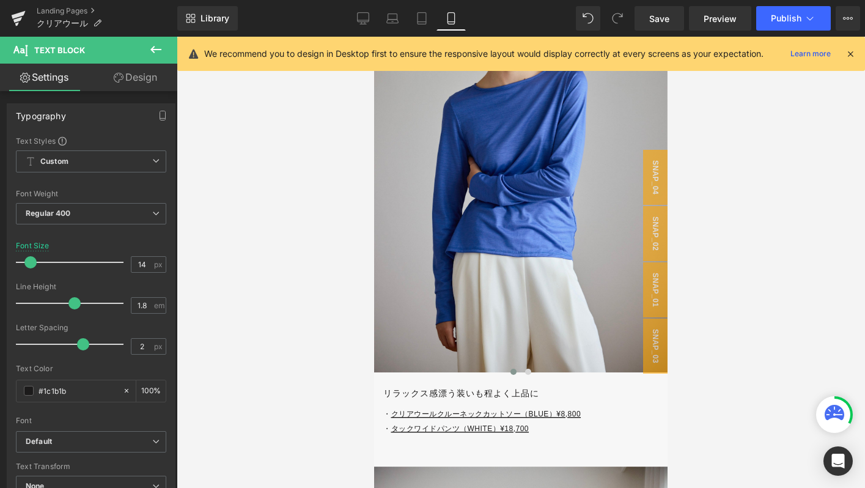
scroll to position [3526, 0]
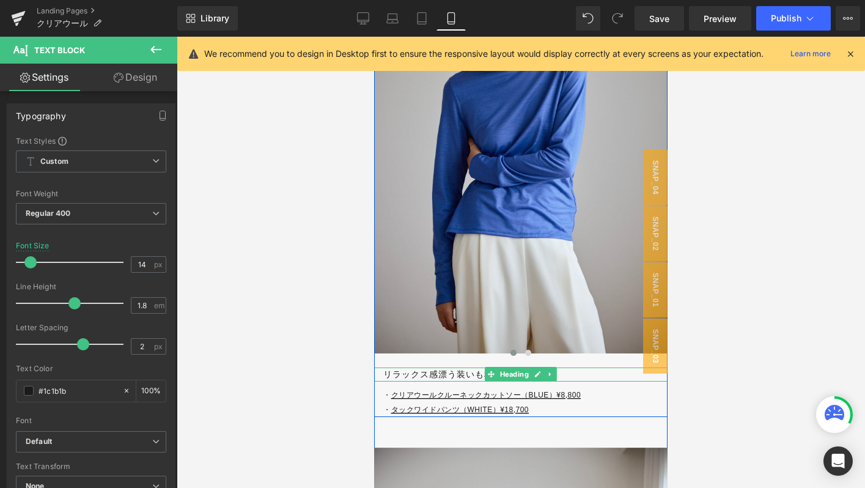
click at [397, 373] on h3 "リラックス感漂う装いも程よく上品に" at bounding box center [525, 374] width 284 height 14
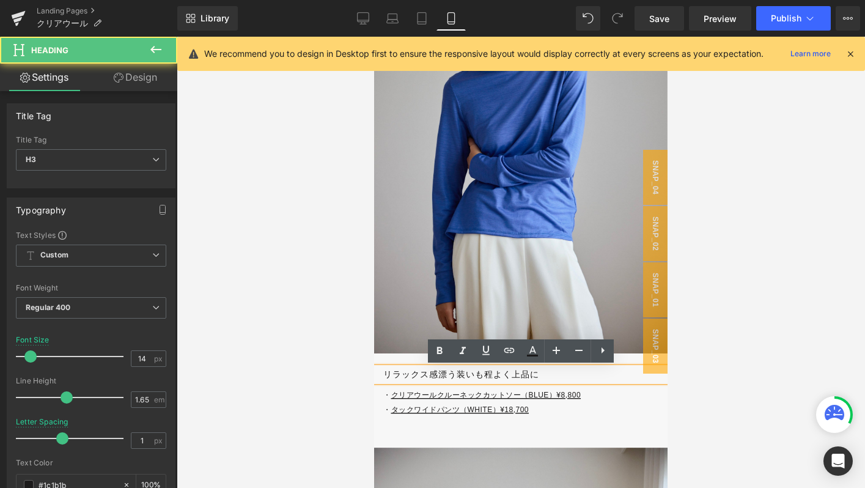
click at [484, 375] on h3 "リラックス感漂う装いも程よく上品に" at bounding box center [525, 374] width 284 height 14
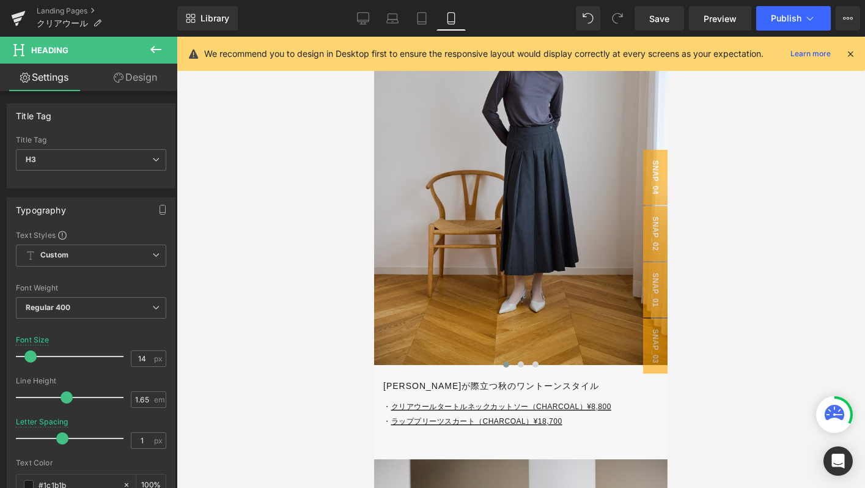
scroll to position [4051, 0]
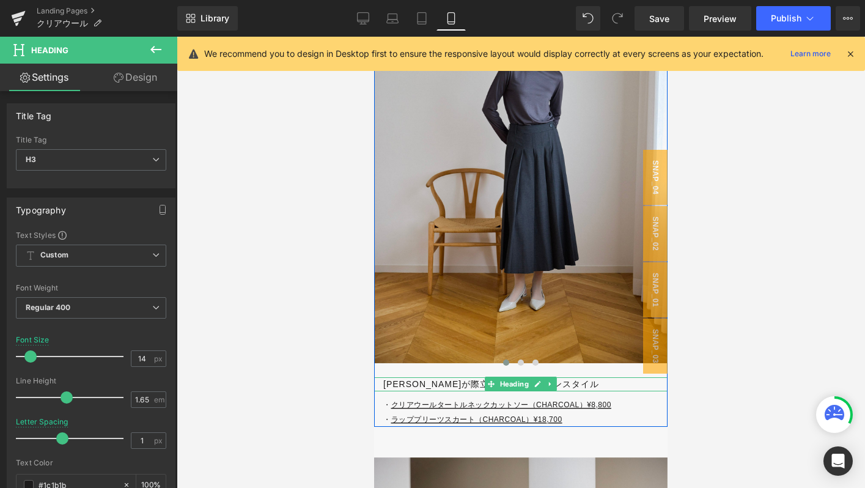
click at [414, 380] on h3 "光沢感が際立つ秋のワントーンスタイル" at bounding box center [525, 384] width 284 height 14
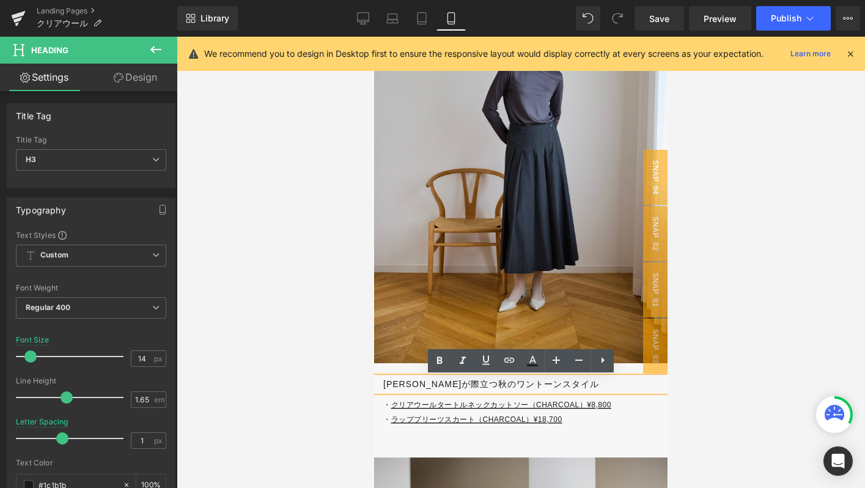
click at [548, 385] on h3 "光沢感が際立つ秋のワントーンスタイル" at bounding box center [525, 384] width 284 height 14
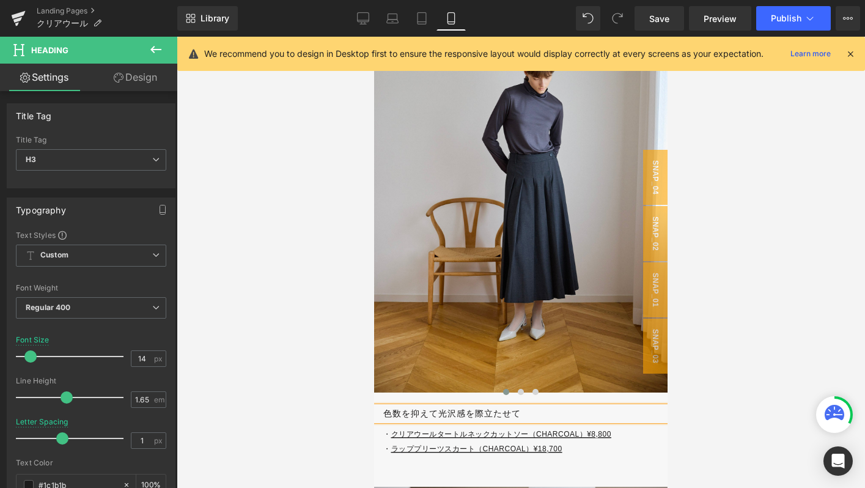
scroll to position [4036, 0]
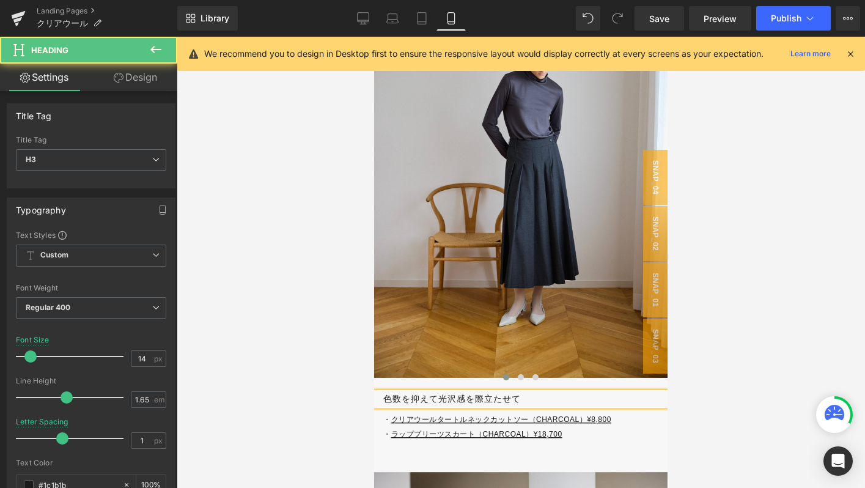
click at [435, 400] on h3 "色数を抑えて光沢感を際立たせて" at bounding box center [525, 399] width 284 height 14
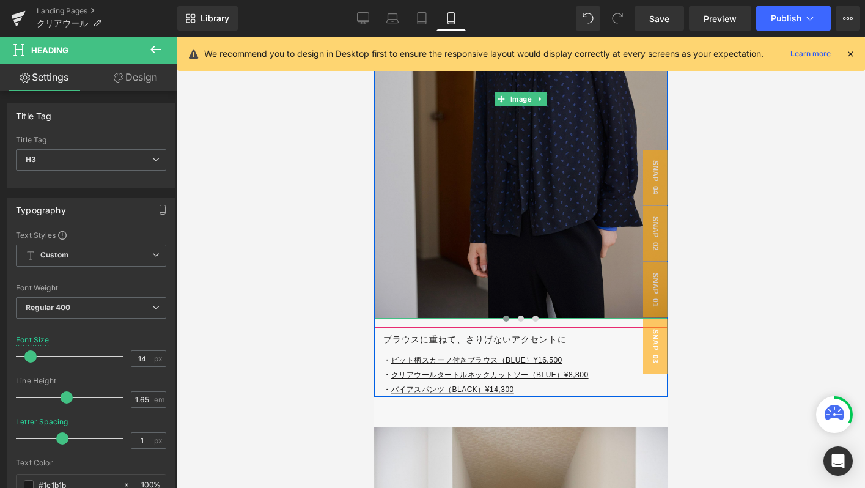
scroll to position [4630, 0]
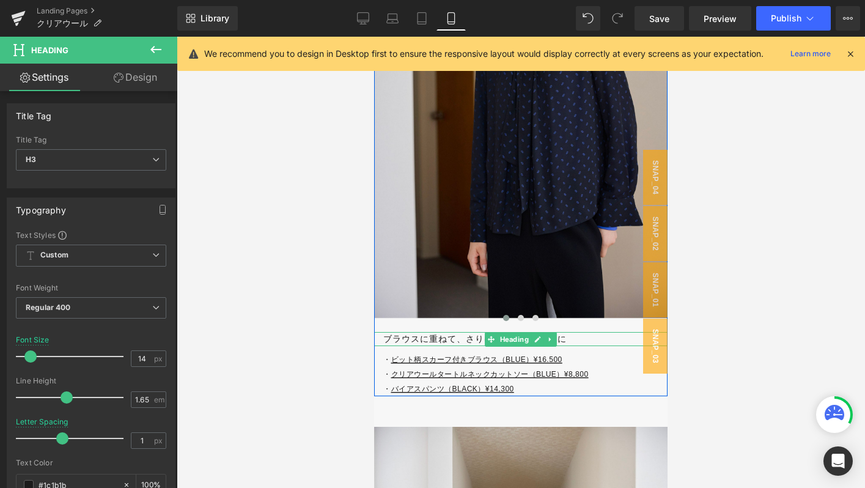
click at [461, 337] on h3 "ブラウスに重ねて、さりげないアクセントに" at bounding box center [525, 339] width 284 height 14
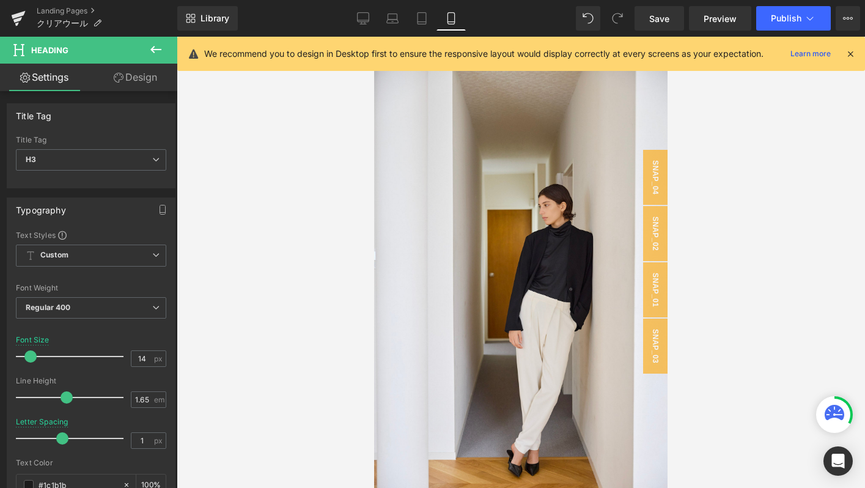
scroll to position [5220, 0]
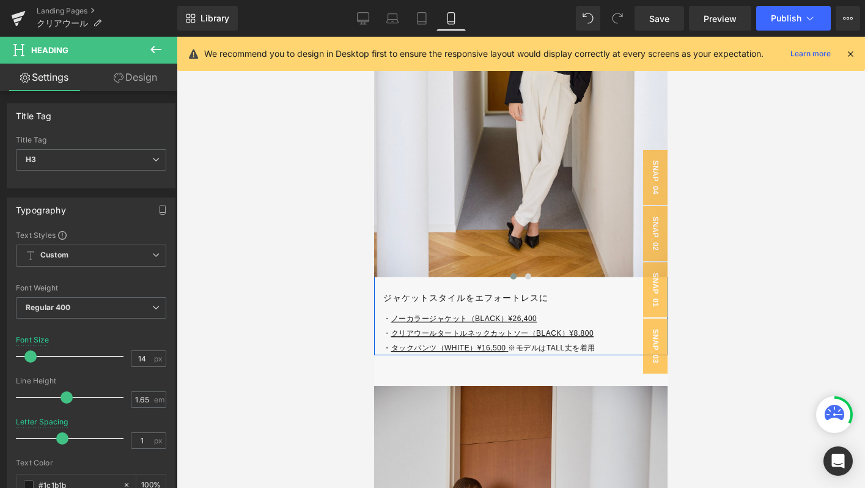
click at [427, 297] on h3 "ジャケットスタイルをエフォートレスに" at bounding box center [525, 298] width 284 height 14
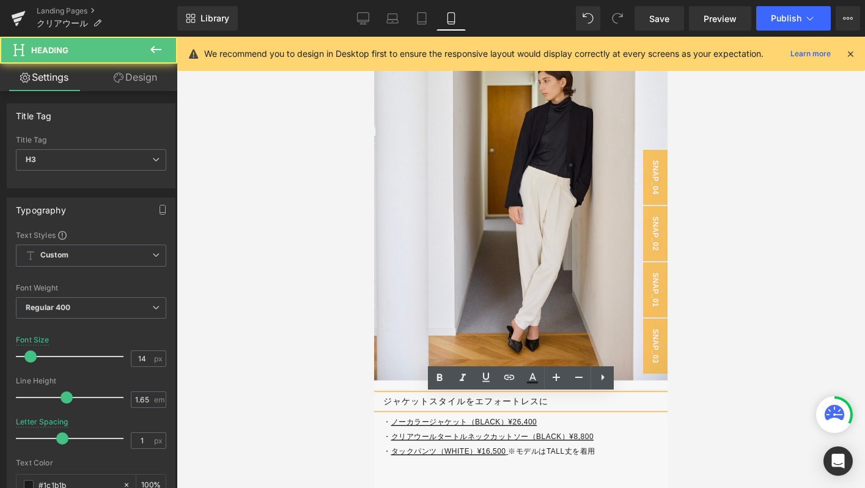
scroll to position [5115, 0]
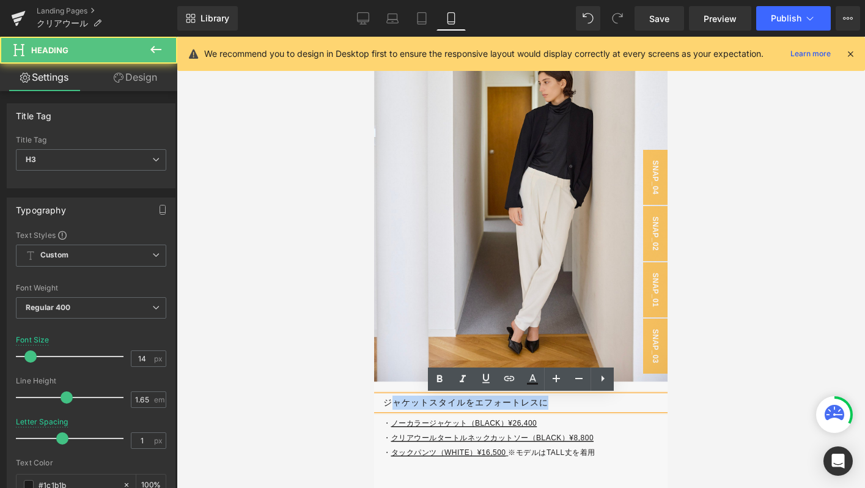
drag, startPoint x: 392, startPoint y: 406, endPoint x: 573, endPoint y: 406, distance: 180.9
click at [573, 406] on h3 "ジャケットスタイルをエフォートレスに" at bounding box center [525, 402] width 284 height 14
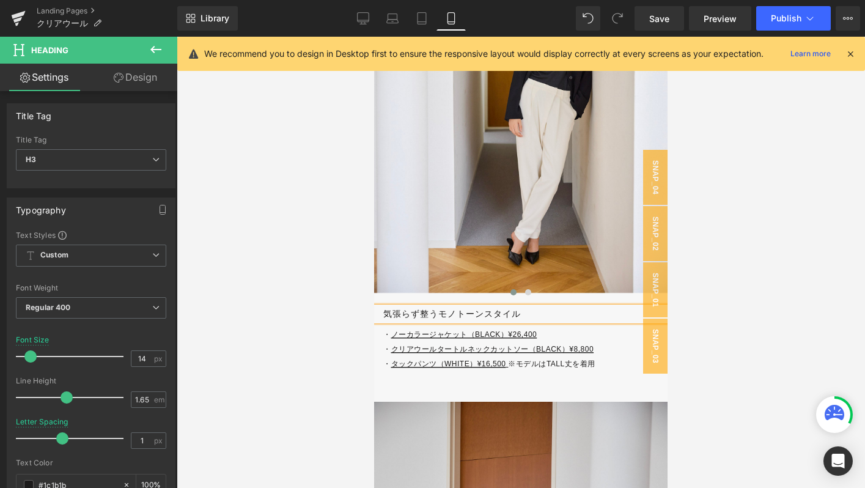
scroll to position [5213, 0]
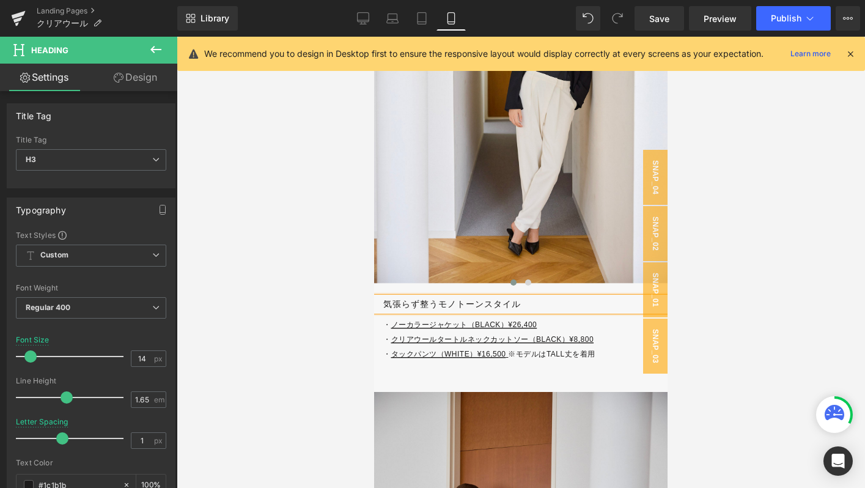
click at [438, 304] on h3 "気張らず整うモノトーンスタイル" at bounding box center [525, 304] width 284 height 14
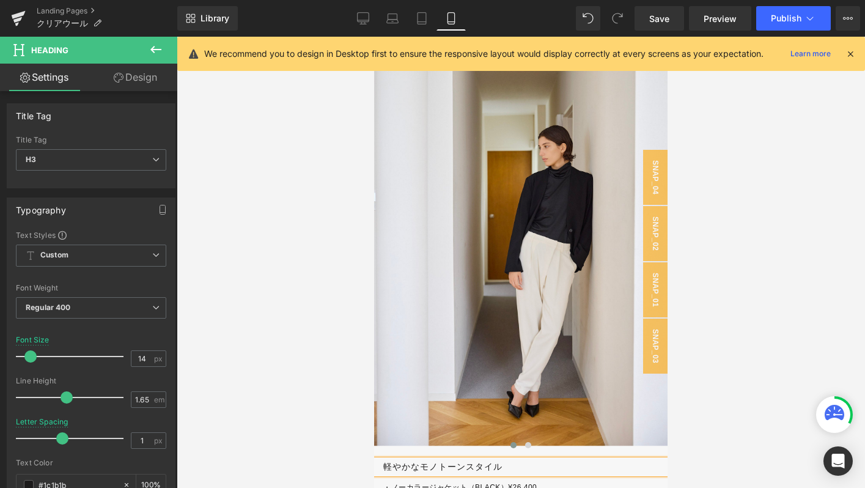
scroll to position [5124, 0]
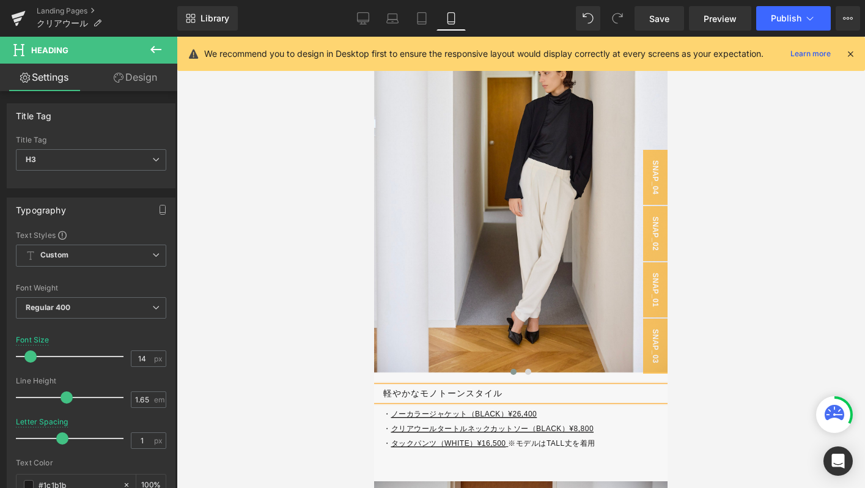
click at [514, 392] on h3 "軽やかなモノトーンスタイル" at bounding box center [525, 393] width 284 height 14
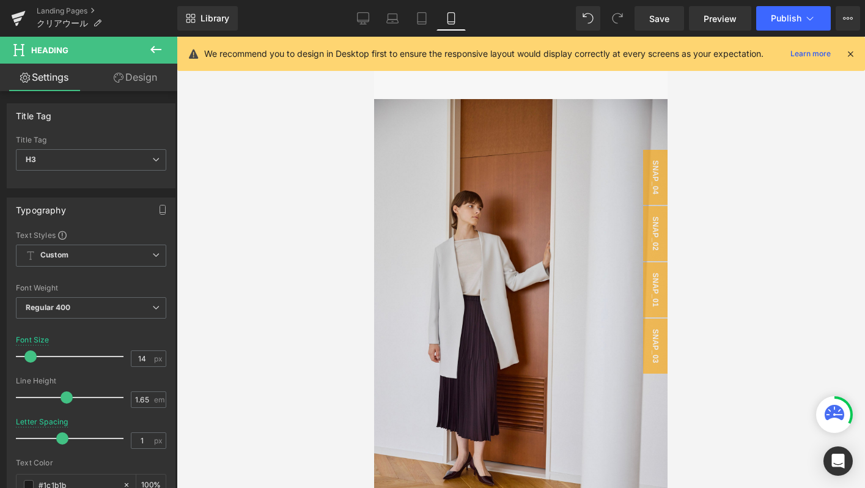
scroll to position [5641, 0]
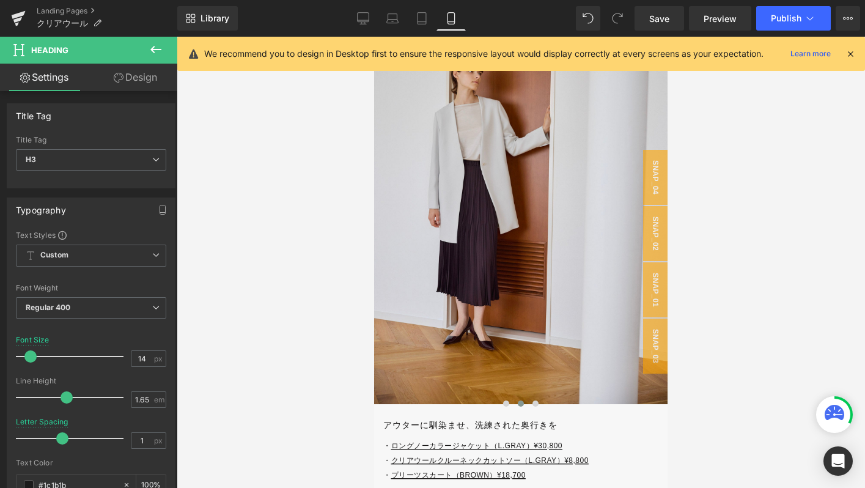
click at [430, 430] on div "アウターに馴染ませ、洗練された奥行きを Heading" at bounding box center [520, 425] width 293 height 14
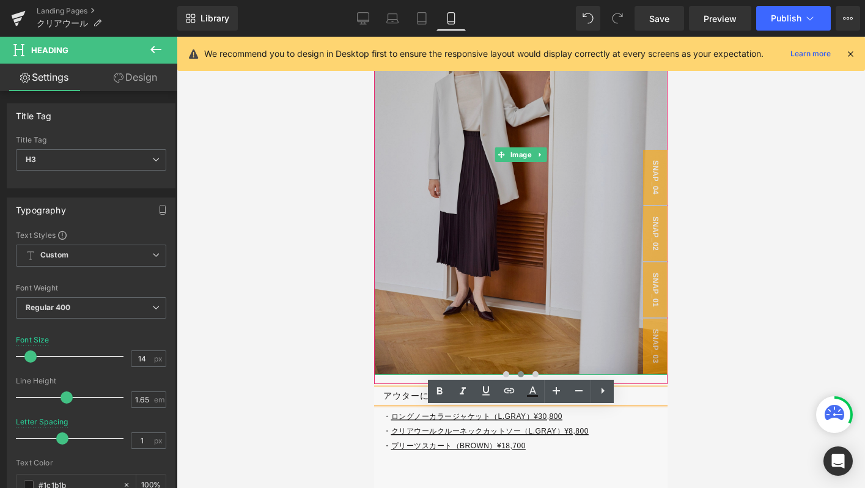
scroll to position [5671, 0]
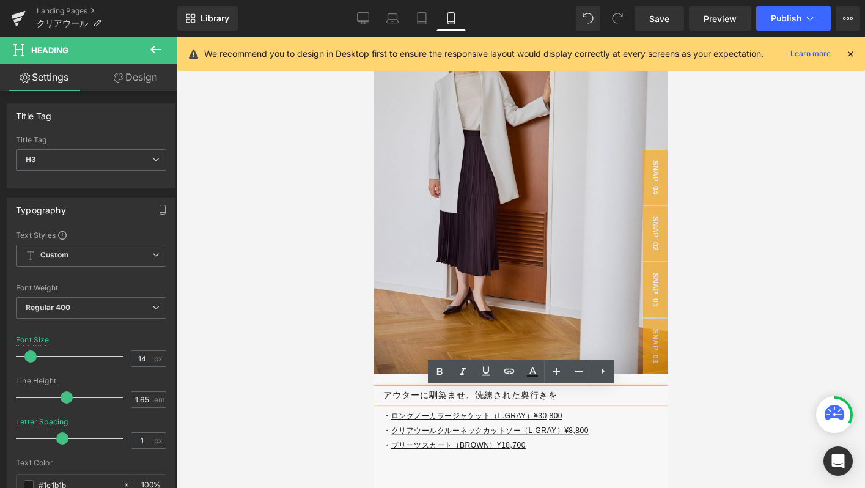
click at [395, 395] on h3 "アウターに馴染ませ、洗練された奥行きを" at bounding box center [525, 395] width 284 height 14
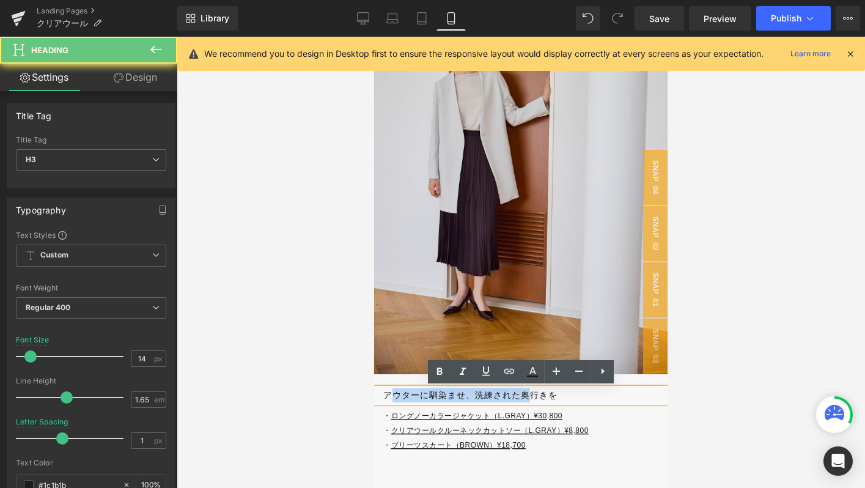
drag, startPoint x: 395, startPoint y: 395, endPoint x: 534, endPoint y: 402, distance: 139.0
click at [534, 402] on h3 "アウターに馴染ませ、洗練された奥行きを" at bounding box center [525, 395] width 284 height 14
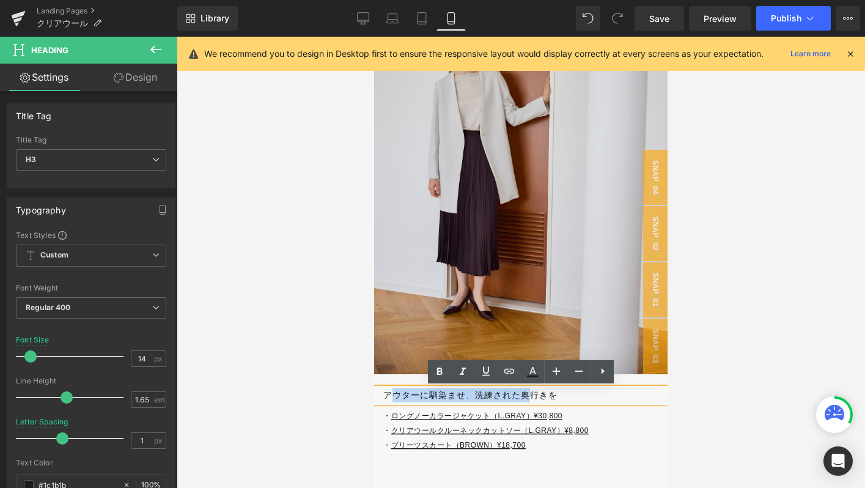
click at [534, 402] on h3 "アウターに馴染ませ、洗練された奥行きを" at bounding box center [525, 395] width 284 height 14
drag, startPoint x: 568, startPoint y: 395, endPoint x: 447, endPoint y: 395, distance: 120.4
click at [447, 395] on h3 "アウターに馴染ませ、洗練された奥行きを" at bounding box center [525, 395] width 284 height 14
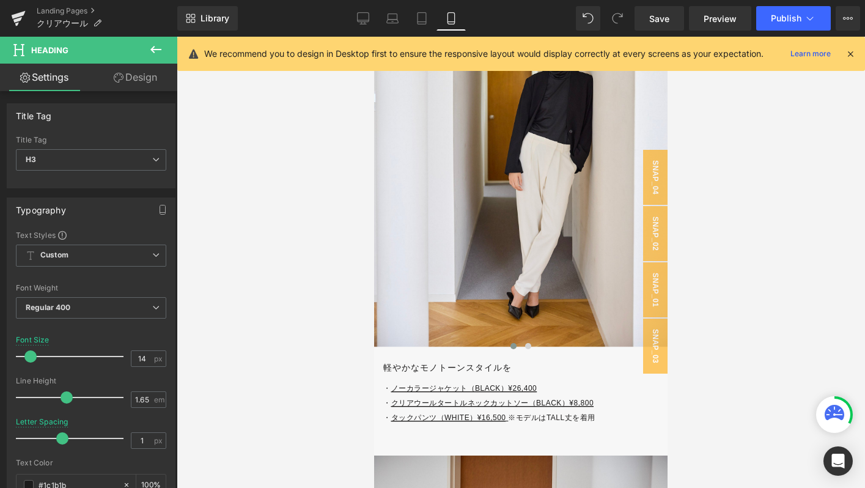
scroll to position [5088, 0]
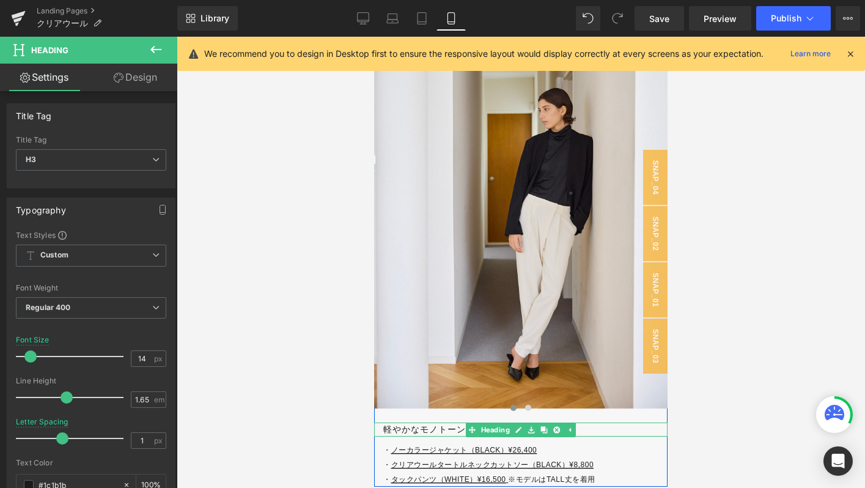
click at [410, 428] on h3 "軽やかなモノトーンスタイルを" at bounding box center [525, 429] width 284 height 14
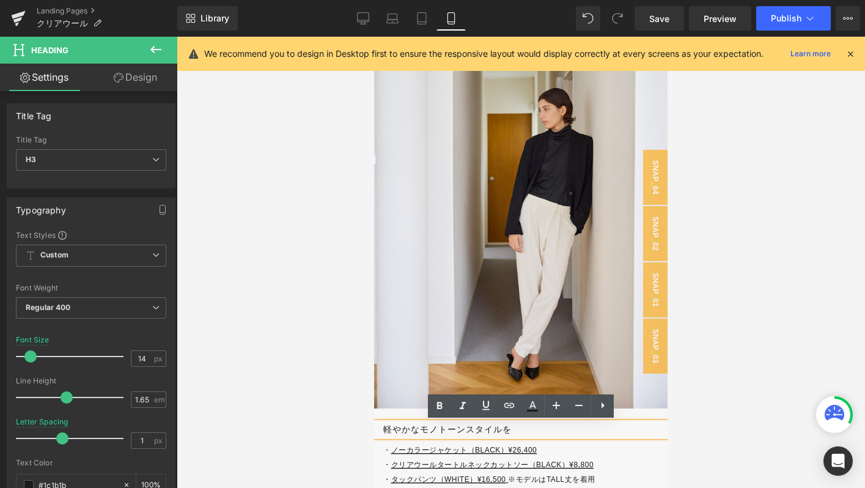
click at [539, 426] on h3 "軽やかなモノトーンスタイルを" at bounding box center [525, 429] width 284 height 14
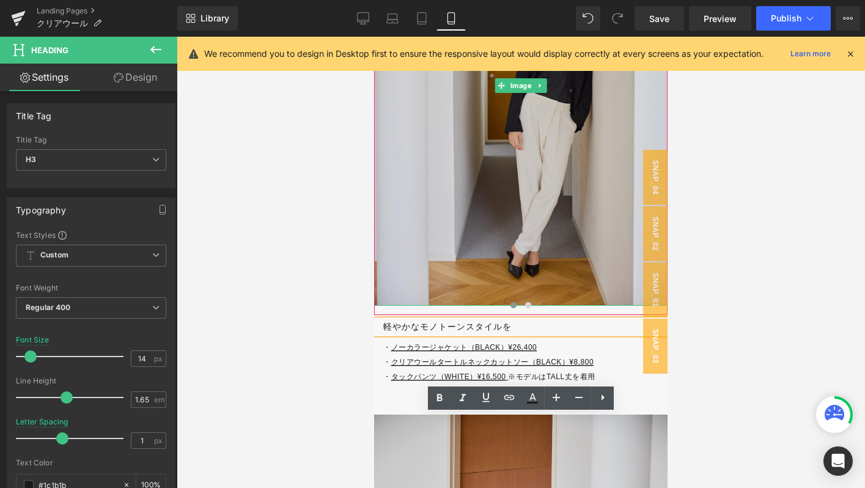
scroll to position [5191, 0]
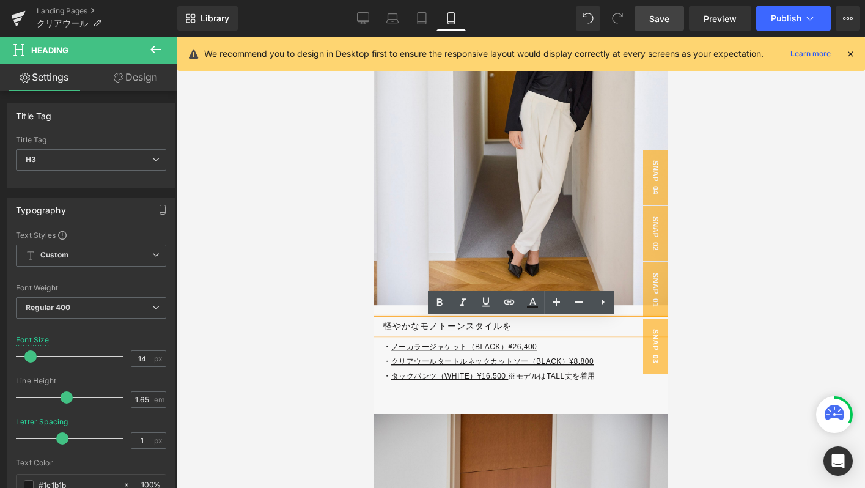
click at [663, 29] on link "Save" at bounding box center [659, 18] width 50 height 24
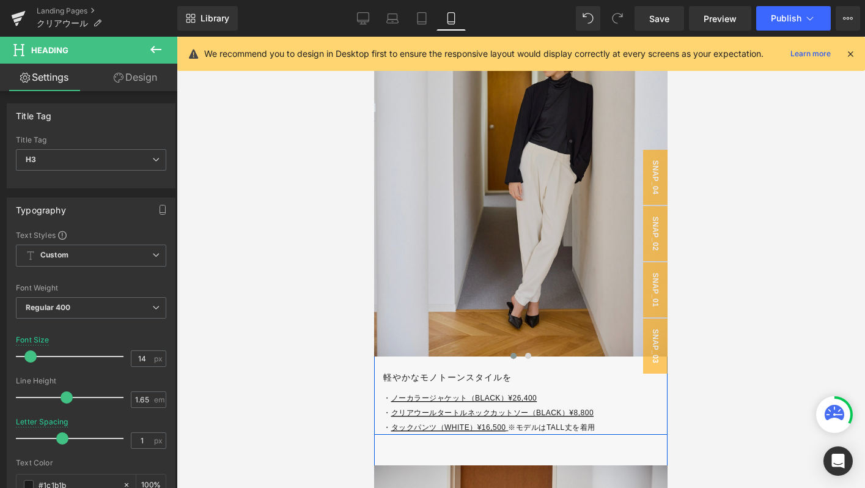
scroll to position [5146, 0]
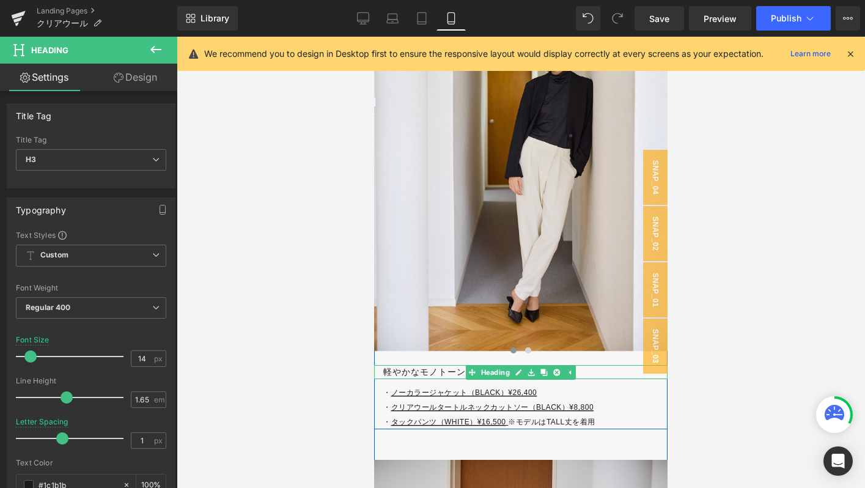
click at [423, 370] on h3 "軽やかなモノトーンスタイルを" at bounding box center [525, 372] width 284 height 14
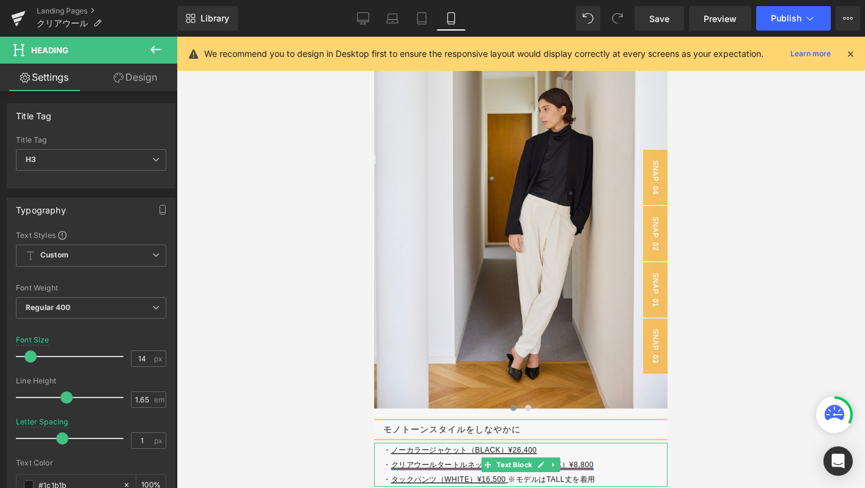
scroll to position [5101, 0]
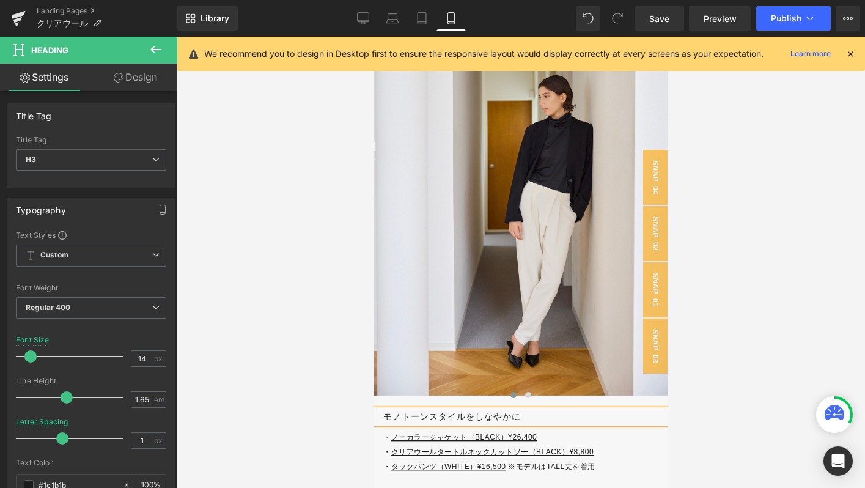
click at [474, 417] on h3 "モノトーンスタイルをしなやかに" at bounding box center [525, 417] width 284 height 14
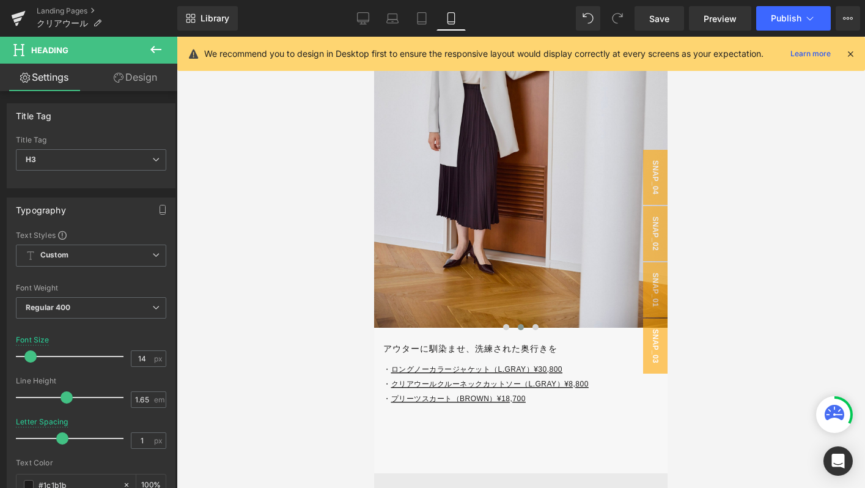
scroll to position [5723, 0]
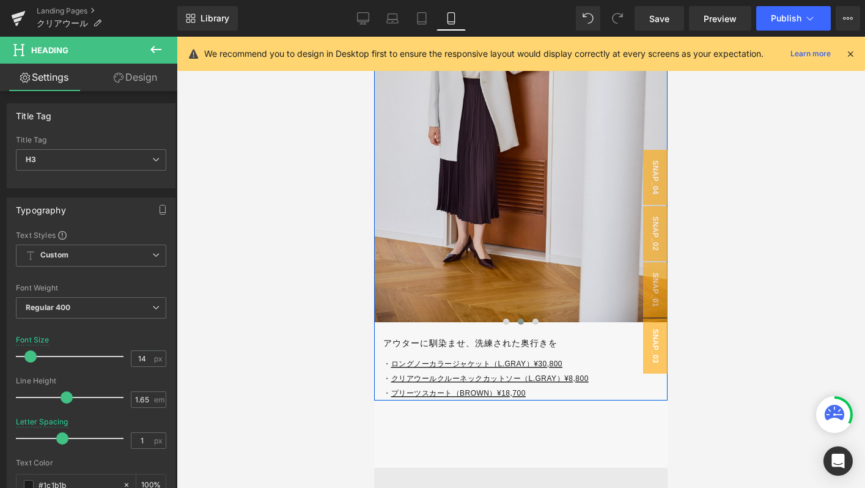
click at [374, 37] on div at bounding box center [374, 37] width 0 height 0
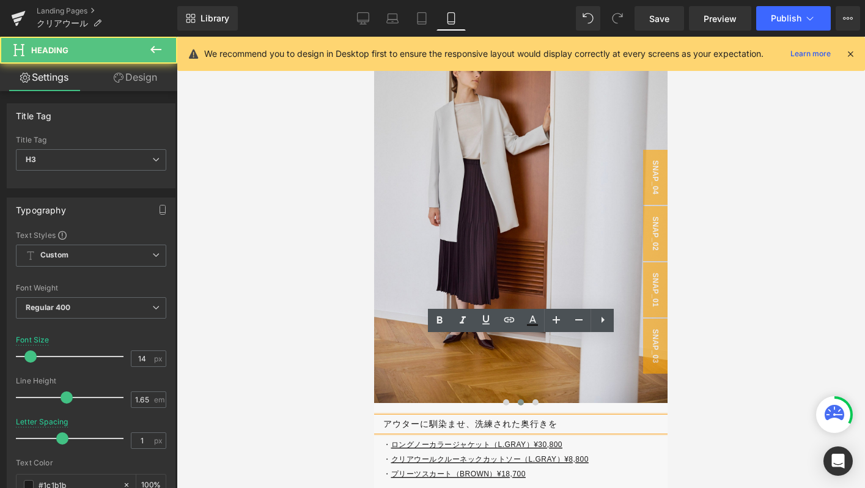
scroll to position [5635, 0]
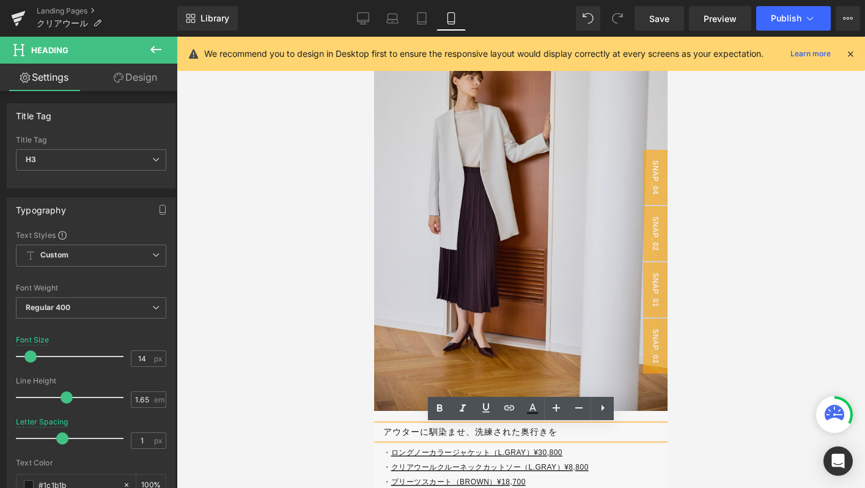
click at [399, 438] on div "Rendering Content" at bounding box center [432, 439] width 75 height 13
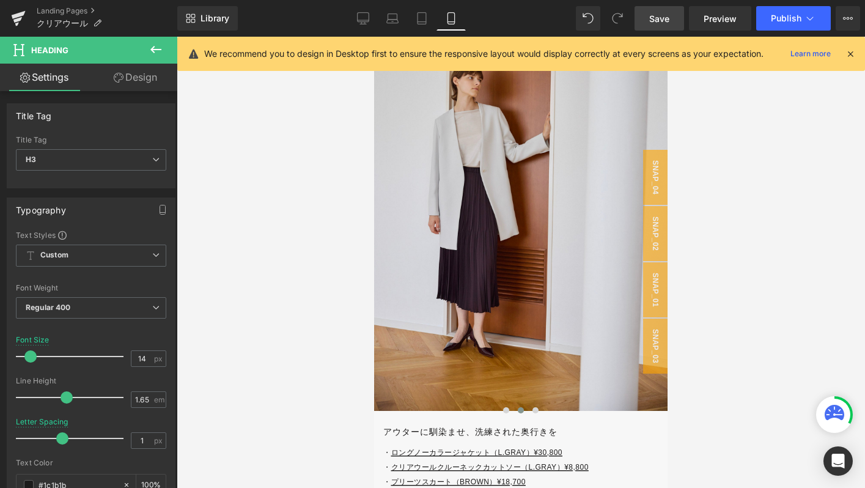
click at [657, 26] on link "Save" at bounding box center [659, 18] width 50 height 24
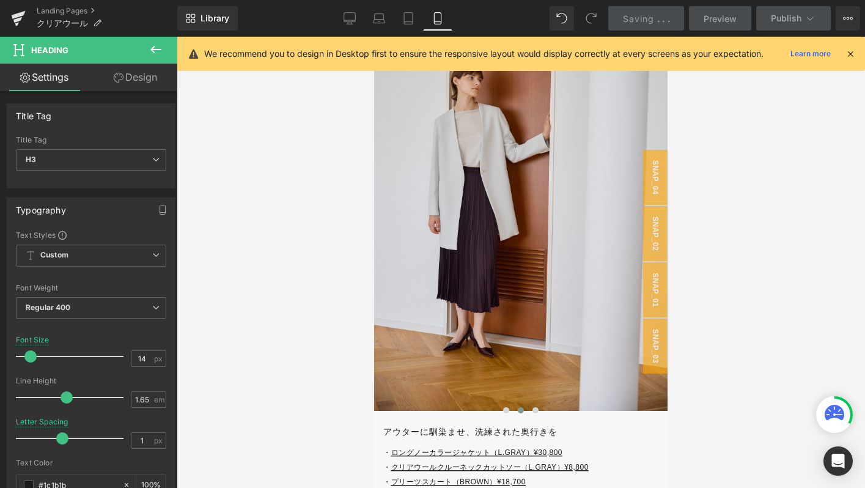
click at [430, 435] on div "Rendering Content" at bounding box center [432, 439] width 75 height 13
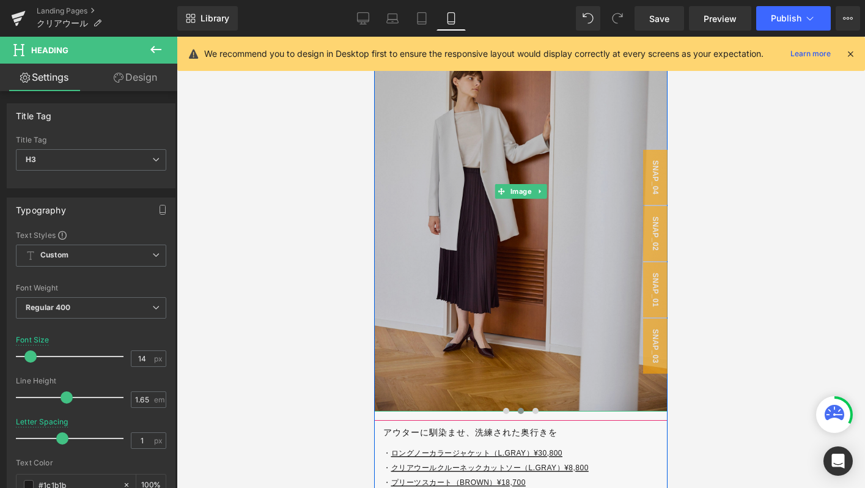
scroll to position [5638, 0]
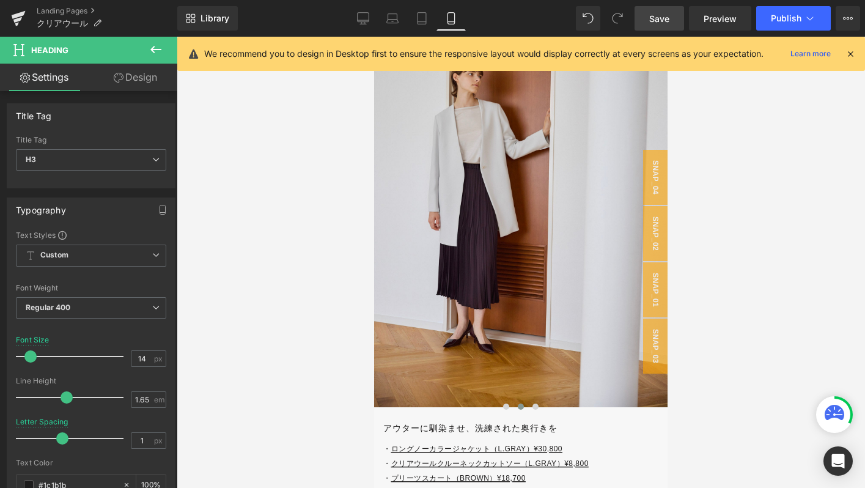
click at [669, 13] on span "Save" at bounding box center [659, 18] width 20 height 13
click at [669, 18] on span "Save" at bounding box center [659, 18] width 20 height 13
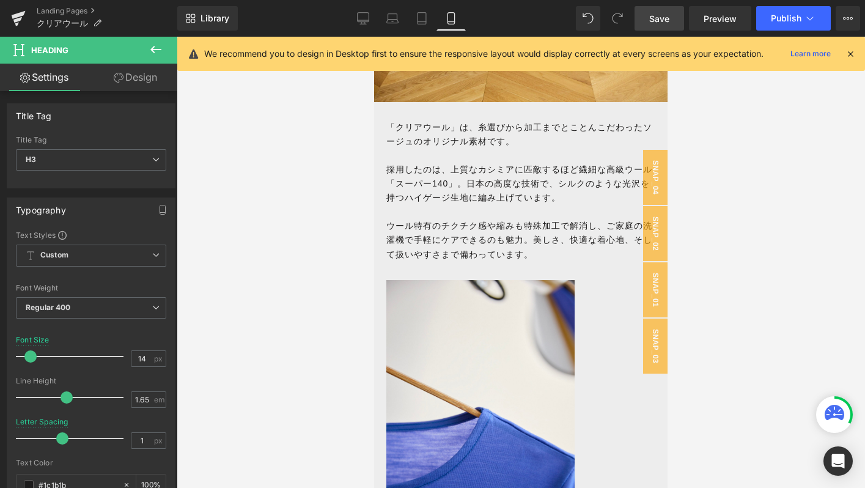
scroll to position [1156, 0]
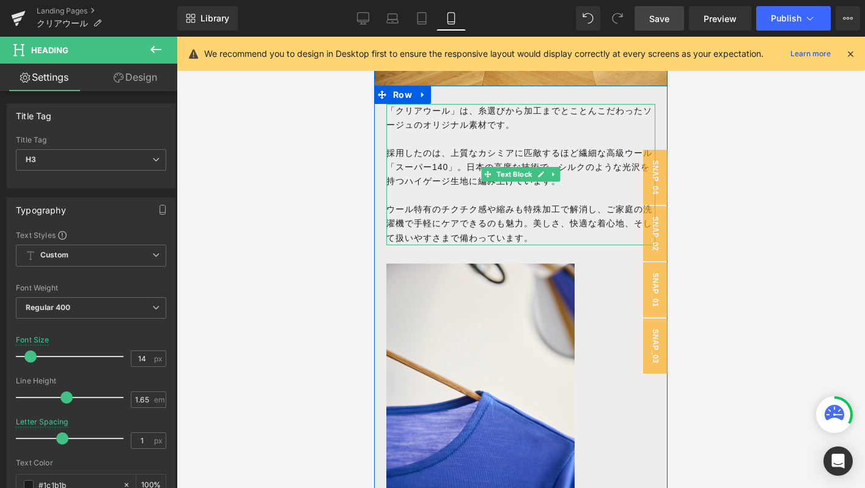
click at [476, 167] on p "採用したのは、上質なカシミアに匹敵するほど繊細な高級ウール「スーパー140」。日本の高度な技術で、シルクのような光沢を持つハイゲージ生地に編み上げています。" at bounding box center [520, 167] width 269 height 42
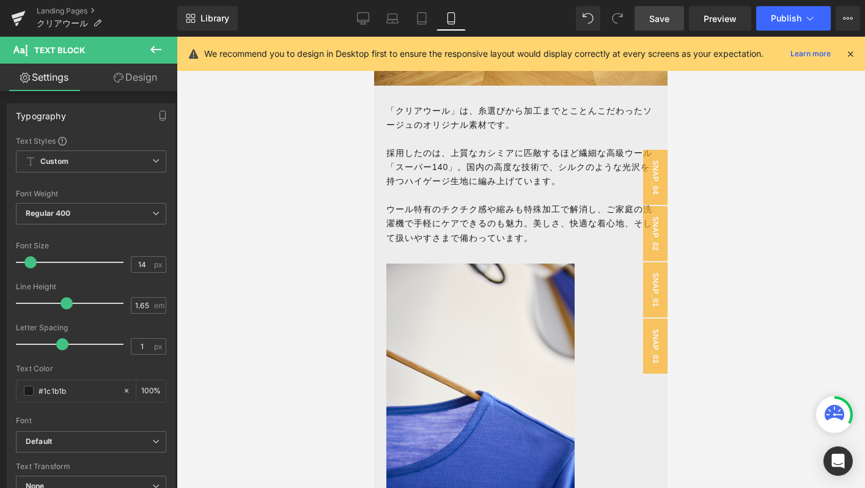
click at [652, 23] on span "Save" at bounding box center [659, 18] width 20 height 13
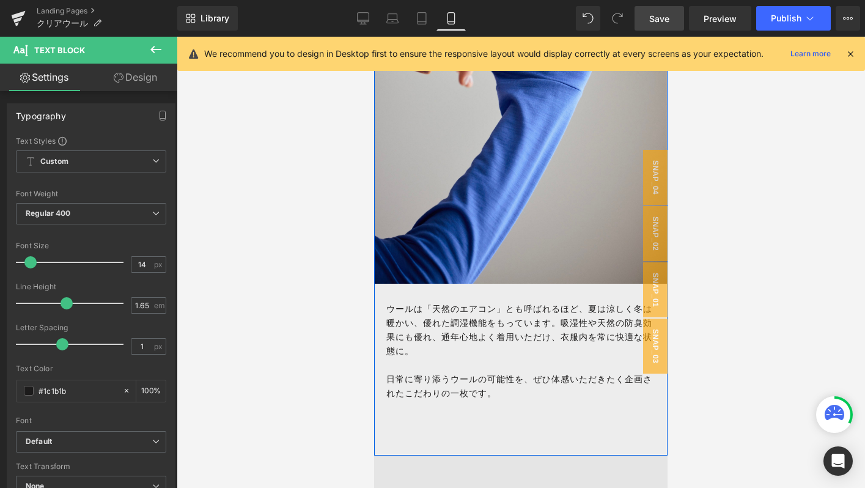
scroll to position [2498, 0]
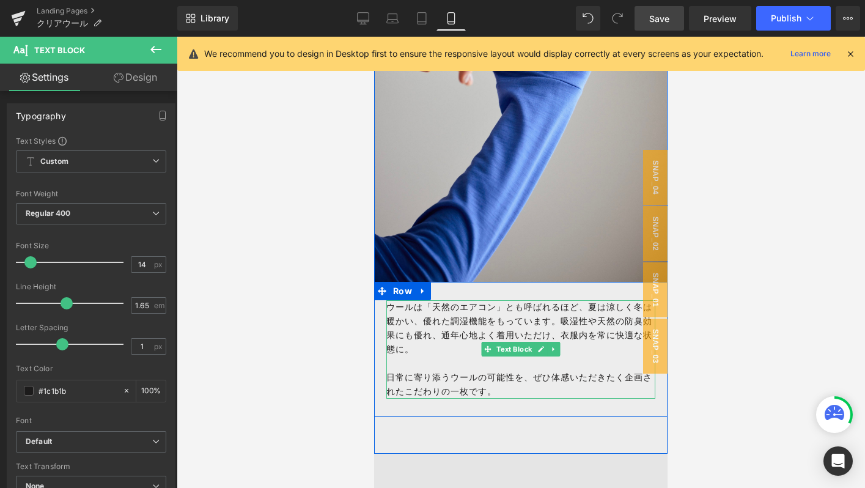
click at [596, 324] on span "ウールは「天然のエアコン」とも呼ばれるほど、夏は涼しく冬は暖かい、優れた調湿機能をもっています。吸湿性や天然の防臭効果にも優れ、通年心地よく着用いただけ、衣服…" at bounding box center [519, 328] width 266 height 52
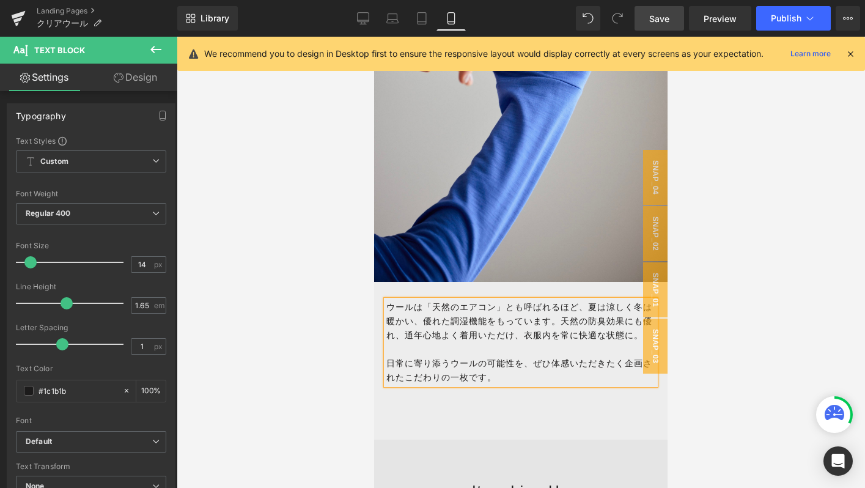
click at [658, 17] on span "Save" at bounding box center [659, 18] width 20 height 13
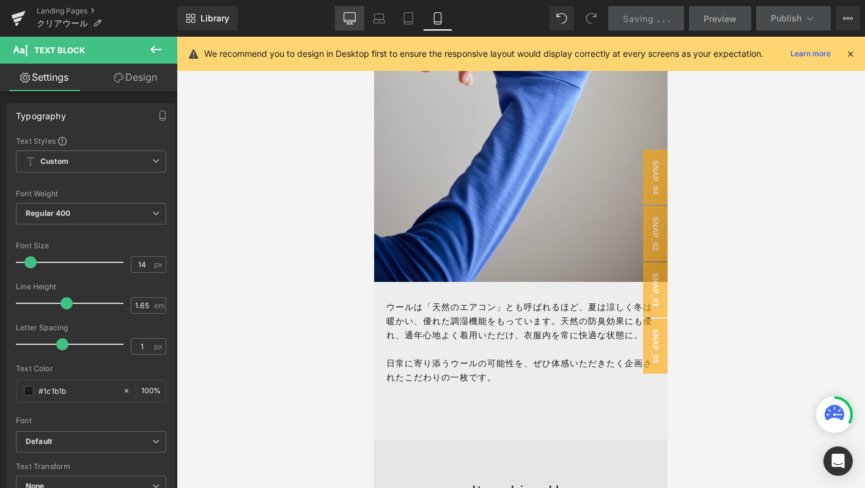
click at [340, 17] on link "Desktop" at bounding box center [349, 18] width 29 height 24
type input "100"
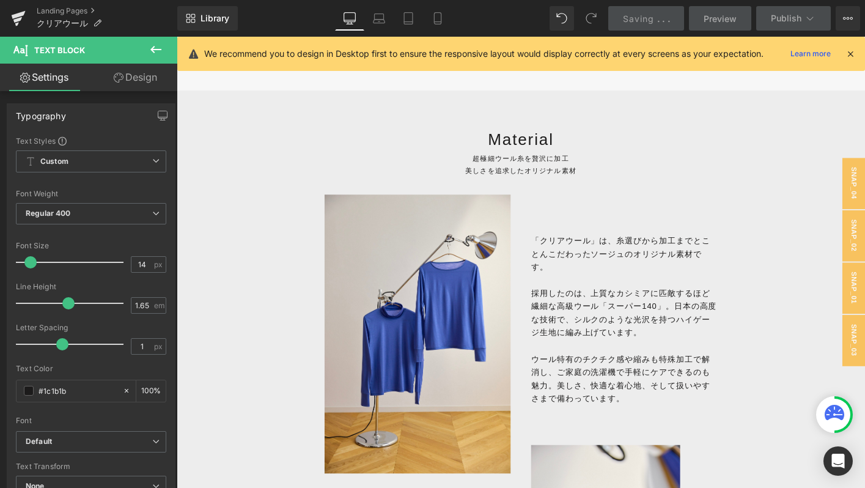
scroll to position [762, 0]
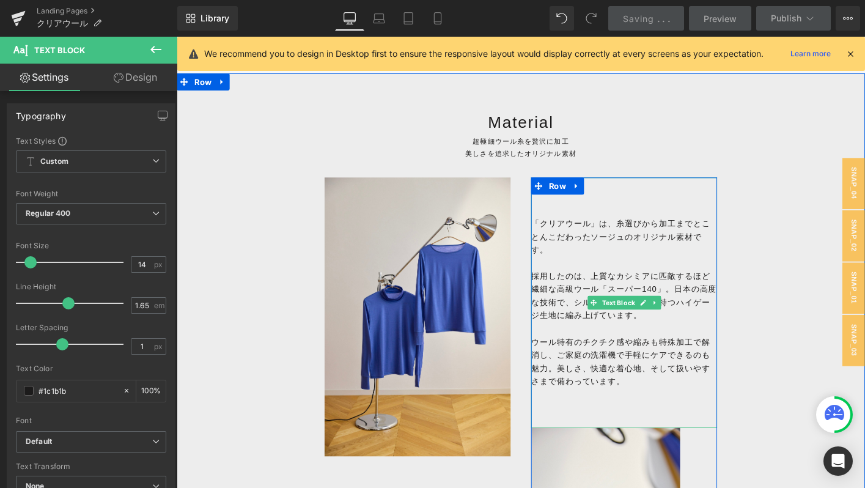
click at [611, 340] on span "採用したのは、上質なカシミアに匹敵するほど繊細な高級ウール「スーパー140」。日本の高度な技術で、シルクのような光沢を持つハイゲージ生地に編み上げています。" at bounding box center [656, 315] width 199 height 52
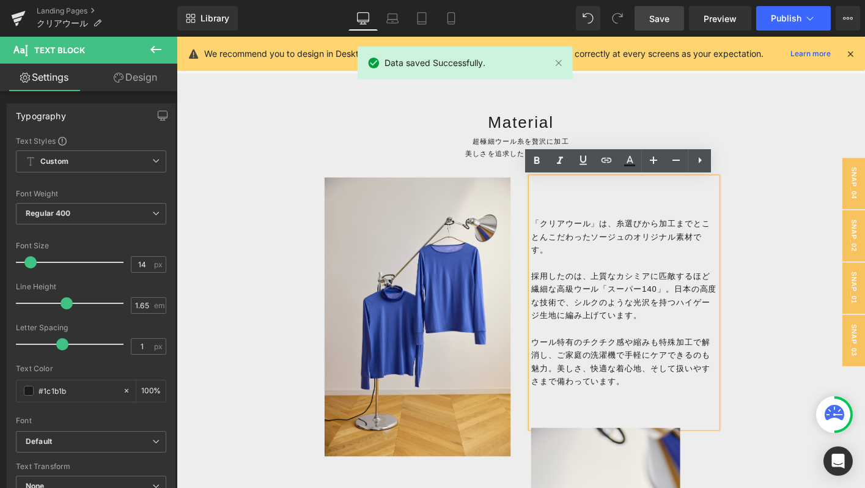
click at [726, 305] on span "採用したのは、上質なカシミアに匹敵するほど繊細な高級ウール「スーパー140」。日本の高度な技術で、シルクのような光沢を持つハイゲージ生地に編み上げています。" at bounding box center [656, 315] width 199 height 52
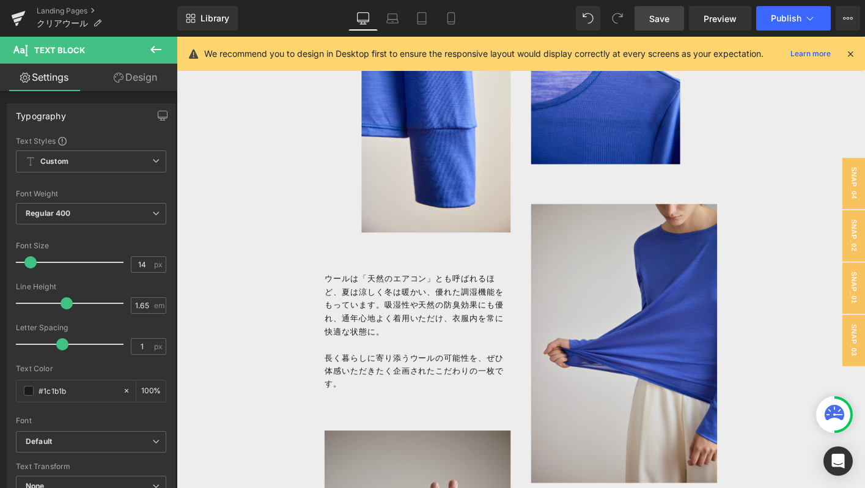
scroll to position [1284, 0]
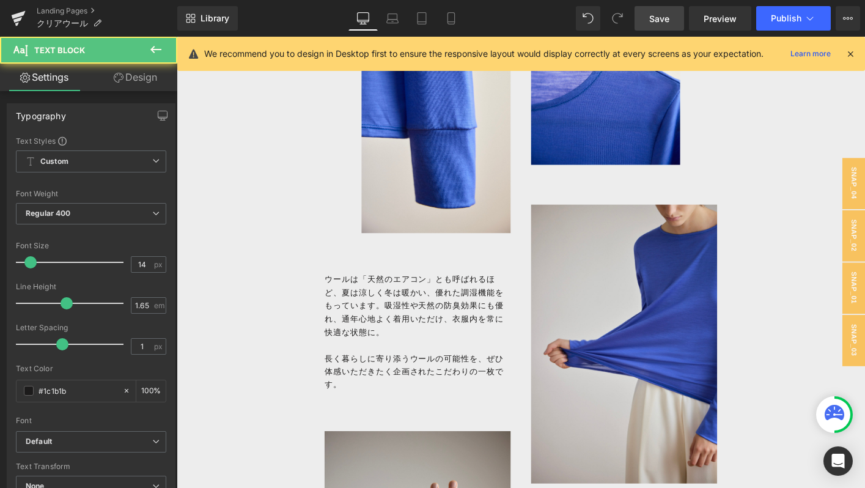
click at [421, 381] on span "長く暮らしに寄り添うウールの可能性を、ぜひ体感いただきたく企画されたこだわりの一枚です。" at bounding box center [432, 396] width 193 height 38
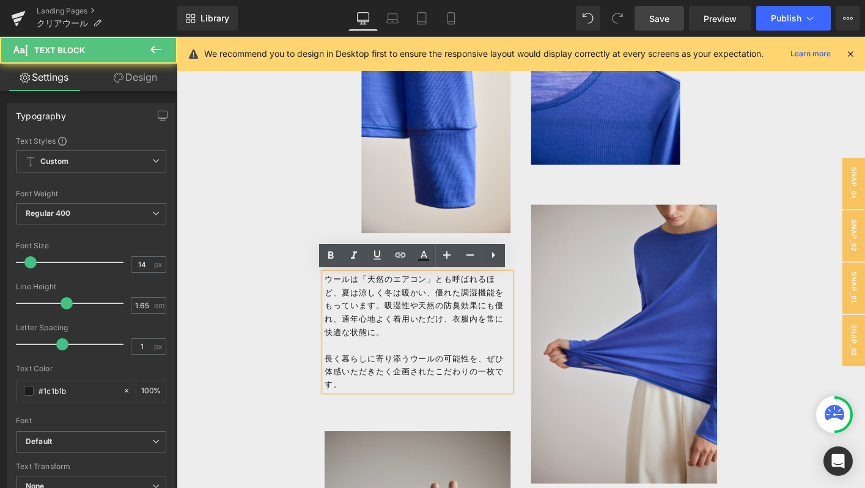
click at [434, 325] on p "ウールは「天然のエアコン」とも呼ばれるほど、夏は涼しく冬は暖かい、優れた調湿機能をもっています。吸湿性や天然の防臭効果にも優れ、通年心地よく着用いただけ、衣服…" at bounding box center [436, 325] width 200 height 70
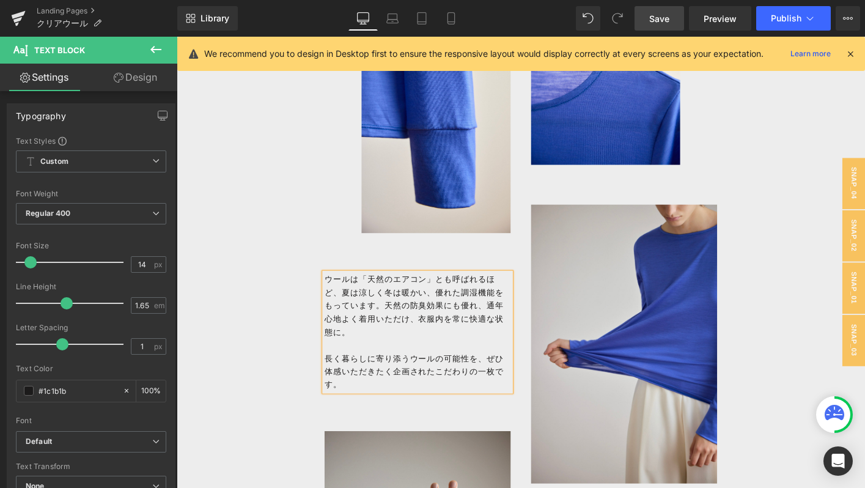
click at [646, 13] on link "Save" at bounding box center [659, 18] width 50 height 24
click at [670, 9] on link "Save" at bounding box center [659, 18] width 50 height 24
click at [672, 20] on link "Save" at bounding box center [659, 18] width 50 height 24
click at [651, 24] on span "Save" at bounding box center [659, 18] width 20 height 13
click at [659, 13] on span "Save" at bounding box center [659, 18] width 20 height 13
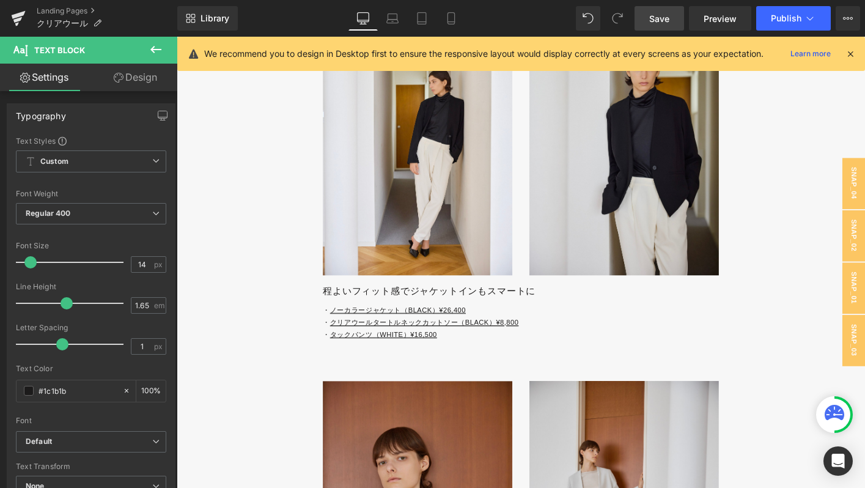
scroll to position [3899, 0]
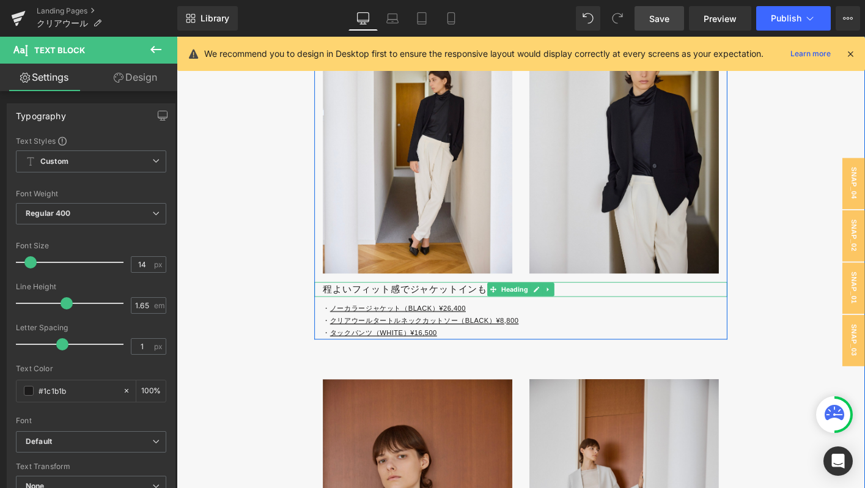
click at [378, 316] on h3 "程よいフィット感でジャケットインもスマートに" at bounding box center [551, 308] width 435 height 16
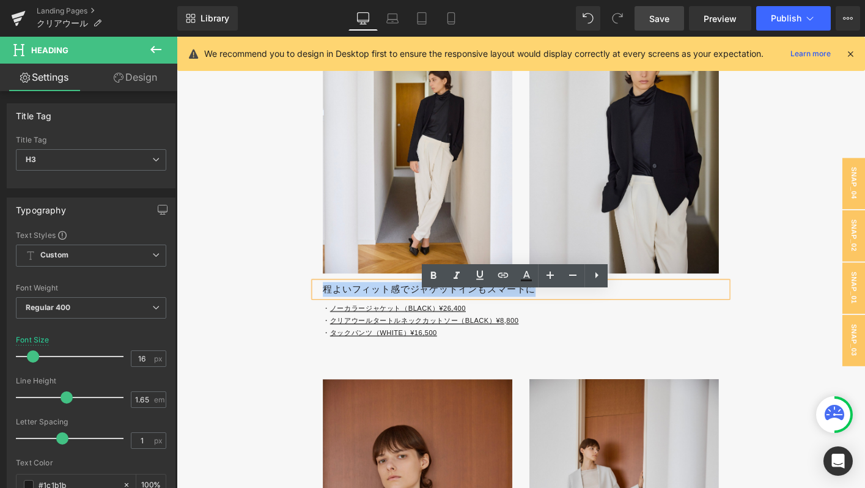
drag, startPoint x: 335, startPoint y: 314, endPoint x: 579, endPoint y: 325, distance: 244.1
click at [579, 316] on h3 "程よいフィット感でジャケットインもスマートに" at bounding box center [551, 308] width 435 height 16
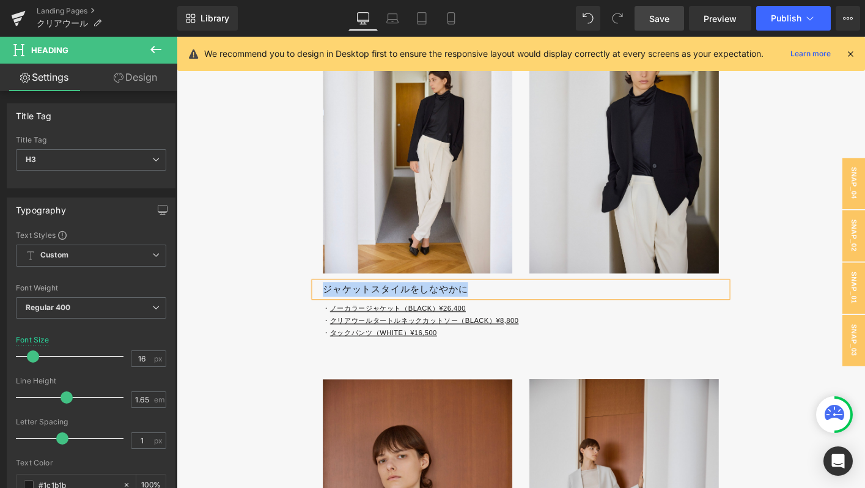
click at [334, 316] on h3 "ジャケットスタイルをしなやかに" at bounding box center [551, 308] width 435 height 16
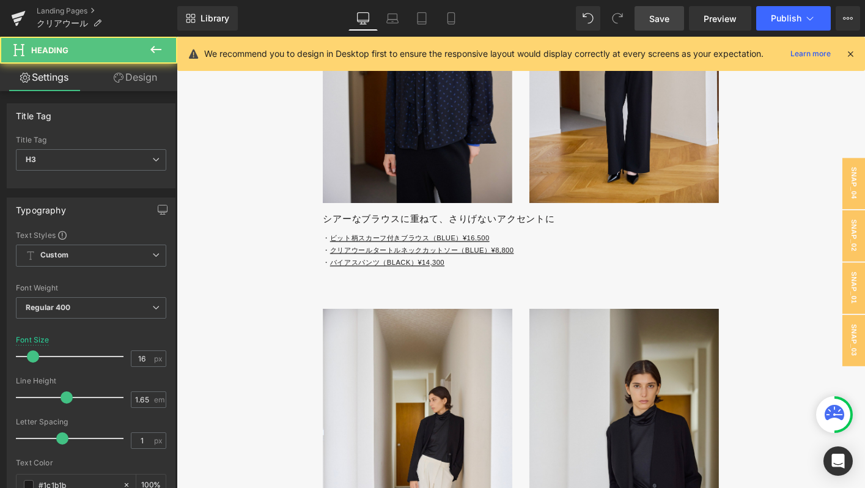
scroll to position [3555, 0]
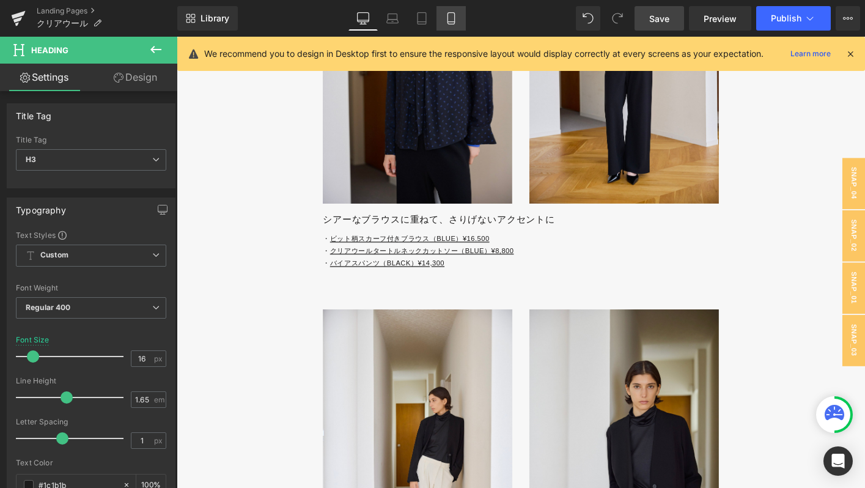
click at [454, 23] on icon at bounding box center [450, 19] width 7 height 12
type input "14"
type input "100"
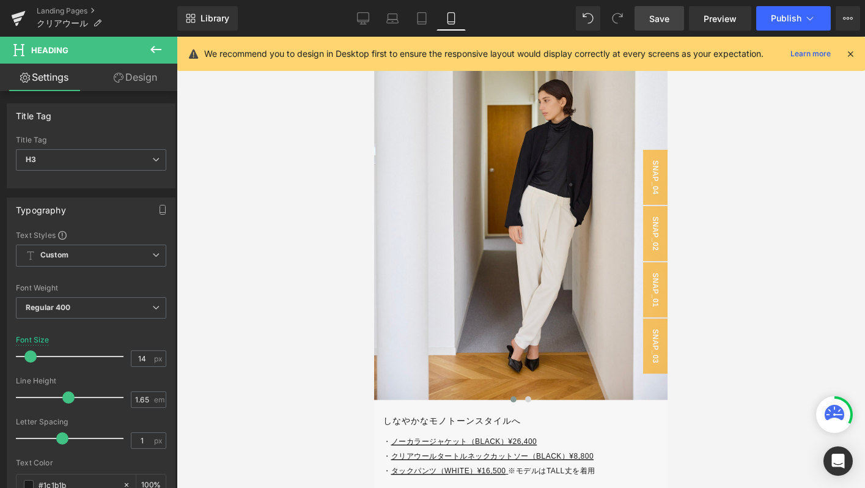
scroll to position [5087, 0]
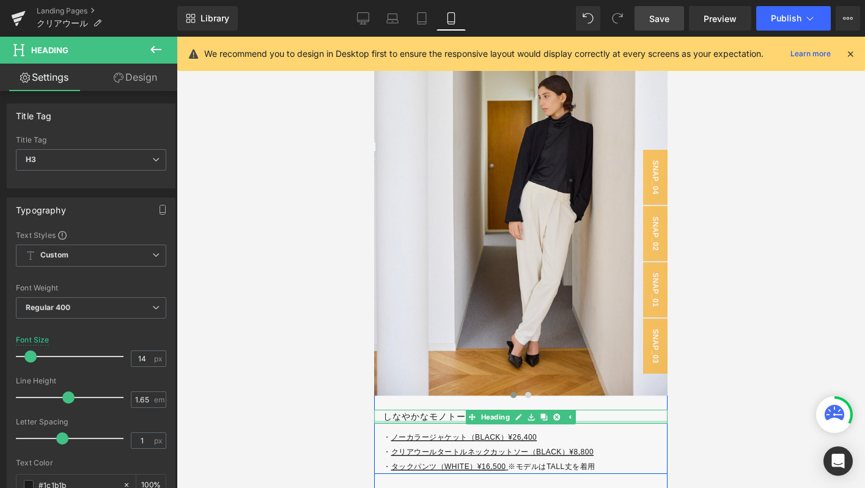
click at [394, 416] on h3 "しなやかなモノトーンスタイルへ" at bounding box center [525, 417] width 284 height 14
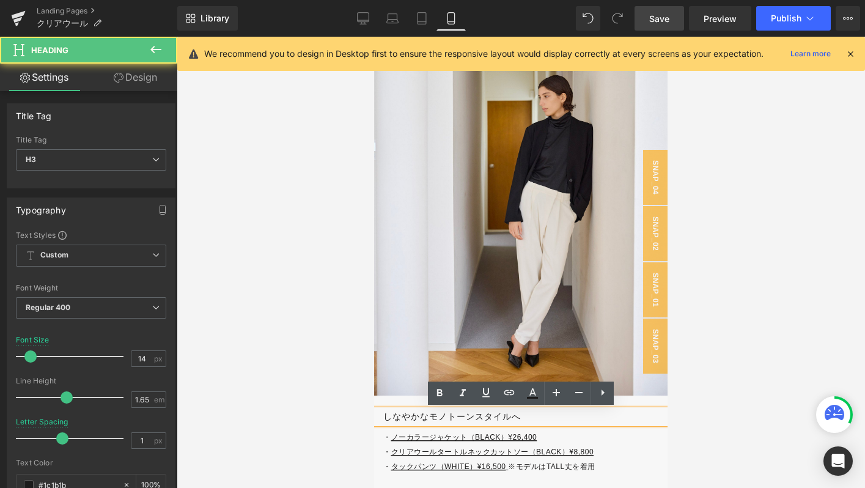
click at [394, 416] on h3 "しなやかなモノトーンスタイルへ" at bounding box center [525, 417] width 284 height 14
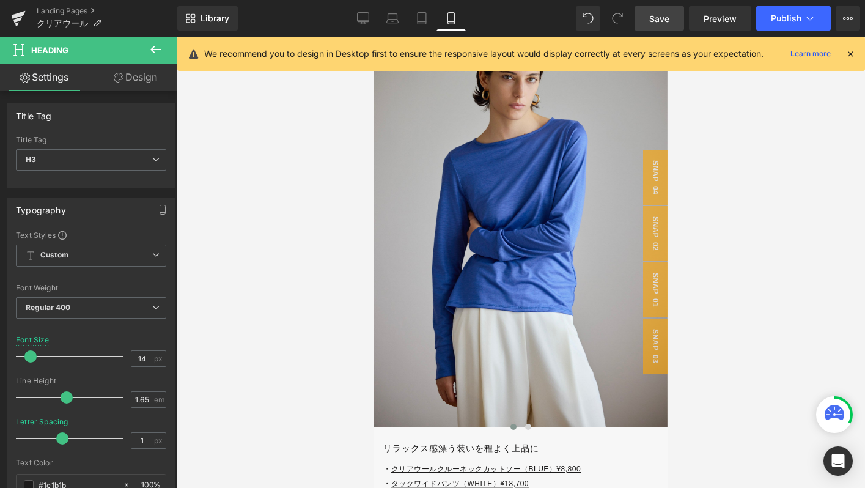
scroll to position [3682, 0]
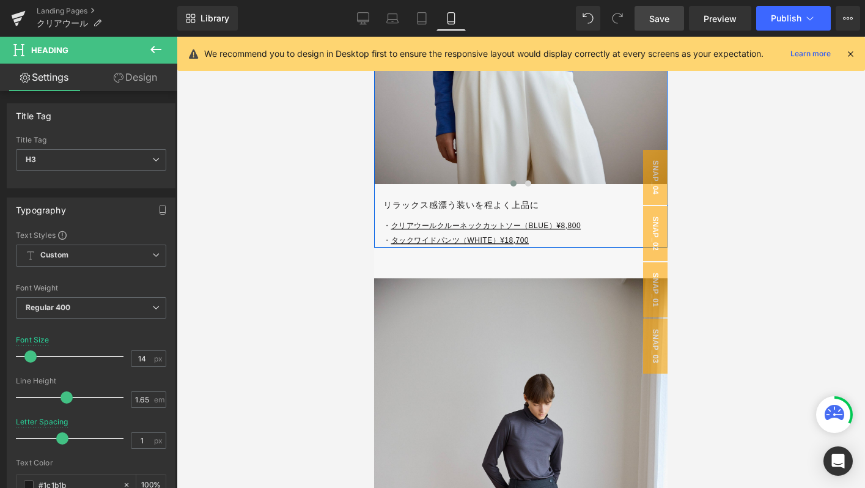
click at [399, 205] on h3 "リラックス感漂う装いを程よく上品に" at bounding box center [525, 205] width 284 height 14
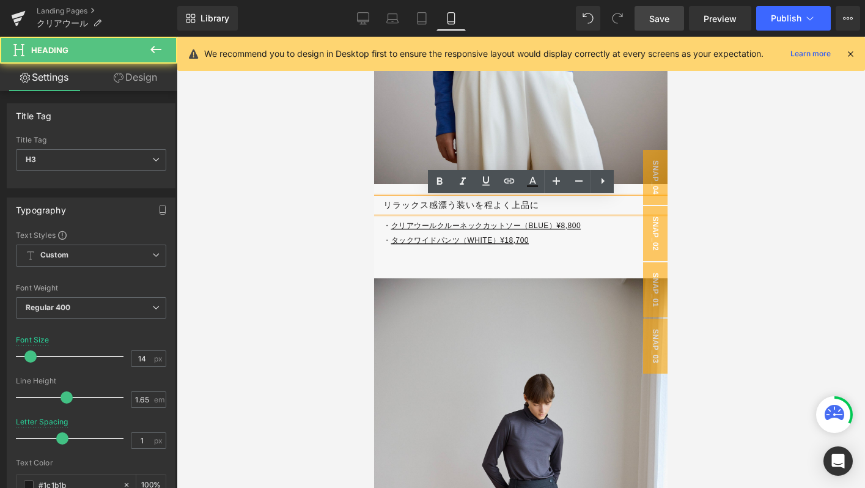
click at [399, 205] on h3 "リラックス感漂う装いを程よく上品に" at bounding box center [525, 205] width 284 height 14
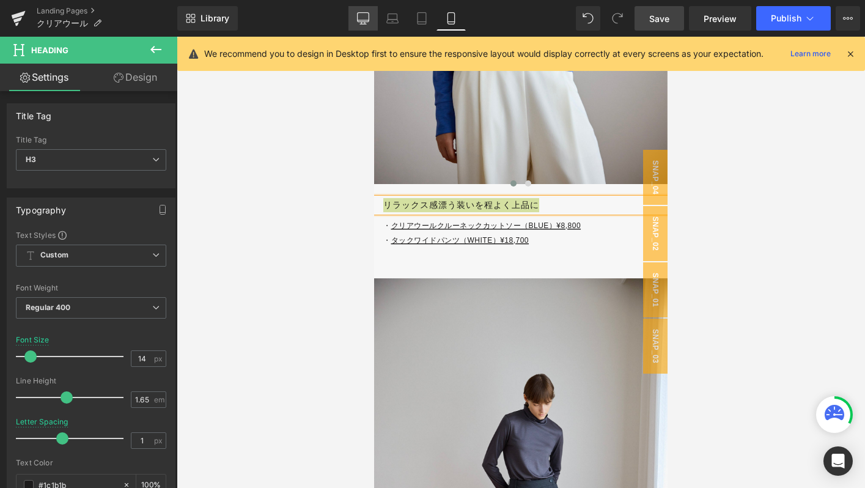
click at [354, 13] on link "Desktop" at bounding box center [362, 18] width 29 height 24
type input "16"
type input "0"
type input "100"
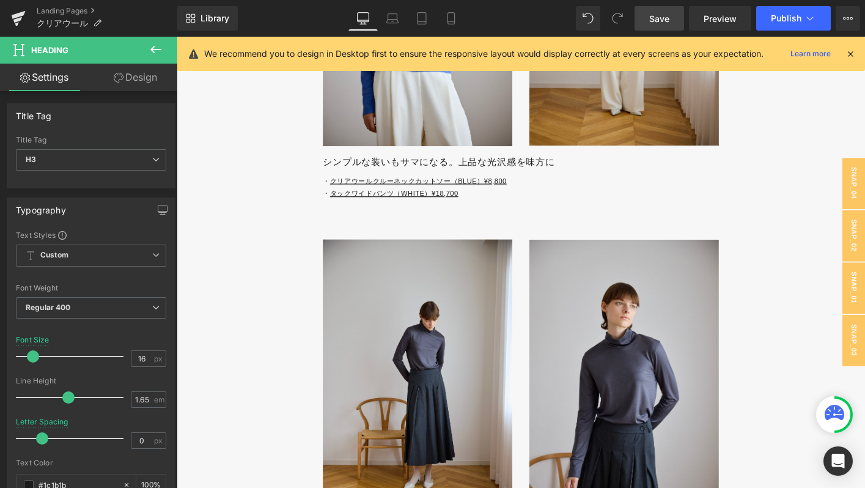
scroll to position [2781, 0]
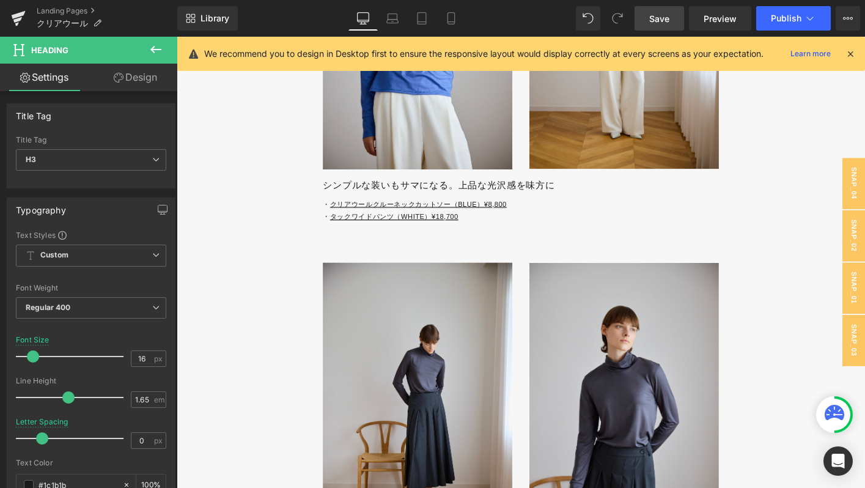
click at [340, 204] on h3 "シンプルな装いもサマになる。上品な光沢感を味方に" at bounding box center [551, 196] width 435 height 16
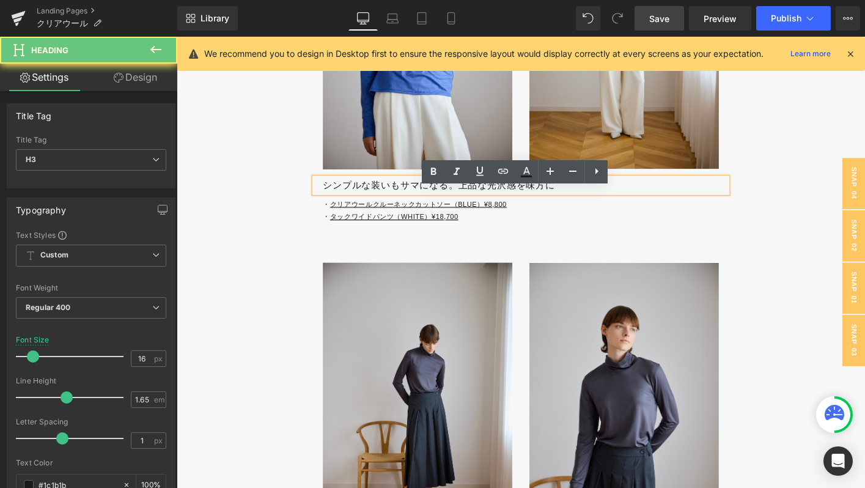
click at [340, 204] on h3 "シンプルな装いもサマになる。上品な光沢感を味方に" at bounding box center [551, 196] width 435 height 16
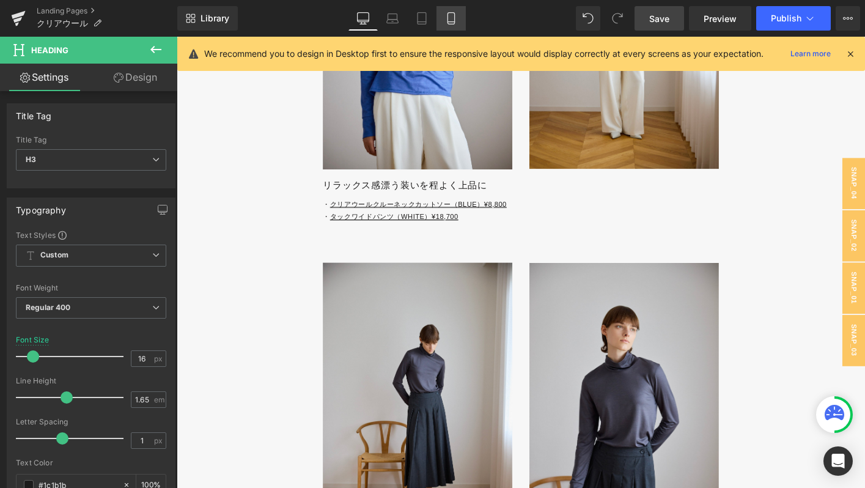
click at [452, 13] on icon at bounding box center [450, 19] width 7 height 12
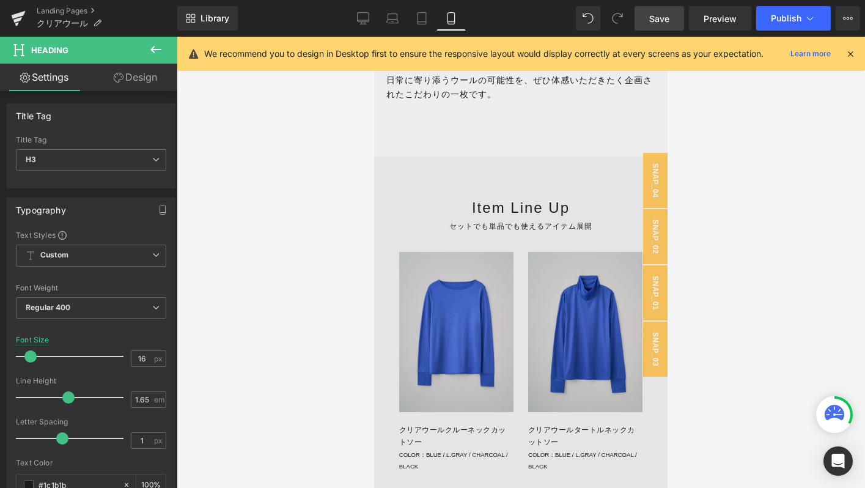
type input "14"
type input "100"
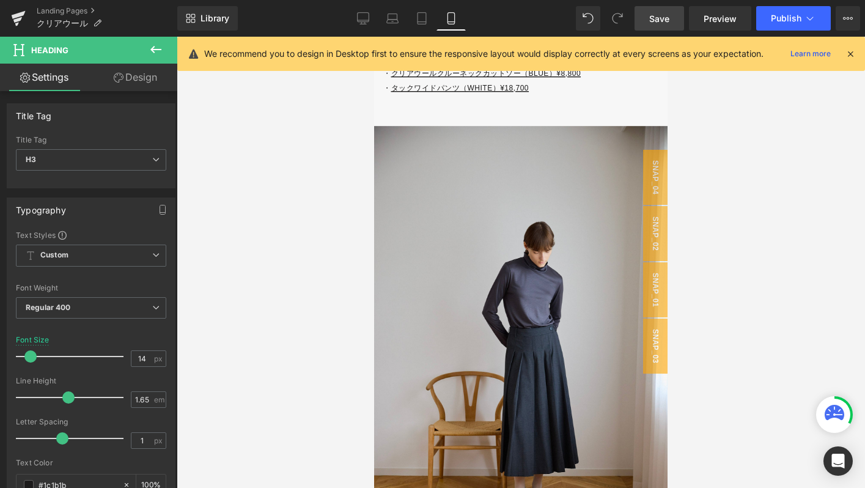
scroll to position [4095, 0]
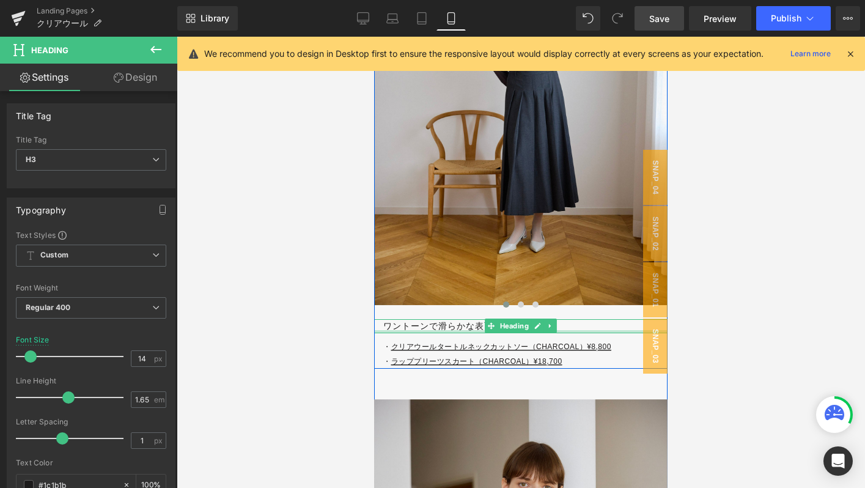
click at [423, 330] on div "ワントーンで滑らかな表面を際立たせて Heading" at bounding box center [520, 326] width 293 height 14
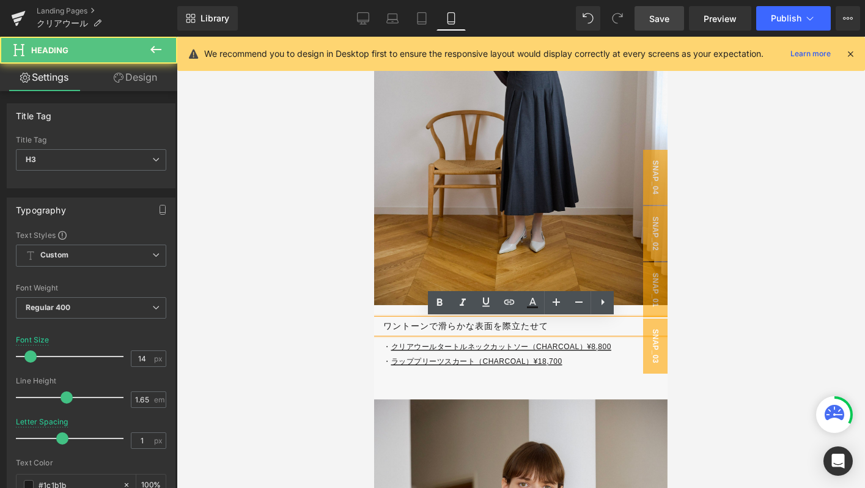
click at [423, 330] on div "ワントーンで滑らかな表面を際立たせて Heading" at bounding box center [520, 326] width 293 height 14
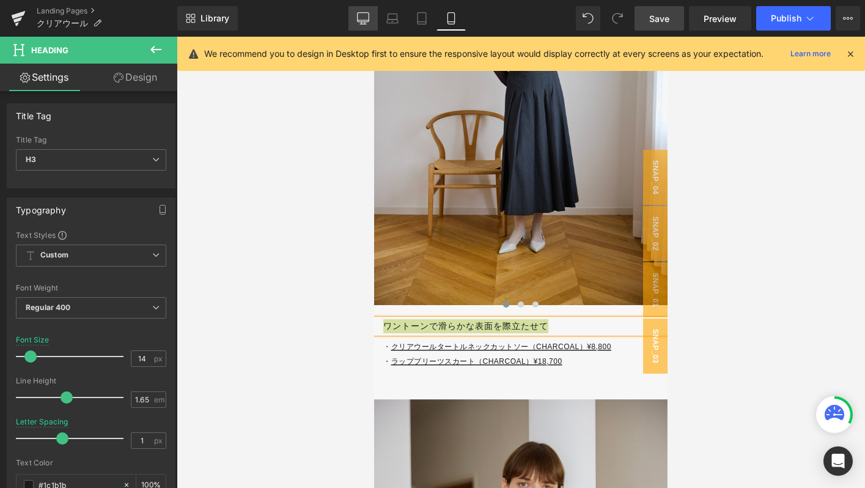
click at [364, 29] on link "Desktop" at bounding box center [362, 18] width 29 height 24
type input "16"
type input "0"
type input "100"
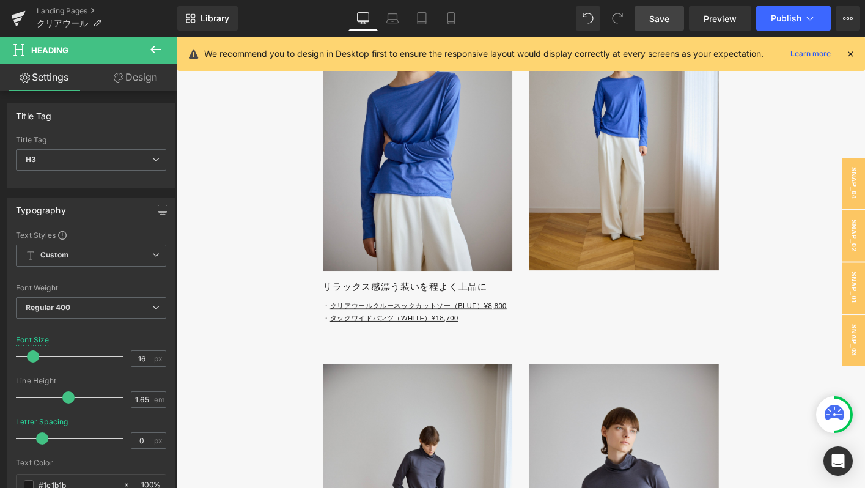
scroll to position [3023, 0]
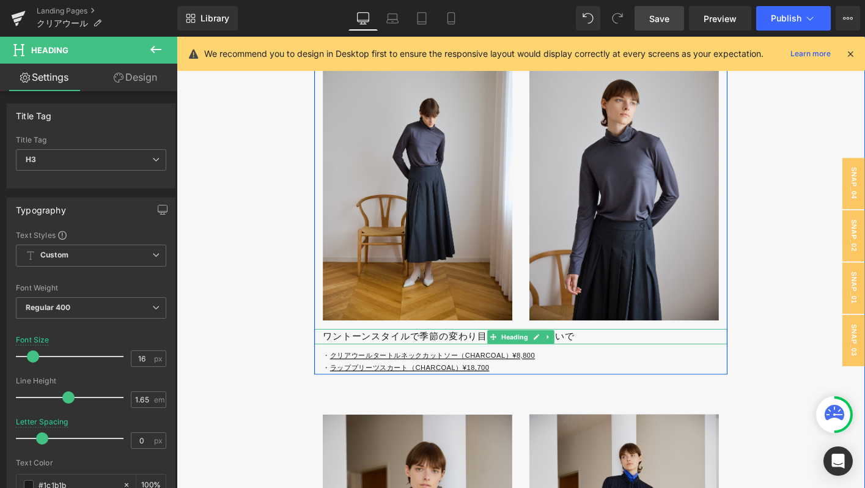
click at [356, 367] on h3 "ワントーンスタイルで季節の変わり目を軽やかにつないで" at bounding box center [551, 359] width 435 height 16
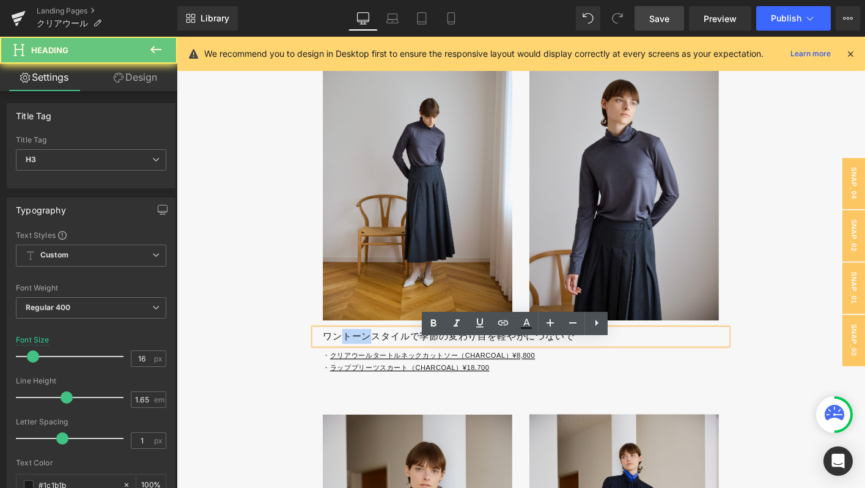
click at [356, 367] on h3 "ワントーンスタイルで季節の変わり目を軽やかにつないで" at bounding box center [551, 359] width 435 height 16
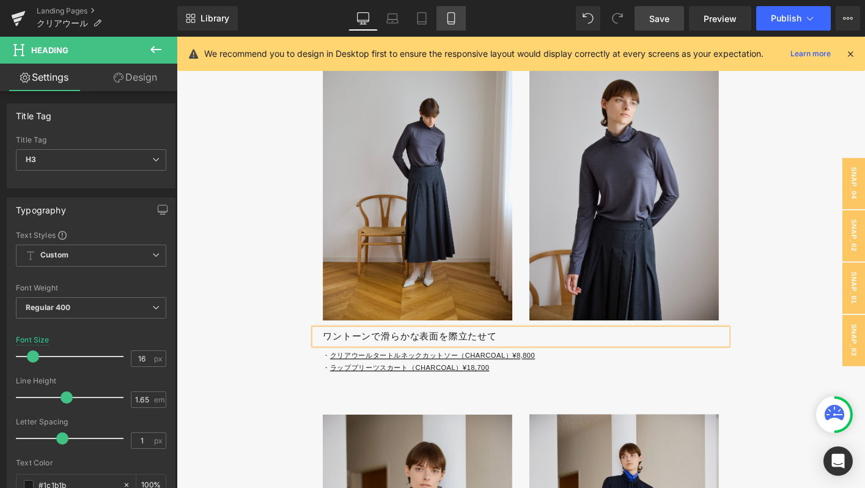
click at [464, 15] on link "Mobile" at bounding box center [450, 18] width 29 height 24
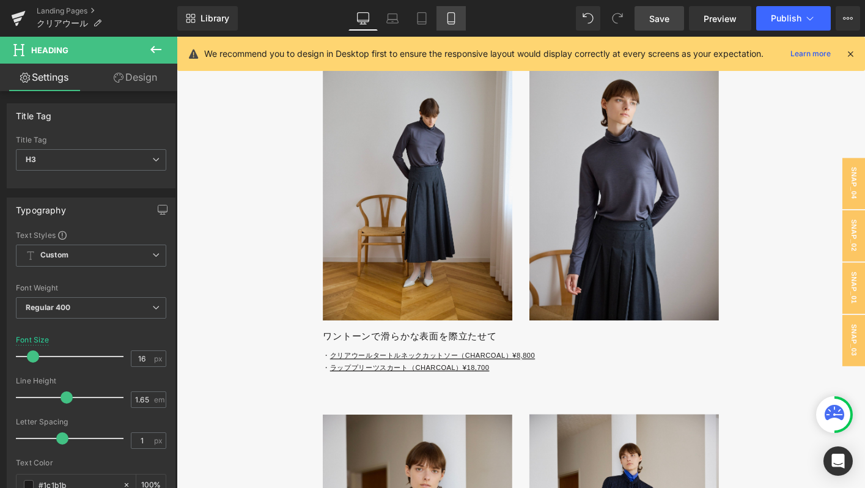
type input "14"
type input "100"
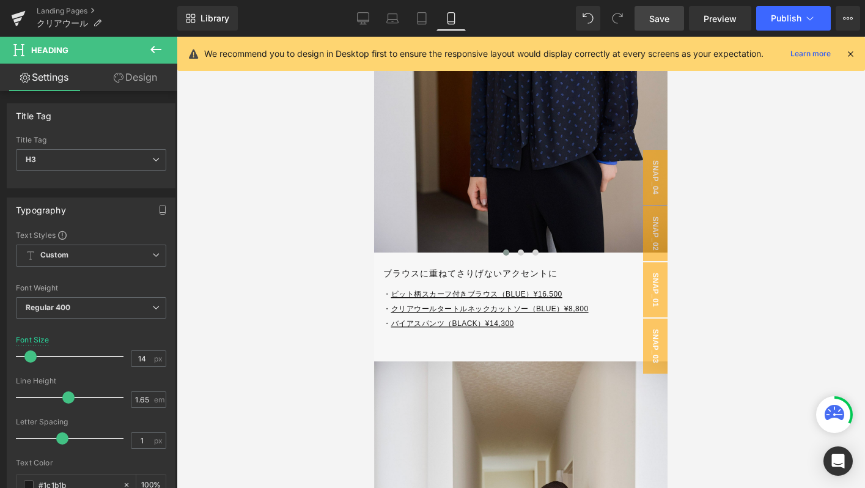
scroll to position [4707, 0]
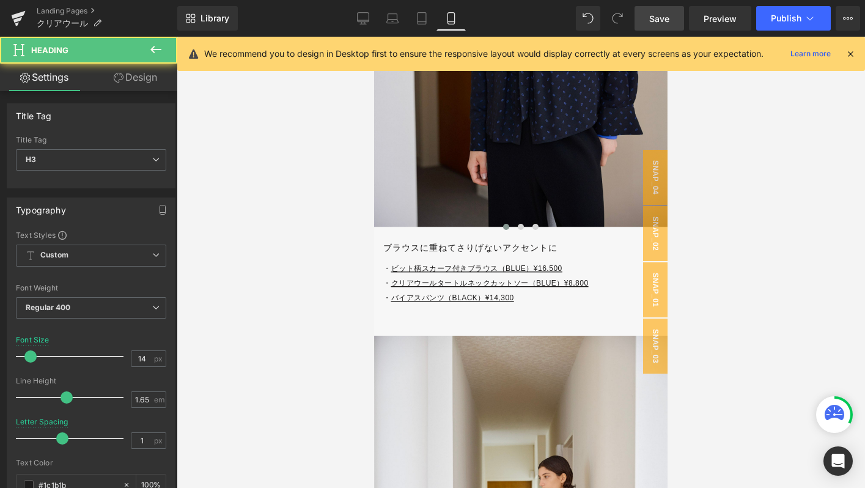
click at [432, 251] on h3 "ブラウスに重ねてさりげないアクセントに" at bounding box center [525, 248] width 284 height 14
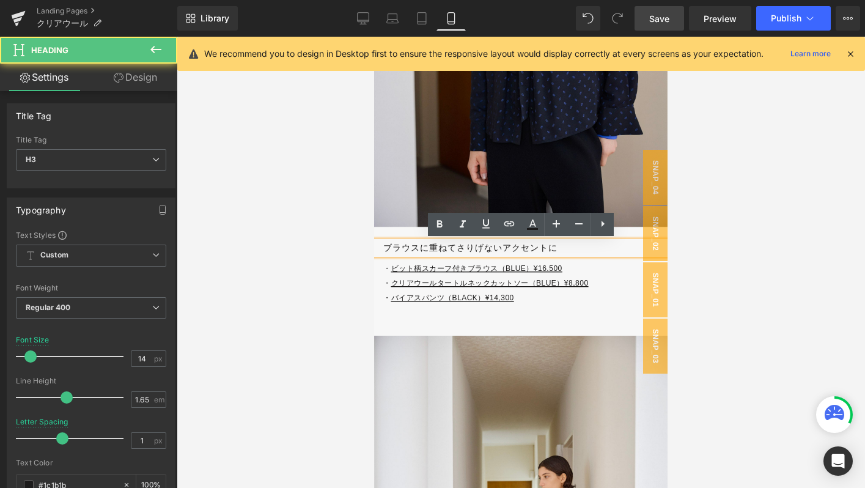
click at [567, 251] on h3 "ブラウスに重ねてさりげないアクセントに" at bounding box center [525, 248] width 284 height 14
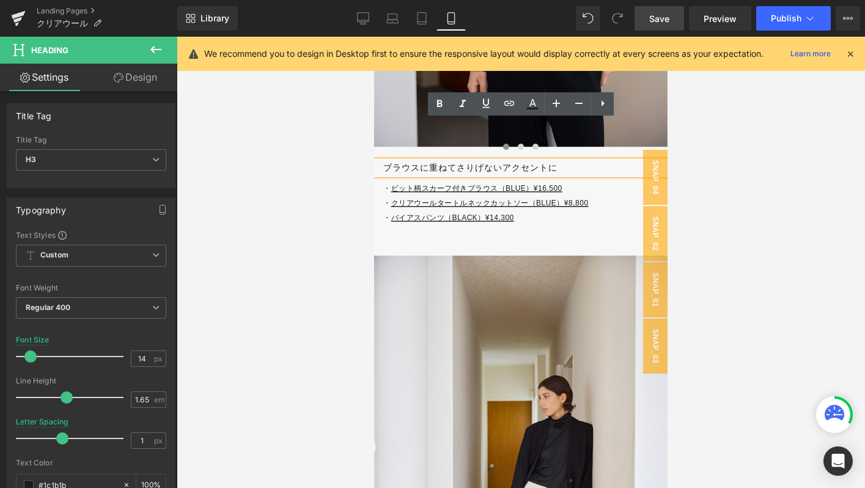
scroll to position [4786, 0]
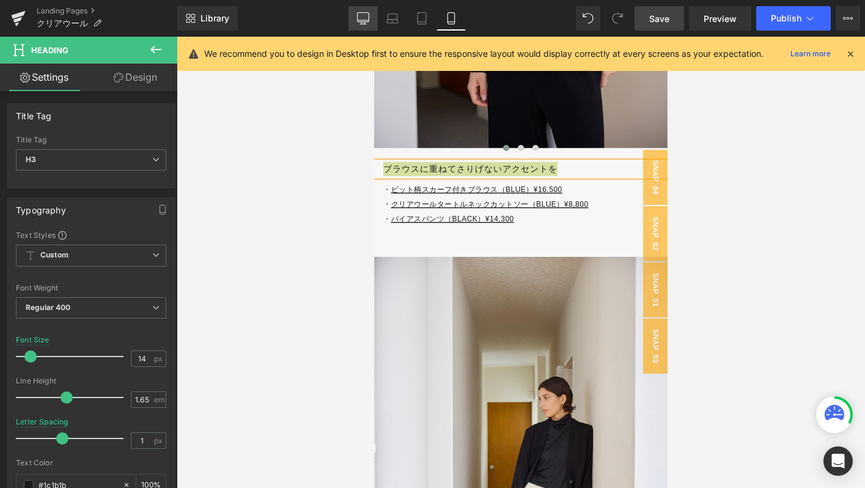
click at [362, 21] on icon at bounding box center [363, 18] width 12 height 12
type input "16"
type input "0"
type input "100"
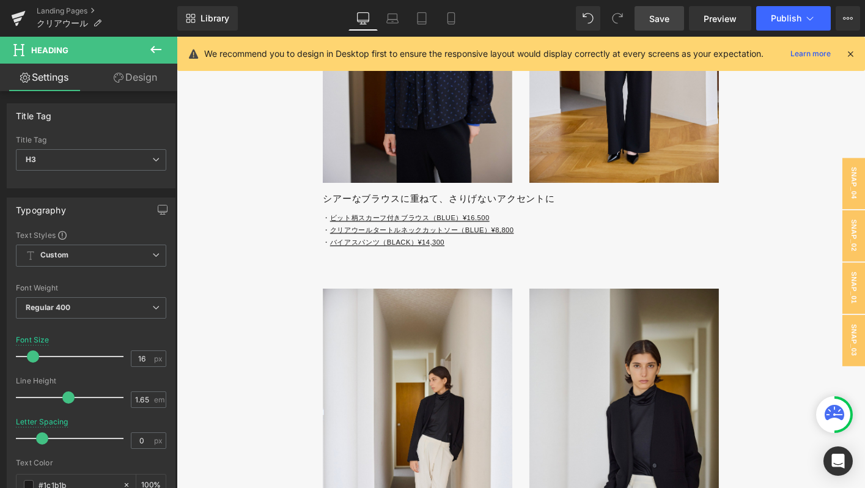
scroll to position [3616, 0]
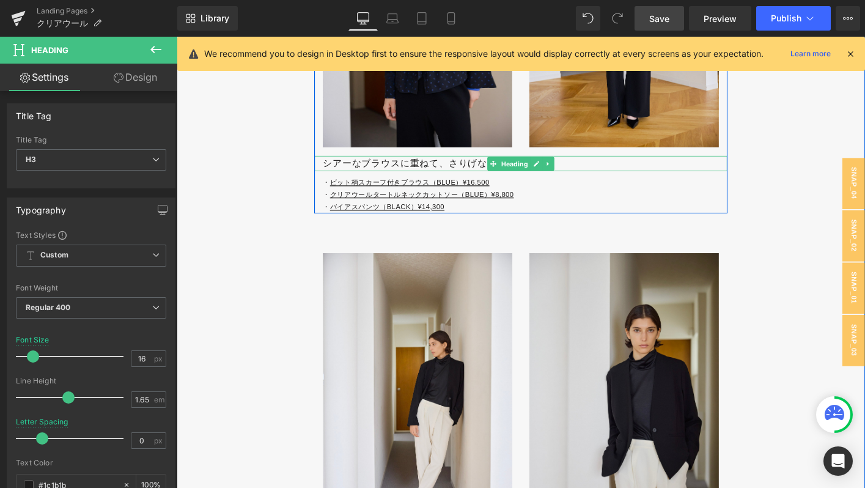
click at [348, 180] on h3 "シアーなブラウスに重ねて、さりげないアクセントに" at bounding box center [551, 172] width 435 height 16
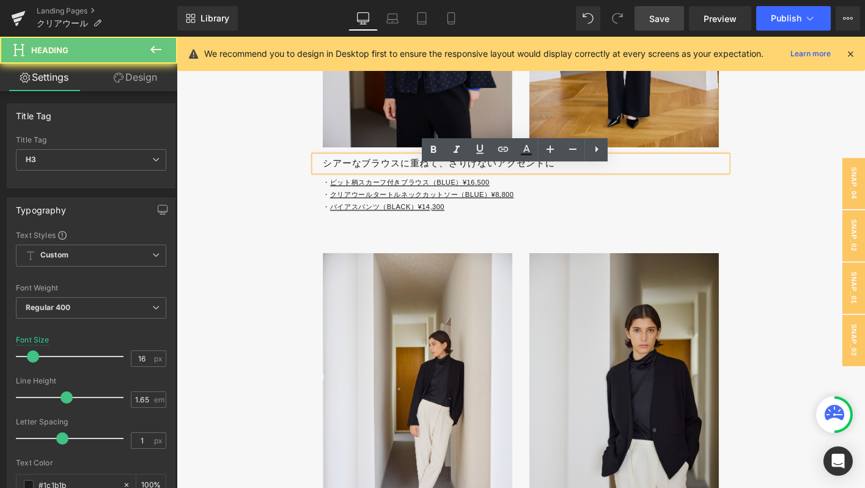
click at [348, 180] on h3 "シアーなブラウスに重ねて、さりげないアクセントに" at bounding box center [551, 172] width 435 height 16
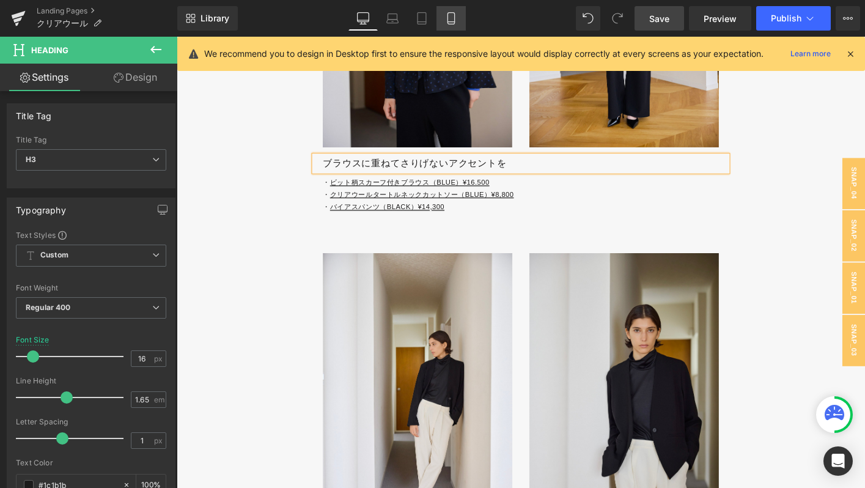
click at [455, 18] on icon at bounding box center [451, 18] width 12 height 12
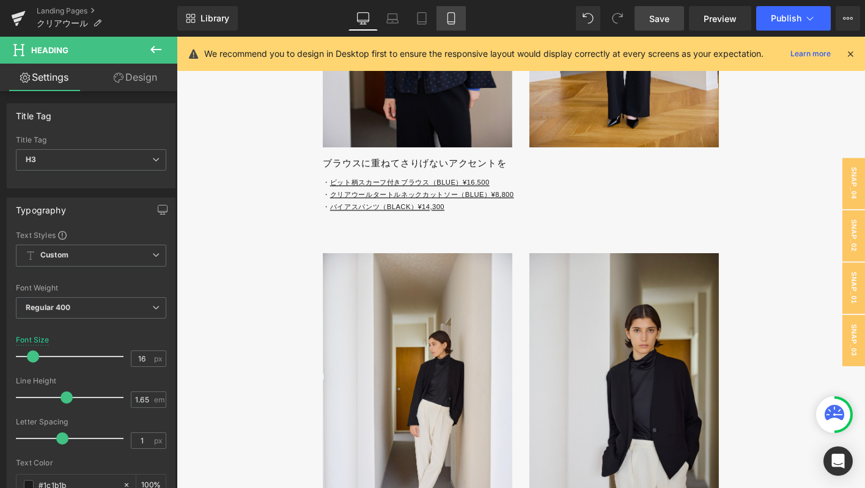
type input "14"
type input "100"
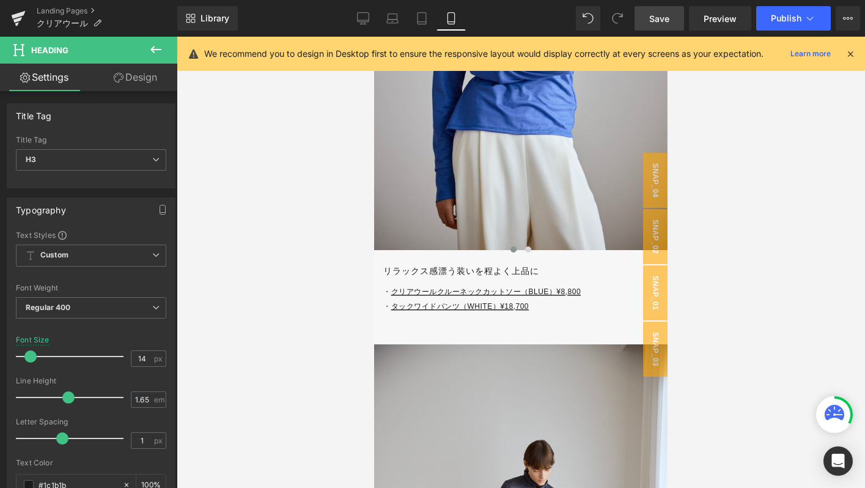
scroll to position [0, 0]
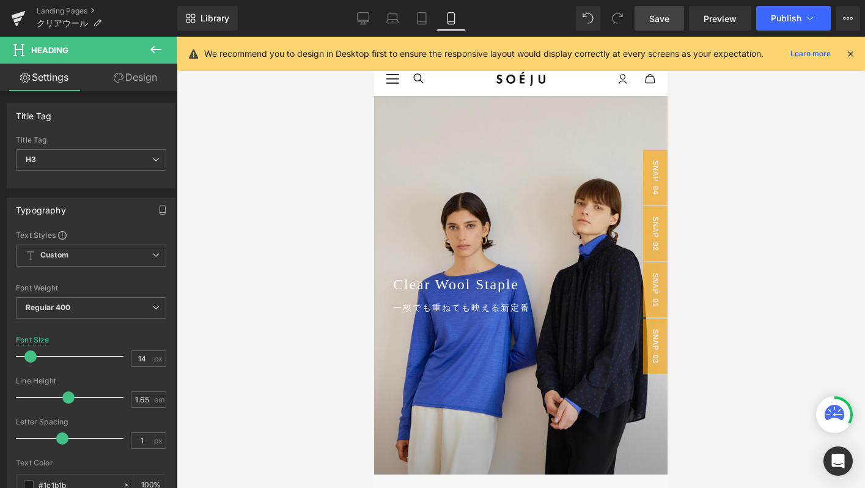
click at [661, 19] on span "Save" at bounding box center [659, 18] width 20 height 13
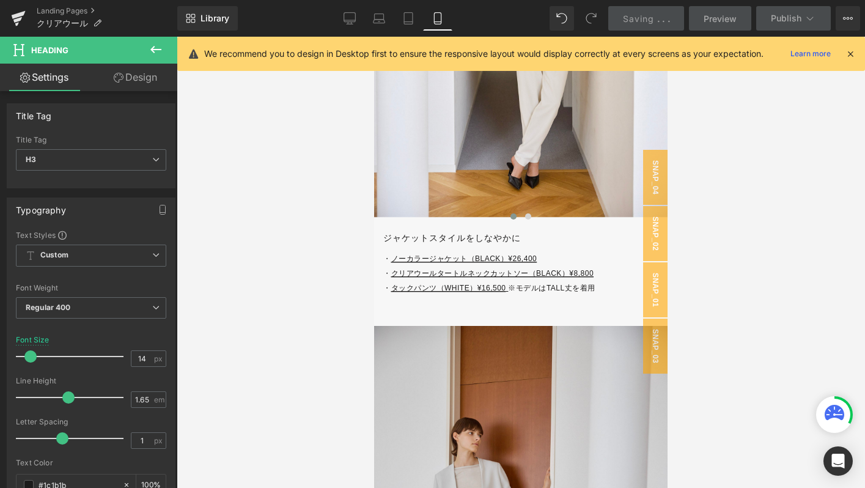
scroll to position [5208, 0]
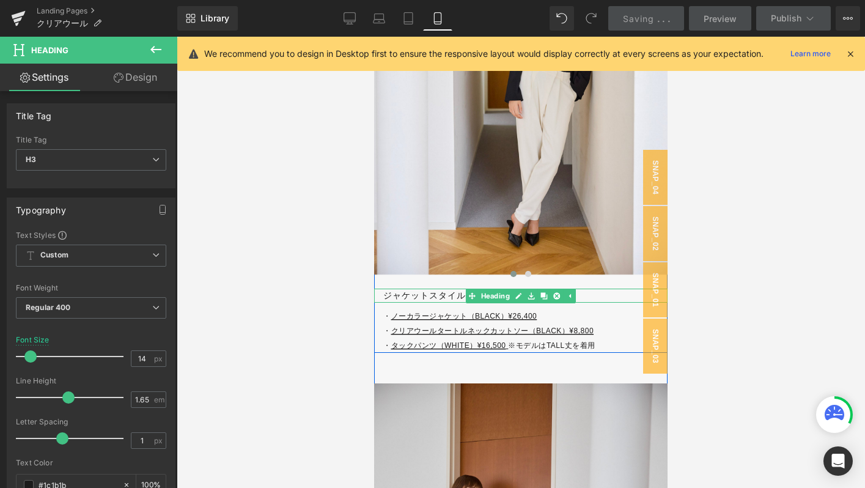
click at [413, 298] on h3 "ジャケットスタイルをしなやかに" at bounding box center [525, 296] width 284 height 14
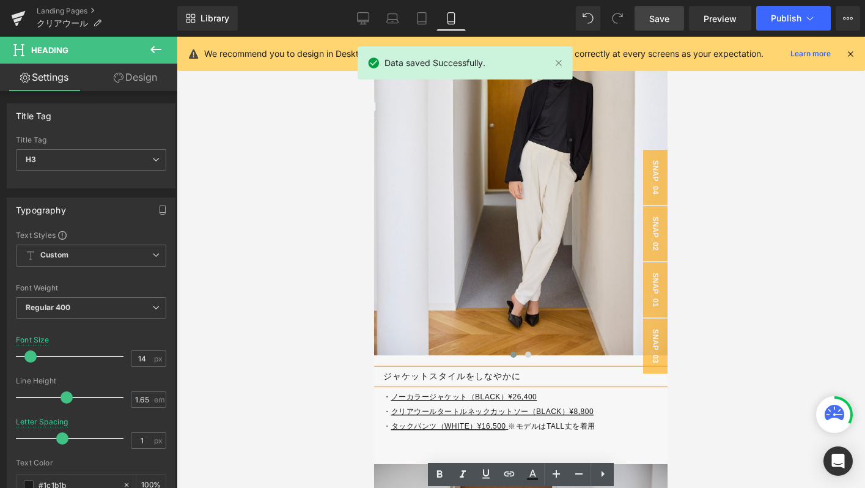
scroll to position [5144, 0]
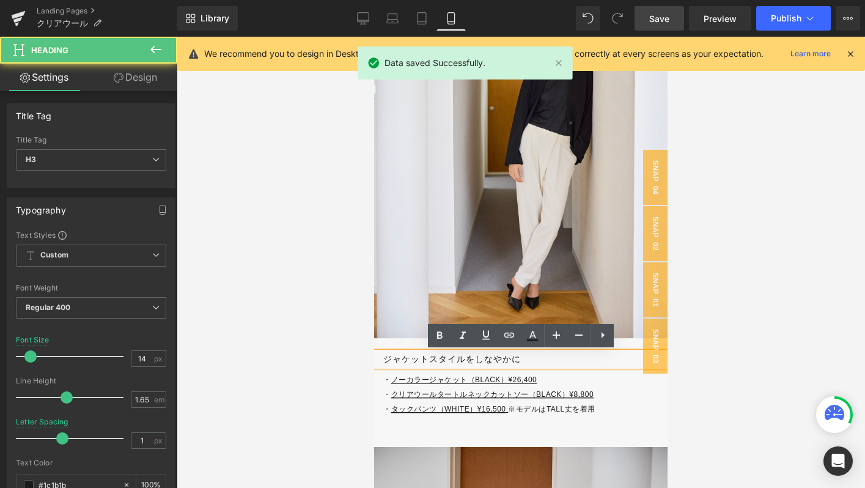
click at [387, 361] on h3 "ジャケットスタイルをしなやかに" at bounding box center [525, 359] width 284 height 14
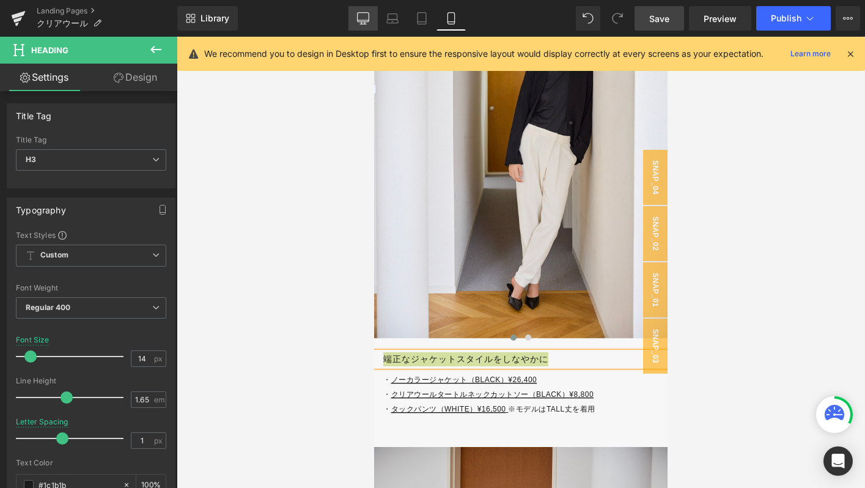
click at [370, 24] on link "Desktop" at bounding box center [362, 18] width 29 height 24
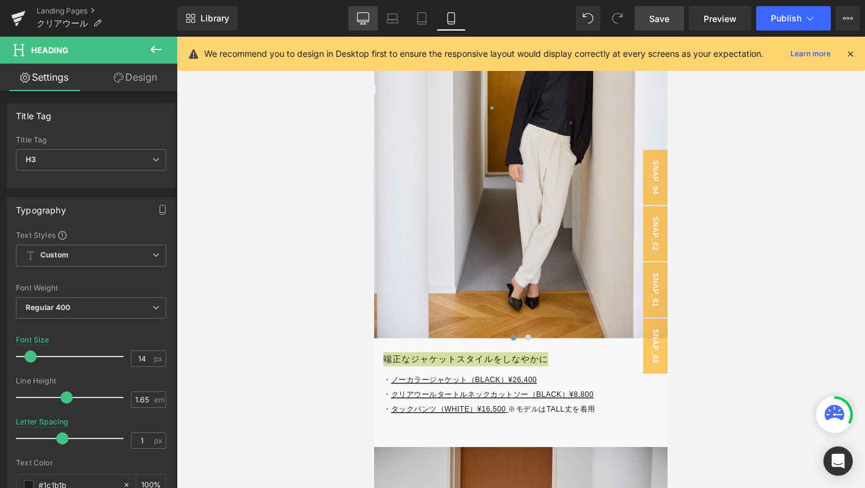
type input "16"
type input "0"
type input "100"
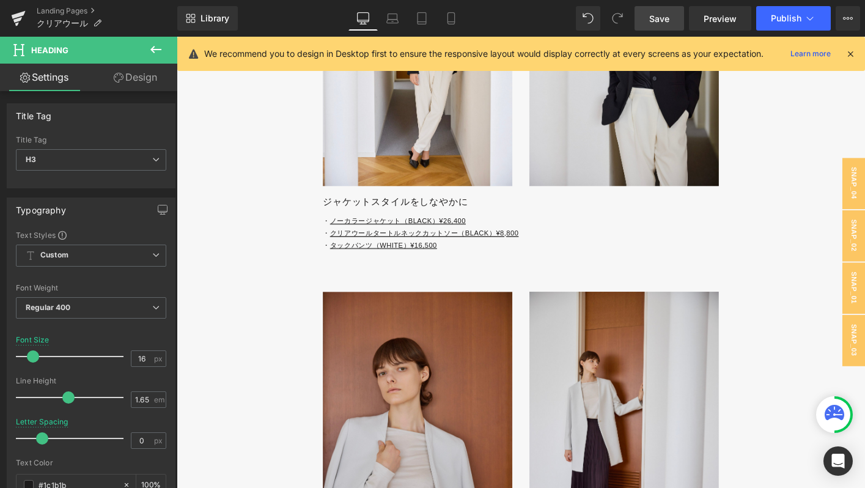
scroll to position [3860, 0]
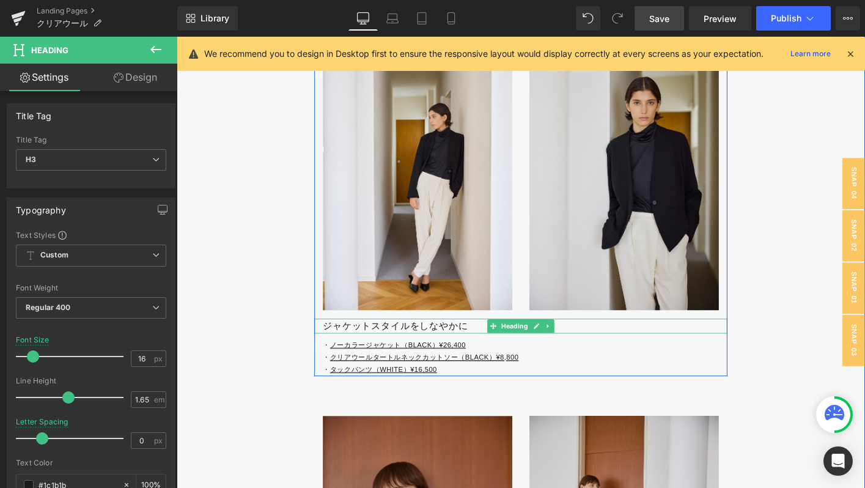
click at [364, 356] on h3 "ジャケットスタイルをしなやかに" at bounding box center [551, 348] width 435 height 16
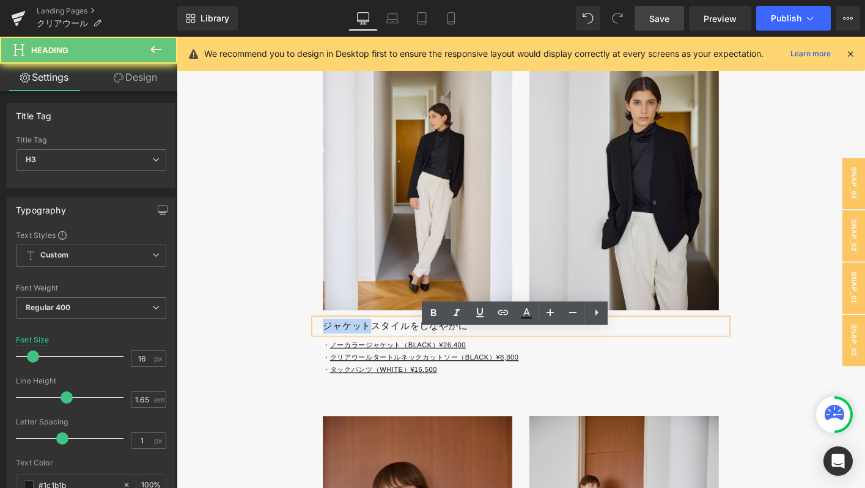
click at [364, 356] on h3 "ジャケットスタイルをしなやかに" at bounding box center [551, 348] width 435 height 16
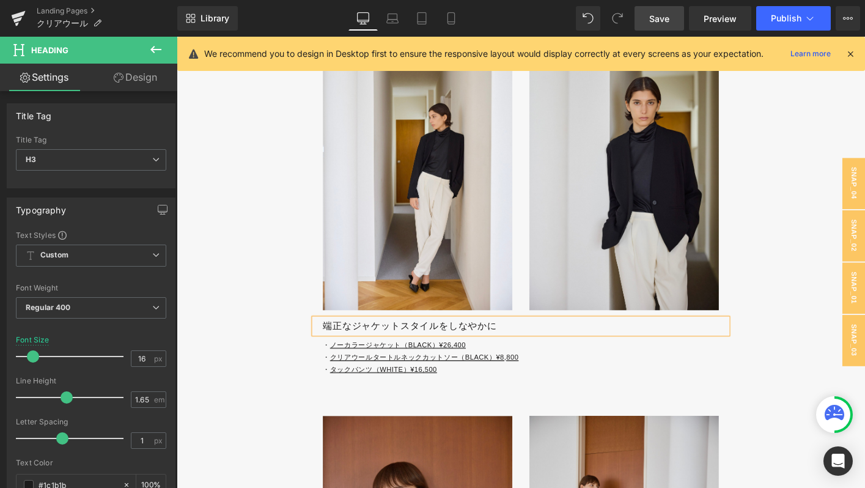
click at [648, 13] on link "Save" at bounding box center [659, 18] width 50 height 24
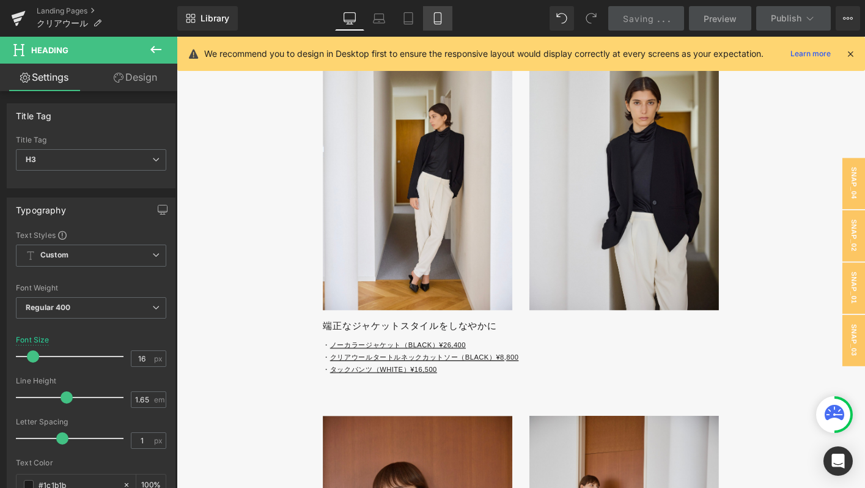
click at [444, 21] on icon at bounding box center [438, 18] width 12 height 12
type input "14"
type input "100"
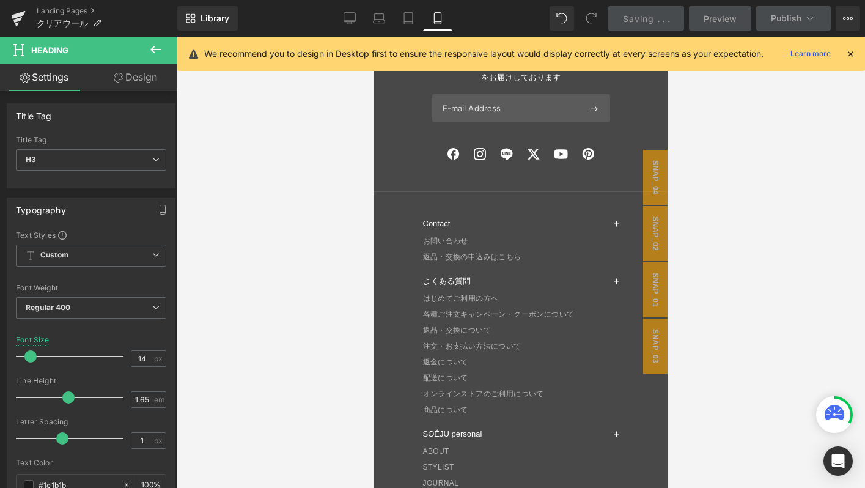
scroll to position [7607, 0]
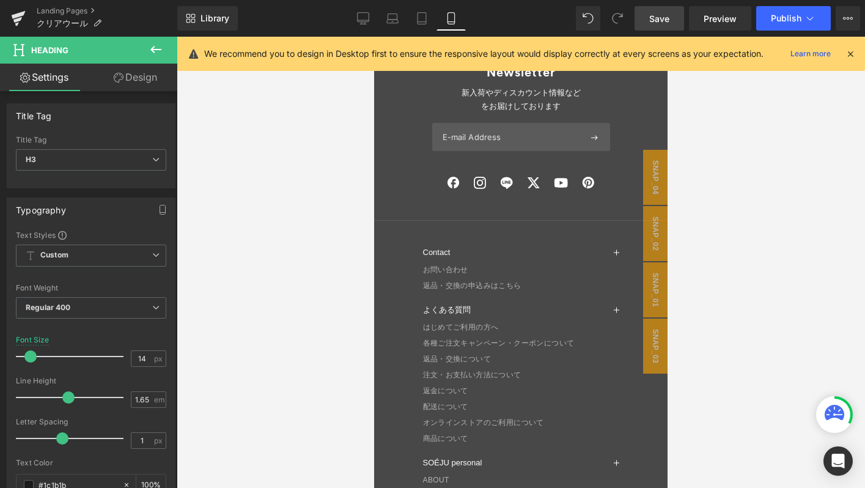
drag, startPoint x: 654, startPoint y: 18, endPoint x: 43, endPoint y: 196, distance: 635.9
click at [654, 18] on span "Save" at bounding box center [659, 18] width 20 height 13
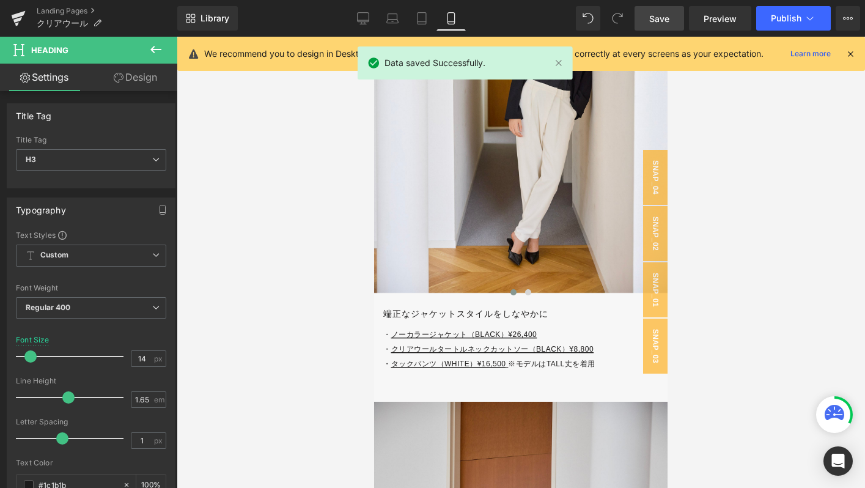
scroll to position [5189, 0]
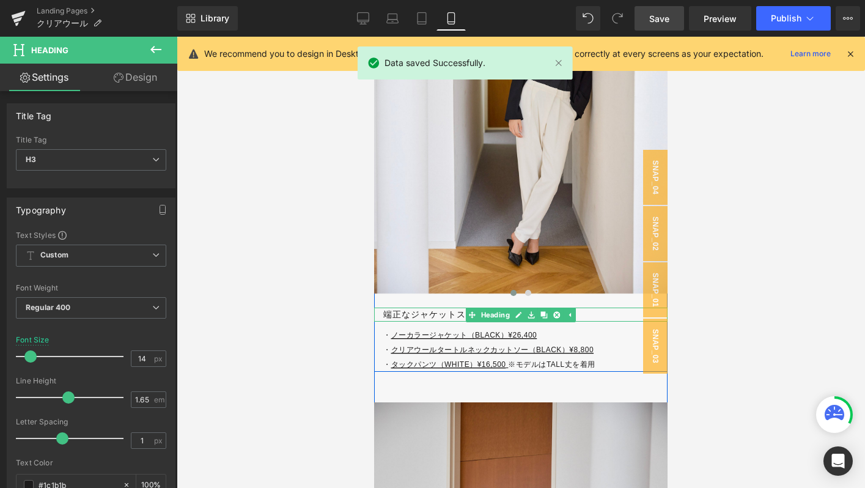
click at [411, 314] on h3 "端正なジャケットスタイルをしなやかに" at bounding box center [525, 314] width 284 height 14
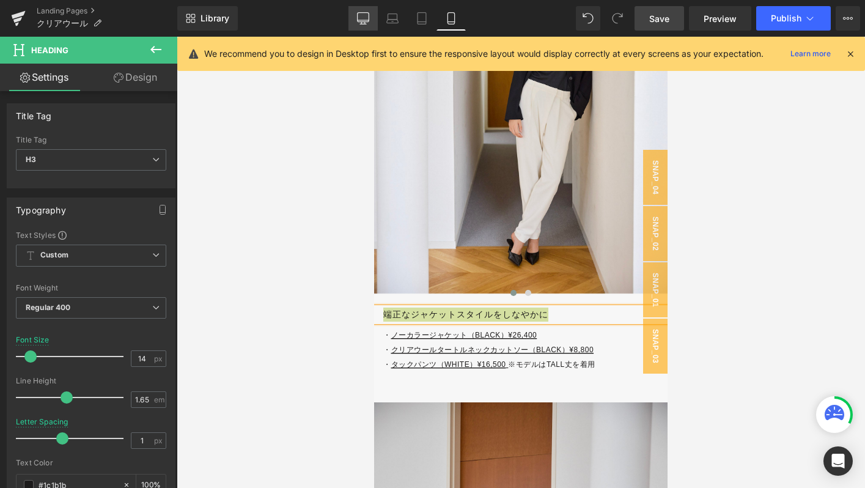
click at [370, 21] on link "Desktop" at bounding box center [362, 18] width 29 height 24
type input "16"
type input "0"
type input "100"
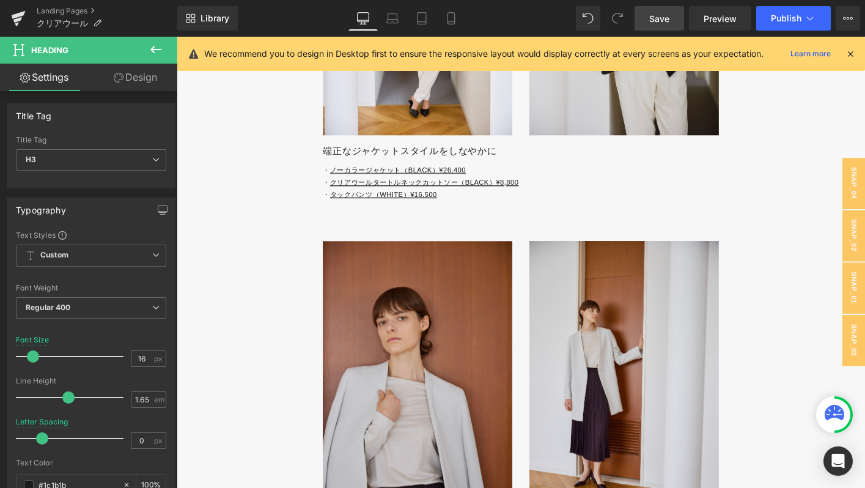
scroll to position [4016, 0]
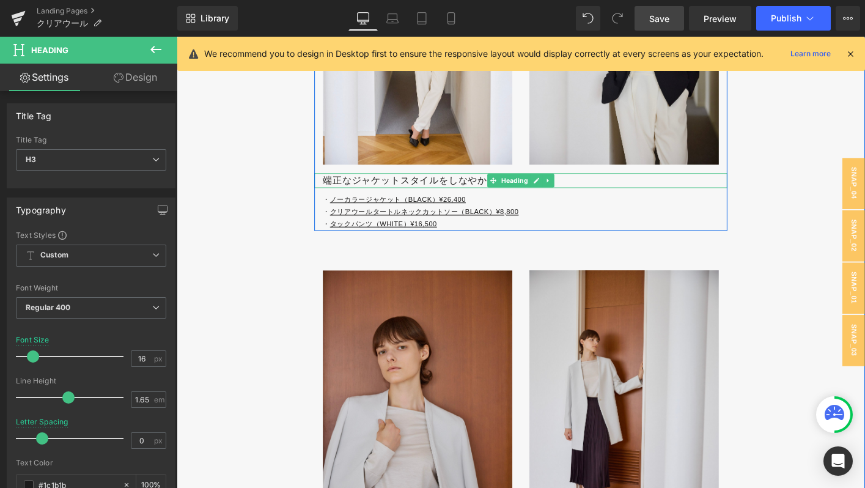
click at [350, 199] on h3 "端正なジャケットスタイルをしなやかに" at bounding box center [551, 191] width 435 height 16
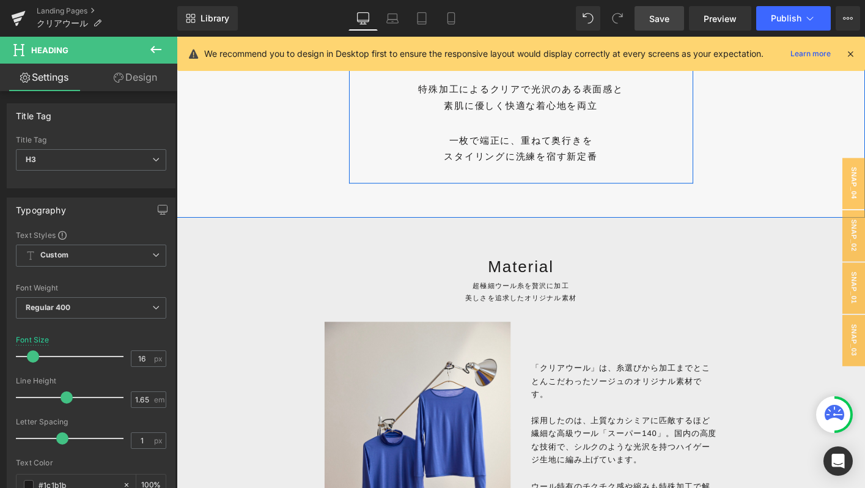
scroll to position [553, 0]
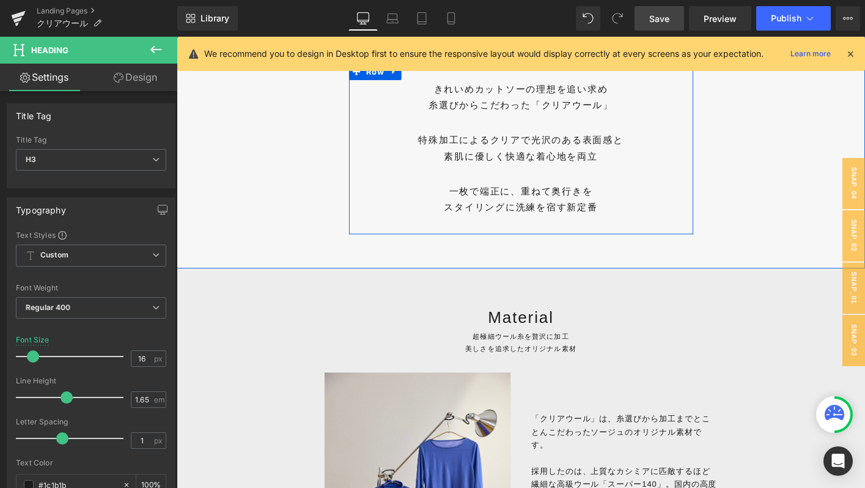
click at [446, 212] on p "スタイリングに洗練を宿す新定番" at bounding box center [546, 220] width 351 height 18
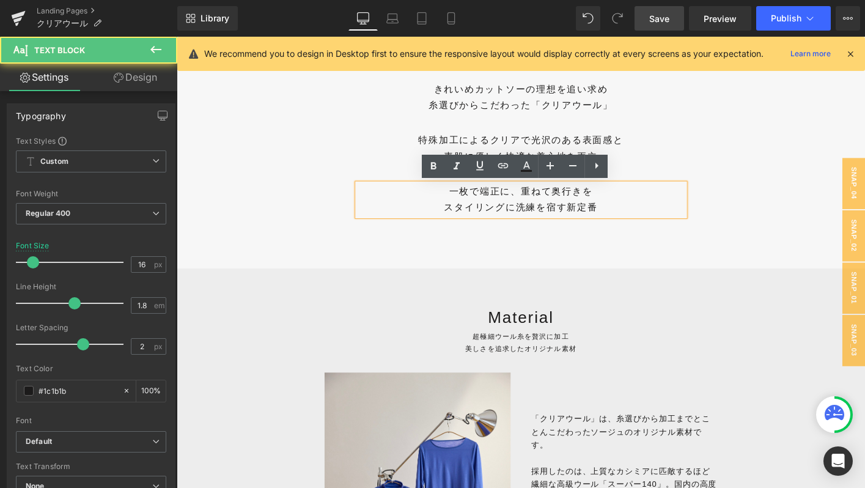
click at [476, 211] on p "スタイリングに洗練を宿す新定番" at bounding box center [546, 220] width 351 height 18
click at [525, 203] on p "一枚で端正に、重ねて奥行きを" at bounding box center [546, 203] width 351 height 18
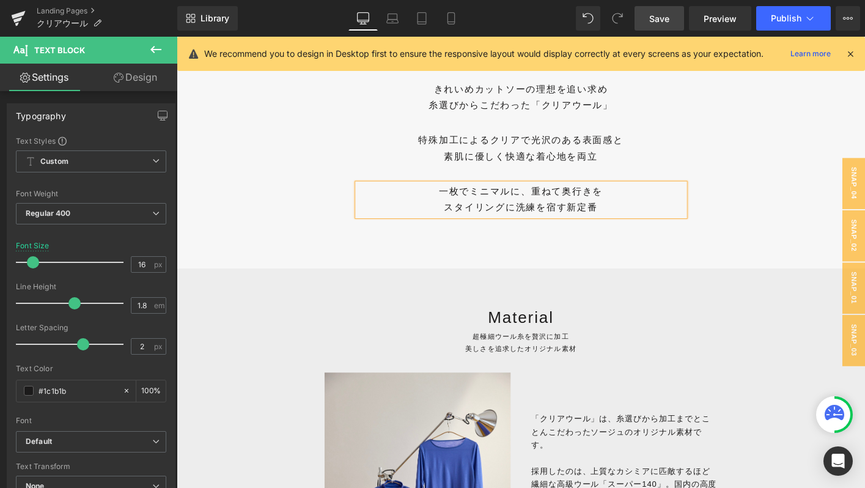
click at [653, 19] on span "Save" at bounding box center [659, 18] width 20 height 13
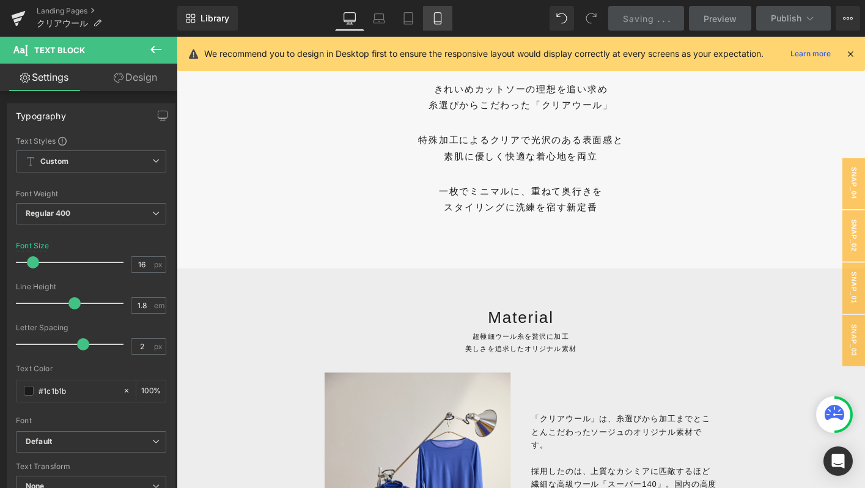
click at [435, 7] on link "Mobile" at bounding box center [437, 18] width 29 height 24
type input "14"
type input "100"
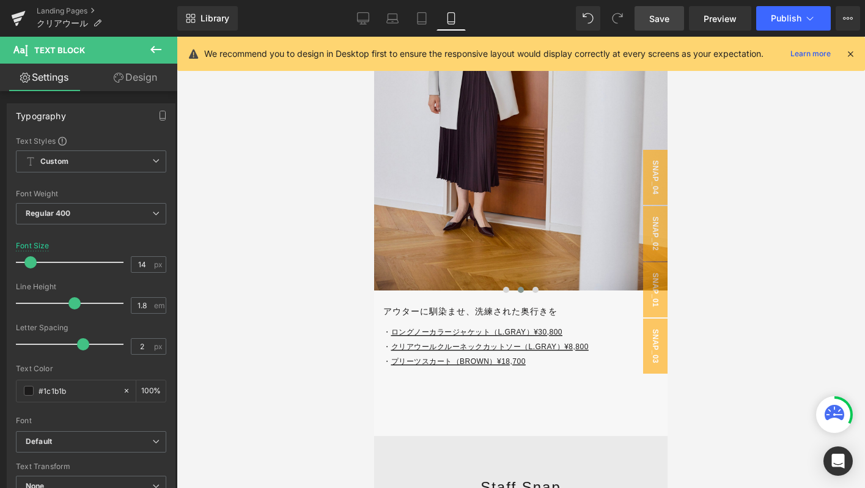
scroll to position [5768, 0]
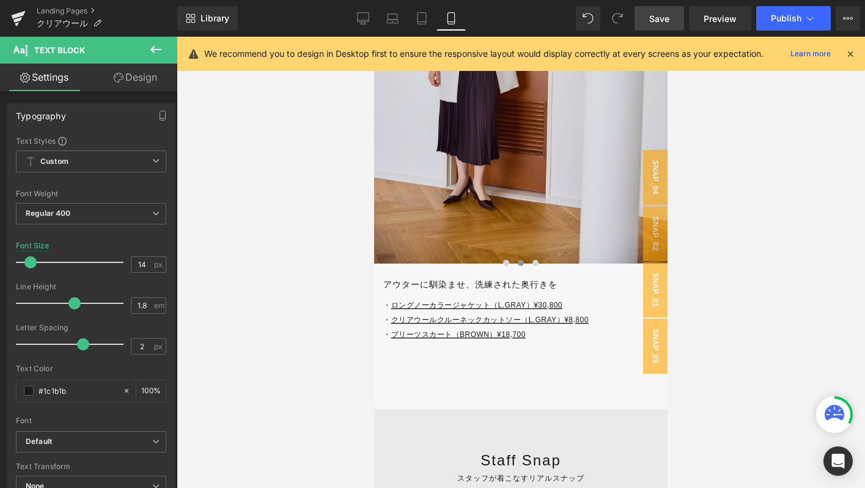
click at [432, 287] on h3 "アウターに馴染ませ、洗練された奥行きを" at bounding box center [525, 285] width 284 height 14
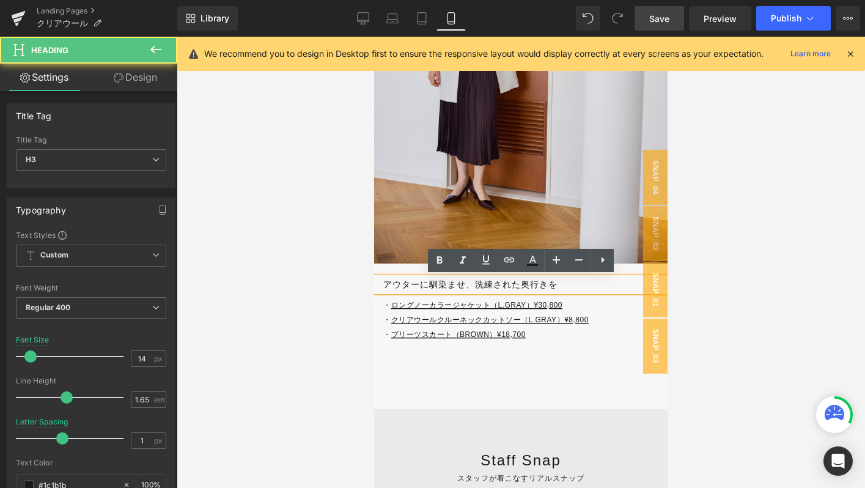
click at [403, 282] on h3 "アウターに馴染ませ、洗練された奥行きを" at bounding box center [525, 285] width 284 height 14
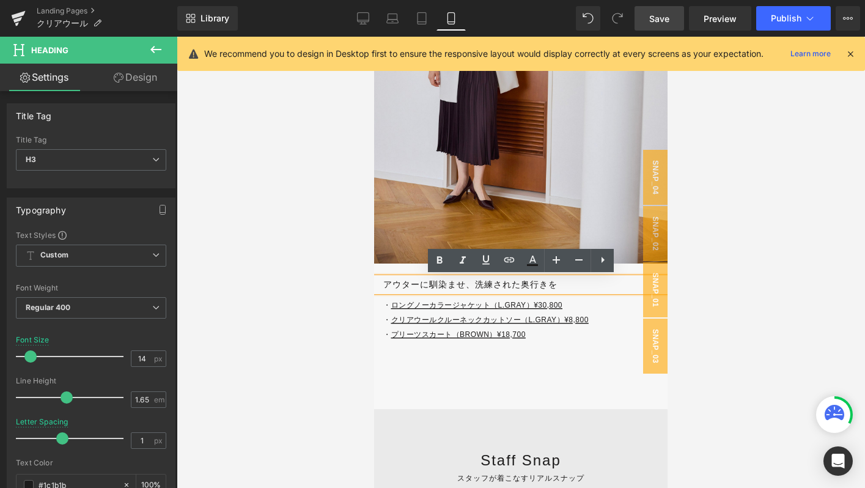
click at [473, 286] on h3 "アウターに馴染ませ、洗練された奥行きを" at bounding box center [525, 285] width 284 height 14
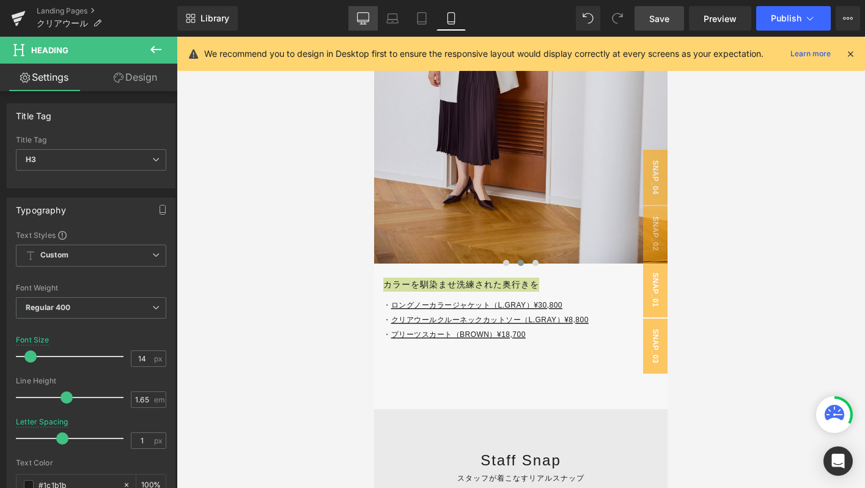
click at [370, 21] on link "Desktop" at bounding box center [362, 18] width 29 height 24
type input "16"
type input "0"
type input "100"
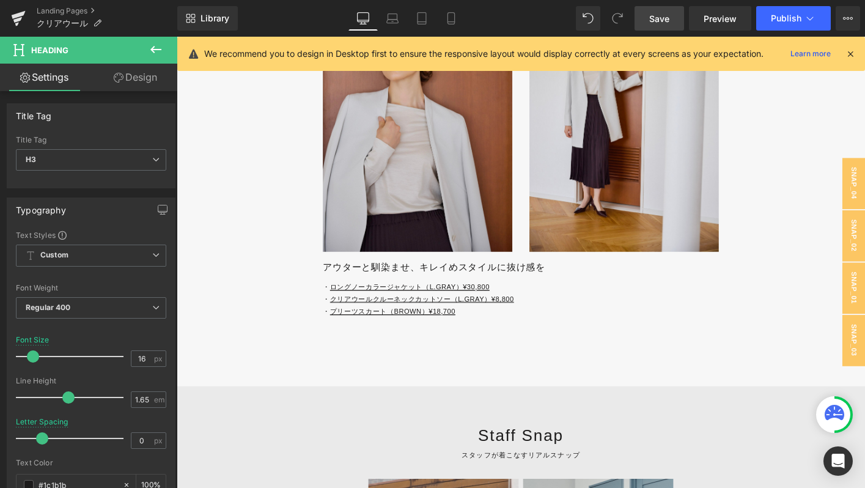
scroll to position [4342, 0]
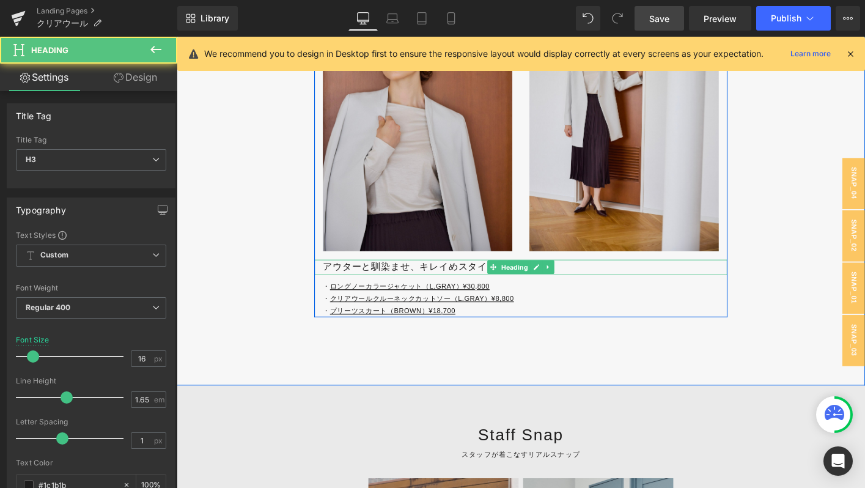
click at [365, 292] on h3 "アウターと馴染ませ、キレイめスタイルに抜け感を" at bounding box center [551, 284] width 435 height 16
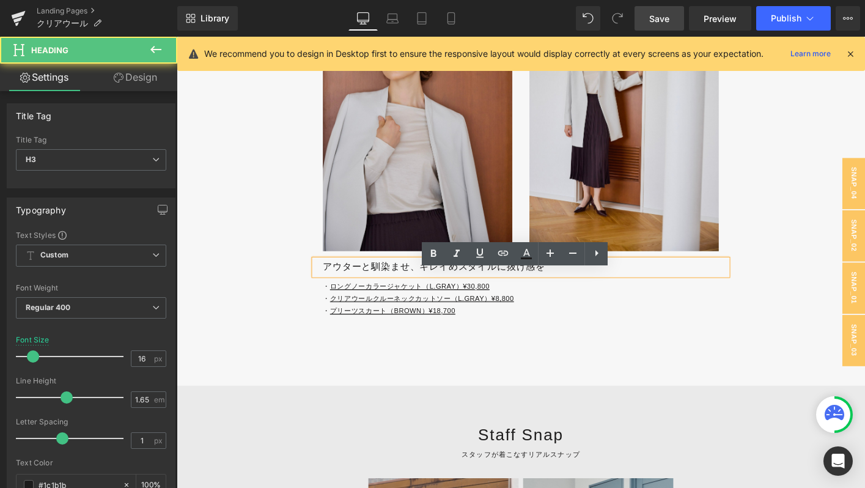
click at [365, 292] on h3 "アウターと馴染ませ、キレイめスタイルに抜け感を" at bounding box center [551, 284] width 435 height 16
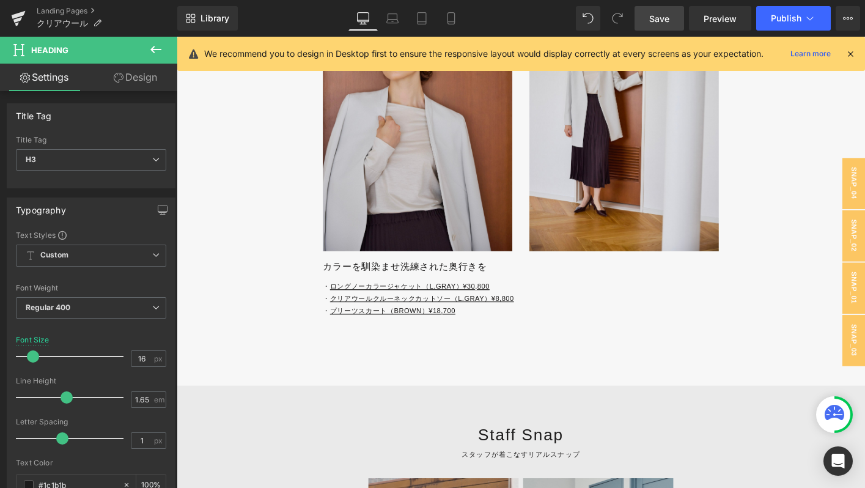
click at [657, 17] on span "Save" at bounding box center [659, 18] width 20 height 13
click at [650, 17] on span "Save" at bounding box center [659, 18] width 20 height 13
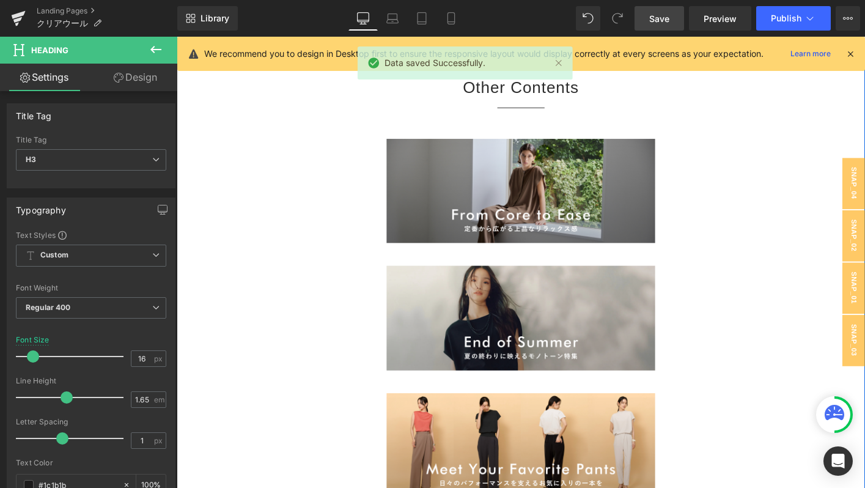
scroll to position [5349, 0]
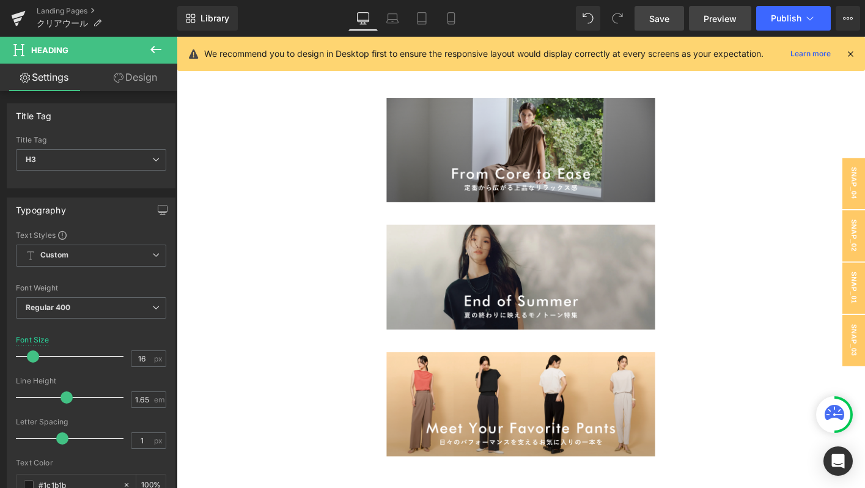
click at [710, 13] on span "Preview" at bounding box center [720, 18] width 33 height 13
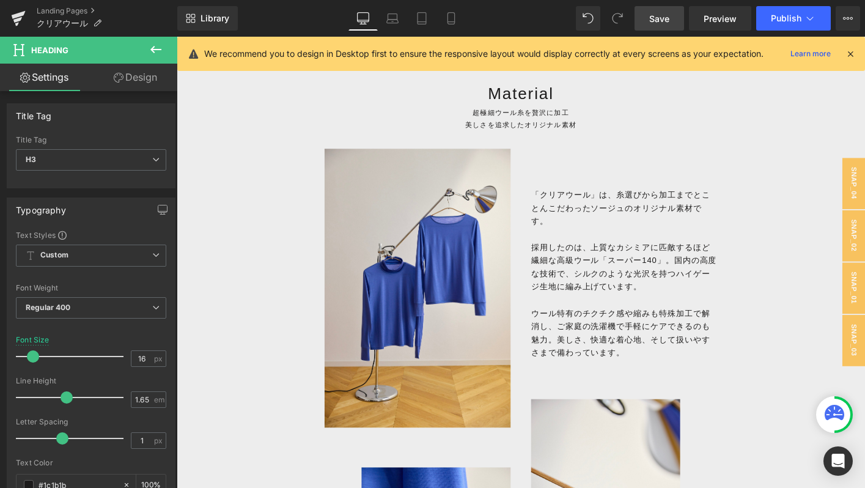
scroll to position [818, 0]
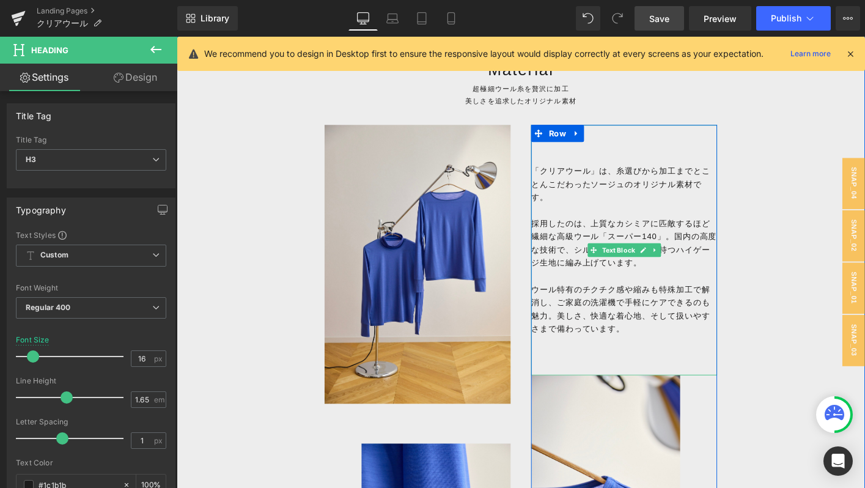
click at [573, 251] on span "採用したのは、上質なカシミアに匹敵するほど繊細な高級ウール「スーパー140」。国内の高度な技術で、シルクのような光沢を持つハイゲージ生地に編み上げています。" at bounding box center [656, 258] width 199 height 52
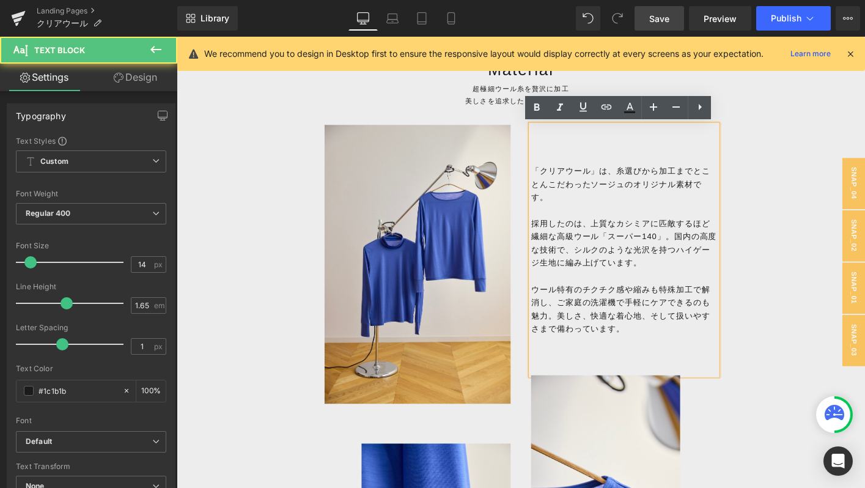
click at [573, 251] on span "採用したのは、上質なカシミアに匹敵するほど繊細な高級ウール「スーパー140」。国内の高度な技術で、シルクのような光沢を持つハイゲージ生地に編み上げています。" at bounding box center [656, 258] width 199 height 52
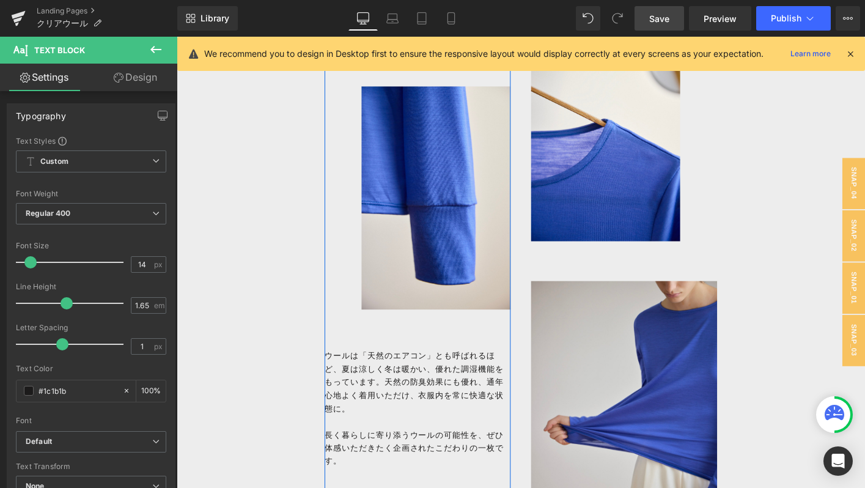
scroll to position [1243, 0]
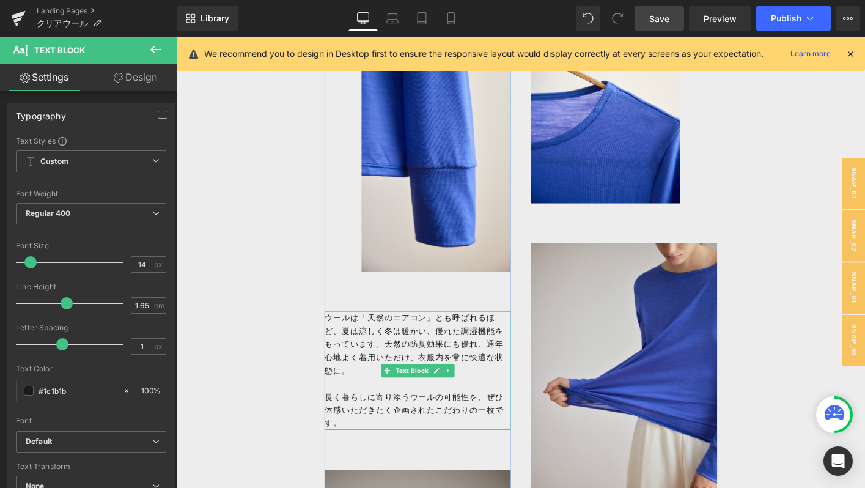
click at [477, 347] on p "ウールは「天然のエアコン」とも呼ばれるほど、夏は涼しく冬は暖かい、優れた調湿機能をもっています。天然の防臭効果にも優れ、通年心地よく着用いただけ、衣服内を常に…" at bounding box center [436, 367] width 200 height 70
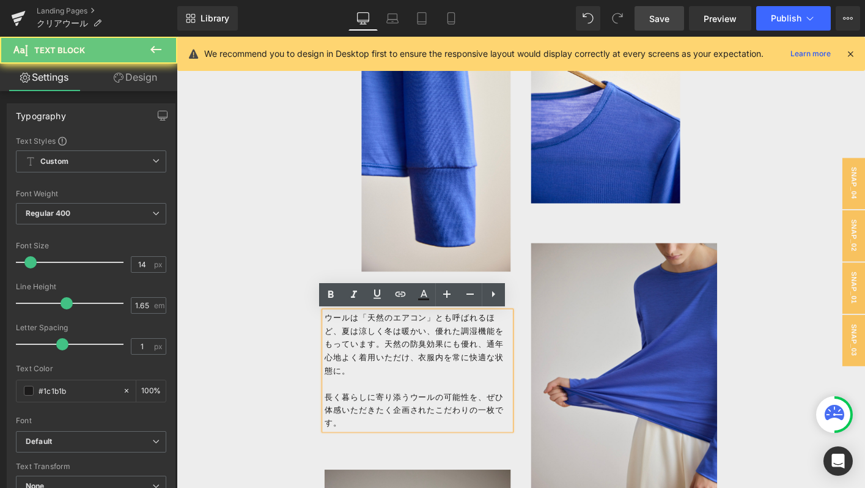
click at [477, 347] on p "ウールは「天然のエアコン」とも呼ばれるほど、夏は涼しく冬は暖かい、優れた調湿機能をもっています。天然の防臭効果にも優れ、通年心地よく着用いただけ、衣服内を常に…" at bounding box center [436, 367] width 200 height 70
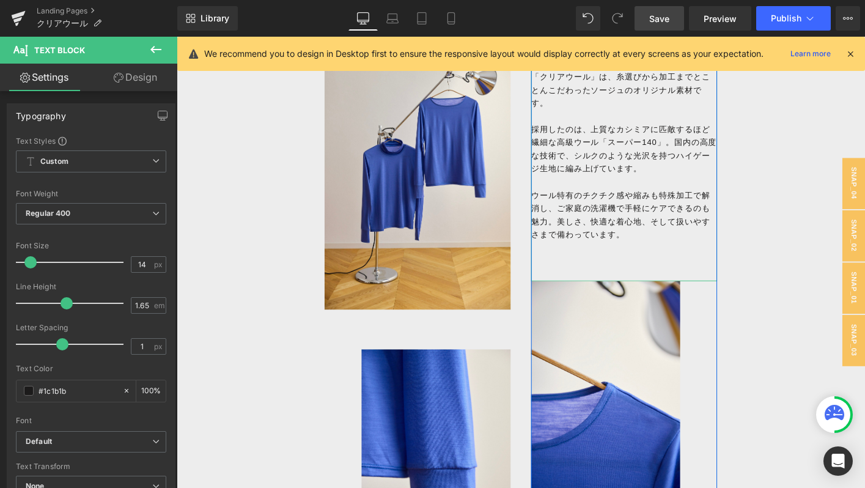
click at [620, 212] on p "ウール特有のチクチク感や縮みも特殊加工で解消し、ご家庭の洗濯機で手軽にケアできるのも魅力。美しさ、快適な着心地、そして扱いやすさまで備わっています。" at bounding box center [657, 228] width 200 height 56
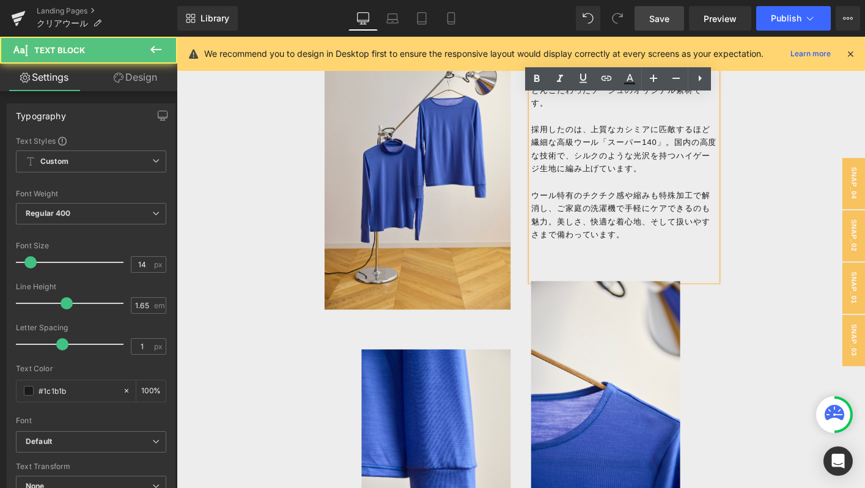
scroll to position [816, 0]
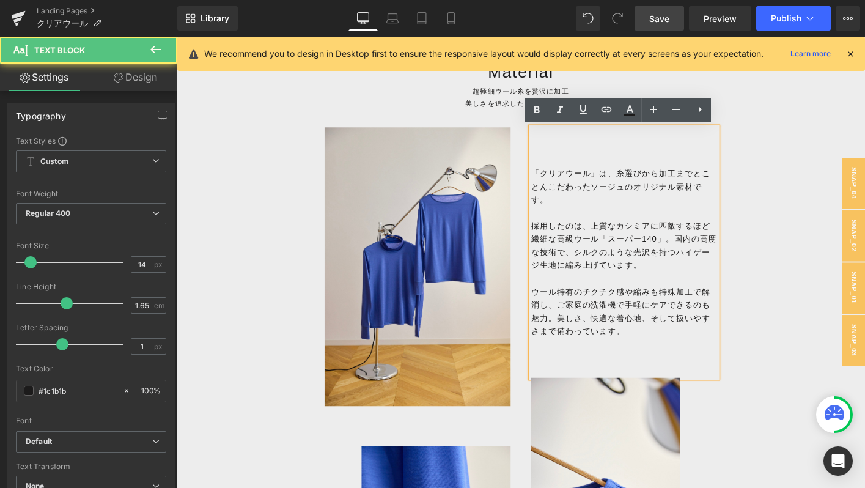
click at [620, 212] on p "「クリアウール」は、糸選びから加工までとことんこだわったソージュのオリジナル素材です。" at bounding box center [657, 198] width 200 height 42
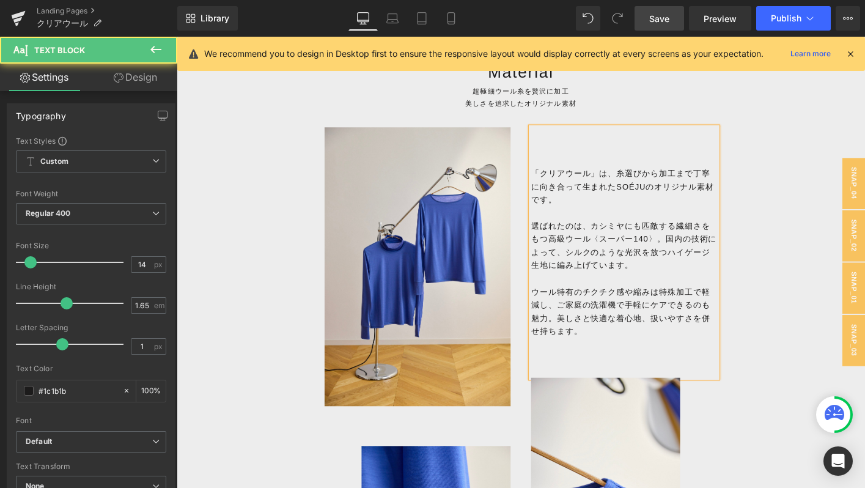
click at [685, 197] on p "「クリアウール」は、糸選びから加工まで丁寧に向き合って生まれたSOÉJUのオリジナル素材です。" at bounding box center [657, 198] width 200 height 42
click at [618, 317] on p "ウール特有のチクチク感や縮みは特殊加工で軽減し、ご家庭の洗濯機で手軽にケアできるのも魅力。美しさと快適な着心地、扱いやすさを併せ持ちます。" at bounding box center [657, 332] width 200 height 56
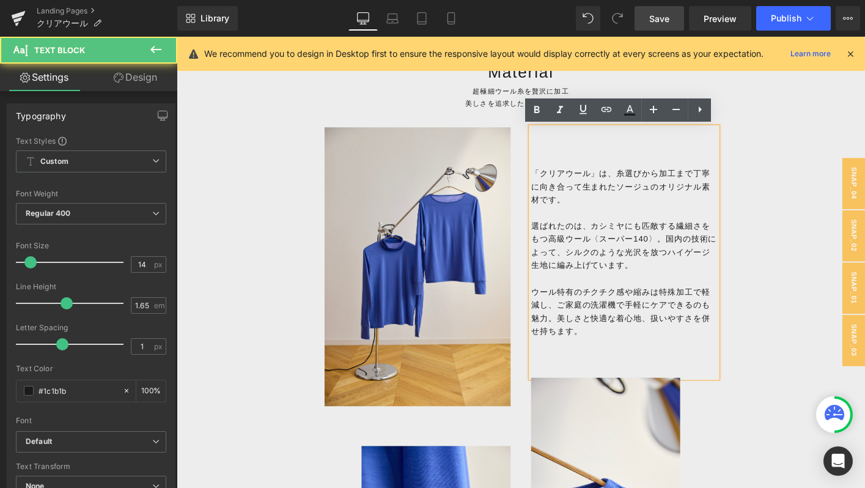
click at [613, 197] on p "「クリアウール」は、糸選びから加工まで丁寧に向き合って生まれたソージュのオリジナル素材です。" at bounding box center [657, 198] width 200 height 42
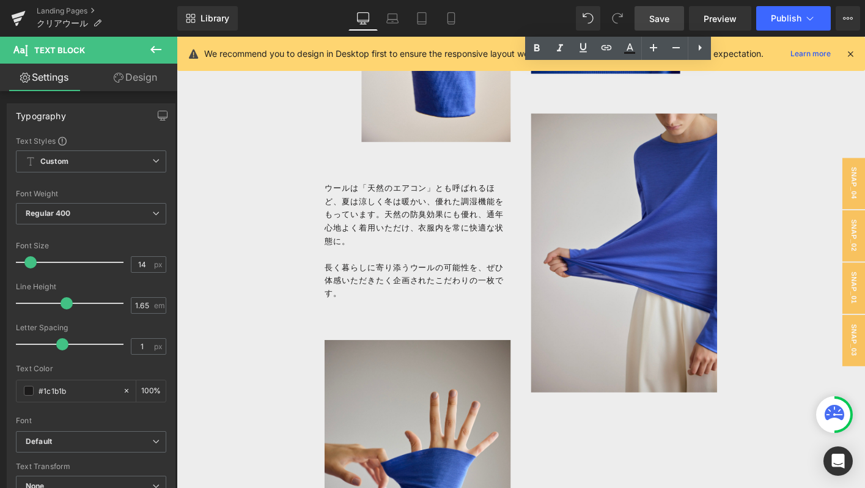
scroll to position [1381, 0]
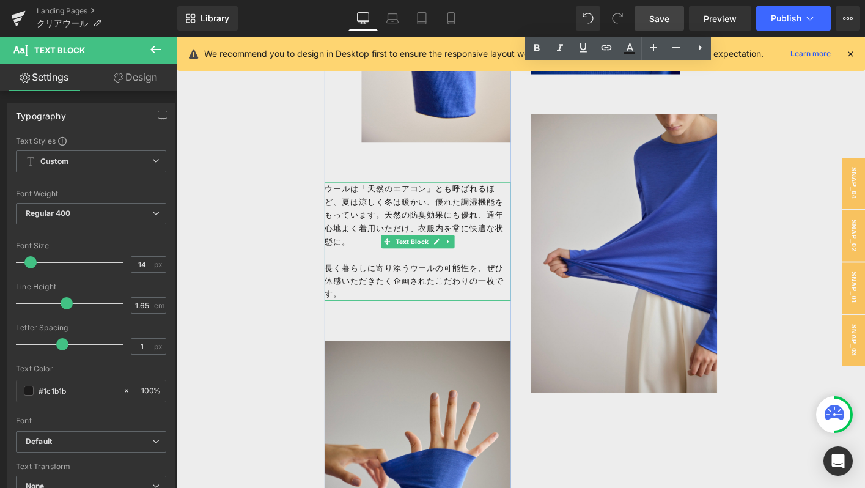
click at [369, 217] on p "ウールは「天然のエアコン」とも呼ばれるほど、夏は涼しく冬は暖かい、優れた調湿機能をもっています。天然の防臭効果にも優れ、通年心地よく着用いただけ、衣服内を常に…" at bounding box center [436, 228] width 200 height 70
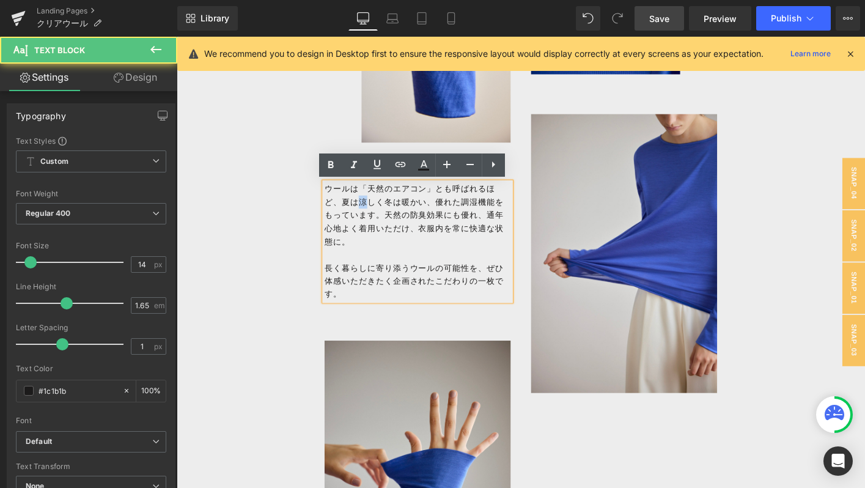
click at [369, 217] on p "ウールは「天然のエアコン」とも呼ばれるほど、夏は涼しく冬は暖かい、優れた調湿機能をもっています。天然の防臭効果にも優れ、通年心地よく着用いただけ、衣服内を常に…" at bounding box center [436, 228] width 200 height 70
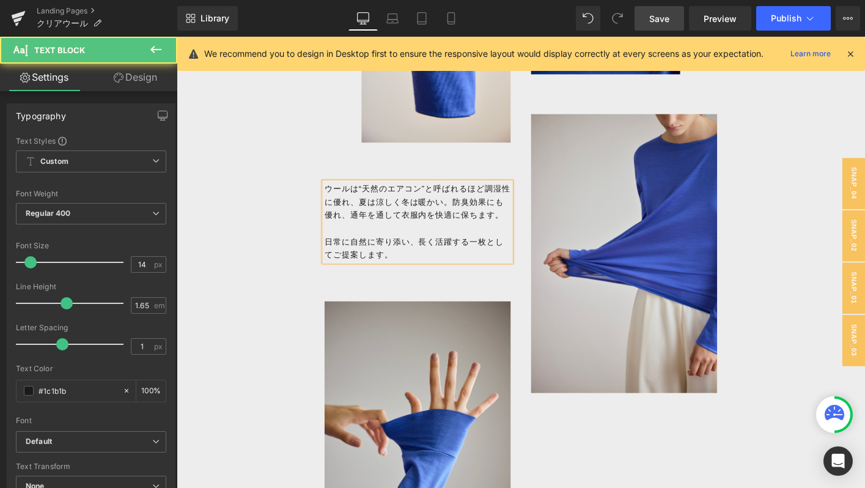
click at [375, 205] on p "ウールは“天然のエアコン”と呼ばれるほど調湿性に優れ、夏は涼しく冬は暖かい。防臭効果にも優れ、通年を通して衣服内を快適に保ちます。" at bounding box center [436, 214] width 200 height 42
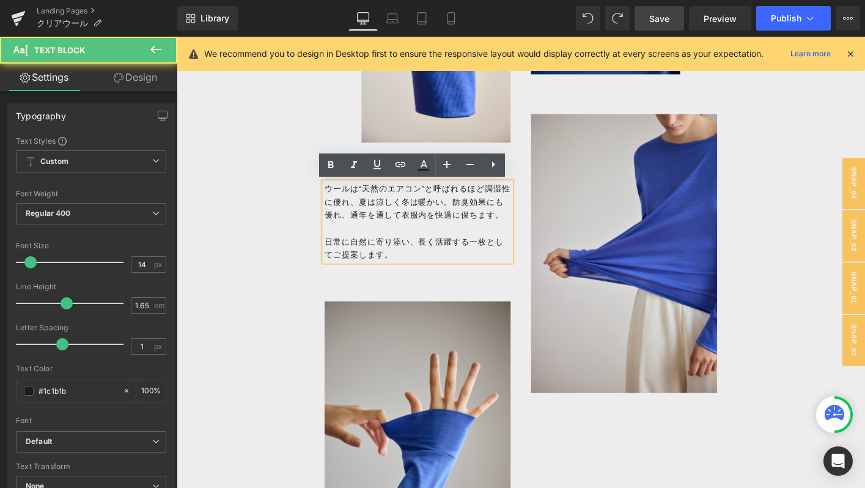
click at [369, 229] on p "ウールは“天然のエアコン”と呼ばれるほど調湿性に優れ、夏は涼しく冬は暖かい。防臭効果にも優れ、通年を通して衣服内を快適に保ちます。" at bounding box center [436, 214] width 200 height 42
click at [469, 216] on p "ウールは“天然のエアコン”と呼ばれるほど調湿性に優れ、夏は涼しく冬は暖かい。防臭効果にも優れ、通年を通して衣服内を快適に保ちます。" at bounding box center [436, 214] width 200 height 42
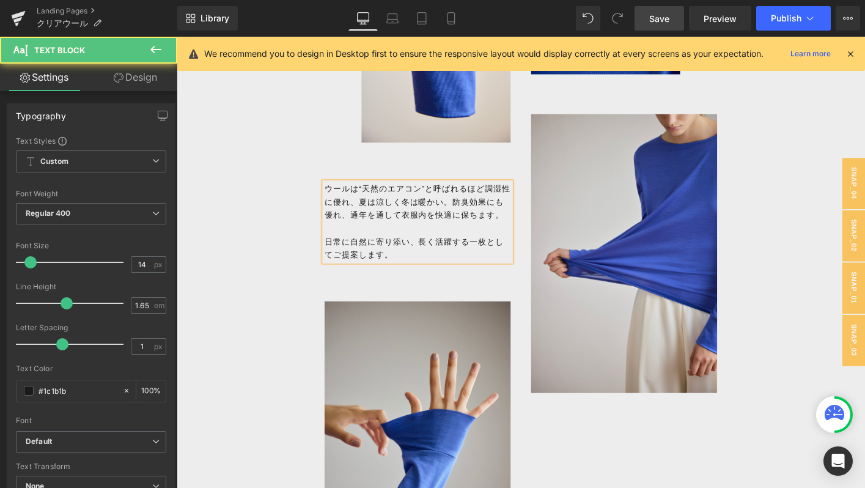
click at [417, 278] on p "日常に自然に寄り添い、長く活躍する一枚としてご提案します。" at bounding box center [436, 264] width 200 height 28
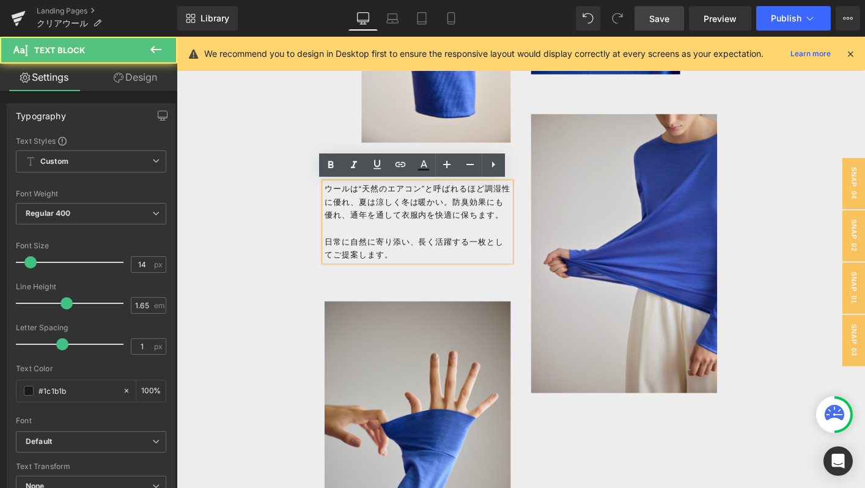
click at [493, 273] on p "日常に自然に寄り添い、長く活躍する一枚としてご提案します。" at bounding box center [436, 264] width 200 height 28
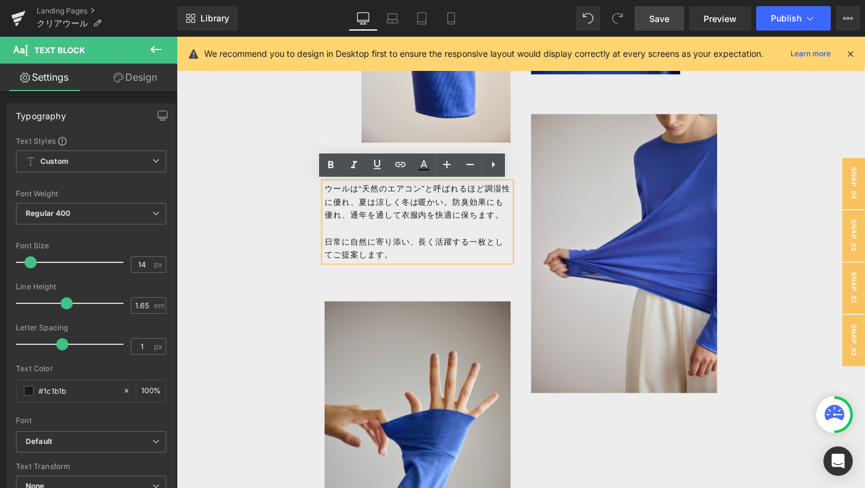
click at [433, 271] on p "日常に自然に寄り添い、長く活躍する一枚としてご提案します。" at bounding box center [436, 264] width 200 height 28
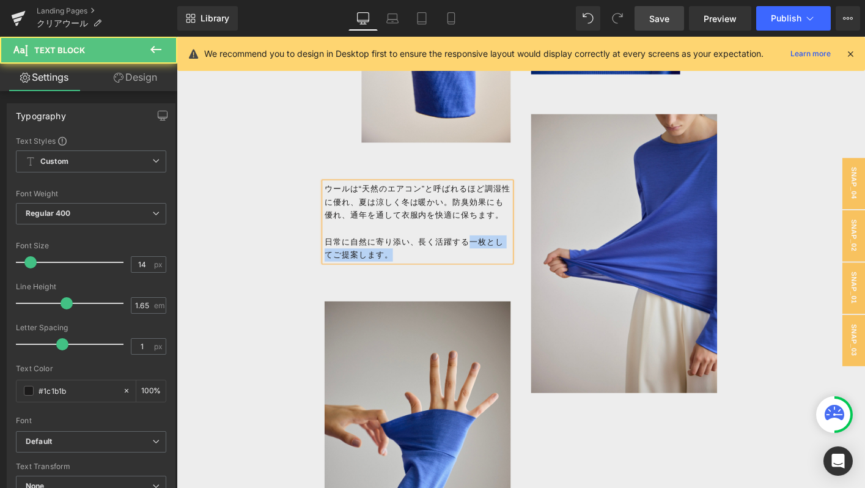
drag, startPoint x: 491, startPoint y: 271, endPoint x: 493, endPoint y: 284, distance: 13.0
click at [493, 278] on p "日常に自然に寄り添い、長く活躍する一枚としてご提案します。" at bounding box center [436, 264] width 200 height 28
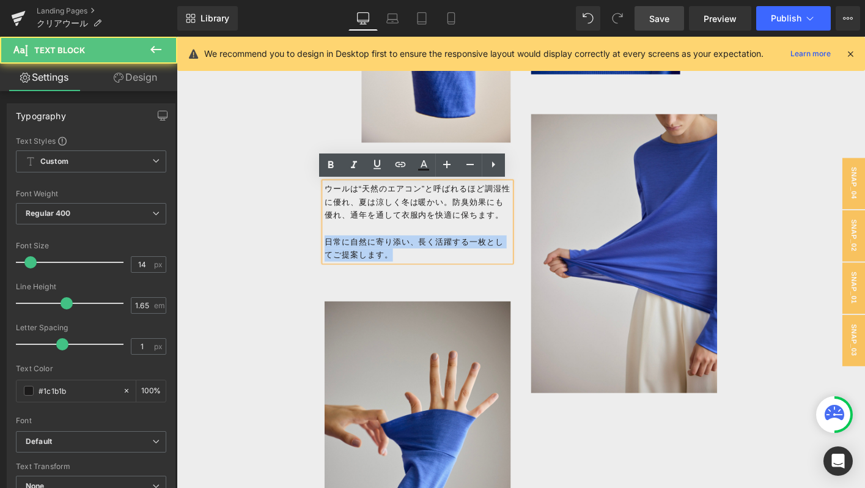
drag, startPoint x: 339, startPoint y: 273, endPoint x: 441, endPoint y: 293, distance: 104.5
click at [441, 278] on div "ウールは“天然のエアコン”と呼ばれるほど調湿性に優れ、夏は涼しく冬は暖かい。防臭効果にも優れ、通年を通して衣服内を快適に保ちます。 日常に自然に寄り添い、長く…" at bounding box center [436, 235] width 200 height 85
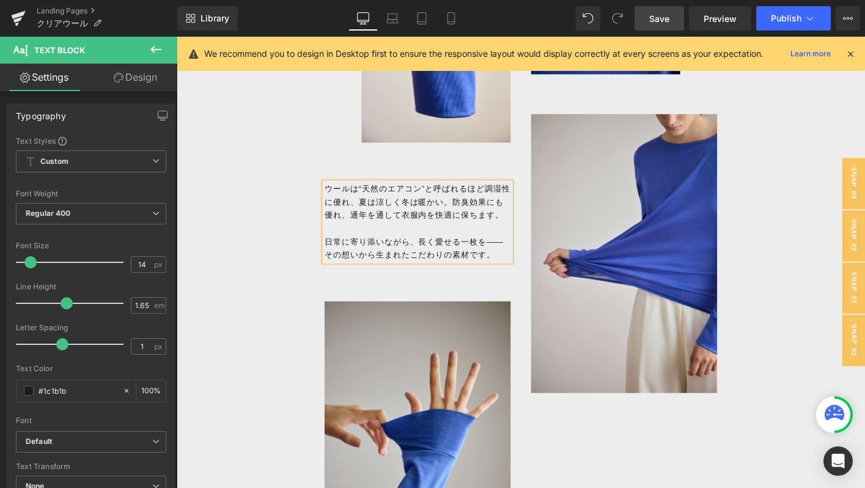
click at [441, 278] on p "日常に寄り添いながら、長く愛せる一枚を――その想いから生まれたこだわりの素材です。" at bounding box center [436, 264] width 200 height 28
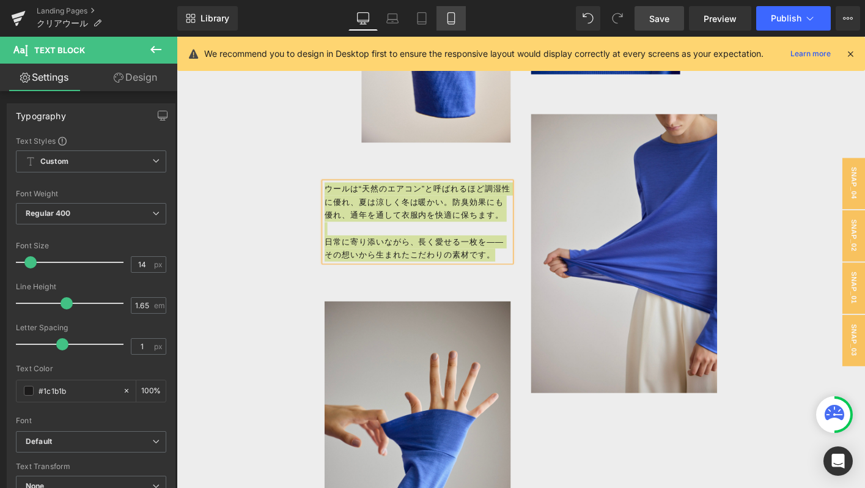
click at [458, 15] on link "Mobile" at bounding box center [450, 18] width 29 height 24
type input "100"
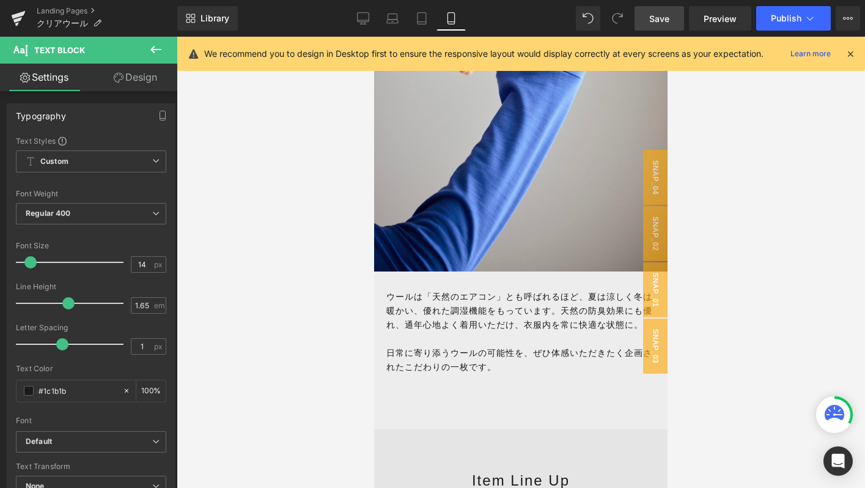
scroll to position [2521, 0]
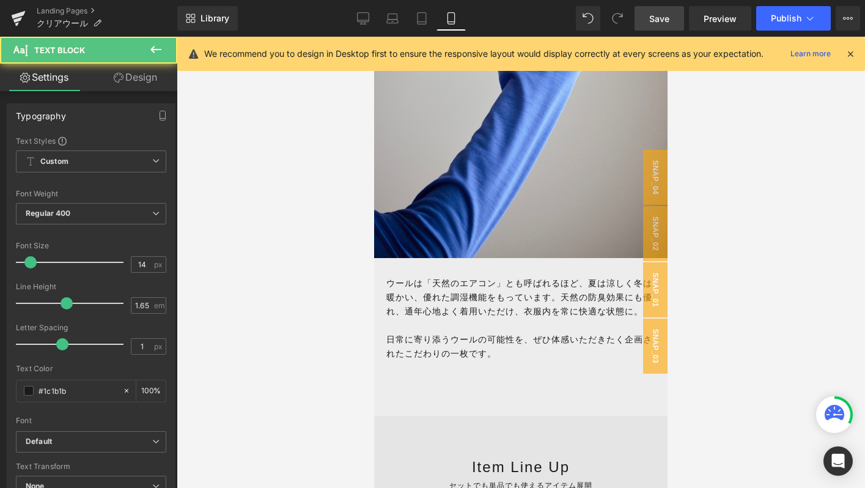
click at [435, 322] on p at bounding box center [520, 325] width 269 height 14
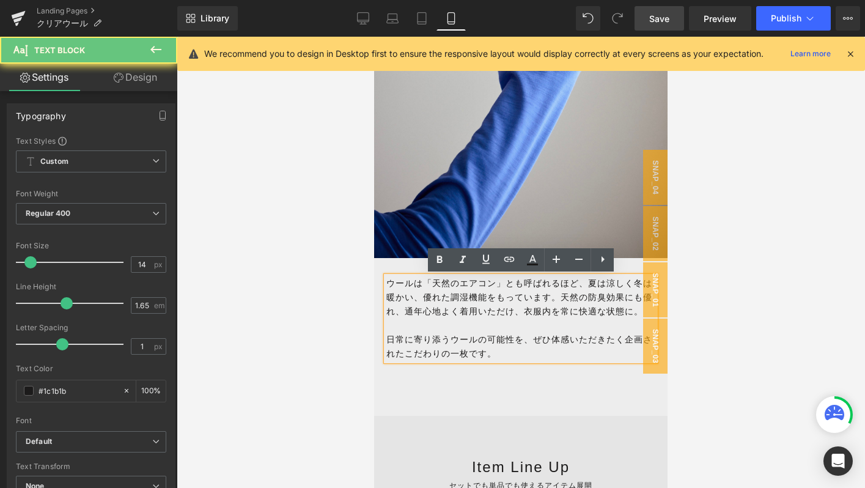
click at [429, 314] on span "ウールは「天然のエアコン」とも呼ばれるほど、夏は涼しく冬は暖かい、優れた調湿機能をもっています。天然の防臭効果にも優れ、通年心地よく着用いただけ、衣服内を常に…" at bounding box center [519, 297] width 266 height 38
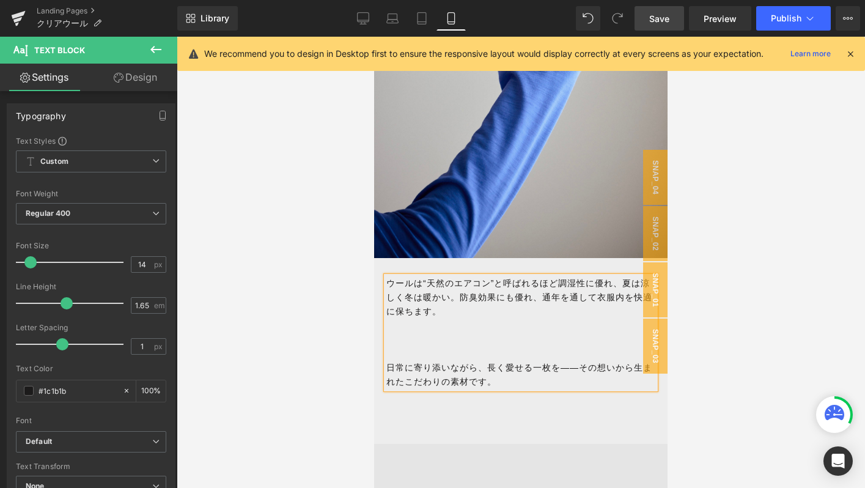
click at [383, 369] on div "ウールは“天然のエアコン”と呼ばれるほど調湿性に優れ、夏は涼しく冬は暖かい。防臭効果にも優れ、通年を通して衣服内を快適に保ちます。 日常に寄り添いながら、長く…" at bounding box center [520, 333] width 293 height 150
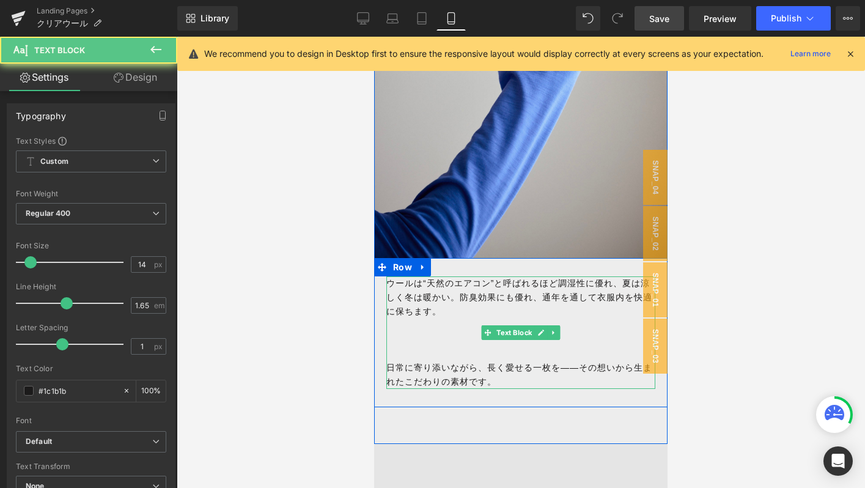
click at [396, 369] on p "日常に寄り添いながら、長く愛せる一枚を――その想いから生まれたこだわりの素材です。" at bounding box center [520, 375] width 269 height 28
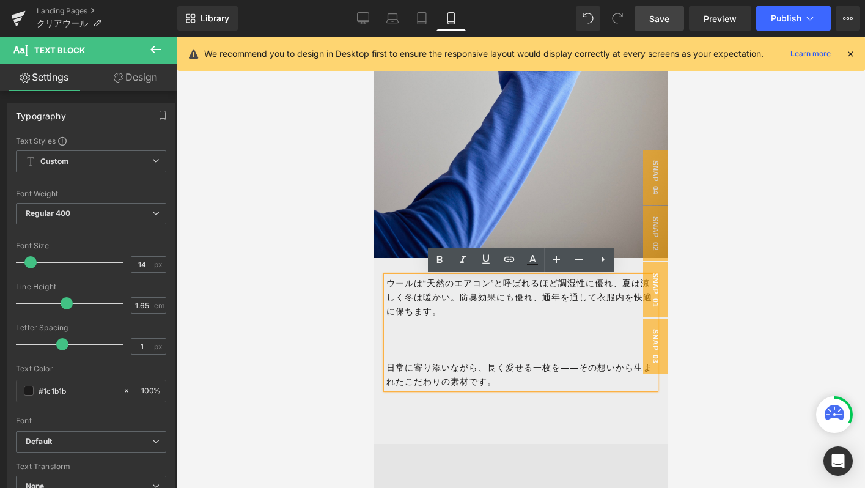
click at [396, 369] on p "日常に寄り添いながら、長く愛せる一枚を――その想いから生まれたこだわりの素材です。" at bounding box center [520, 375] width 269 height 28
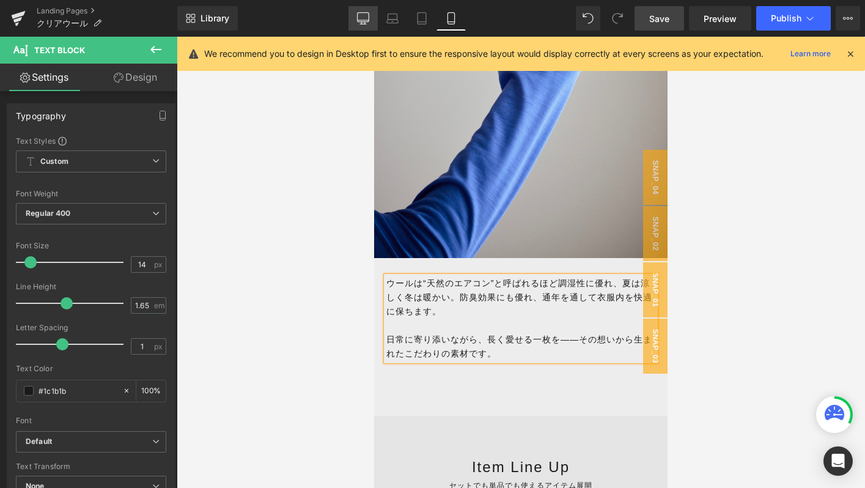
click at [373, 12] on link "Desktop" at bounding box center [362, 18] width 29 height 24
type input "100"
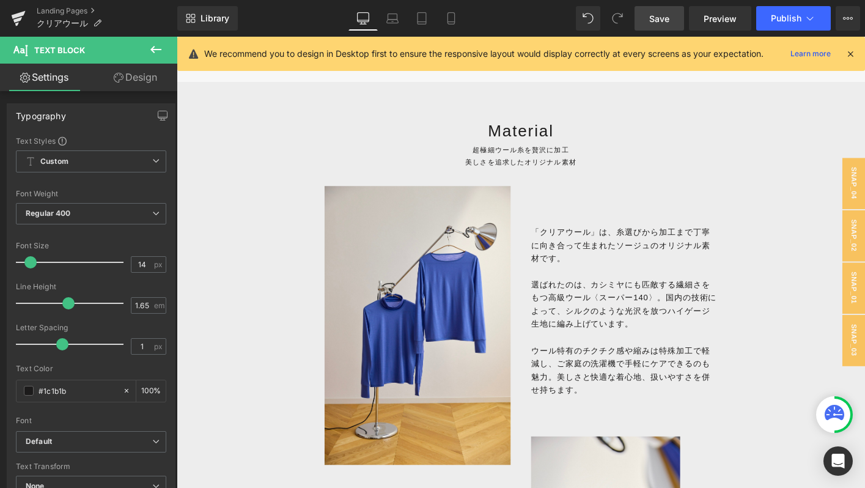
scroll to position [803, 0]
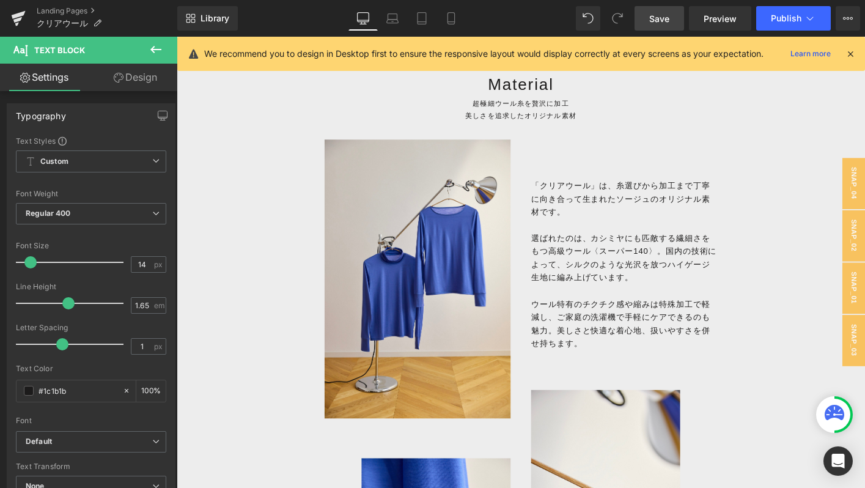
click at [591, 270] on p "選ばれたのは、カシミヤにも匹敵する繊細さをもつ高級ウール〈スーパー140〉。国内の技術によって、シルクのような光沢を放つハイゲージ生地に編み上げています。" at bounding box center [657, 274] width 200 height 56
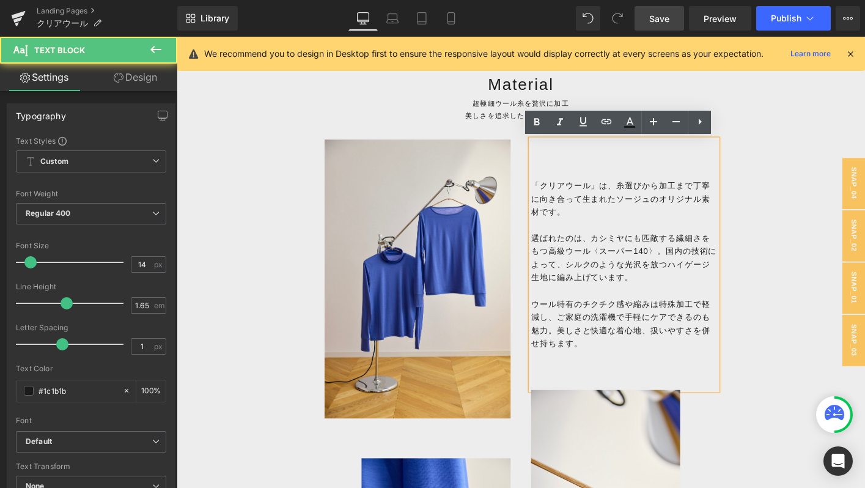
click at [591, 270] on p "選ばれたのは、カシミヤにも匹敵する繊細さをもつ高級ウール〈スーパー140〉。国内の技術によって、シルクのような光沢を放つハイゲージ生地に編み上げています。" at bounding box center [657, 274] width 200 height 56
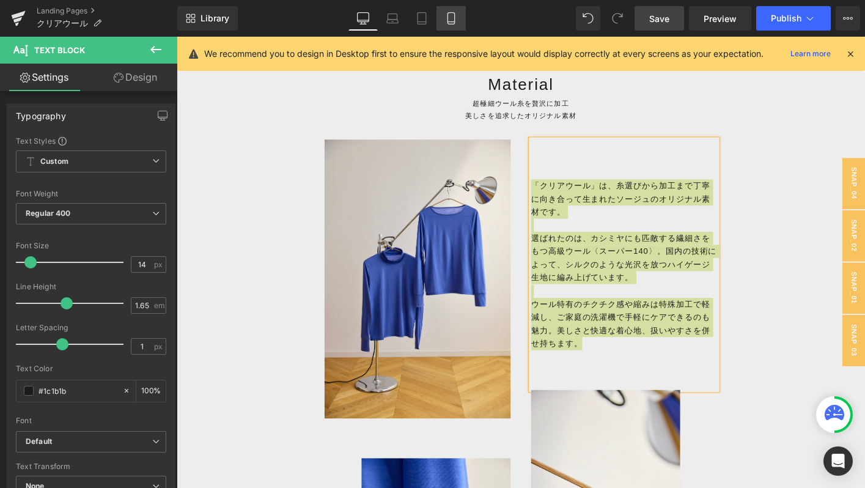
click at [459, 17] on link "Mobile" at bounding box center [450, 18] width 29 height 24
type input "100"
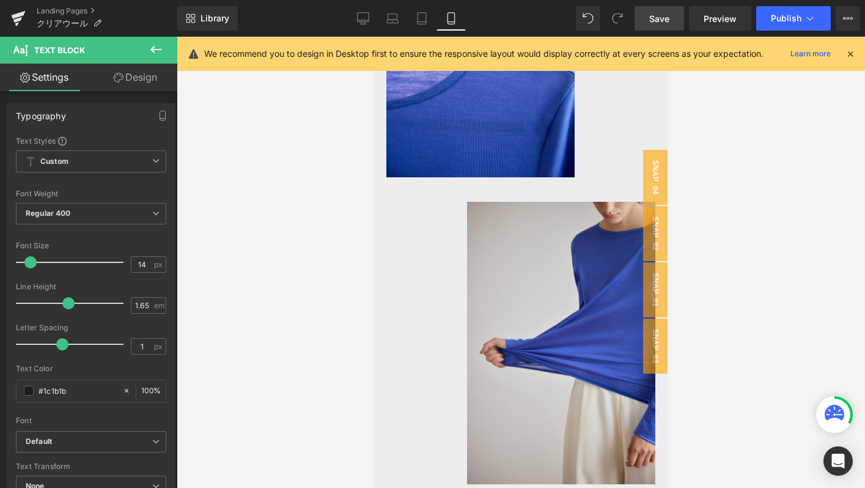
scroll to position [1168, 0]
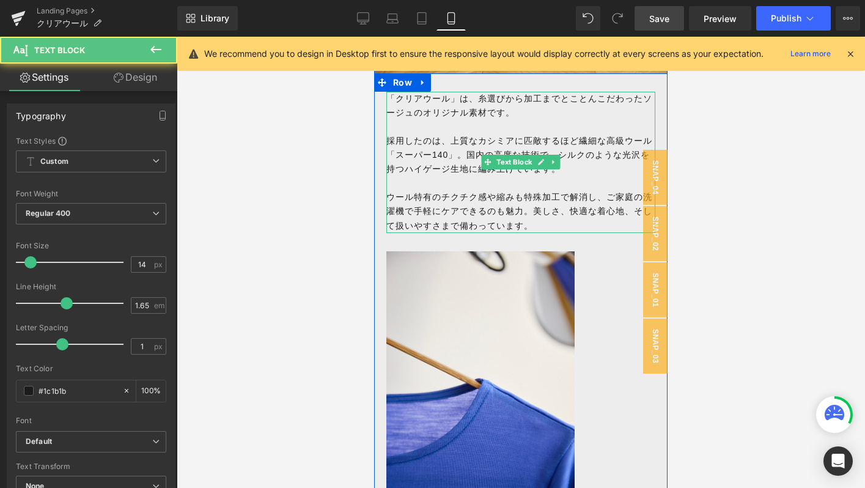
click at [442, 175] on p "採用したのは、上質なカシミアに匹敵するほど繊細な高級ウール「スーパー140」。国内の高度な技術で、シルクのような光沢を持つハイゲージ生地に編み上げています。" at bounding box center [520, 155] width 269 height 42
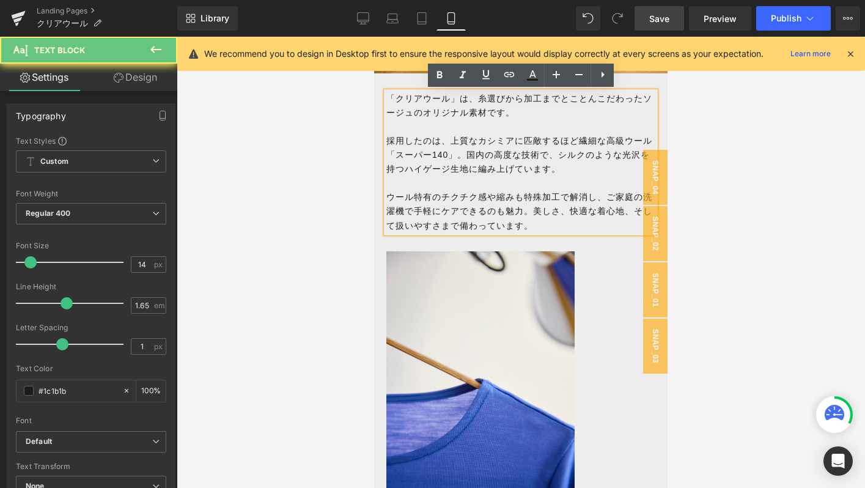
click at [422, 157] on p "採用したのは、上質なカシミアに匹敵するほど繊細な高級ウール「スーパー140」。国内の高度な技術で、シルクのような光沢を持つハイゲージ生地に編み上げています。" at bounding box center [520, 155] width 269 height 42
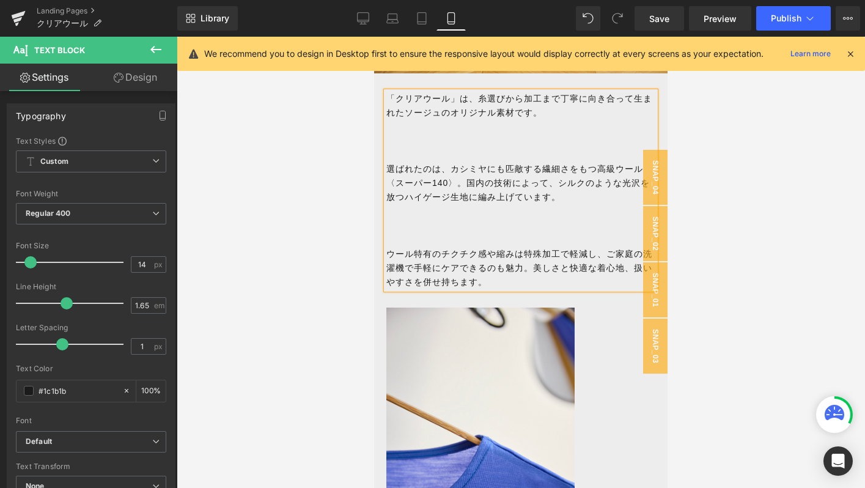
click at [390, 168] on p "選ばれたのは、カシミヤにも匹敵する繊細さをもつ高級ウール〈スーパー140〉。国内の技術によって、シルクのような光沢を放つハイゲージ生地に編み上げています。" at bounding box center [520, 183] width 269 height 42
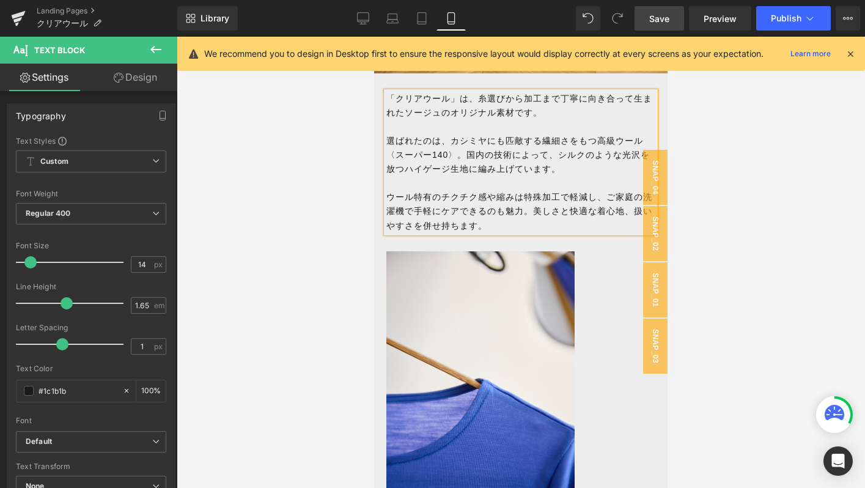
click at [645, 10] on link "Save" at bounding box center [659, 18] width 50 height 24
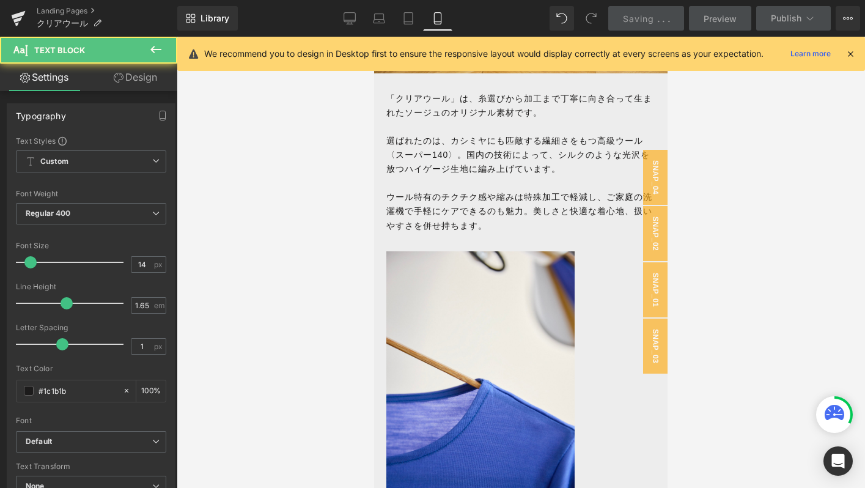
click at [418, 147] on p "選ばれたのは、カシミヤにも匹敵する繊細さをもつ高級ウール〈スーパー140〉。国内の技術によって、シルクのような光沢を放つハイゲージ生地に編み上げています。" at bounding box center [520, 155] width 269 height 42
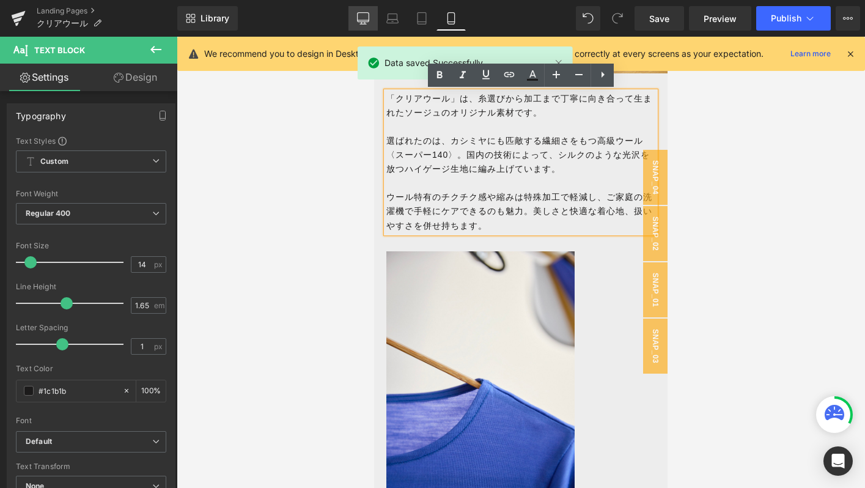
click at [368, 23] on icon at bounding box center [363, 18] width 12 height 12
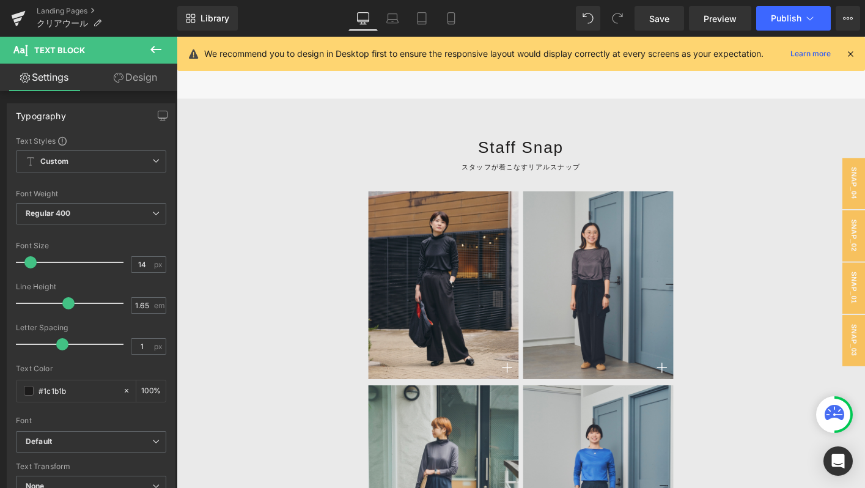
scroll to position [4625, 0]
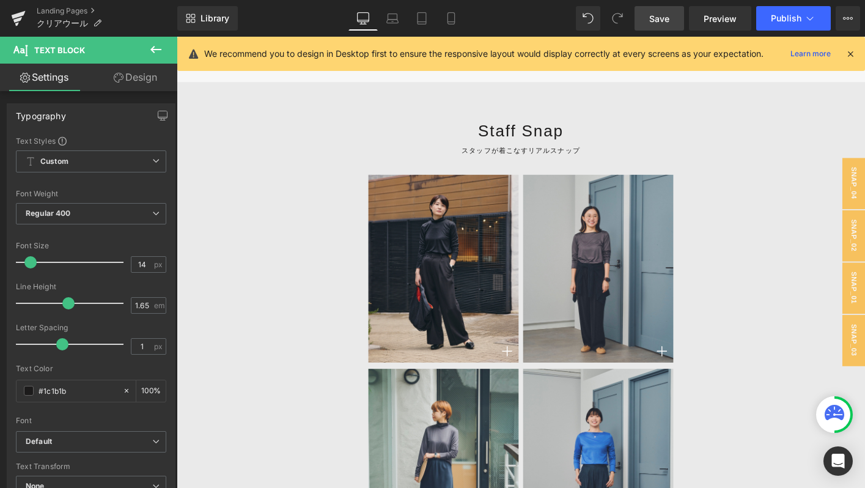
click at [677, 19] on link "Save" at bounding box center [659, 18] width 50 height 24
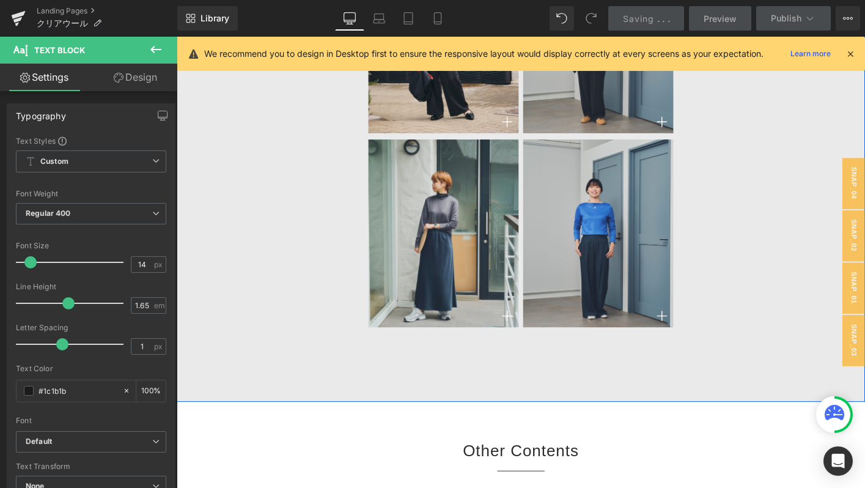
scroll to position [5051, 0]
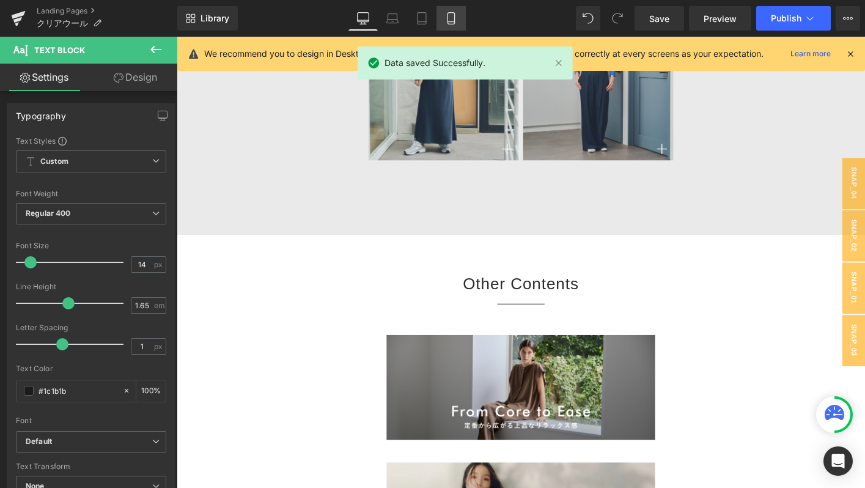
click at [449, 15] on icon at bounding box center [451, 18] width 12 height 12
type input "100"
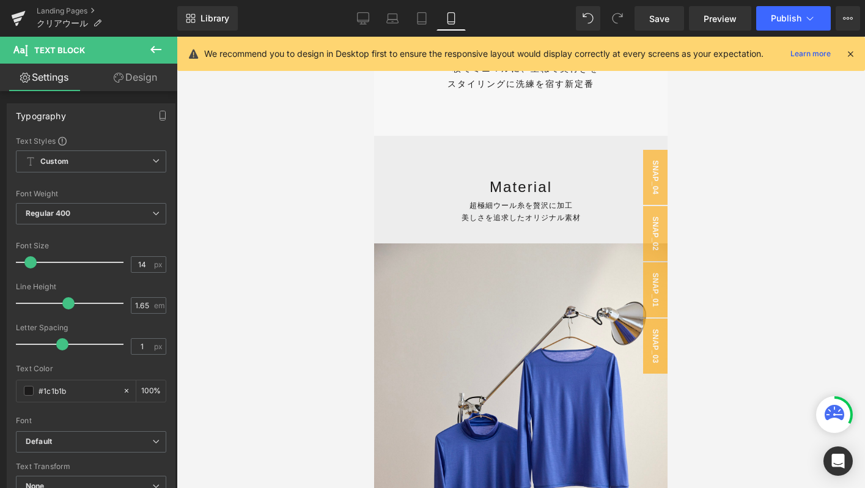
scroll to position [560, 0]
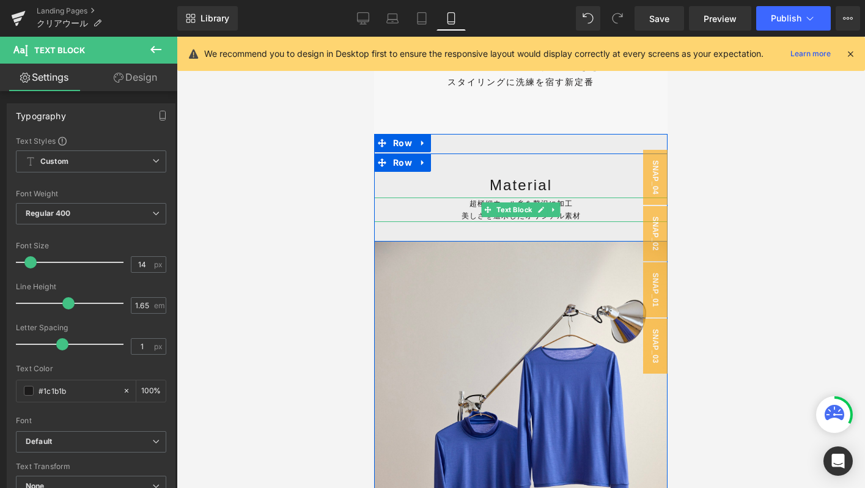
click at [447, 218] on p "超極細ウール糸を贅沢に加工 美しさを追求したオリジナル素材" at bounding box center [520, 209] width 293 height 24
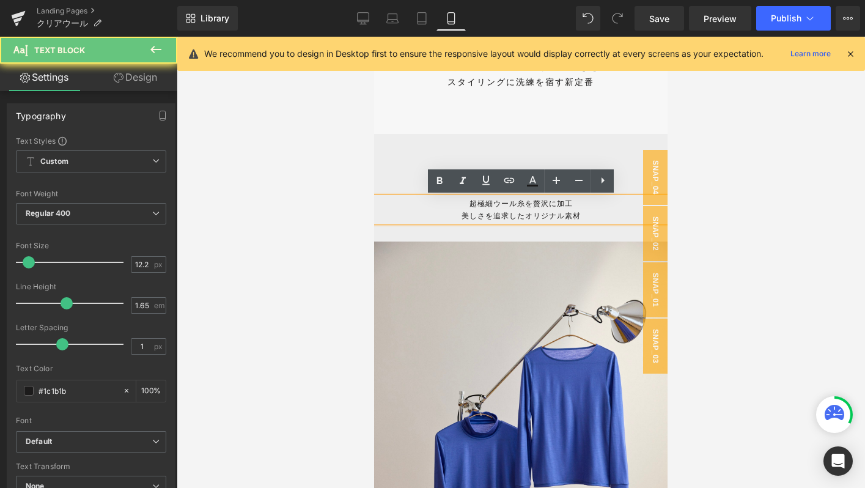
click at [500, 217] on p "超極細ウール糸を贅沢に加工 美しさを追求したオリジナル素材" at bounding box center [520, 209] width 293 height 24
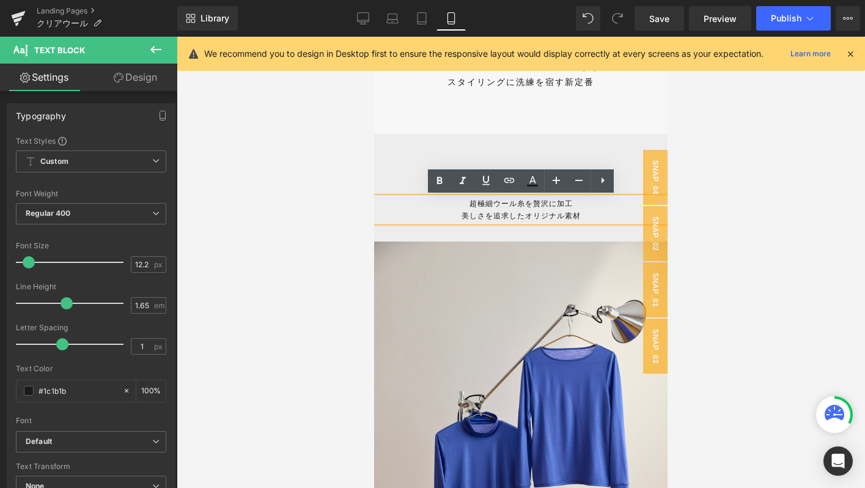
click at [488, 217] on p "超極細ウール糸を贅沢に加工 美しさを追求したオリジナル素材" at bounding box center [520, 209] width 293 height 24
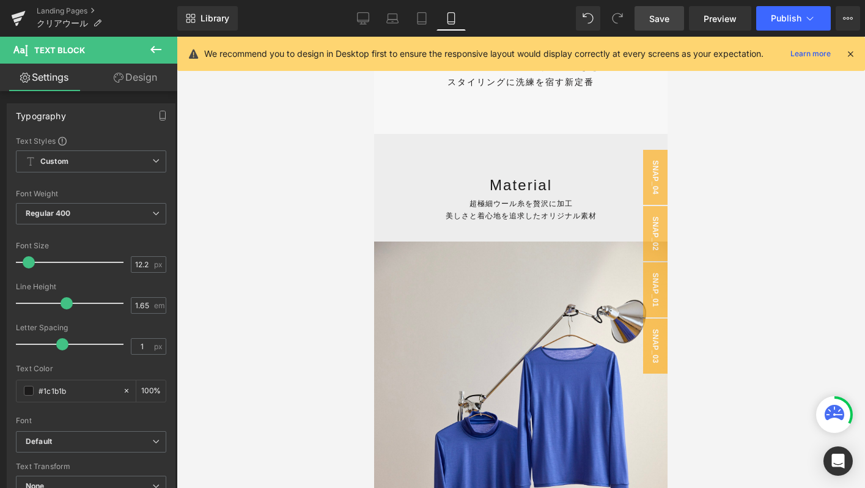
click at [654, 17] on span "Save" at bounding box center [659, 18] width 20 height 13
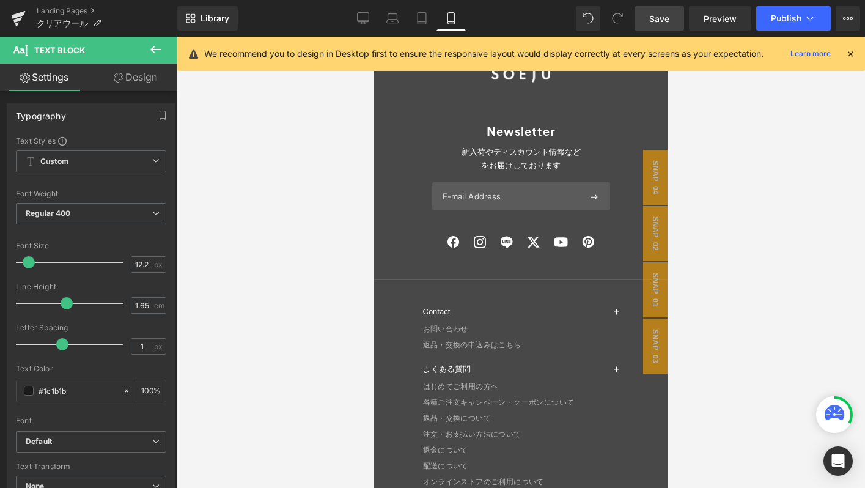
scroll to position [7550, 0]
click at [667, 15] on span "Save" at bounding box center [659, 18] width 20 height 13
click at [664, 11] on link "Save" at bounding box center [659, 18] width 50 height 24
click at [656, 20] on span "Save" at bounding box center [659, 18] width 20 height 13
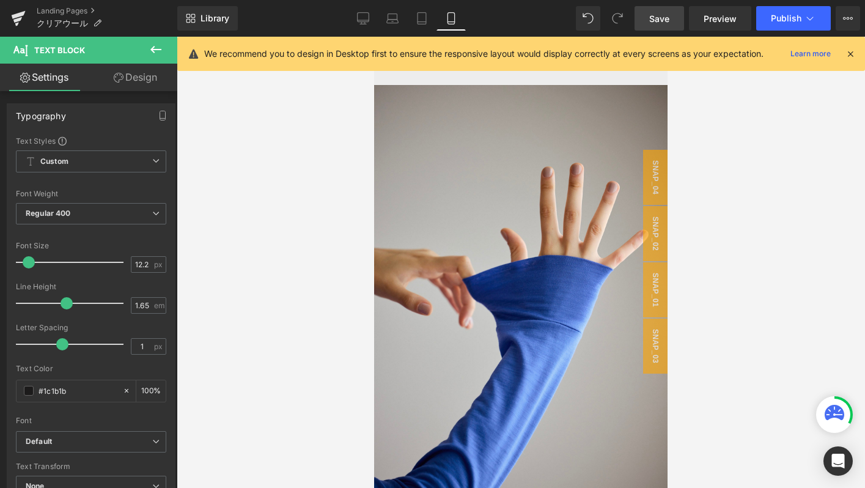
scroll to position [2303, 0]
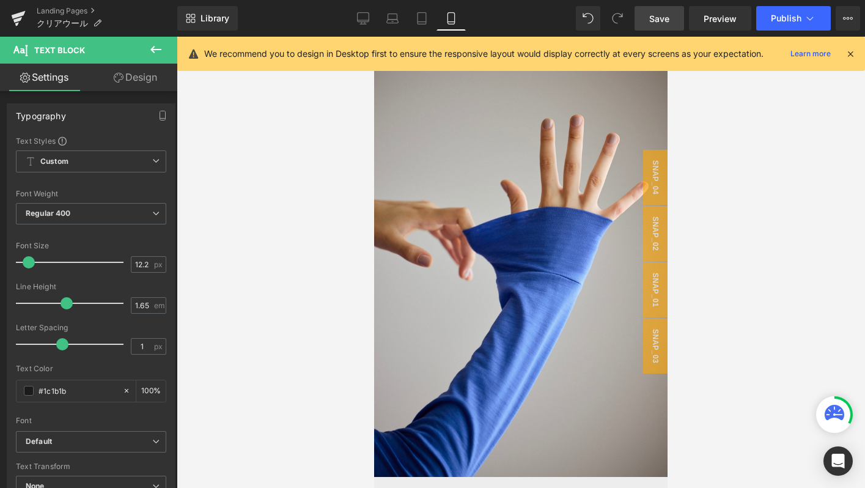
click at [650, 23] on span "Save" at bounding box center [659, 18] width 20 height 13
click at [653, 28] on link "Save" at bounding box center [659, 18] width 50 height 24
click at [658, 12] on span "Save" at bounding box center [659, 18] width 20 height 13
